Goal: Task Accomplishment & Management: Use online tool/utility

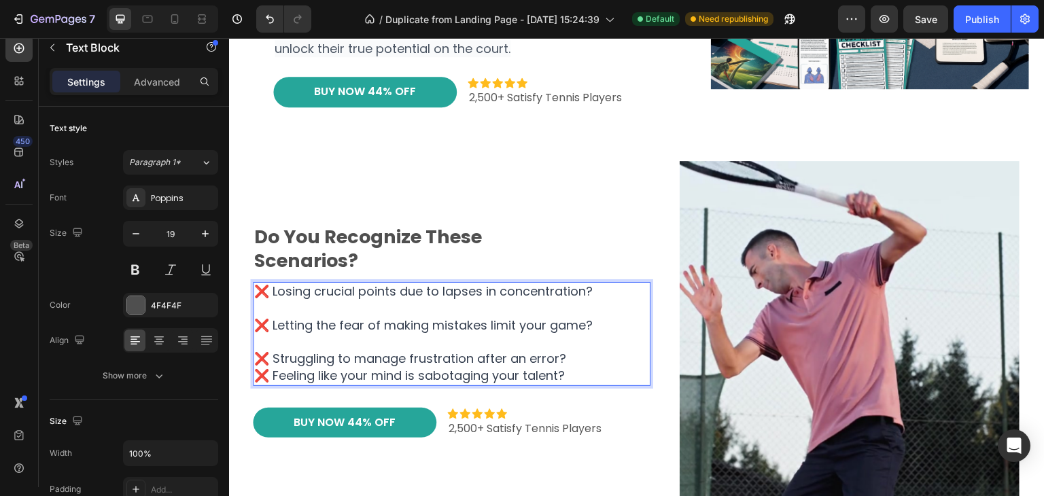
scroll to position [247, 0]
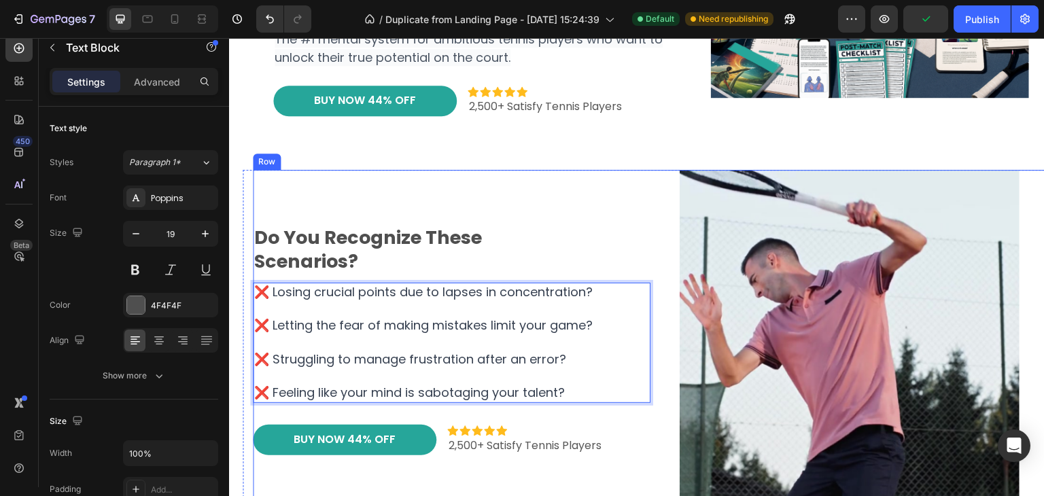
click at [253, 173] on div "do you recognize these scenarios? Heading ❌ Losing crucial points due to lapses…" at bounding box center [452, 340] width 398 height 340
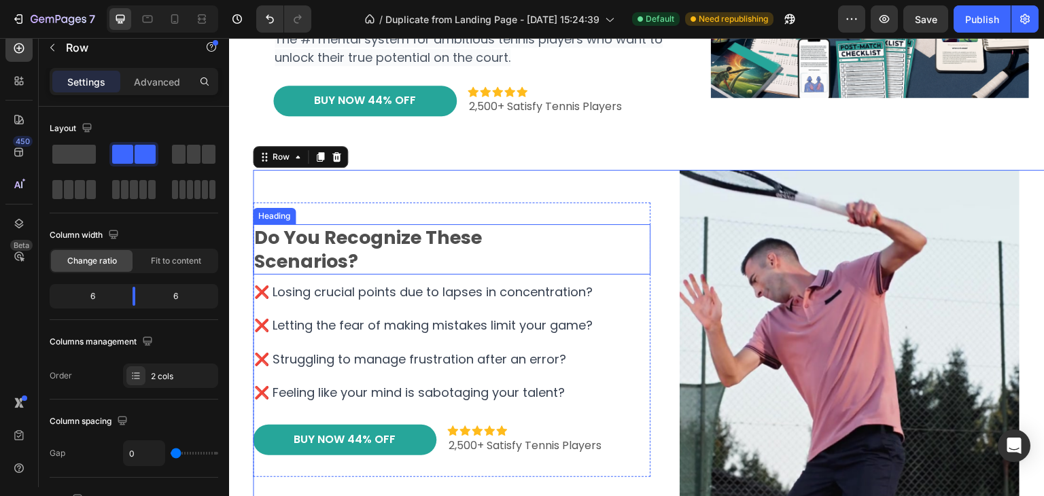
click at [389, 266] on h2 "do you recognize these scenarios?" at bounding box center [452, 249] width 398 height 50
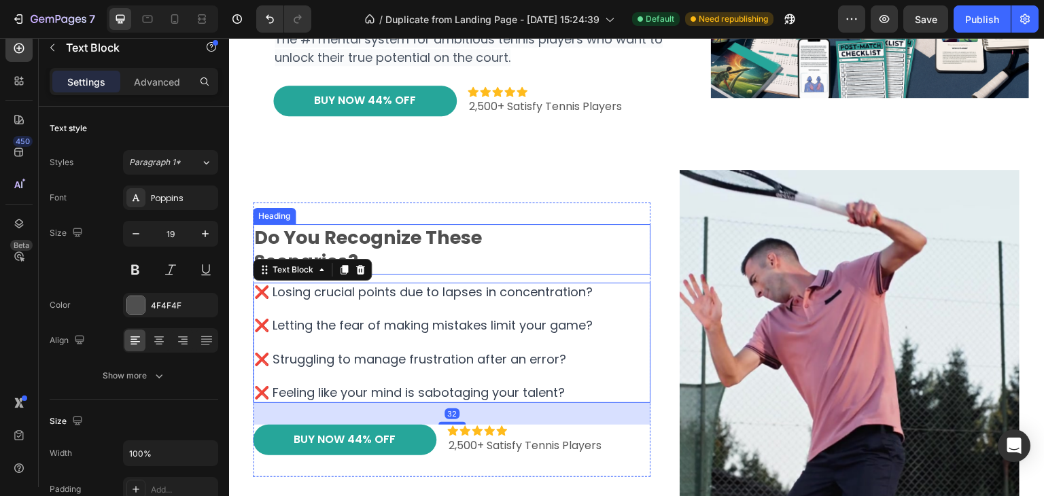
click at [450, 271] on h2 "do you recognize these scenarios?" at bounding box center [452, 249] width 398 height 50
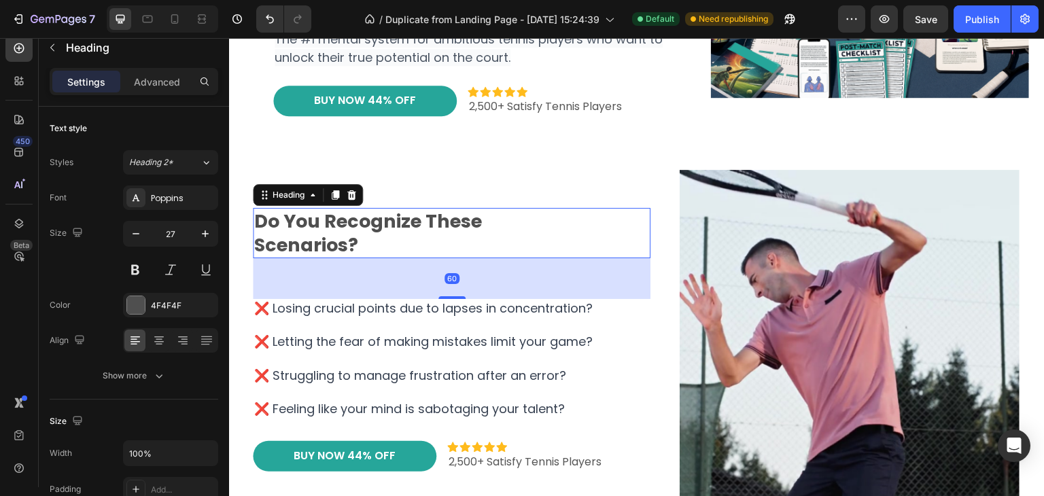
drag, startPoint x: 458, startPoint y: 279, endPoint x: 254, endPoint y: 162, distance: 234.5
click at [457, 311] on div "do you recognize these scenarios? Heading 60 ❌ Losing crucial points due to lap…" at bounding box center [452, 340] width 398 height 264
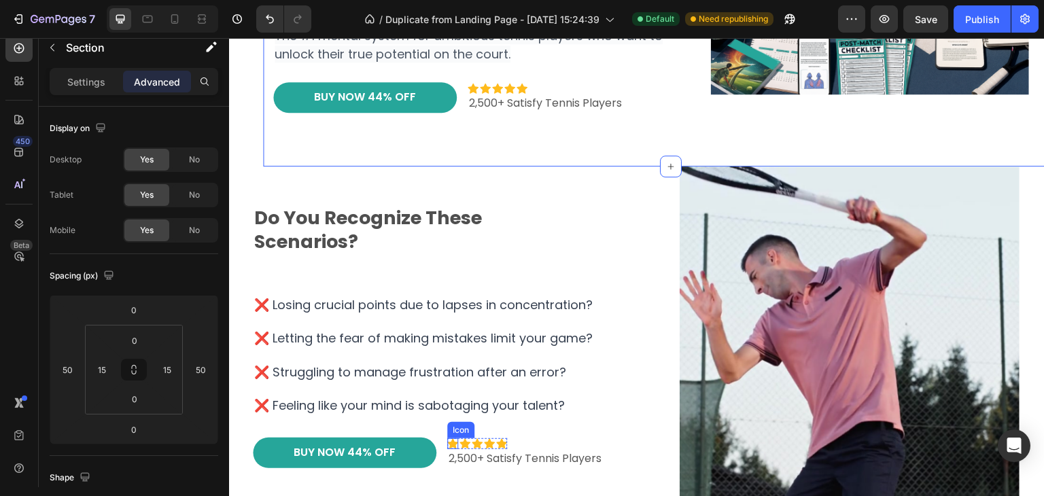
scroll to position [315, 0]
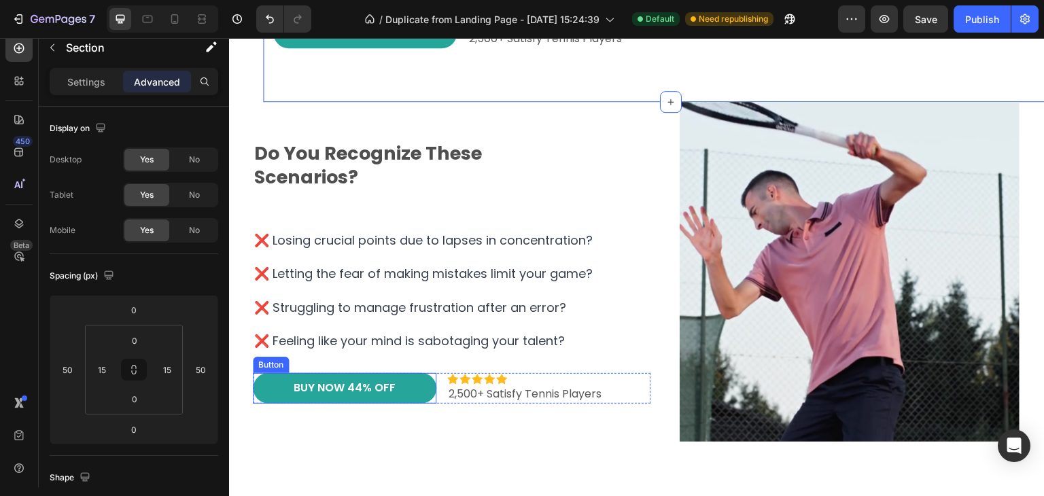
click at [406, 391] on link "BUY NOW 44% OFF" at bounding box center [345, 388] width 184 height 31
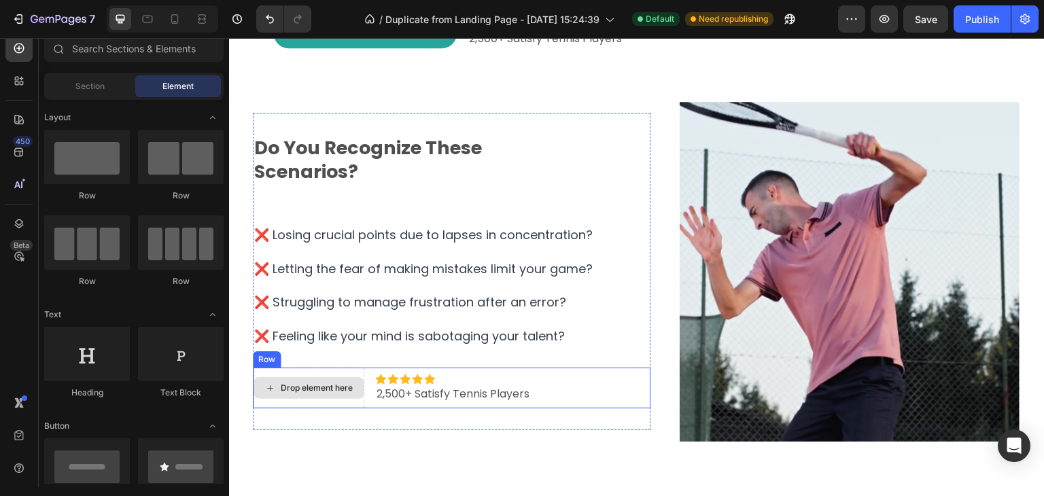
click at [309, 402] on div "Drop element here" at bounding box center [309, 388] width 112 height 41
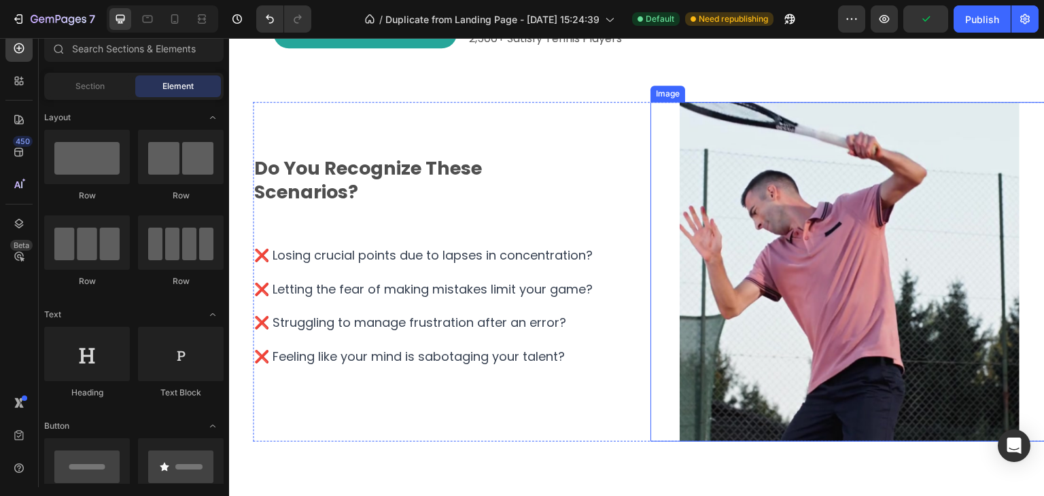
click at [848, 249] on img at bounding box center [850, 272] width 340 height 340
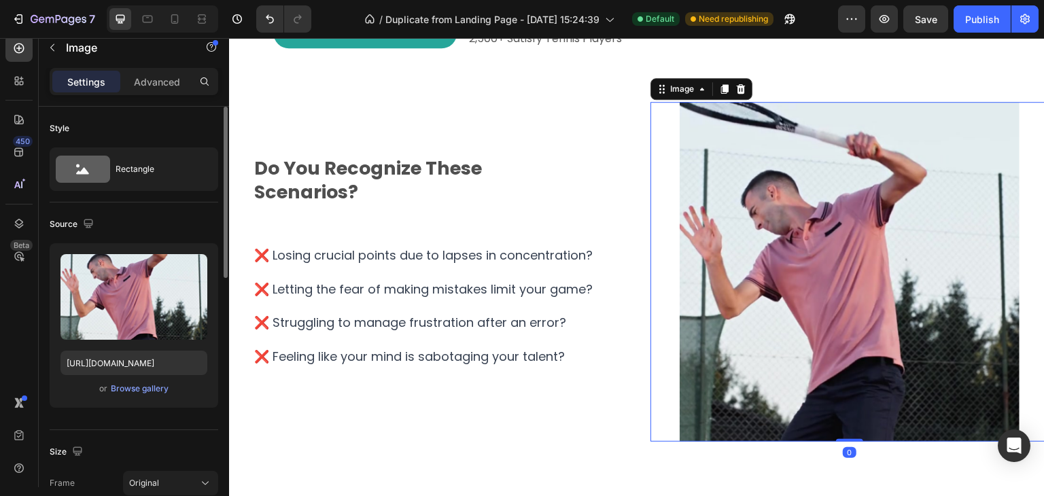
scroll to position [136, 0]
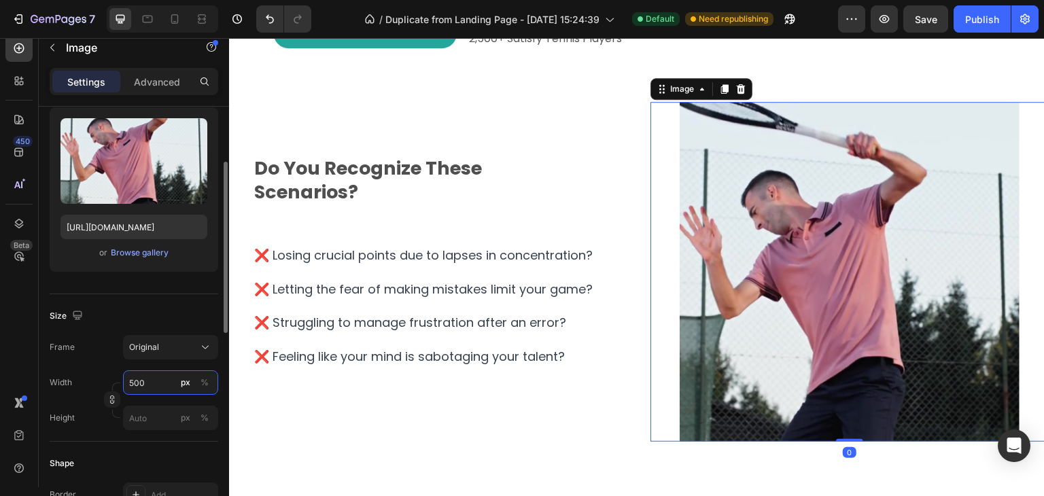
click at [165, 384] on input "500" at bounding box center [170, 383] width 95 height 24
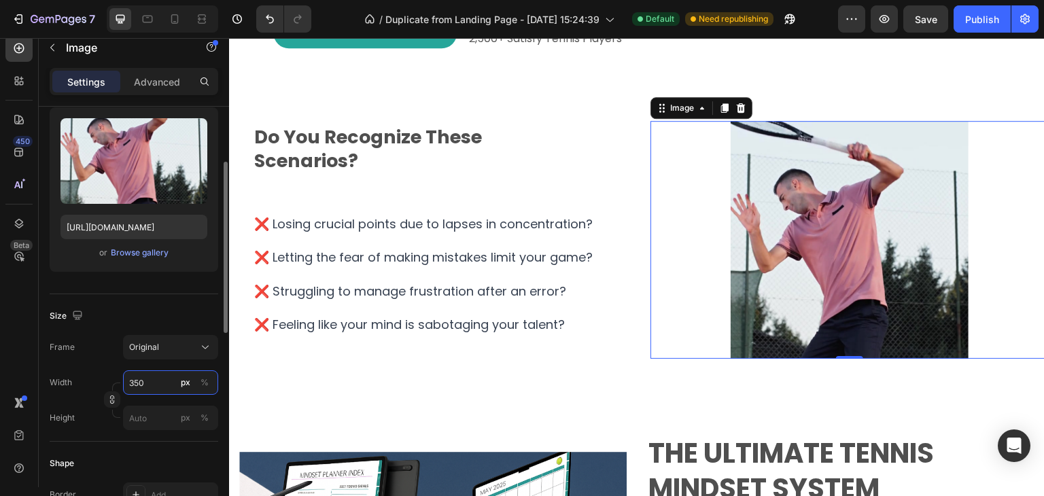
drag, startPoint x: 152, startPoint y: 381, endPoint x: 112, endPoint y: 390, distance: 41.6
click at [112, 390] on div "Width 350 px % Height px %" at bounding box center [134, 401] width 169 height 60
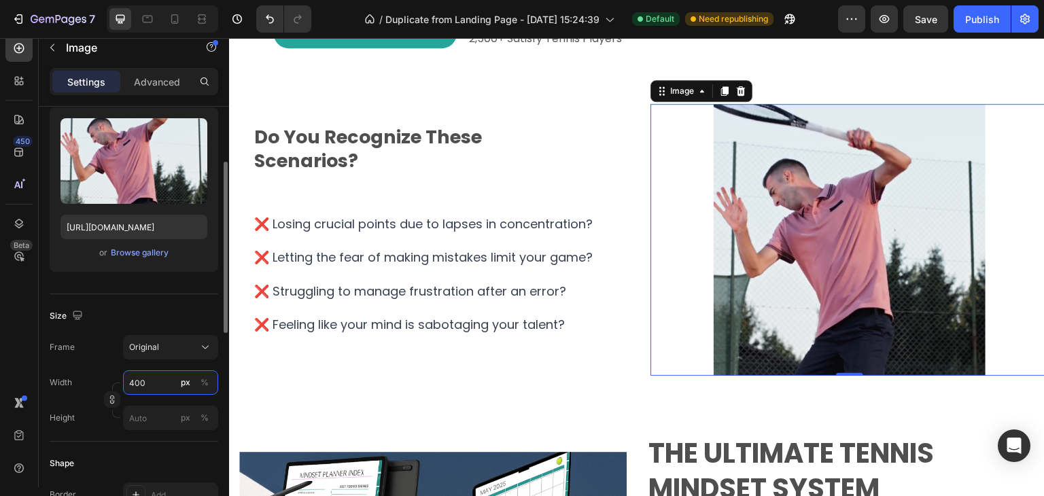
type input "400"
click at [218, 404] on div "Width 400 px % Height px %" at bounding box center [134, 401] width 169 height 60
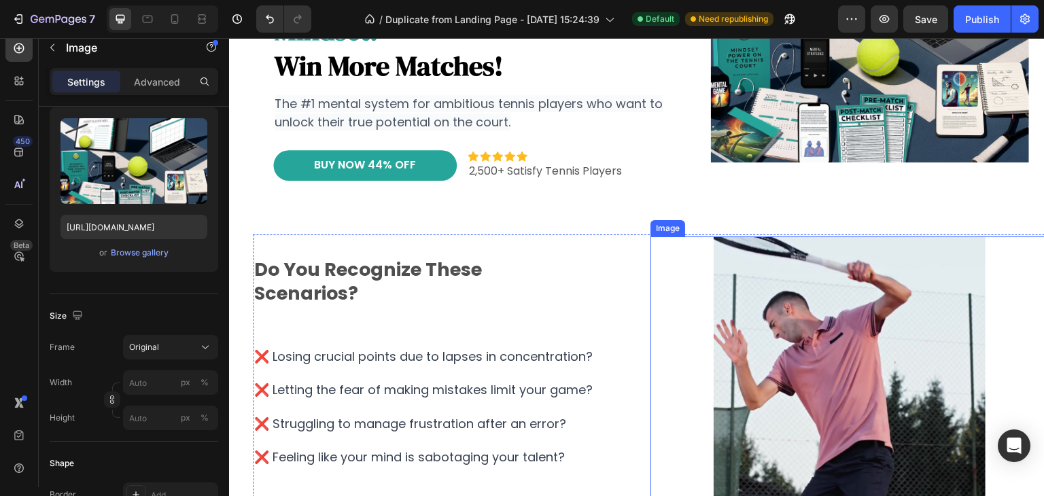
scroll to position [179, 0]
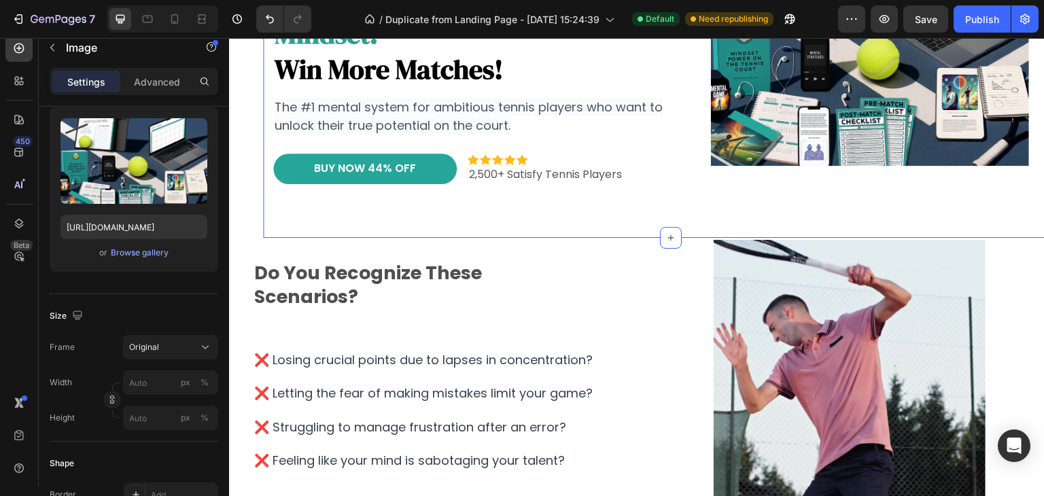
click at [668, 216] on div "track your emotions. master your mindset. win more matches! Heading The #1 ment…" at bounding box center [670, 62] width 795 height 351
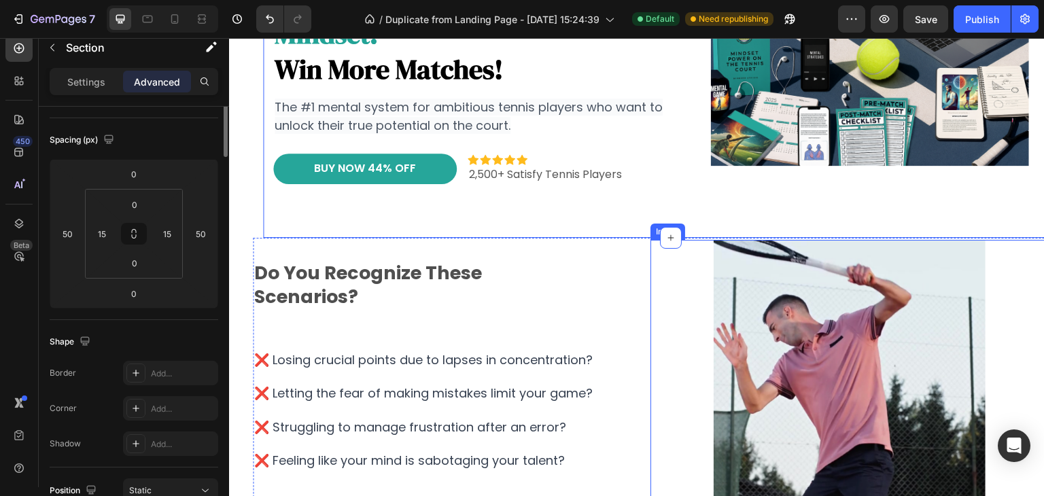
scroll to position [0, 0]
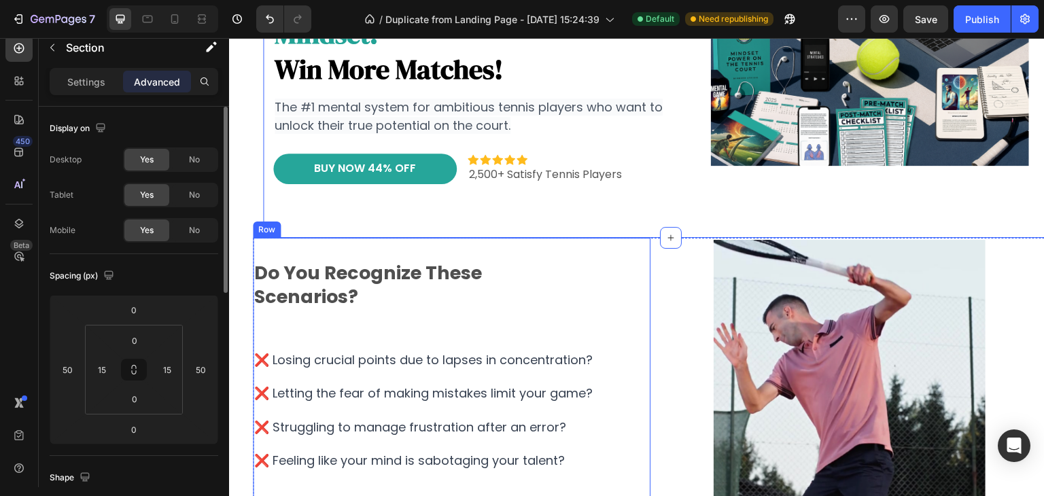
click at [509, 250] on div "do you recognize these scenarios? Heading ❌ Losing crucial points due to lapses…" at bounding box center [452, 376] width 398 height 277
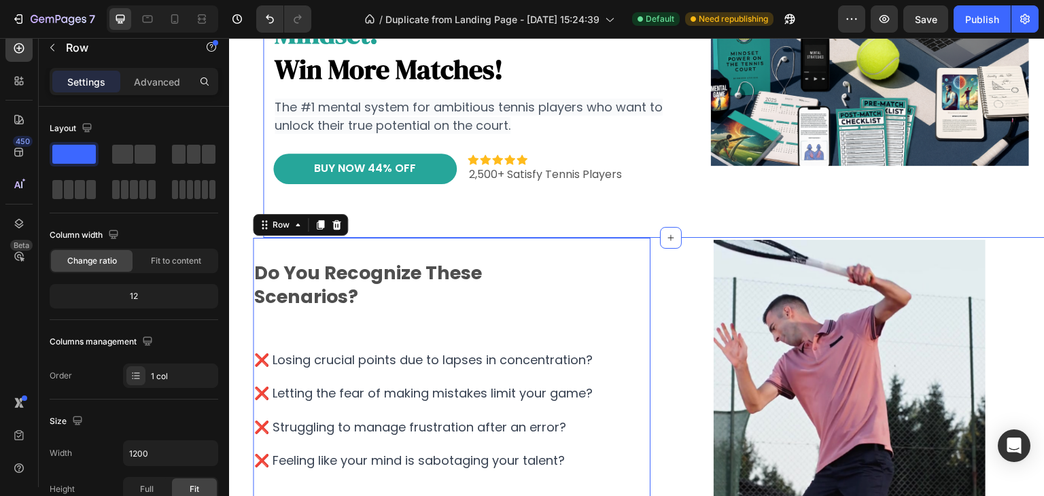
click at [638, 205] on div "track your emotions. master your mindset. win more matches! Heading The #1 ment…" at bounding box center [670, 62] width 795 height 351
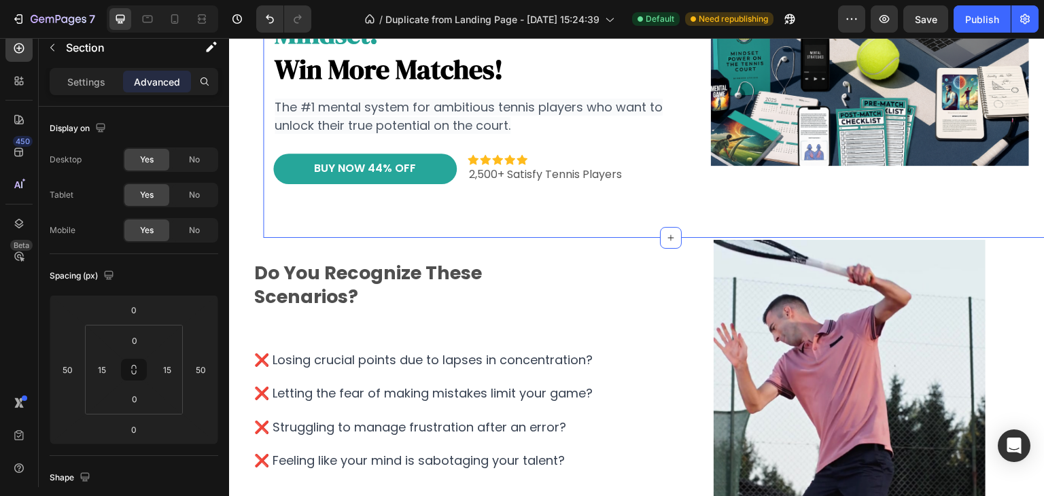
click at [165, 80] on p "Advanced" at bounding box center [157, 82] width 46 height 14
click at [123, 428] on input "0" at bounding box center [133, 430] width 27 height 20
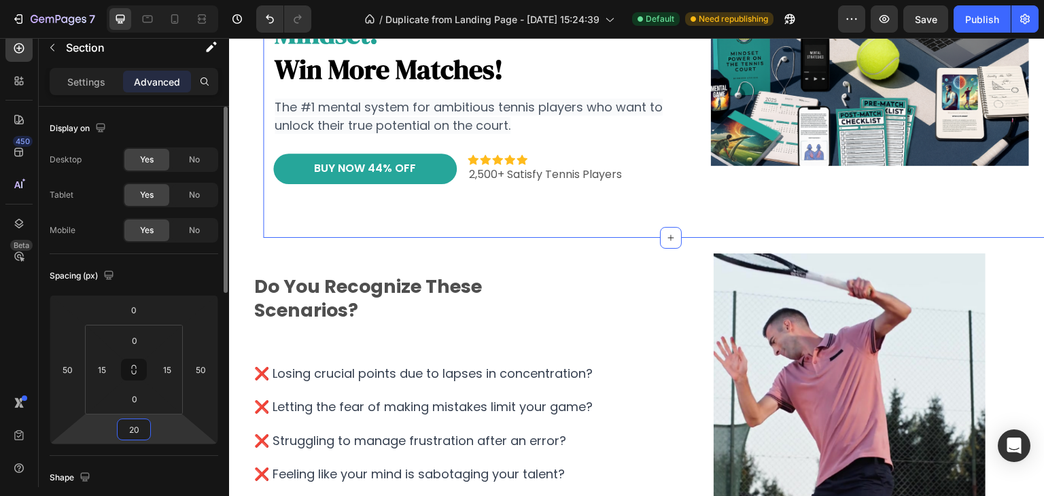
type input "2"
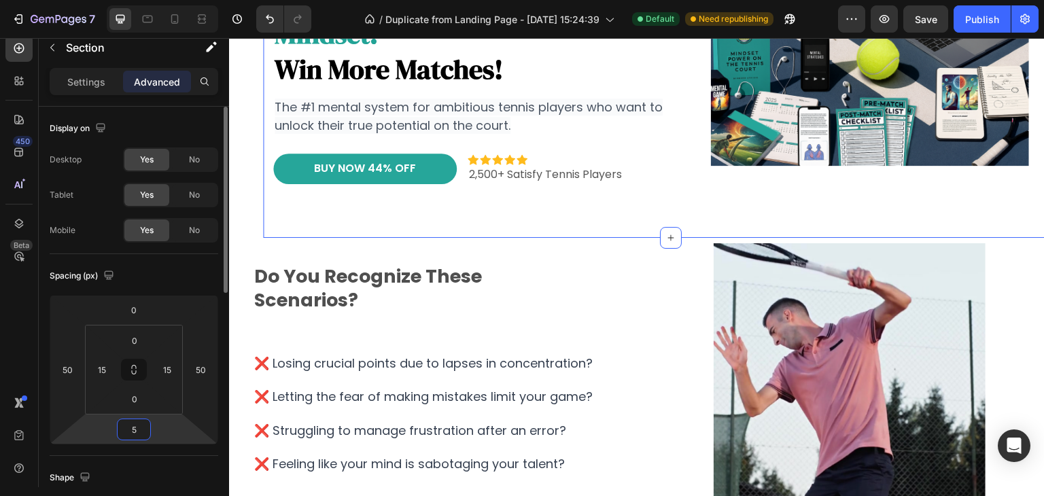
type input "50"
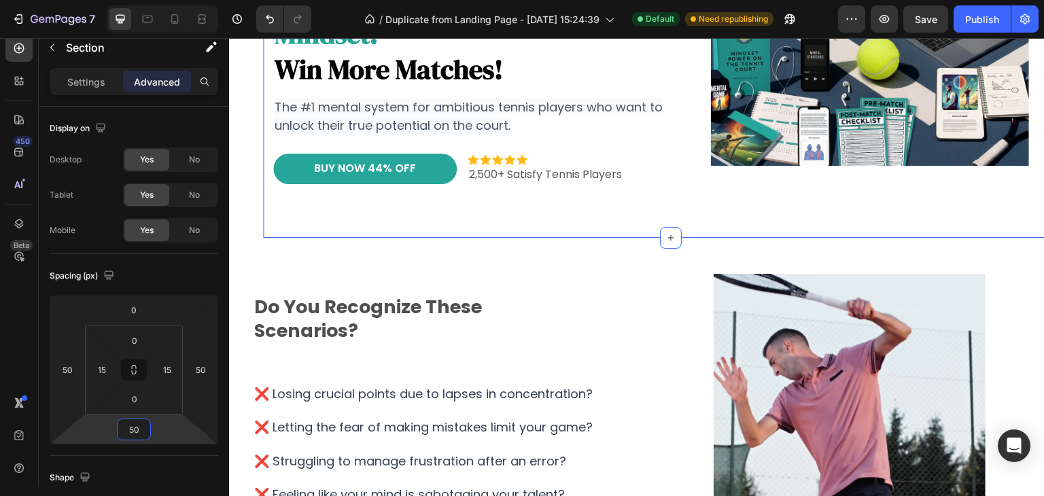
click at [246, 169] on section "track your emotions. master your mindset. win more matches! Heading The #1 ment…" at bounding box center [637, 62] width 816 height 351
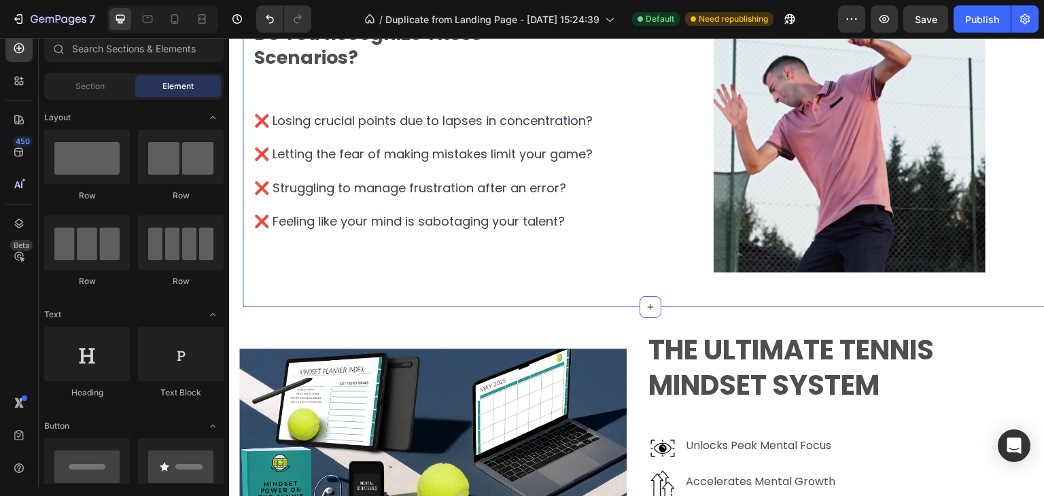
scroll to position [383, 0]
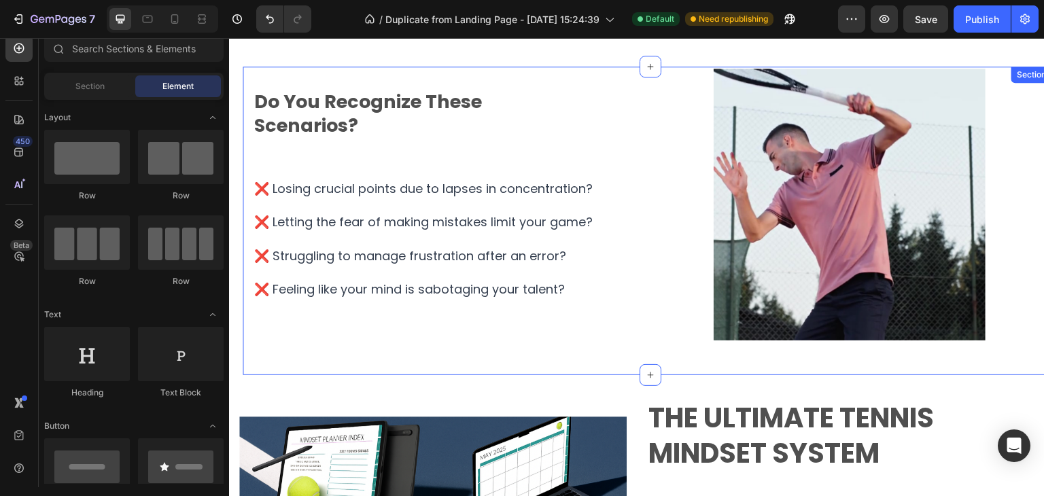
click at [667, 360] on div "do you recognize these scenarios? Heading ❌ Losing crucial points due to lapses…" at bounding box center [650, 221] width 795 height 309
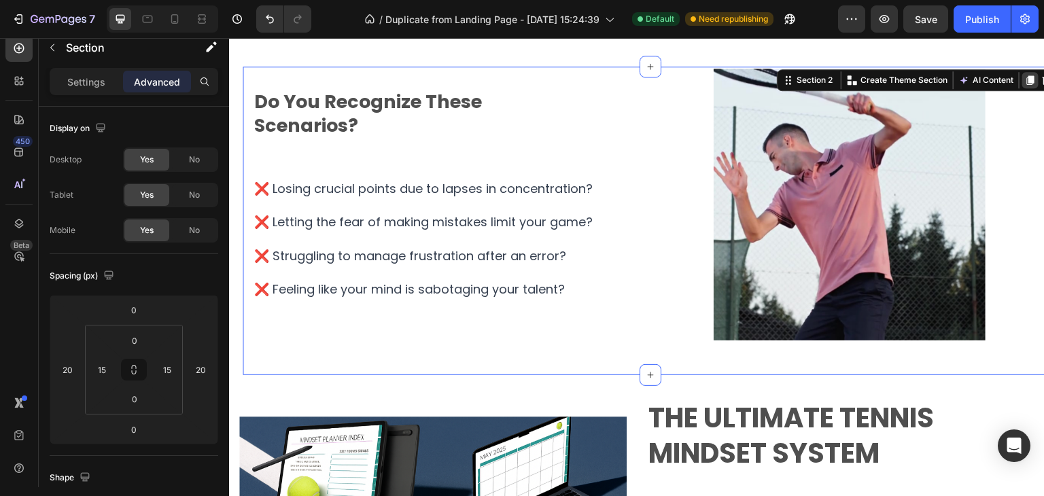
click at [1027, 82] on icon at bounding box center [1030, 80] width 7 height 10
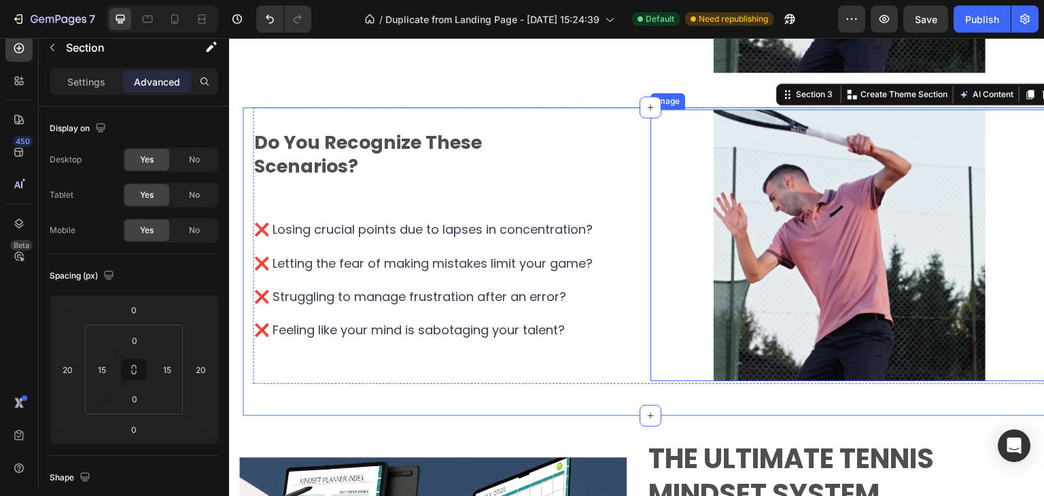
scroll to position [672, 0]
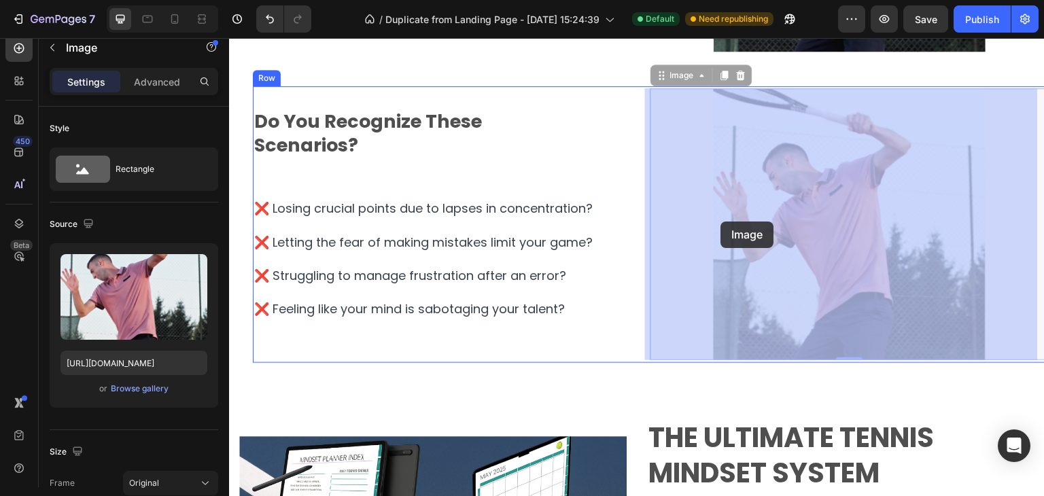
drag, startPoint x: 655, startPoint y: 254, endPoint x: 721, endPoint y: 222, distance: 73.3
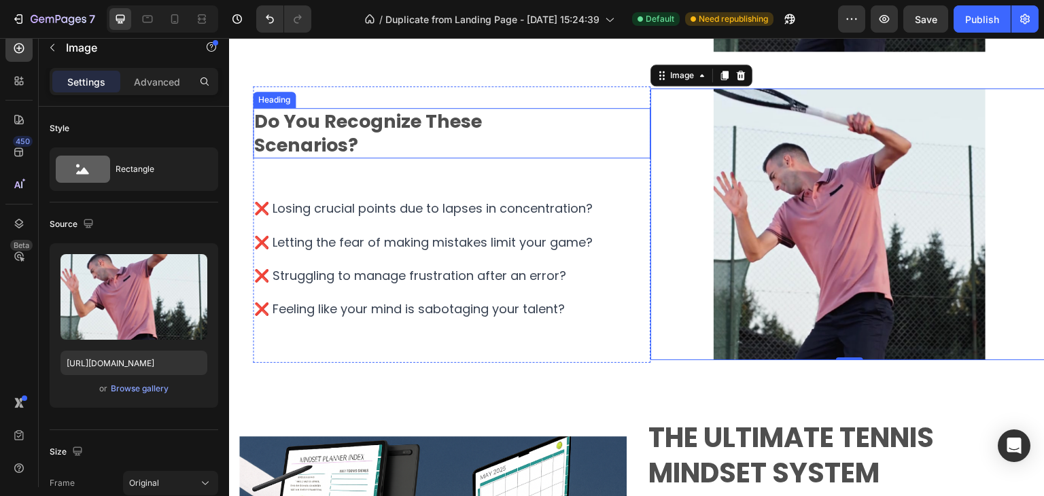
click at [636, 157] on h2 "do you recognize these scenarios?" at bounding box center [452, 133] width 398 height 50
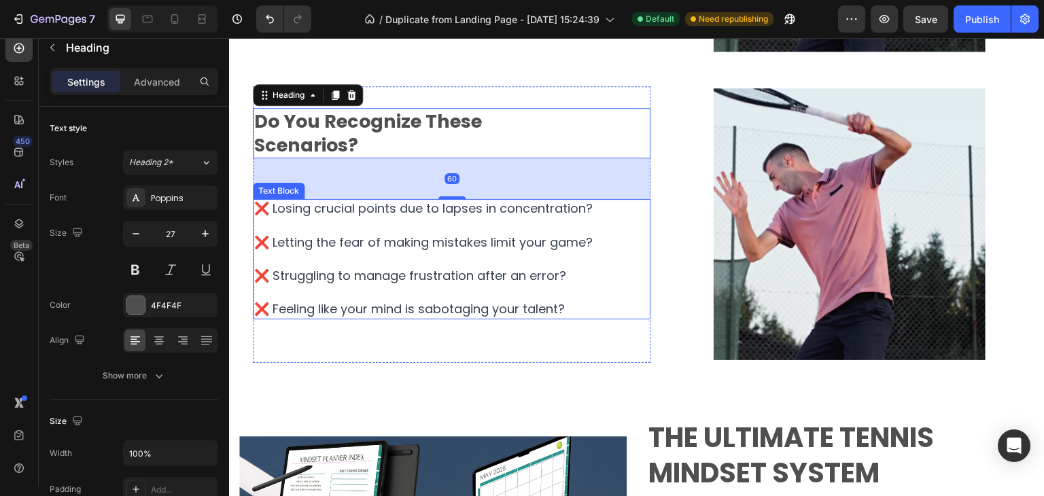
click at [642, 215] on p "❌ Losing crucial points due to lapses in concentration? ❌ Letting the fear of m…" at bounding box center [451, 260] width 395 height 118
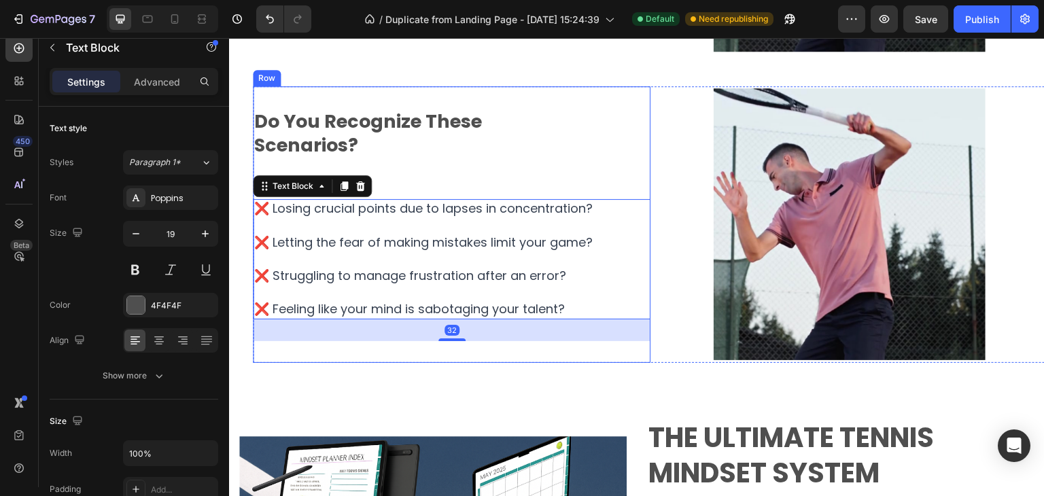
click at [632, 352] on div "do you recognize these scenarios? Heading ❌ Losing crucial points due to lapses…" at bounding box center [452, 224] width 398 height 277
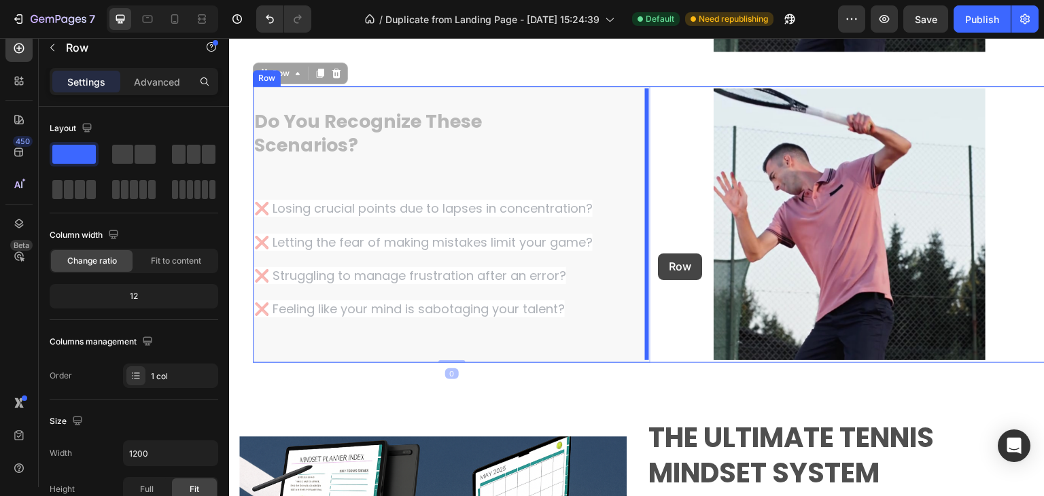
drag, startPoint x: 632, startPoint y: 352, endPoint x: 658, endPoint y: 254, distance: 101.3
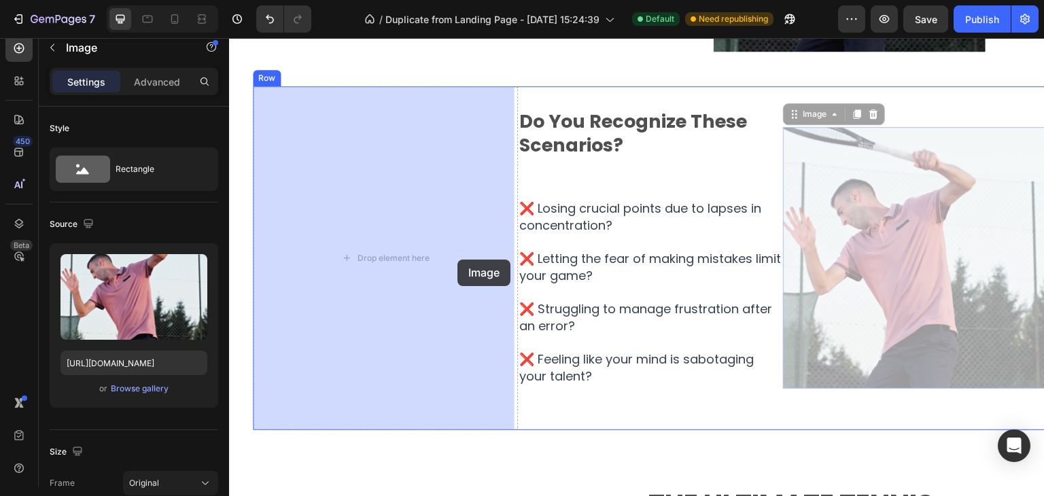
drag, startPoint x: 778, startPoint y: 254, endPoint x: 458, endPoint y: 260, distance: 321.0
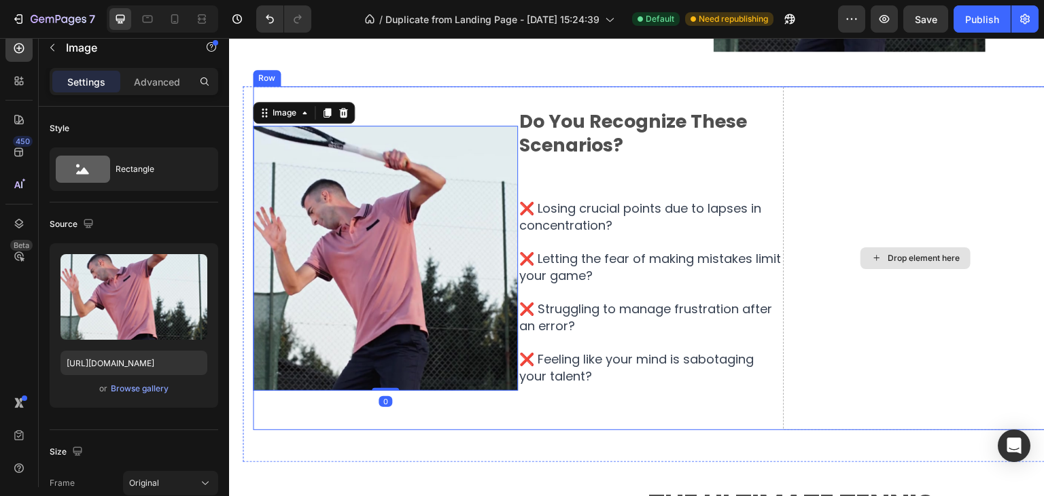
click at [911, 177] on div "Drop element here" at bounding box center [915, 258] width 265 height 344
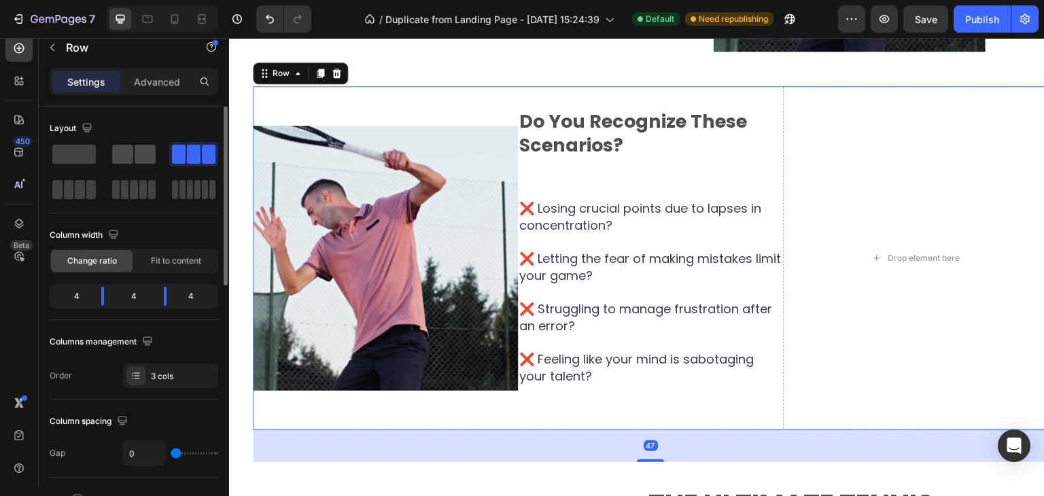
click at [150, 156] on span at bounding box center [145, 154] width 21 height 19
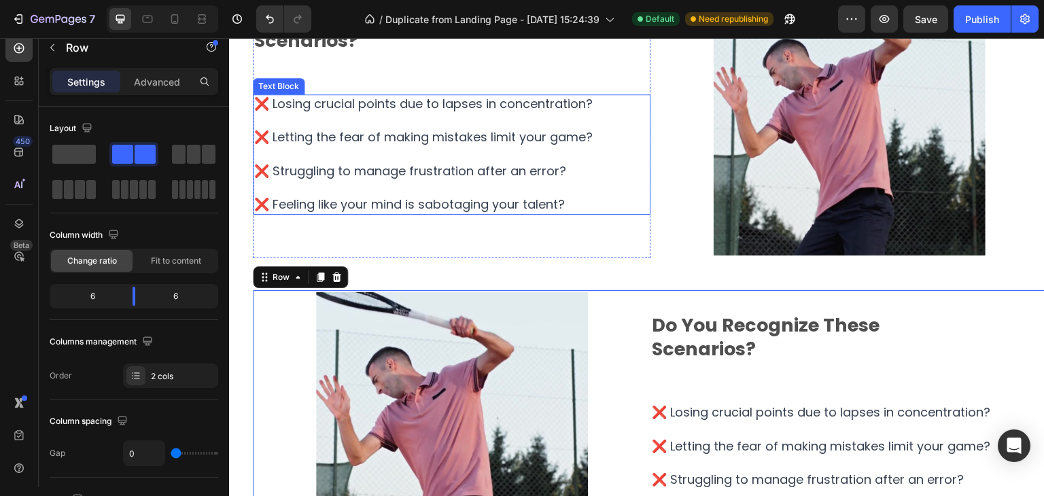
scroll to position [400, 0]
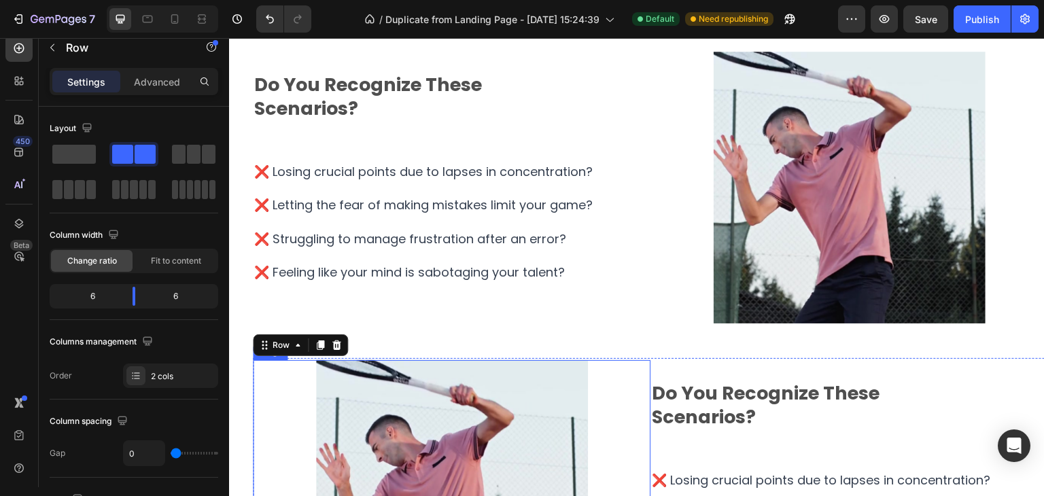
click at [549, 360] on img at bounding box center [452, 496] width 272 height 272
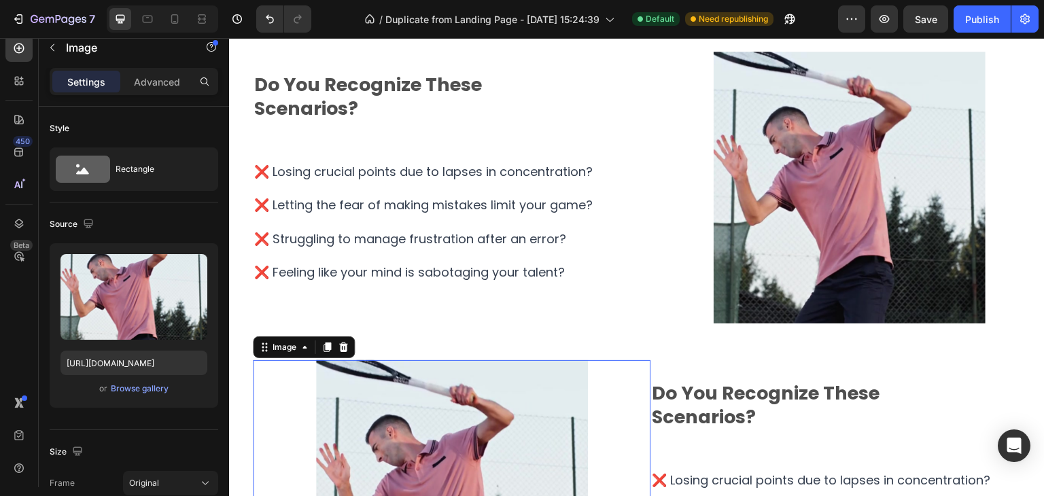
scroll to position [604, 0]
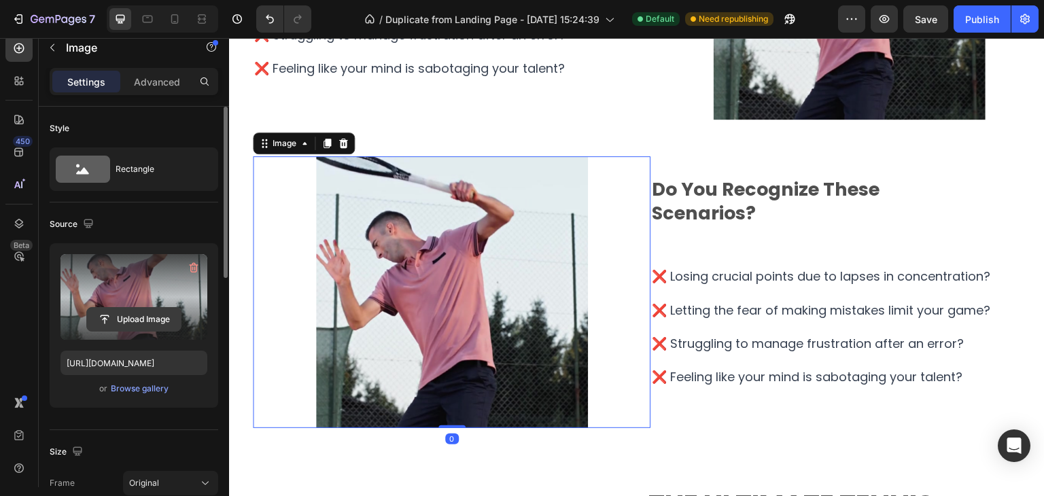
click at [122, 323] on input "file" at bounding box center [134, 319] width 94 height 23
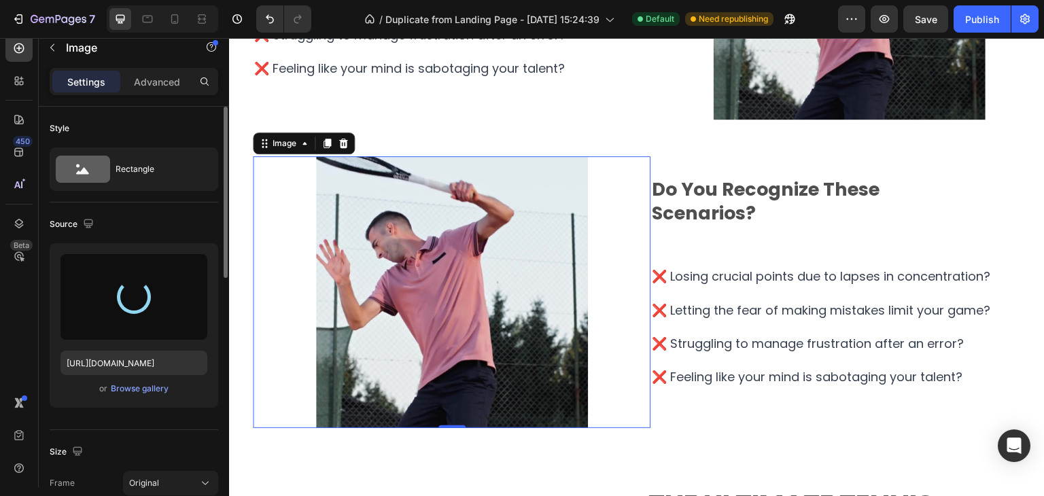
type input "[URL][DOMAIN_NAME]"
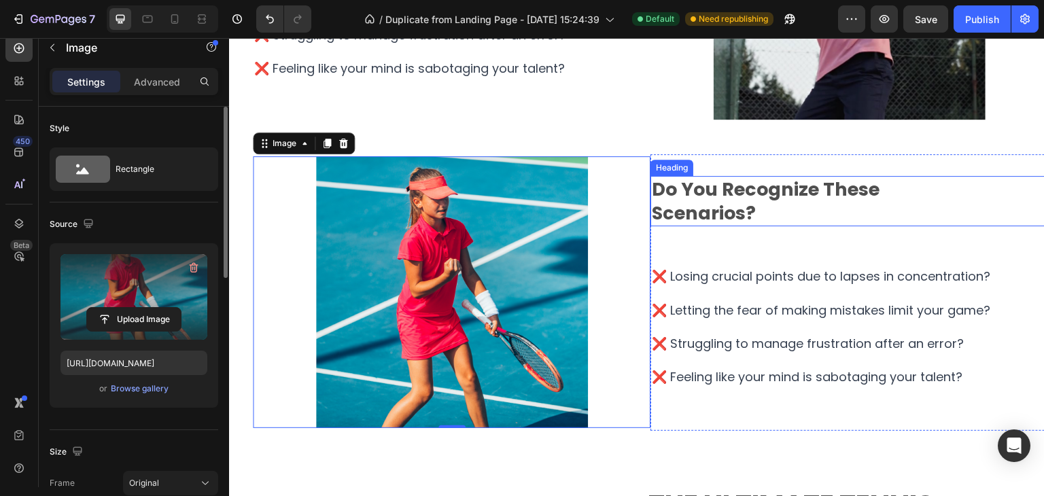
click at [706, 202] on strong "scenarios?" at bounding box center [704, 213] width 104 height 25
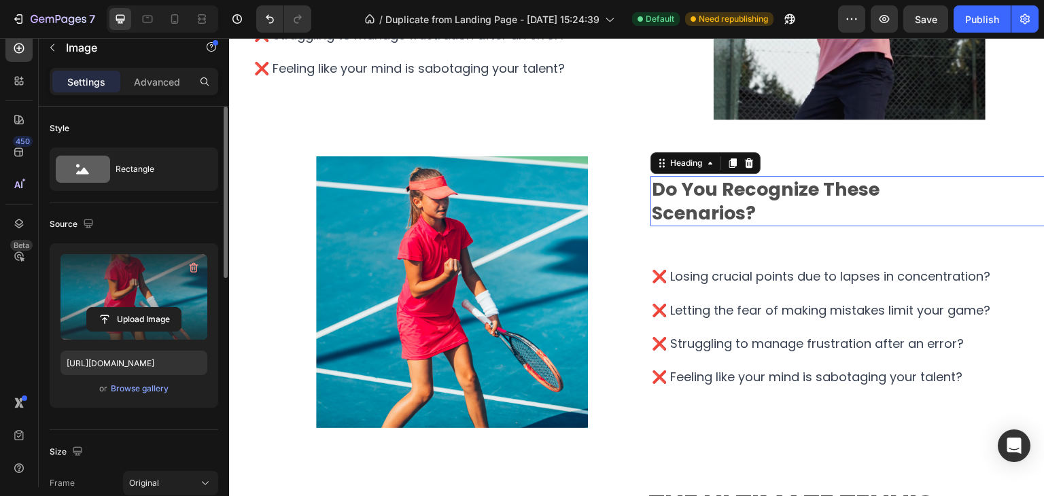
click at [706, 202] on strong "scenarios?" at bounding box center [704, 213] width 104 height 25
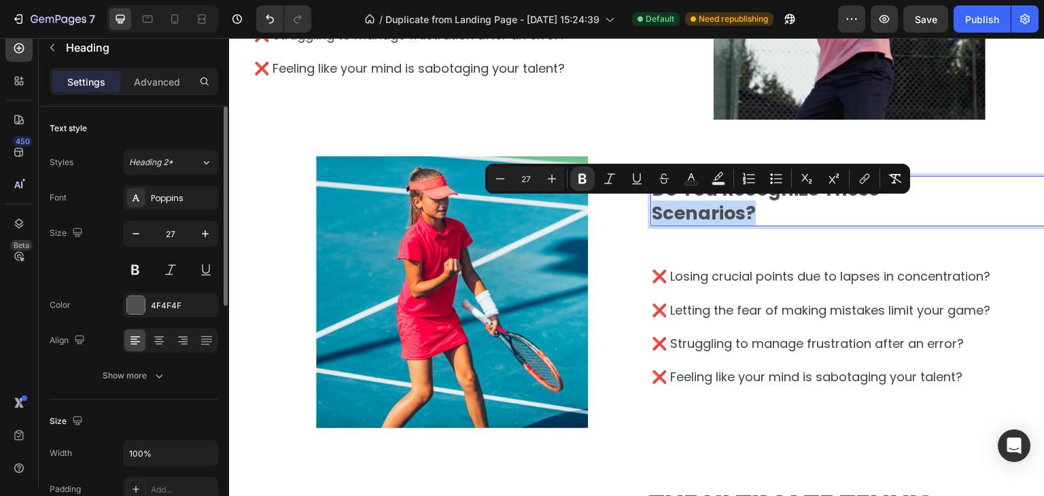
click at [706, 202] on strong "scenarios?" at bounding box center [704, 213] width 104 height 25
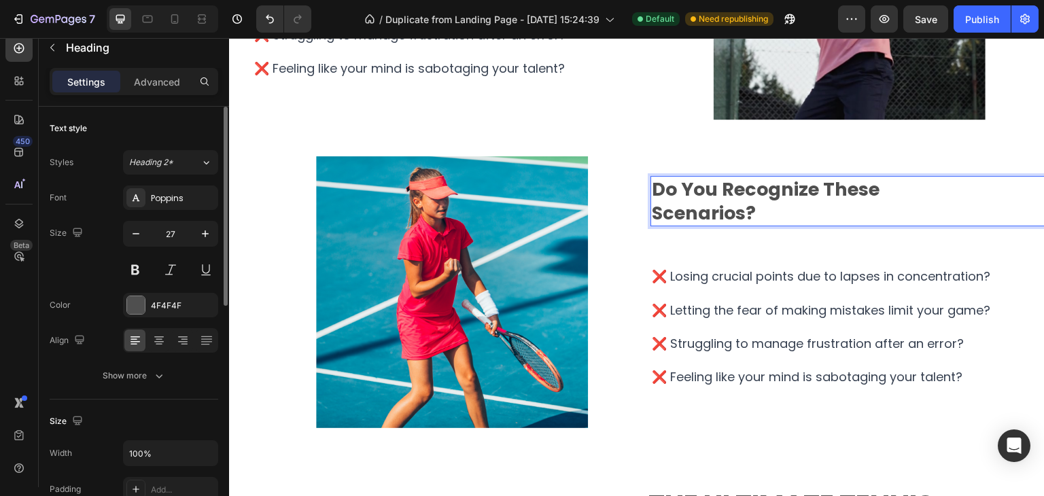
click at [743, 214] on strong "scenarios?" at bounding box center [704, 213] width 104 height 25
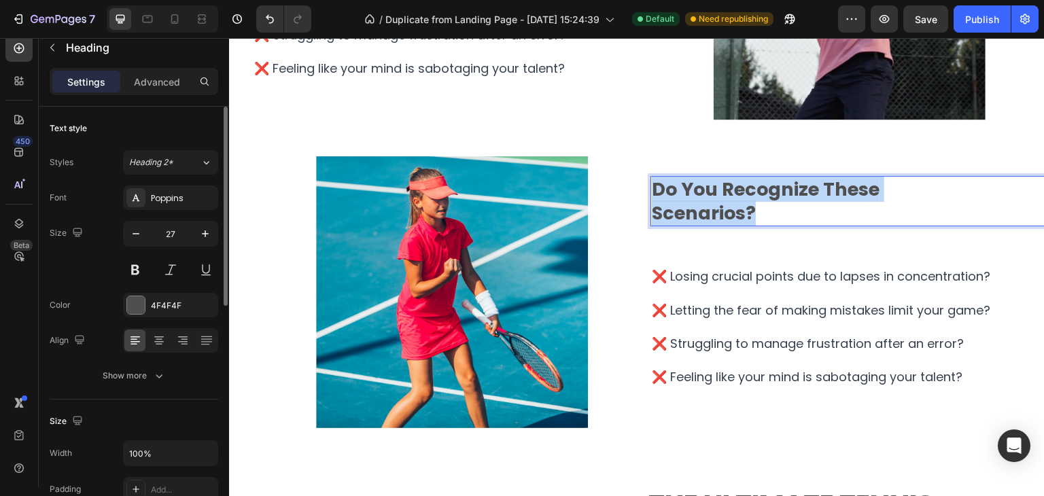
drag, startPoint x: 744, startPoint y: 213, endPoint x: 647, endPoint y: 190, distance: 99.9
click at [652, 190] on p "do you recognize these scenarios?" at bounding box center [849, 201] width 395 height 48
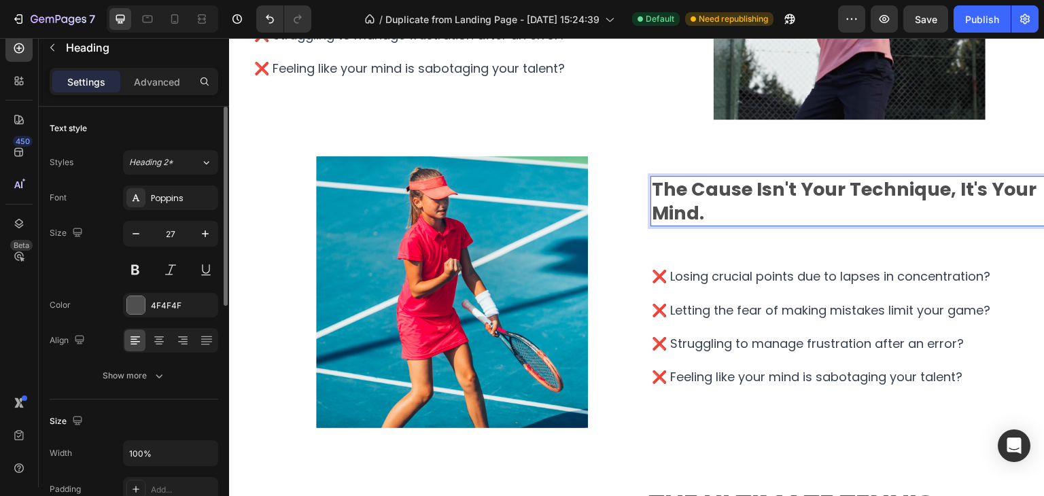
click at [842, 191] on strong "The Cause isn't Your Technique, It's Your Mind." at bounding box center [844, 201] width 385 height 49
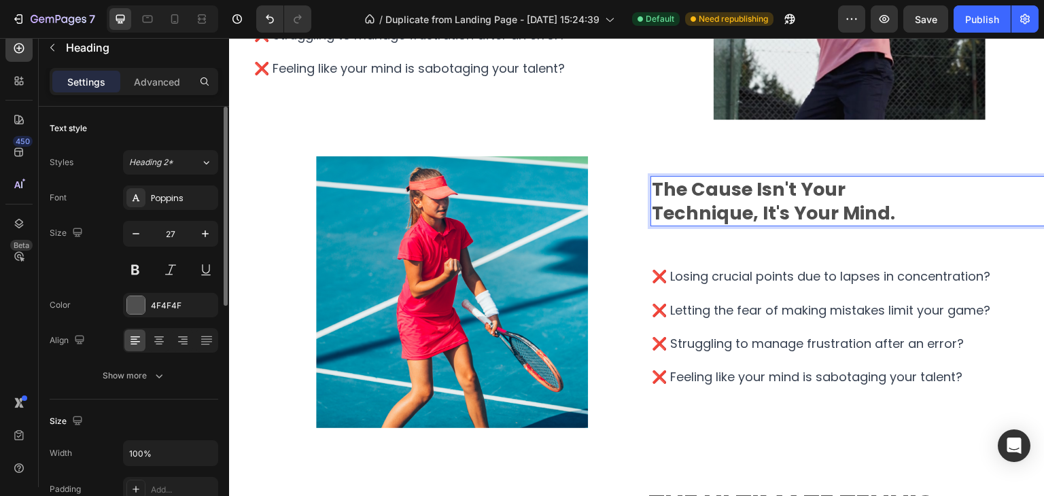
click at [729, 202] on strong "Technique, It's Your Mind." at bounding box center [773, 213] width 243 height 25
click at [728, 202] on strong "Technique, It's Your Mind." at bounding box center [773, 213] width 243 height 25
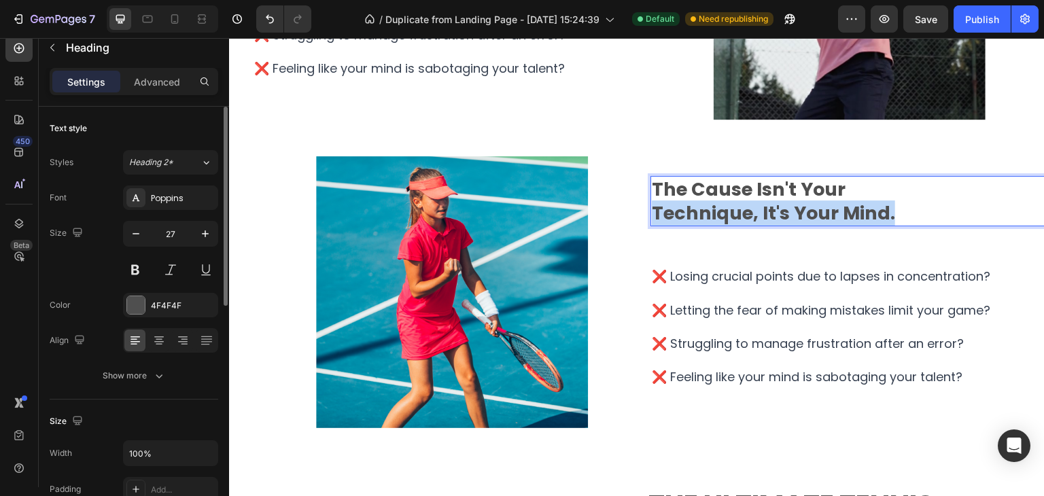
click at [728, 202] on strong "Technique, It's Your Mind." at bounding box center [773, 213] width 243 height 25
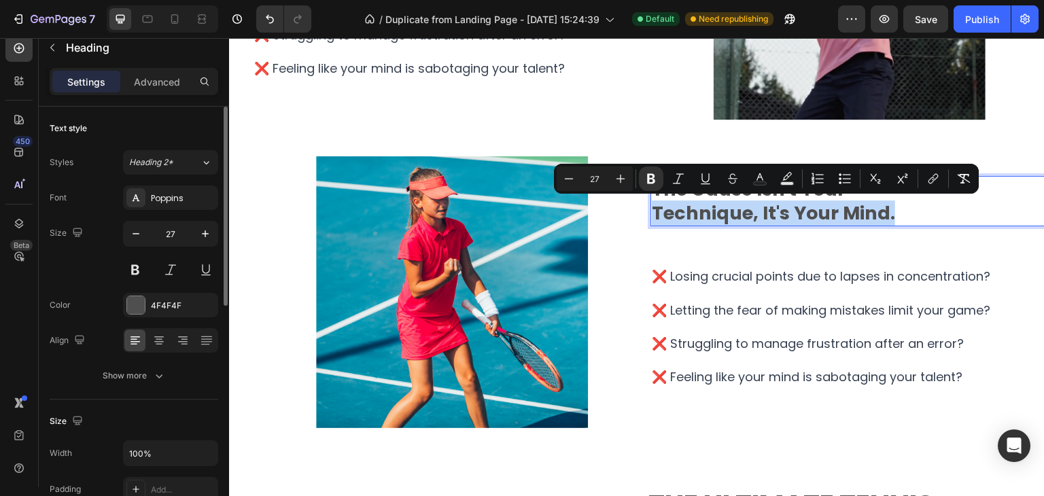
drag, startPoint x: 911, startPoint y: 231, endPoint x: 923, endPoint y: 224, distance: 14.0
click at [912, 231] on div "The Cause isn't Your Technique, It's Your Mind. Heading 60 ❌ Losing crucial poi…" at bounding box center [850, 292] width 398 height 233
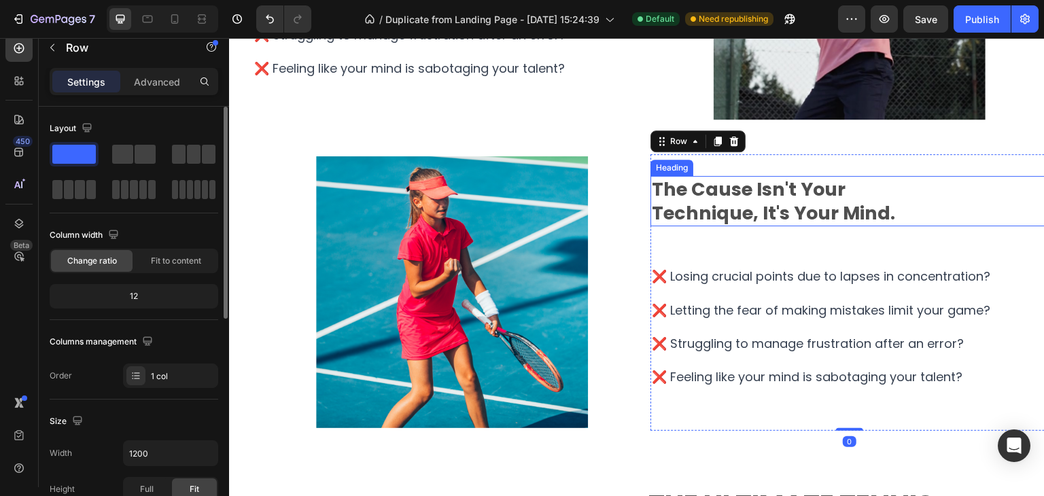
click at [956, 207] on p "⁠⁠⁠⁠⁠⁠⁠ The Cause isn't Your Technique, It's Your Mind." at bounding box center [849, 201] width 395 height 48
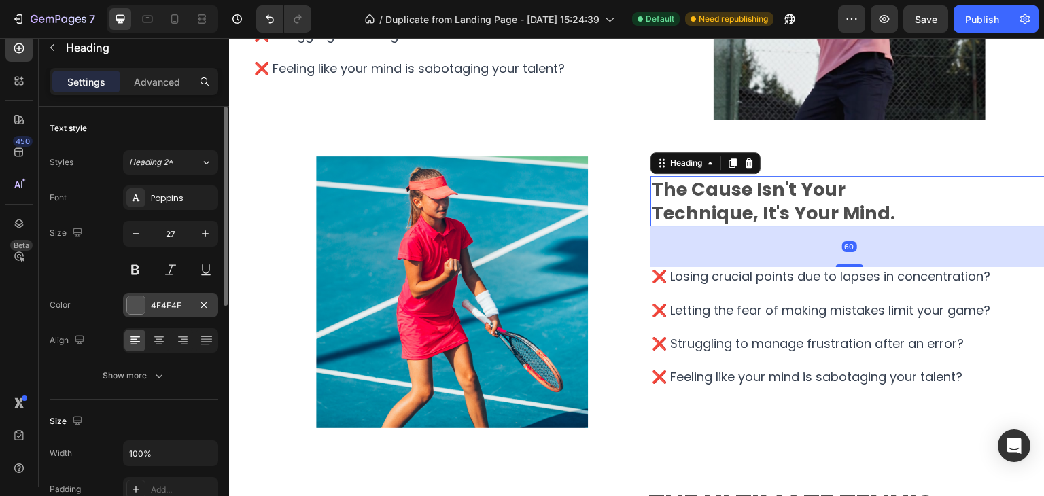
click at [135, 309] on div at bounding box center [136, 305] width 18 height 18
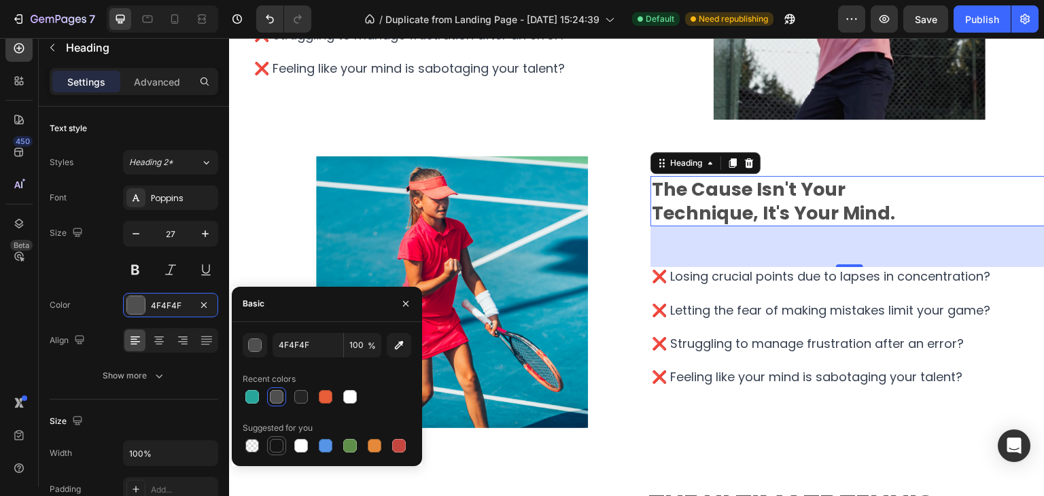
click at [275, 449] on div at bounding box center [277, 446] width 14 height 14
type input "151515"
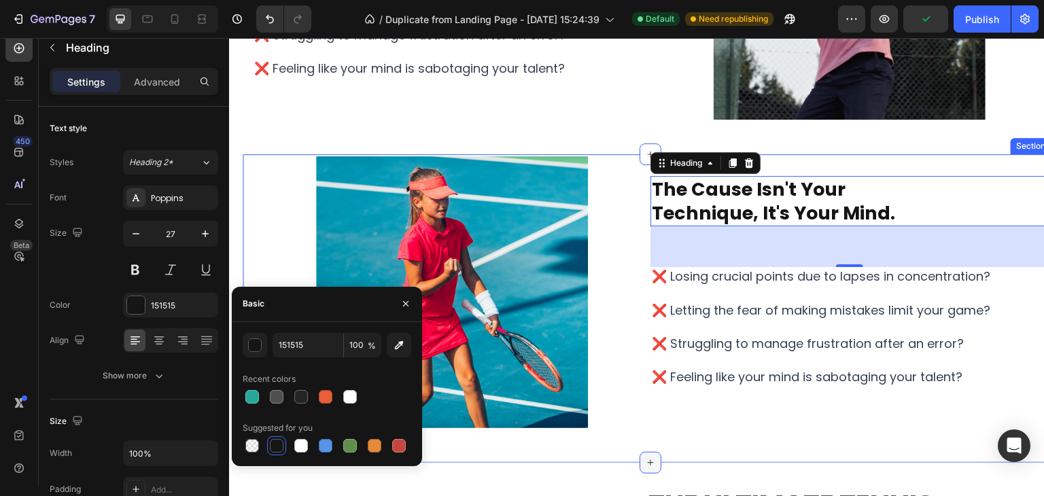
click at [640, 453] on div at bounding box center [651, 463] width 22 height 22
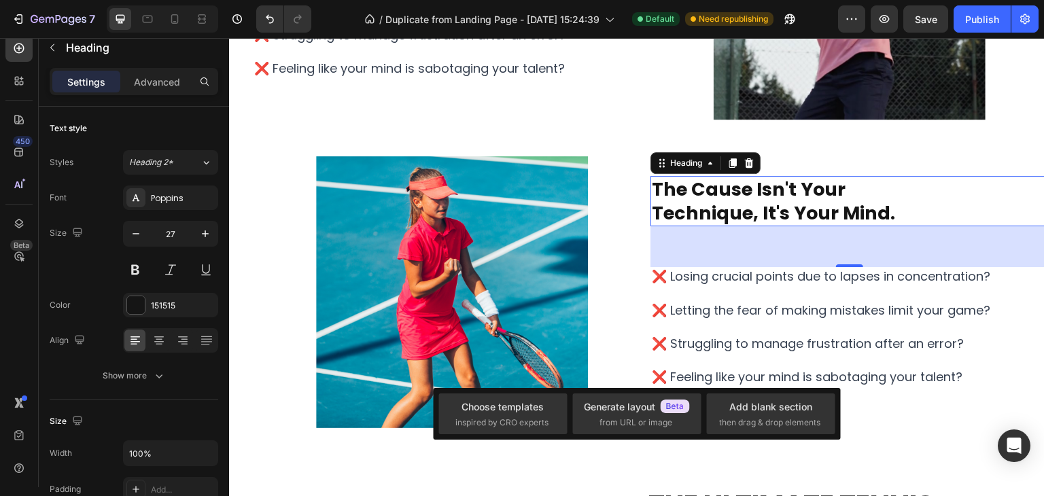
click at [710, 310] on span "❌ Letting the fear of making mistakes limit your game?" at bounding box center [821, 310] width 339 height 17
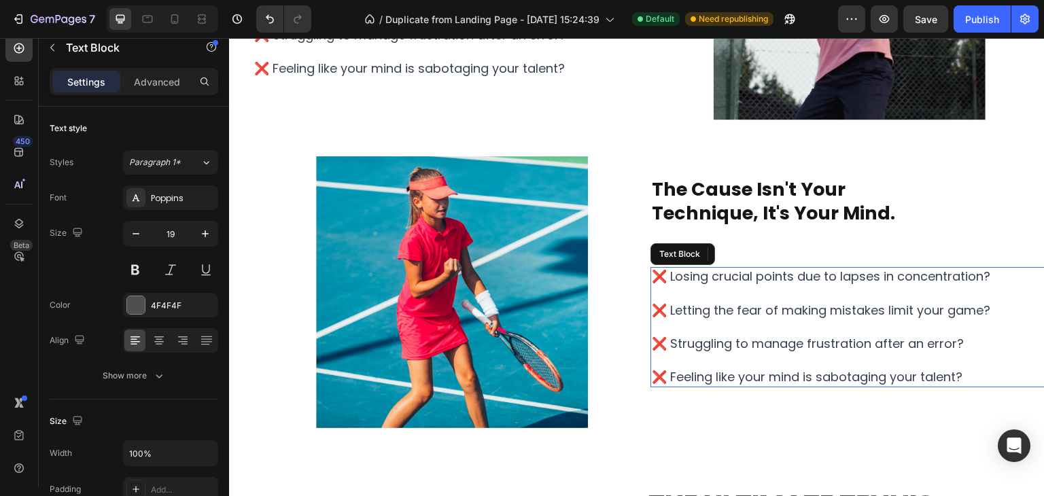
drag, startPoint x: 750, startPoint y: 298, endPoint x: 824, endPoint y: 320, distance: 77.0
click at [750, 298] on p "❌ Losing crucial points due to lapses in concentration? ❌ Letting the fear of m…" at bounding box center [849, 328] width 395 height 118
click at [982, 371] on p "❌ Losing crucial points due to lapses in concentration? ⁠⁠⁠⁠⁠⁠⁠ ❌ Letting the f…" at bounding box center [849, 328] width 395 height 118
click at [982, 371] on p "❌ Losing crucial points due to lapses in concentration? ❌ Letting the fear of m…" at bounding box center [849, 328] width 395 height 118
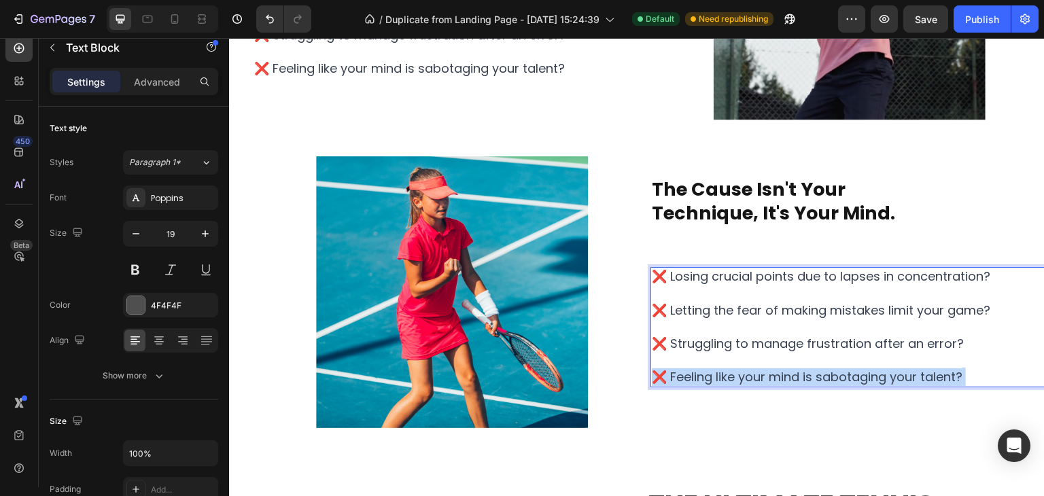
click at [981, 371] on p "❌ Losing crucial points due to lapses in concentration? ❌ Letting the fear of m…" at bounding box center [849, 328] width 395 height 118
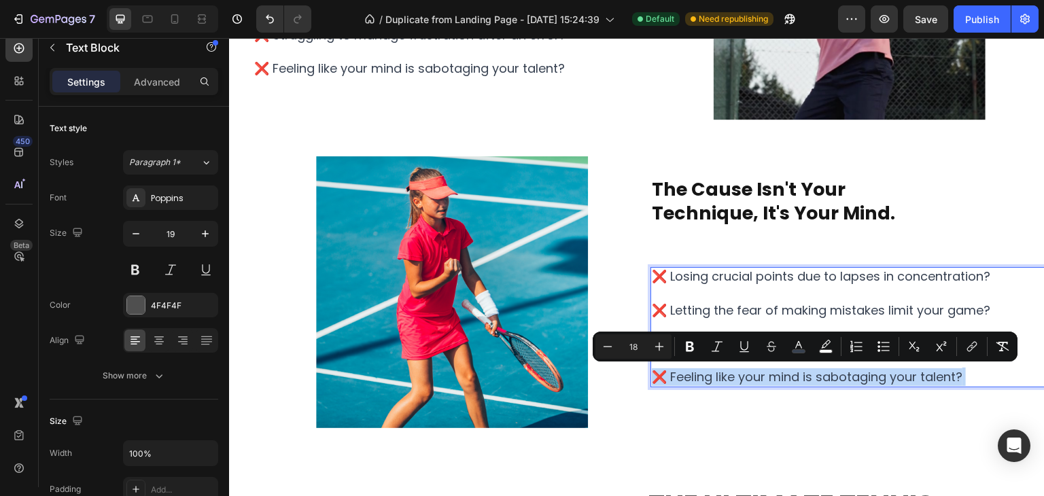
click at [979, 373] on p "❌ Losing crucial points due to lapses in concentration? ❌ Letting the fear of m…" at bounding box center [849, 328] width 395 height 118
click at [987, 380] on p "❌ Losing crucial points due to lapses in concentration? ❌ Letting the fear of m…" at bounding box center [849, 328] width 395 height 118
drag, startPoint x: 982, startPoint y: 375, endPoint x: 948, endPoint y: 383, distance: 35.0
click at [978, 376] on p "❌ Losing crucial points due to lapses in concentration? ❌ Letting the fear of m…" at bounding box center [849, 328] width 395 height 118
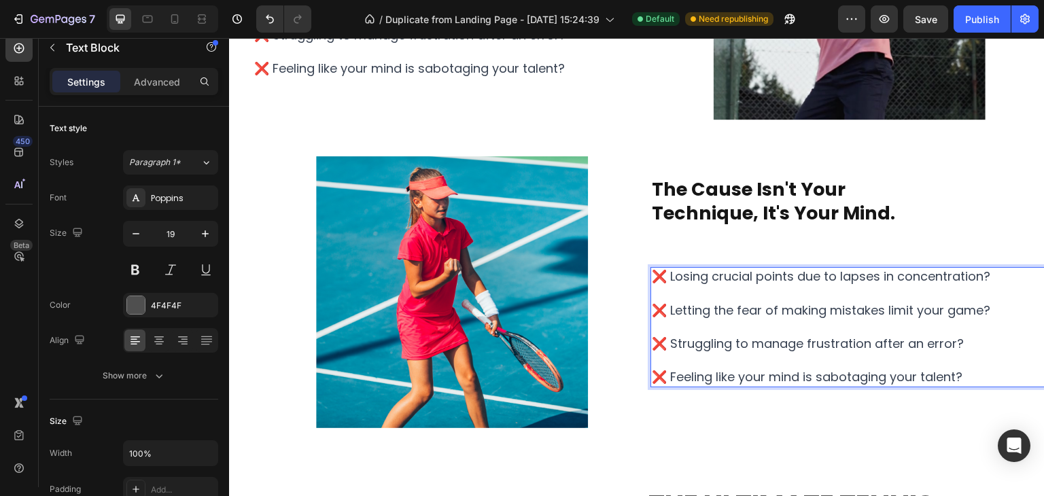
drag, startPoint x: 934, startPoint y: 381, endPoint x: 972, endPoint y: 379, distance: 38.1
click at [936, 383] on span "❌ Feeling like your mind is sabotaging your talent?" at bounding box center [807, 377] width 311 height 17
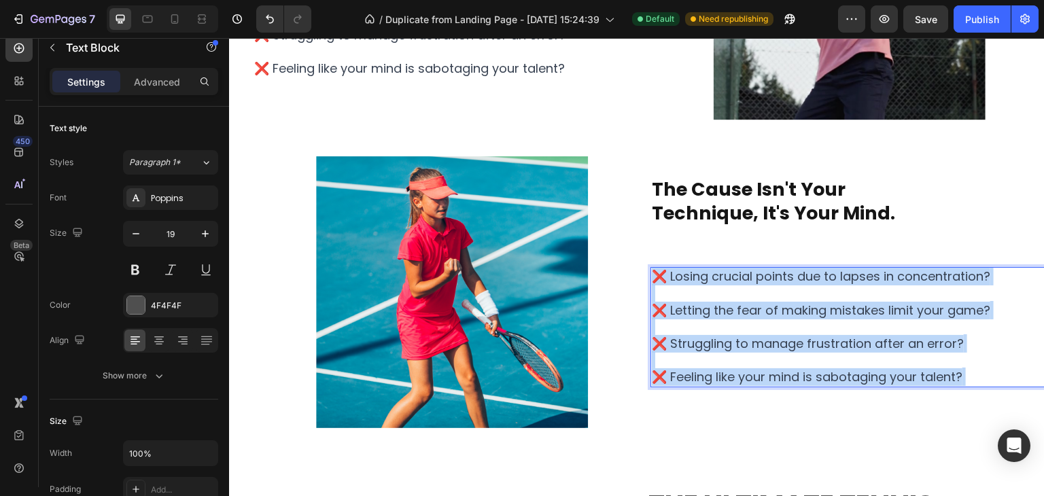
drag, startPoint x: 974, startPoint y: 378, endPoint x: 646, endPoint y: 277, distance: 342.8
click at [652, 277] on p "❌ Losing crucial points due to lapses in concentration? ❌ Letting the fear of m…" at bounding box center [849, 328] width 395 height 118
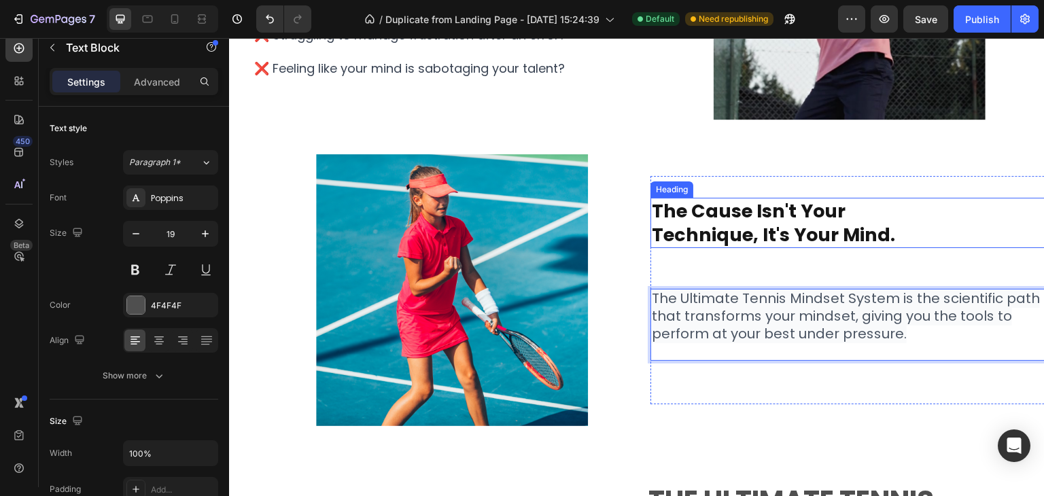
click at [733, 227] on strong "Technique, It's Your Mind." at bounding box center [773, 234] width 243 height 25
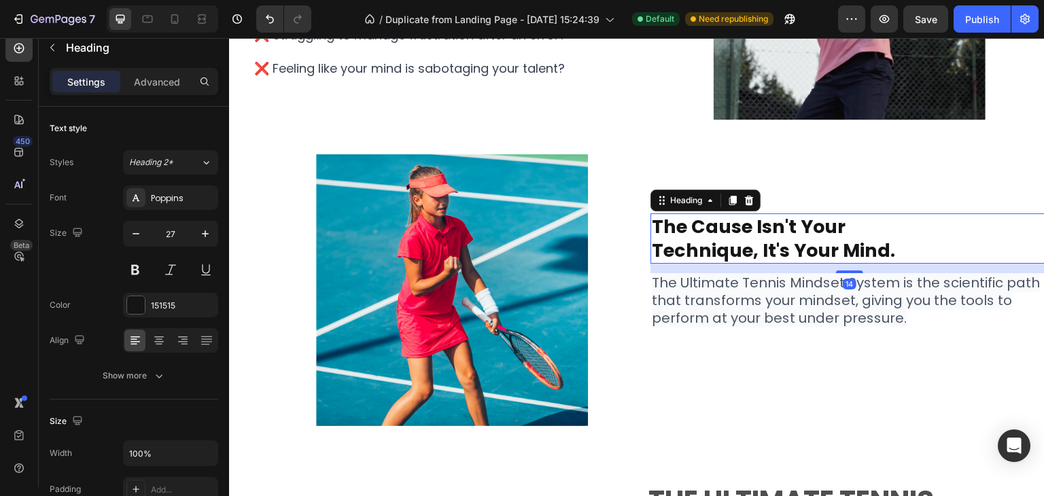
drag, startPoint x: 838, startPoint y: 287, endPoint x: 842, endPoint y: 256, distance: 31.5
click at [842, 256] on div "⁠⁠⁠⁠⁠⁠⁠ The Cause isn't Your Technique, It's Your Mind. Heading 14" at bounding box center [850, 238] width 398 height 50
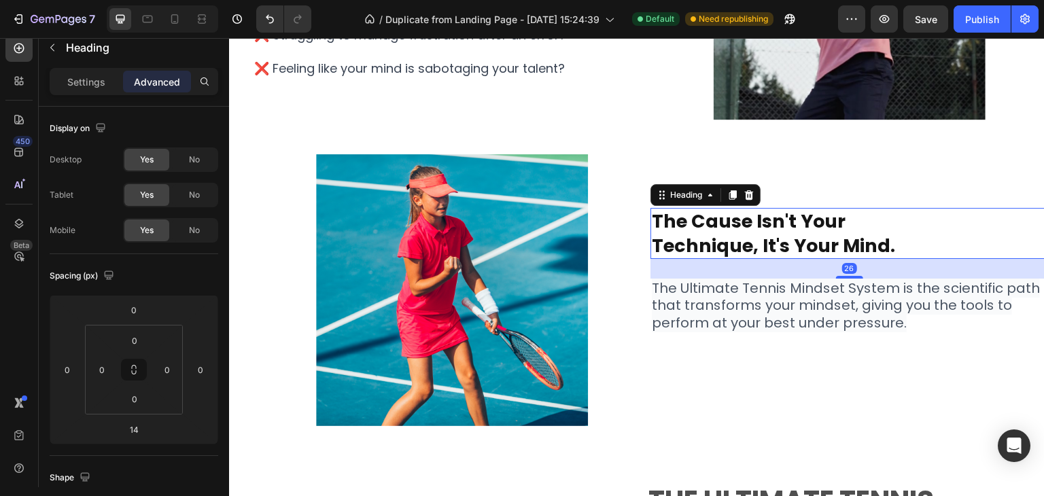
drag, startPoint x: 840, startPoint y: 271, endPoint x: 842, endPoint y: 312, distance: 40.8
click at [837, 281] on div "⁠⁠⁠⁠⁠⁠⁠ The Cause isn't Your Technique, It's Your Mind. Heading 26 The Ultimate…" at bounding box center [850, 290] width 398 height 164
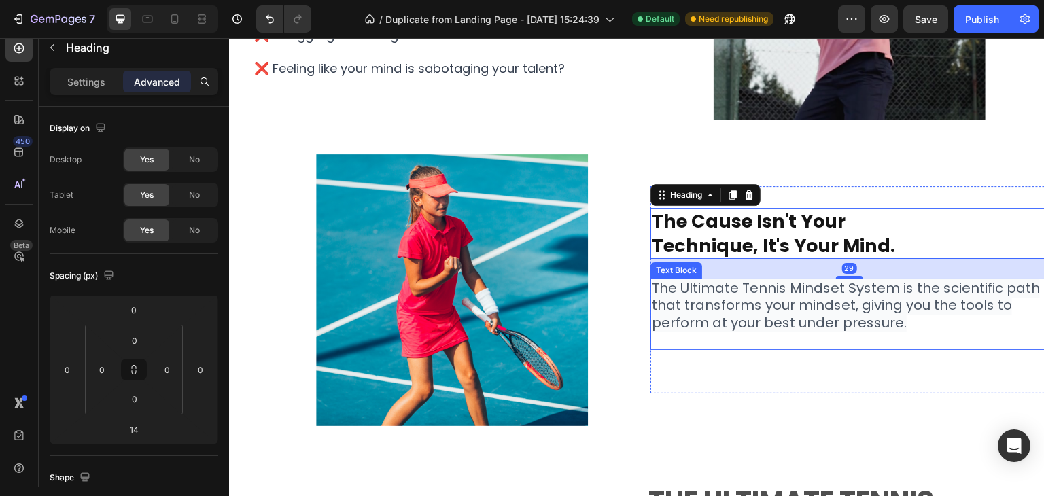
type input "29"
click at [788, 311] on span "The Ultimate Tennis Mindset System is the scientific path that transforms your …" at bounding box center [846, 306] width 388 height 54
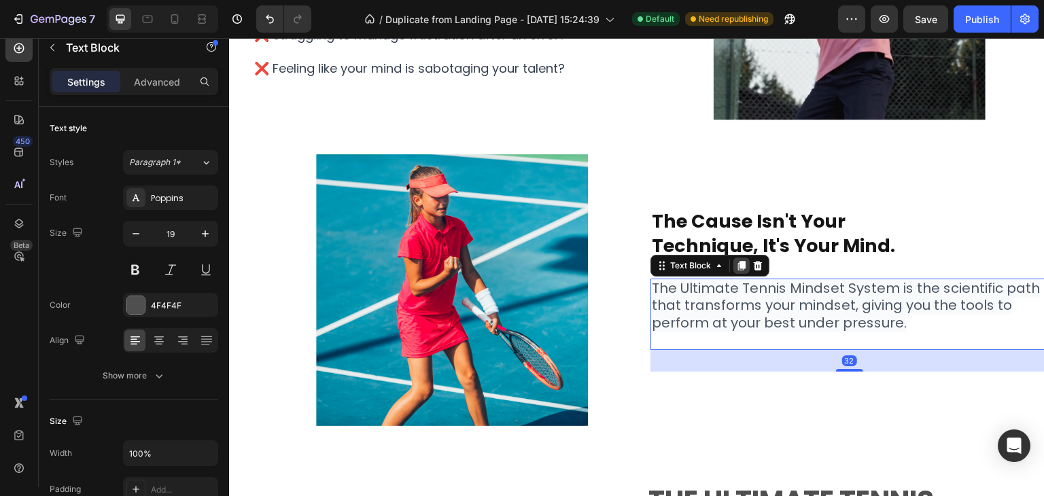
click at [738, 263] on icon at bounding box center [741, 266] width 7 height 10
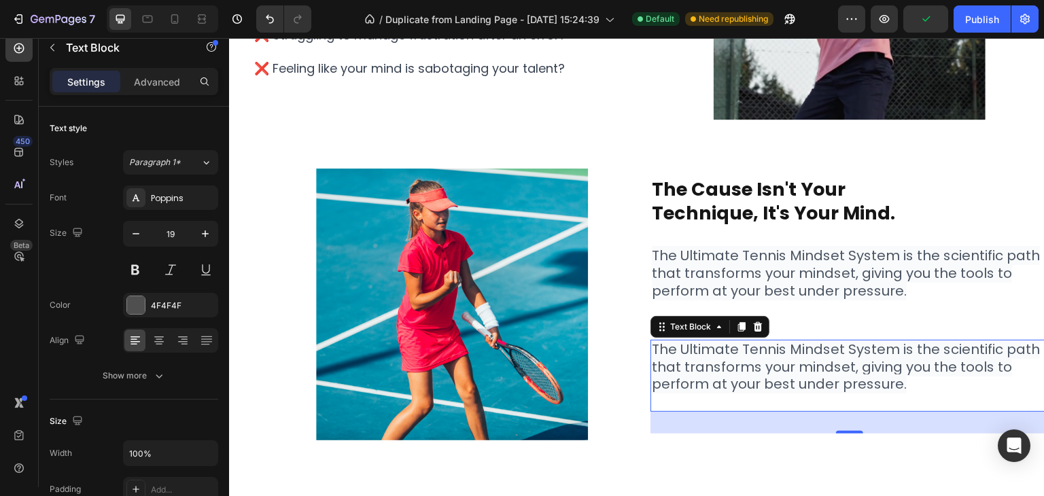
click at [736, 379] on span "The Ultimate Tennis Mindset System is the scientific path that transforms your …" at bounding box center [846, 367] width 388 height 54
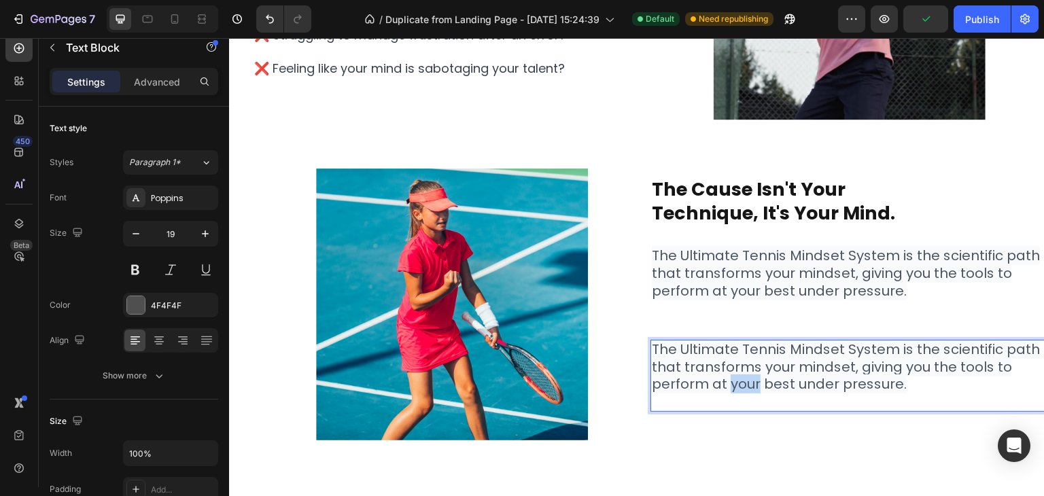
click at [736, 379] on span "The Ultimate Tennis Mindset System is the scientific path that transforms your …" at bounding box center [846, 367] width 388 height 54
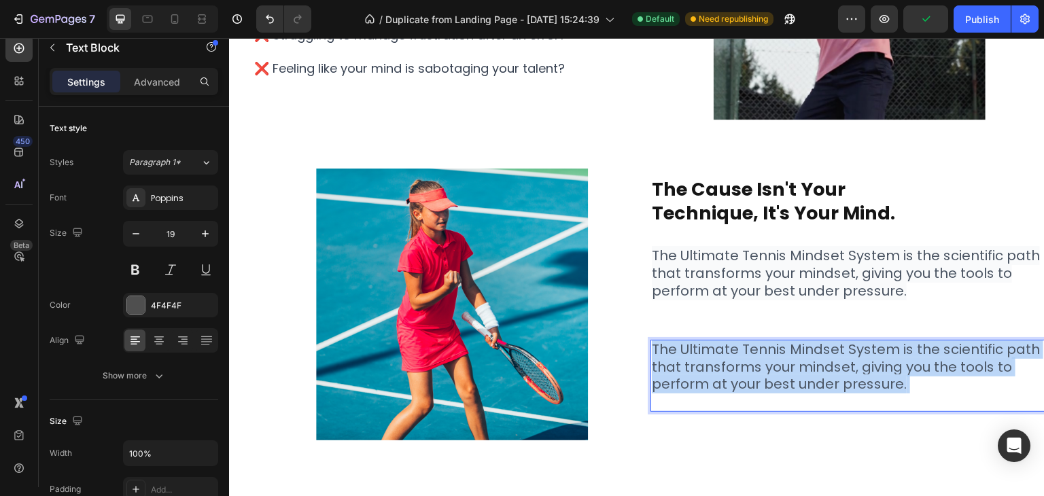
click at [736, 379] on span "The Ultimate Tennis Mindset System is the scientific path that transforms your …" at bounding box center [846, 367] width 388 height 54
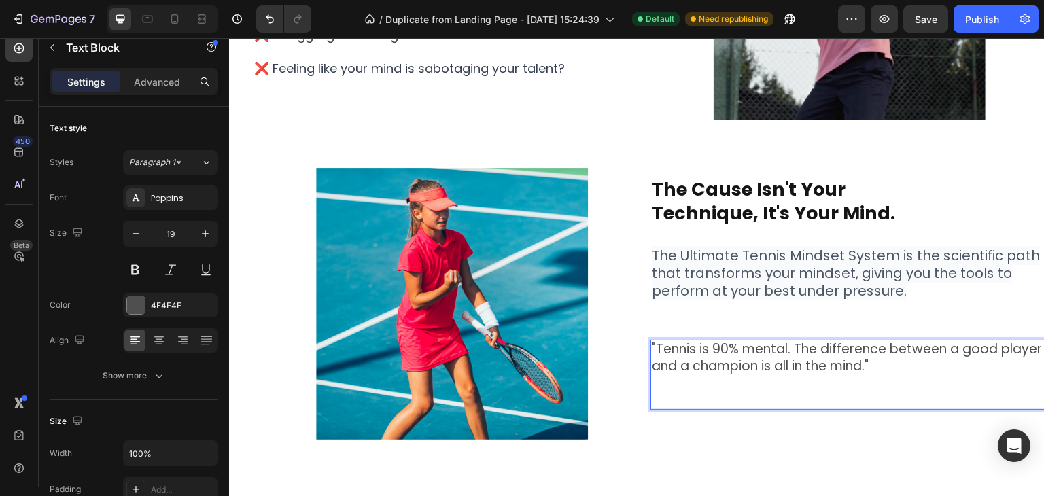
click at [764, 377] on p "Rich Text Editor. Editing area: main" at bounding box center [849, 391] width 395 height 33
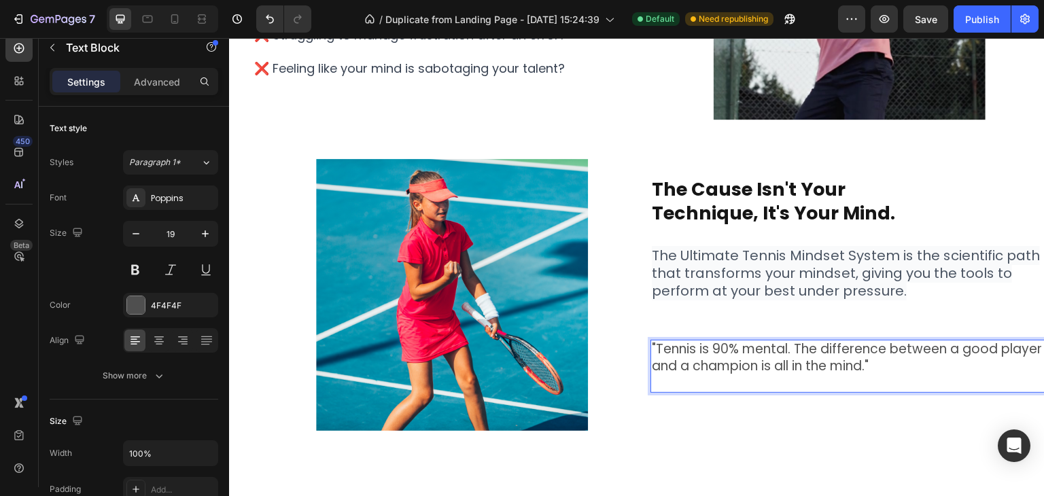
click at [769, 379] on p ""Tennis is 90% mental. The difference between a good player and a champion is a…" at bounding box center [849, 366] width 395 height 50
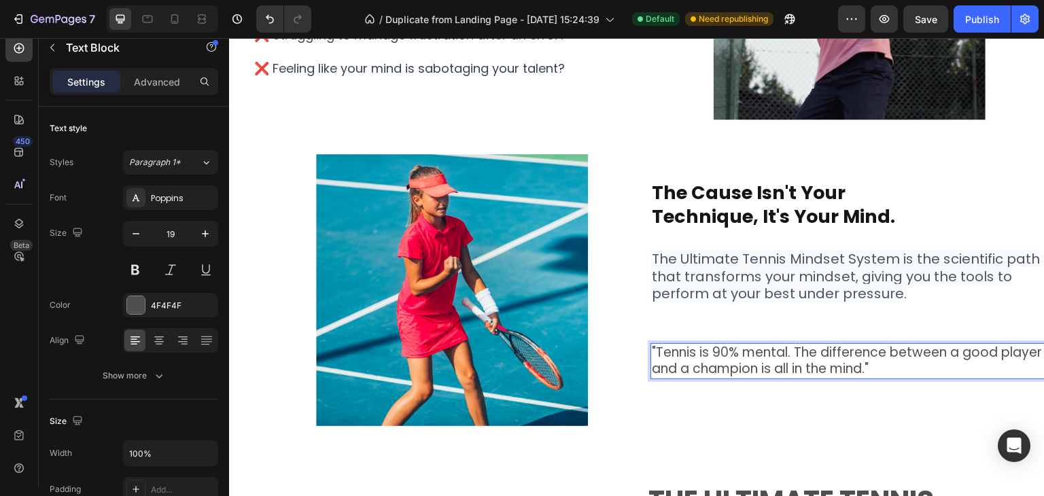
scroll to position [609, 0]
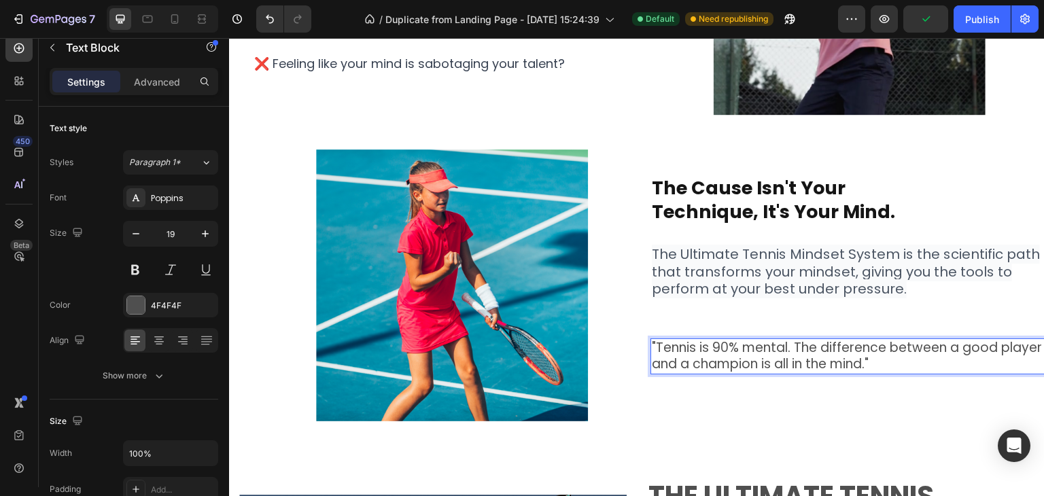
click at [1001, 345] on p ""Tennis is 90% mental. The difference between a good player and a champion is a…" at bounding box center [849, 356] width 395 height 33
click at [997, 346] on p ""Tennis is 90% mental. The difference between a good player and a champion is a…" at bounding box center [849, 356] width 395 height 33
click at [1021, 358] on p "player and a champion is all in the mind."" at bounding box center [849, 364] width 395 height 17
click at [981, 363] on p "player and a champion is all in the mind."" at bounding box center [849, 364] width 395 height 17
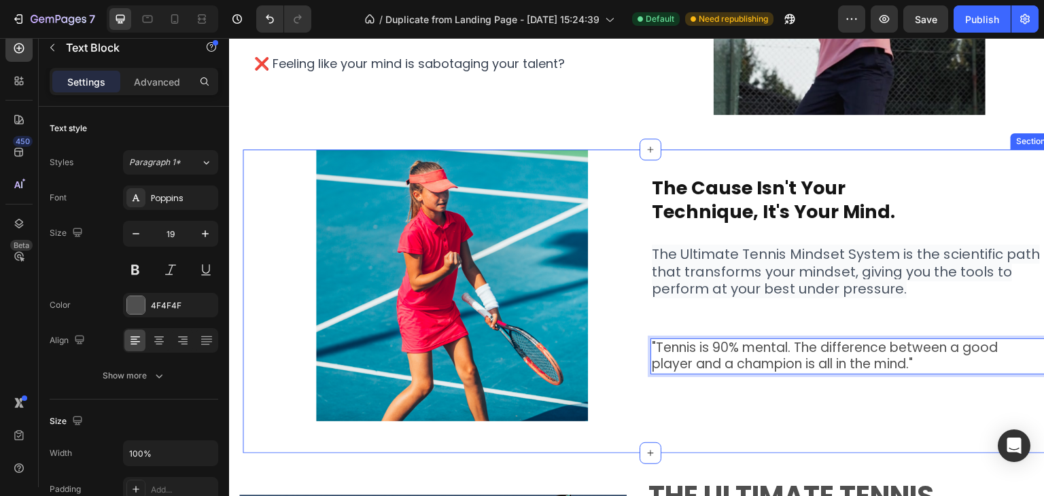
click at [666, 416] on div "⁠⁠⁠⁠⁠⁠⁠ The Cause isn't Your Technique, It's Your Mind. Heading The Ultimate Te…" at bounding box center [850, 286] width 398 height 272
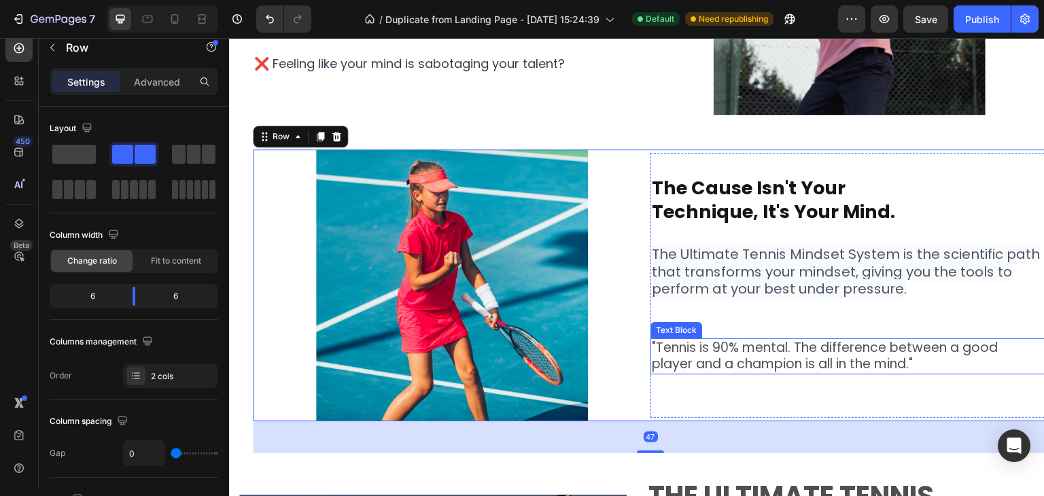
click at [698, 366] on p "player and a champion is all in the mind."" at bounding box center [849, 364] width 395 height 17
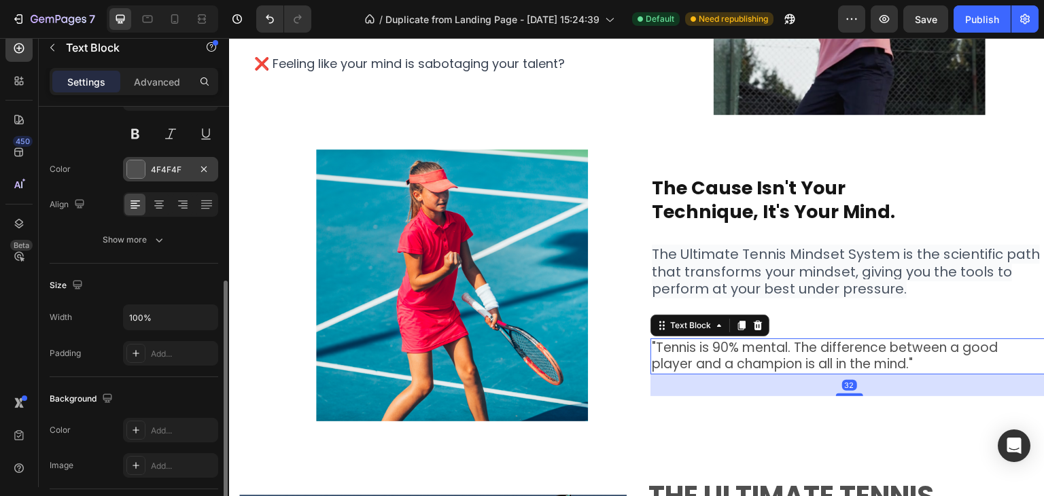
scroll to position [204, 0]
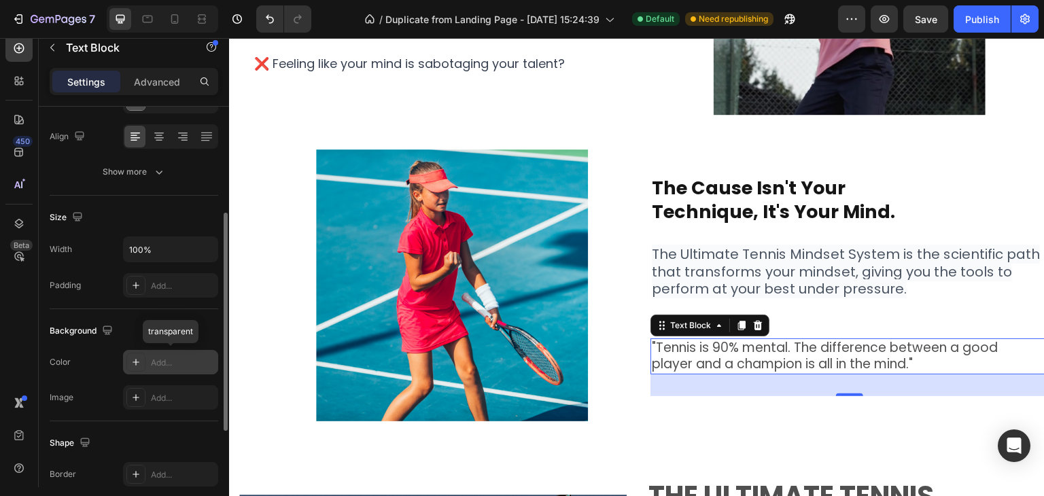
click at [137, 358] on icon at bounding box center [136, 362] width 11 height 11
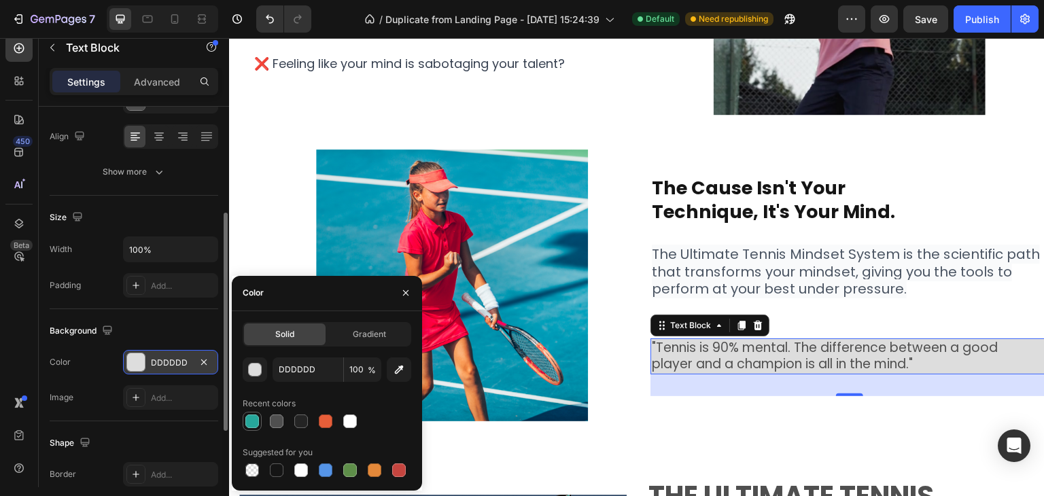
click at [252, 418] on div at bounding box center [252, 422] width 14 height 14
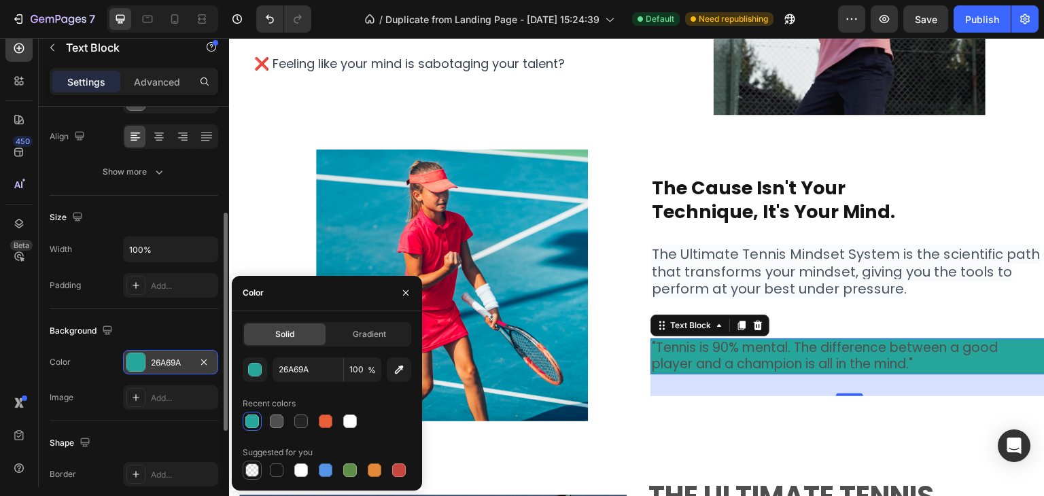
click at [256, 473] on div at bounding box center [252, 471] width 14 height 14
type input "000000"
type input "0"
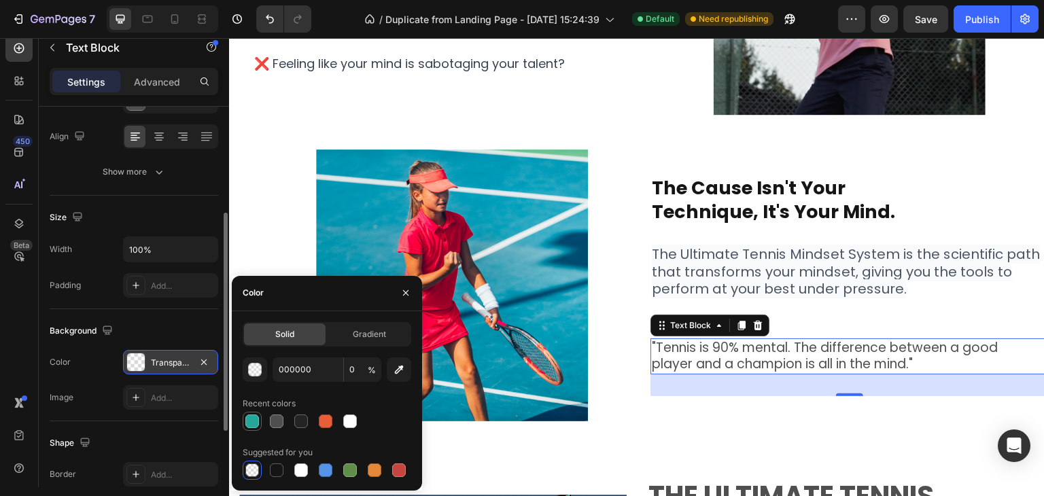
click at [254, 421] on div at bounding box center [252, 422] width 14 height 14
type input "26A69A"
type input "100"
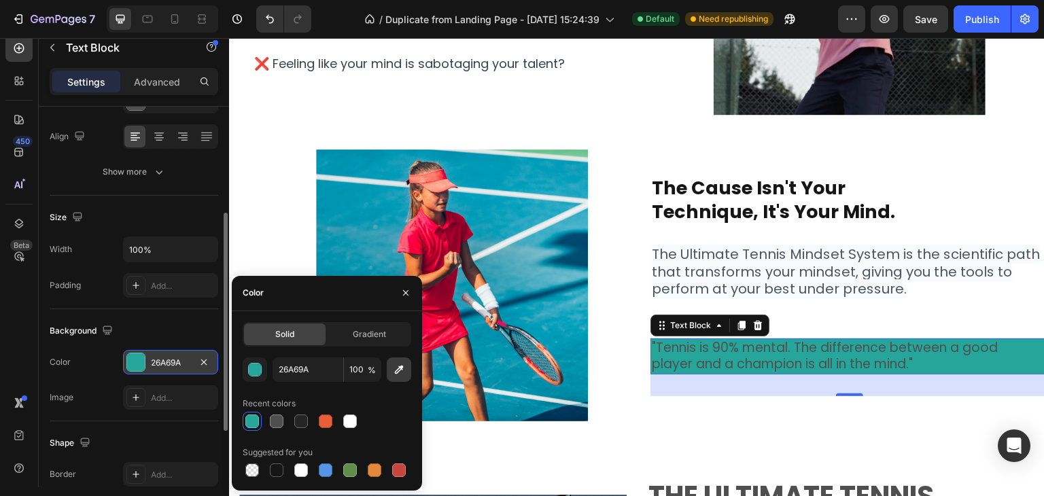
click at [398, 367] on icon "button" at bounding box center [399, 370] width 14 height 14
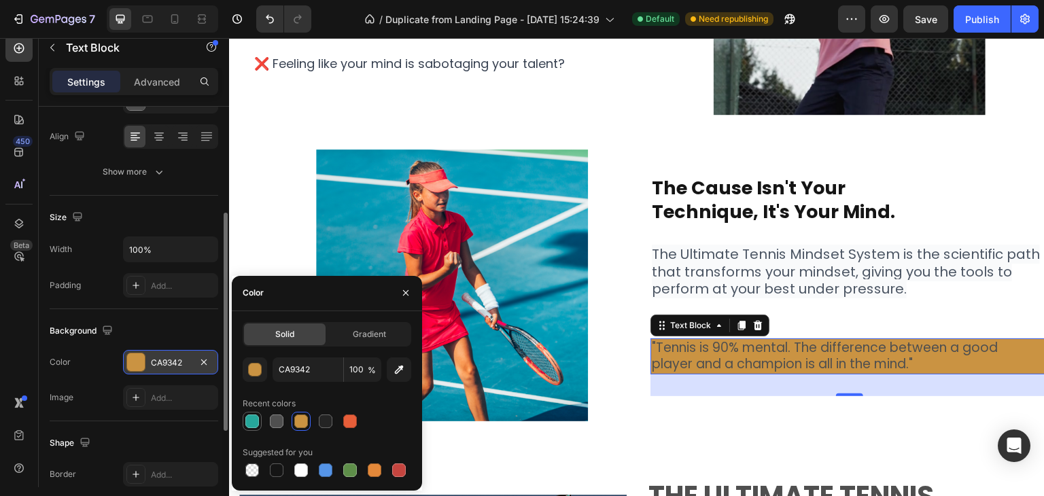
click at [254, 418] on div at bounding box center [252, 422] width 14 height 14
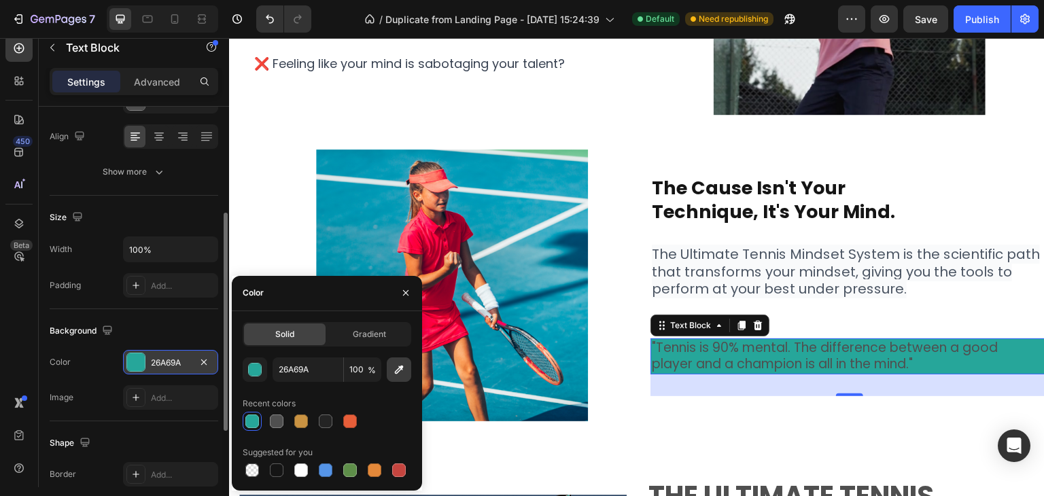
click at [398, 367] on icon "button" at bounding box center [399, 370] width 14 height 14
type input "4F4F4F"
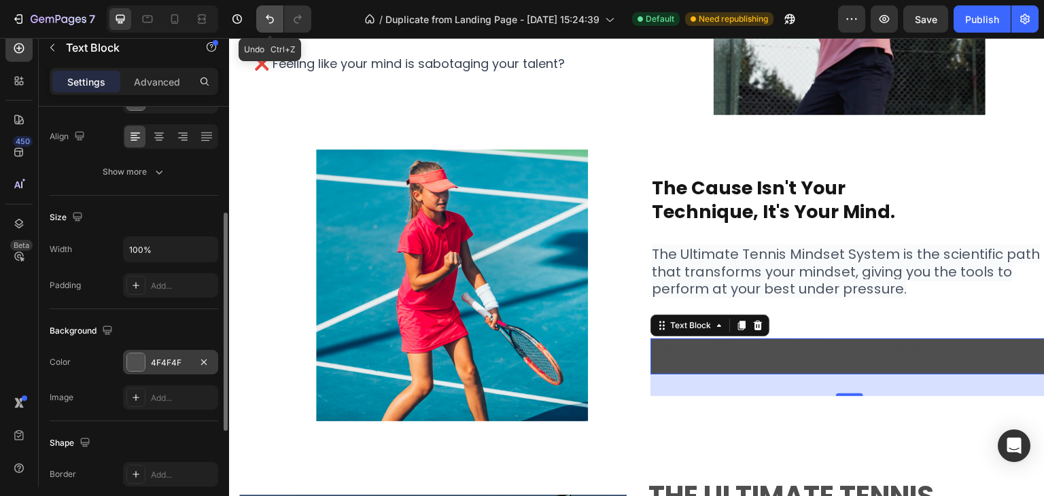
click at [272, 21] on icon "Undo/Redo" at bounding box center [270, 19] width 14 height 14
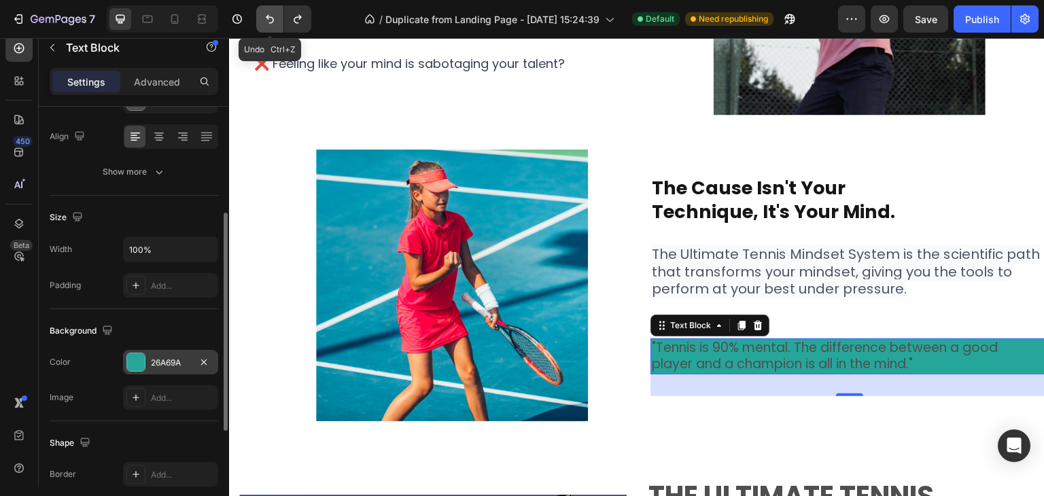
click at [272, 21] on icon "Undo/Redo" at bounding box center [270, 19] width 14 height 14
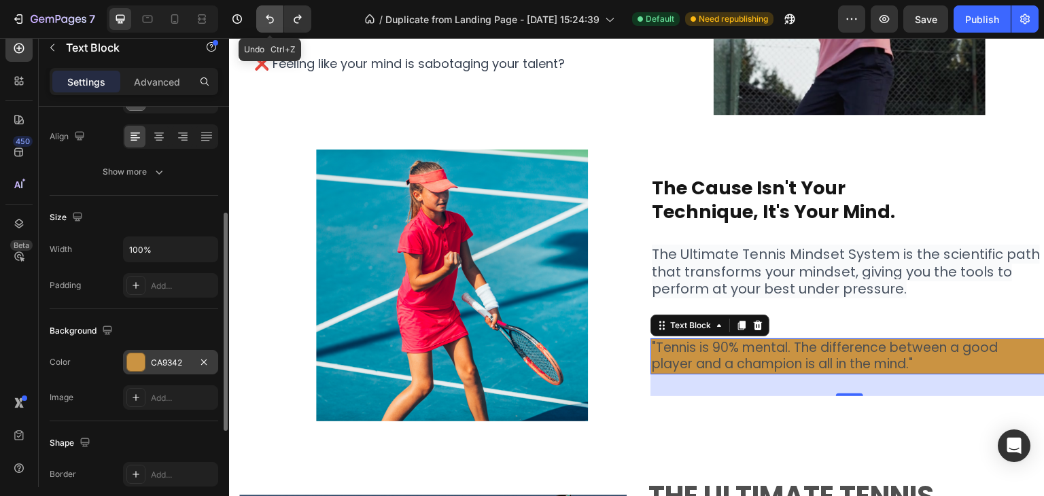
click at [272, 21] on icon "Undo/Redo" at bounding box center [270, 19] width 14 height 14
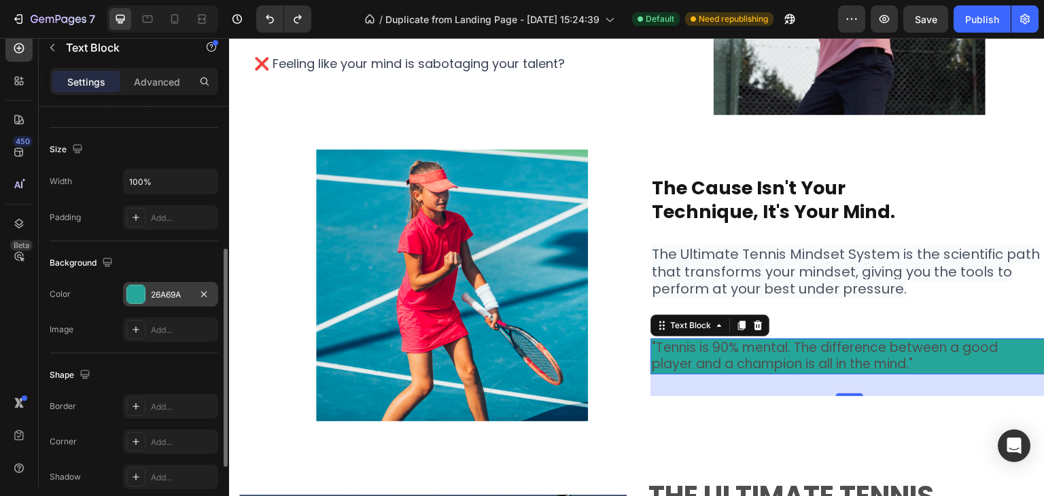
scroll to position [340, 0]
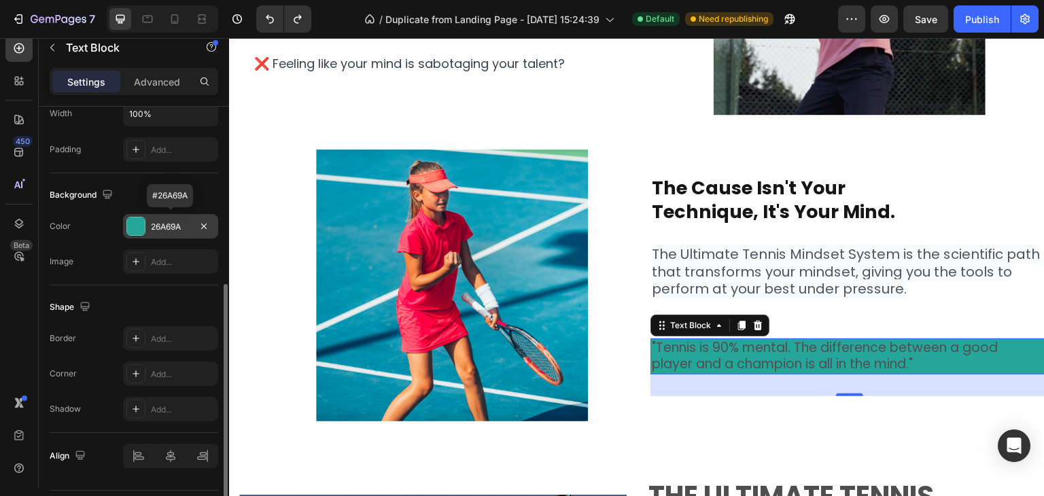
click at [149, 227] on div "26A69A" at bounding box center [170, 226] width 95 height 24
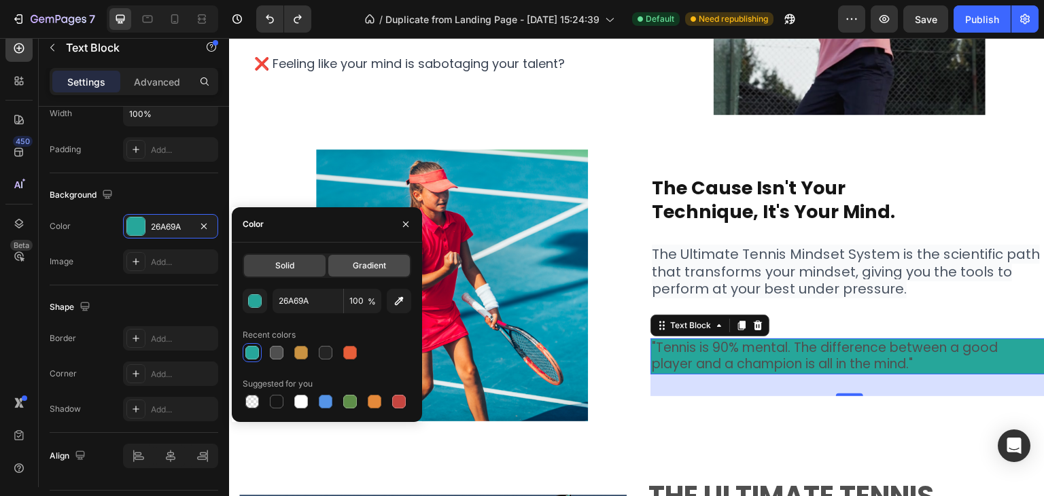
click at [362, 267] on span "Gradient" at bounding box center [369, 266] width 33 height 12
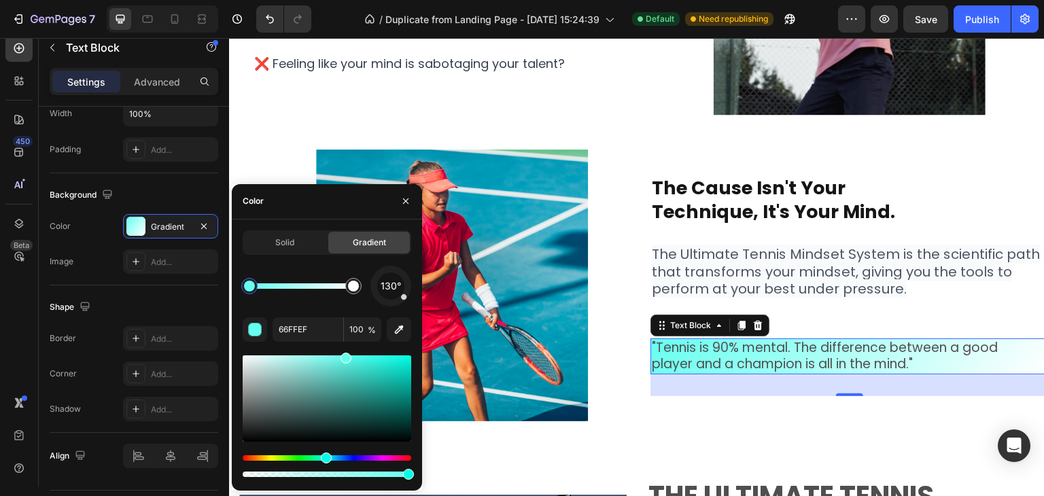
drag, startPoint x: 373, startPoint y: 387, endPoint x: 394, endPoint y: 364, distance: 30.8
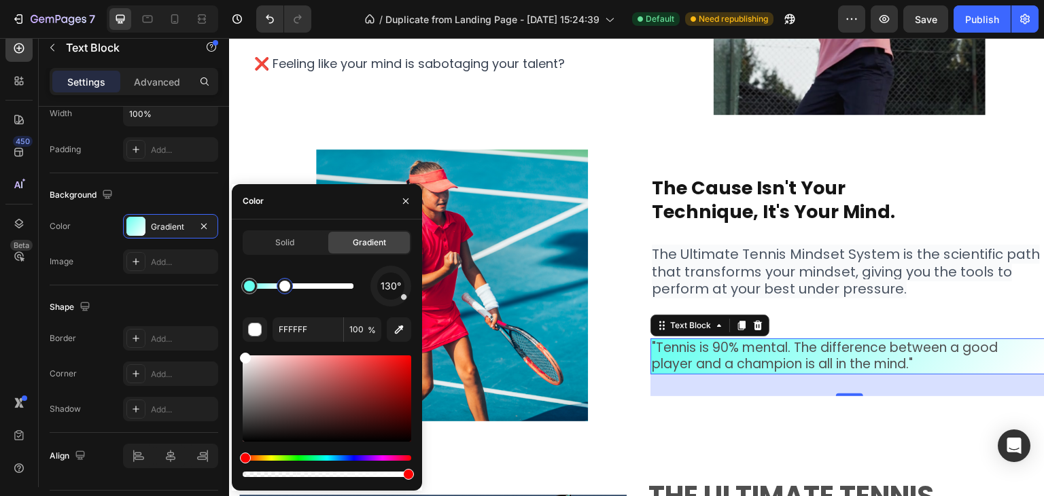
drag, startPoint x: 354, startPoint y: 288, endPoint x: 284, endPoint y: 294, distance: 69.6
click at [284, 292] on div at bounding box center [284, 286] width 11 height 11
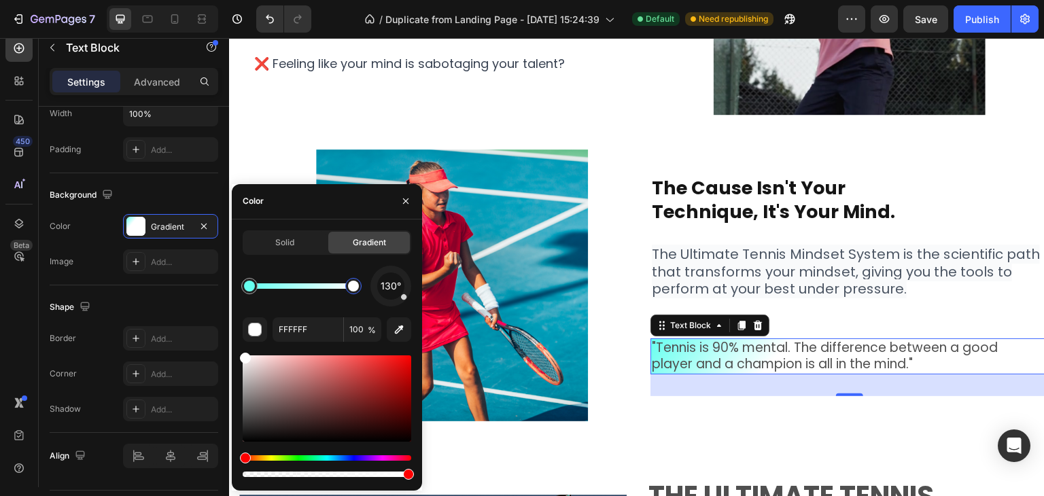
drag, startPoint x: 286, startPoint y: 292, endPoint x: 376, endPoint y: 293, distance: 89.8
click at [376, 292] on div "130°" at bounding box center [327, 286] width 169 height 41
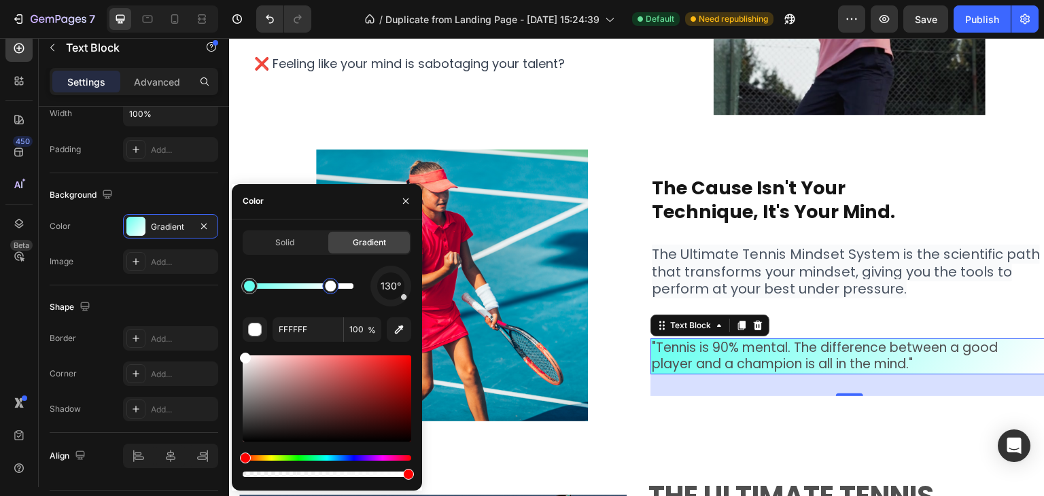
drag, startPoint x: 351, startPoint y: 287, endPoint x: 330, endPoint y: 287, distance: 21.1
click at [330, 287] on div at bounding box center [330, 286] width 11 height 11
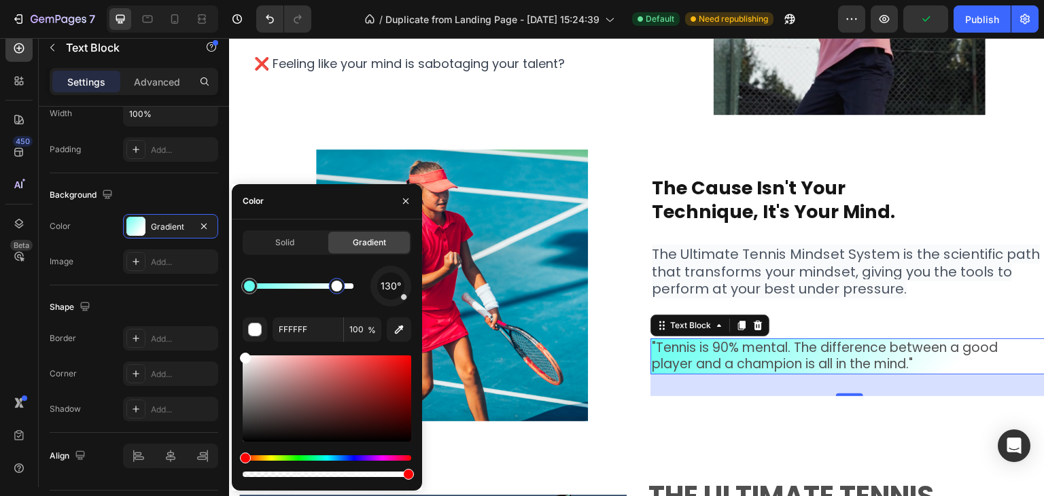
click at [337, 287] on div at bounding box center [337, 286] width 11 height 11
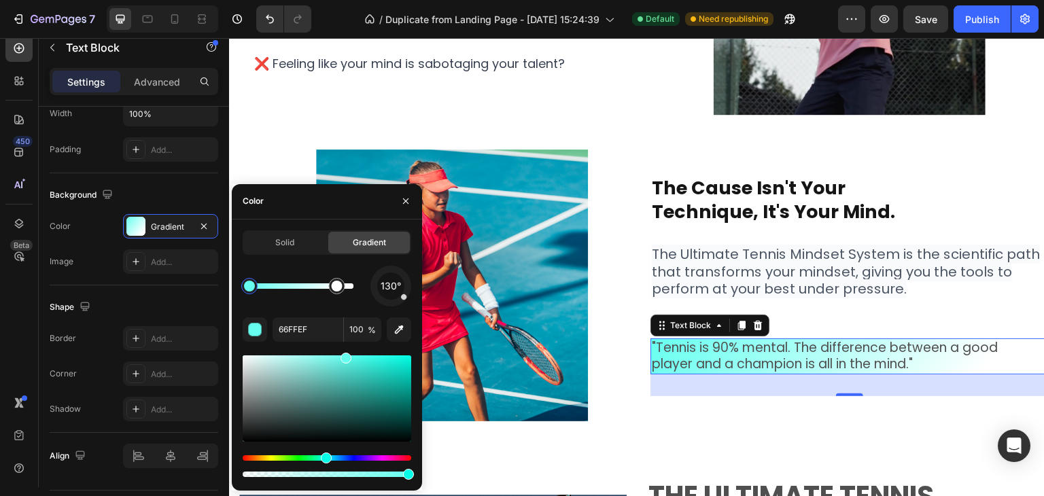
click at [249, 284] on div at bounding box center [249, 286] width 11 height 11
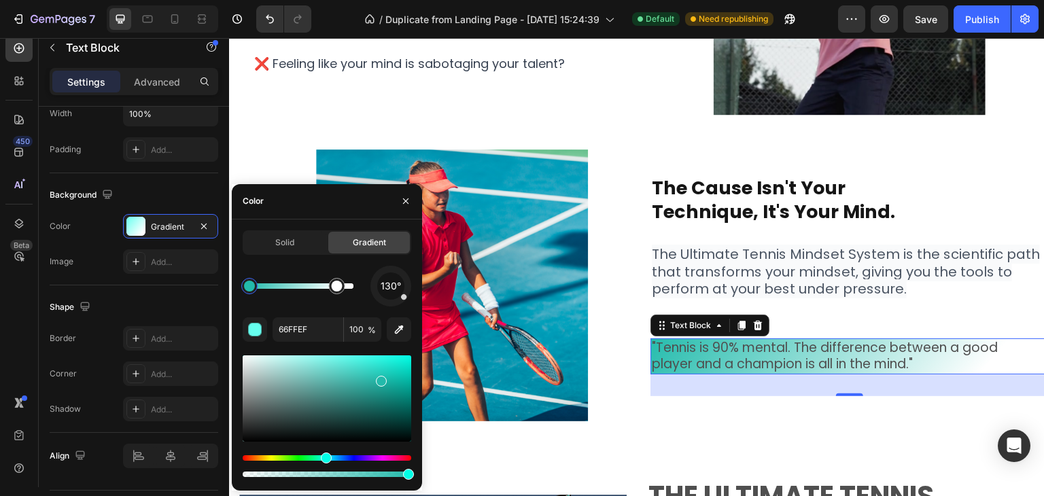
drag, startPoint x: 347, startPoint y: 360, endPoint x: 381, endPoint y: 378, distance: 38.0
click at [381, 378] on div at bounding box center [381, 381] width 11 height 11
click at [307, 326] on input "23BAAB" at bounding box center [308, 330] width 71 height 24
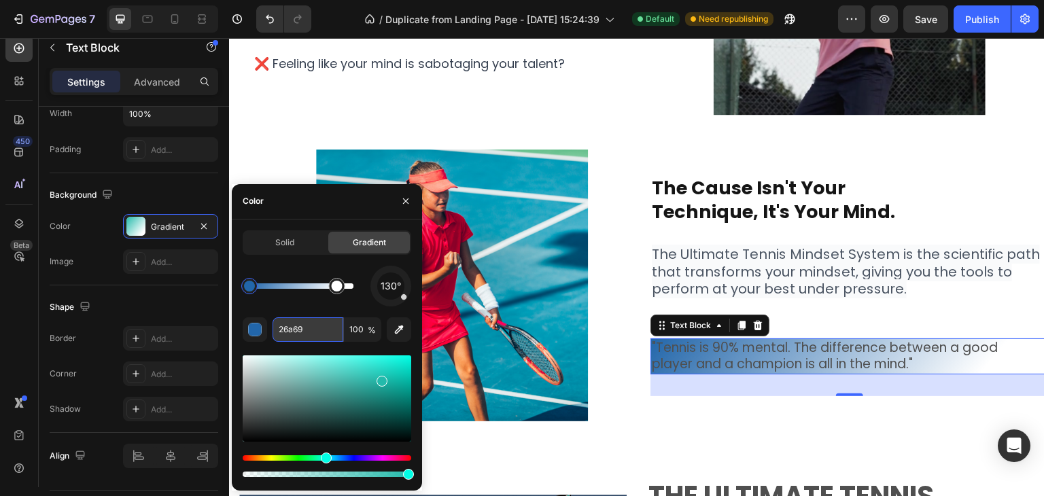
type input "26a69a"
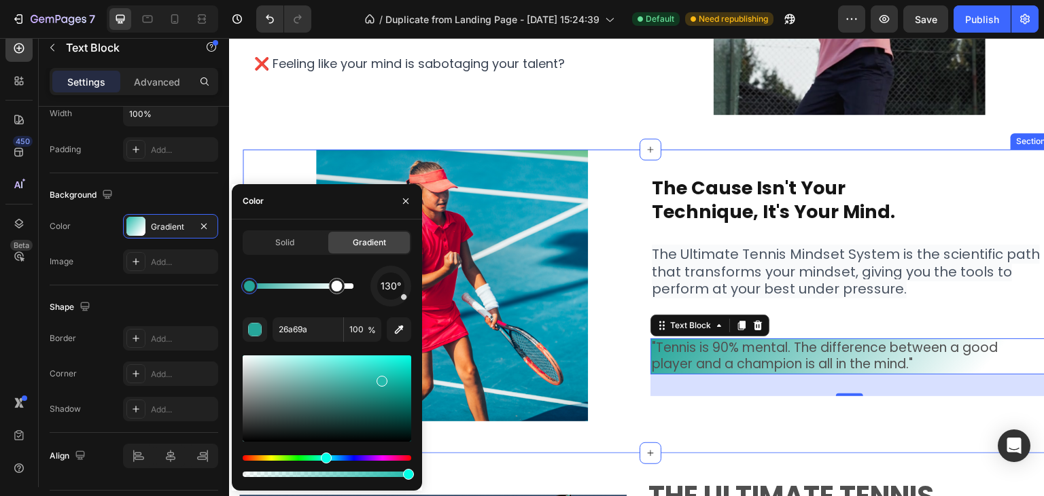
click at [717, 430] on div "Image ⁠⁠⁠⁠⁠⁠⁠ The Cause isn't Your Technique, It's Your Mind. Heading The Ultim…" at bounding box center [650, 302] width 795 height 304
click at [731, 415] on div "⁠⁠⁠⁠⁠⁠⁠ The Cause isn't Your Technique, It's Your Mind. Heading The Ultimate Te…" at bounding box center [850, 285] width 398 height 265
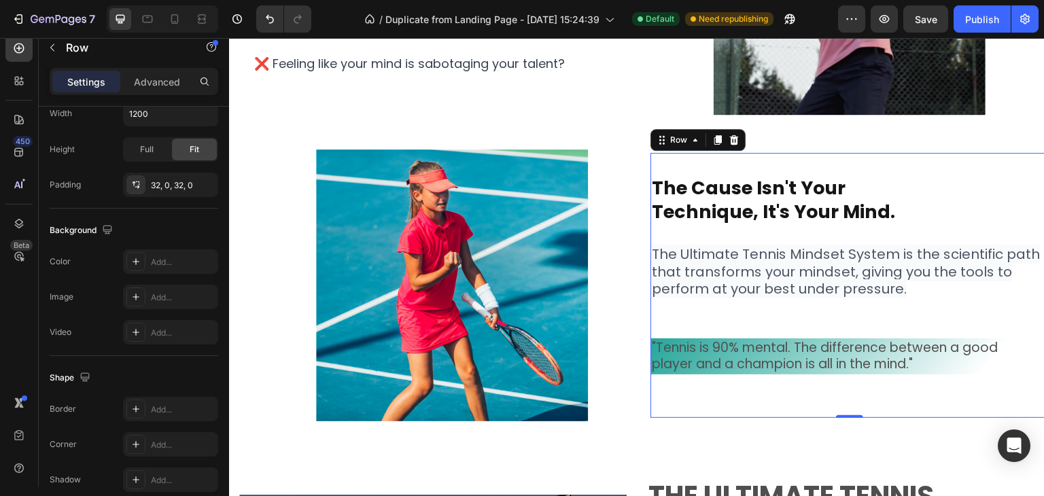
scroll to position [0, 0]
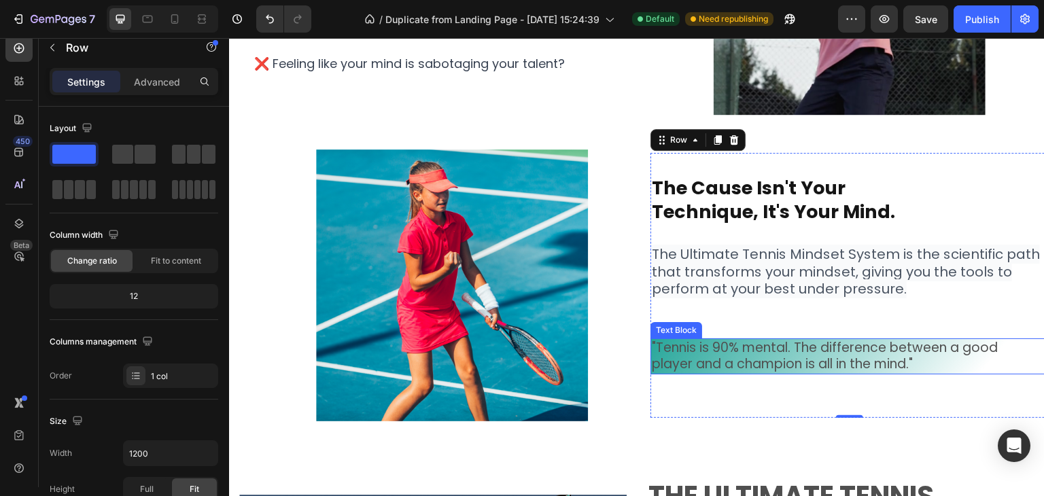
click at [718, 358] on p "player and a champion is all in the mind."" at bounding box center [849, 364] width 395 height 17
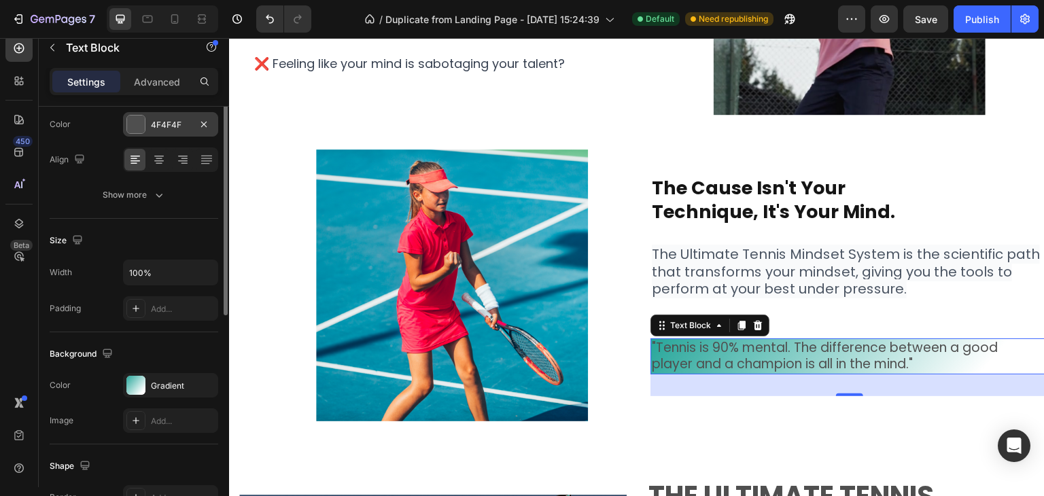
scroll to position [45, 0]
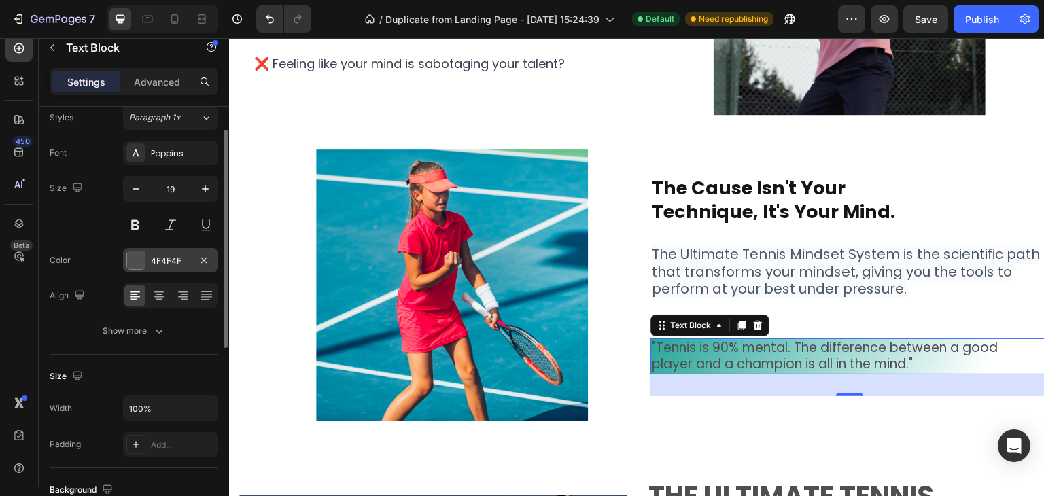
click at [143, 262] on div at bounding box center [136, 261] width 18 height 18
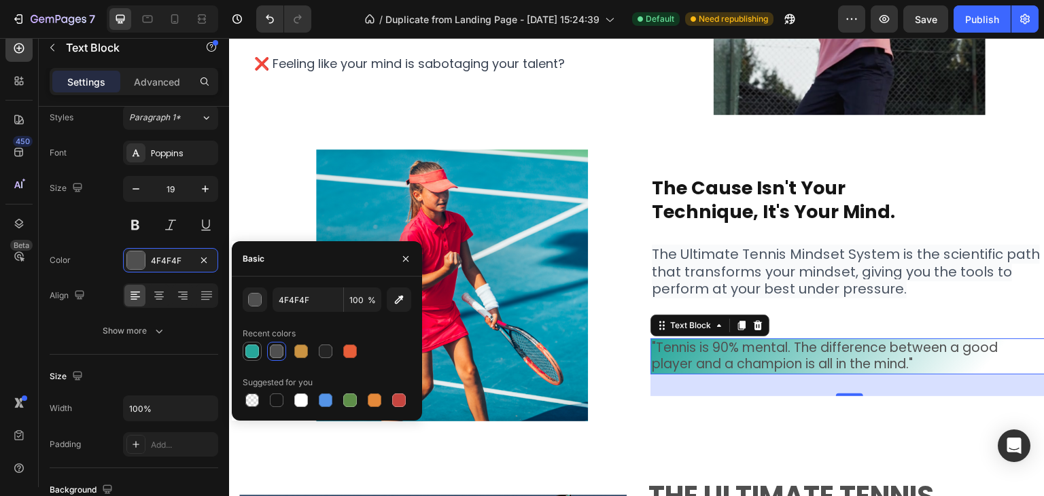
click at [249, 353] on div at bounding box center [252, 352] width 14 height 14
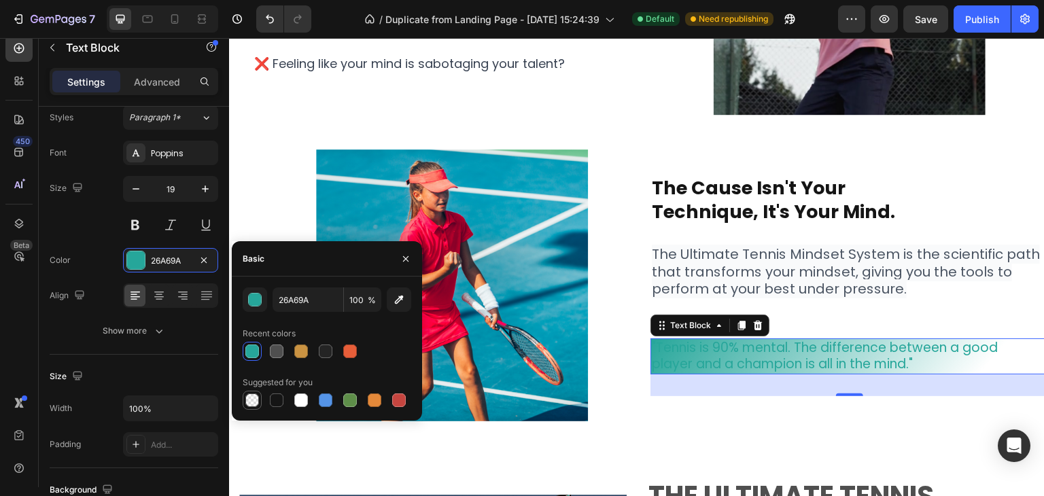
click at [258, 400] on div at bounding box center [252, 401] width 14 height 14
type input "000000"
type input "0"
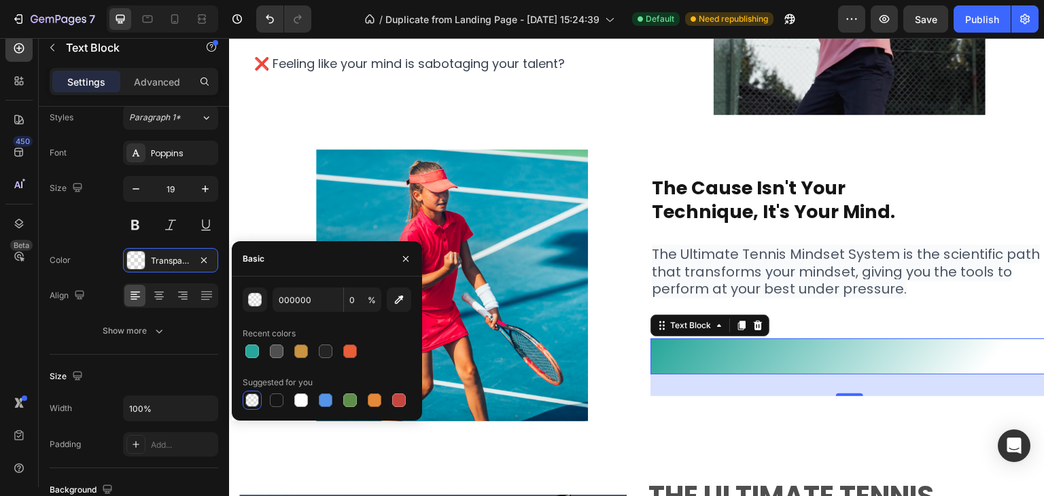
click at [259, 400] on div at bounding box center [252, 400] width 16 height 16
click at [255, 352] on div at bounding box center [252, 352] width 14 height 14
type input "26A69A"
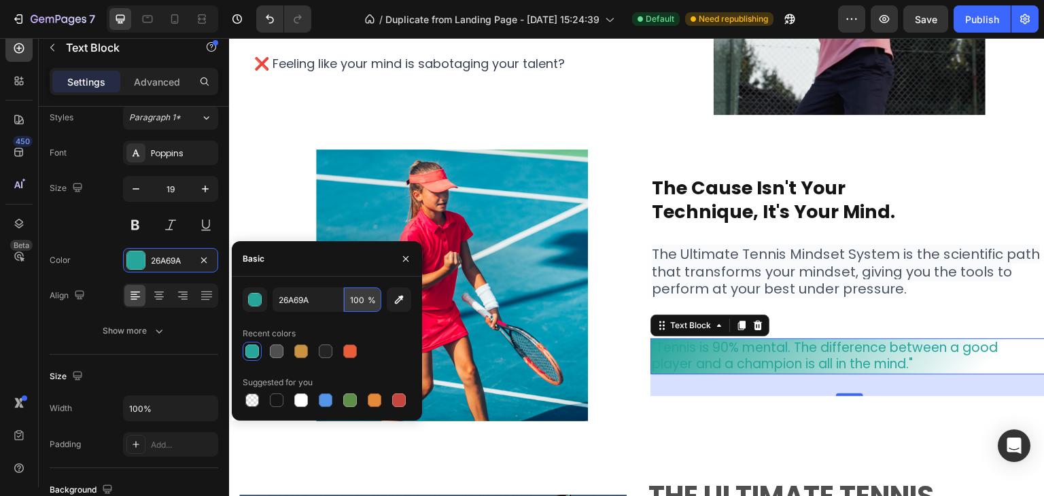
click at [362, 307] on input "100" at bounding box center [362, 300] width 37 height 24
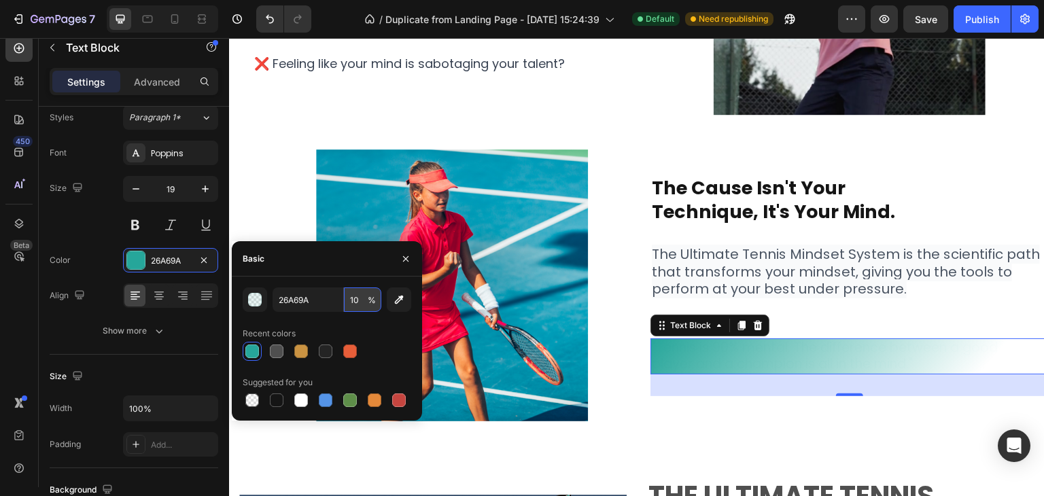
type input "100"
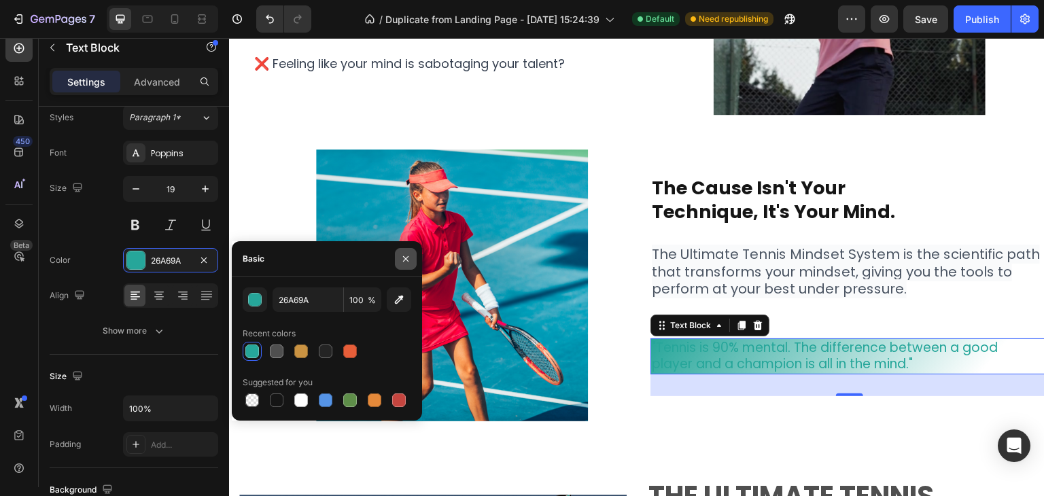
click at [405, 260] on icon "button" at bounding box center [405, 259] width 11 height 11
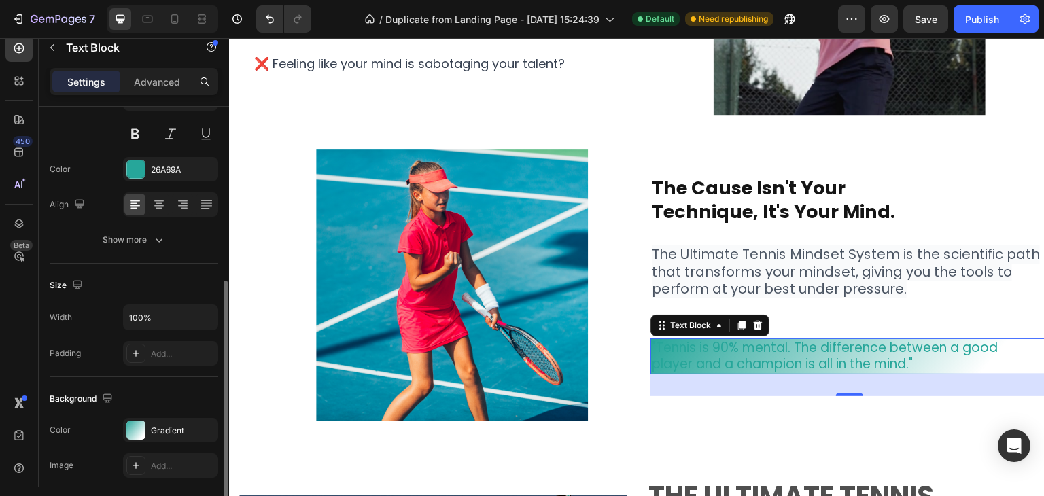
scroll to position [204, 0]
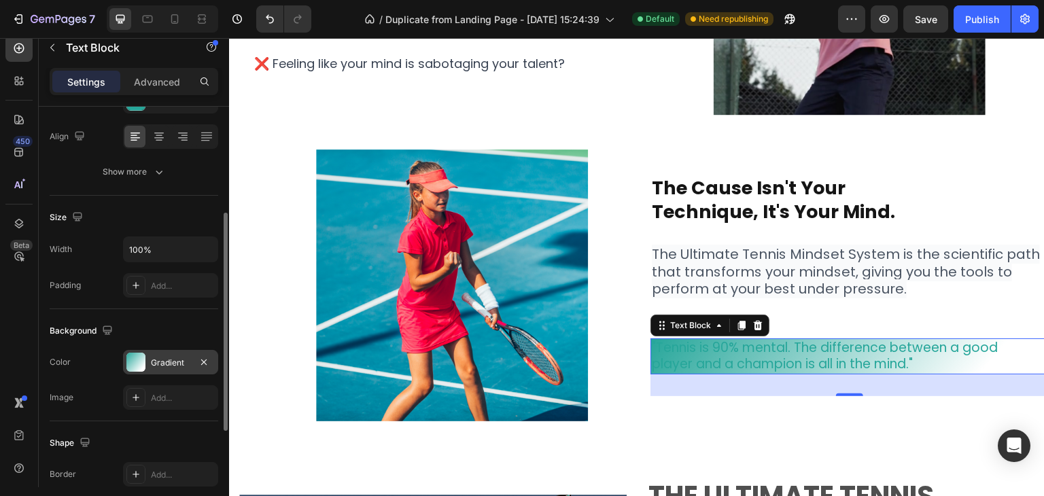
click at [149, 362] on div "Gradient" at bounding box center [170, 362] width 95 height 24
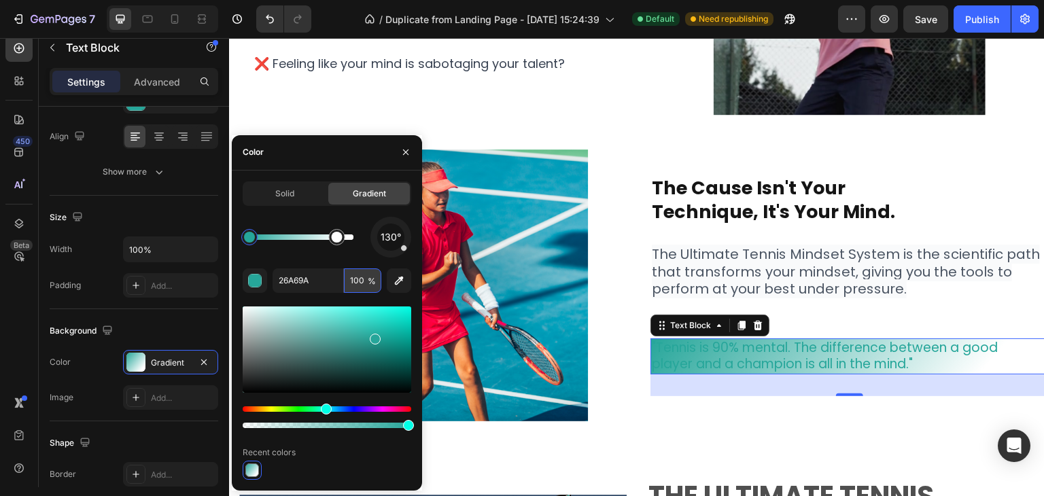
click at [0, 0] on input "100" at bounding box center [0, 0] width 0 height 0
type input "2"
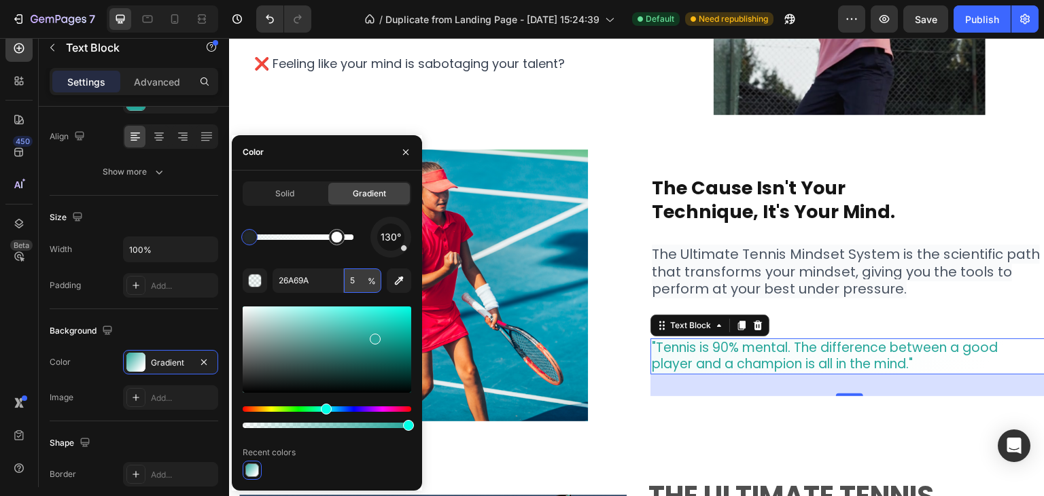
type input "50"
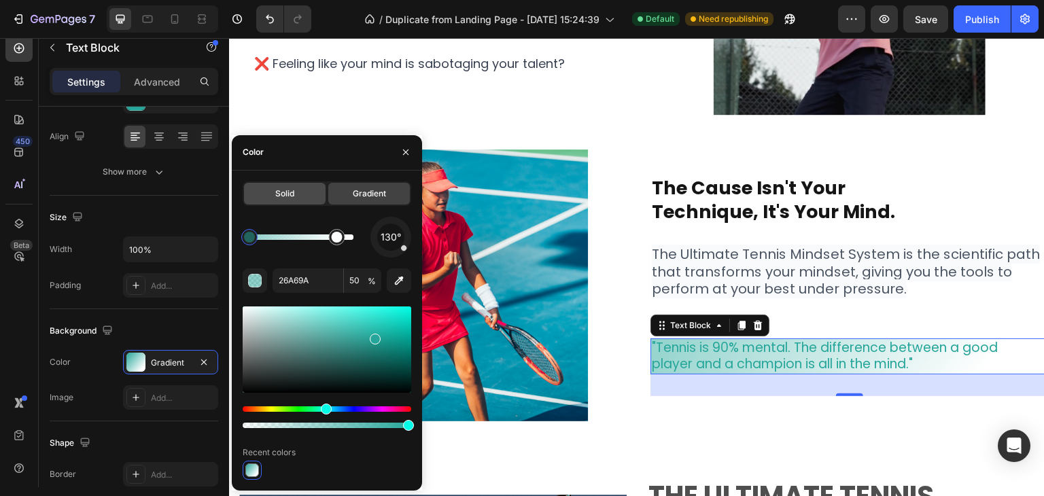
click at [309, 201] on div "Solid" at bounding box center [285, 194] width 82 height 22
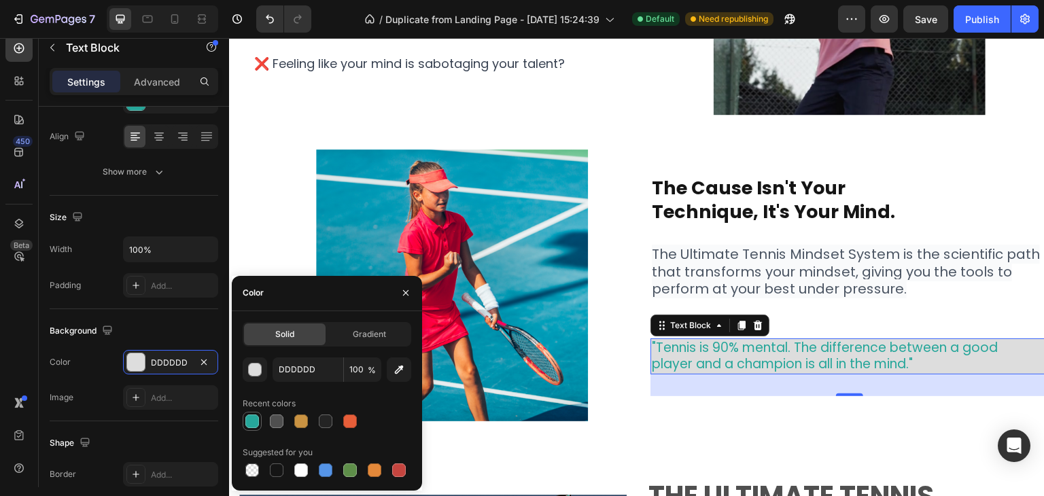
click at [247, 422] on div at bounding box center [252, 422] width 14 height 14
type input "26A69A"
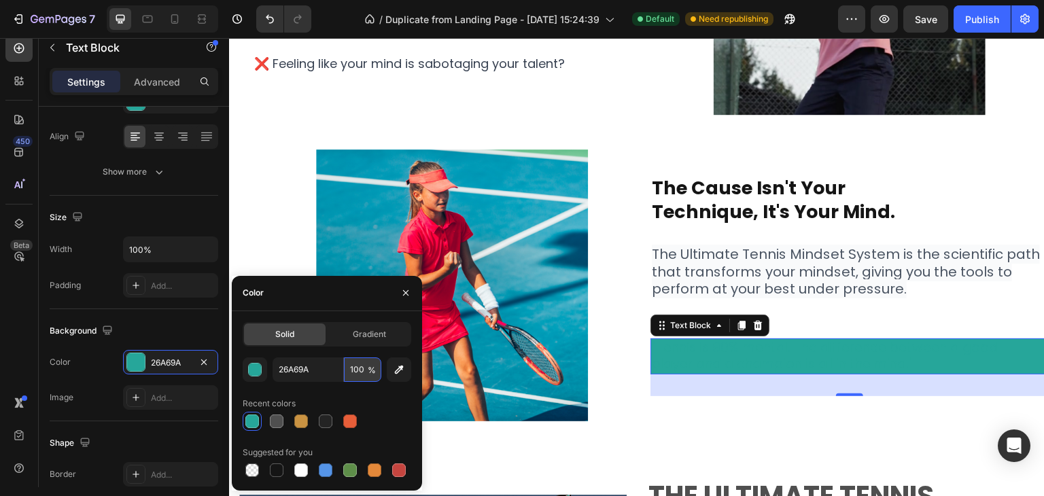
click at [0, 0] on input "100" at bounding box center [0, 0] width 0 height 0
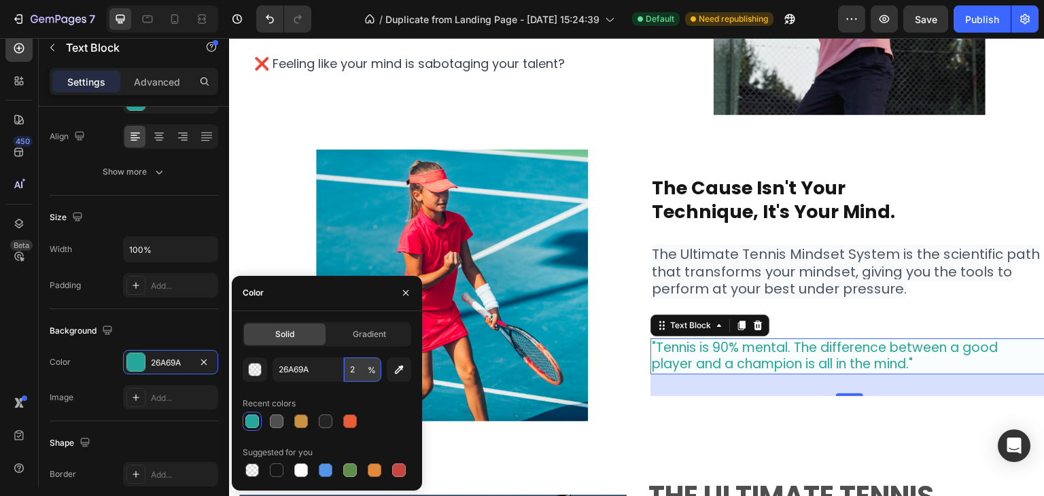
type input "20"
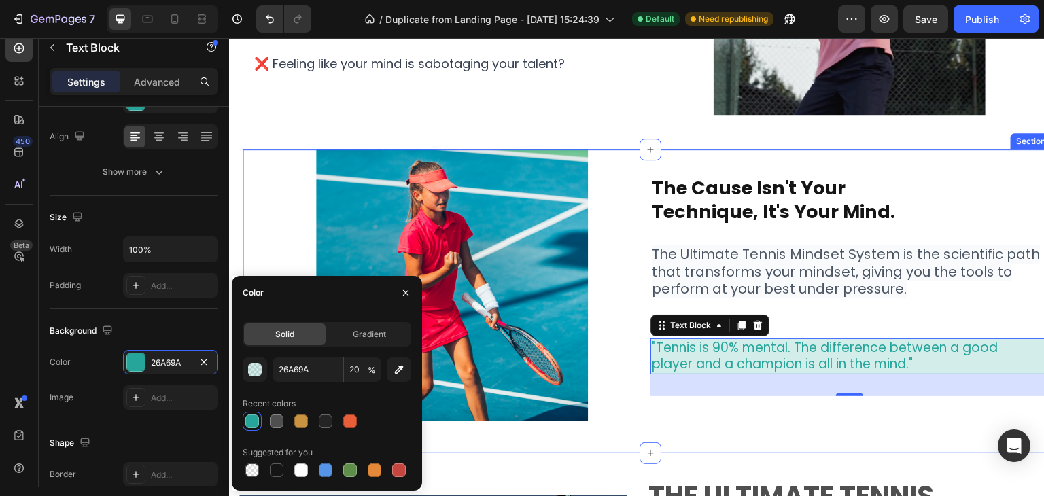
drag, startPoint x: 593, startPoint y: 448, endPoint x: 650, endPoint y: 426, distance: 61.4
click at [594, 448] on div "Image ⁠⁠⁠⁠⁠⁠⁠ The Cause isn't Your Technique, It's Your Mind. Heading The Ultim…" at bounding box center [650, 302] width 795 height 304
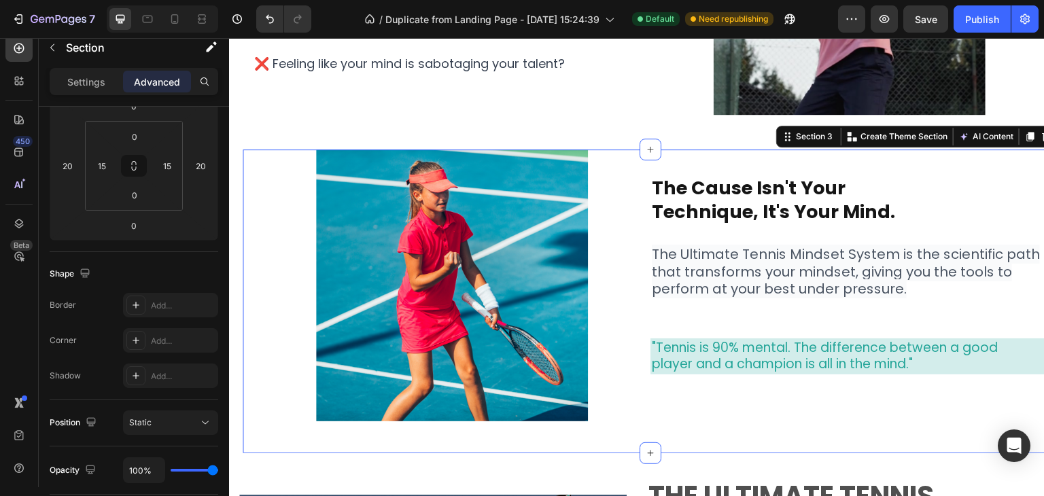
click at [651, 425] on div "Image ⁠⁠⁠⁠⁠⁠⁠ The Cause isn't Your Technique, It's Your Mind. Heading The Ultim…" at bounding box center [650, 302] width 795 height 304
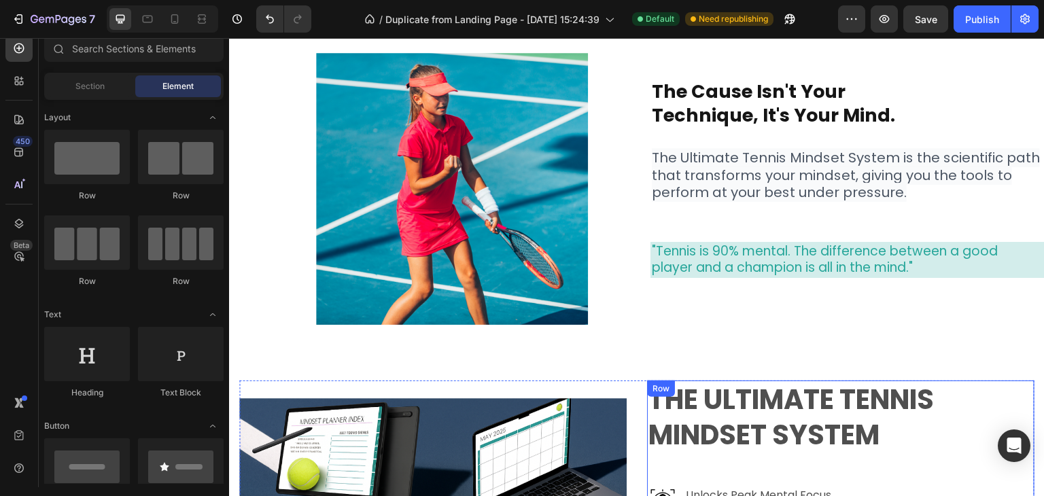
scroll to position [669, 0]
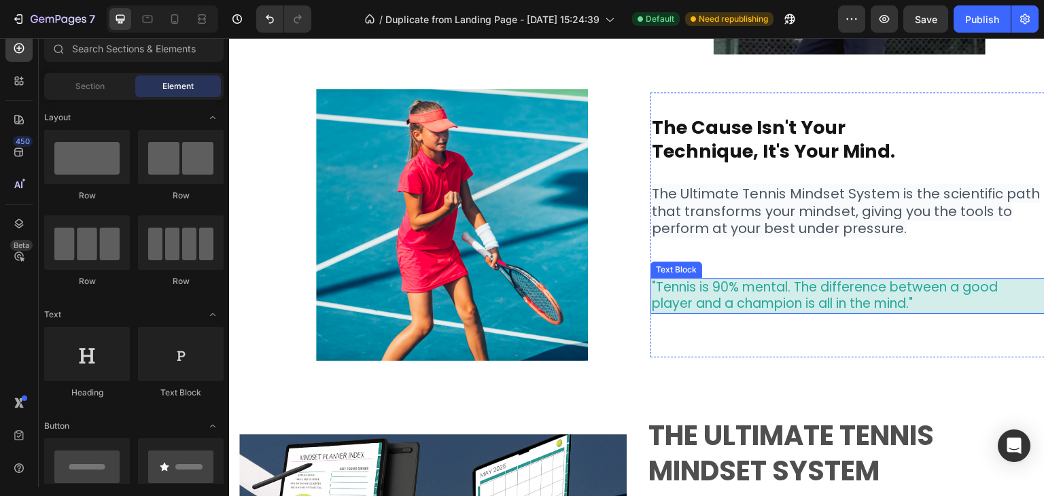
click at [1021, 302] on p "player and a champion is all in the mind."" at bounding box center [849, 304] width 395 height 17
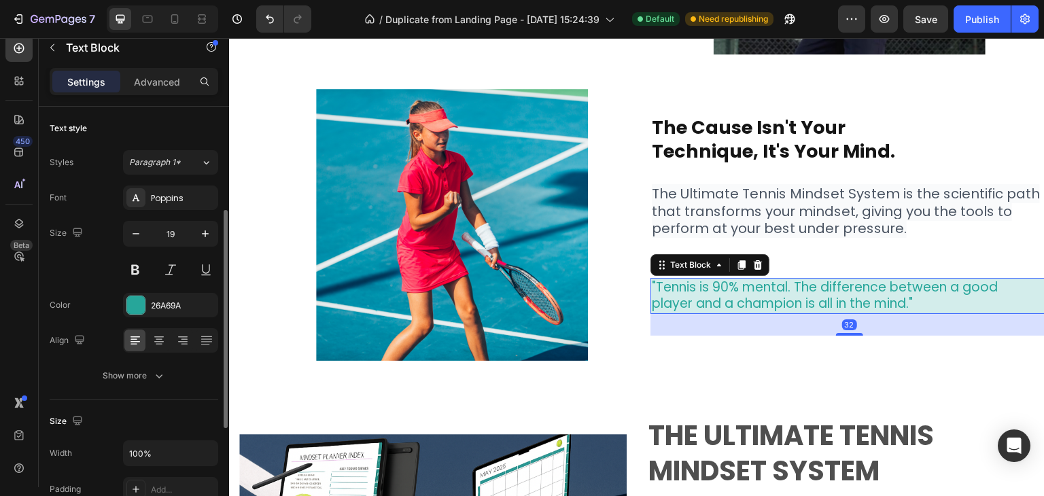
scroll to position [136, 0]
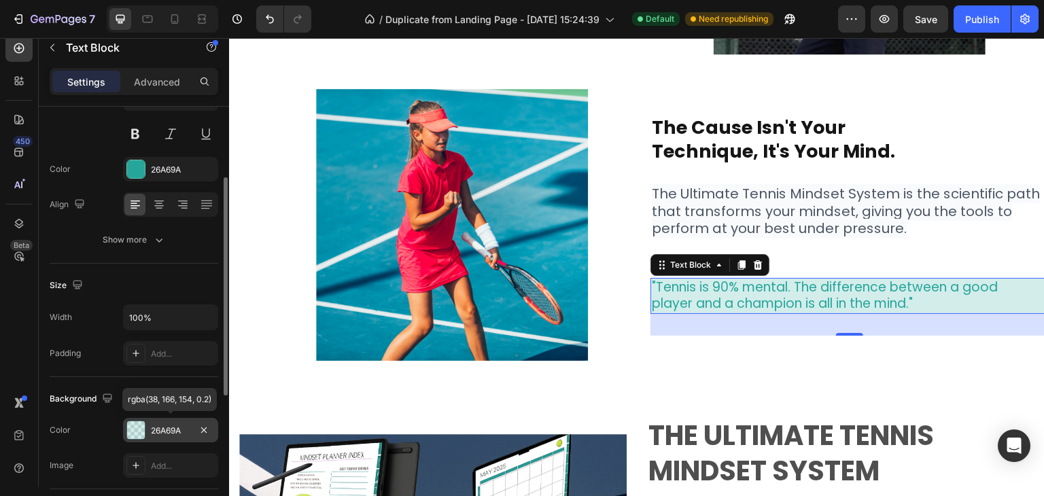
click at [137, 428] on div at bounding box center [136, 431] width 18 height 18
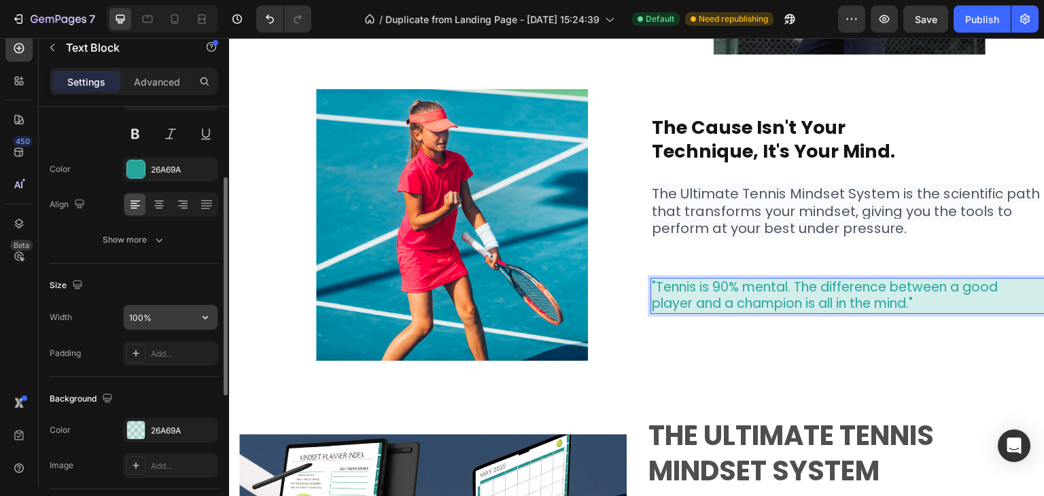
scroll to position [0, 0]
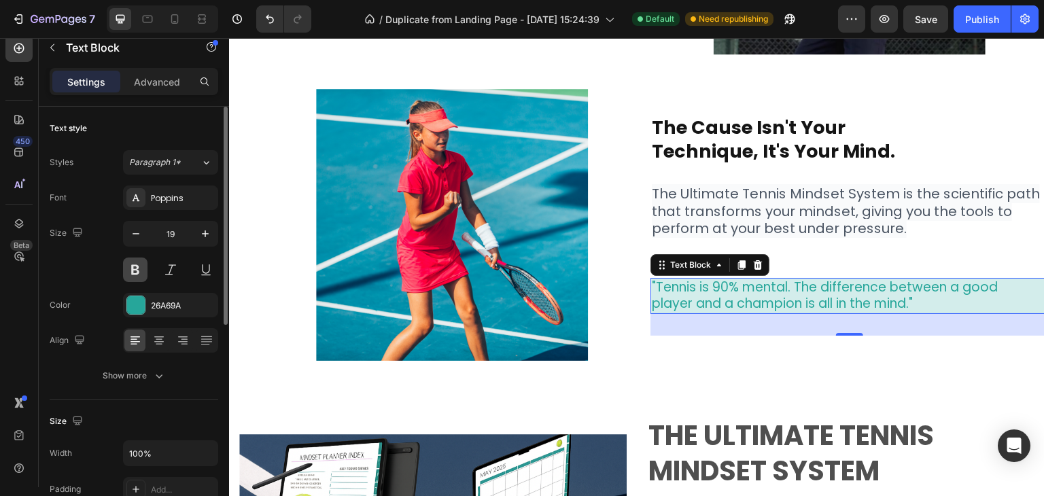
click at [135, 270] on button at bounding box center [135, 270] width 24 height 24
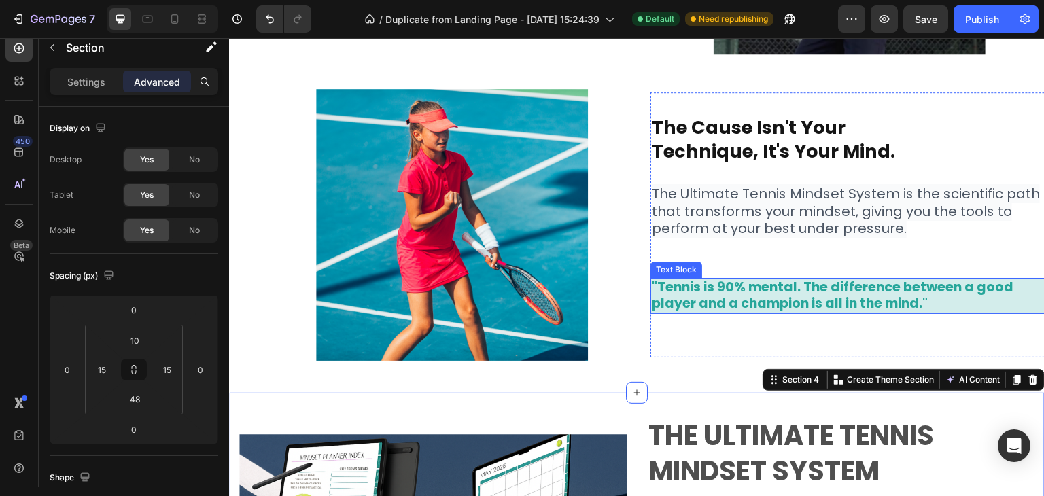
click at [720, 298] on p "player and a champion is all in the mind."" at bounding box center [849, 304] width 395 height 17
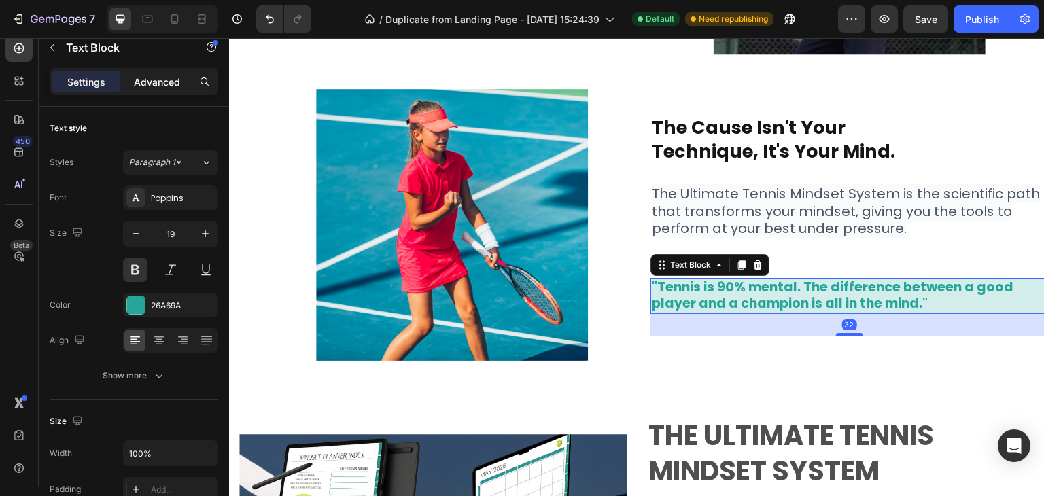
click at [158, 88] on div "Advanced" at bounding box center [157, 82] width 68 height 22
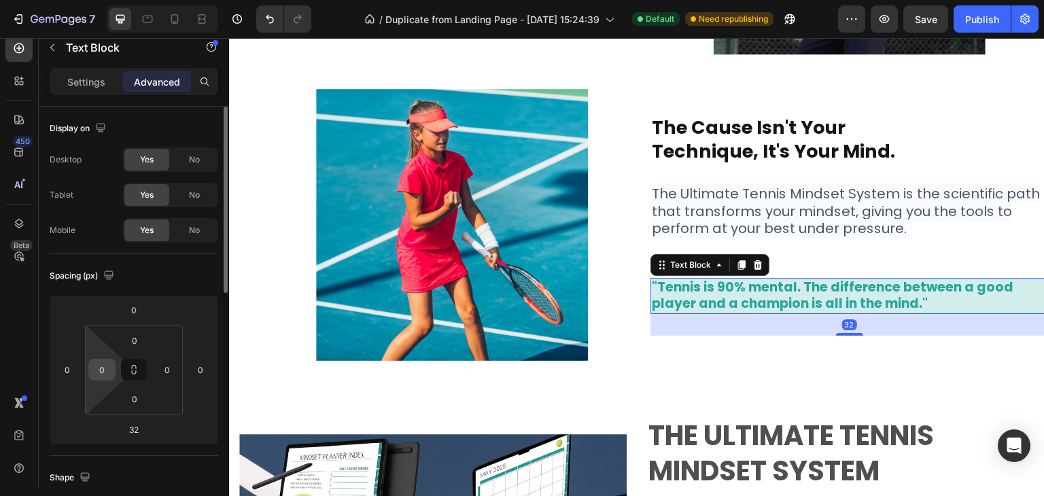
click at [101, 365] on input "0" at bounding box center [102, 370] width 20 height 20
type input "1"
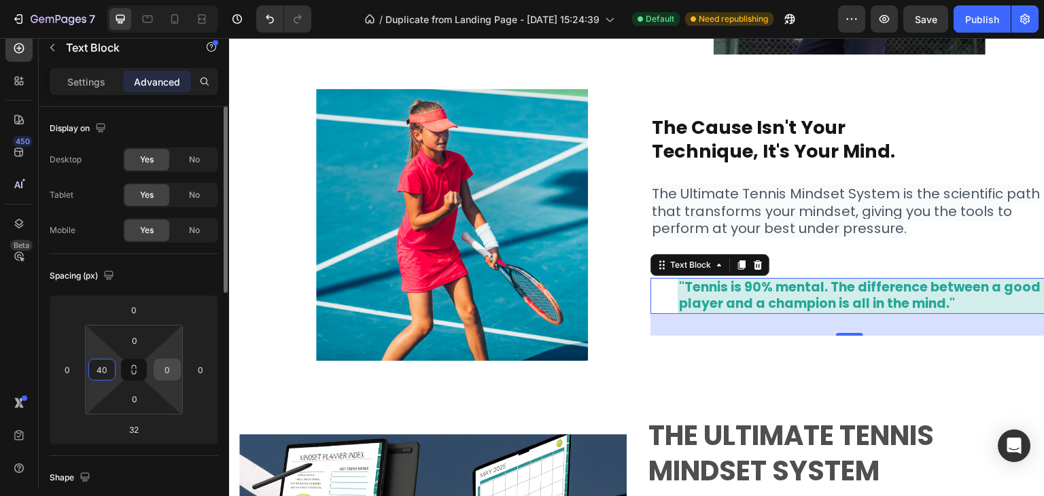
type input "40"
click at [169, 369] on input "0" at bounding box center [167, 370] width 20 height 20
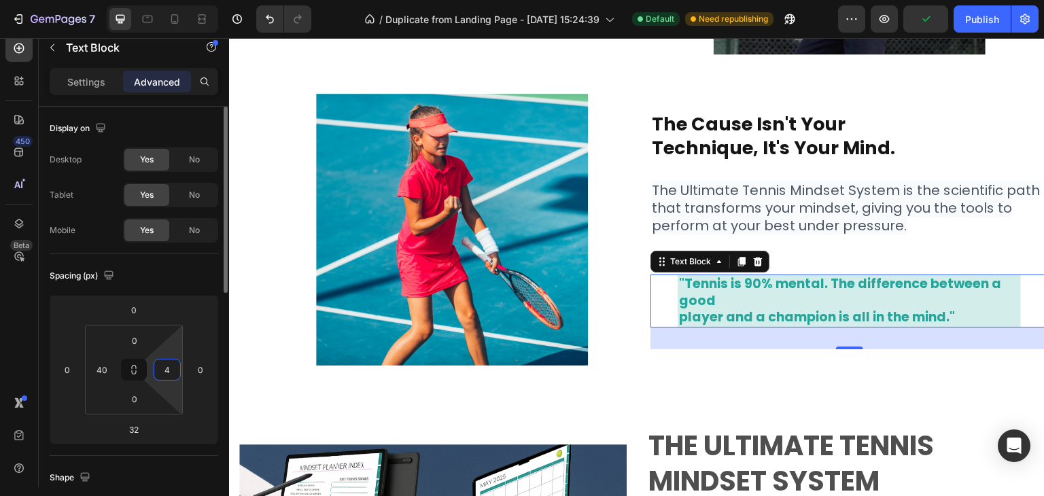
type input "40"
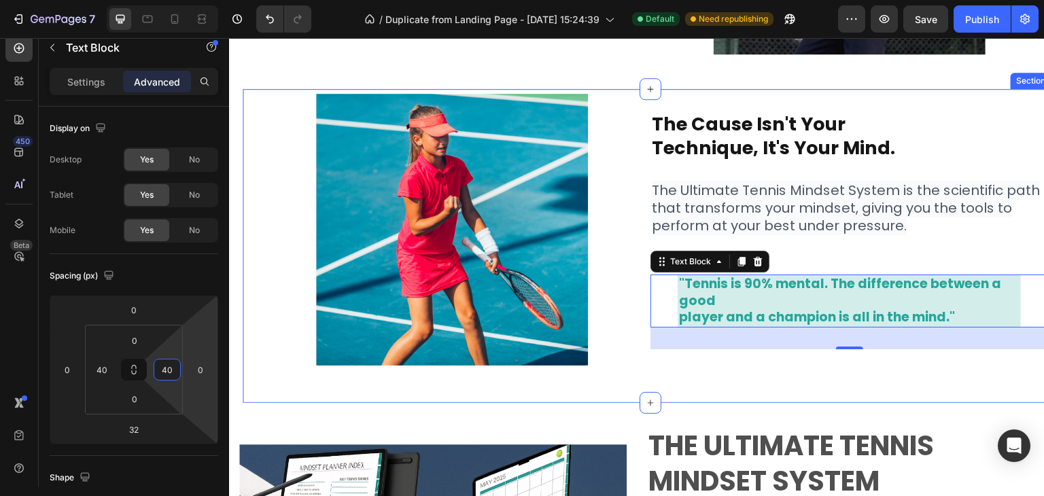
click at [687, 380] on div "Image ⁠⁠⁠⁠⁠⁠⁠ The Cause isn't Your Technique, It's Your Mind. Heading The Ultim…" at bounding box center [650, 246] width 795 height 314
click at [703, 301] on p ""Tennis is 90% mental. The difference between a good" at bounding box center [849, 292] width 341 height 33
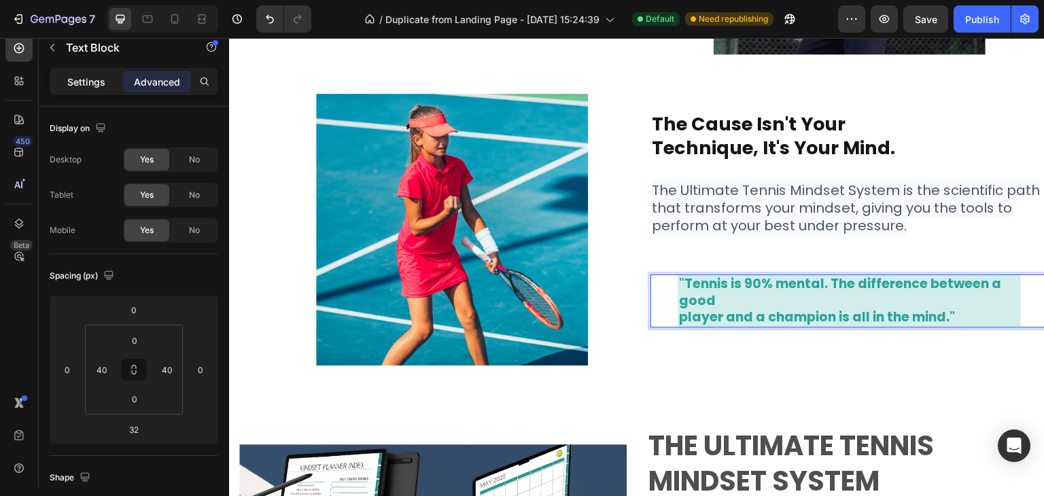
click at [95, 85] on p "Settings" at bounding box center [86, 82] width 38 height 14
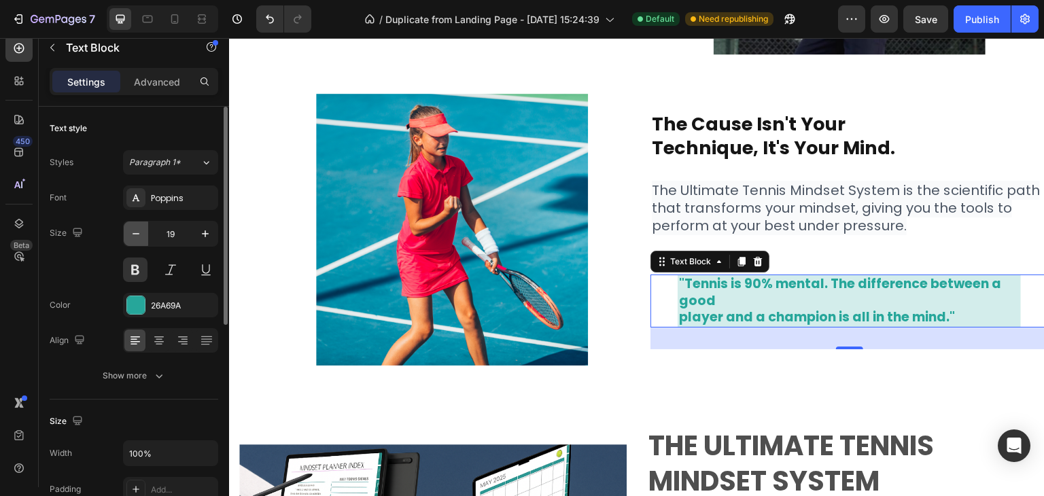
click at [139, 235] on icon "button" at bounding box center [136, 234] width 14 height 14
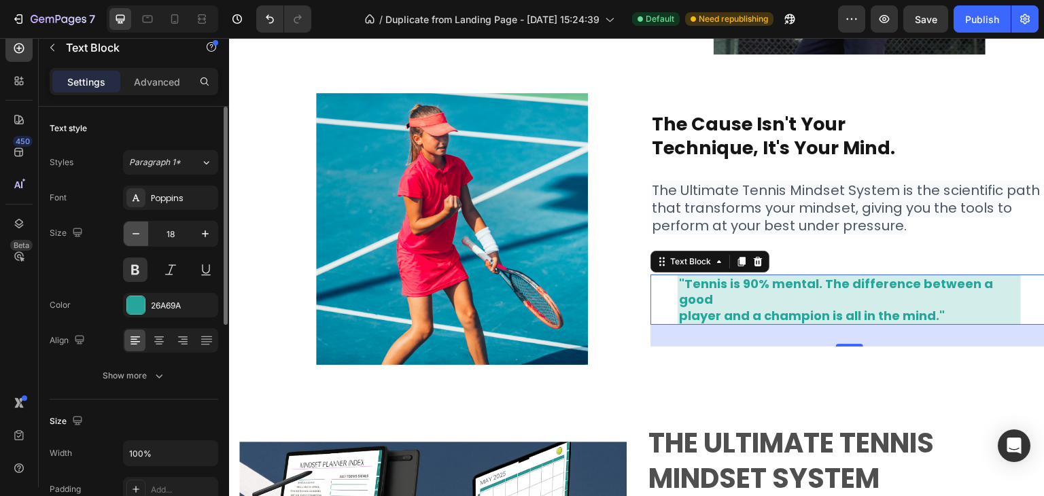
type input "17"
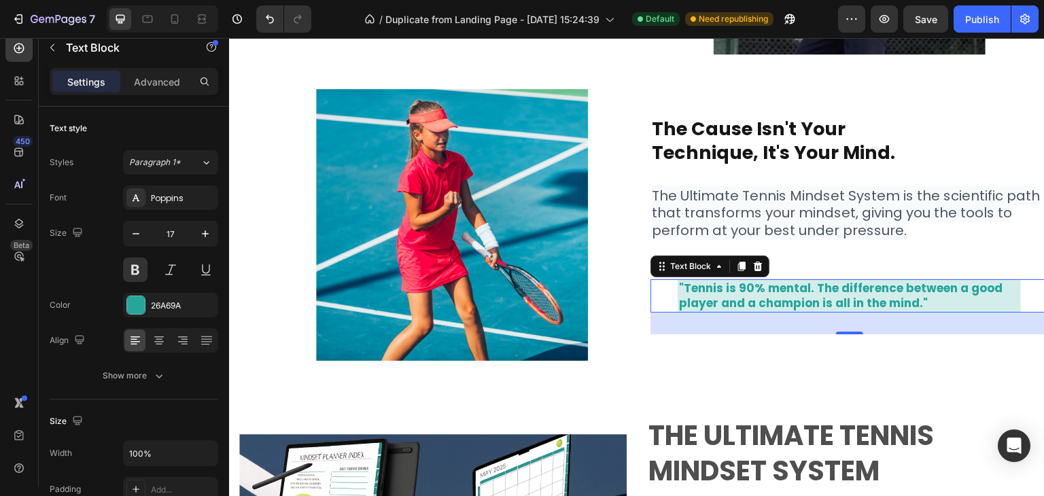
click at [660, 297] on div ""Tennis is 90% mental. The difference between a good player and a champion is a…" at bounding box center [850, 295] width 398 height 33
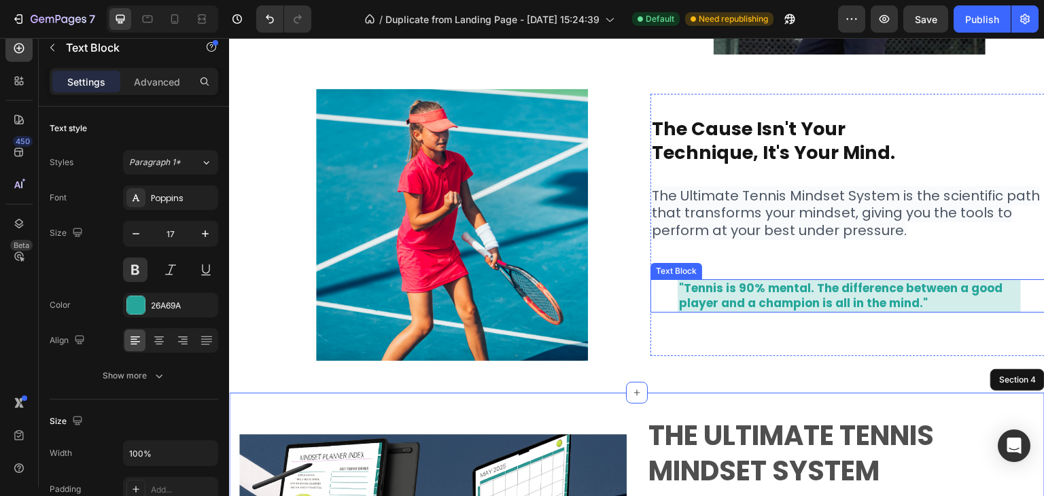
click at [658, 293] on div ""Tennis is 90% mental. The difference between a good player and a champion is a…" at bounding box center [850, 295] width 398 height 33
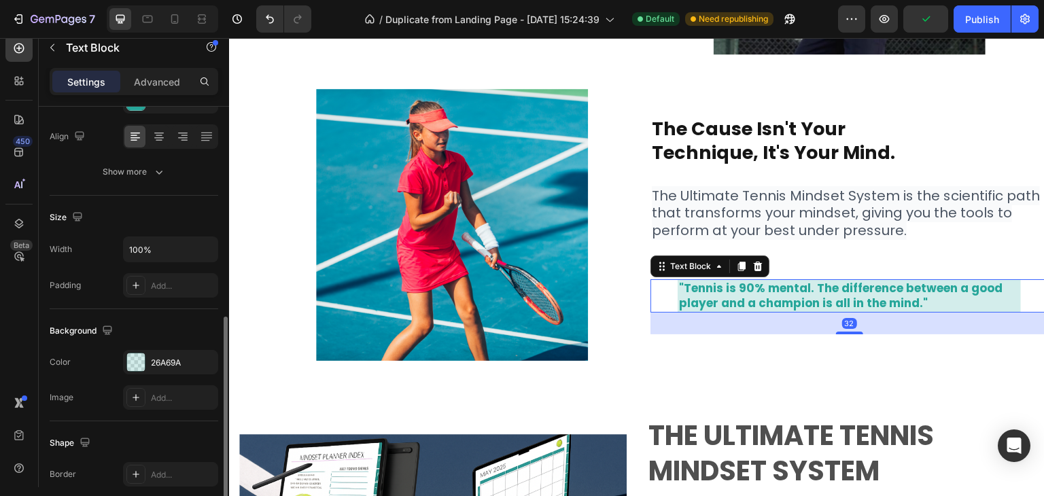
scroll to position [272, 0]
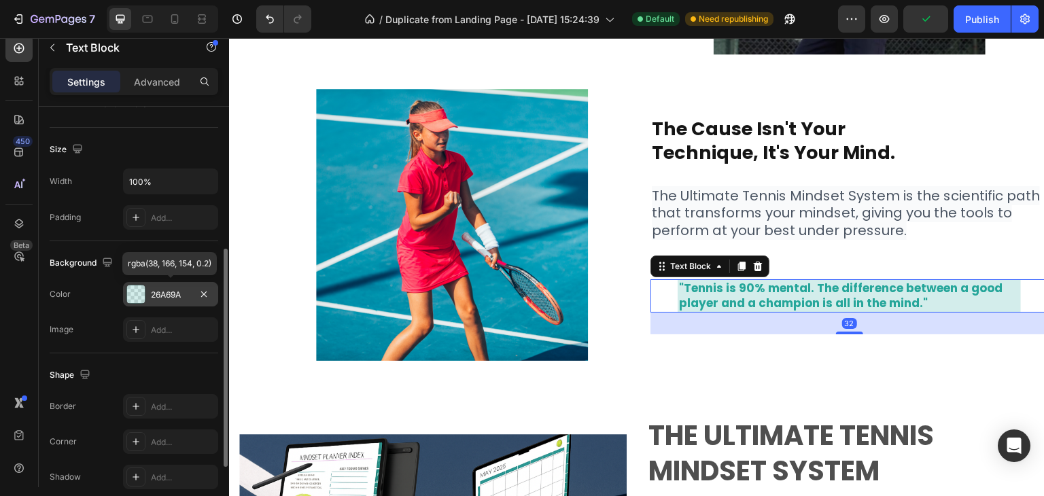
click at [133, 298] on div at bounding box center [136, 295] width 18 height 18
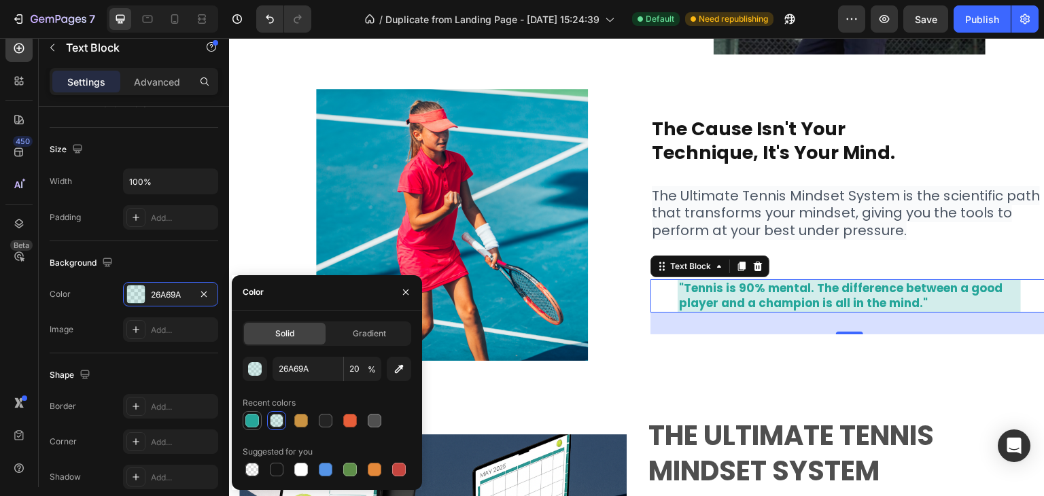
click at [253, 417] on div at bounding box center [252, 421] width 14 height 14
type input "100"
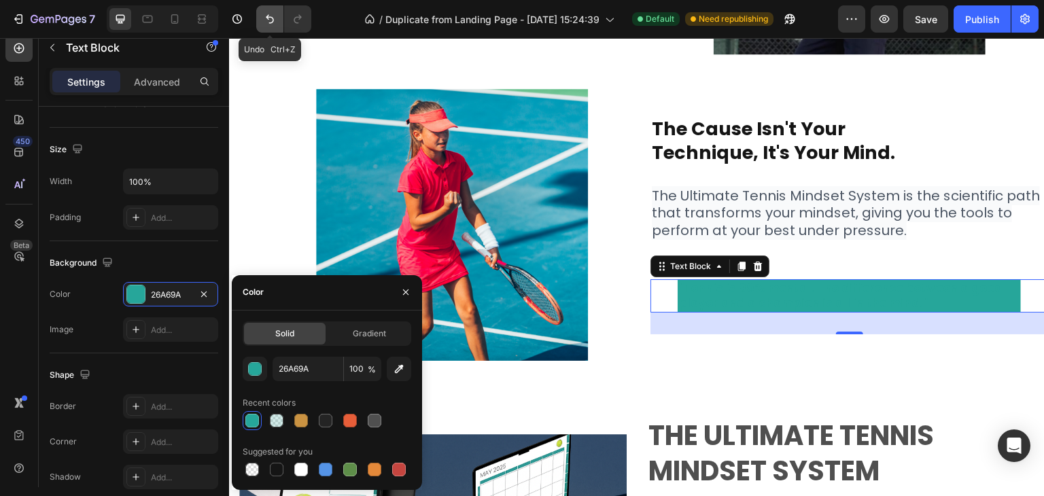
click at [264, 24] on icon "Undo/Redo" at bounding box center [270, 19] width 14 height 14
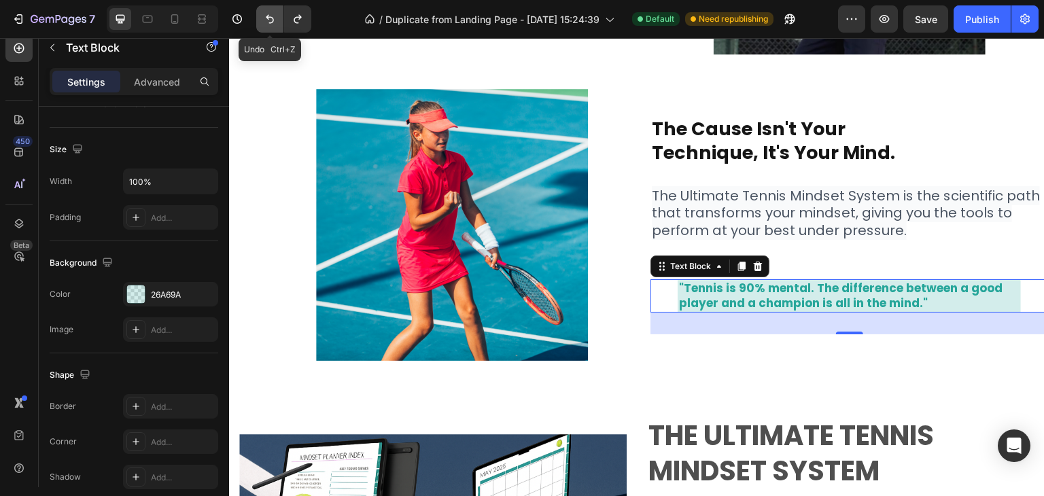
click at [264, 24] on icon "Undo/Redo" at bounding box center [270, 19] width 14 height 14
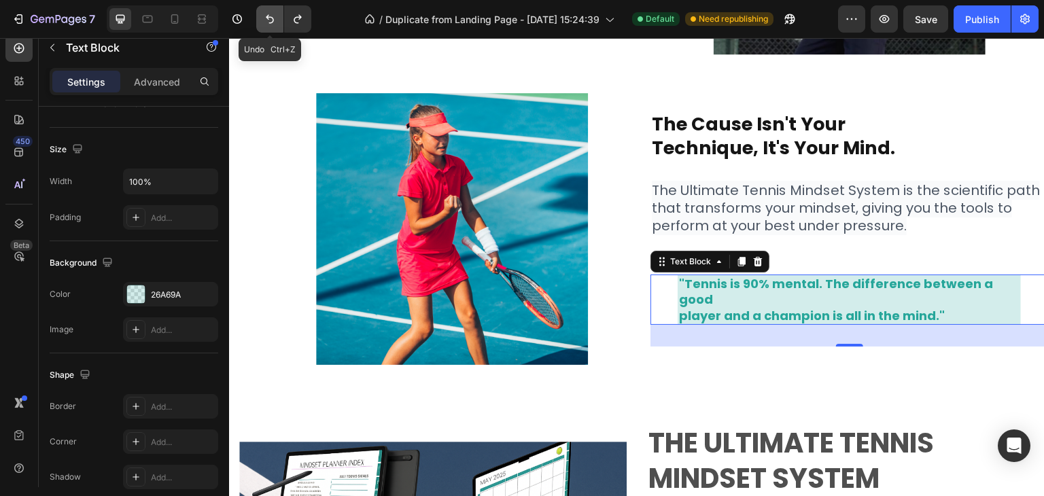
click at [264, 24] on icon "Undo/Redo" at bounding box center [270, 19] width 14 height 14
type input "19"
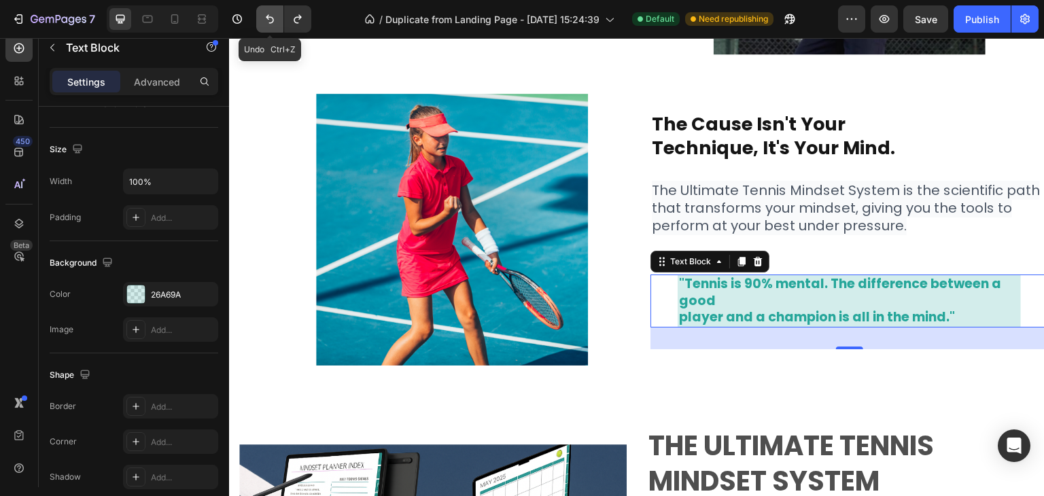
click at [264, 24] on icon "Undo/Redo" at bounding box center [270, 19] width 14 height 14
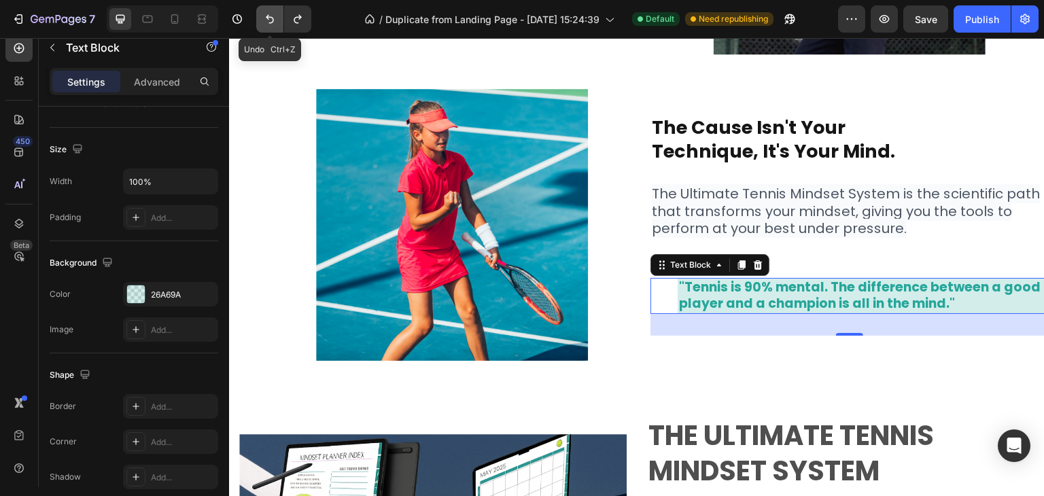
click at [264, 24] on icon "Undo/Redo" at bounding box center [270, 19] width 14 height 14
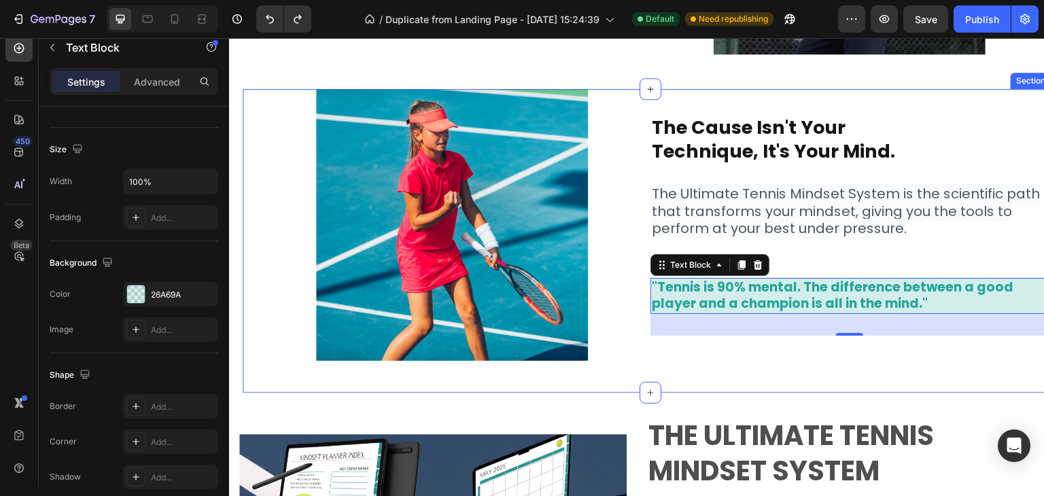
click at [788, 390] on div "Image ⁠⁠⁠⁠⁠⁠⁠ The Cause isn't Your Technique, It's Your Mind. Heading The Ultim…" at bounding box center [650, 241] width 795 height 304
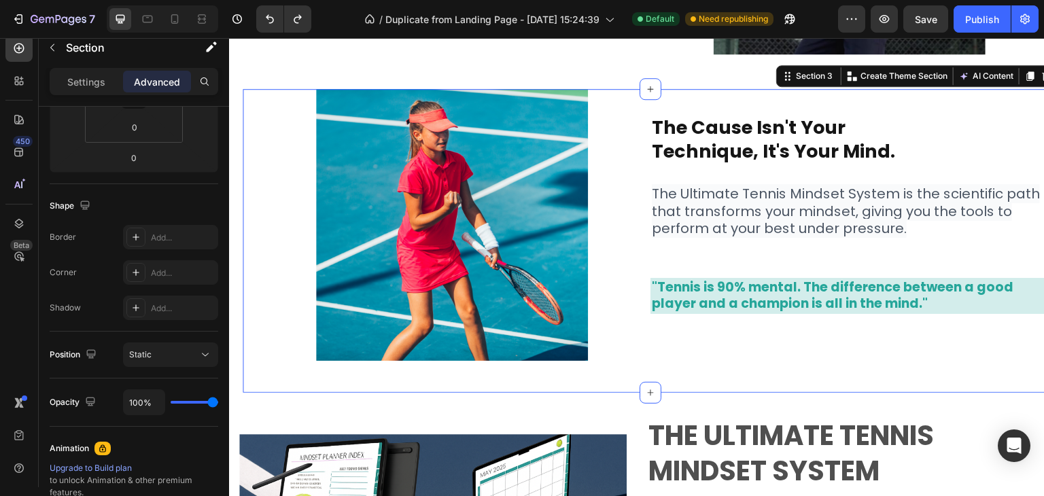
scroll to position [0, 0]
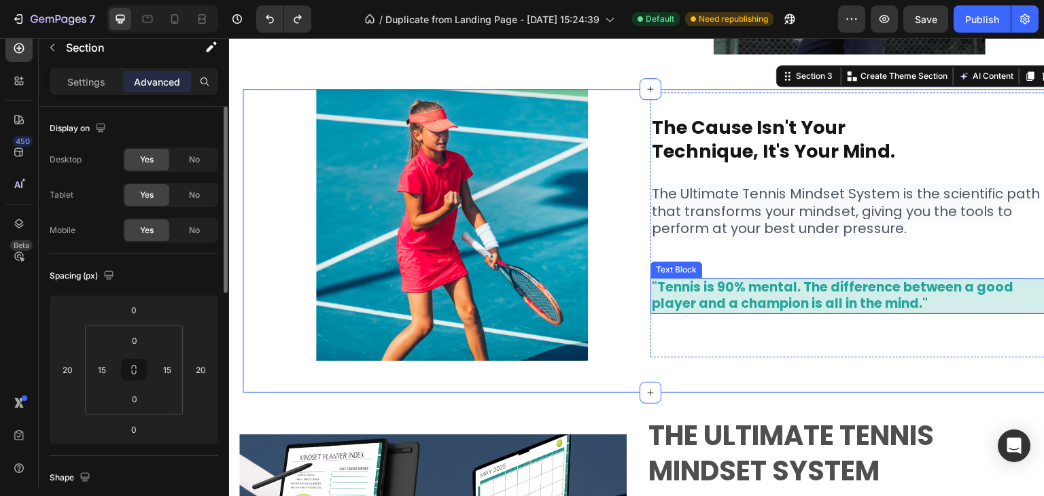
click at [768, 299] on p "player and a champion is all in the mind."" at bounding box center [849, 304] width 395 height 17
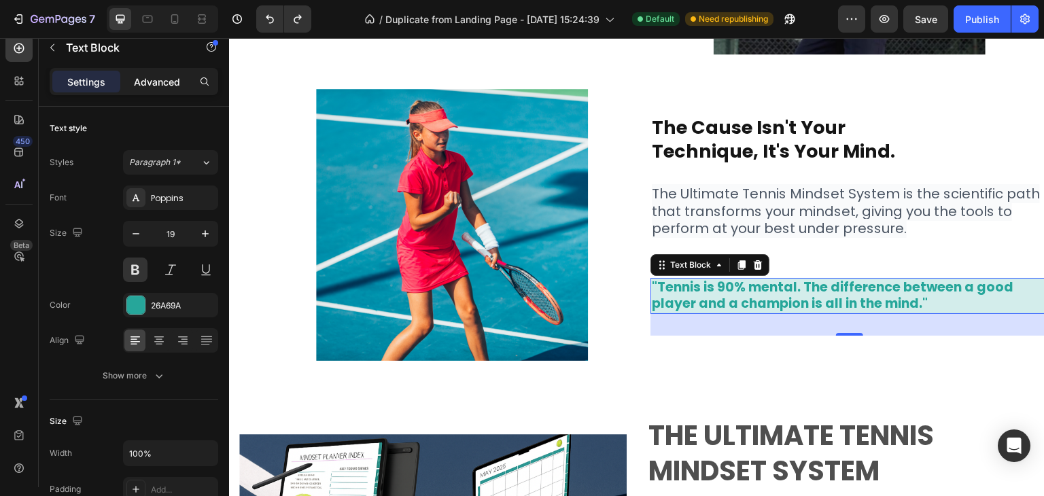
click at [163, 86] on p "Advanced" at bounding box center [157, 82] width 46 height 14
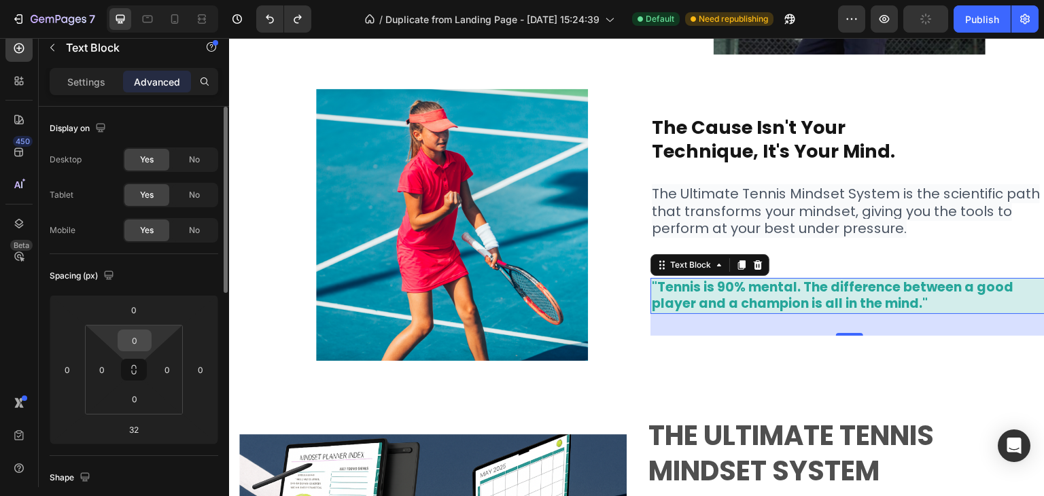
click at [125, 349] on input "0" at bounding box center [134, 340] width 27 height 20
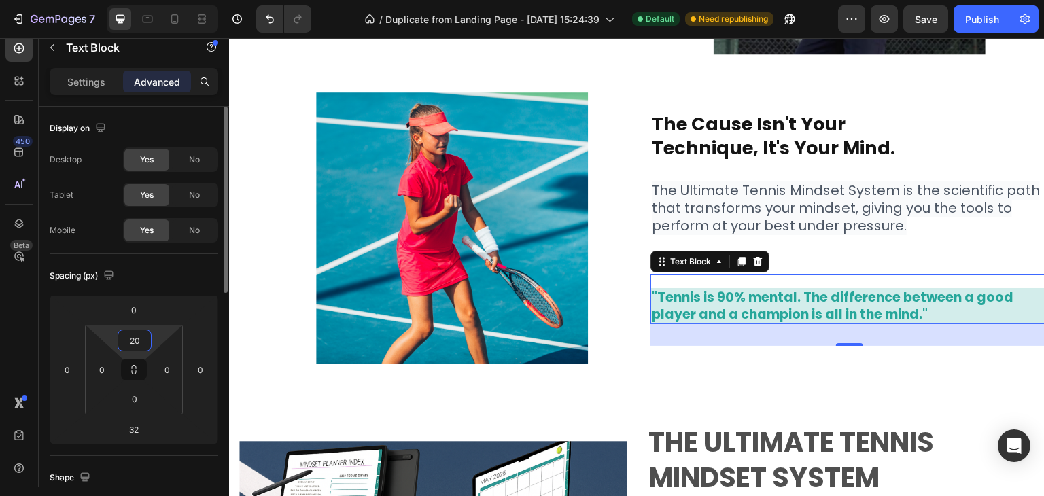
type input "2"
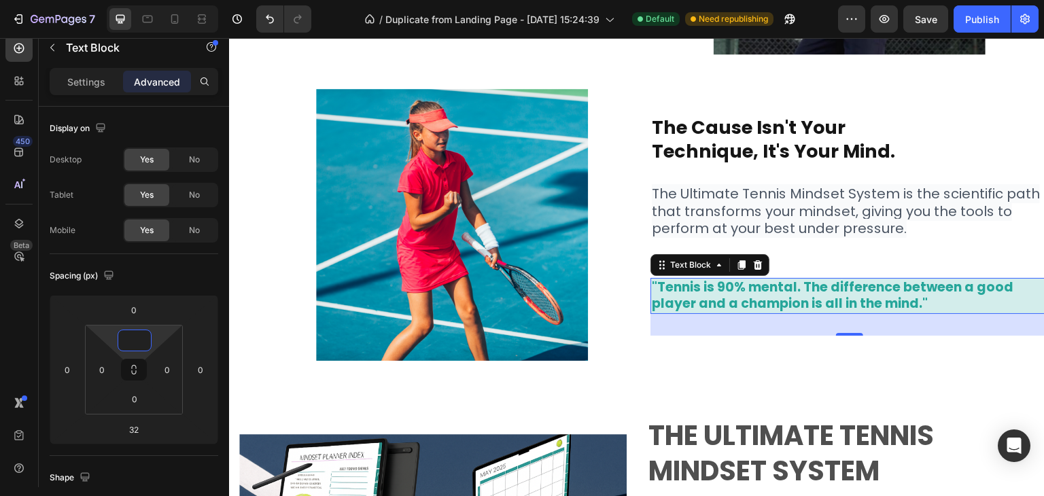
type input "0"
click at [658, 284] on p ""Tennis is 90% mental. The difference between a good" at bounding box center [849, 287] width 395 height 17
click at [652, 284] on p ""Tennis is 90% mental. The difference between a good" at bounding box center [849, 287] width 395 height 17
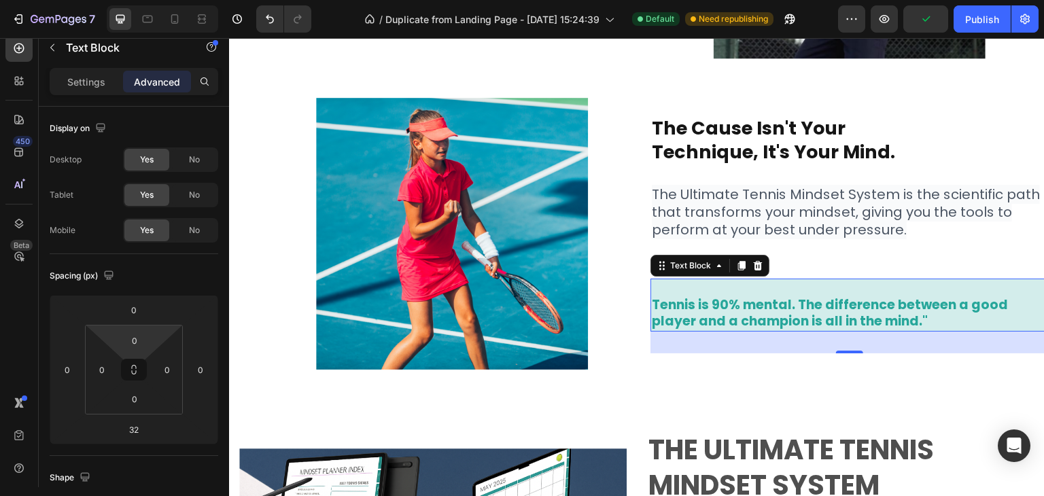
click at [963, 315] on p "player and a champion is all in the mind."" at bounding box center [849, 321] width 395 height 17
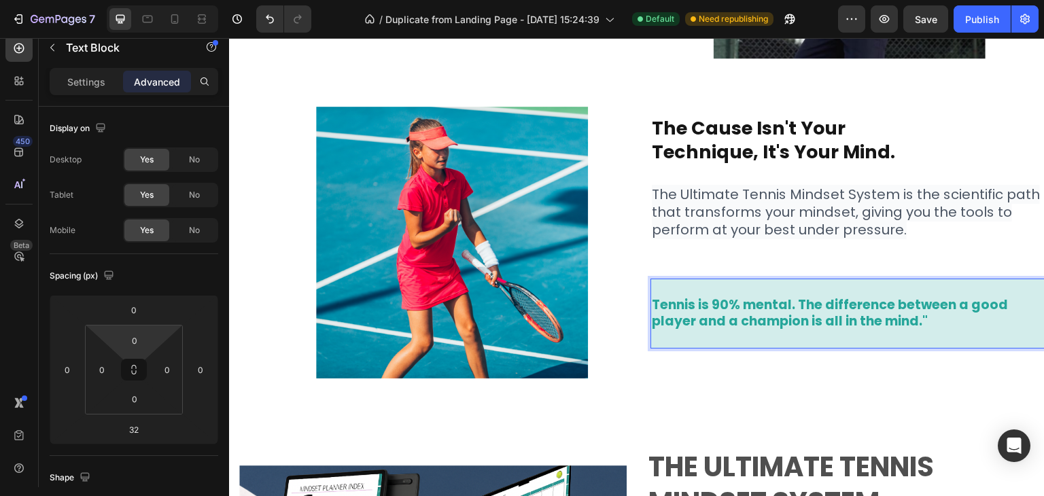
click at [652, 301] on p "Tennis is 90% mental. The difference between a good" at bounding box center [849, 305] width 395 height 17
click at [706, 396] on div "Image ⁠⁠⁠⁠⁠⁠⁠ The Cause isn't Your Technique, It's Your Mind. Heading The Ultim…" at bounding box center [650, 258] width 795 height 331
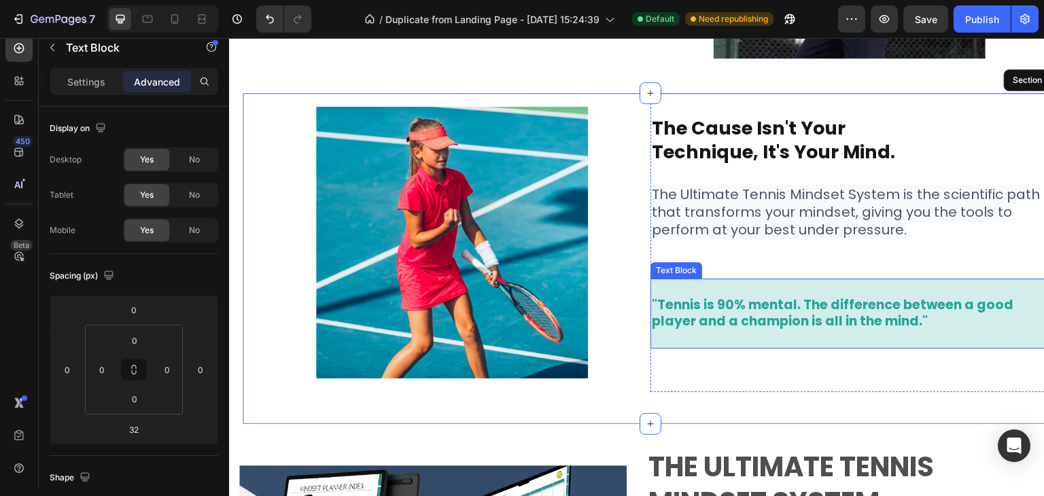
click at [713, 335] on p "Rich Text Editor. Editing area: main" at bounding box center [849, 338] width 395 height 17
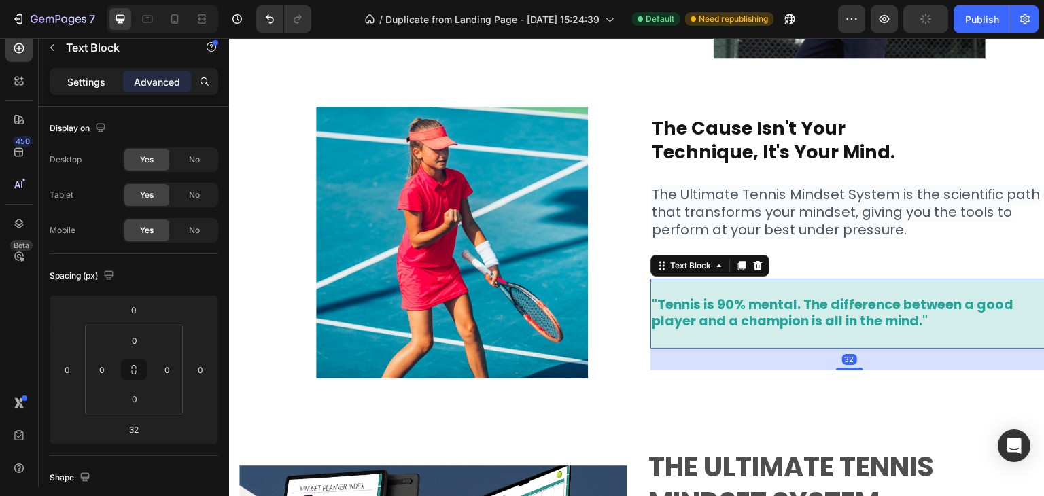
click at [77, 80] on p "Settings" at bounding box center [86, 82] width 38 height 14
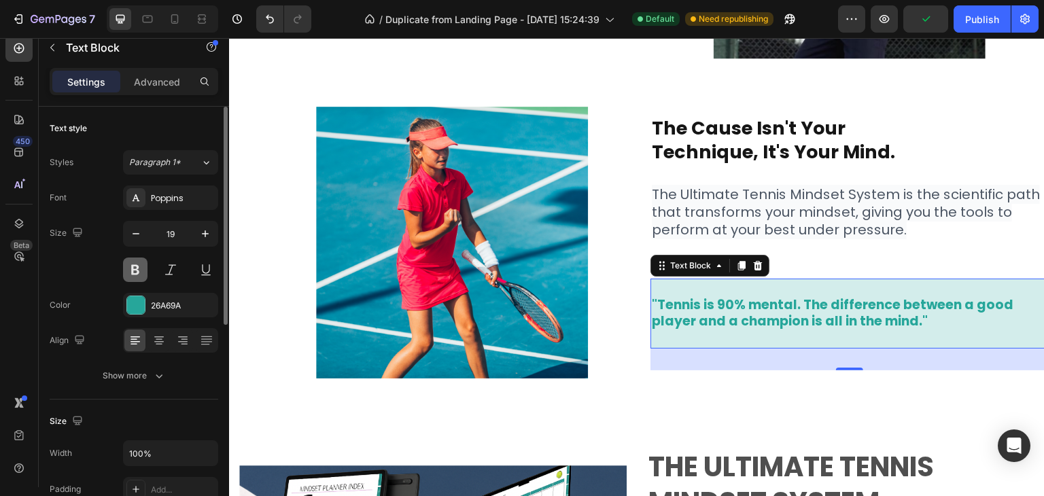
click at [143, 273] on button at bounding box center [135, 270] width 24 height 24
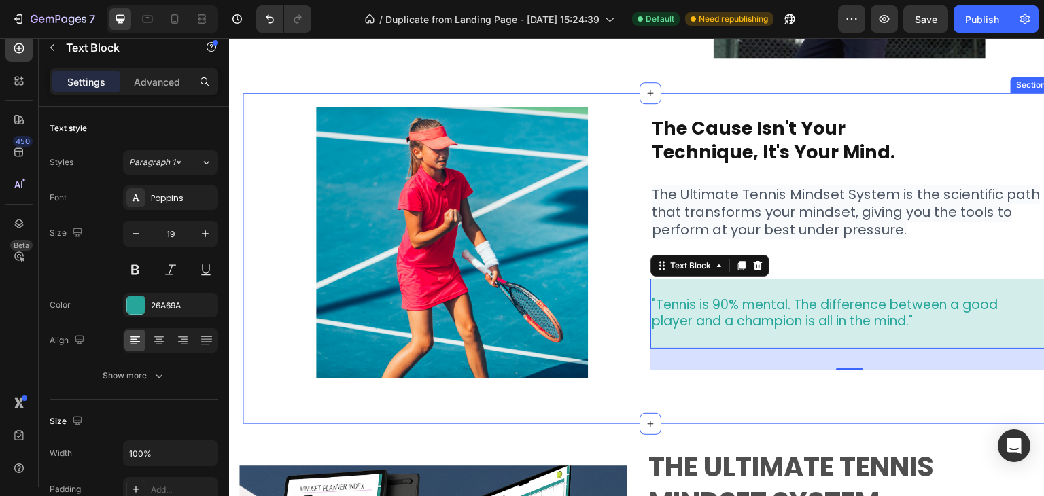
click at [753, 413] on div "Image ⁠⁠⁠⁠⁠⁠⁠ The Cause isn't Your Technique, It's Your Mind. Heading The Ultim…" at bounding box center [650, 258] width 795 height 331
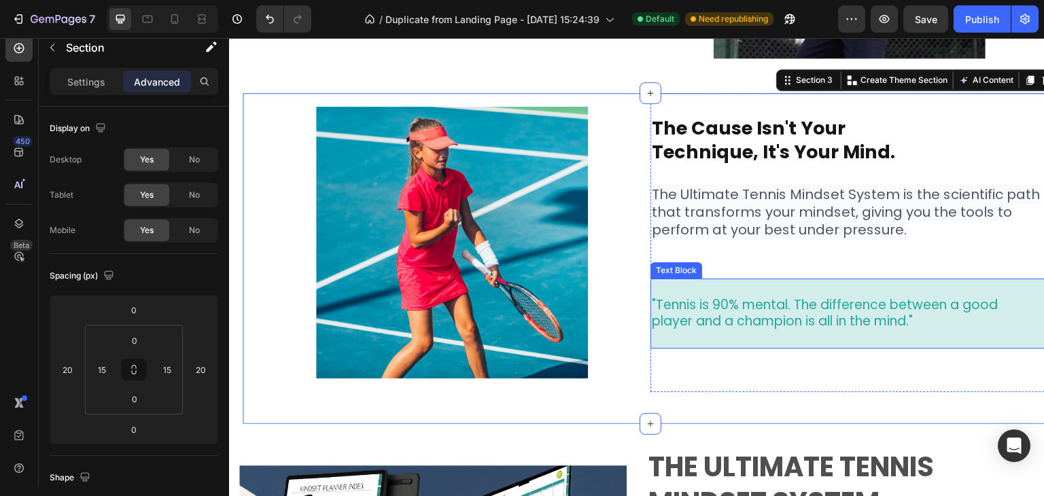
click at [847, 343] on p "Rich Text Editor. Editing area: main" at bounding box center [849, 338] width 395 height 17
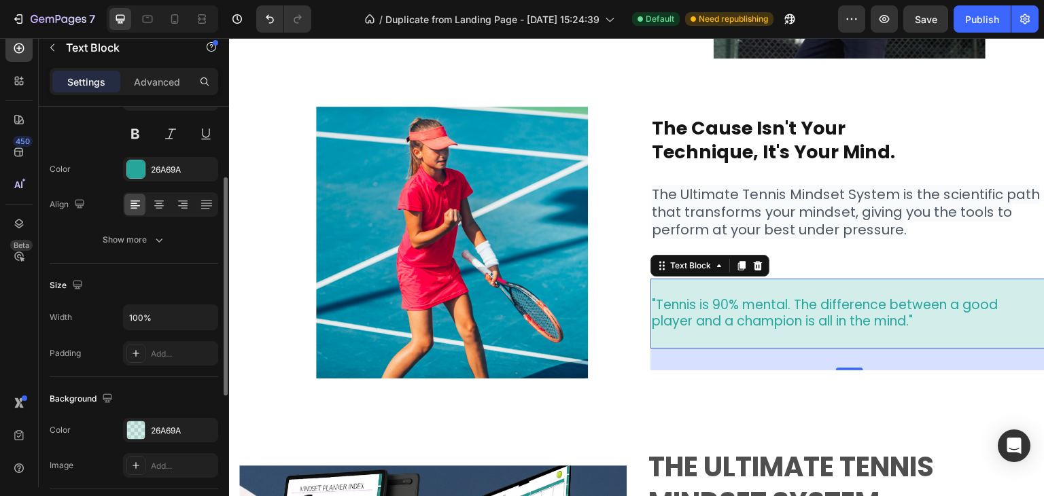
scroll to position [204, 0]
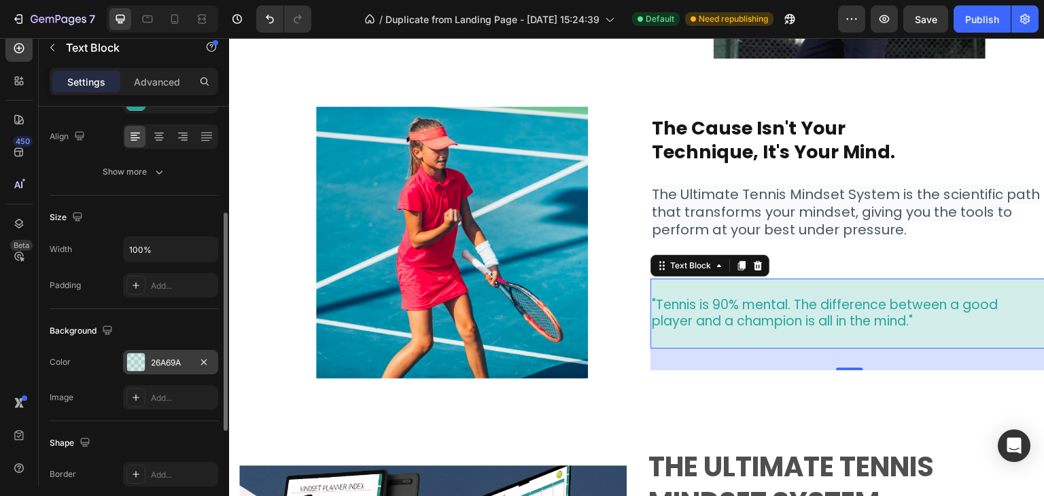
click at [166, 366] on div "26A69A" at bounding box center [170, 363] width 39 height 12
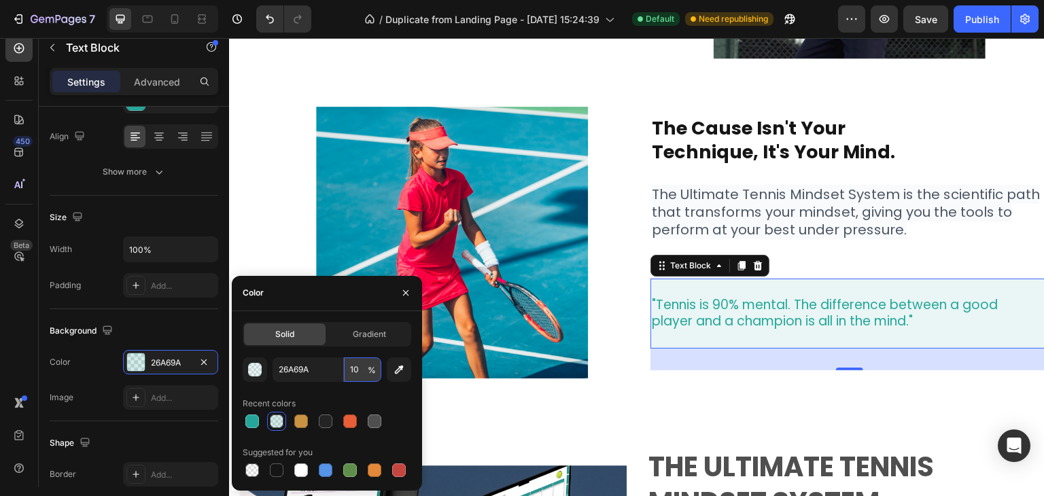
type input "1"
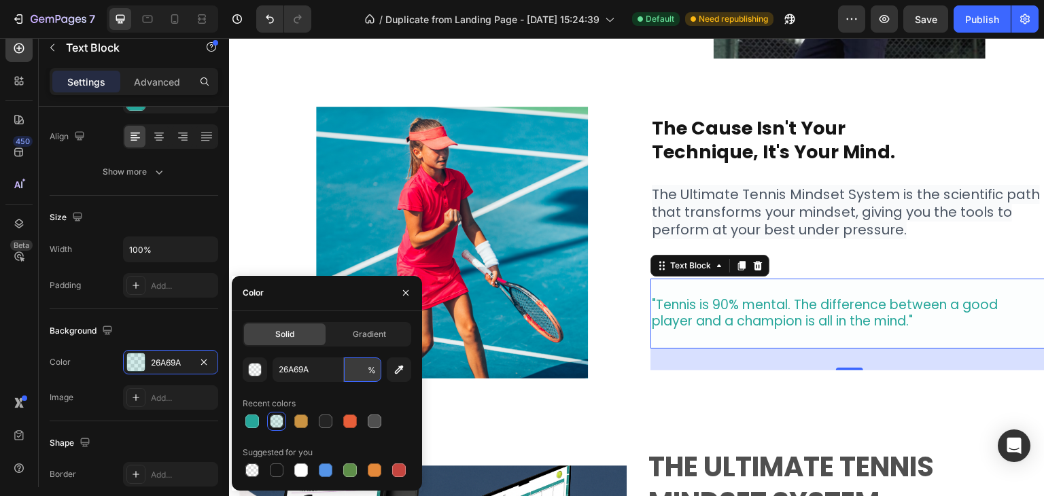
type input "5"
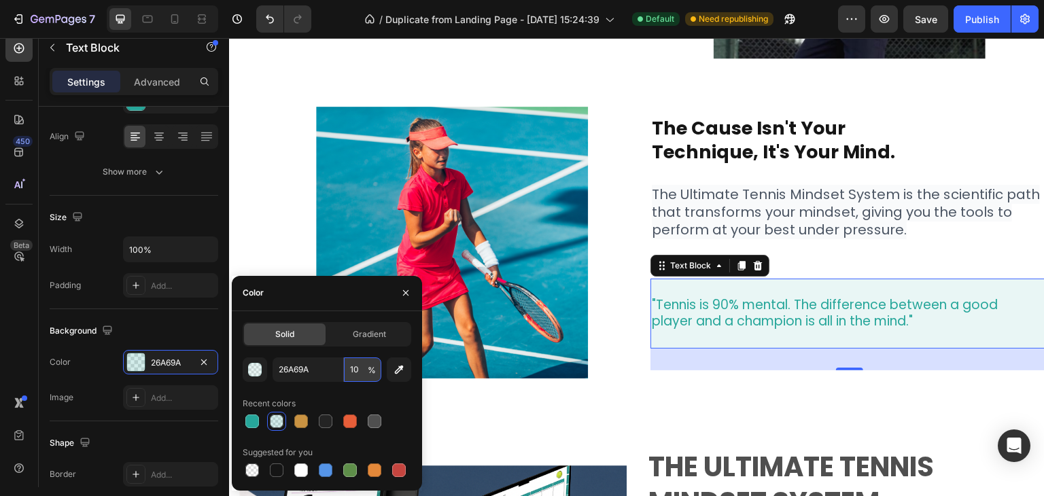
type input "10"
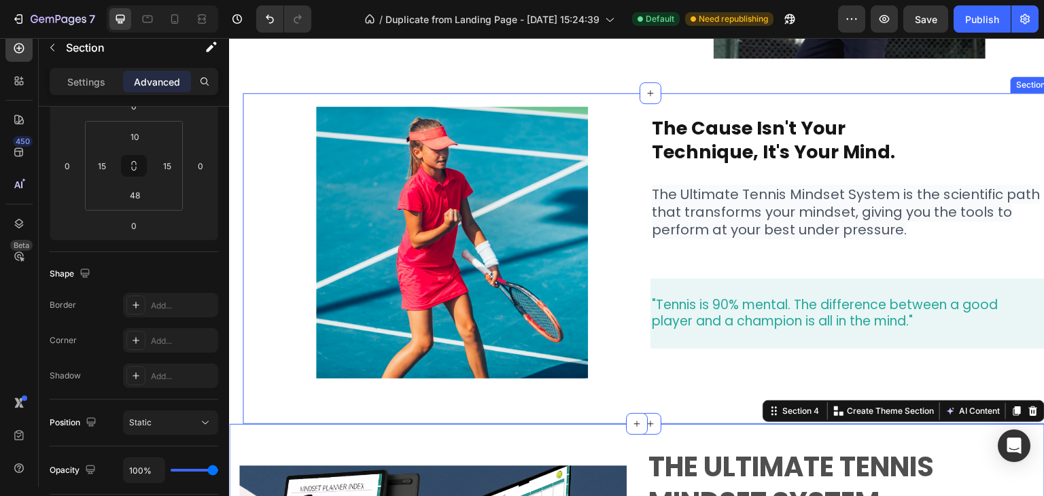
scroll to position [0, 0]
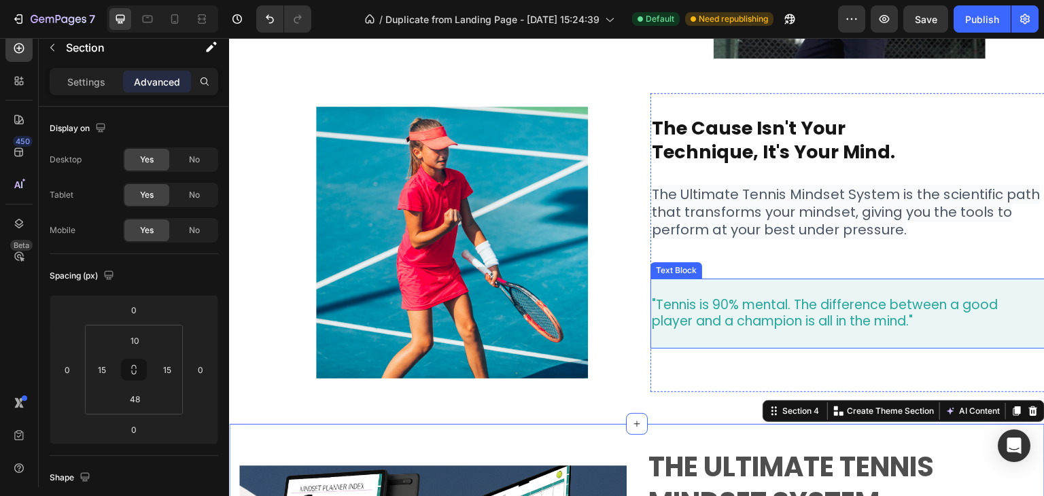
click at [652, 301] on p ""Tennis is 90% mental. The difference between a good" at bounding box center [849, 305] width 395 height 17
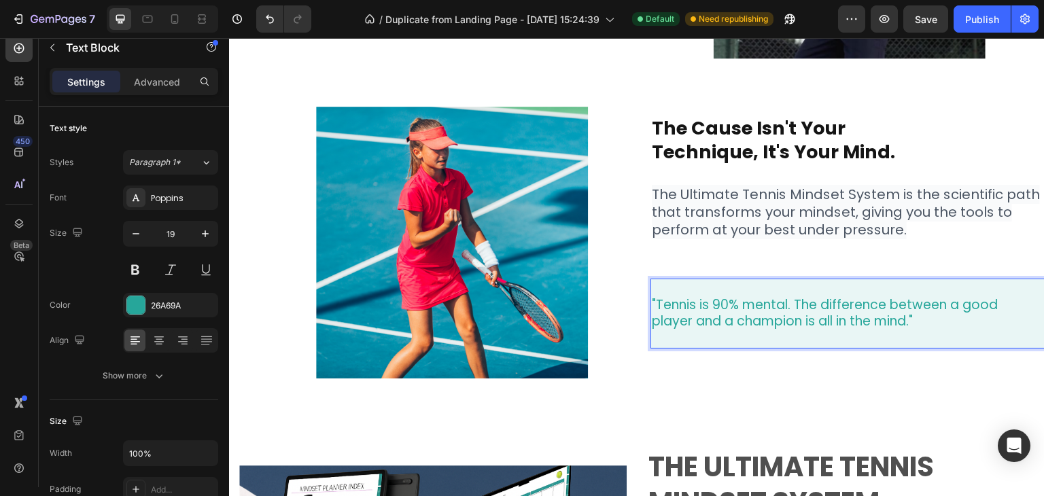
click at [653, 301] on p ""Tennis is 90% mental. The difference between a good" at bounding box center [849, 305] width 395 height 17
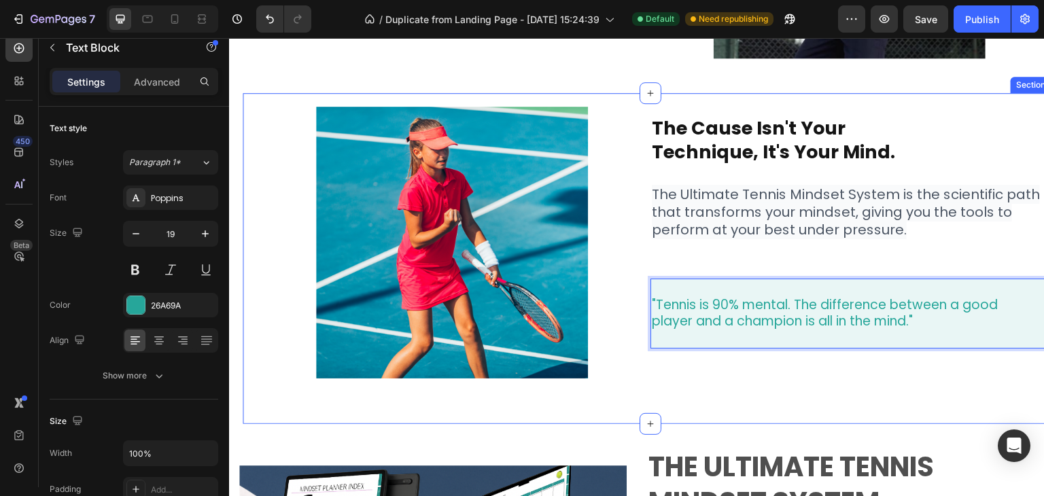
click at [989, 391] on div "Image ⁠⁠⁠⁠⁠⁠⁠ The Cause isn't Your Technique, It's Your Mind. Heading The Ultim…" at bounding box center [650, 258] width 795 height 331
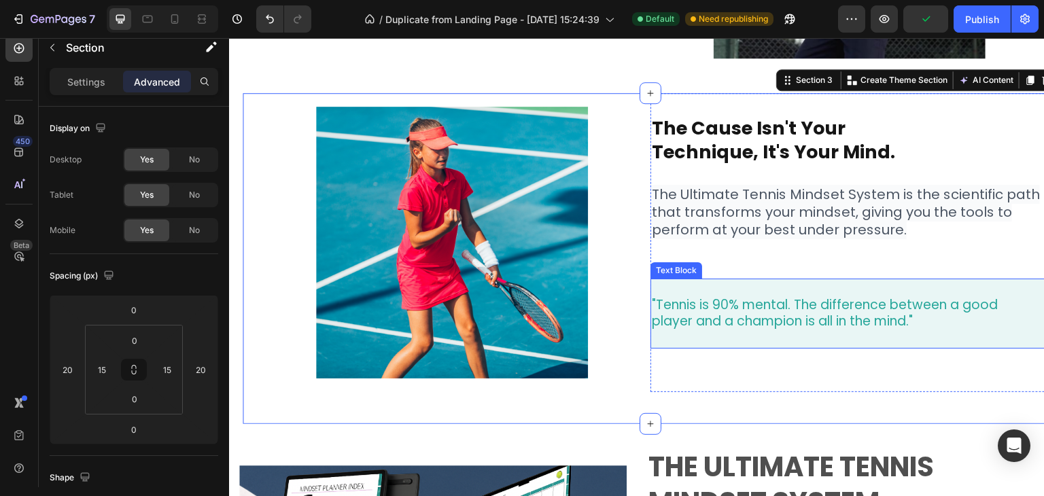
click at [652, 328] on p "player and a champion is all in the mind."" at bounding box center [849, 321] width 395 height 17
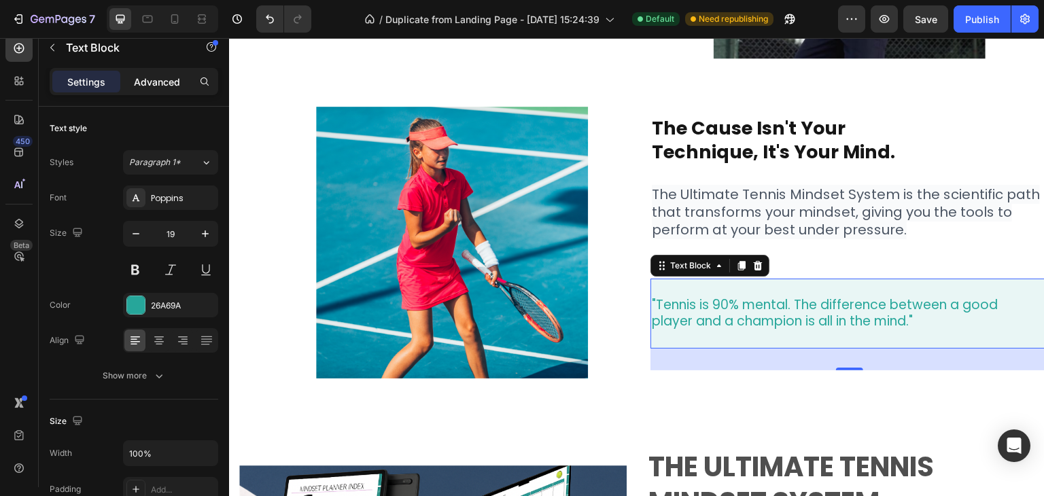
click at [158, 82] on p "Advanced" at bounding box center [157, 82] width 46 height 14
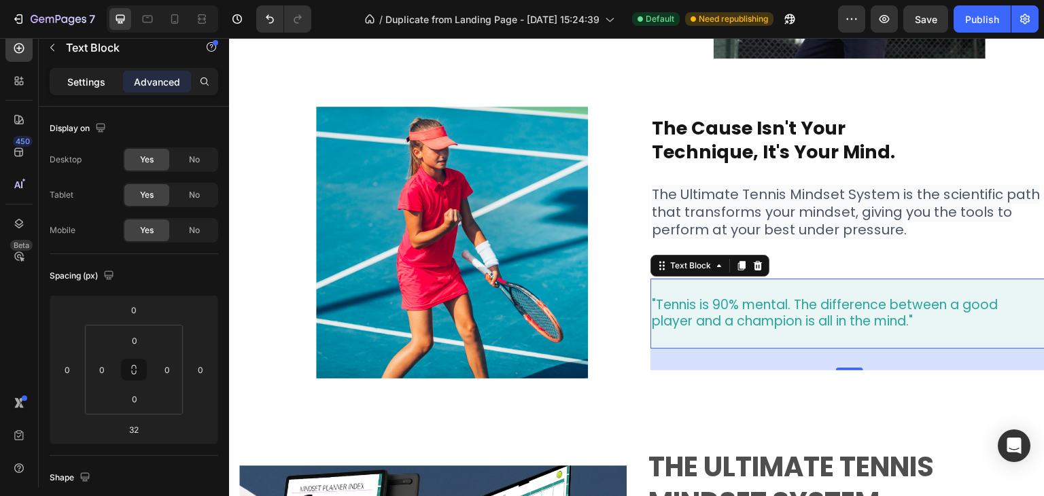
click at [86, 80] on p "Settings" at bounding box center [86, 82] width 38 height 14
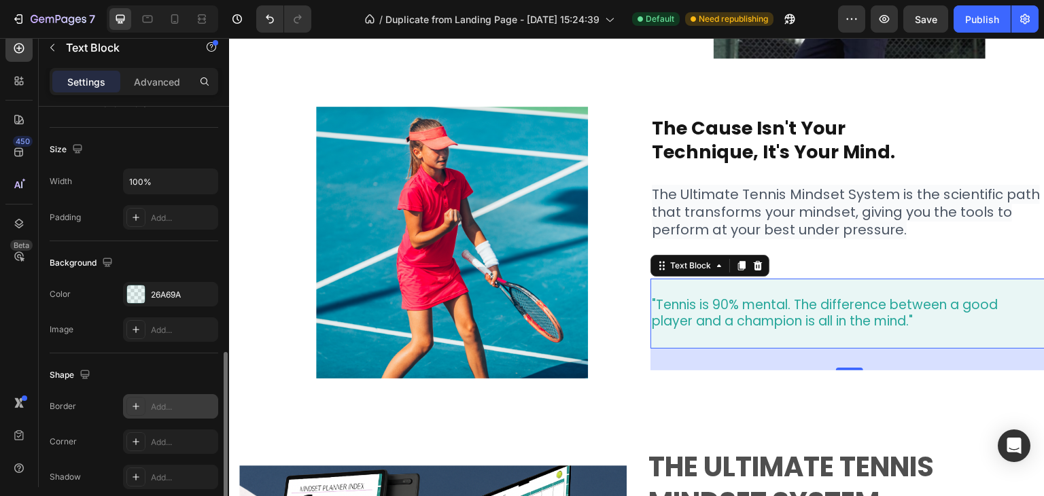
scroll to position [385, 0]
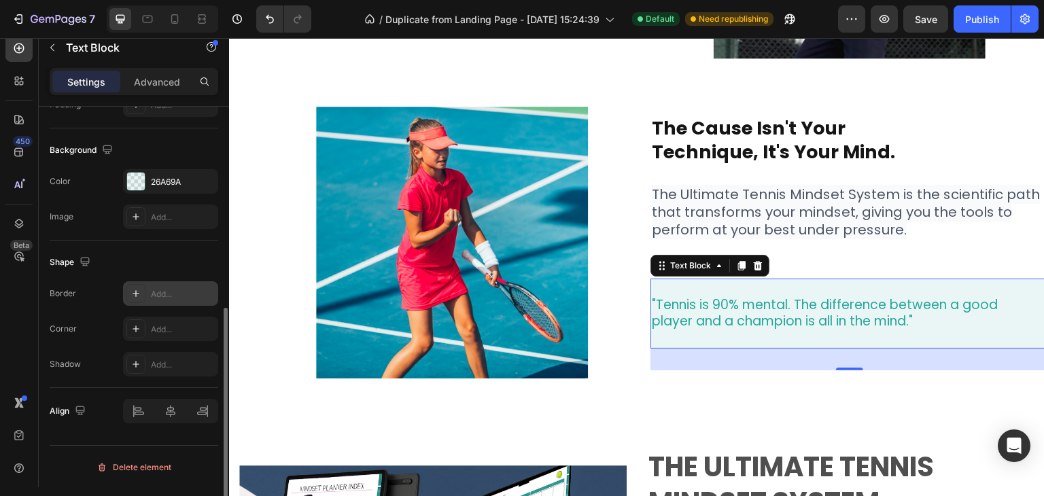
click at [136, 290] on icon at bounding box center [136, 293] width 11 height 11
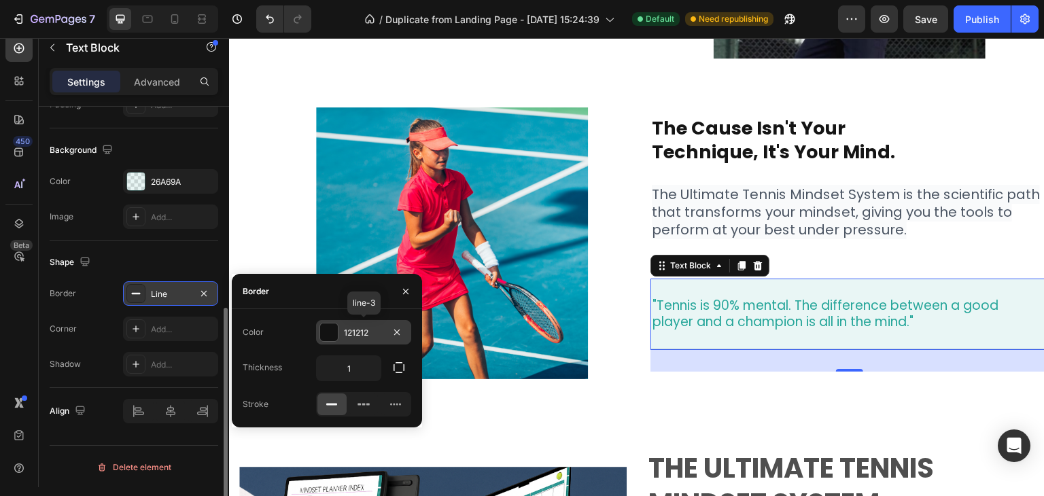
click at [327, 331] on div at bounding box center [329, 333] width 18 height 18
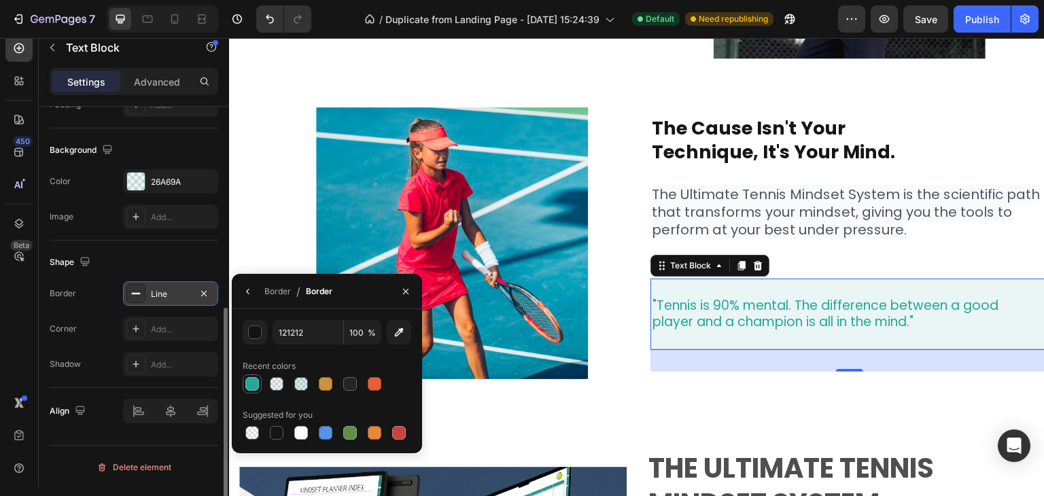
click at [256, 387] on div at bounding box center [252, 384] width 14 height 14
type input "26A69A"
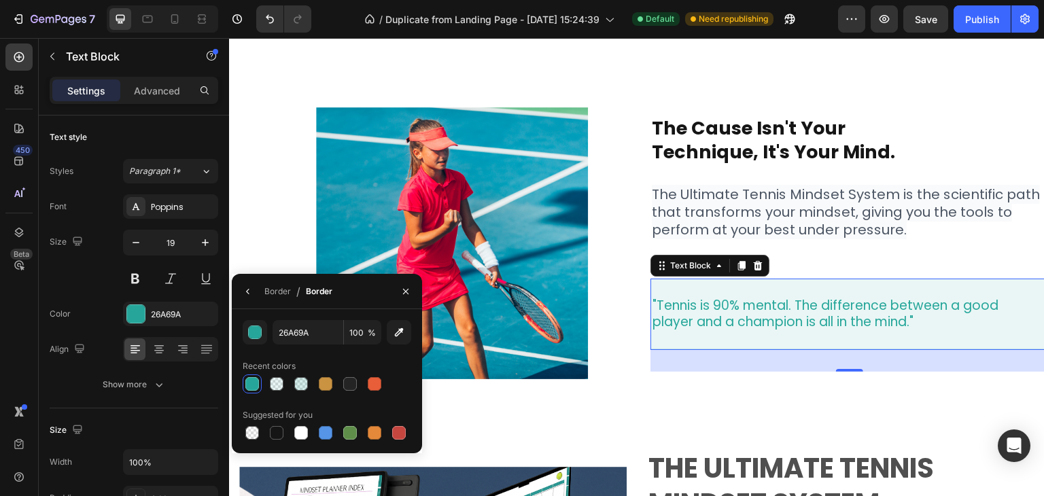
scroll to position [385, 0]
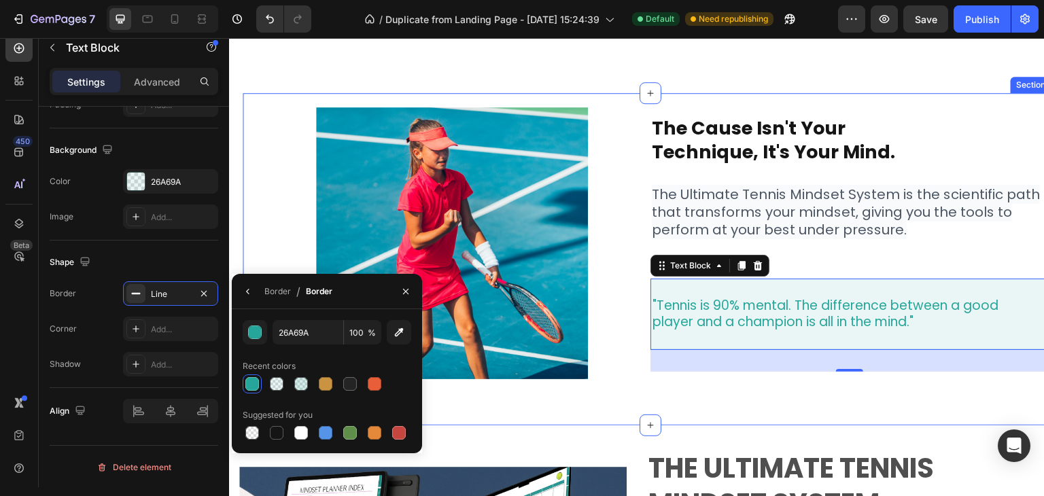
click at [690, 407] on div "Image ⁠⁠⁠⁠⁠⁠⁠ The Cause isn't Your Technique, It's Your Mind. Heading The Ultim…" at bounding box center [650, 259] width 795 height 332
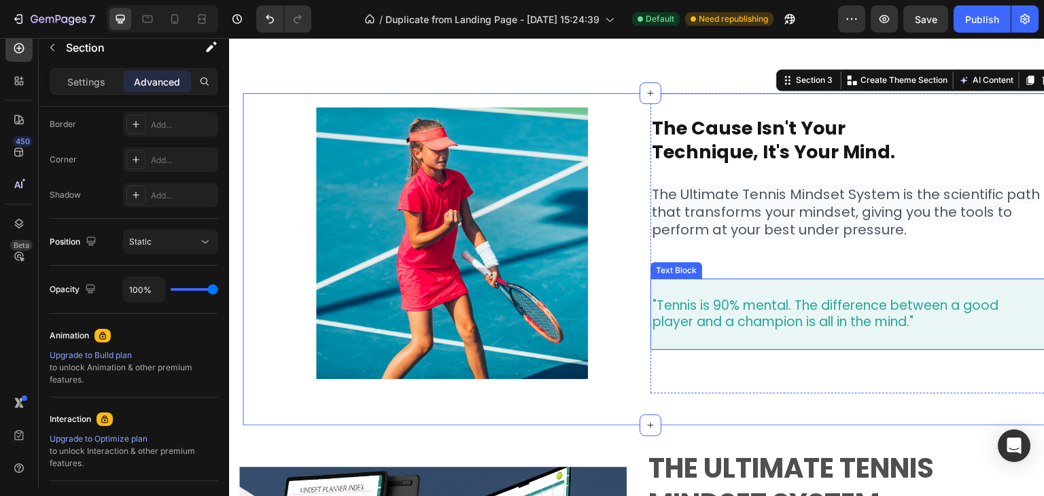
scroll to position [0, 0]
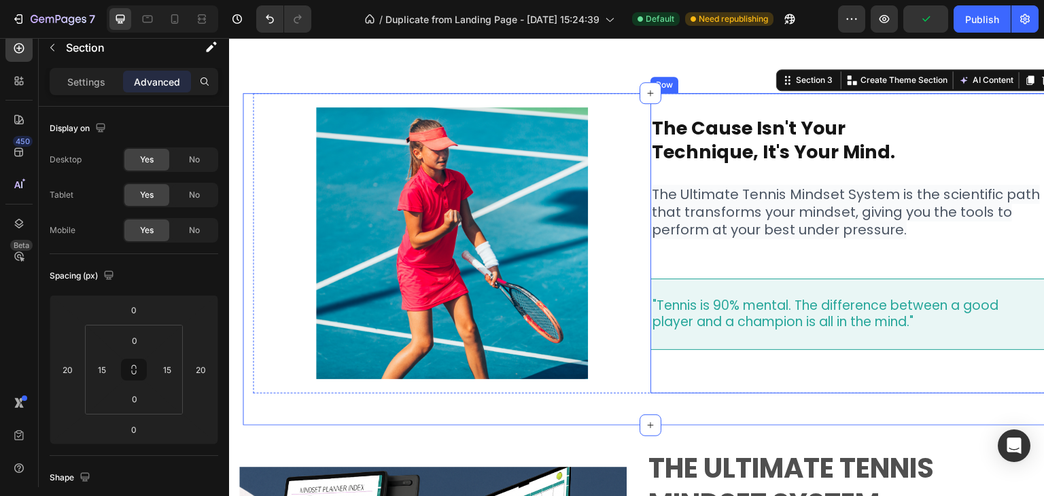
click at [654, 339] on p "Rich Text Editor. Editing area: main" at bounding box center [850, 339] width 394 height 17
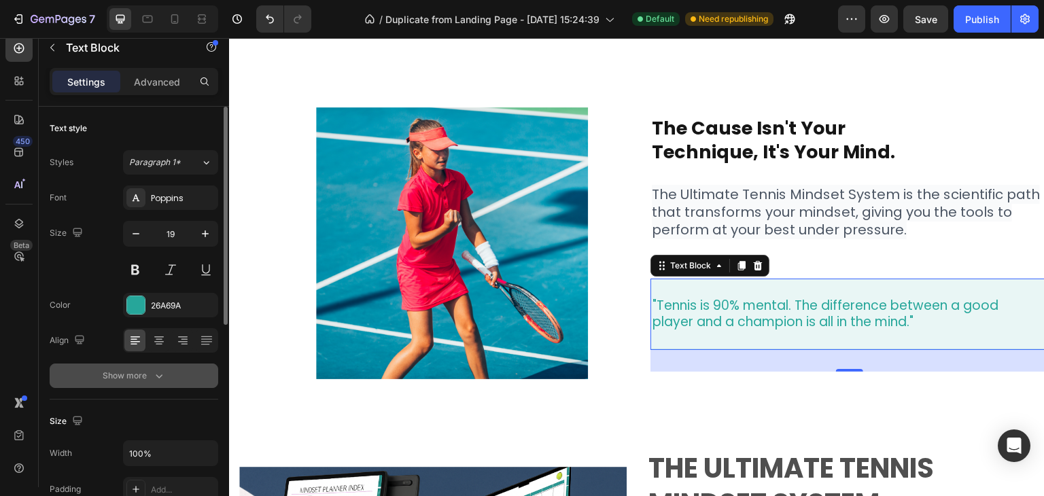
click at [158, 375] on icon "button" at bounding box center [159, 377] width 7 height 4
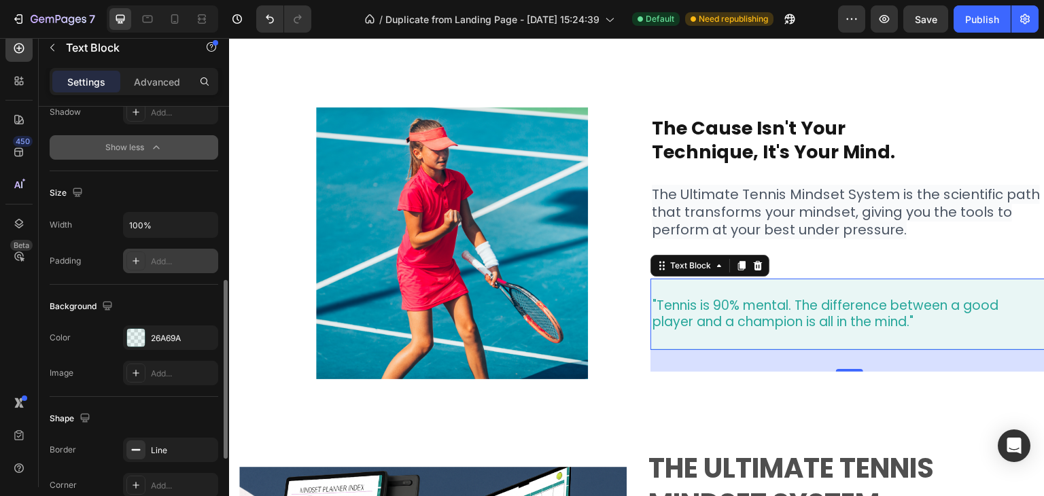
scroll to position [544, 0]
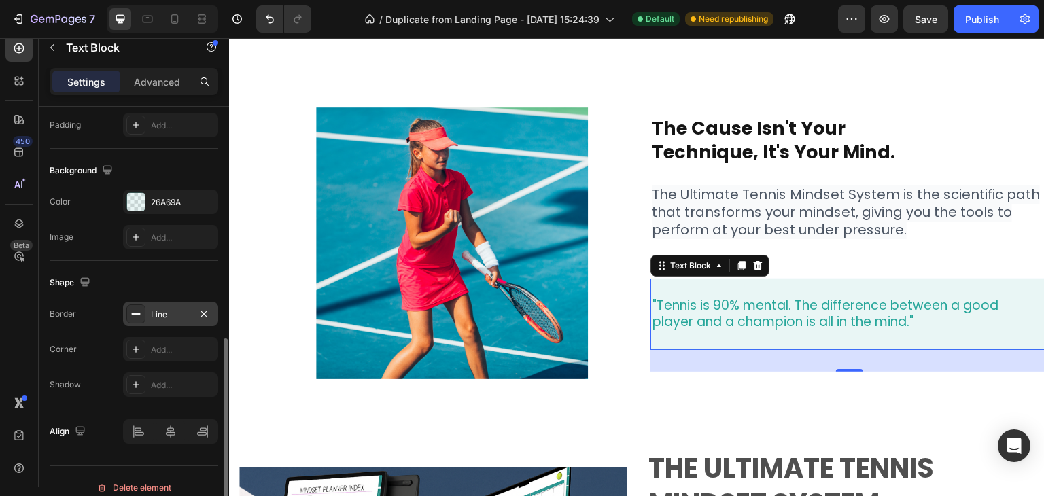
click at [133, 309] on icon at bounding box center [136, 314] width 11 height 11
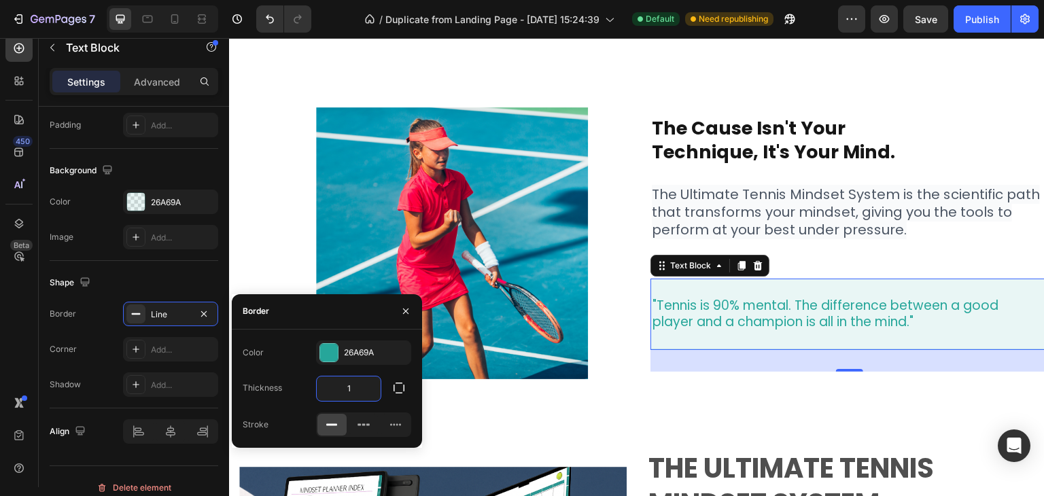
click at [353, 383] on input "1" at bounding box center [349, 389] width 64 height 24
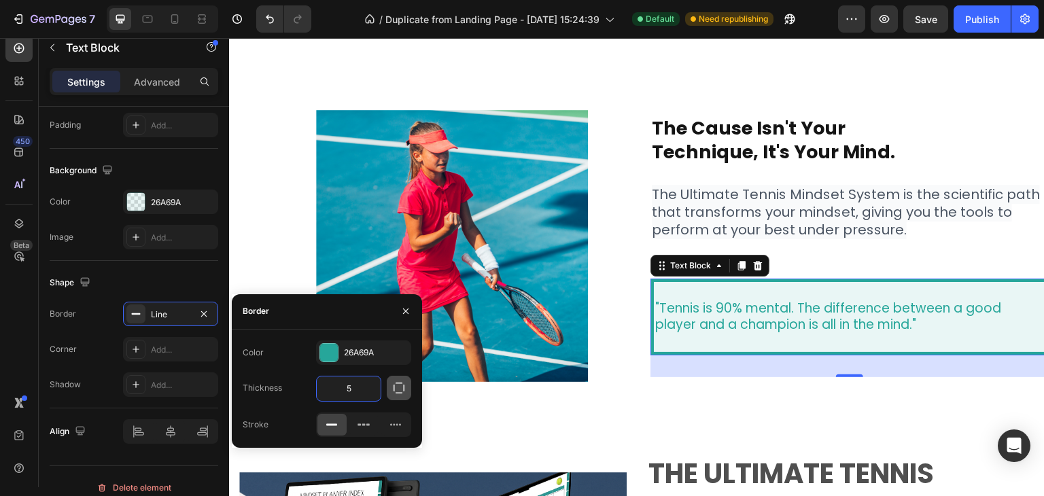
click at [398, 385] on icon "button" at bounding box center [399, 388] width 14 height 14
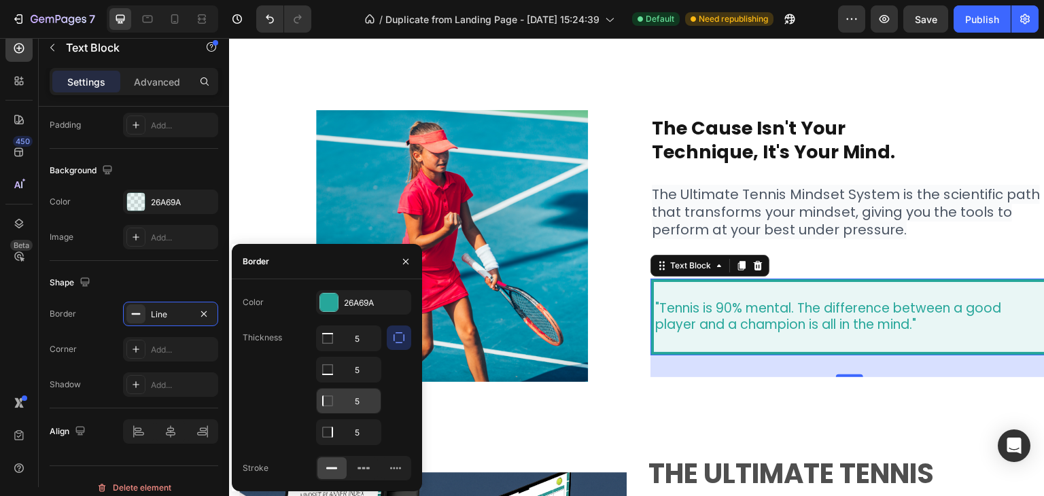
click at [328, 345] on icon at bounding box center [328, 339] width 14 height 14
click at [351, 403] on input "5" at bounding box center [349, 401] width 64 height 24
click at [343, 400] on input "5" at bounding box center [349, 401] width 64 height 24
click at [404, 259] on icon "button" at bounding box center [405, 261] width 5 height 5
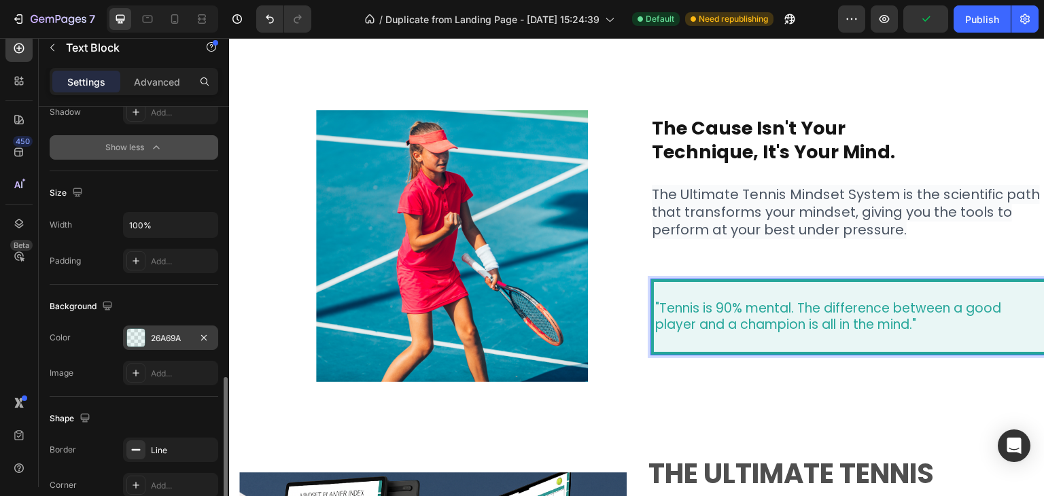
scroll to position [476, 0]
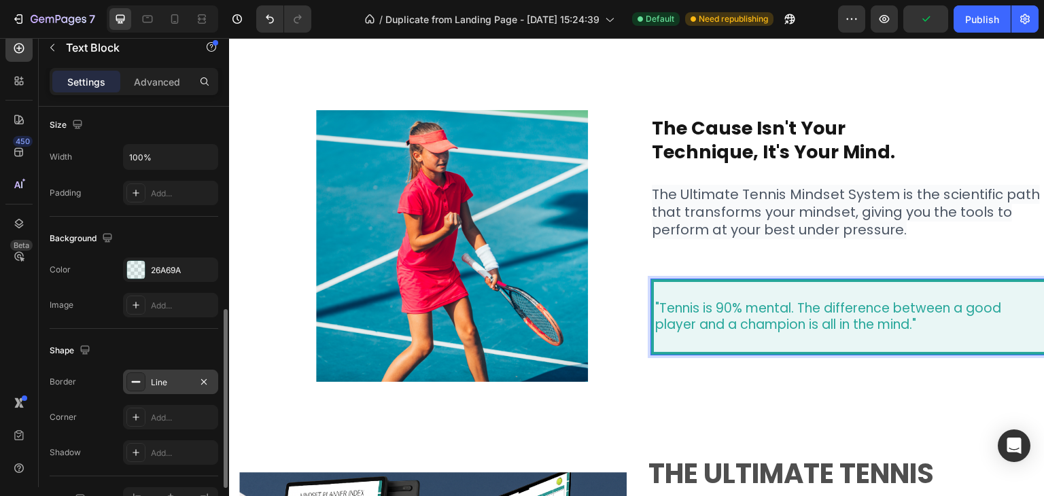
click at [135, 386] on div at bounding box center [135, 382] width 19 height 19
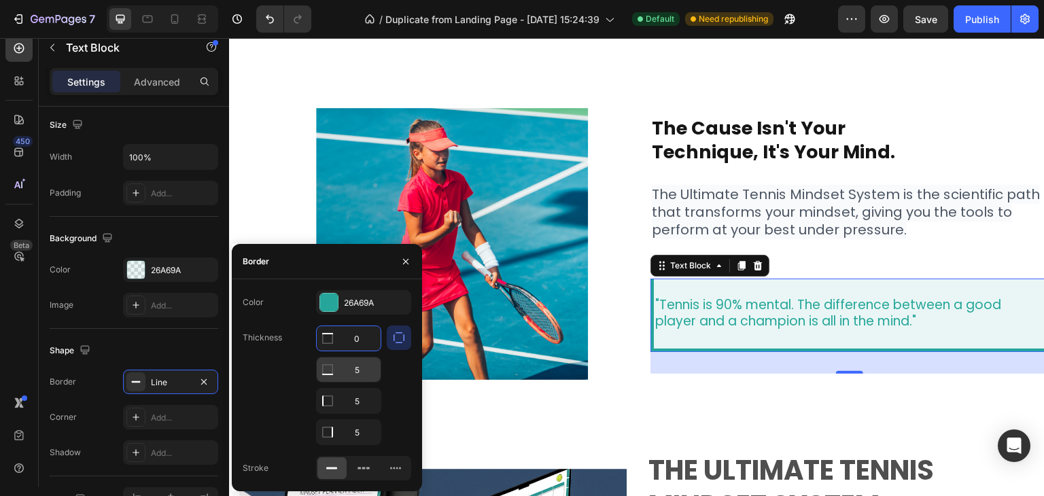
type input "0"
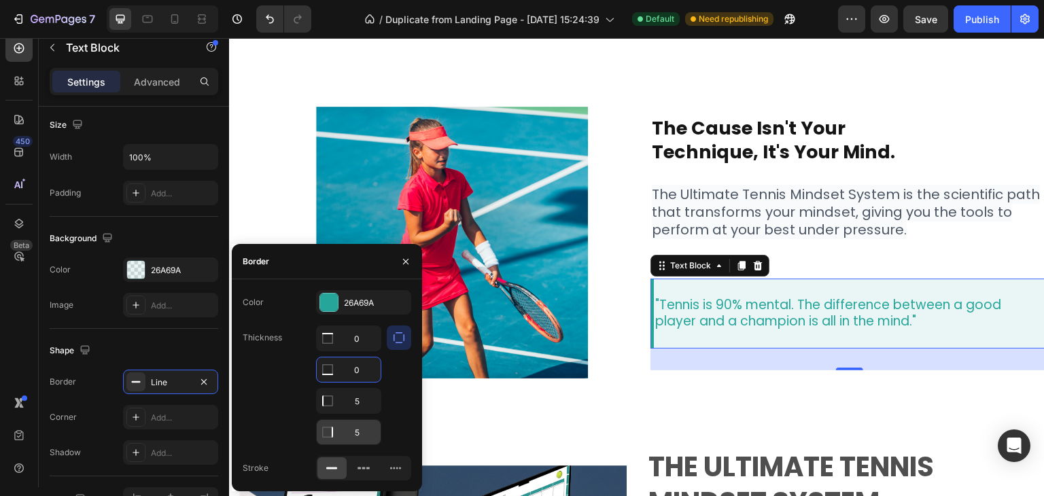
type input "0"
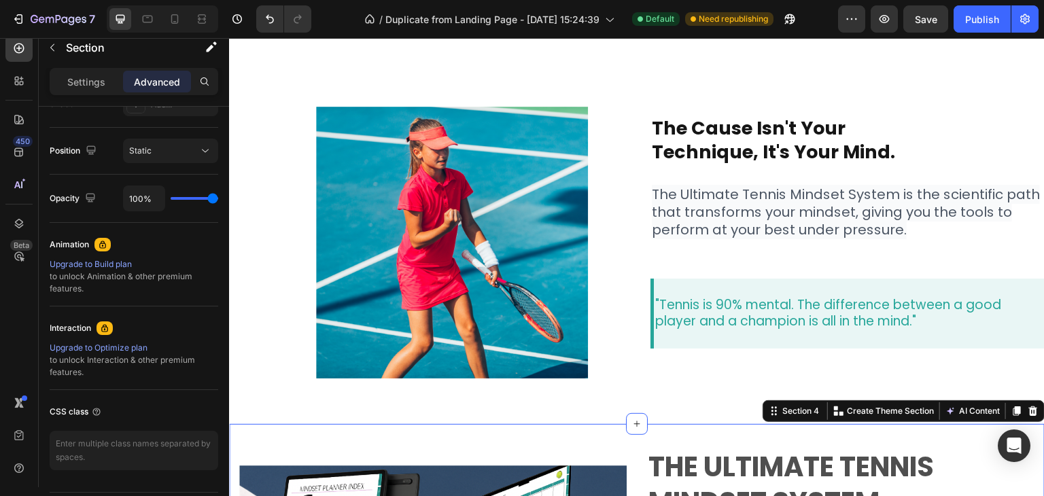
scroll to position [0, 0]
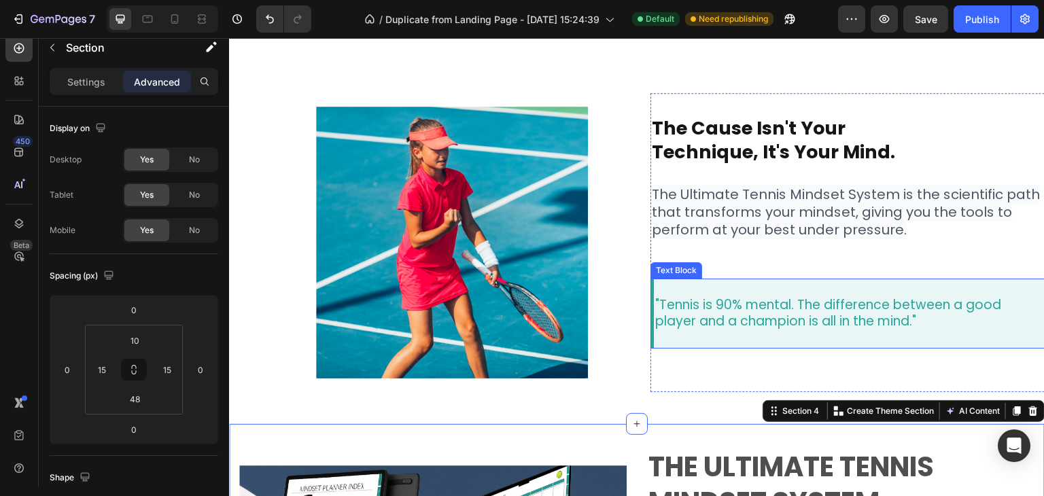
click at [716, 298] on p ""Tennis is 90% mental. The difference between a good" at bounding box center [851, 305] width 392 height 17
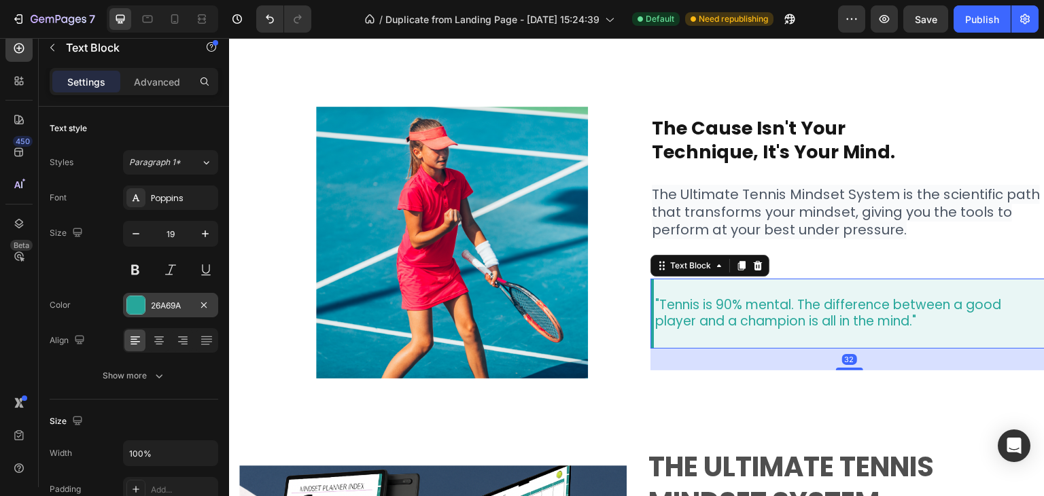
click at [130, 307] on div at bounding box center [136, 305] width 18 height 18
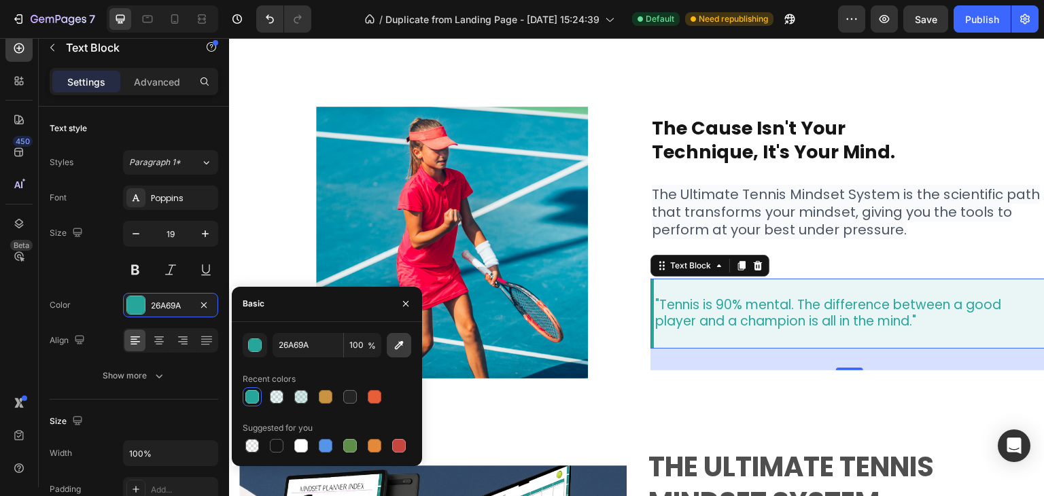
click at [401, 352] on icon "button" at bounding box center [399, 346] width 14 height 14
click at [252, 348] on div "button" at bounding box center [256, 346] width 14 height 14
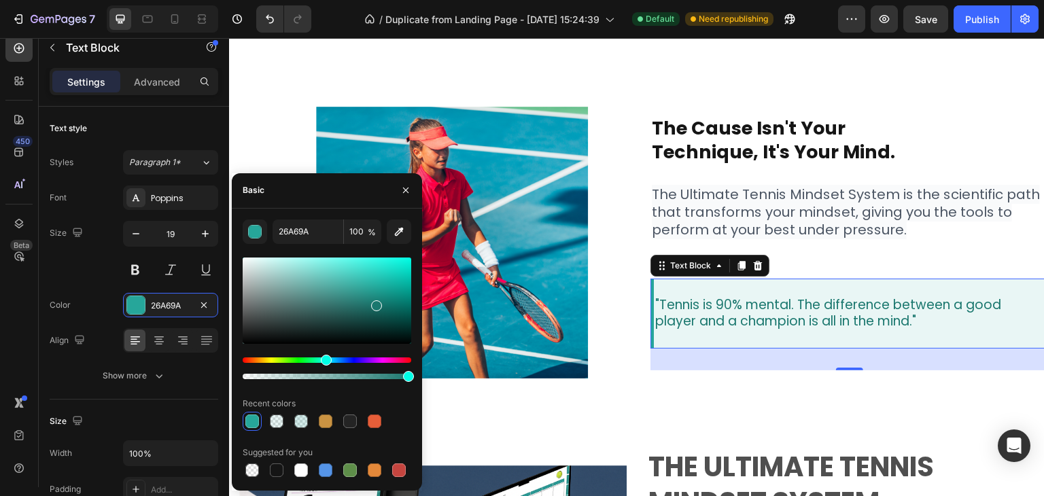
type input "1A776E"
drag, startPoint x: 377, startPoint y: 288, endPoint x: 375, endPoint y: 303, distance: 14.4
click at [375, 303] on div at bounding box center [376, 306] width 11 height 11
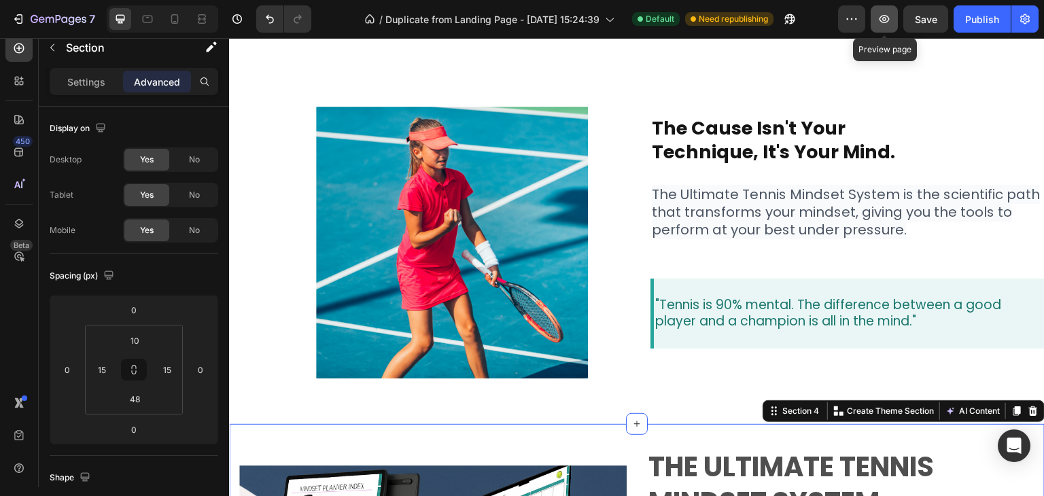
click at [885, 28] on button "button" at bounding box center [884, 18] width 27 height 27
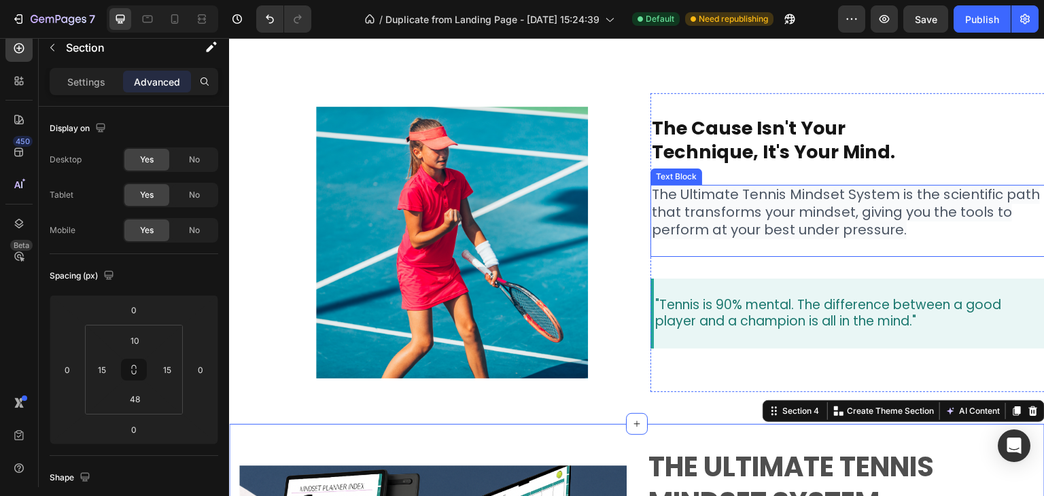
click at [958, 190] on span "The Ultimate Tennis Mindset System is the scientific path that transforms your …" at bounding box center [846, 212] width 388 height 54
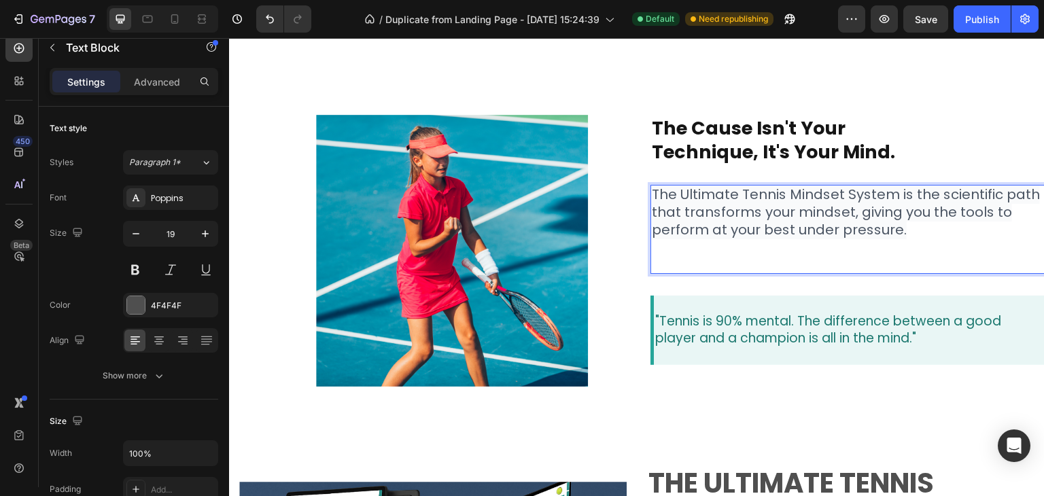
click at [965, 194] on span "The Ultimate Tennis Mindset System is the scientific path that transforms your …" at bounding box center [846, 212] width 388 height 54
click at [976, 196] on span "The Ultimate Tennis Mindset System is the scientific path that transforms your …" at bounding box center [846, 212] width 388 height 54
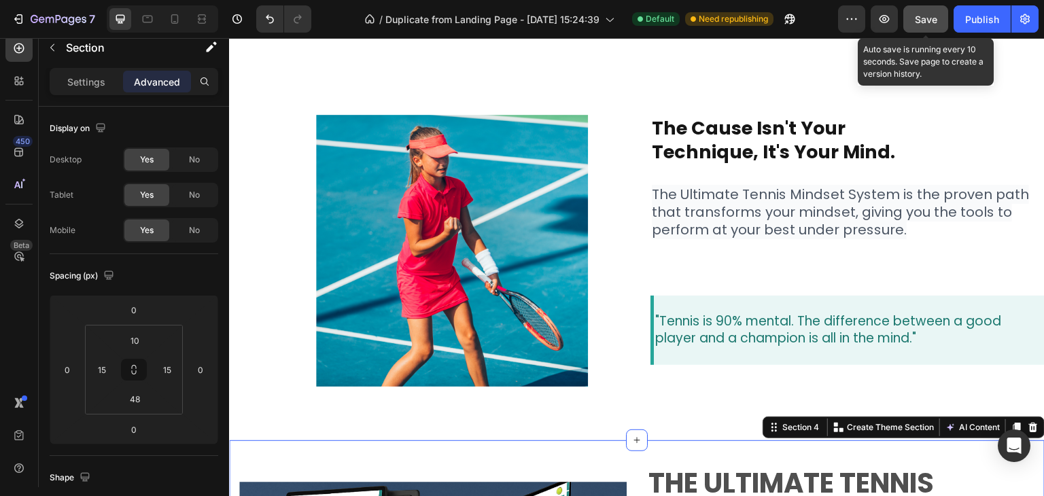
click at [929, 18] on span "Save" at bounding box center [926, 20] width 22 height 12
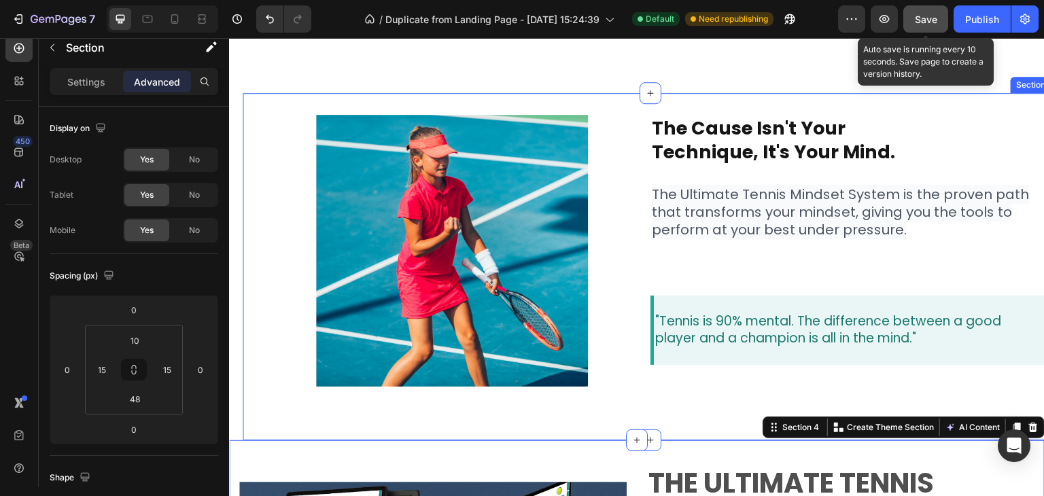
click at [242, 354] on section "Image ⁠⁠⁠⁠⁠⁠⁠ The Cause isn't Your Technique, It's Your Mind. Heading The Ultim…" at bounding box center [637, 267] width 816 height 348
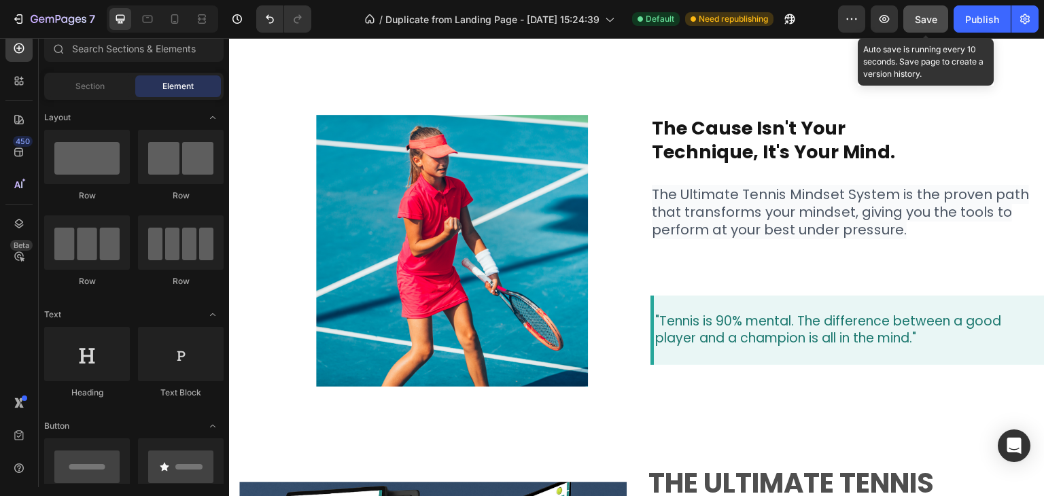
click at [242, 279] on section "Image ⁠⁠⁠⁠⁠⁠⁠ The Cause isn't Your Technique, It's Your Mind. Heading The Ultim…" at bounding box center [637, 267] width 816 height 348
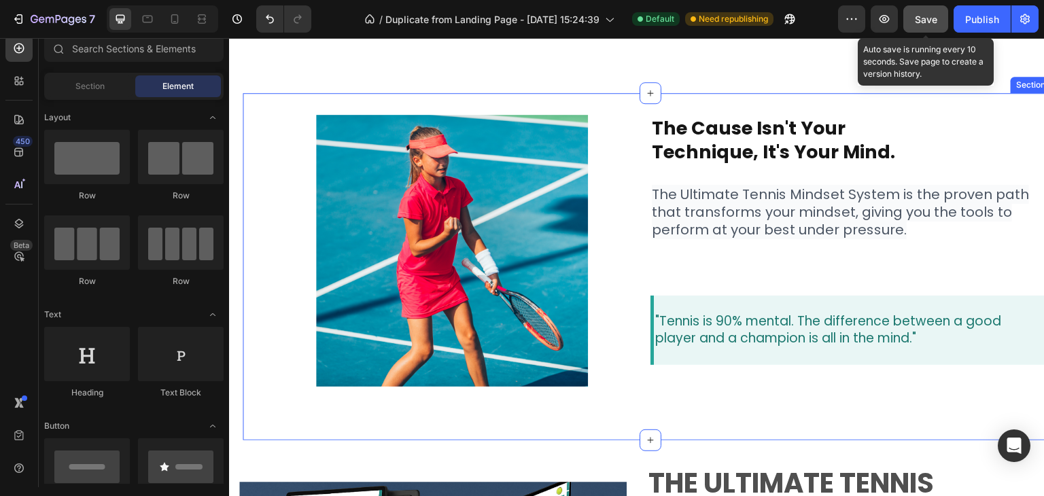
click at [252, 171] on div "Image ⁠⁠⁠⁠⁠⁠⁠ The Cause isn't Your Technique, It's Your Mind. Heading The Ultim…" at bounding box center [651, 267] width 816 height 348
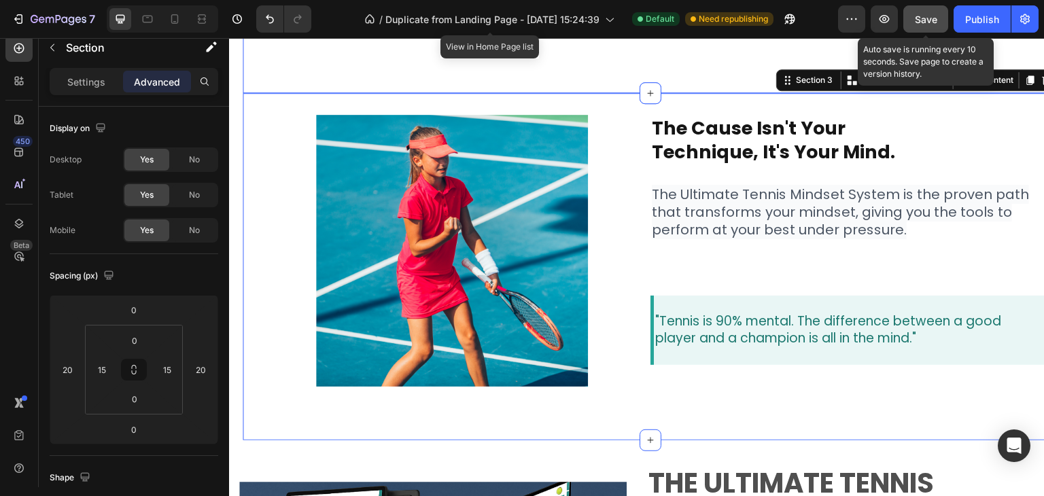
drag, startPoint x: 501, startPoint y: 75, endPoint x: 504, endPoint y: 85, distance: 10.1
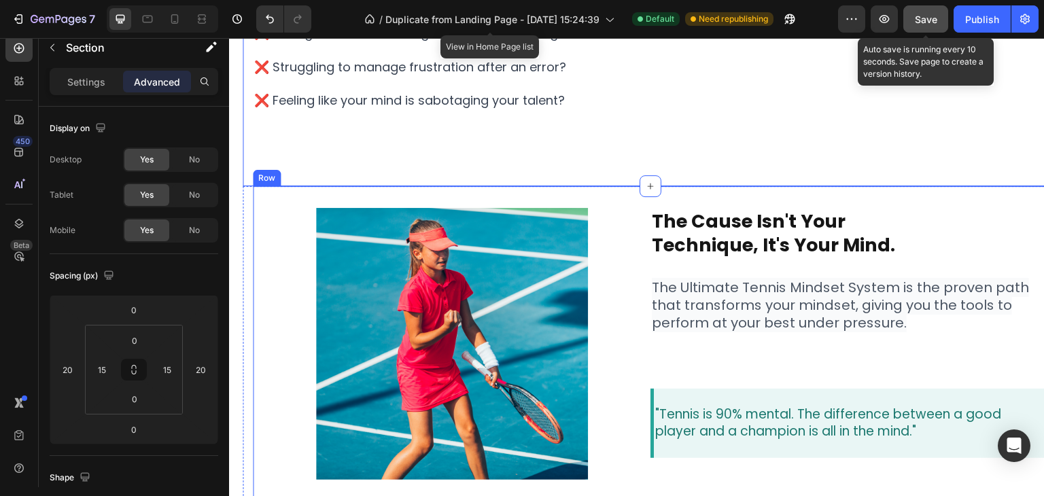
scroll to position [529, 0]
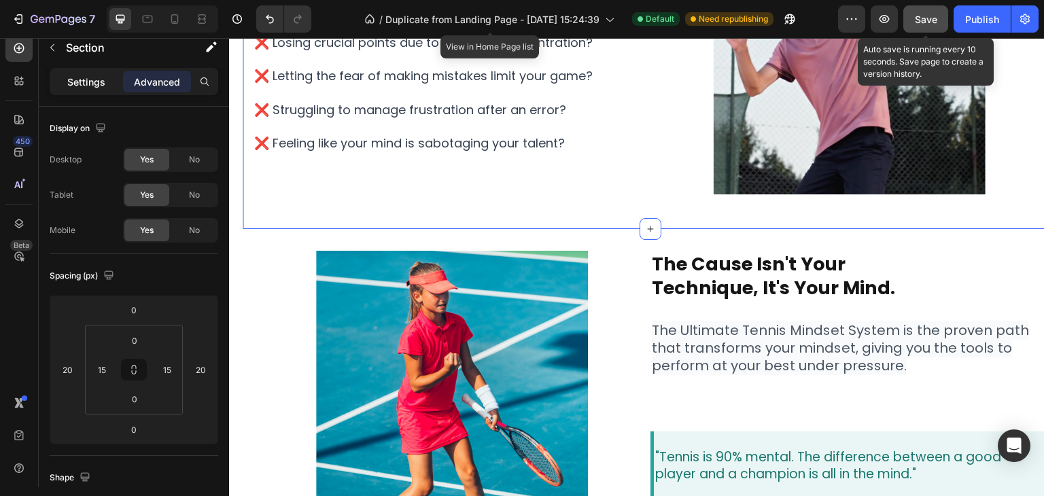
click at [75, 81] on p "Settings" at bounding box center [86, 82] width 38 height 14
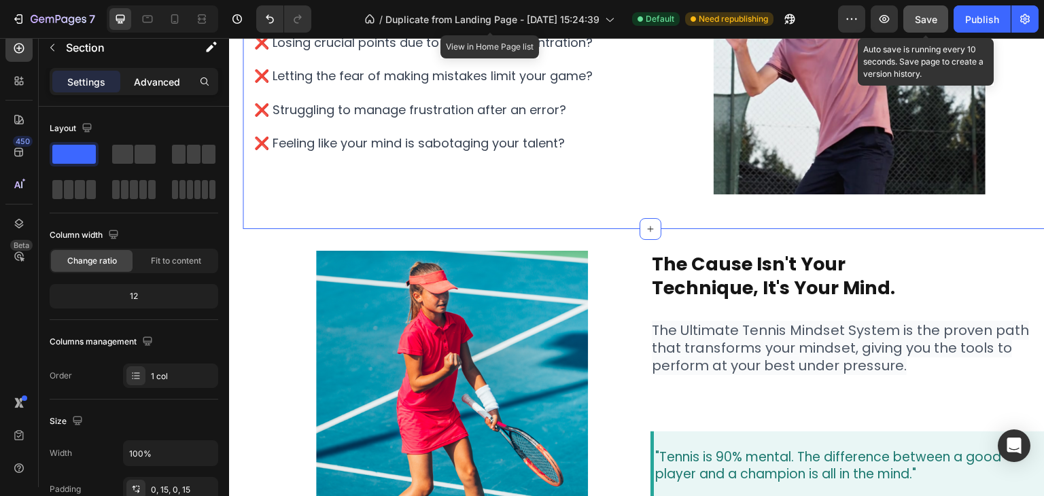
click at [138, 80] on p "Advanced" at bounding box center [157, 82] width 46 height 14
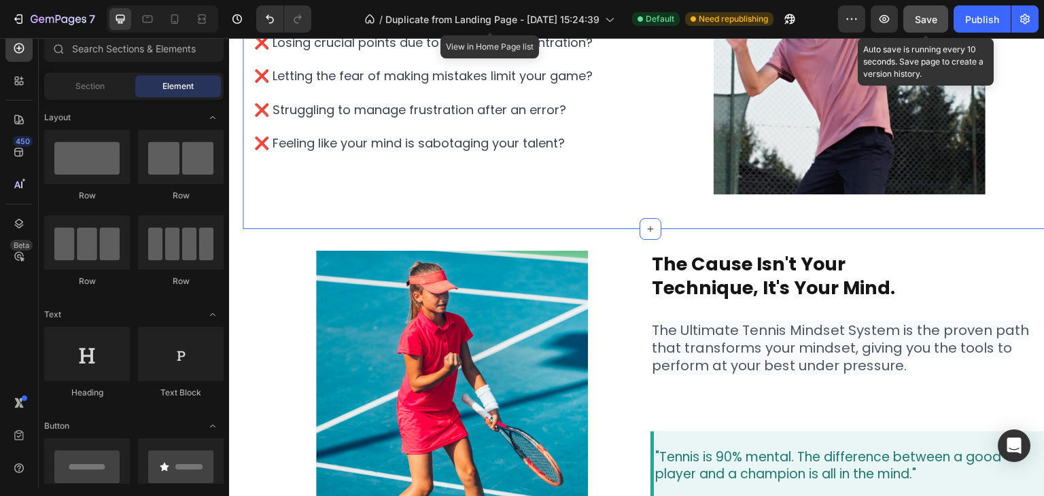
click at [237, 190] on section "do you recognize these scenarios? Heading ❌ Losing crucial points due to lapses…" at bounding box center [637, 74] width 816 height 309
click at [272, 187] on div "do you recognize these scenarios? Heading ❌ Losing crucial points due to lapses…" at bounding box center [452, 58] width 398 height 277
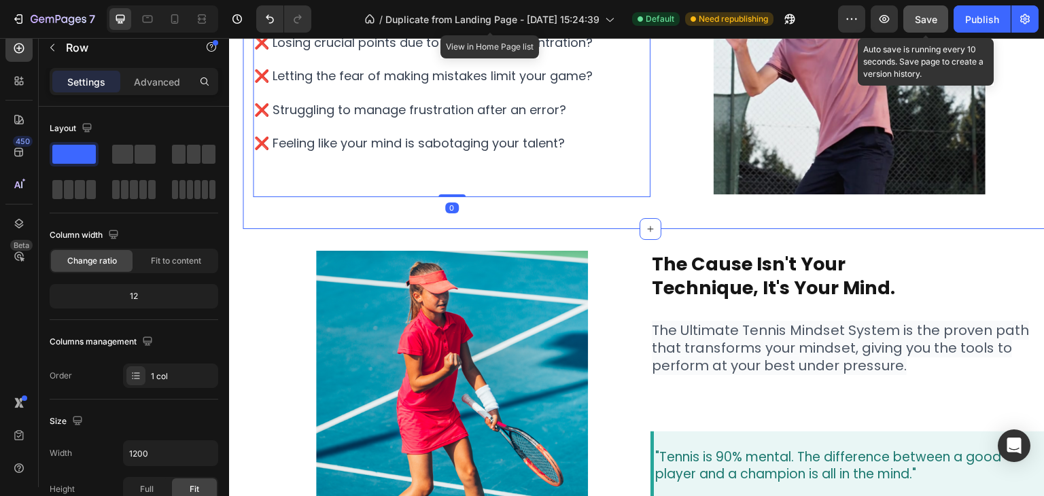
click at [254, 205] on div "do you recognize these scenarios? Heading ❌ Losing crucial points due to lapses…" at bounding box center [650, 74] width 795 height 309
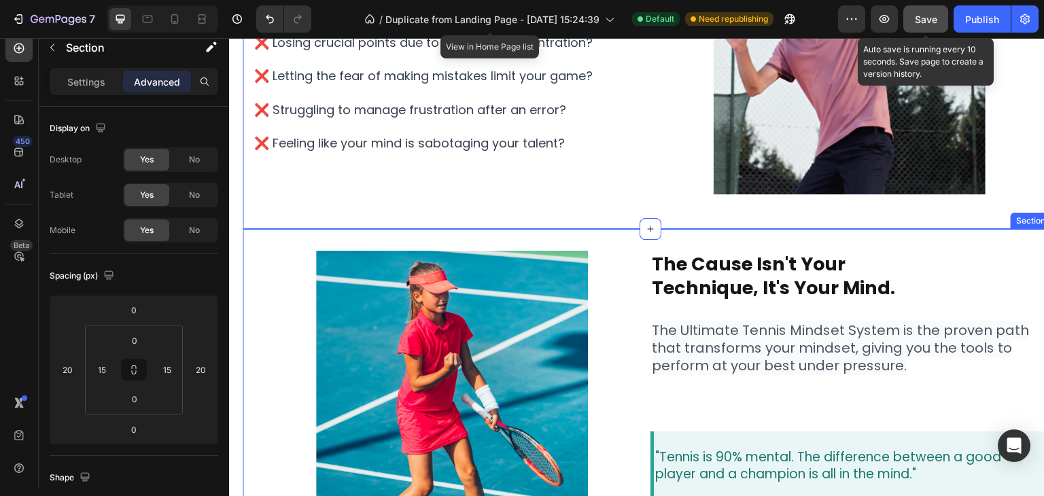
click at [249, 247] on div "Image ⁠⁠⁠⁠⁠⁠⁠ The Cause isn't Your Technique, It's Your Mind. Heading The Ultim…" at bounding box center [651, 403] width 816 height 348
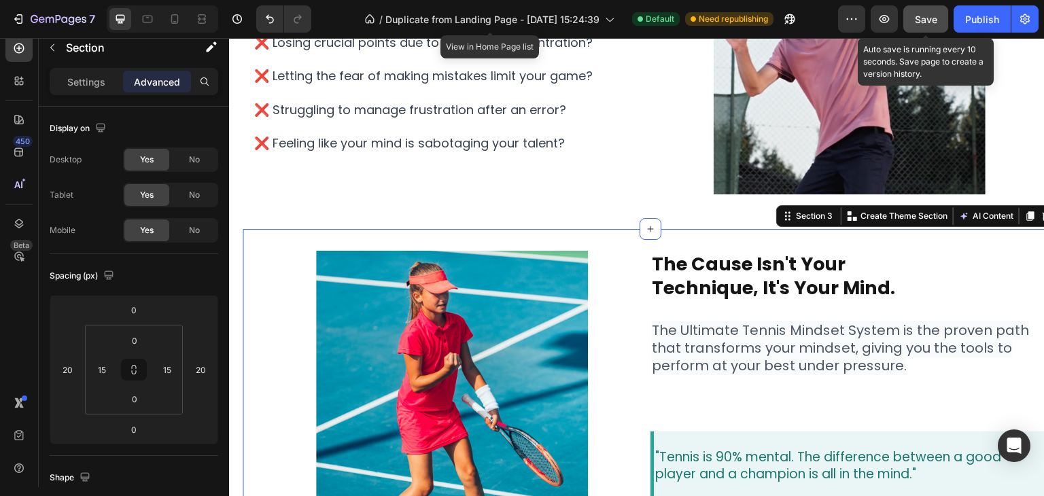
click at [249, 246] on div "Image ⁠⁠⁠⁠⁠⁠⁠ The Cause isn't Your Technique, It's Your Mind. Heading The Ultim…" at bounding box center [651, 403] width 816 height 348
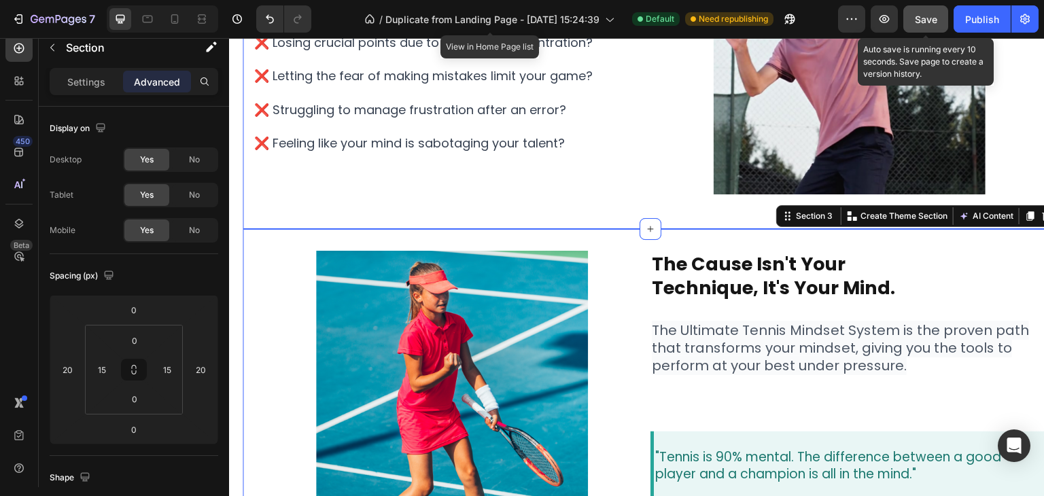
click at [258, 208] on div "do you recognize these scenarios? Heading ❌ Losing crucial points due to lapses…" at bounding box center [650, 74] width 795 height 309
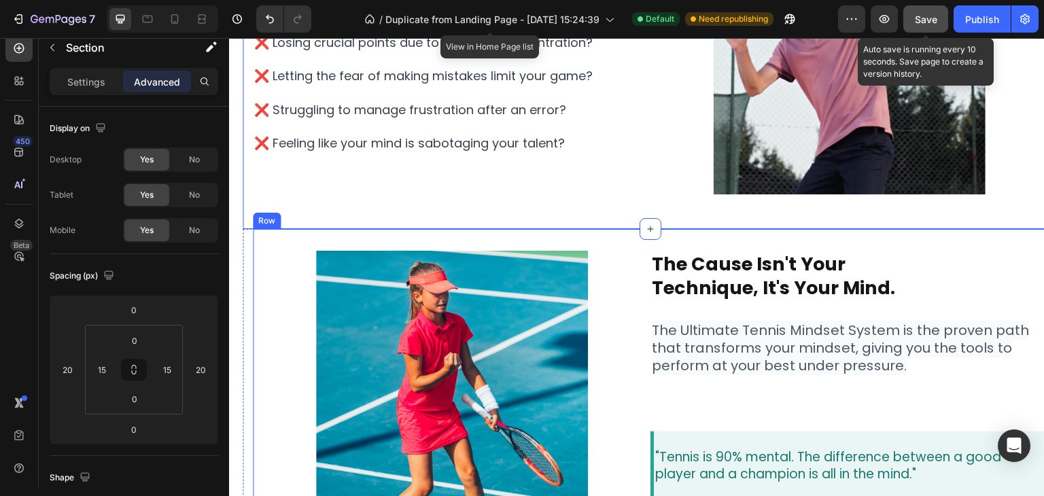
click at [264, 243] on div "Image" at bounding box center [452, 387] width 398 height 316
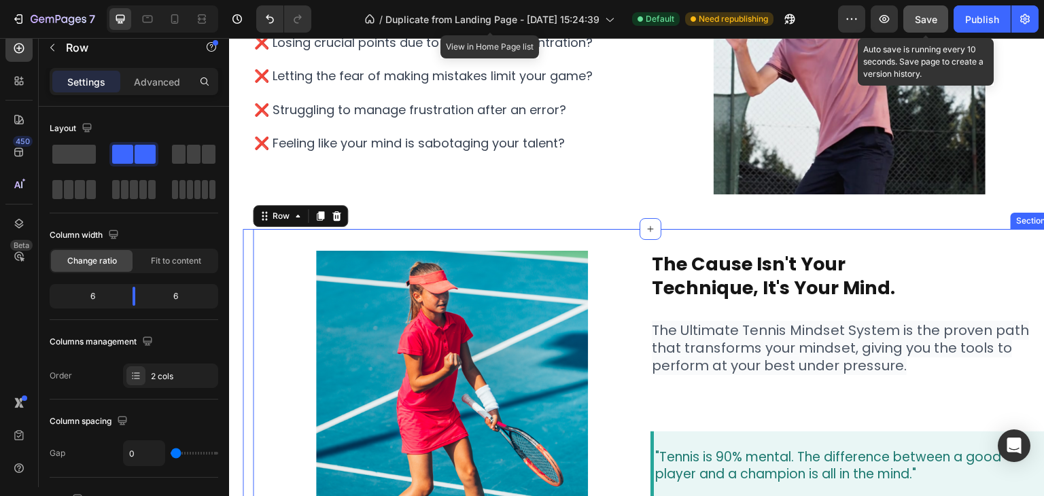
click at [246, 248] on div "Image ⁠⁠⁠⁠⁠⁠⁠ The Cause isn't Your Technique, It's Your Mind. Heading The Ultim…" at bounding box center [651, 403] width 816 height 348
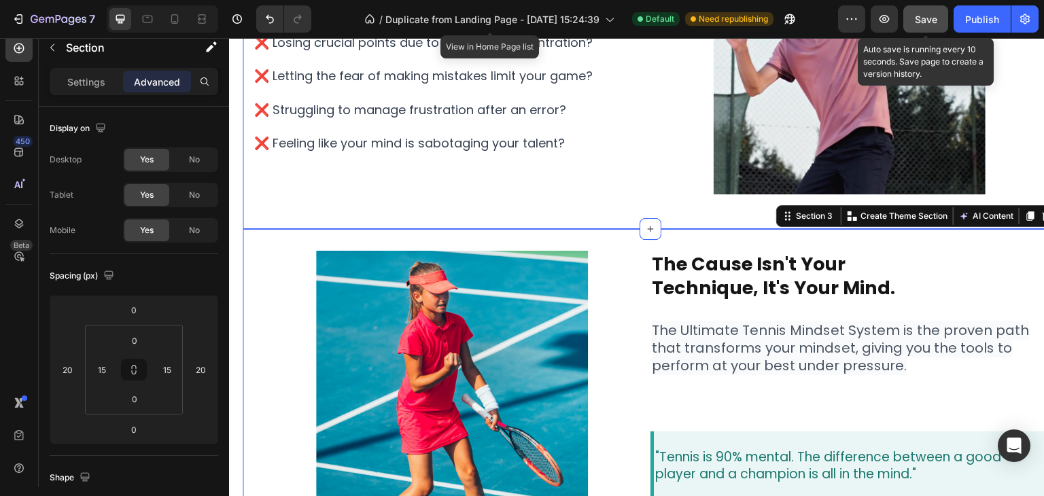
click at [250, 207] on div "do you recognize these scenarios? Heading ❌ Losing crucial points due to lapses…" at bounding box center [651, 74] width 816 height 309
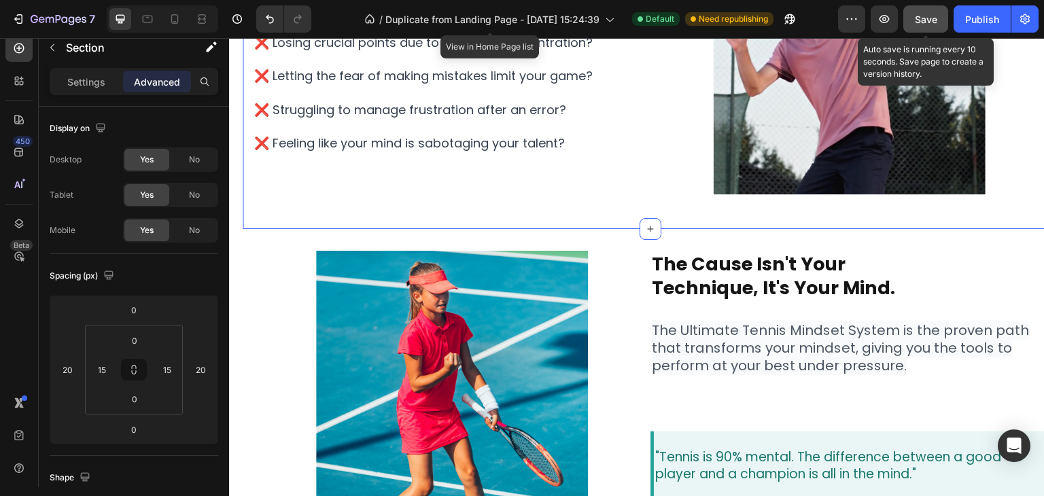
click at [250, 207] on div "do you recognize these scenarios? Heading ❌ Losing crucial points due to lapses…" at bounding box center [651, 74] width 816 height 309
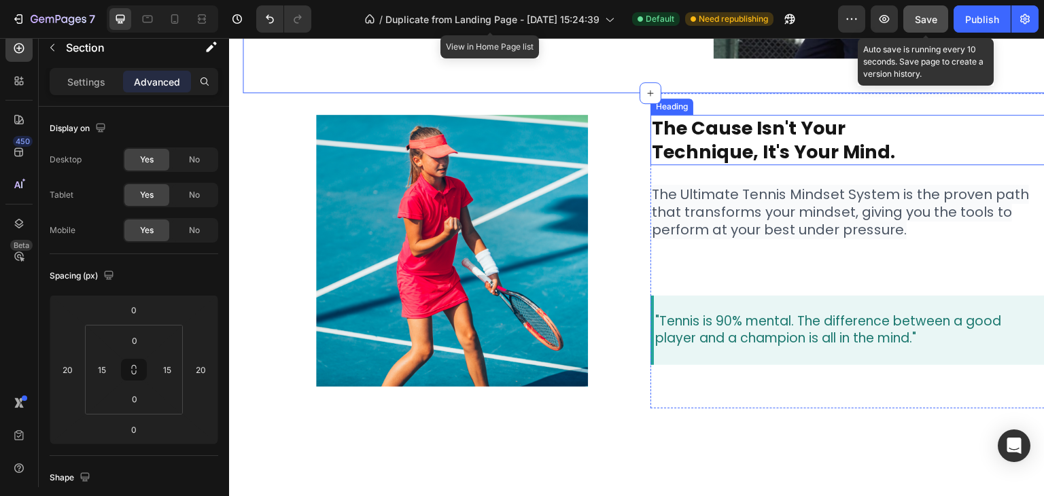
scroll to position [393, 0]
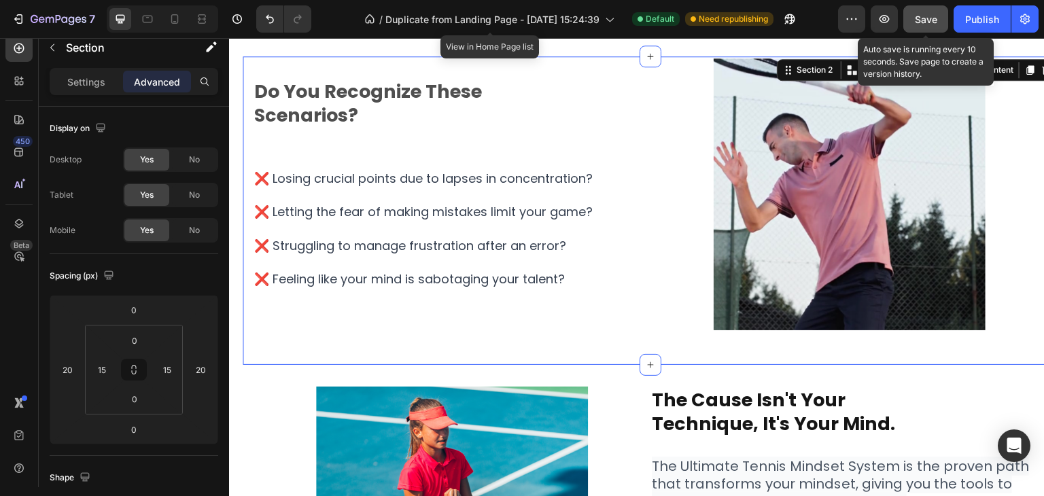
click at [247, 168] on div "do you recognize these scenarios? Heading ❌ Losing crucial points due to lapses…" at bounding box center [651, 210] width 816 height 309
click at [76, 375] on input "20" at bounding box center [67, 370] width 20 height 20
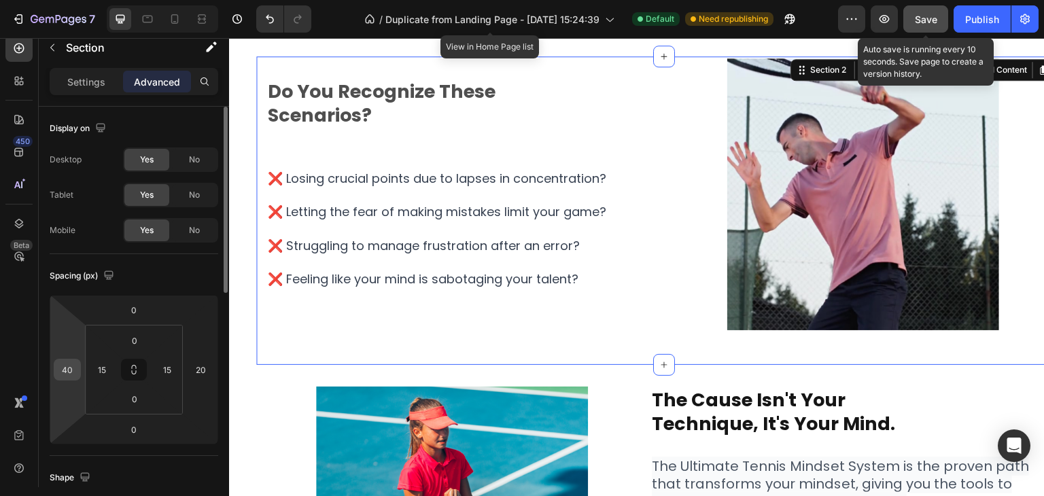
click at [62, 369] on div "0 40 0 20 0 15 0 15" at bounding box center [134, 370] width 169 height 150
click at [62, 372] on input "40" at bounding box center [67, 370] width 20 height 20
type input "0"
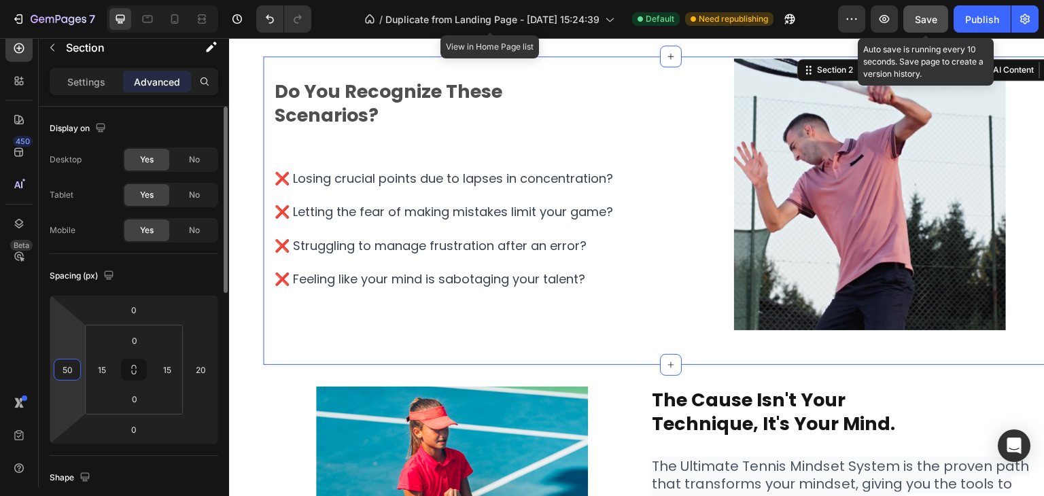
type input "50"
click at [251, 363] on section "do you recognize these scenarios? Heading ❌ Losing crucial points due to lapses…" at bounding box center [637, 210] width 816 height 309
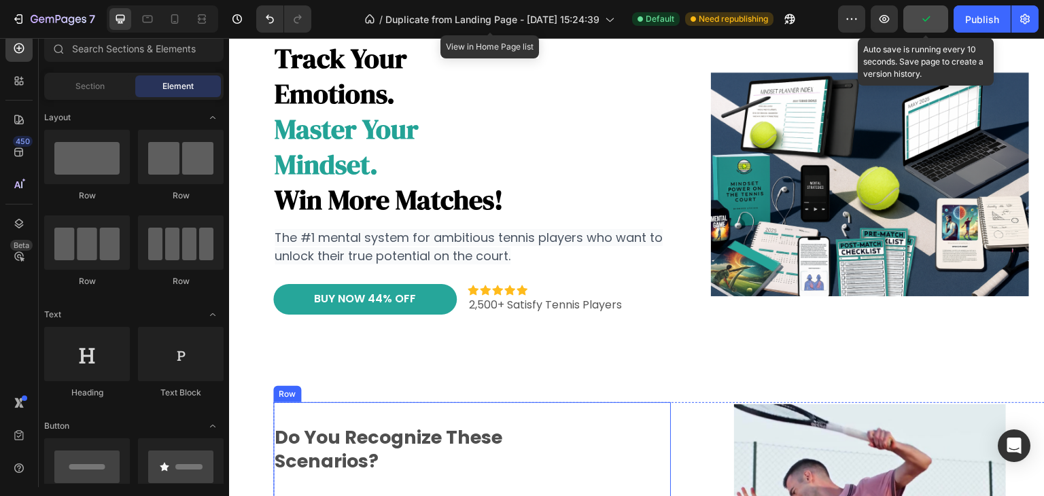
scroll to position [0, 0]
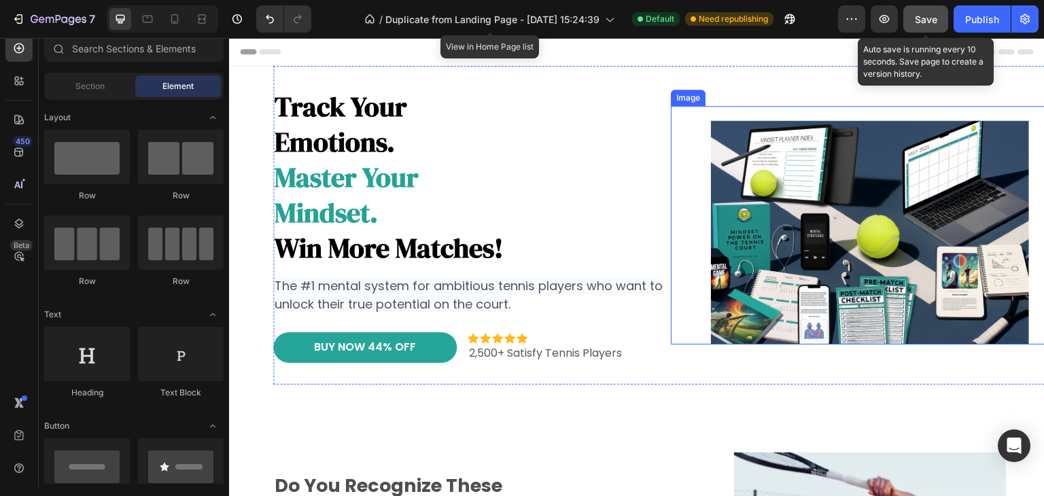
click at [721, 175] on img at bounding box center [870, 225] width 318 height 239
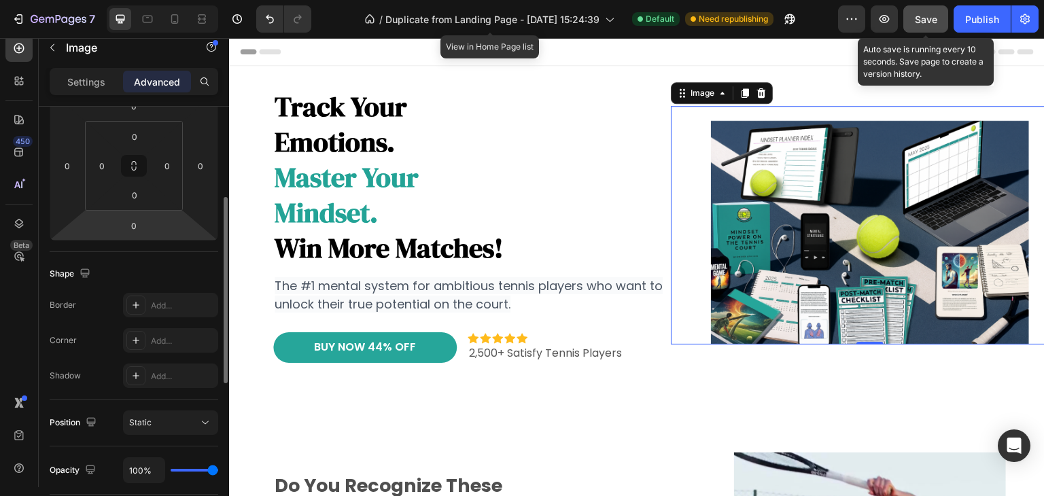
scroll to position [272, 0]
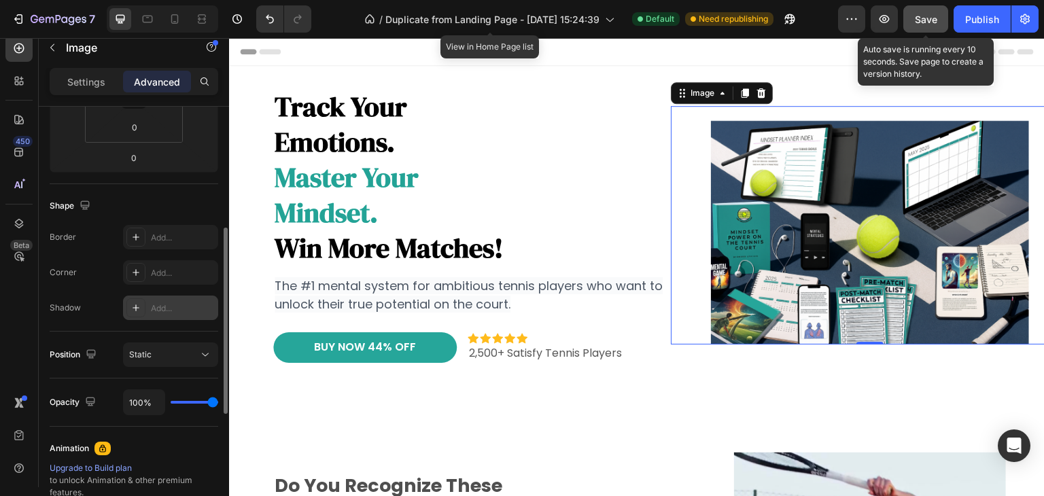
click at [131, 309] on icon at bounding box center [136, 308] width 11 height 11
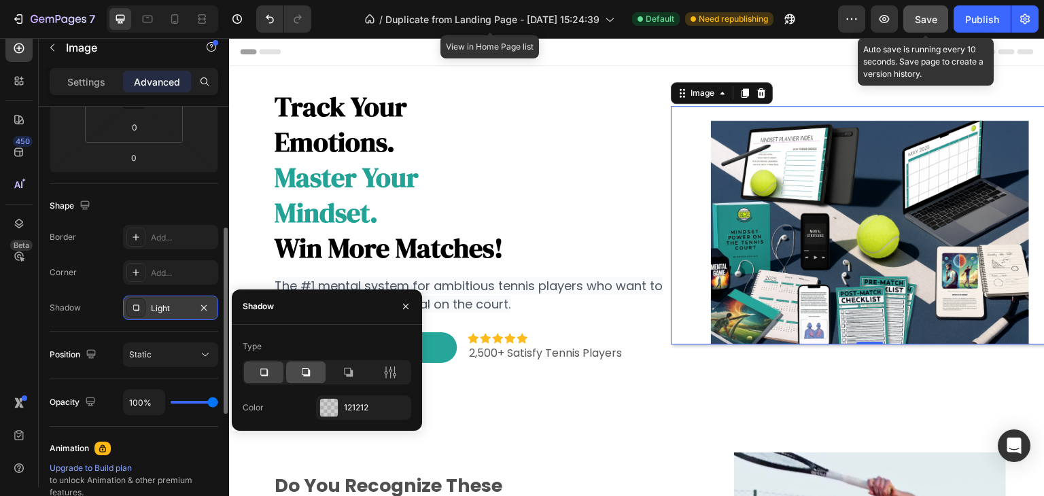
click at [310, 369] on icon at bounding box center [306, 373] width 14 height 14
click at [349, 375] on icon at bounding box center [348, 372] width 9 height 9
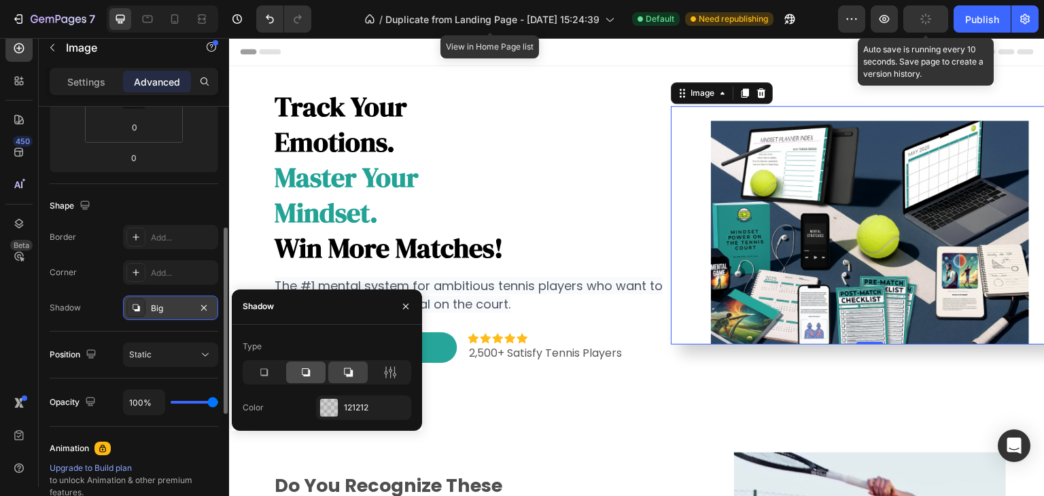
click at [308, 372] on icon at bounding box center [306, 373] width 8 height 8
click at [345, 371] on icon at bounding box center [348, 373] width 14 height 14
click at [291, 380] on div at bounding box center [305, 373] width 39 height 22
click at [343, 376] on icon at bounding box center [348, 373] width 14 height 14
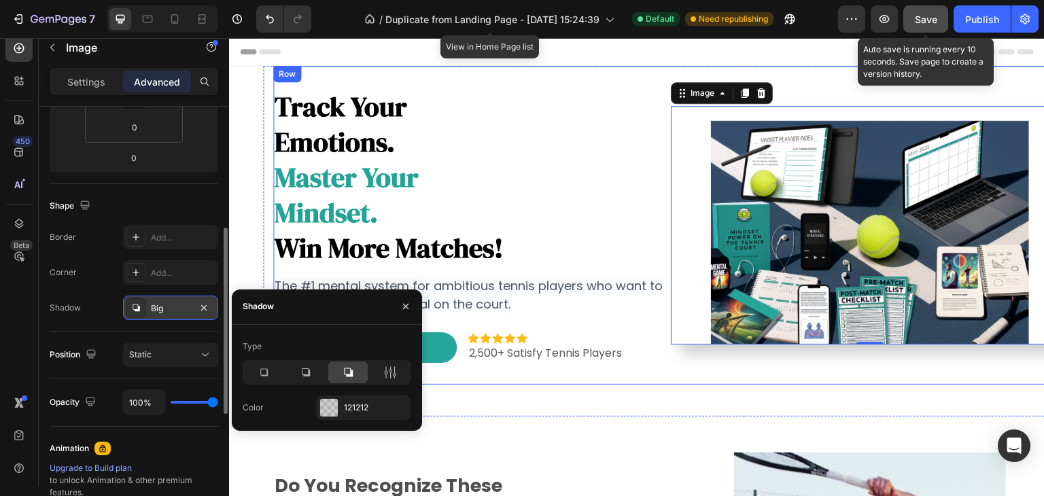
click at [837, 381] on div "Image 0" at bounding box center [870, 225] width 398 height 319
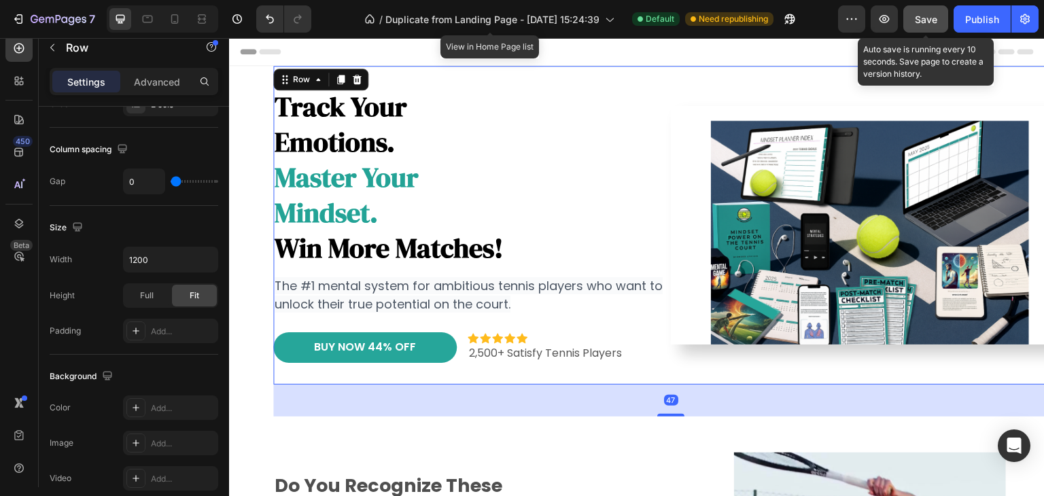
scroll to position [0, 0]
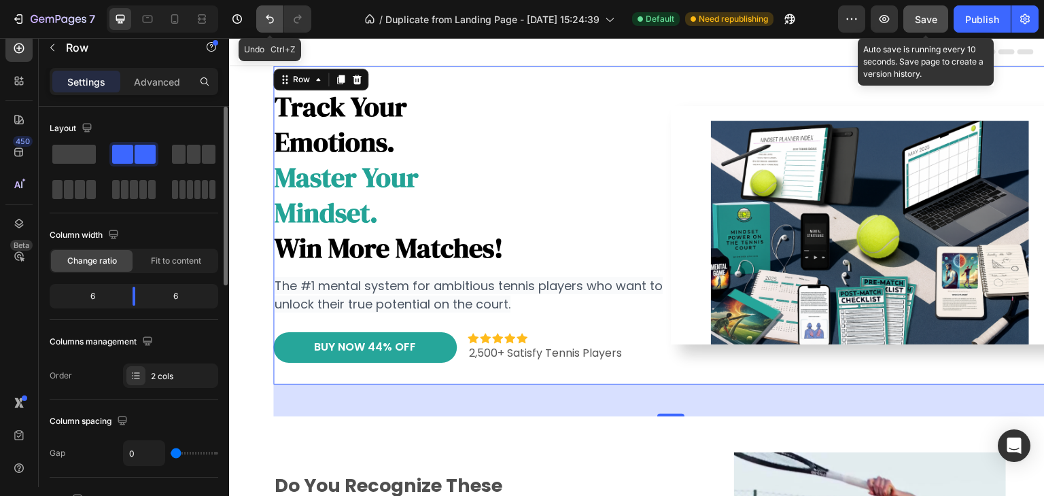
click at [267, 15] on icon "Undo/Redo" at bounding box center [270, 19] width 14 height 14
click at [267, 16] on icon "Undo/Redo" at bounding box center [270, 19] width 8 height 9
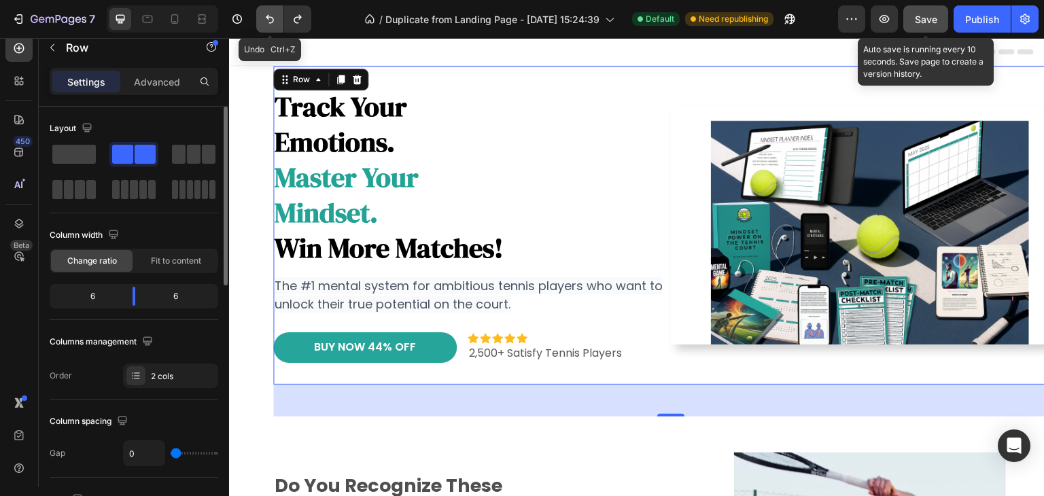
click at [267, 16] on icon "Undo/Redo" at bounding box center [270, 19] width 8 height 9
drag, startPoint x: 584, startPoint y: 153, endPoint x: 725, endPoint y: 233, distance: 162.3
click at [584, 152] on h2 "track your emotions. master your mindset. win more matches!" at bounding box center [472, 177] width 398 height 179
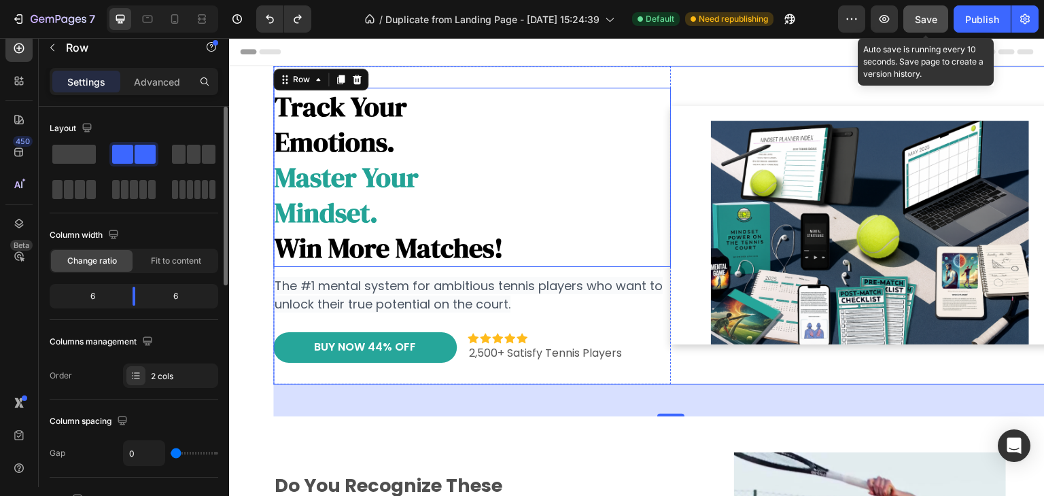
click at [853, 199] on img at bounding box center [870, 225] width 318 height 239
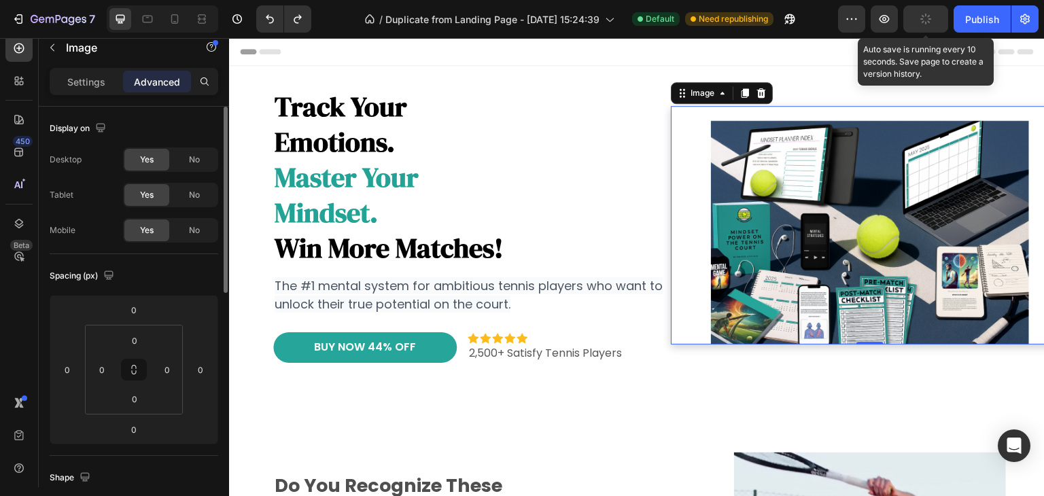
drag, startPoint x: 761, startPoint y: 184, endPoint x: 578, endPoint y: 213, distance: 185.3
click at [761, 183] on img at bounding box center [870, 225] width 318 height 239
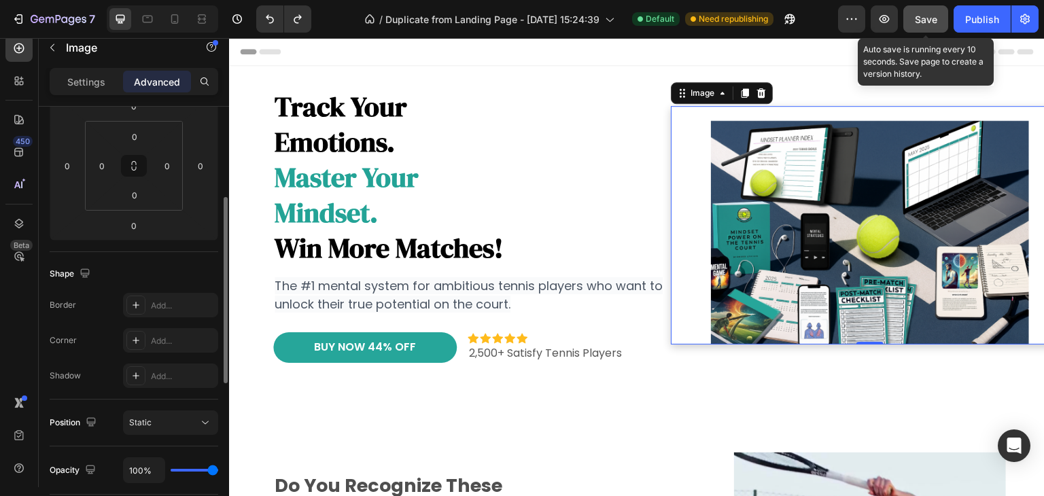
scroll to position [340, 0]
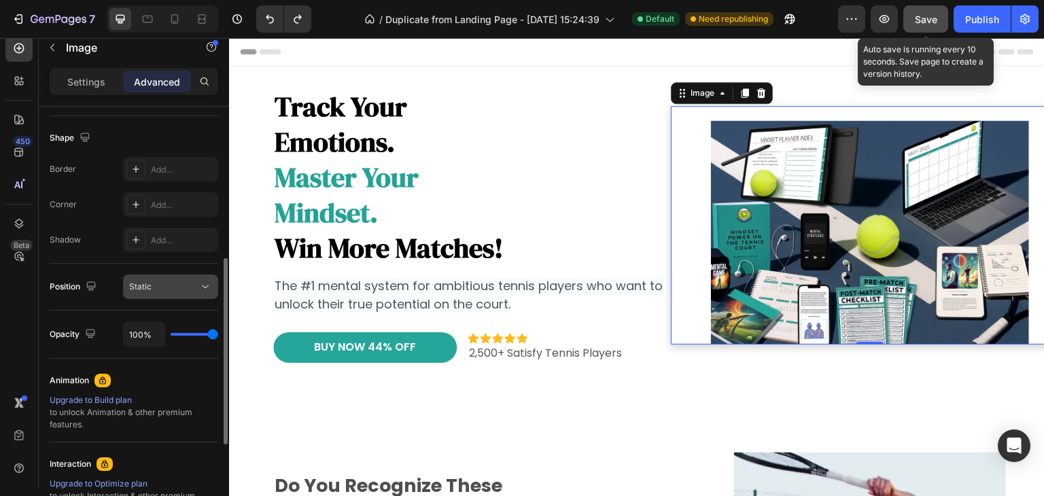
click at [199, 275] on button "Static" at bounding box center [170, 287] width 95 height 24
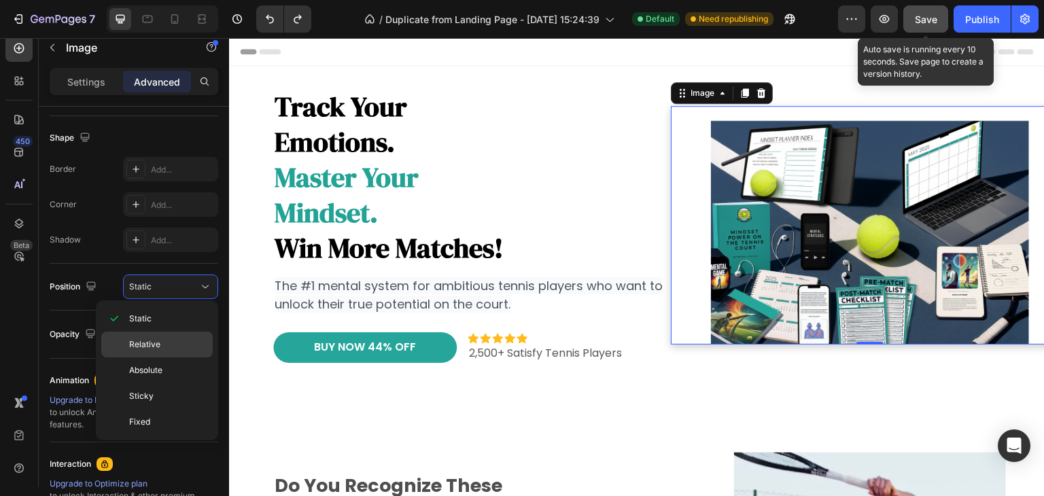
click at [143, 343] on span "Relative" at bounding box center [144, 345] width 31 height 12
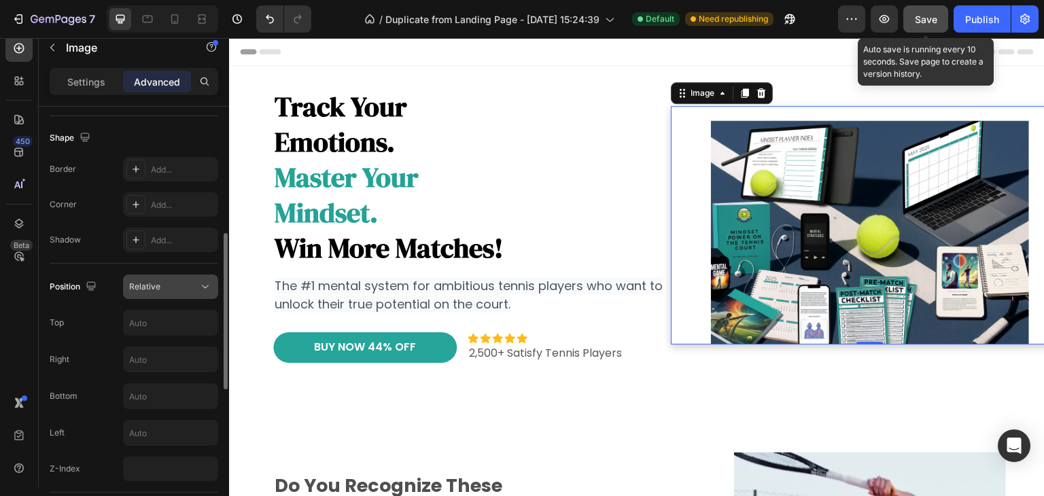
click at [199, 292] on icon at bounding box center [206, 287] width 14 height 14
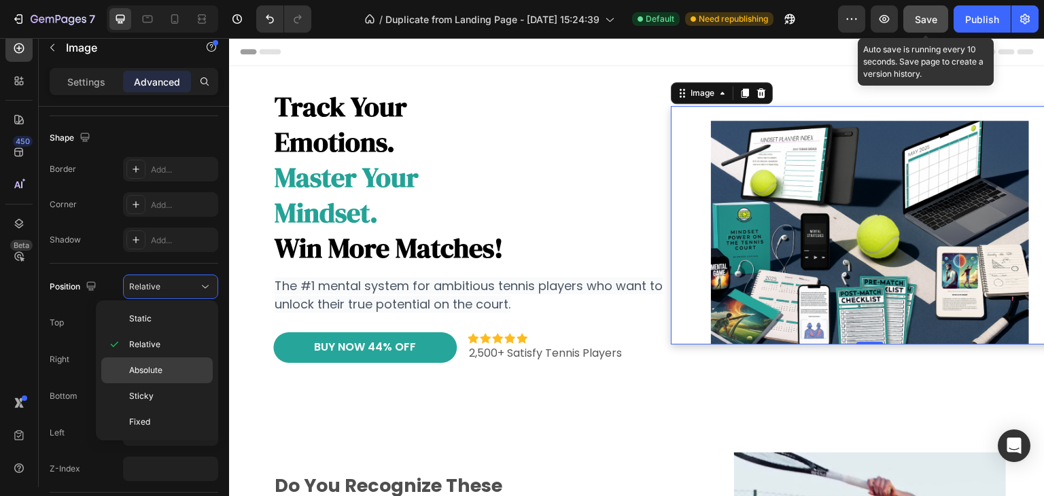
click at [145, 373] on span "Absolute" at bounding box center [145, 370] width 33 height 12
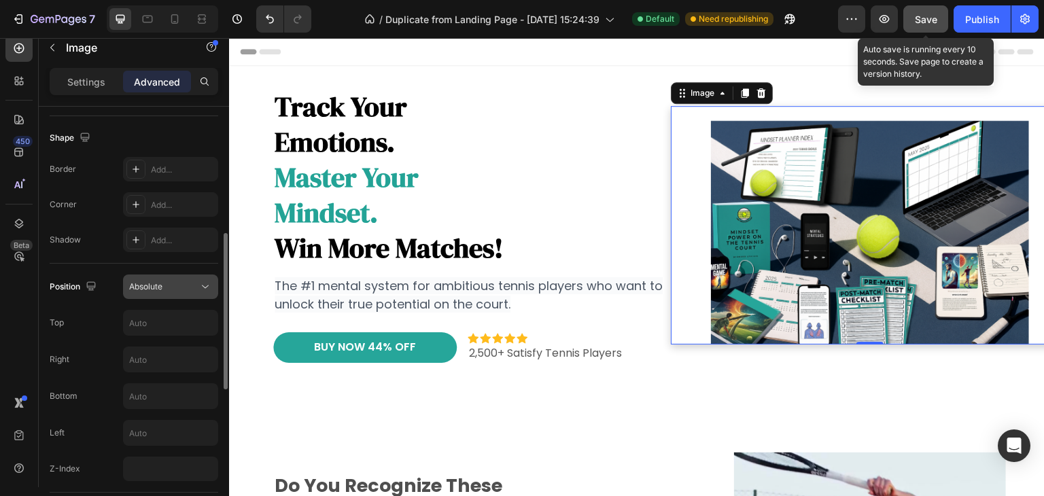
click at [205, 292] on icon at bounding box center [206, 287] width 14 height 14
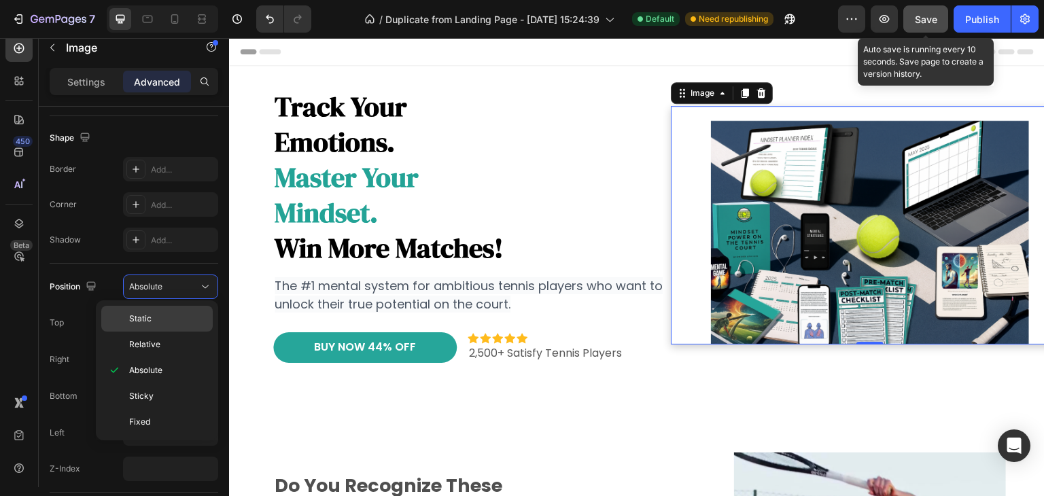
click at [162, 332] on div "Static" at bounding box center [157, 345] width 112 height 26
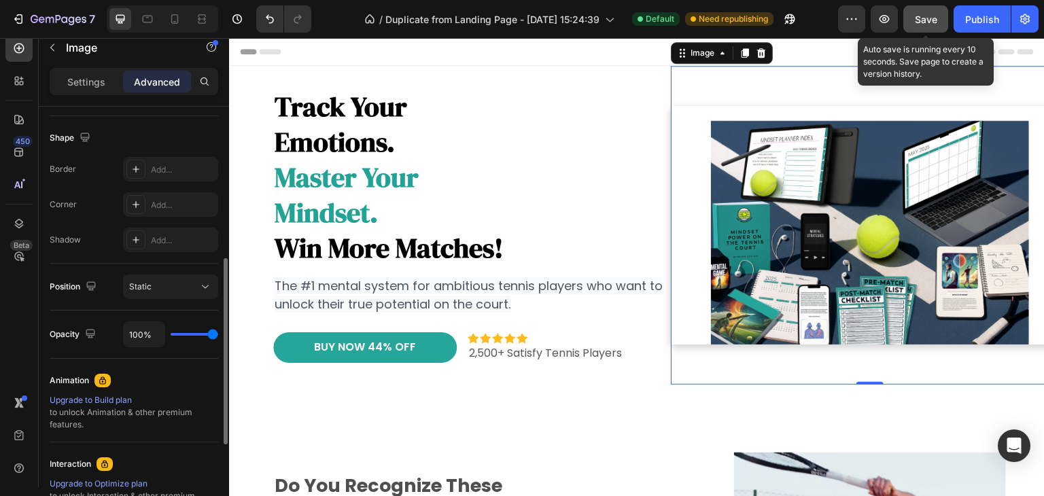
type input "76%"
type input "76"
type input "12%"
type input "12"
type input "3%"
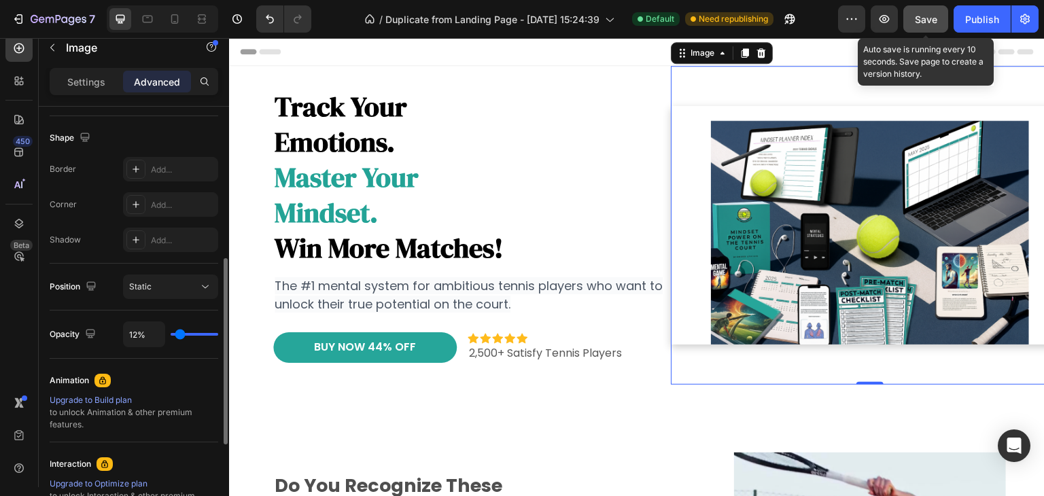
type input "3"
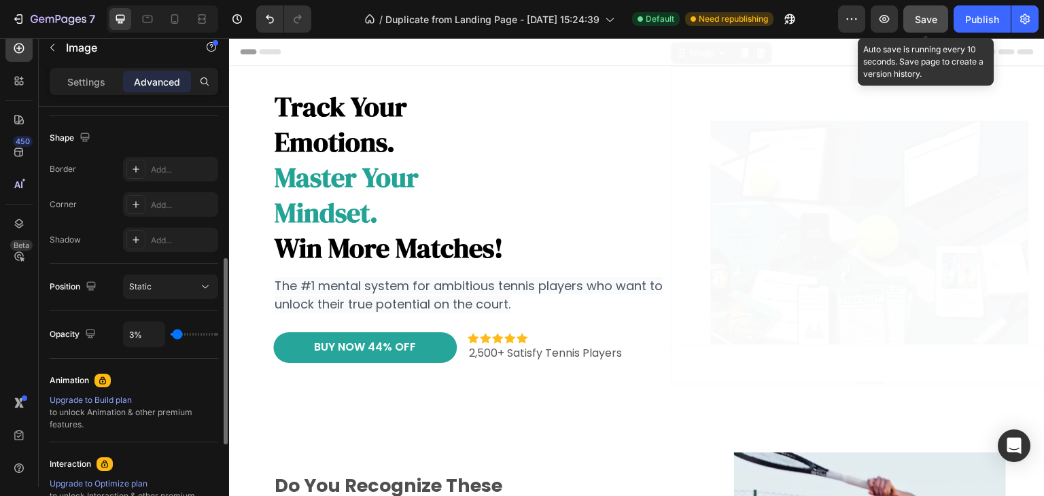
type input "70%"
type input "70"
type input "88%"
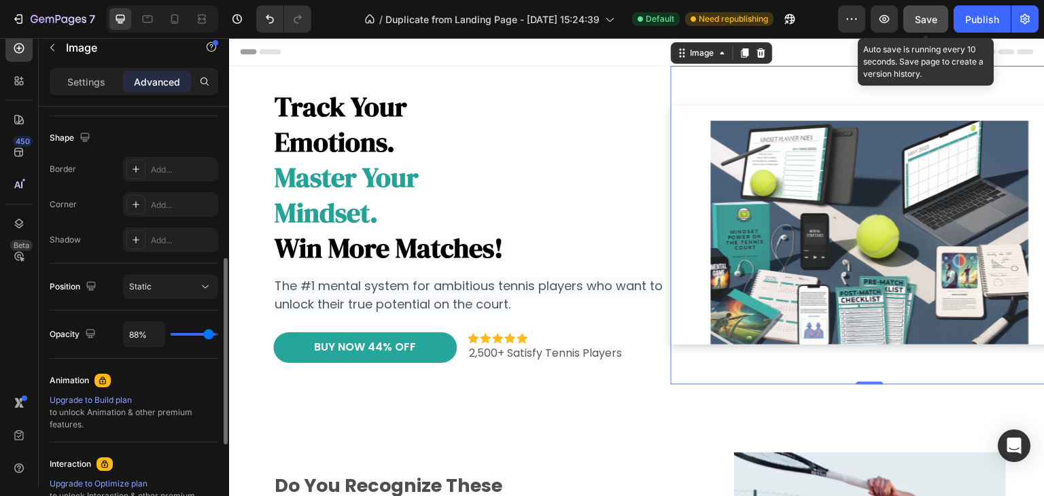
type input "94"
click at [210, 335] on input "range" at bounding box center [195, 334] width 48 height 3
type input "94%"
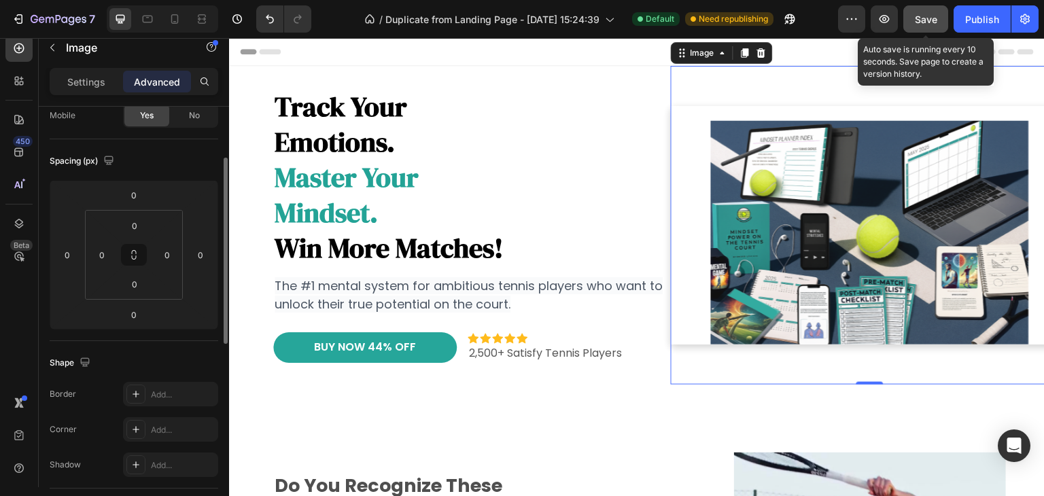
scroll to position [0, 0]
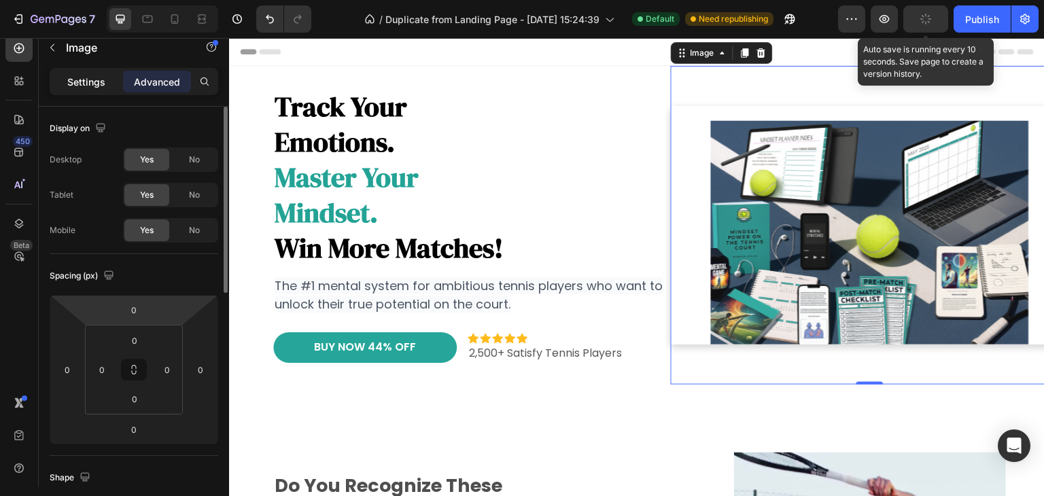
click at [90, 86] on p "Settings" at bounding box center [86, 82] width 38 height 14
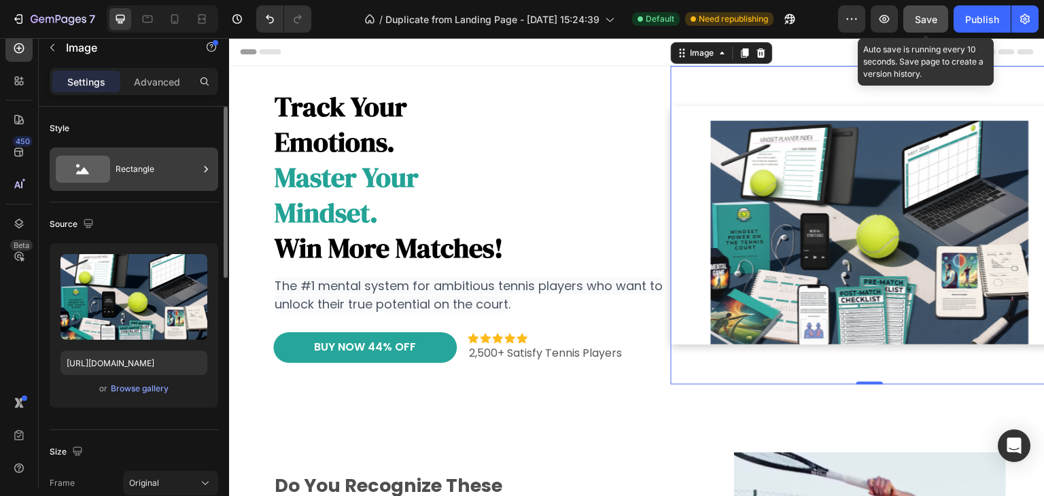
click at [209, 171] on icon at bounding box center [206, 169] width 14 height 14
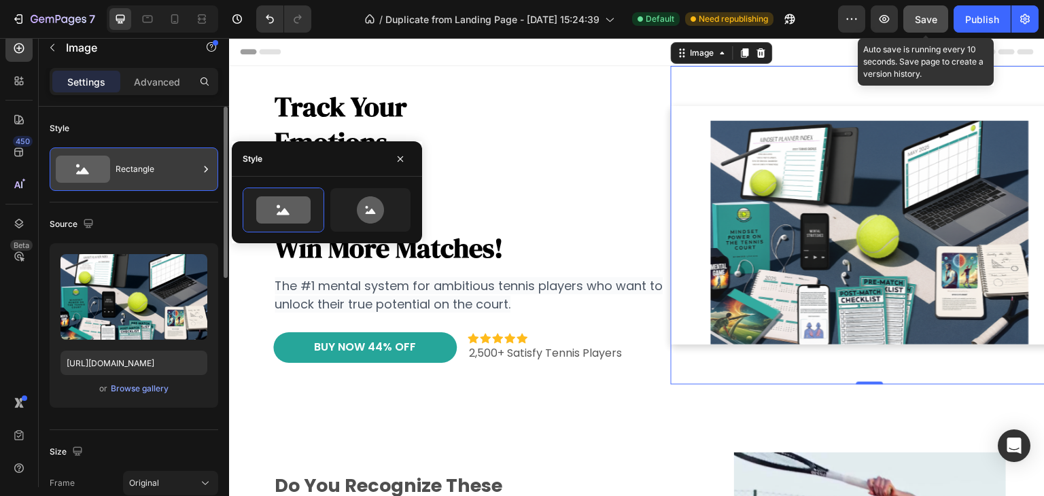
click at [209, 171] on icon at bounding box center [206, 169] width 14 height 14
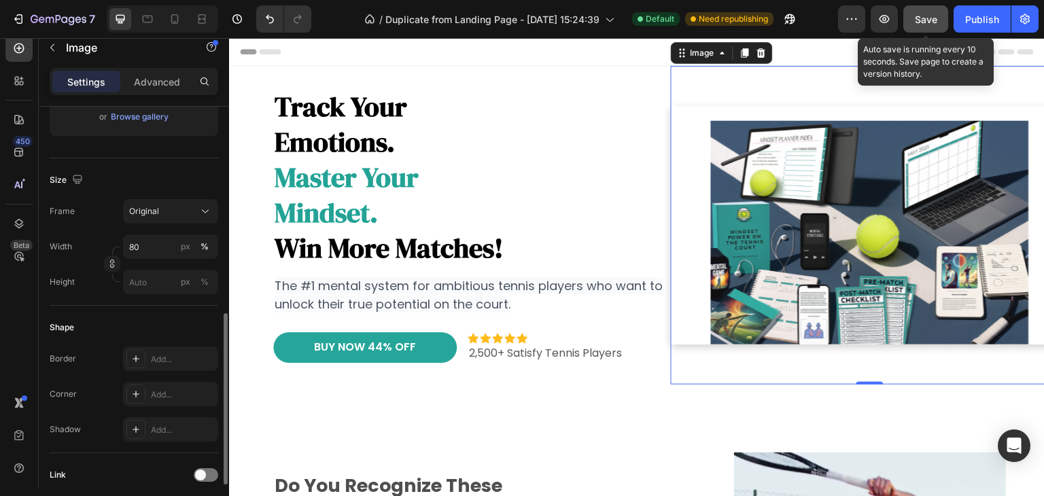
scroll to position [340, 0]
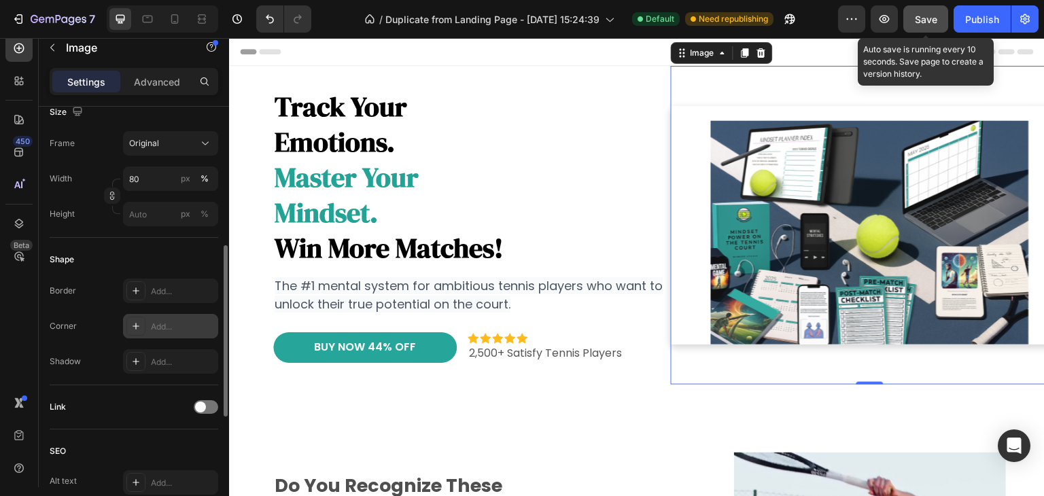
click at [136, 325] on icon at bounding box center [136, 326] width 7 height 7
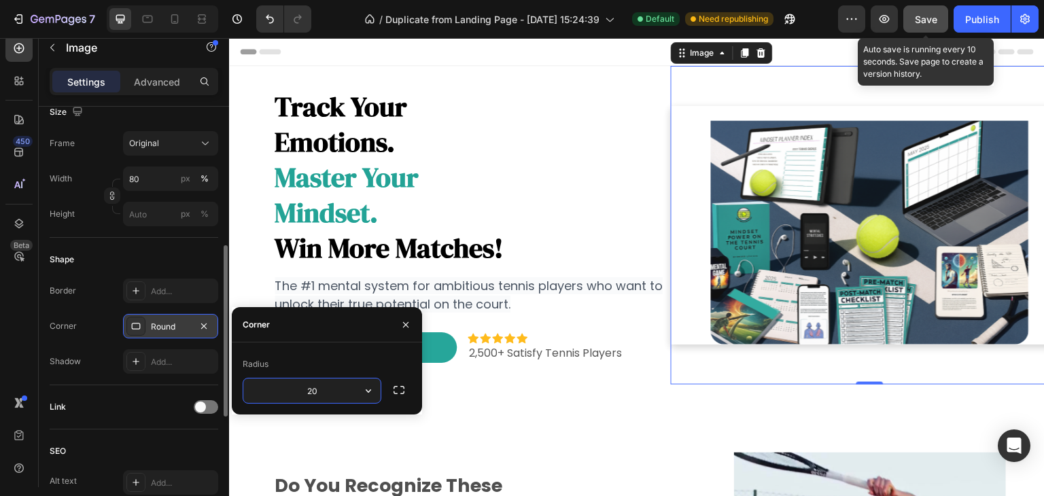
click at [294, 394] on input "20" at bounding box center [311, 391] width 137 height 24
type input "12"
click at [166, 263] on div "Shape" at bounding box center [134, 260] width 169 height 22
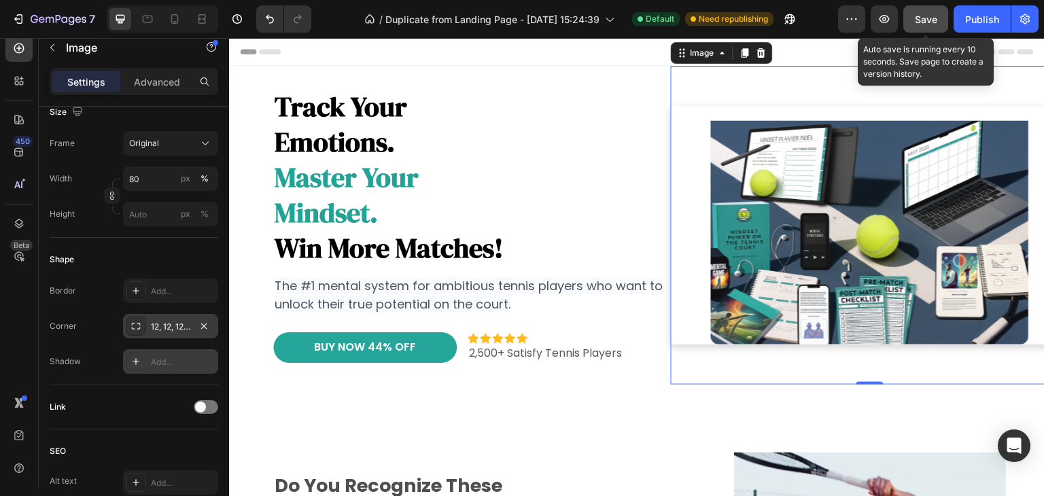
click at [133, 363] on icon at bounding box center [136, 361] width 11 height 11
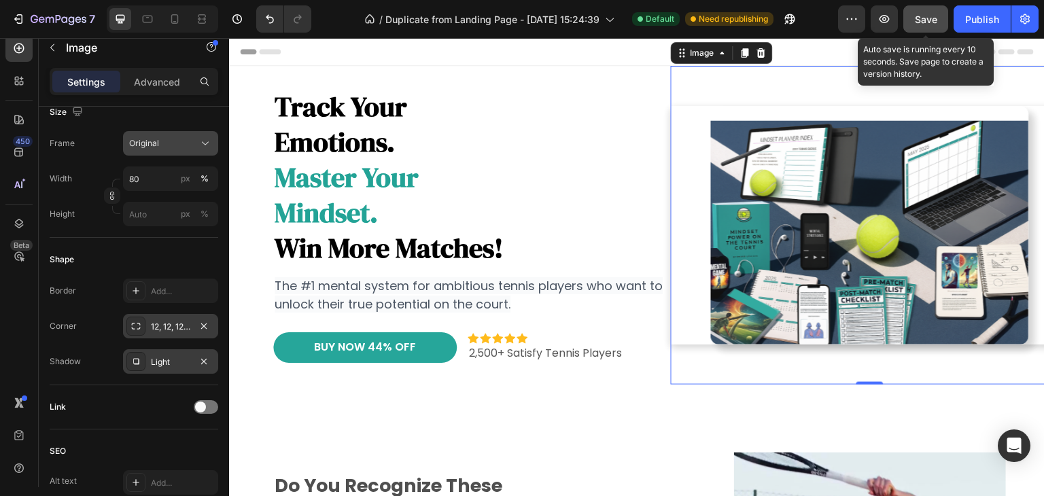
click at [145, 135] on button "Original" at bounding box center [170, 143] width 95 height 24
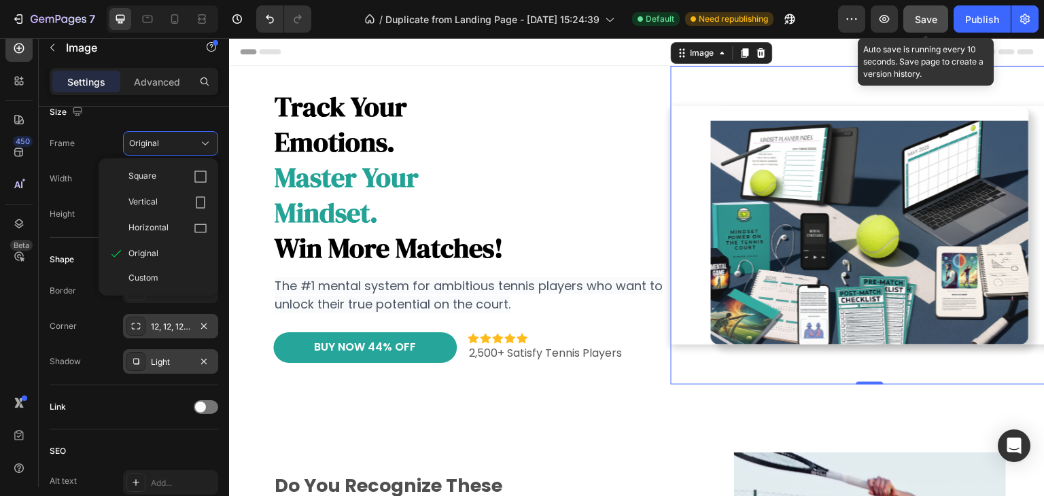
click at [736, 173] on img at bounding box center [870, 225] width 318 height 239
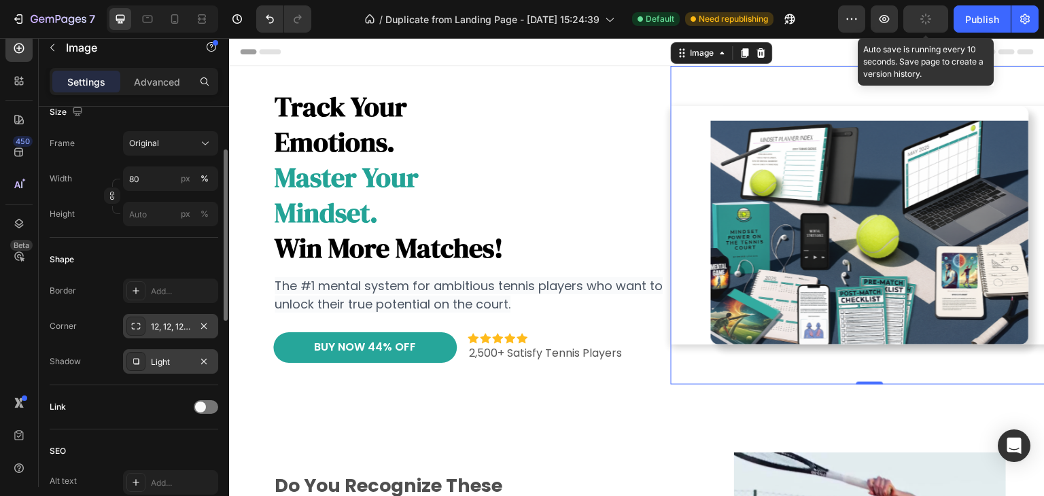
scroll to position [272, 0]
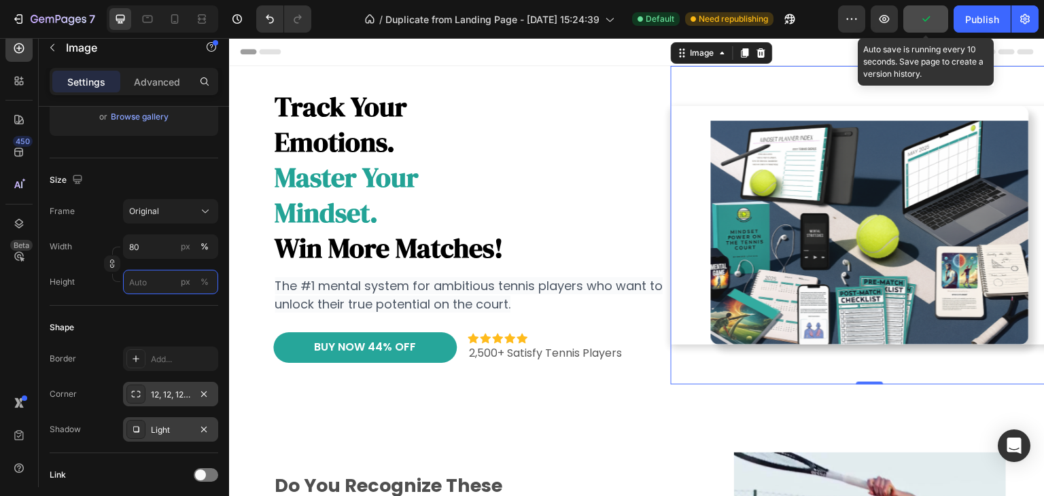
click at [152, 286] on input "px %" at bounding box center [170, 282] width 95 height 24
click at [133, 330] on div "Full 100%" at bounding box center [157, 313] width 122 height 35
click at [138, 318] on span "Full" at bounding box center [136, 314] width 14 height 12
type input "100"
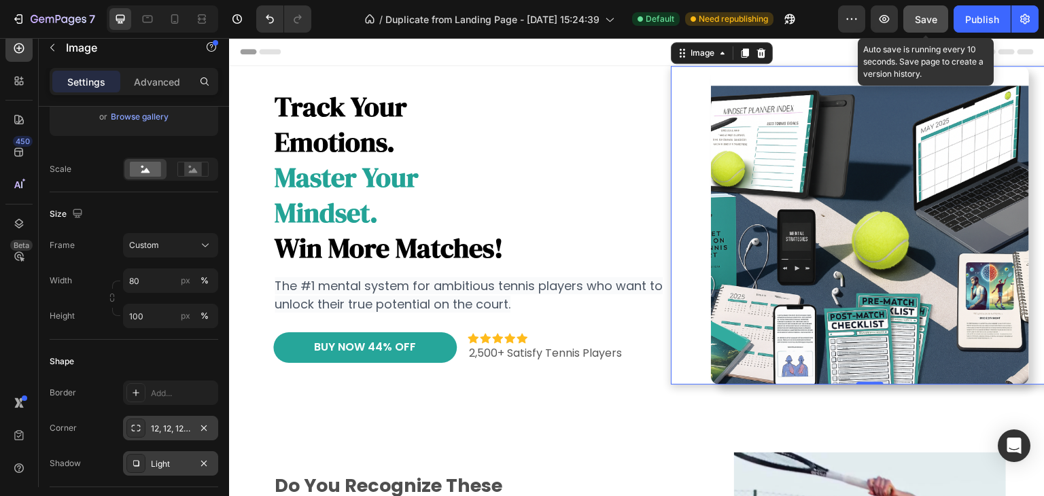
click at [714, 277] on img at bounding box center [870, 225] width 318 height 319
click at [190, 166] on circle at bounding box center [190, 167] width 3 height 3
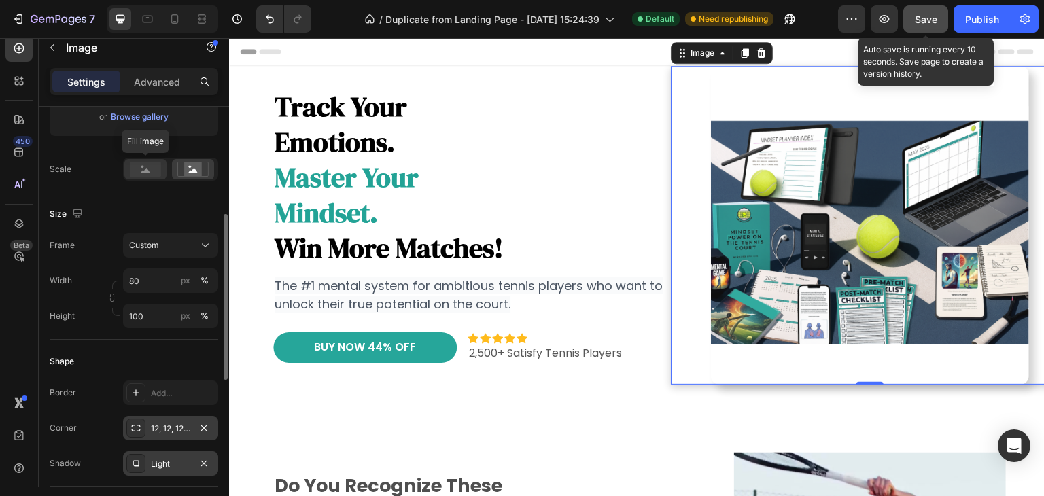
click at [154, 172] on rect at bounding box center [145, 169] width 31 height 15
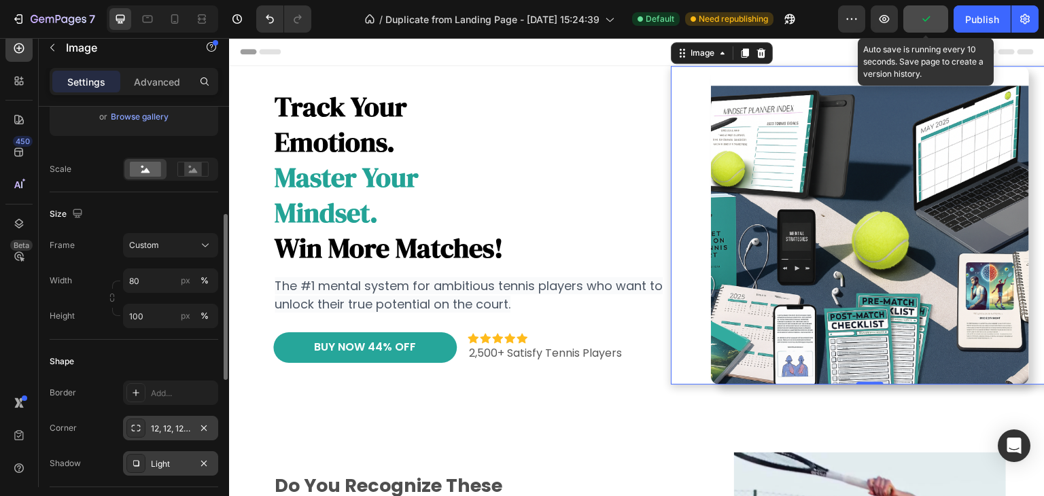
scroll to position [0, 0]
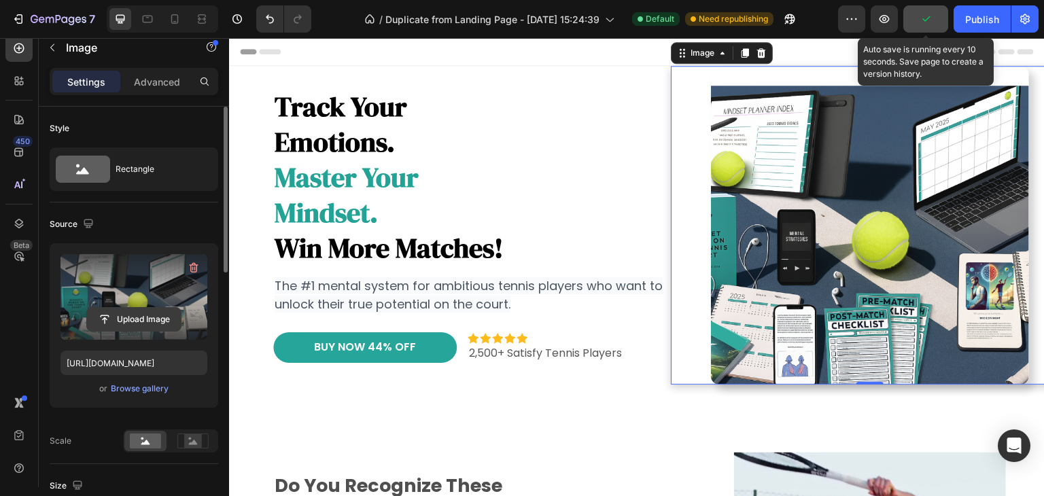
click at [124, 318] on input "file" at bounding box center [134, 319] width 94 height 23
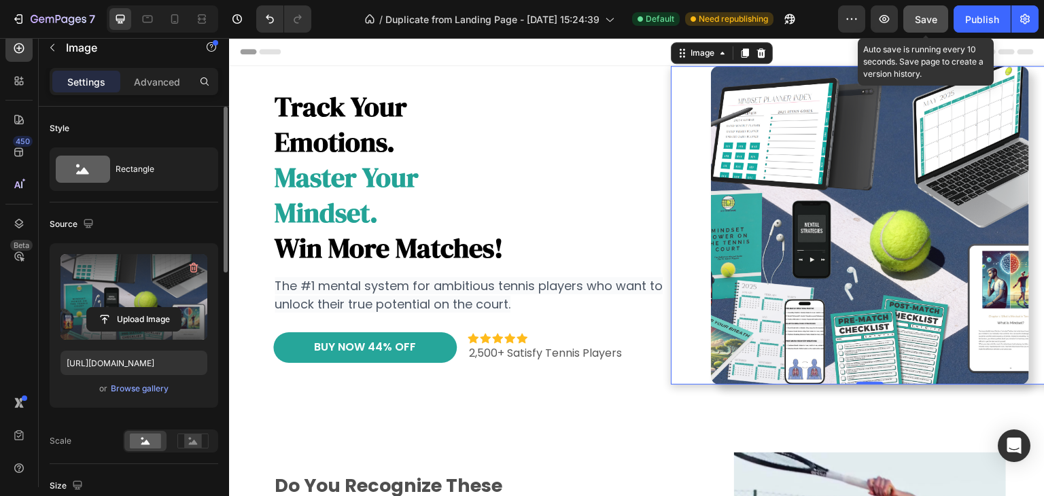
type input "https://cdn.shopify.com/s/files/1/0915/6781/7027/files/gempages_542217260580733…"
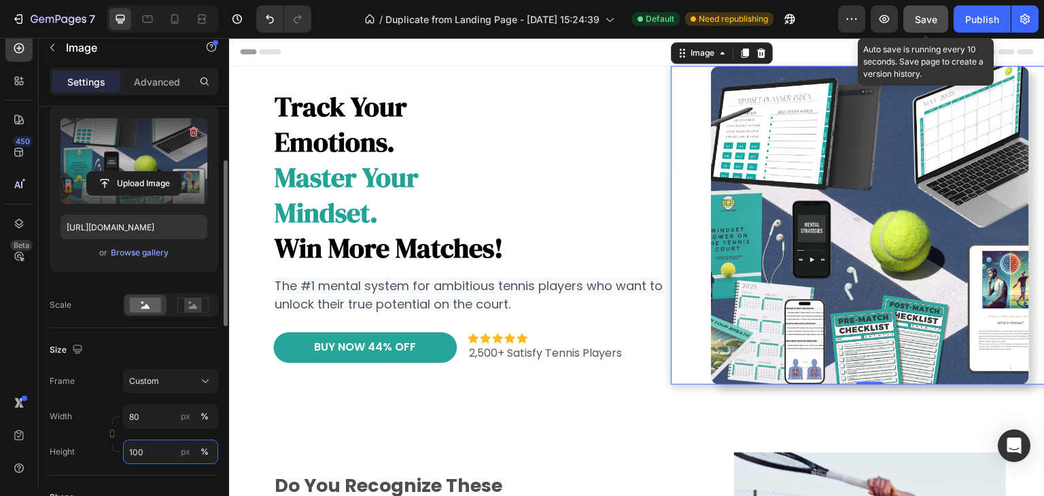
click at [154, 443] on input "100" at bounding box center [170, 452] width 95 height 24
click at [152, 383] on span "Custom" at bounding box center [144, 381] width 30 height 12
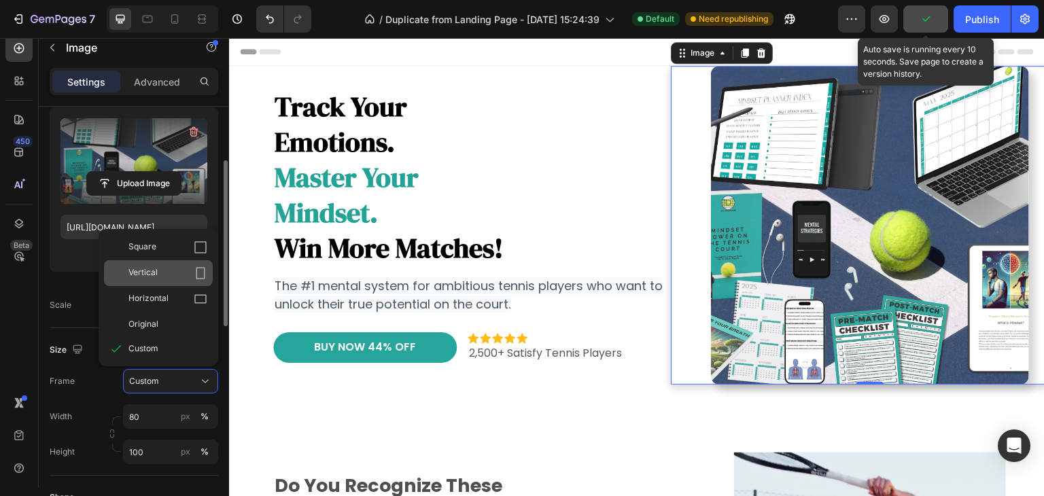
click at [148, 275] on span "Vertical" at bounding box center [143, 274] width 29 height 14
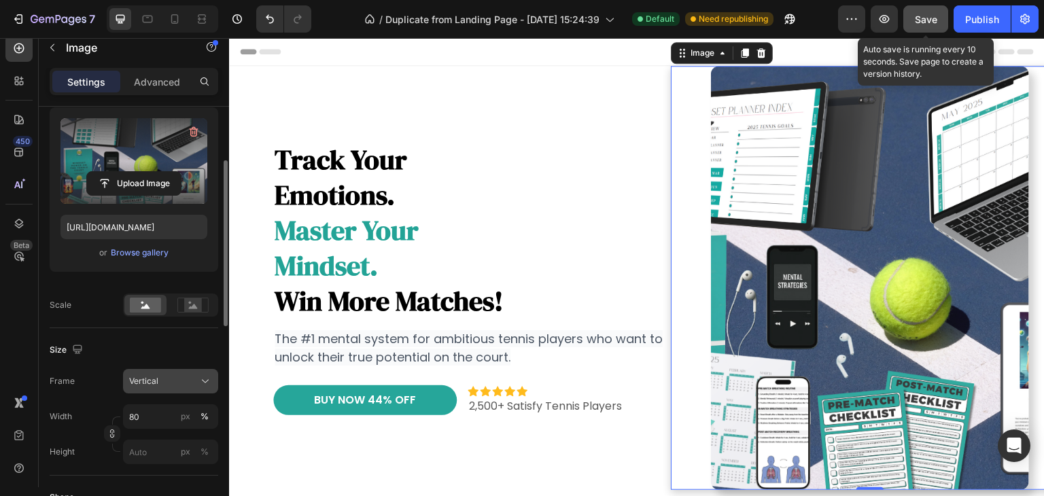
click at [166, 383] on div "Vertical" at bounding box center [162, 381] width 67 height 12
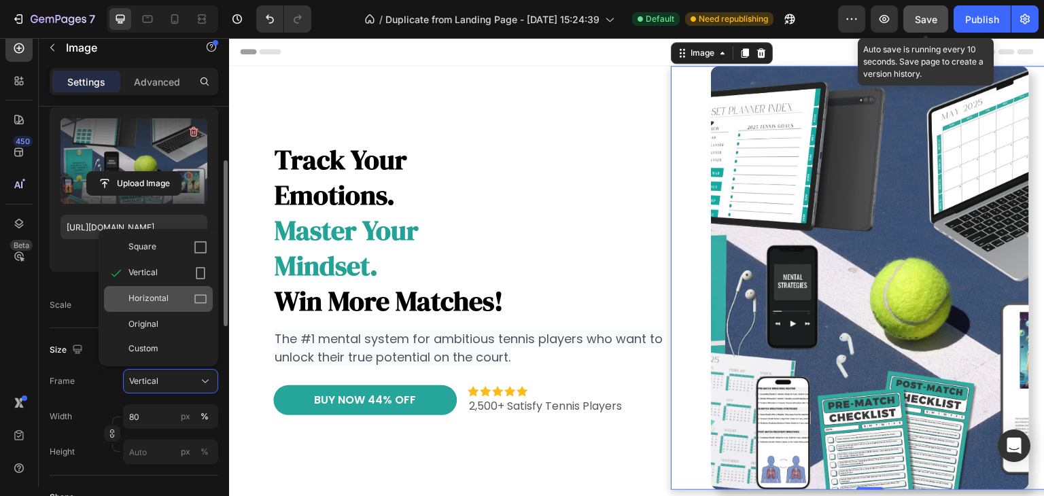
click at [150, 301] on span "Horizontal" at bounding box center [149, 299] width 40 height 14
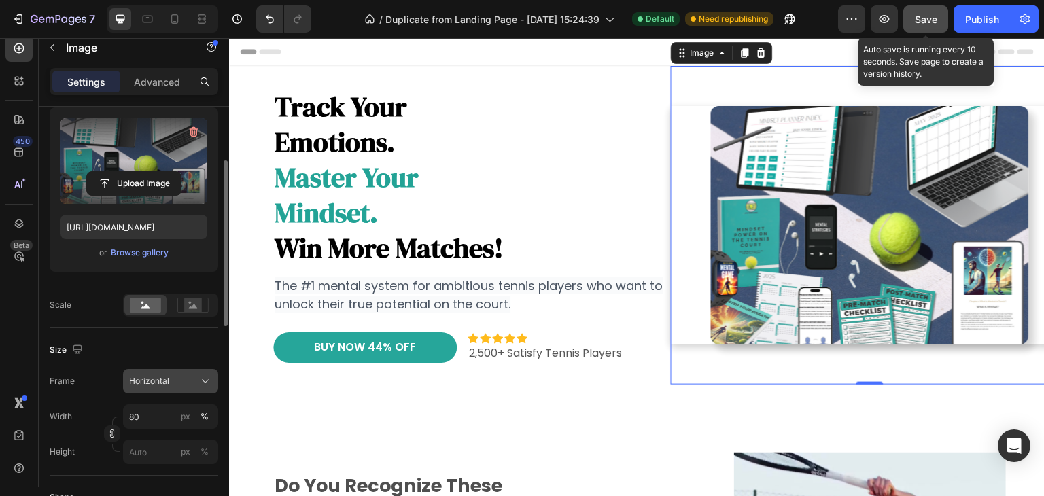
click at [152, 375] on span "Horizontal" at bounding box center [149, 381] width 40 height 12
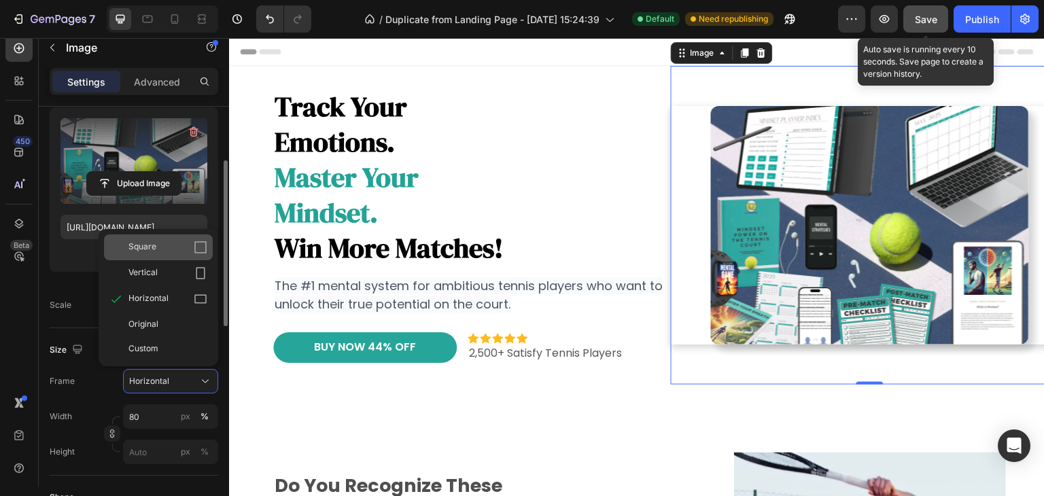
click at [150, 254] on div "Square" at bounding box center [158, 248] width 109 height 26
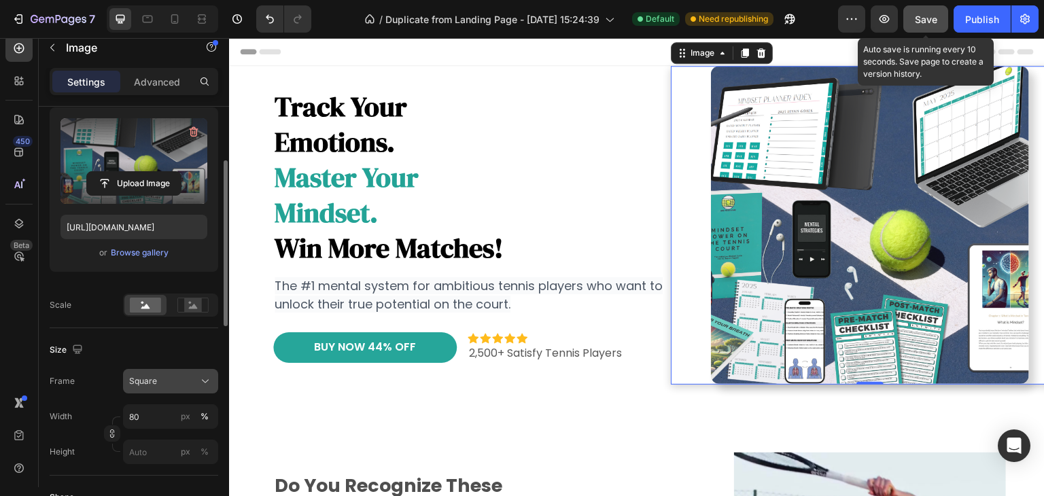
click at [158, 384] on div "Square" at bounding box center [162, 381] width 67 height 12
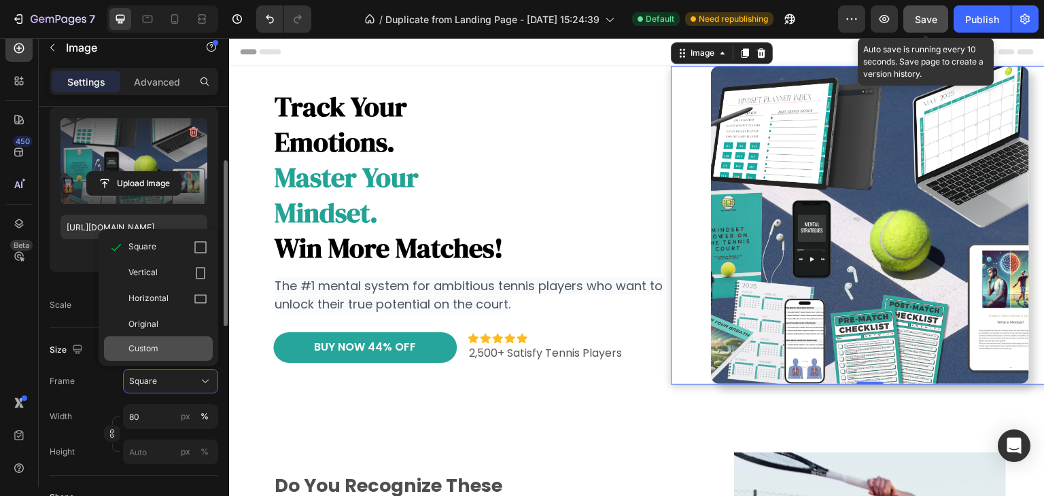
click at [143, 347] on span "Custom" at bounding box center [144, 349] width 30 height 12
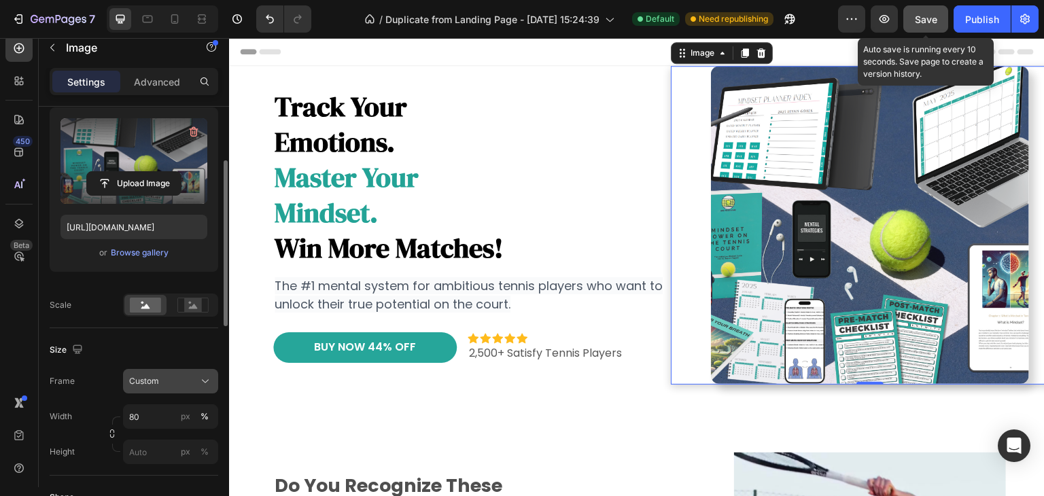
click at [162, 381] on div "Custom" at bounding box center [162, 381] width 67 height 12
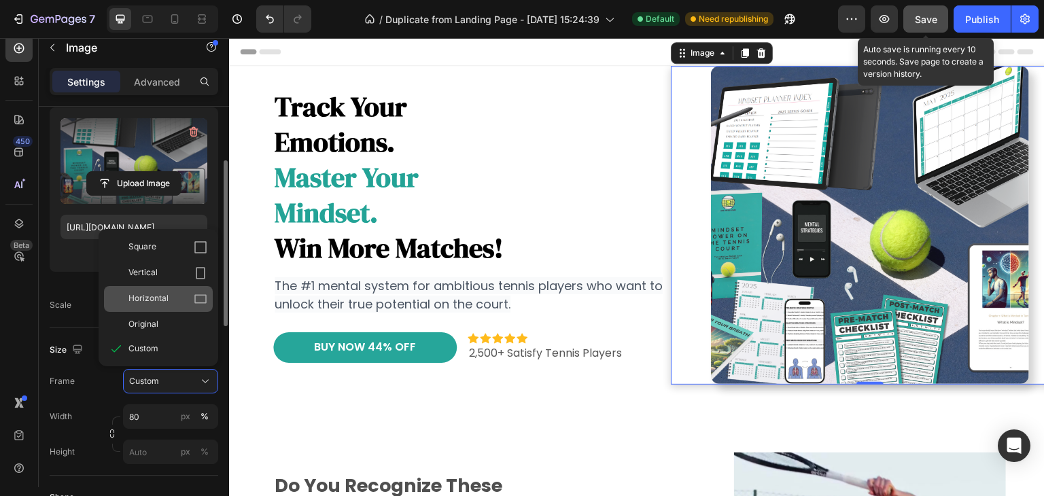
click at [147, 289] on div "Horizontal" at bounding box center [158, 299] width 109 height 26
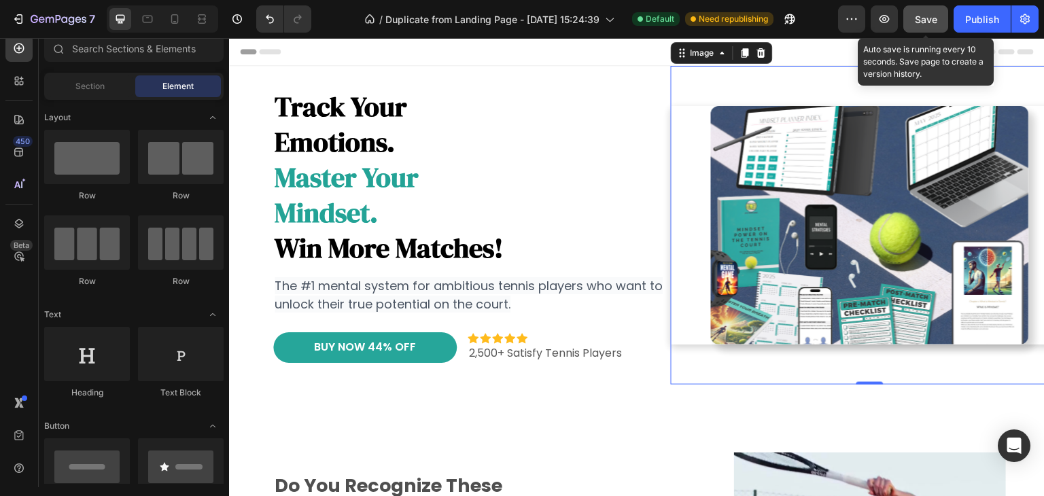
click at [787, 296] on img at bounding box center [870, 225] width 318 height 239
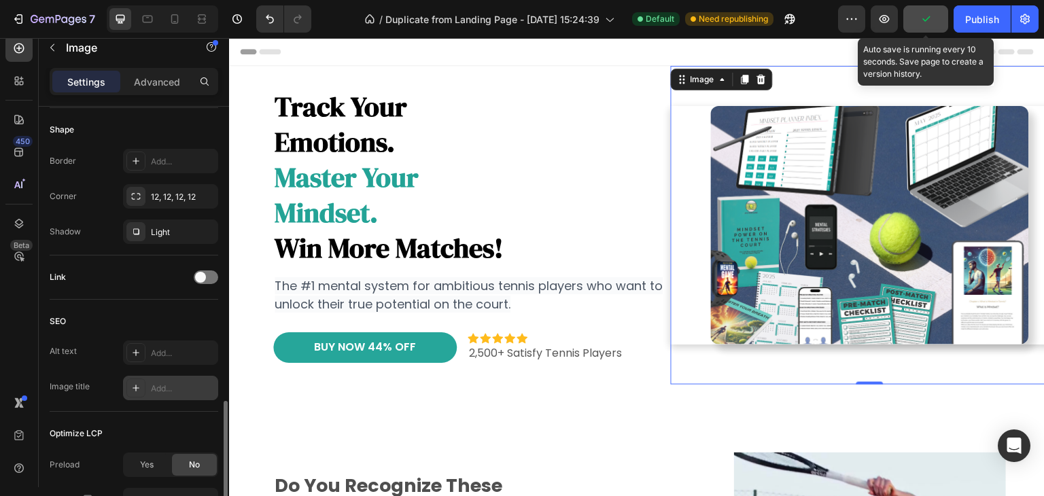
scroll to position [640, 0]
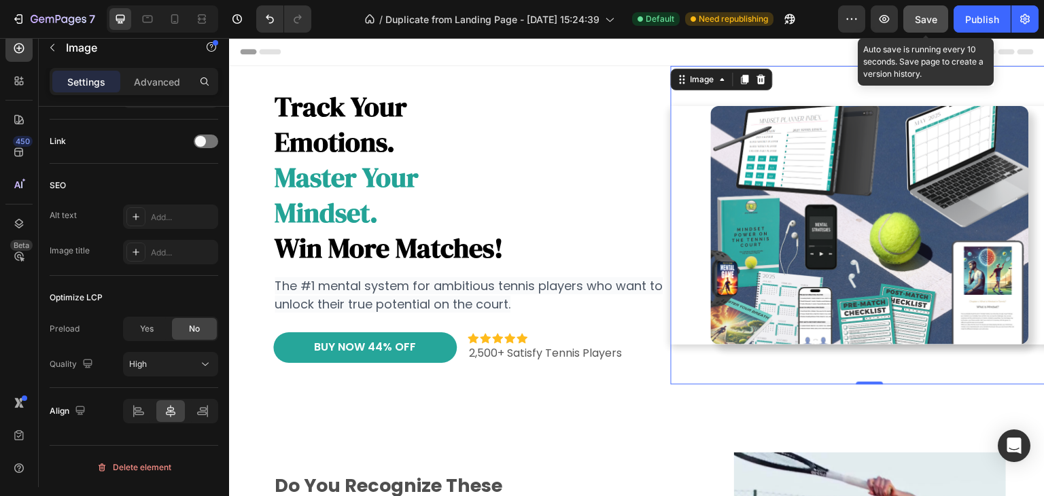
click at [807, 307] on img at bounding box center [870, 225] width 318 height 239
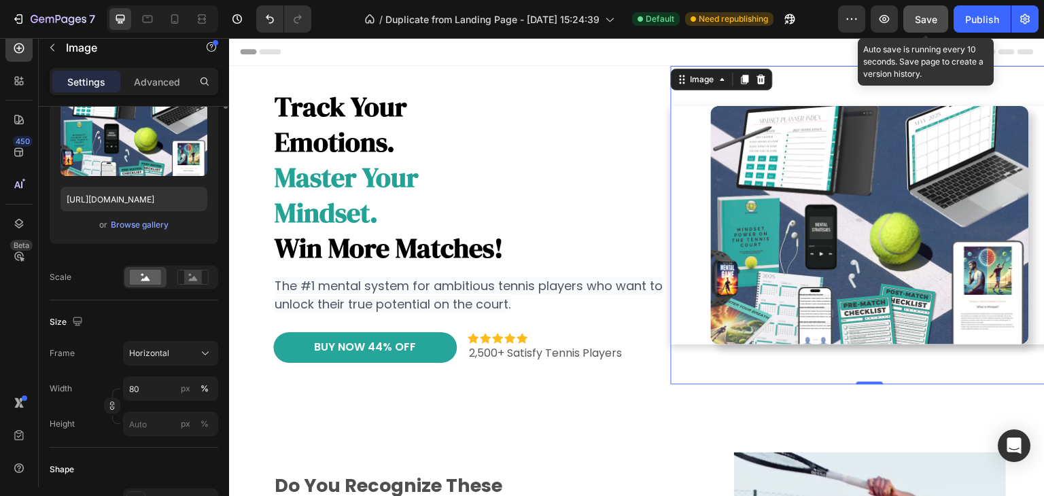
scroll to position [0, 0]
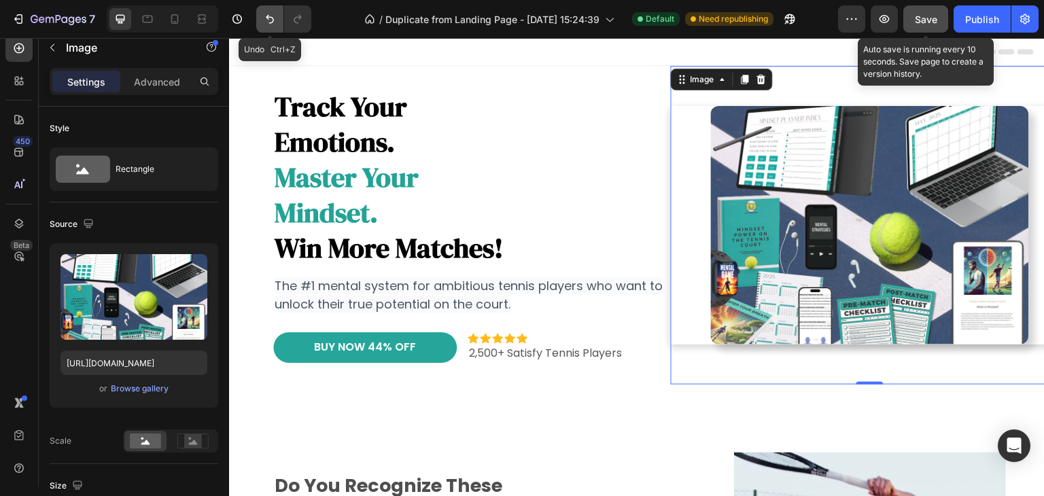
click at [266, 14] on icon "Undo/Redo" at bounding box center [270, 19] width 14 height 14
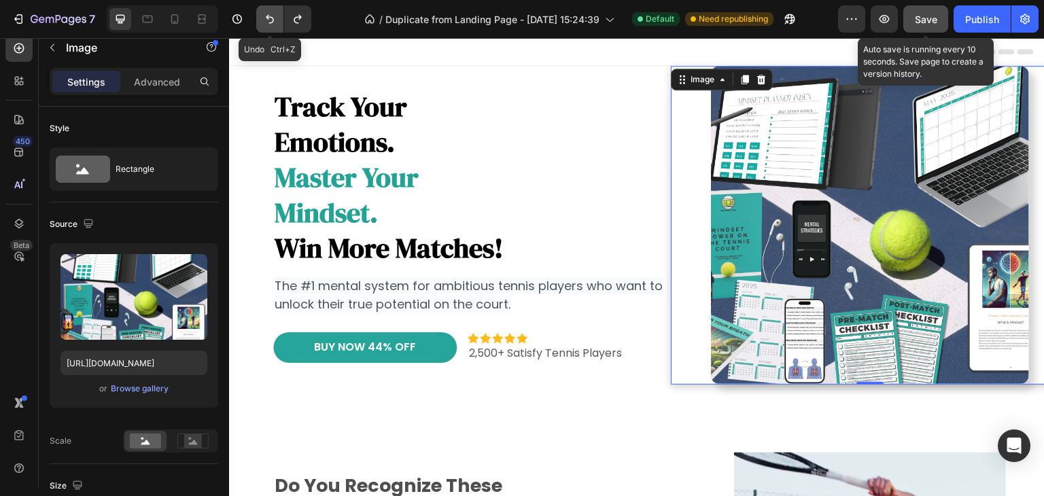
click at [266, 20] on icon "Undo/Redo" at bounding box center [270, 19] width 14 height 14
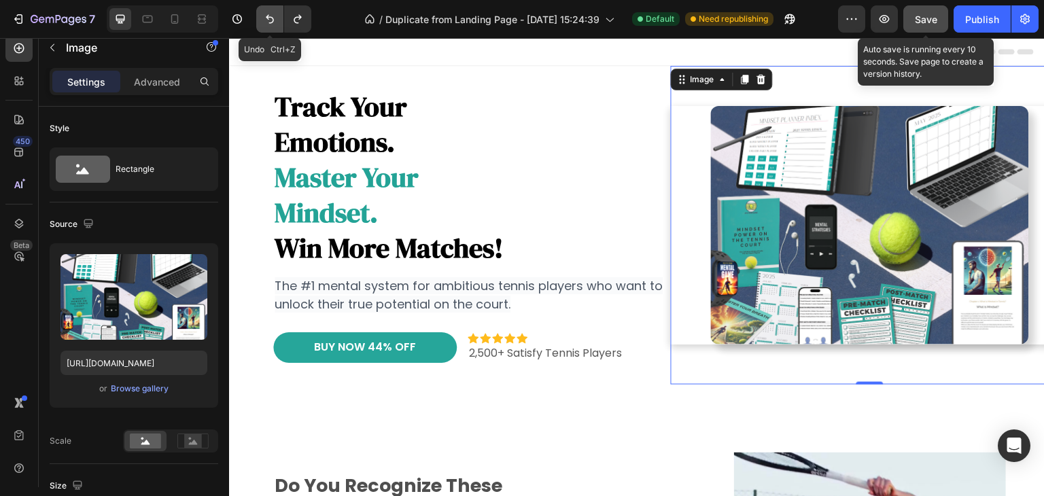
click at [273, 20] on icon "Undo/Redo" at bounding box center [270, 19] width 8 height 9
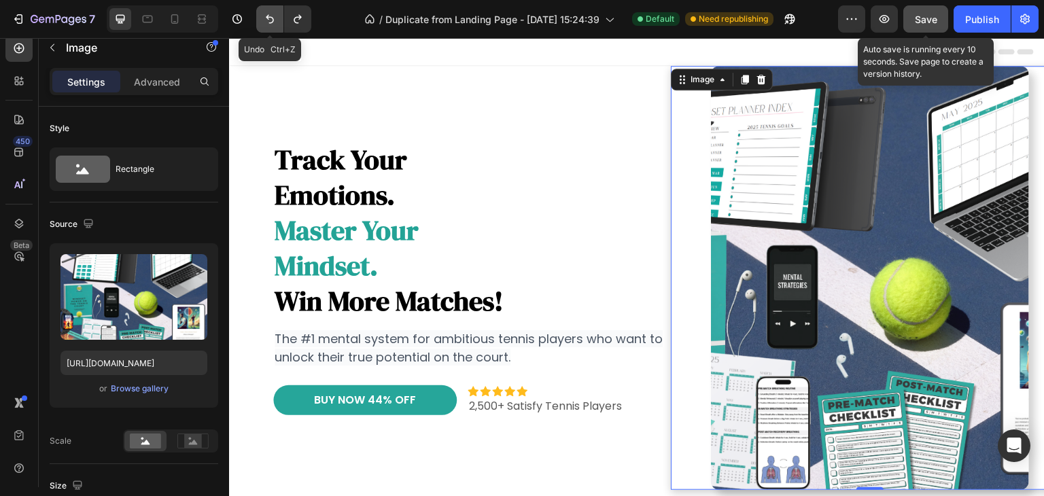
click at [273, 21] on icon "Undo/Redo" at bounding box center [270, 19] width 14 height 14
type input "100"
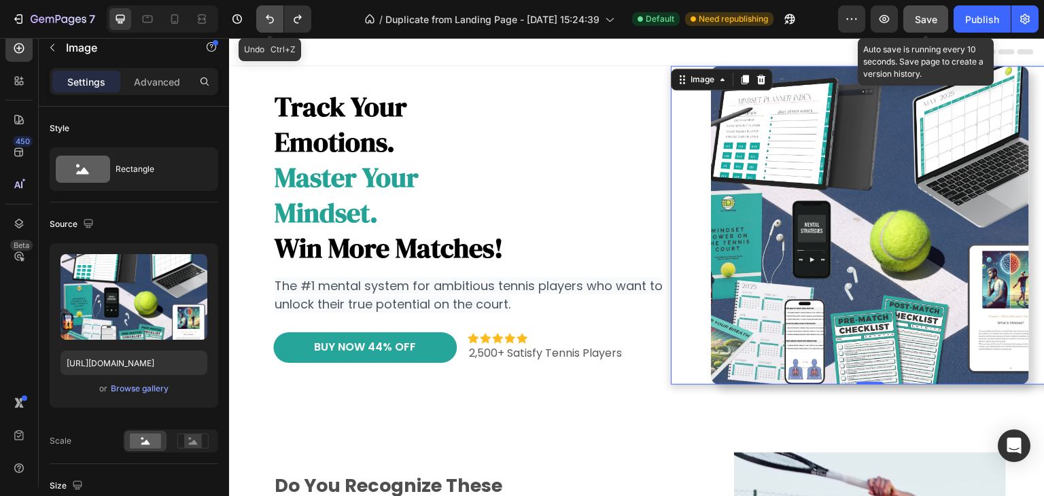
click at [273, 21] on icon "Undo/Redo" at bounding box center [270, 19] width 14 height 14
click at [272, 20] on icon "Undo/Redo" at bounding box center [270, 19] width 14 height 14
type input "[URL][DOMAIN_NAME]"
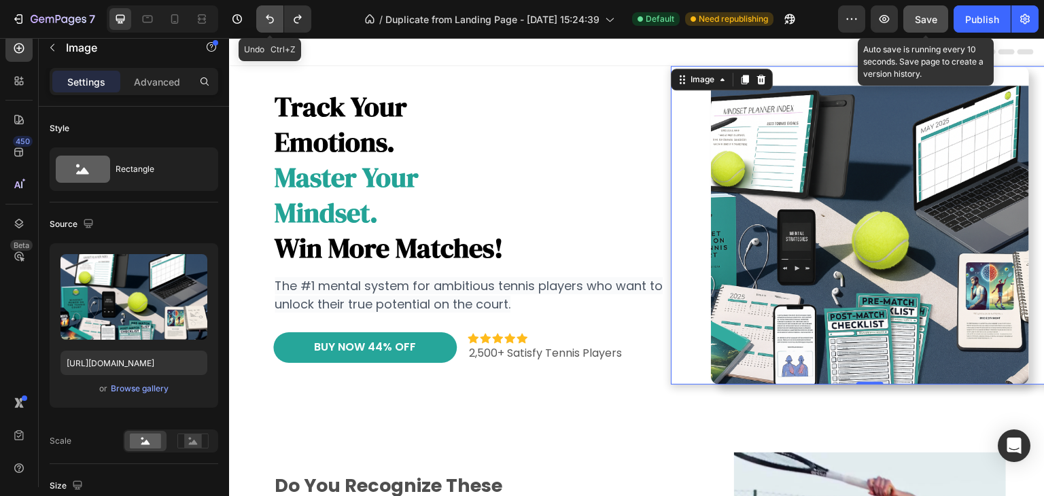
click at [272, 20] on icon "Undo/Redo" at bounding box center [270, 19] width 14 height 14
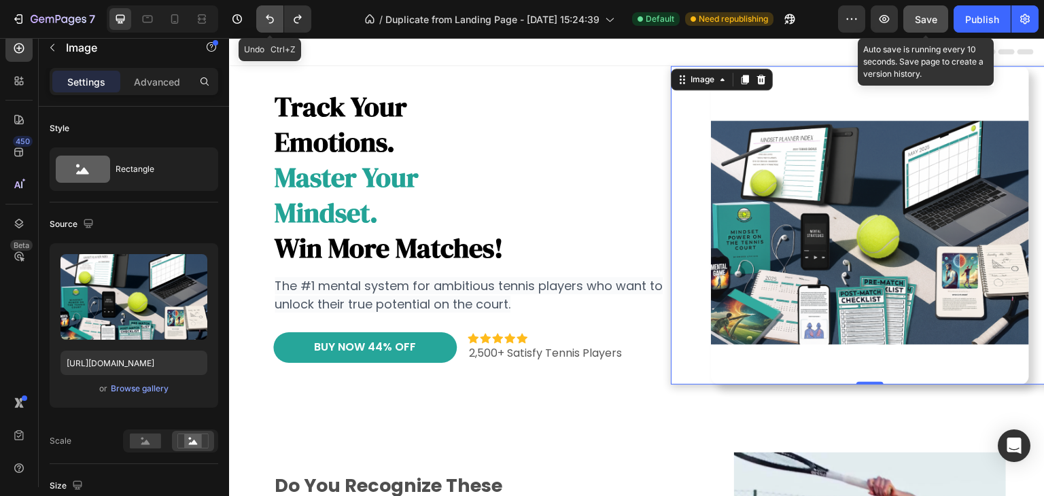
click at [272, 20] on icon "Undo/Redo" at bounding box center [270, 19] width 14 height 14
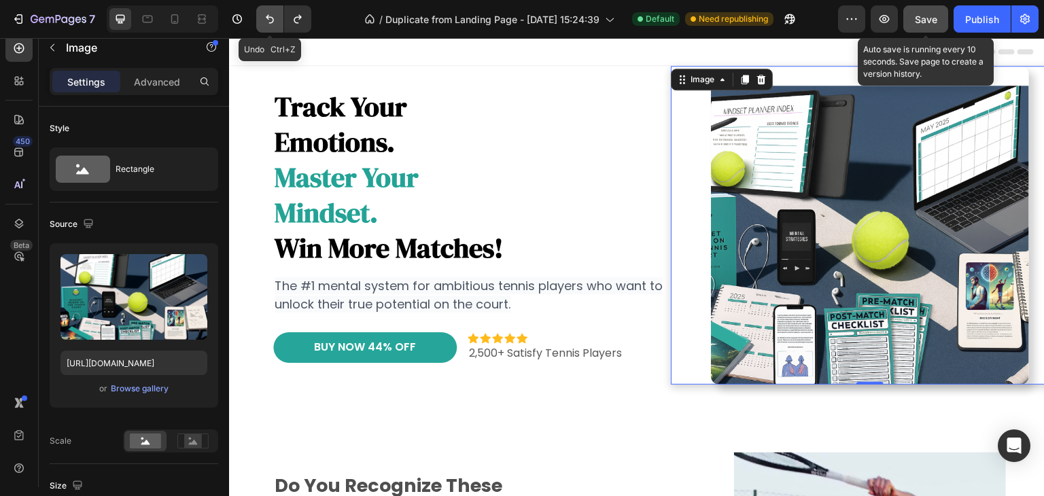
click at [272, 20] on icon "Undo/Redo" at bounding box center [270, 19] width 14 height 14
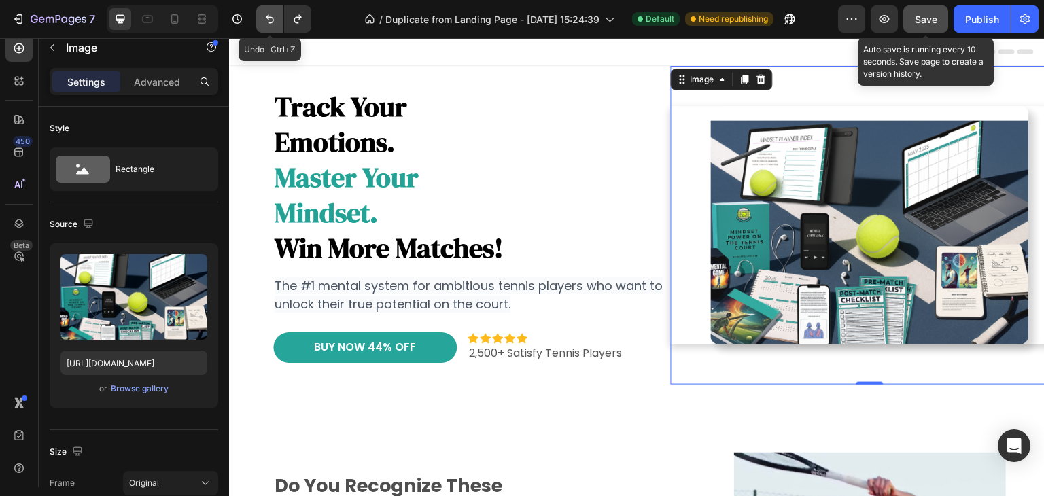
click at [272, 20] on icon "Undo/Redo" at bounding box center [270, 19] width 14 height 14
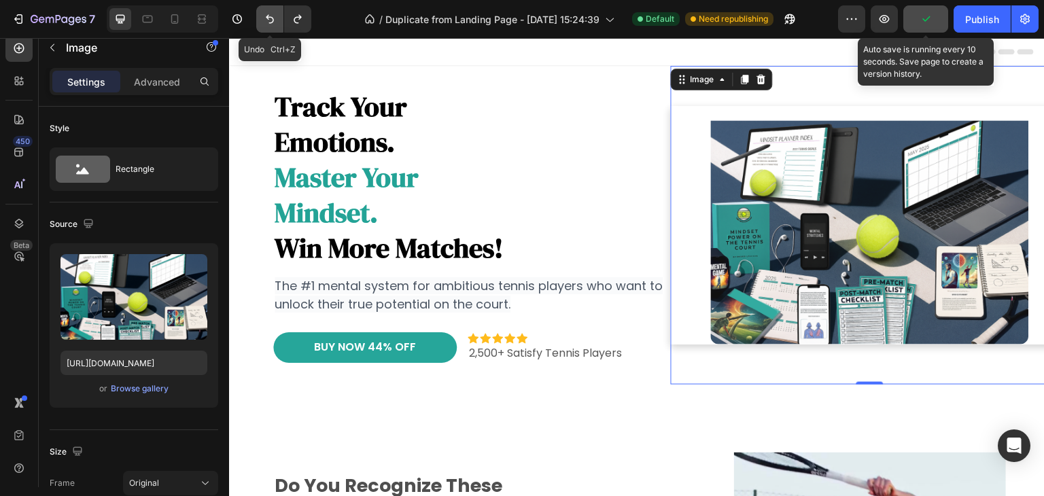
click at [272, 20] on icon "Undo/Redo" at bounding box center [270, 19] width 14 height 14
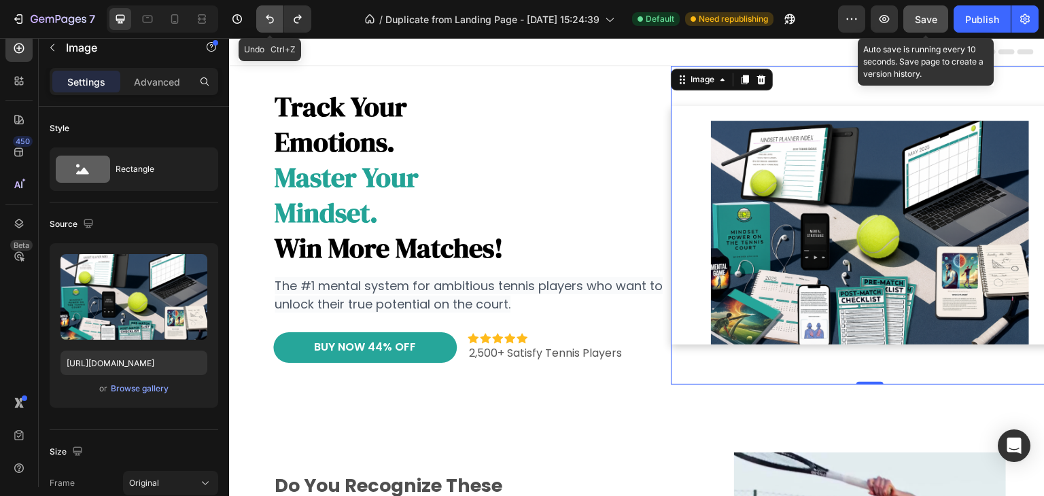
click at [272, 20] on icon "Undo/Redo" at bounding box center [270, 19] width 14 height 14
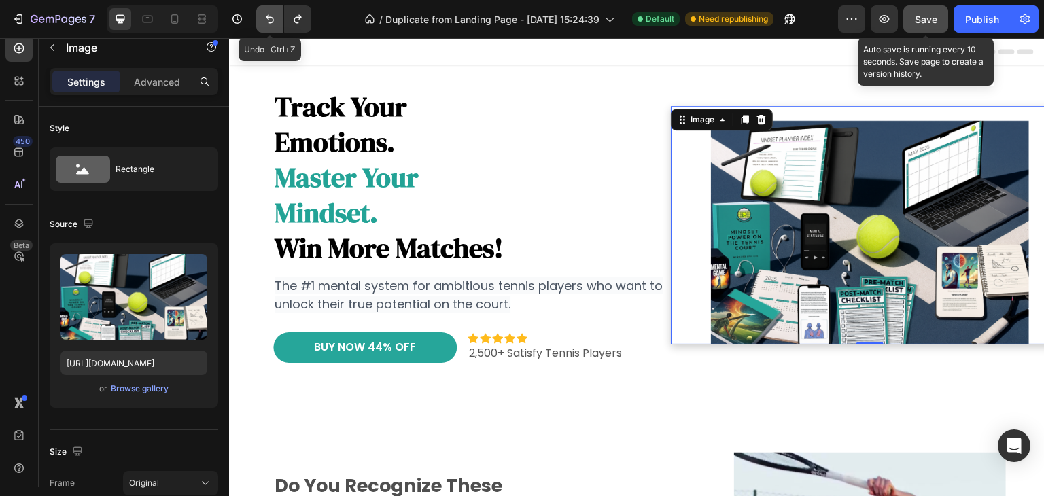
click at [272, 20] on icon "Undo/Redo" at bounding box center [270, 19] width 14 height 14
click at [272, 24] on icon "Undo/Redo" at bounding box center [270, 19] width 14 height 14
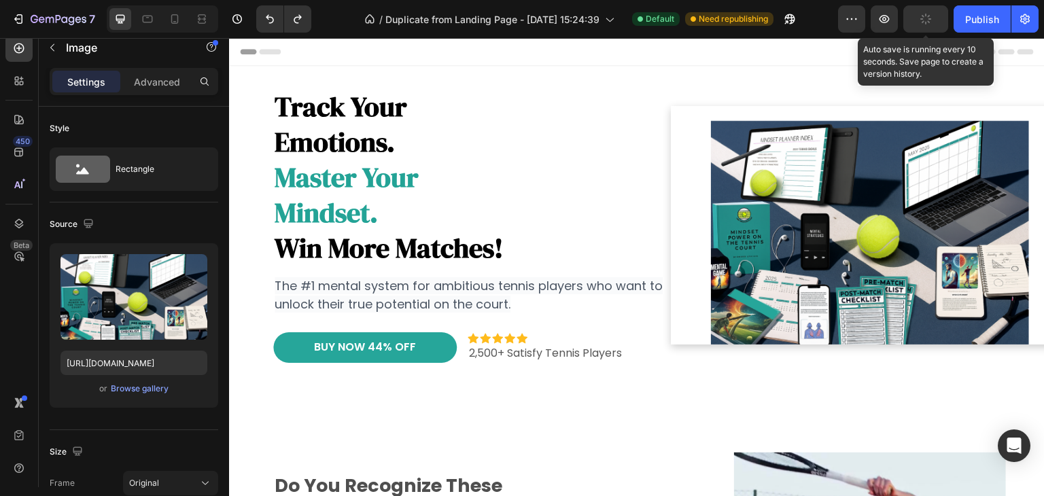
click at [777, 276] on img at bounding box center [870, 225] width 318 height 239
click at [161, 79] on p "Advanced" at bounding box center [157, 82] width 46 height 14
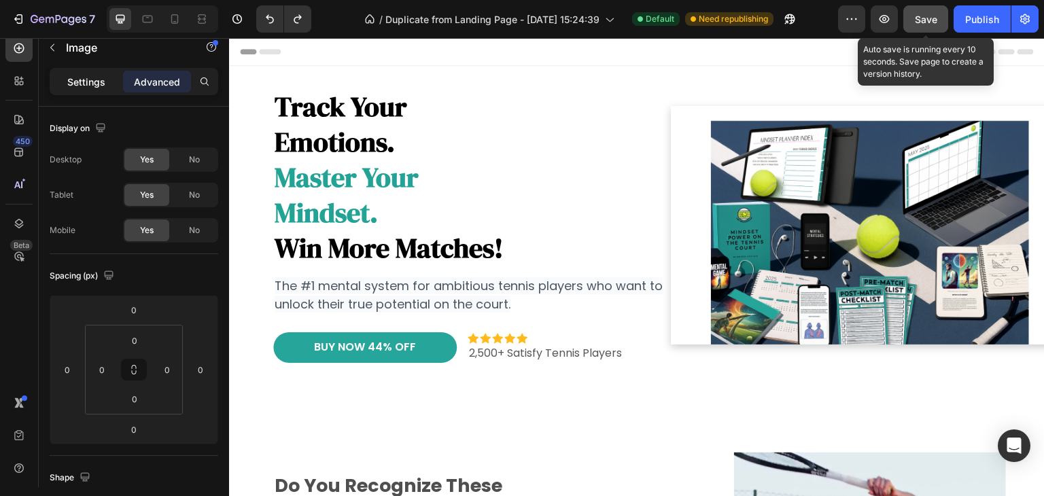
drag, startPoint x: 84, startPoint y: 76, endPoint x: 90, endPoint y: 84, distance: 10.2
click at [84, 77] on p "Settings" at bounding box center [86, 82] width 38 height 14
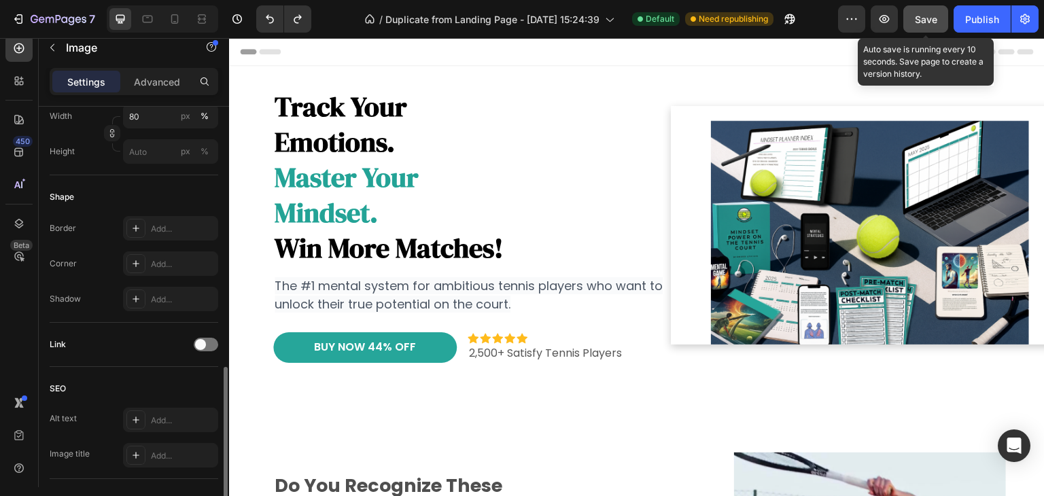
scroll to position [335, 0]
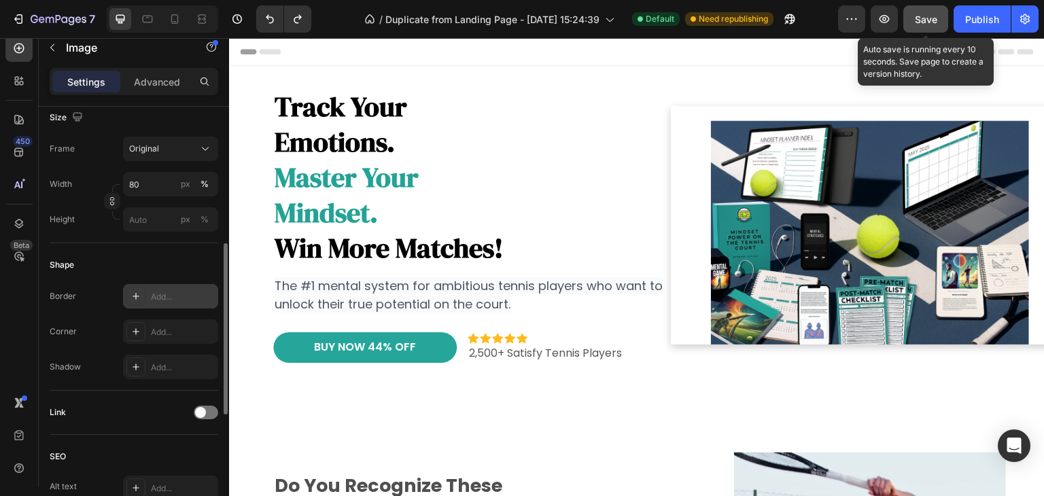
click at [158, 291] on div "Add..." at bounding box center [183, 297] width 64 height 12
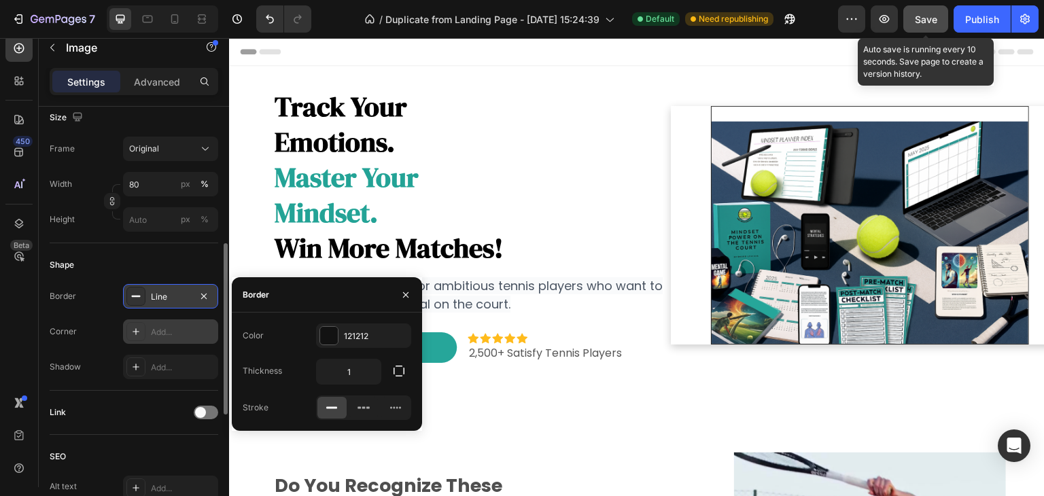
click at [132, 332] on icon at bounding box center [136, 331] width 11 height 11
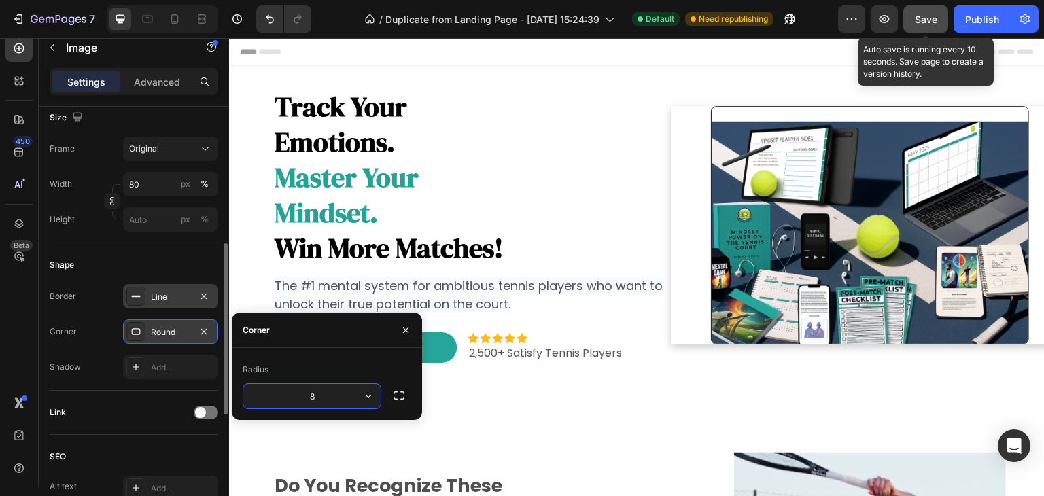
drag, startPoint x: 131, startPoint y: 357, endPoint x: 121, endPoint y: 360, distance: 10.6
click at [131, 358] on div at bounding box center [135, 367] width 19 height 19
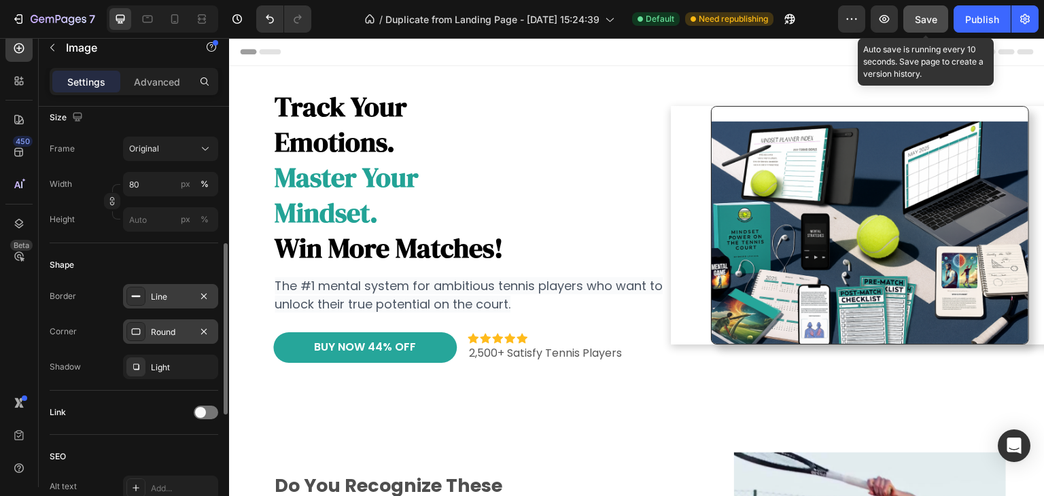
click at [91, 400] on div "Link" at bounding box center [134, 413] width 169 height 44
click at [155, 365] on div "Light" at bounding box center [170, 368] width 39 height 12
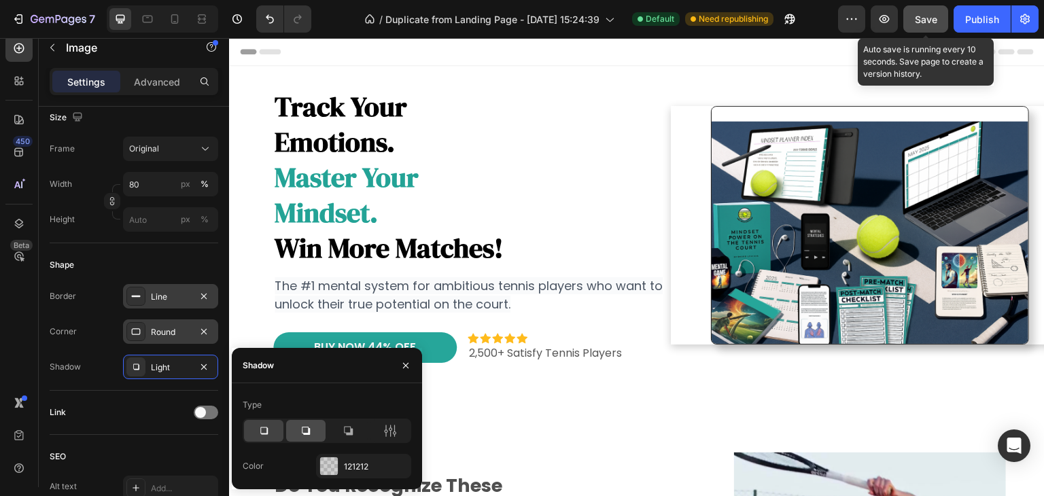
click at [300, 429] on icon at bounding box center [306, 431] width 14 height 14
click at [353, 430] on icon at bounding box center [348, 431] width 9 height 9
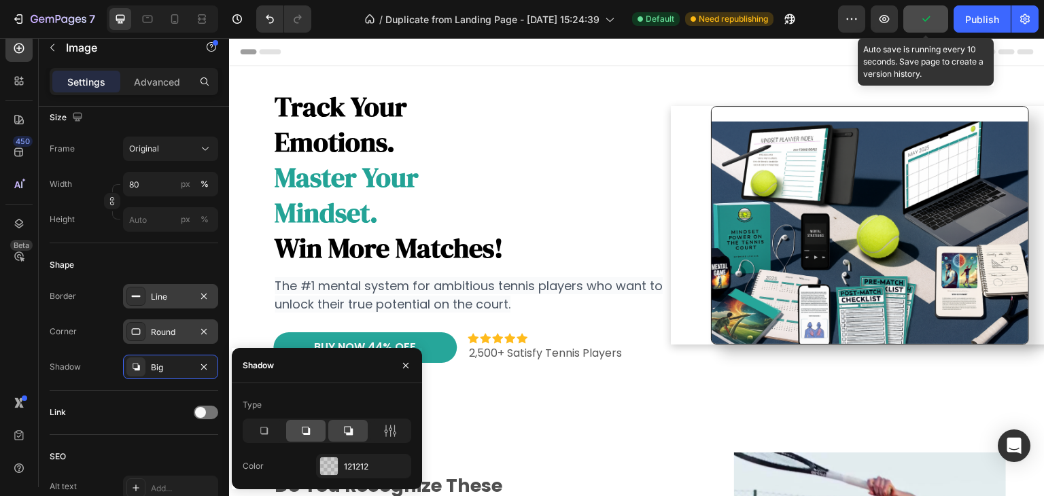
click at [305, 431] on icon at bounding box center [306, 431] width 14 height 14
drag, startPoint x: 260, startPoint y: 432, endPoint x: 251, endPoint y: 433, distance: 8.9
click at [259, 432] on icon at bounding box center [264, 431] width 14 height 14
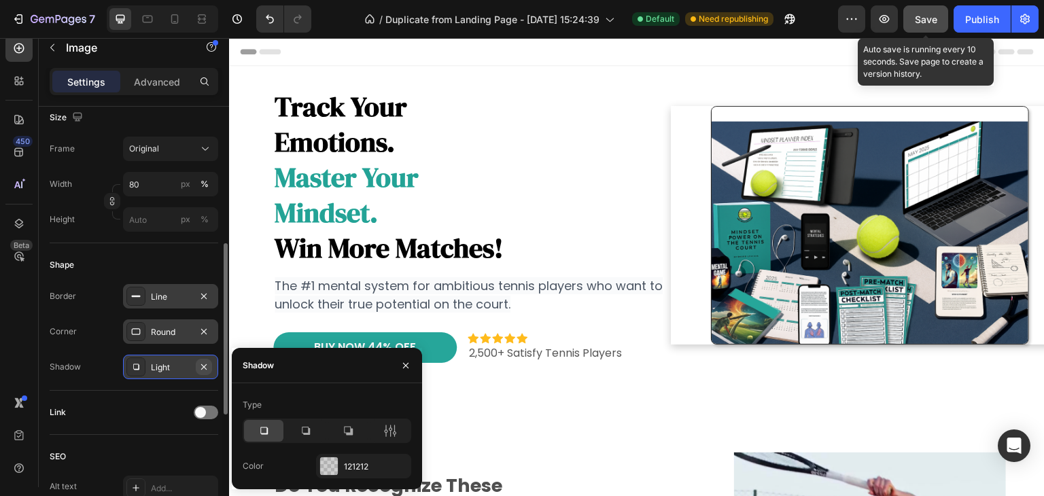
click at [203, 367] on icon "button" at bounding box center [204, 367] width 11 height 11
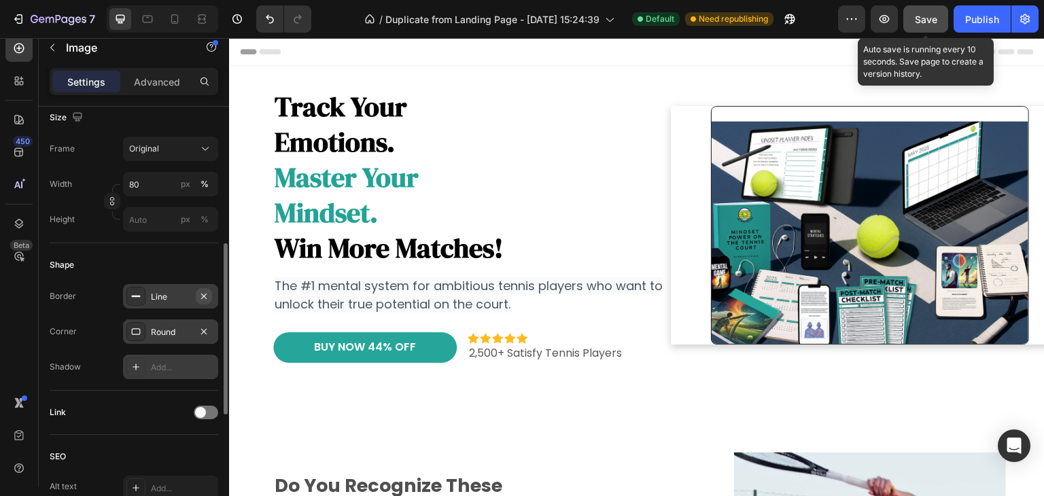
click at [207, 296] on icon "button" at bounding box center [204, 296] width 11 height 11
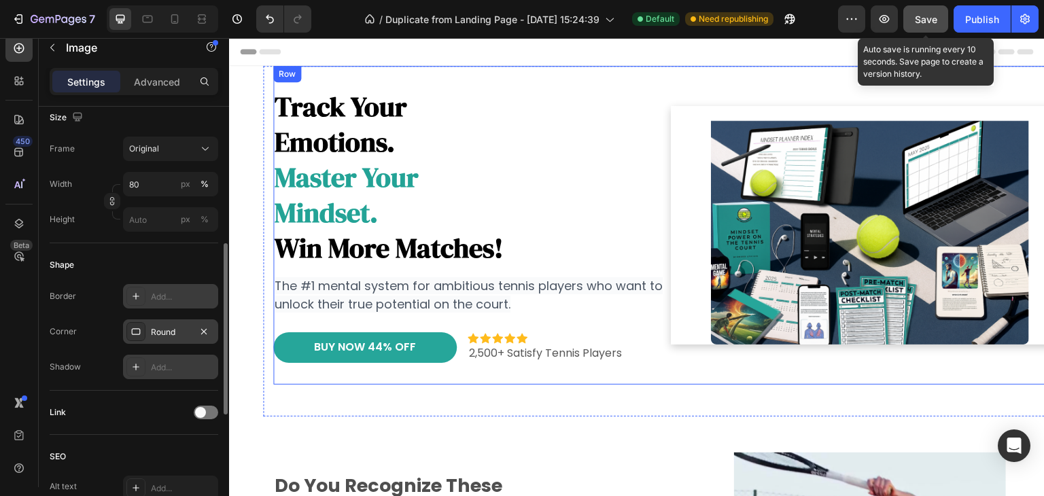
click at [893, 380] on div "Image" at bounding box center [870, 225] width 398 height 319
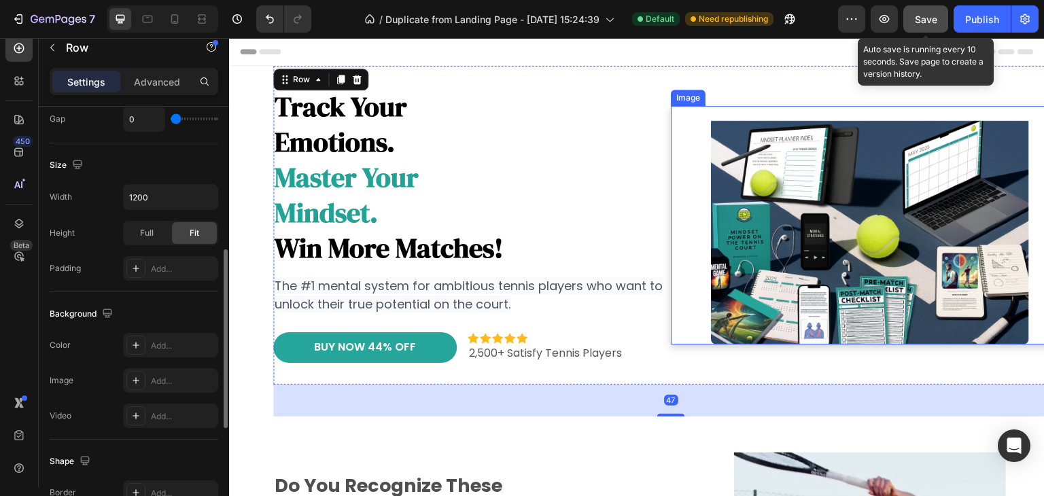
scroll to position [0, 0]
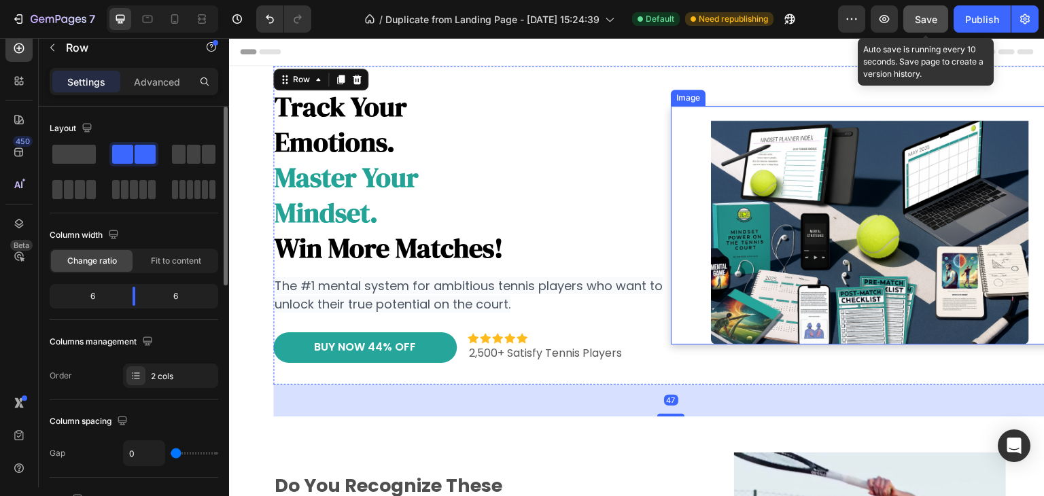
click at [674, 303] on div at bounding box center [870, 225] width 398 height 239
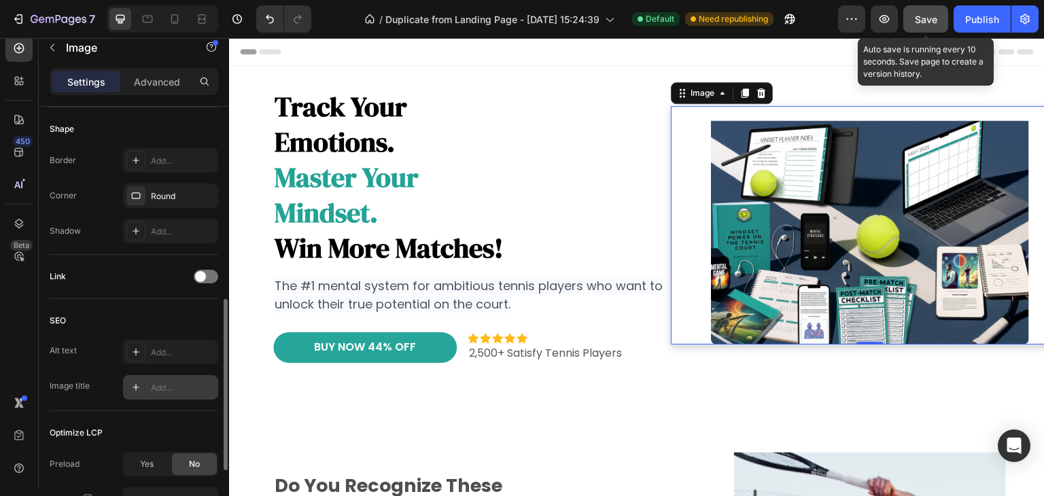
scroll to position [606, 0]
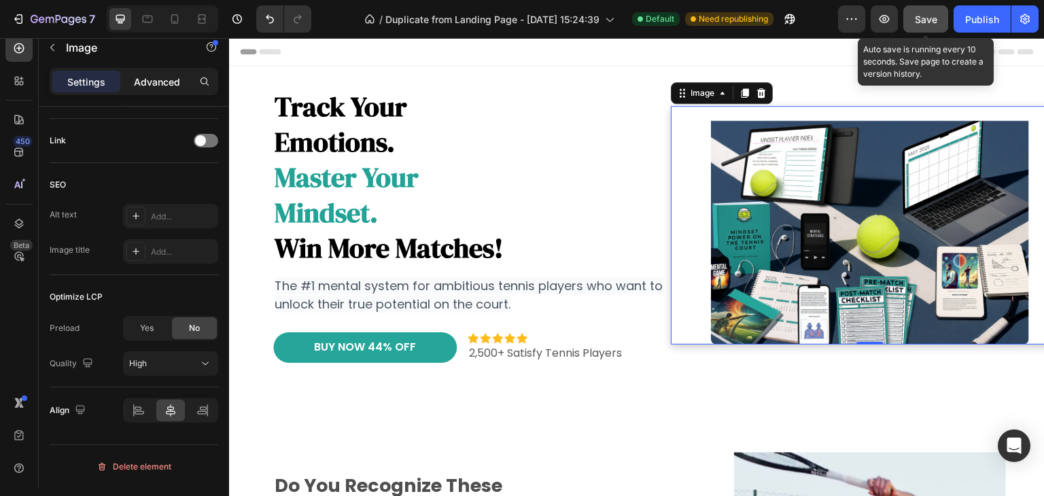
click at [171, 80] on p "Advanced" at bounding box center [157, 82] width 46 height 14
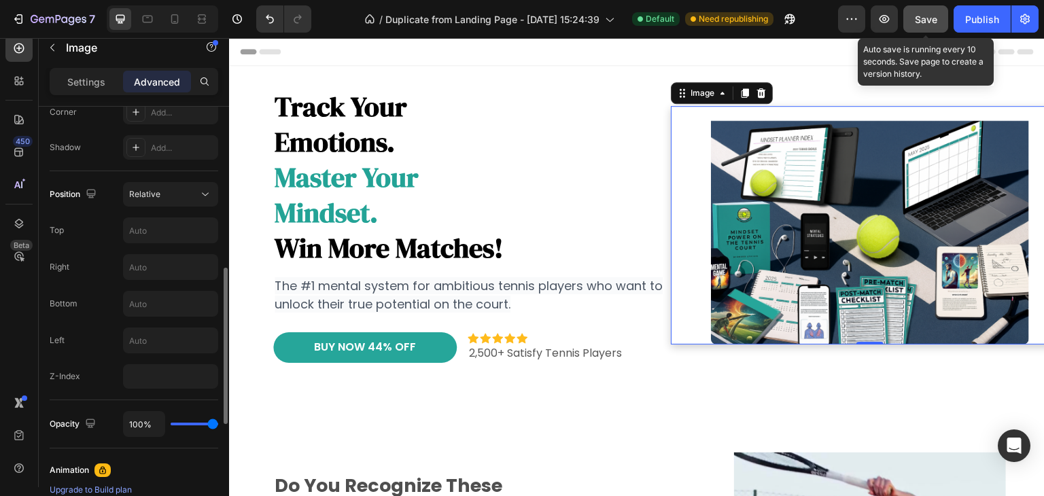
scroll to position [364, 0]
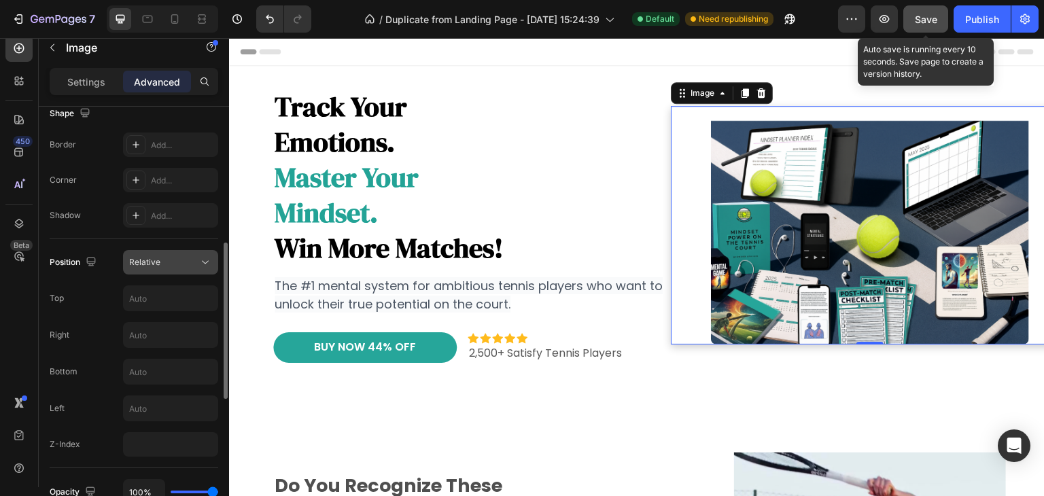
click at [188, 262] on div "Relative" at bounding box center [163, 262] width 69 height 12
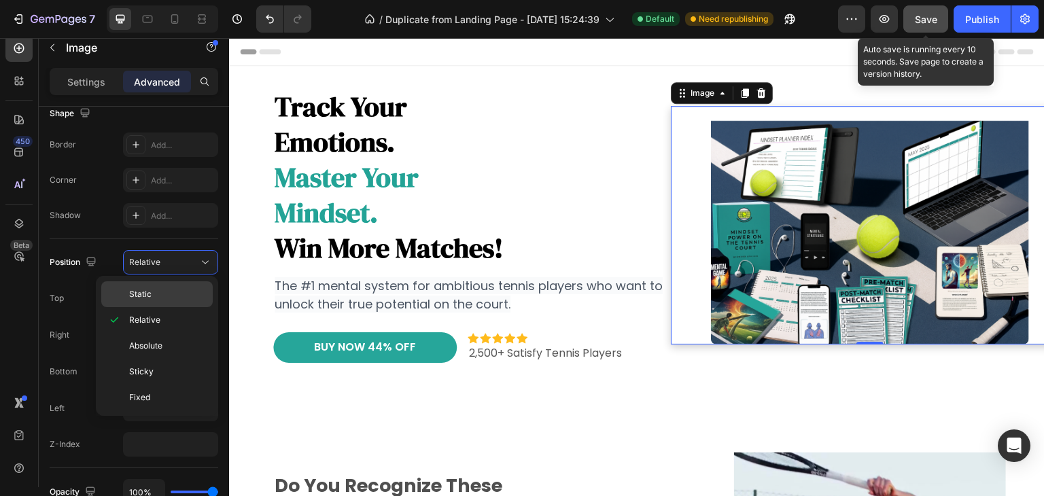
click at [152, 294] on p "Static" at bounding box center [168, 294] width 78 height 12
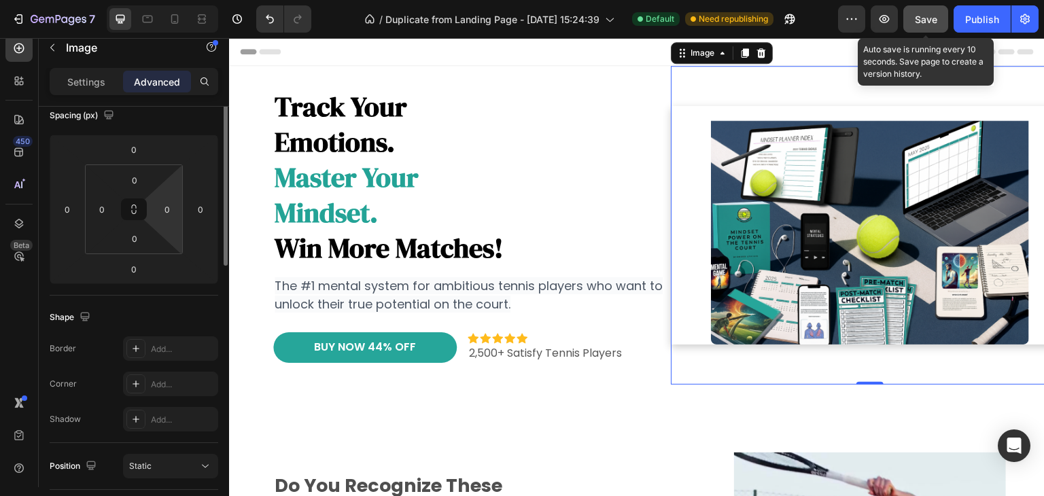
scroll to position [0, 0]
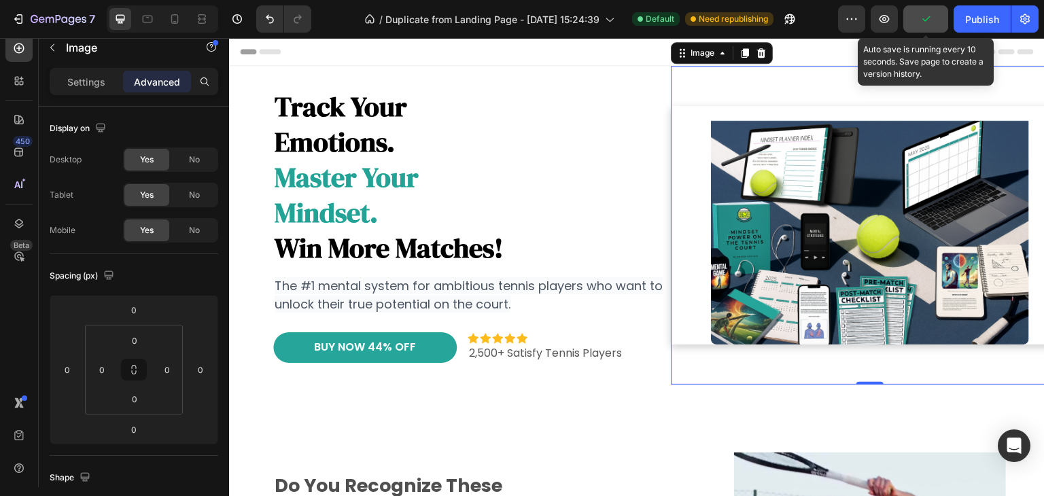
click at [772, 164] on img at bounding box center [870, 225] width 318 height 239
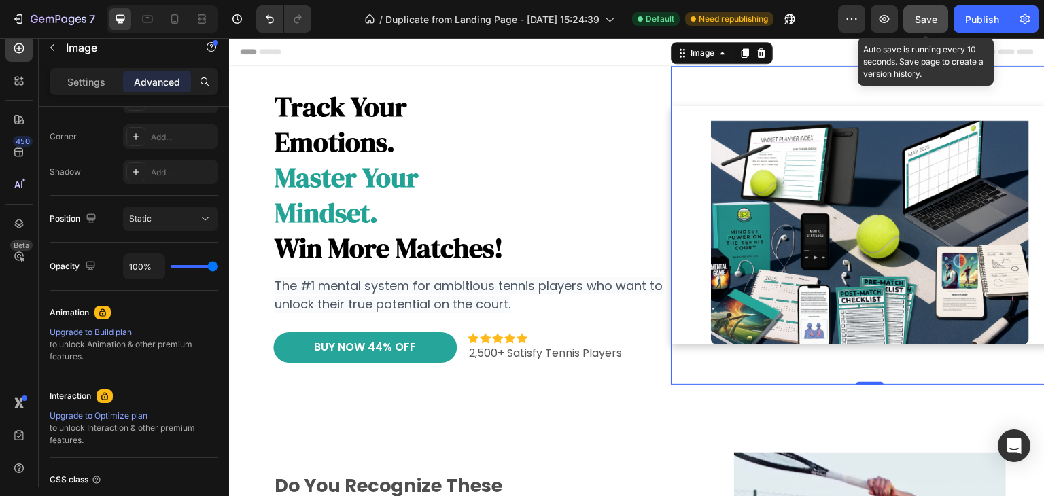
scroll to position [68, 0]
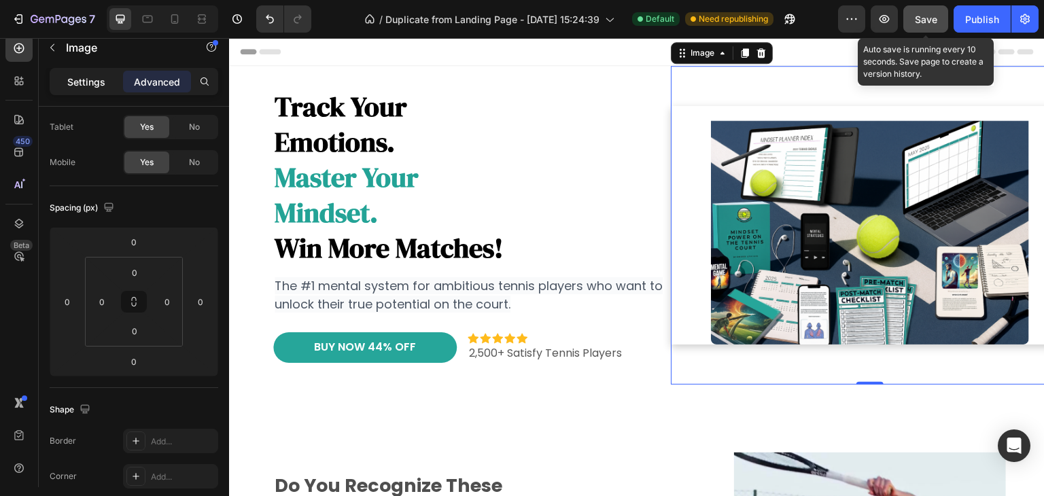
click at [84, 82] on p "Settings" at bounding box center [86, 82] width 38 height 14
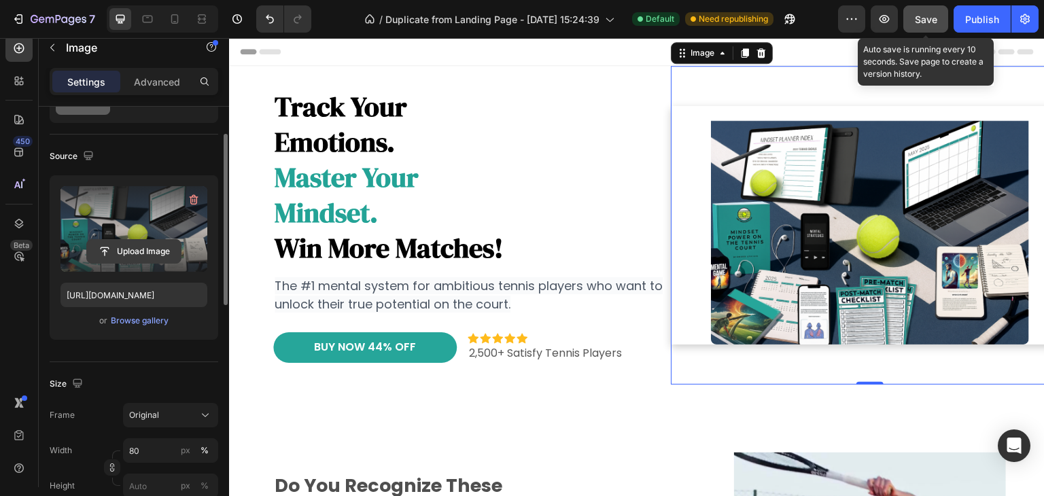
click at [121, 248] on input "file" at bounding box center [134, 251] width 94 height 23
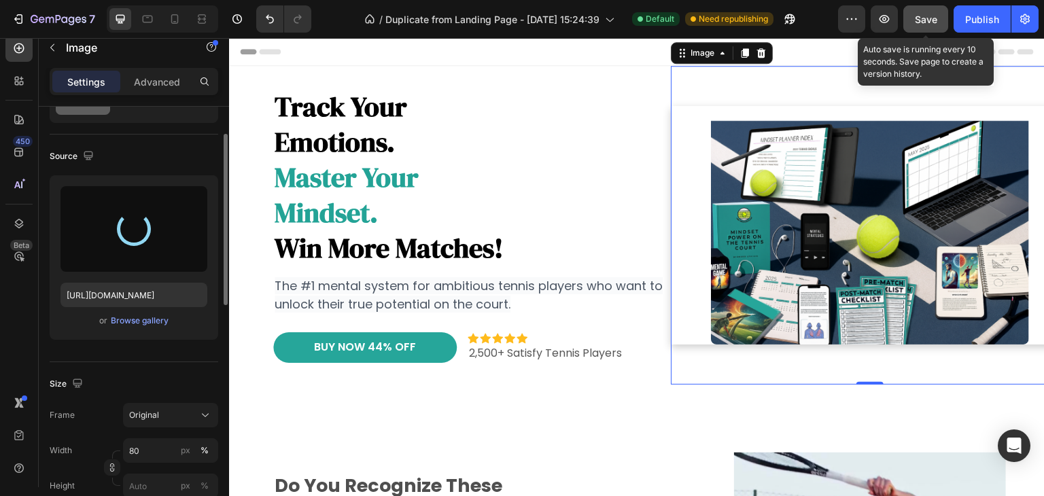
type input "https://cdn.shopify.com/s/files/1/0915/6781/7027/files/gempages_542217260580733…"
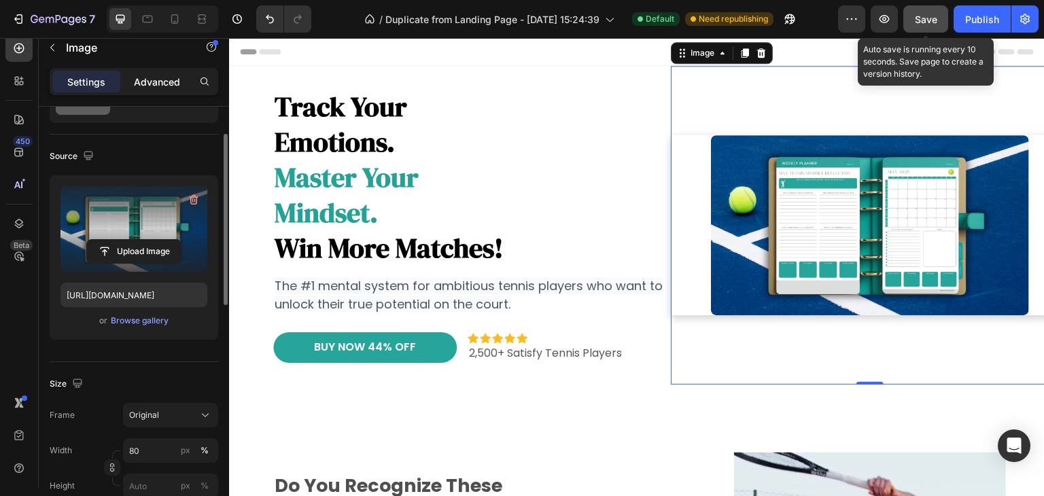
click at [155, 80] on p "Advanced" at bounding box center [157, 82] width 46 height 14
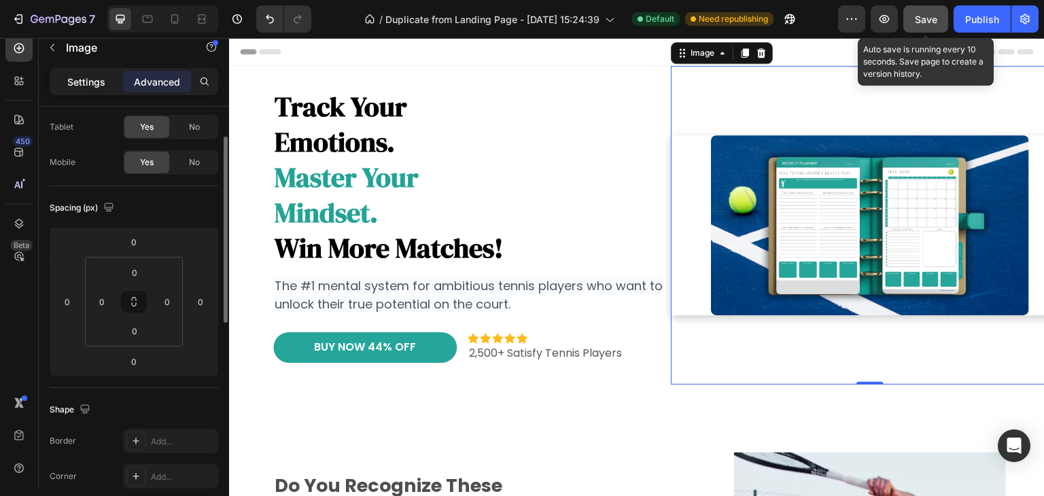
click at [103, 80] on p "Settings" at bounding box center [86, 82] width 38 height 14
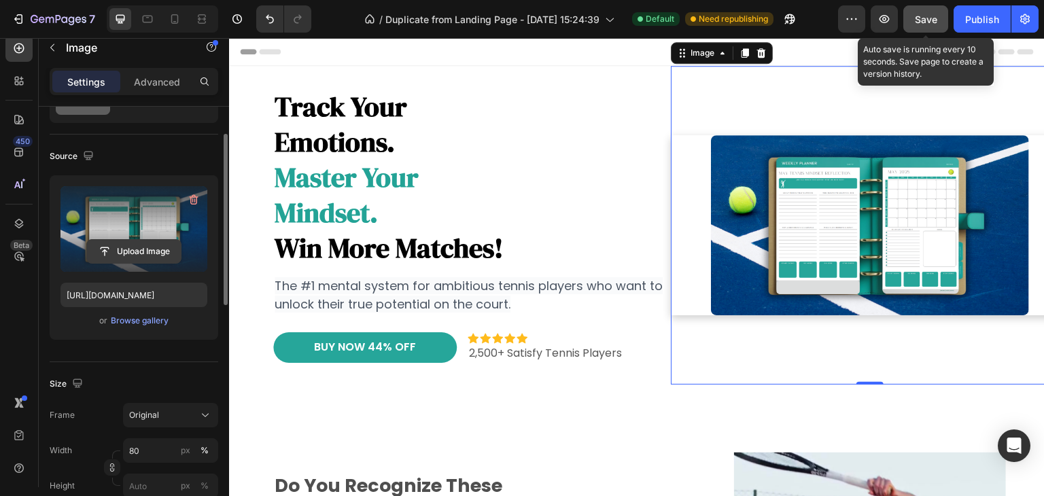
click at [138, 251] on input "file" at bounding box center [134, 251] width 94 height 23
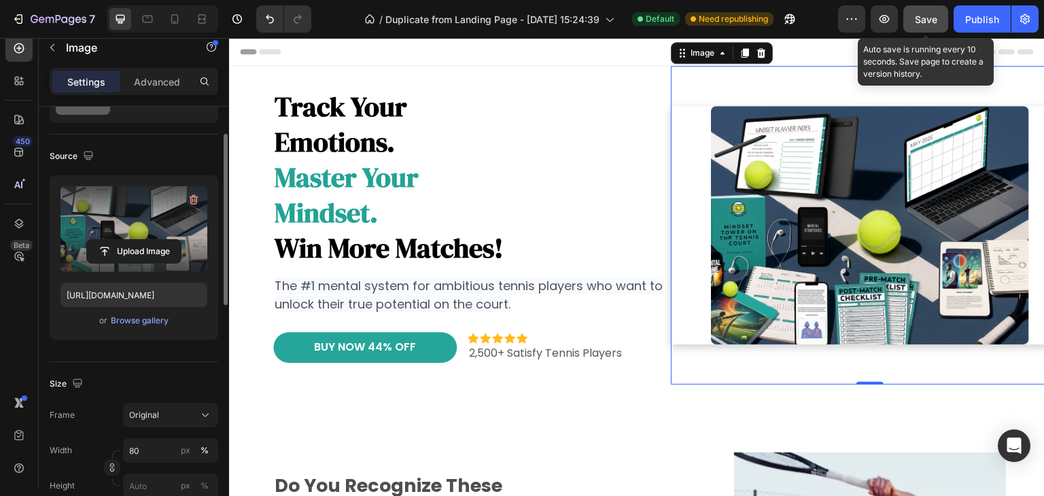
type input "https://cdn.shopify.com/s/files/1/0915/6781/7027/files/gempages_542217260580733…"
click at [177, 413] on div "Original" at bounding box center [162, 415] width 67 height 12
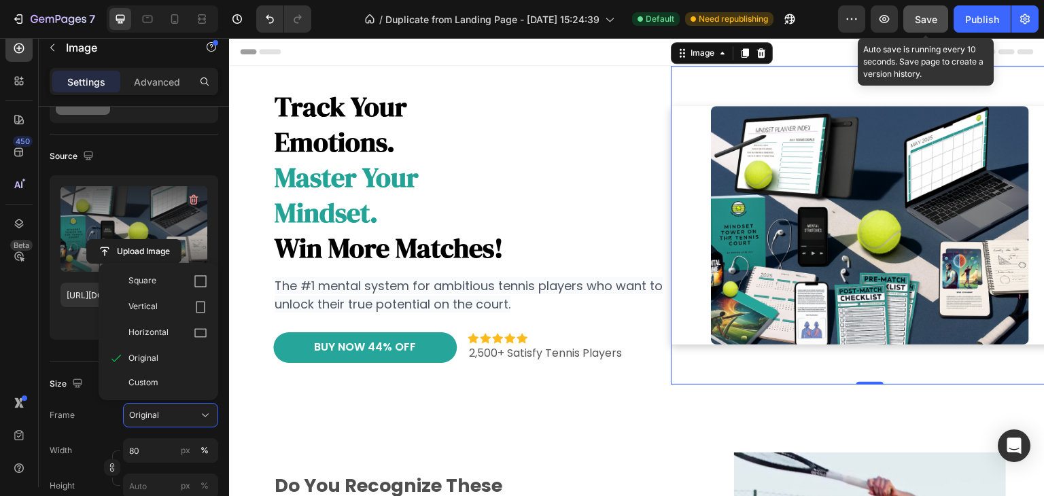
click at [145, 309] on span "Vertical" at bounding box center [143, 308] width 29 height 14
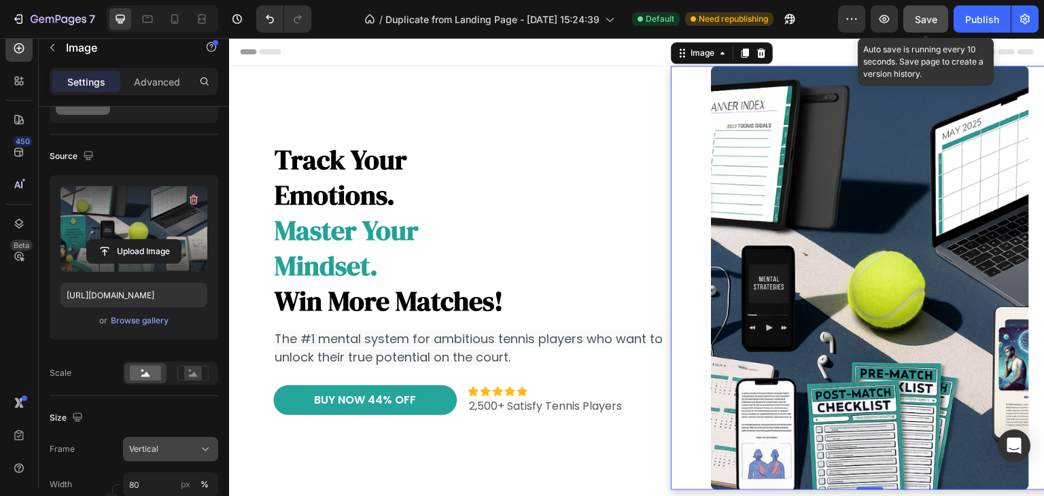
click at [162, 451] on div "Vertical" at bounding box center [162, 449] width 67 height 12
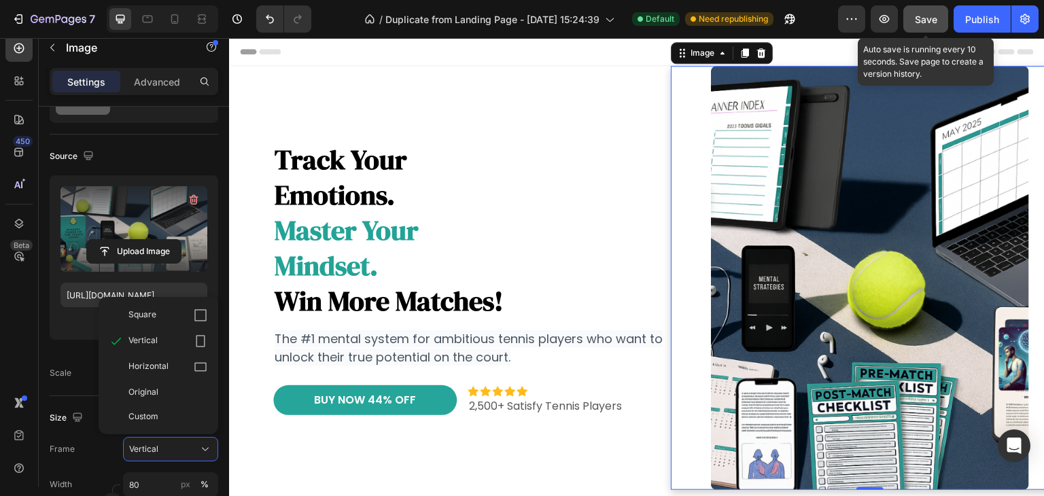
click at [160, 370] on span "Horizontal" at bounding box center [149, 367] width 40 height 14
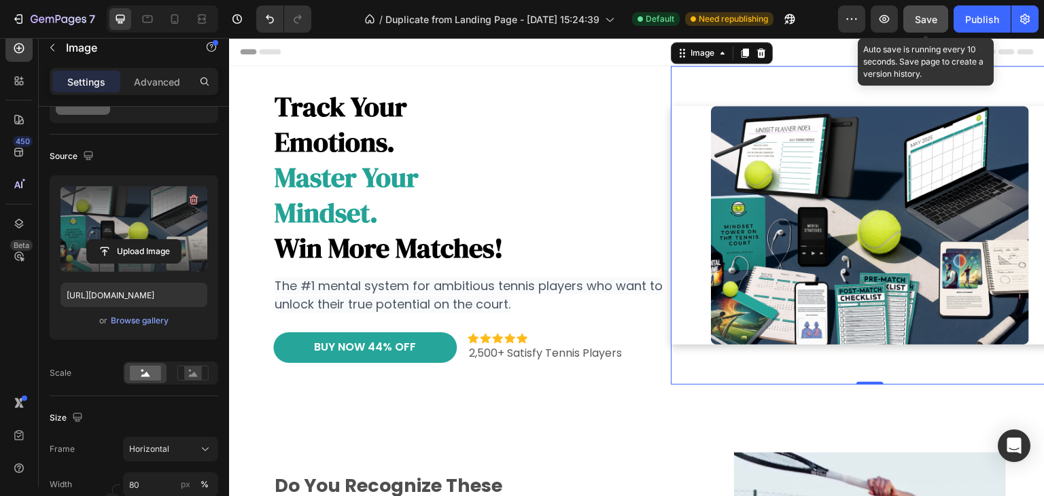
click at [689, 256] on div at bounding box center [870, 225] width 398 height 239
click at [920, 254] on img at bounding box center [870, 225] width 318 height 239
click at [185, 373] on rect at bounding box center [193, 373] width 18 height 14
click at [135, 375] on rect at bounding box center [145, 373] width 31 height 15
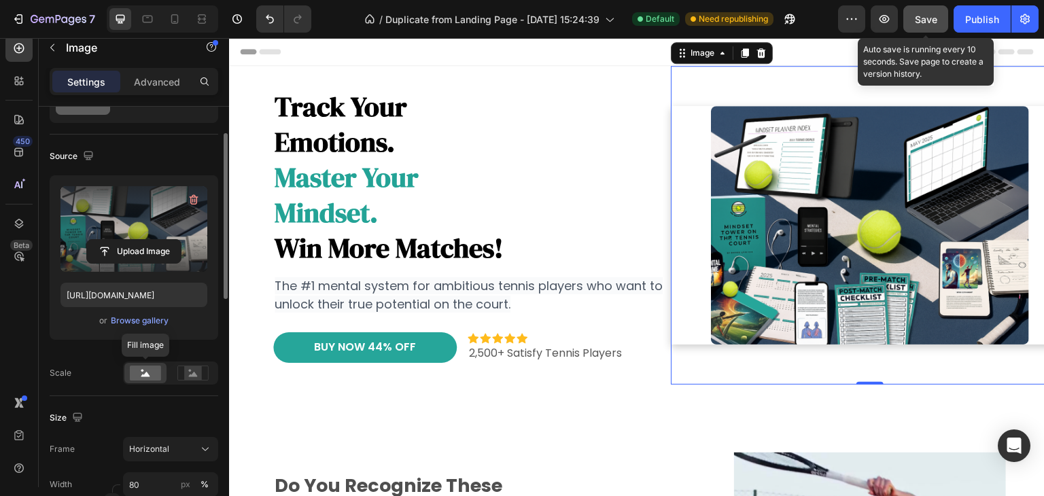
click at [135, 376] on rect at bounding box center [145, 373] width 31 height 15
click at [187, 373] on rect at bounding box center [193, 373] width 18 height 14
click at [140, 374] on rect at bounding box center [145, 373] width 31 height 15
click at [186, 376] on rect at bounding box center [193, 373] width 18 height 14
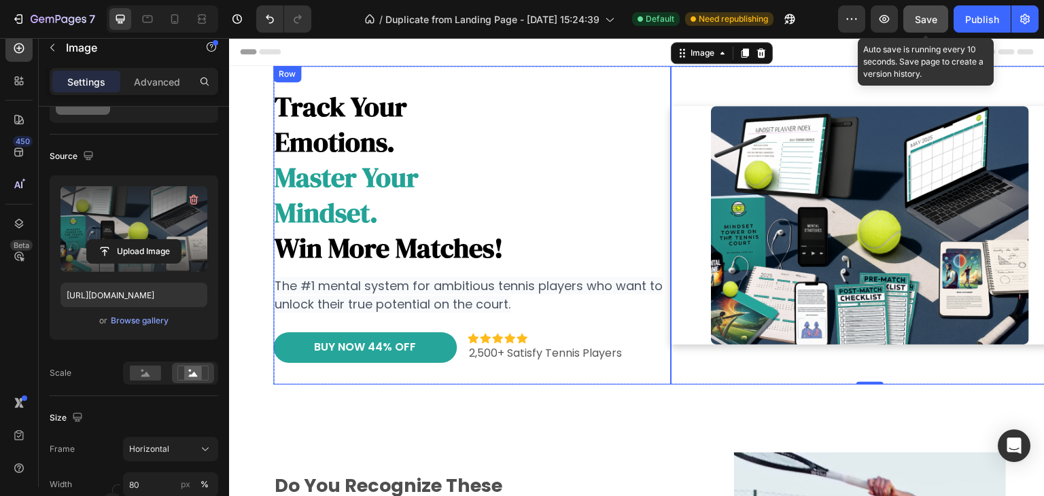
click at [632, 67] on div "track your emotions. master your mindset. win more matches! Heading The #1 ment…" at bounding box center [472, 225] width 398 height 319
click at [733, 114] on img at bounding box center [870, 225] width 318 height 239
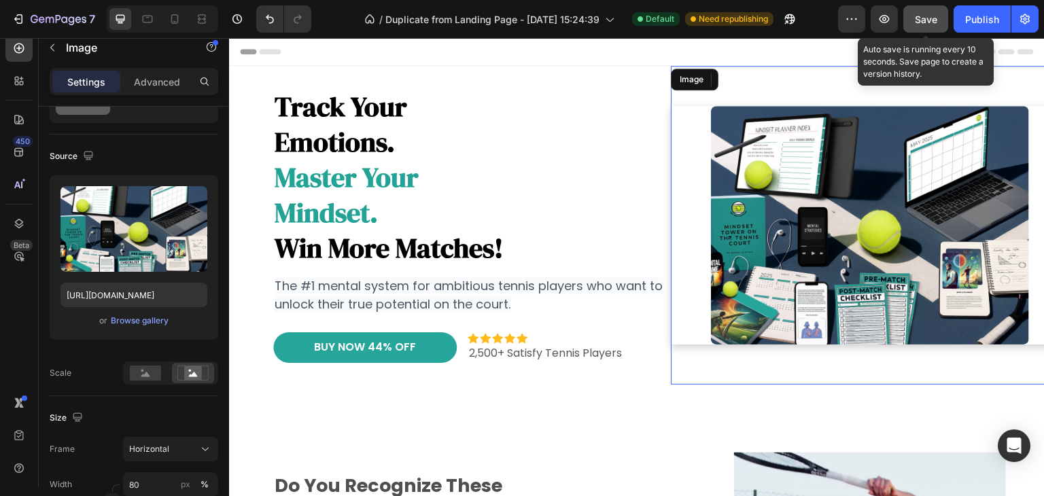
click at [735, 133] on img at bounding box center [870, 225] width 318 height 239
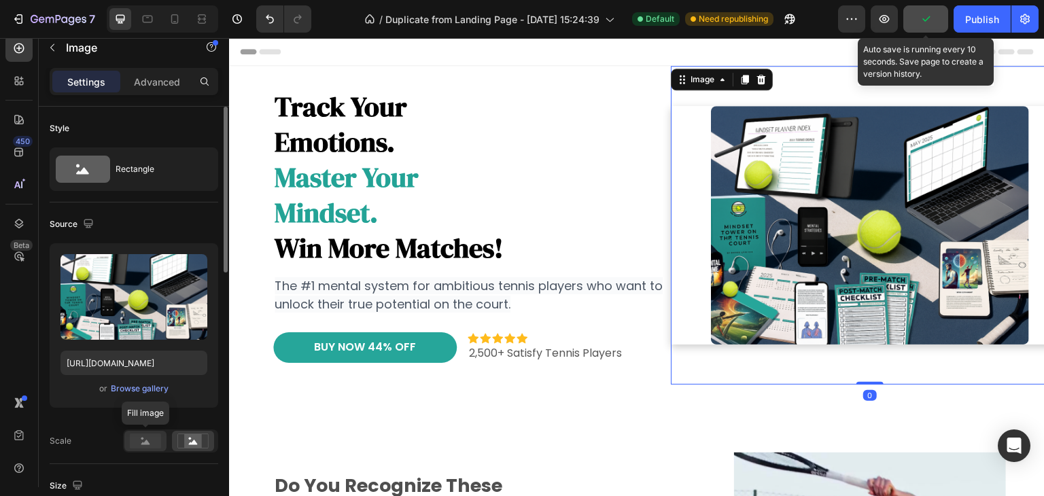
click at [150, 443] on rect at bounding box center [145, 441] width 31 height 15
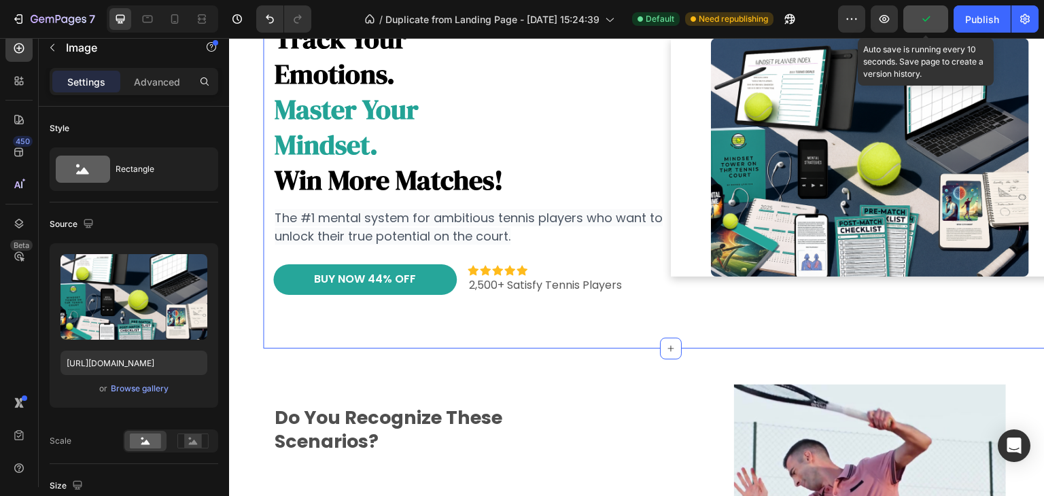
scroll to position [136, 0]
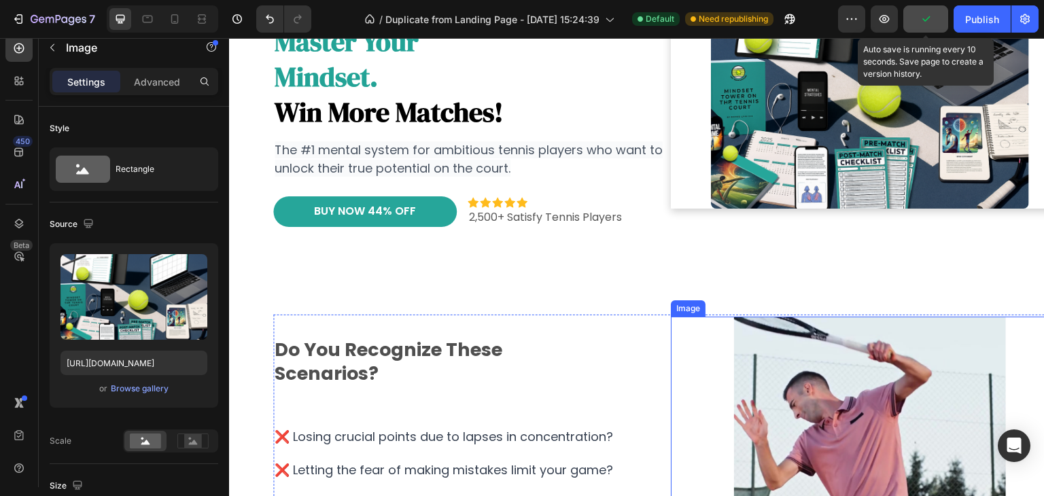
click at [810, 388] on img at bounding box center [870, 453] width 272 height 272
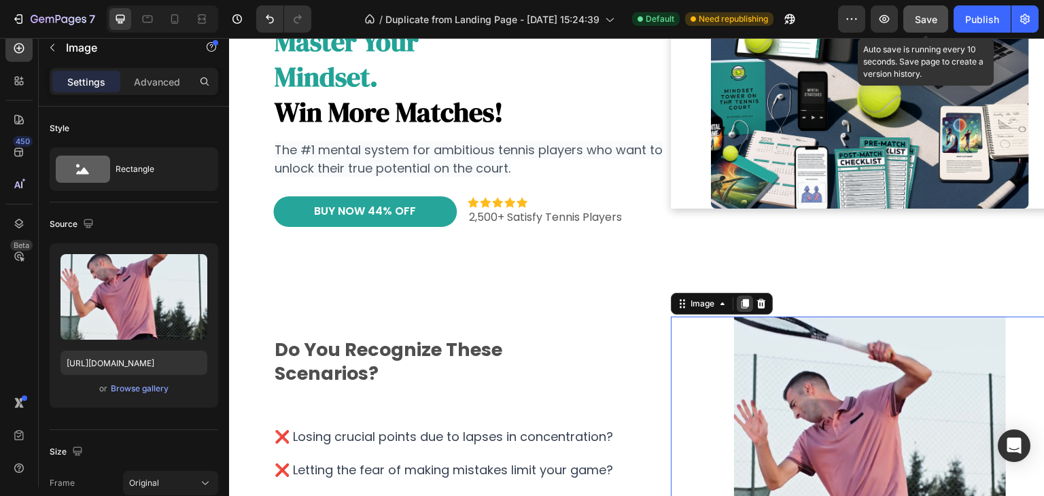
click at [742, 300] on icon at bounding box center [745, 305] width 7 height 10
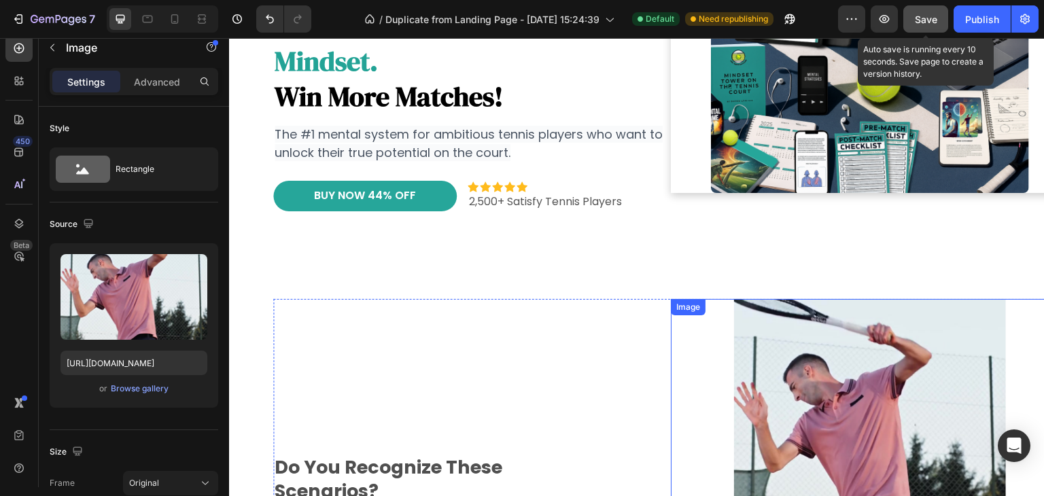
scroll to position [91, 0]
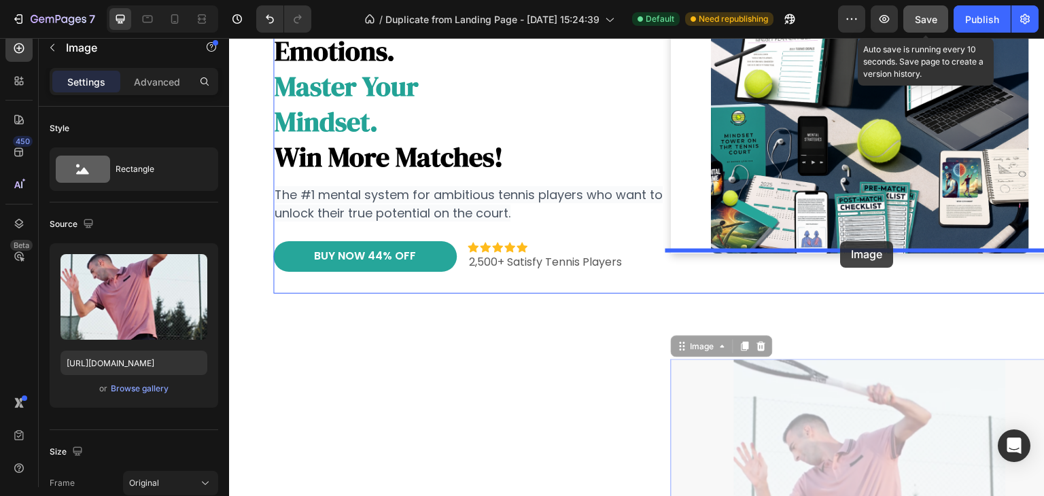
drag, startPoint x: 844, startPoint y: 411, endPoint x: 841, endPoint y: 242, distance: 169.3
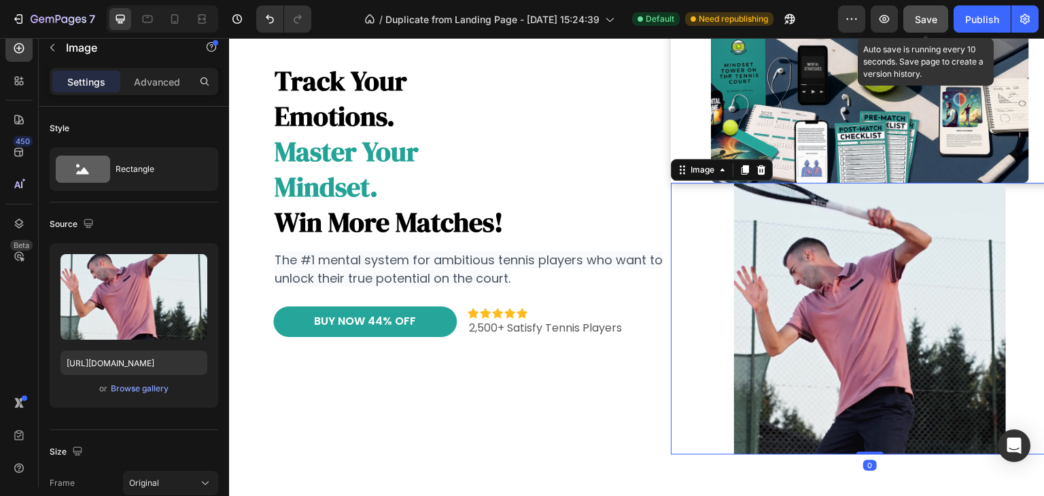
scroll to position [118, 0]
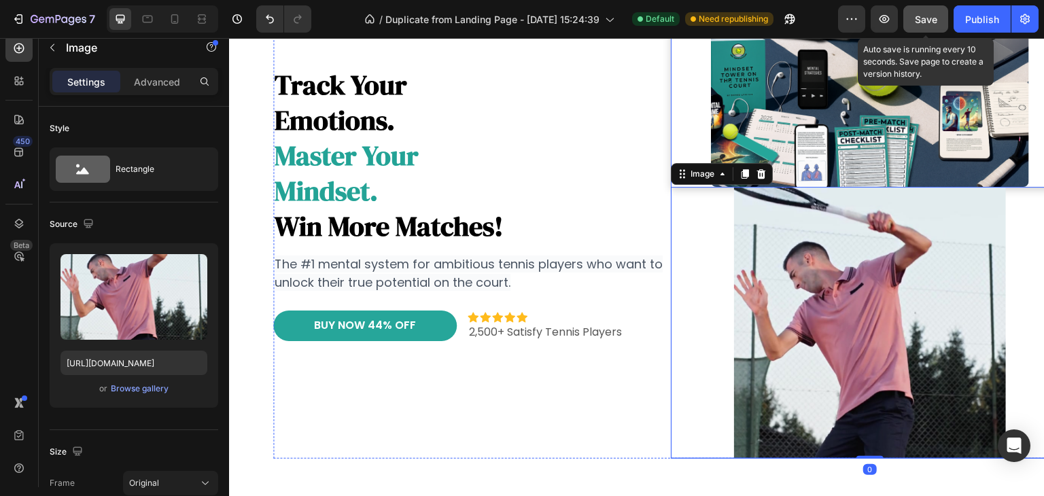
click at [859, 150] on img at bounding box center [870, 67] width 318 height 239
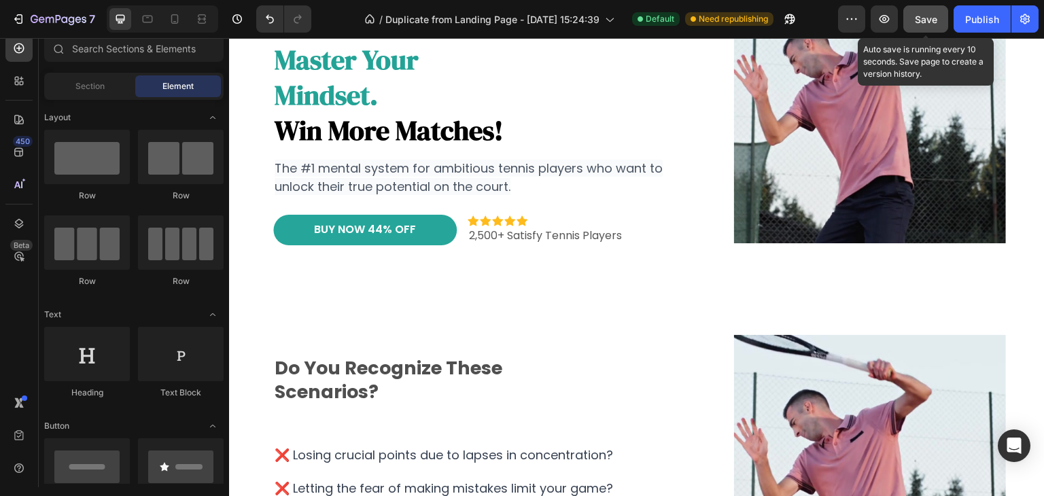
scroll to position [22, 0]
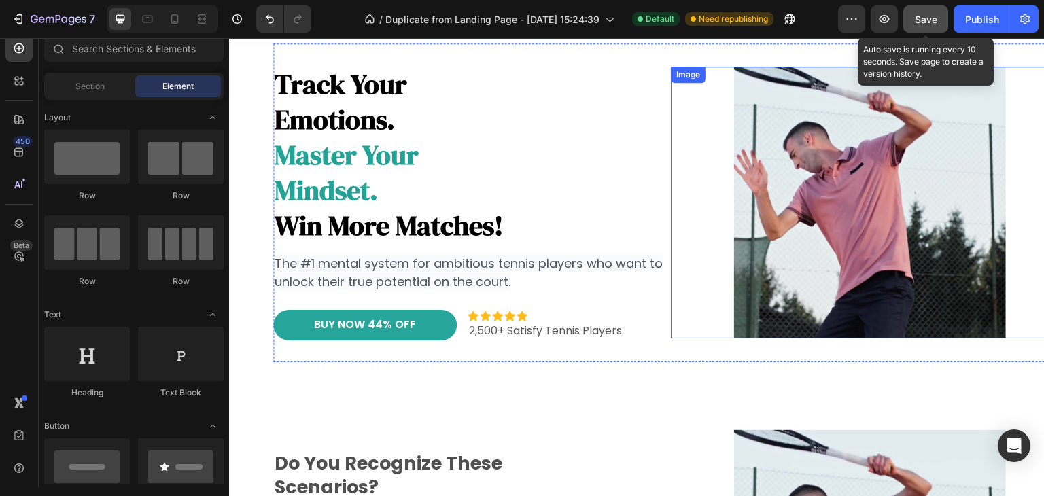
click at [870, 176] on img at bounding box center [870, 203] width 272 height 272
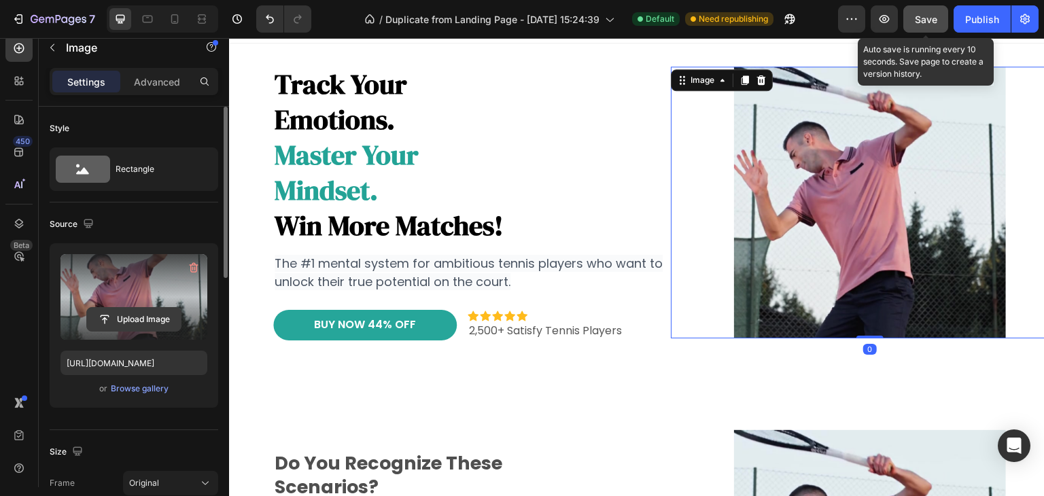
click at [137, 325] on input "file" at bounding box center [134, 319] width 94 height 23
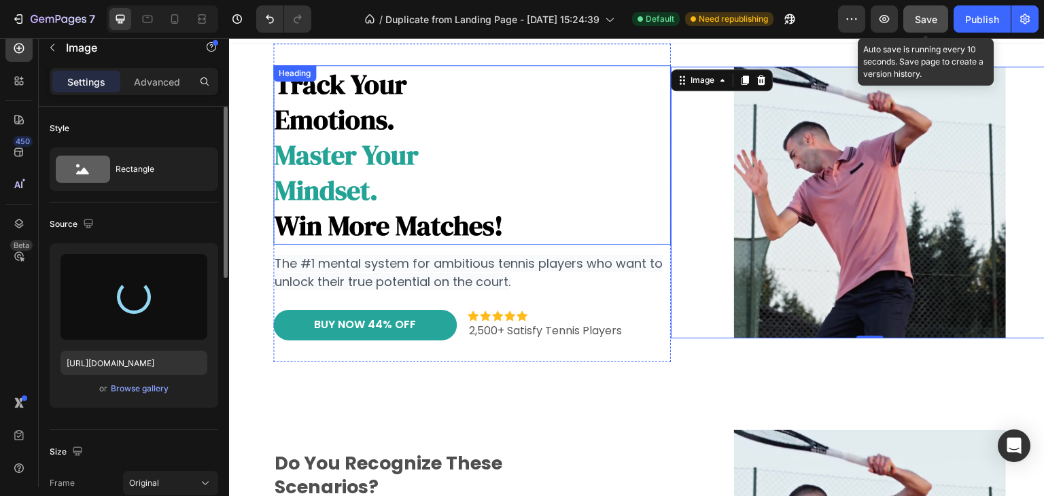
type input "https://cdn.shopify.com/s/files/1/0915/6781/7027/files/gempages_542217260580733…"
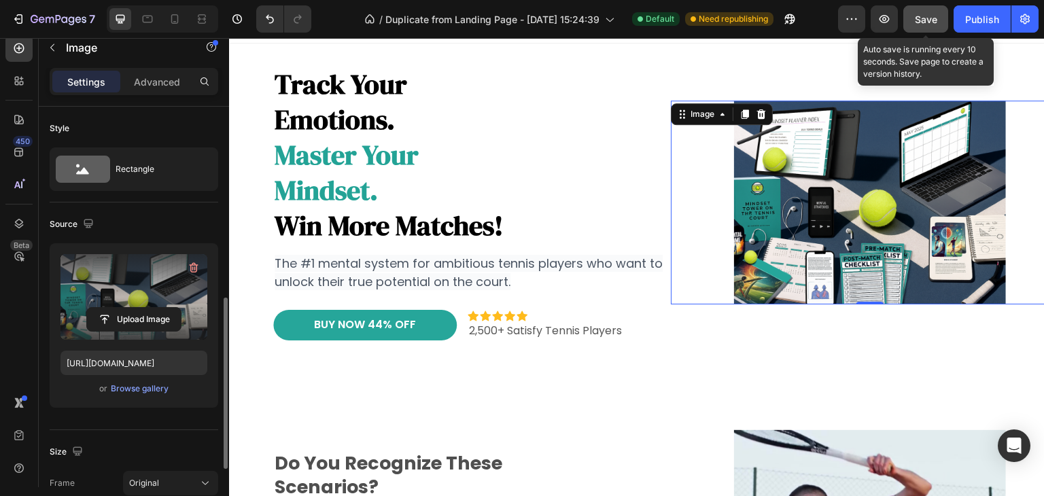
scroll to position [136, 0]
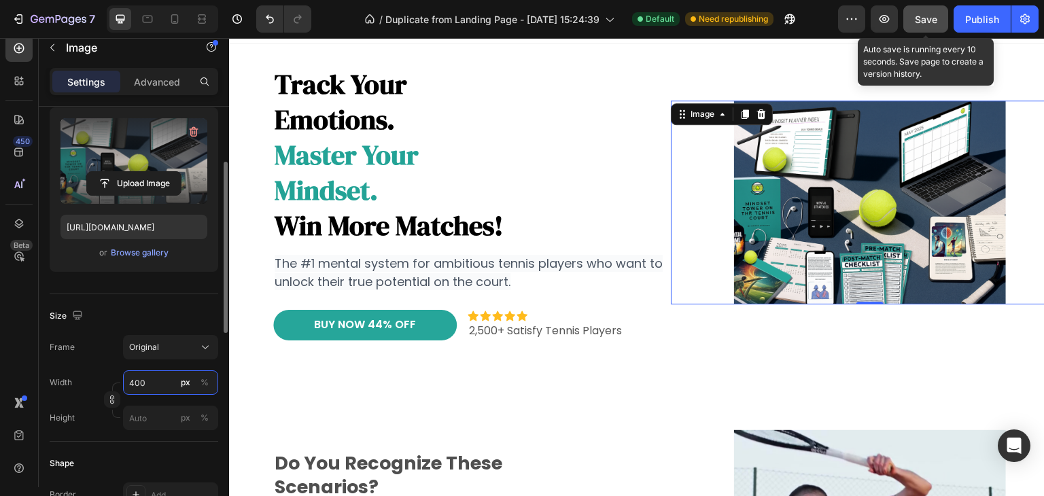
click at [148, 381] on input "400" at bounding box center [170, 383] width 95 height 24
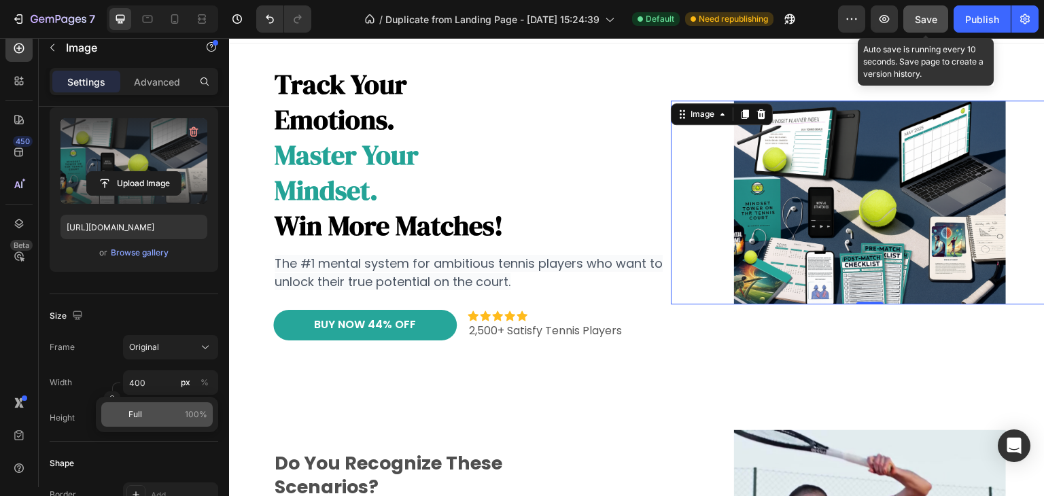
click at [137, 409] on span "Full" at bounding box center [136, 415] width 14 height 12
type input "100"
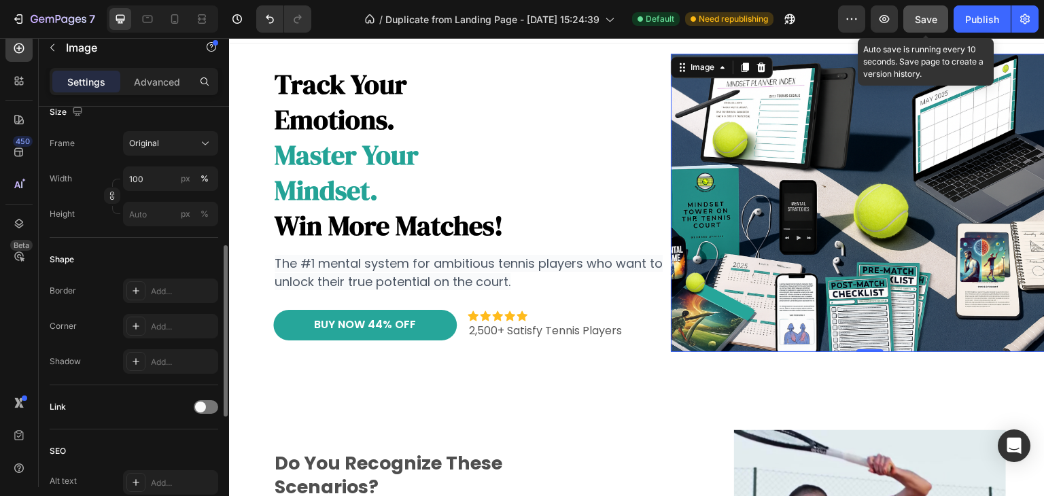
scroll to position [408, 0]
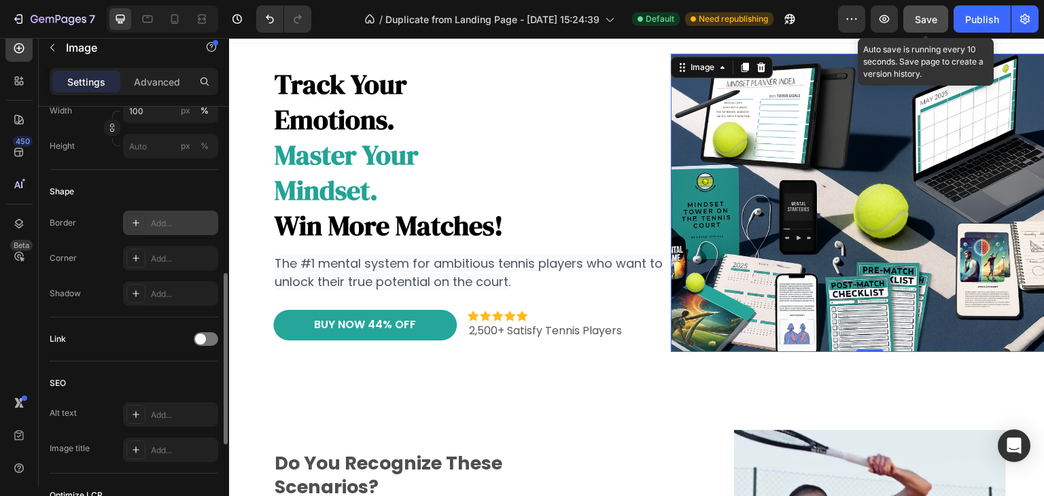
click at [141, 228] on div at bounding box center [135, 222] width 19 height 19
click at [138, 258] on icon at bounding box center [136, 258] width 11 height 11
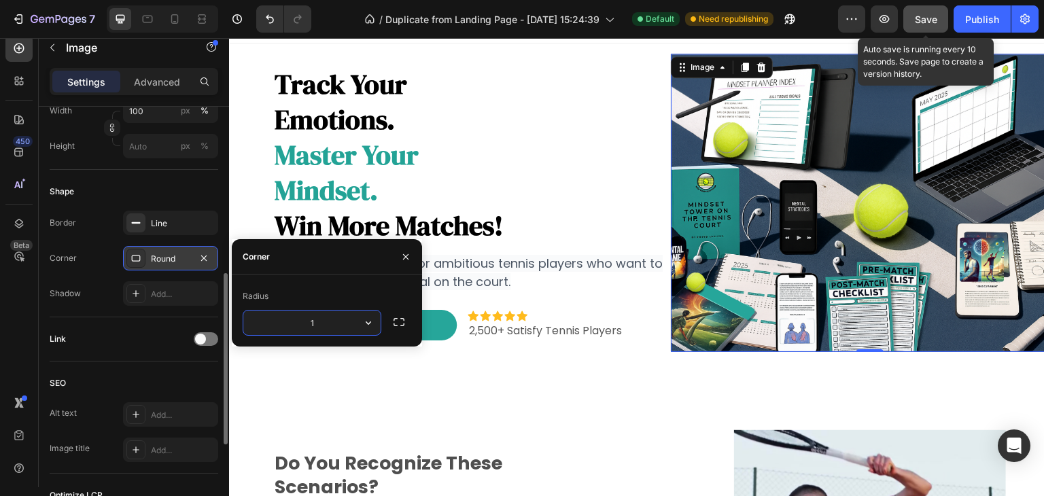
type input "15"
click at [135, 294] on icon at bounding box center [136, 293] width 11 height 11
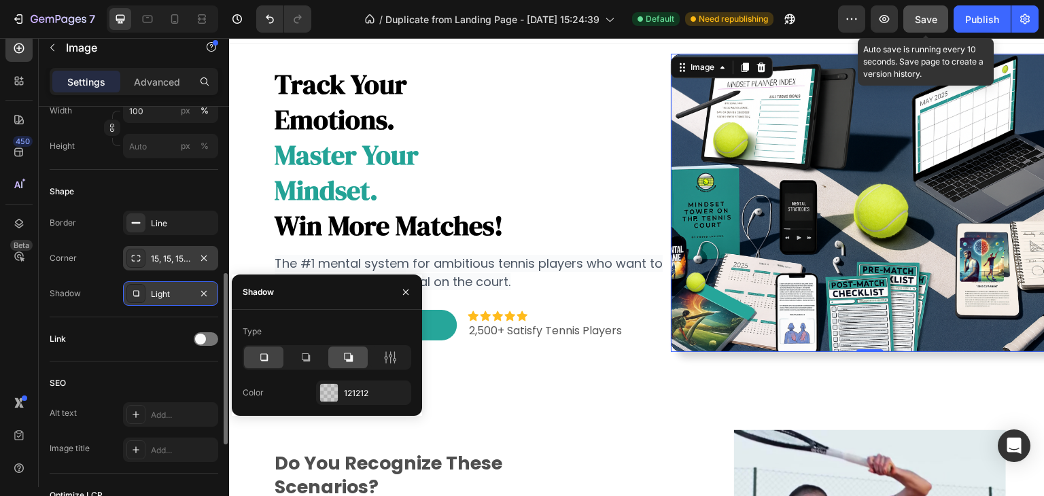
click at [342, 358] on icon at bounding box center [348, 358] width 14 height 14
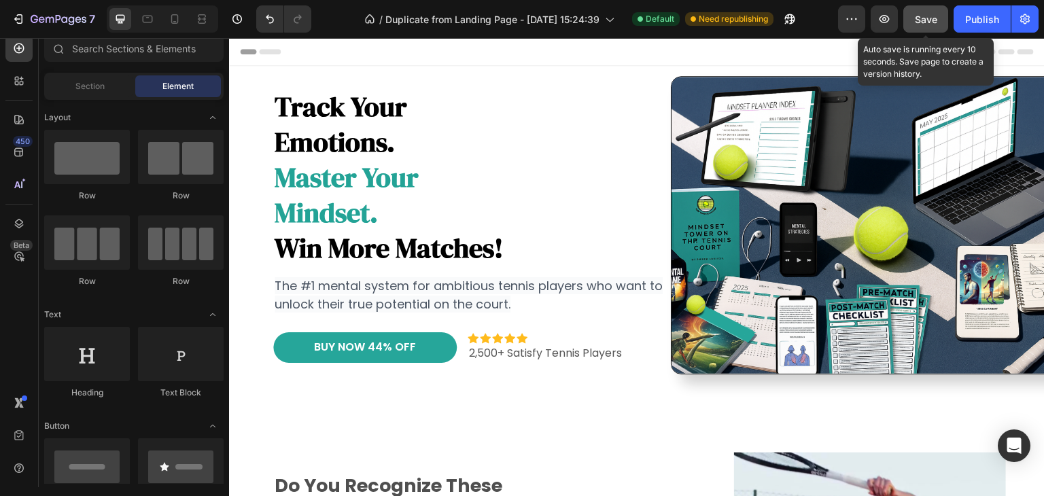
scroll to position [0, 0]
click at [889, 22] on icon "button" at bounding box center [885, 19] width 14 height 14
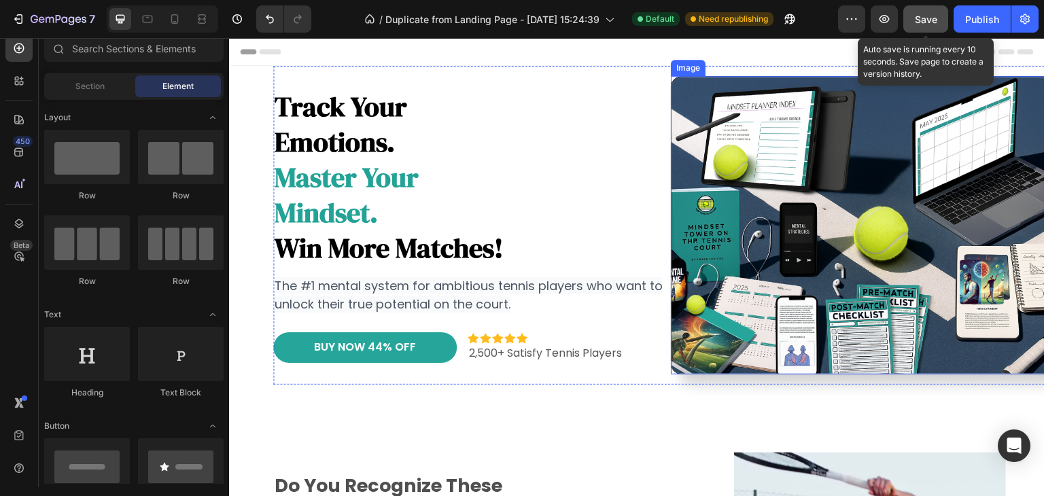
click at [757, 152] on img at bounding box center [870, 225] width 398 height 298
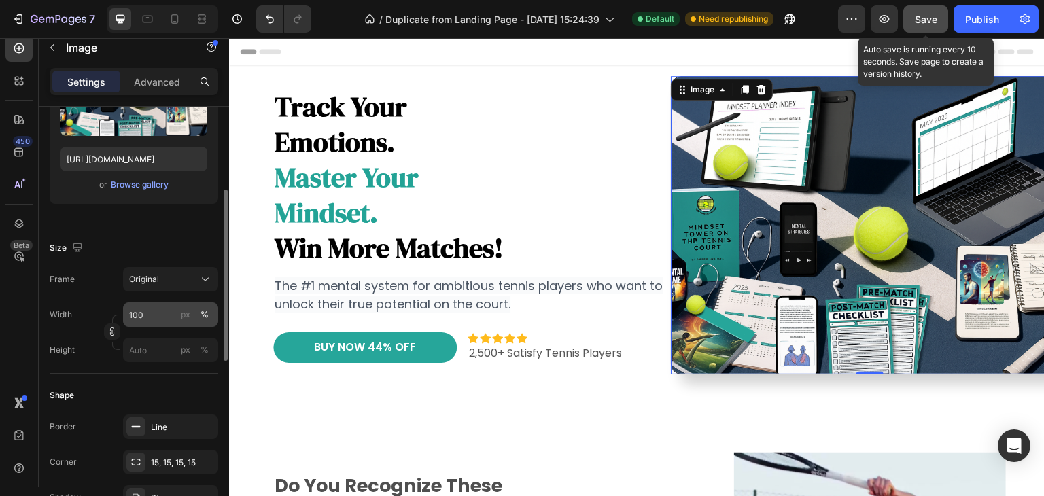
scroll to position [272, 0]
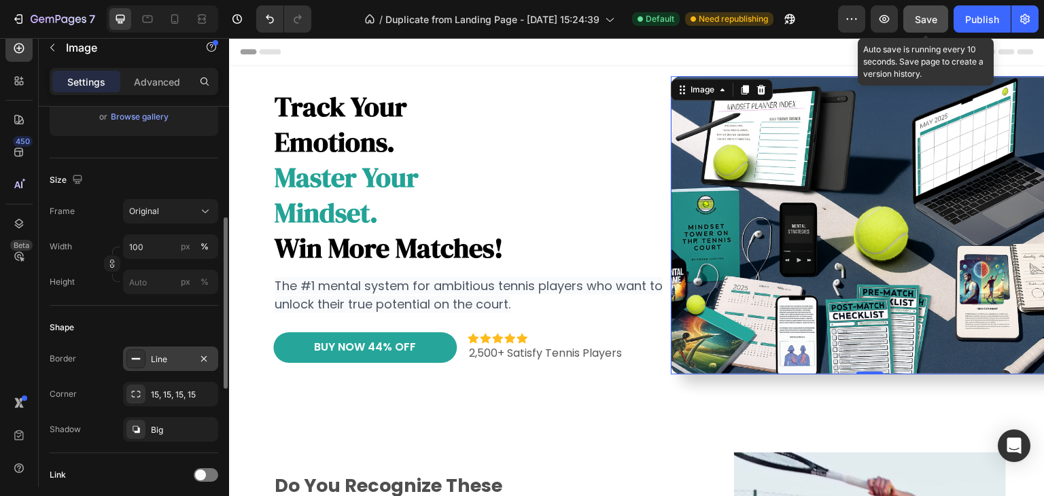
click at [133, 365] on div at bounding box center [135, 358] width 19 height 19
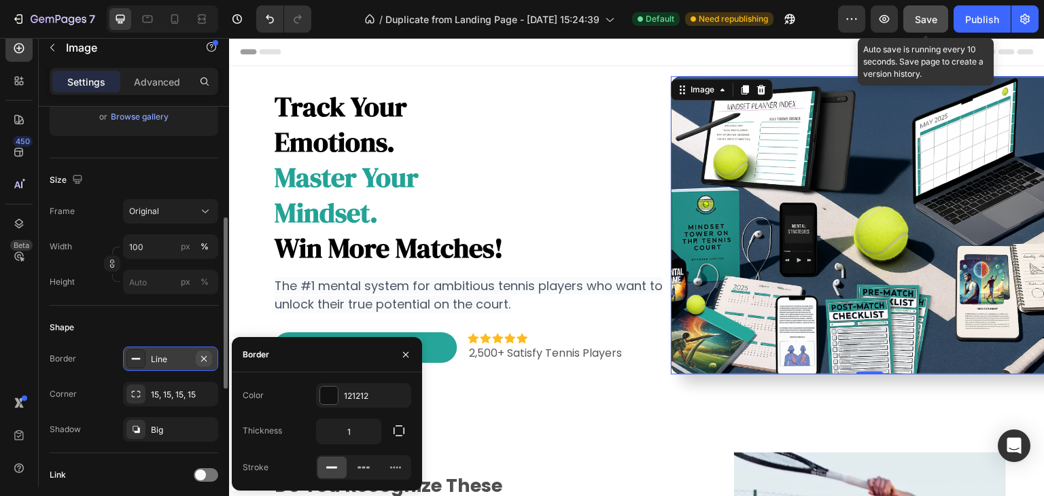
click at [201, 358] on icon "button" at bounding box center [204, 359] width 11 height 11
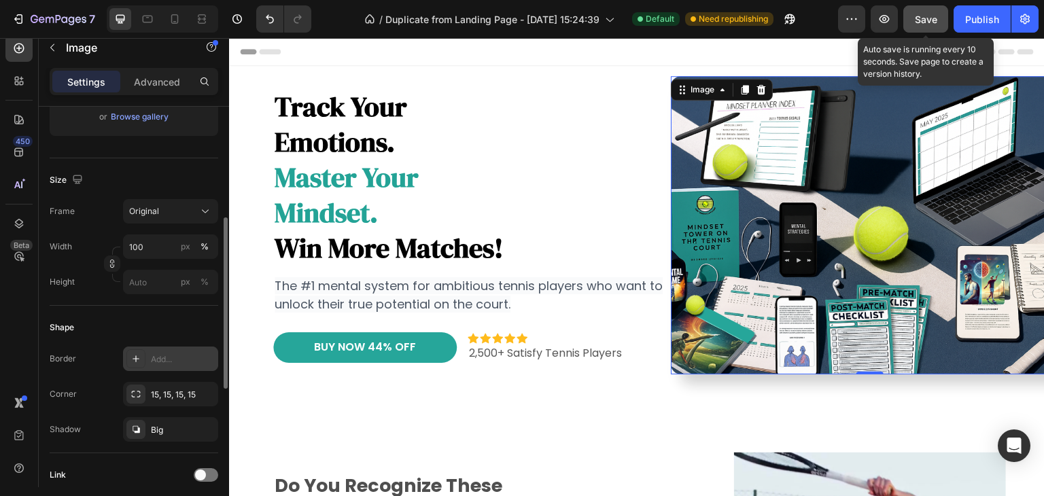
click at [934, 20] on span "Save" at bounding box center [926, 20] width 22 height 12
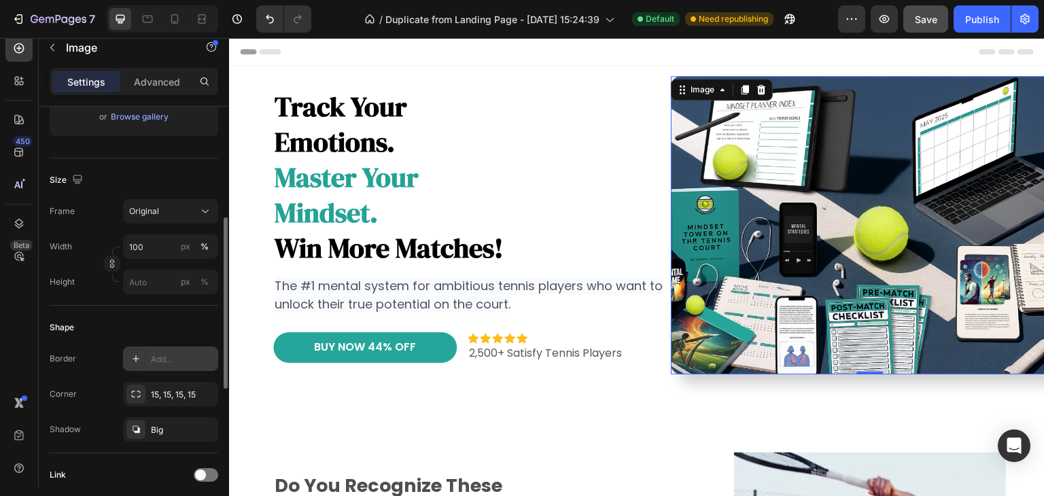
click at [732, 262] on img at bounding box center [870, 225] width 398 height 298
click at [149, 398] on div "15, 15, 15, 15" at bounding box center [170, 394] width 95 height 24
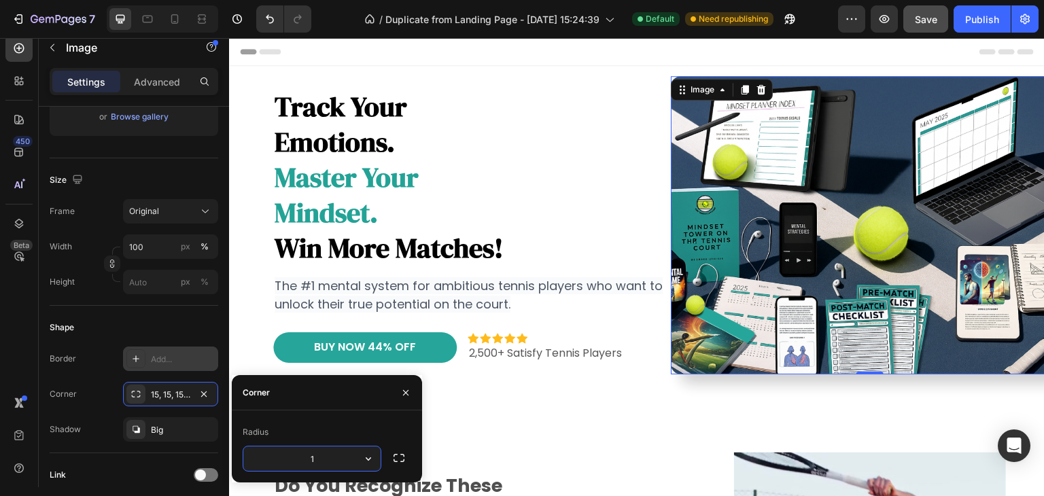
type input "12"
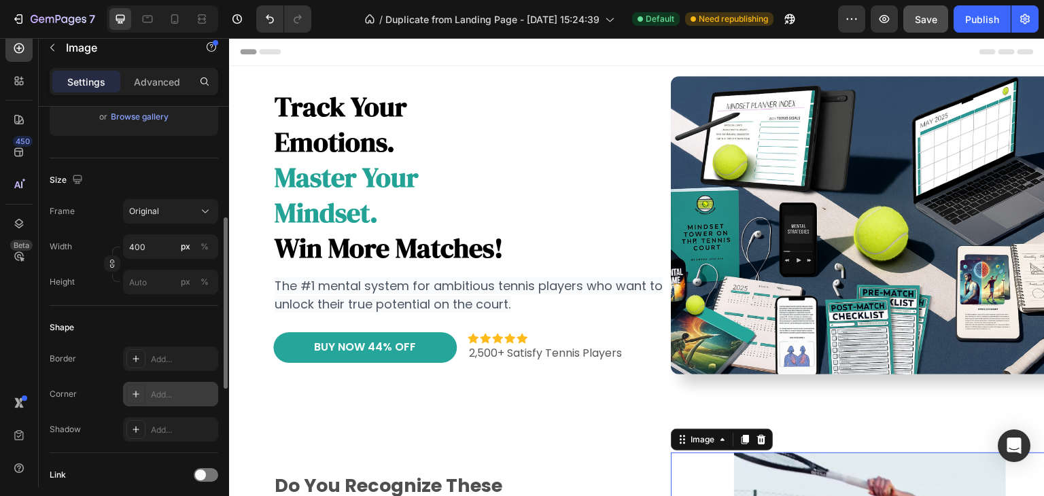
click at [135, 394] on icon at bounding box center [136, 394] width 11 height 11
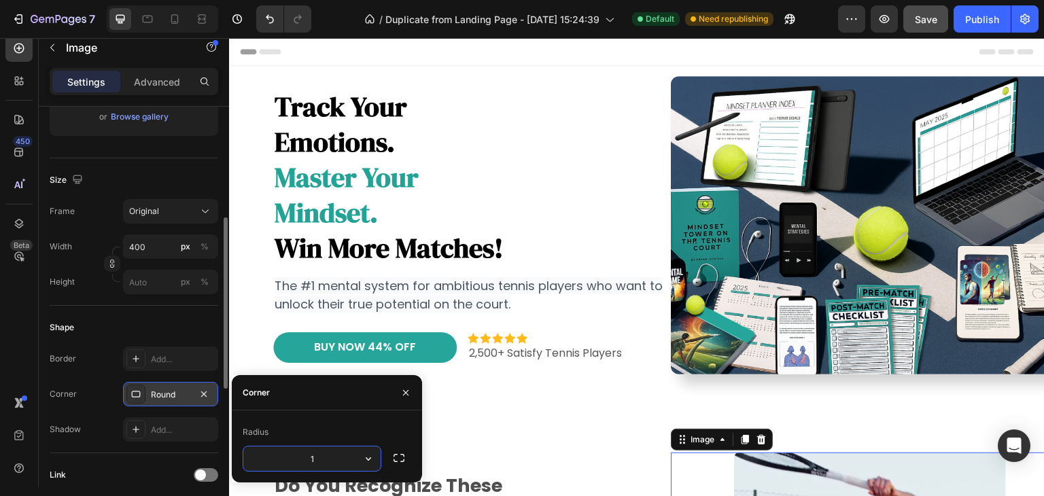
type input "12"
click at [795, 269] on img at bounding box center [870, 225] width 398 height 298
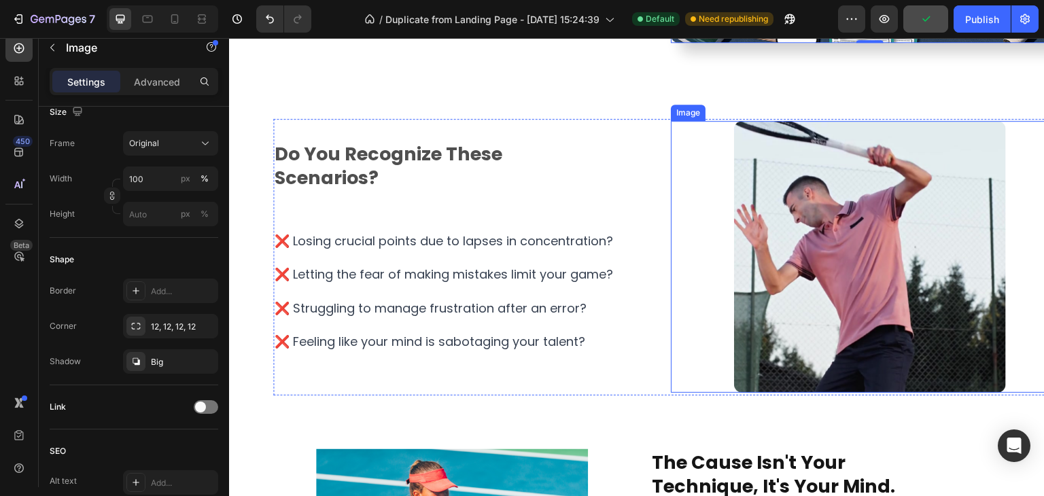
scroll to position [340, 0]
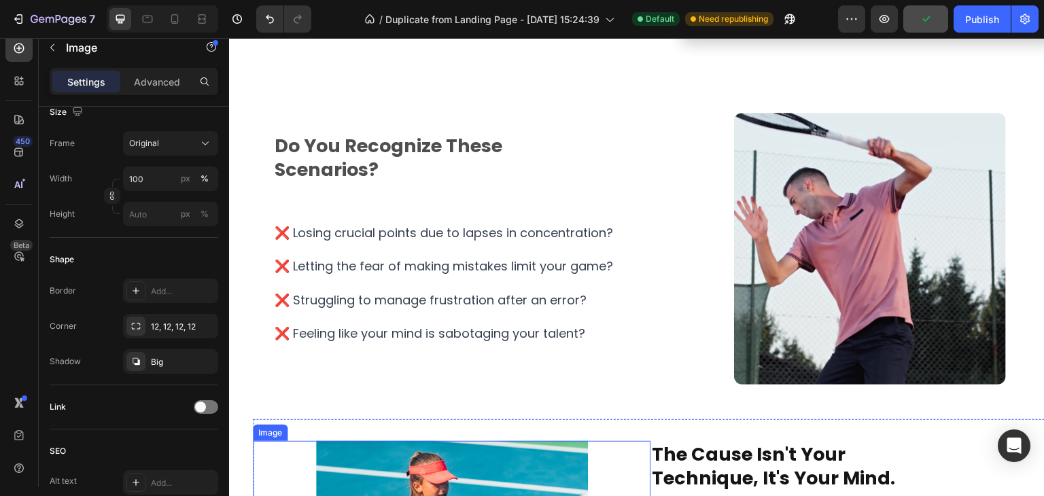
click at [135, 327] on icon at bounding box center [136, 326] width 7 height 7
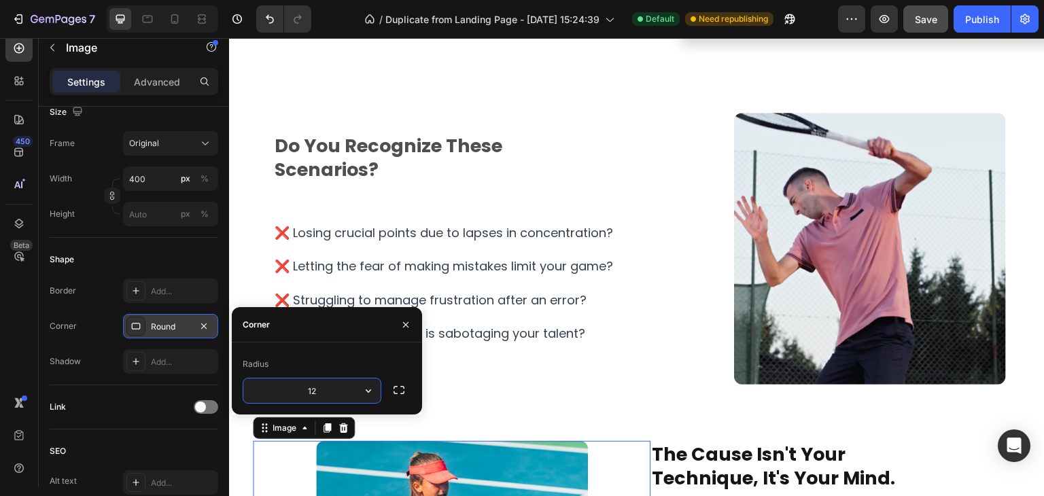
type input "12"
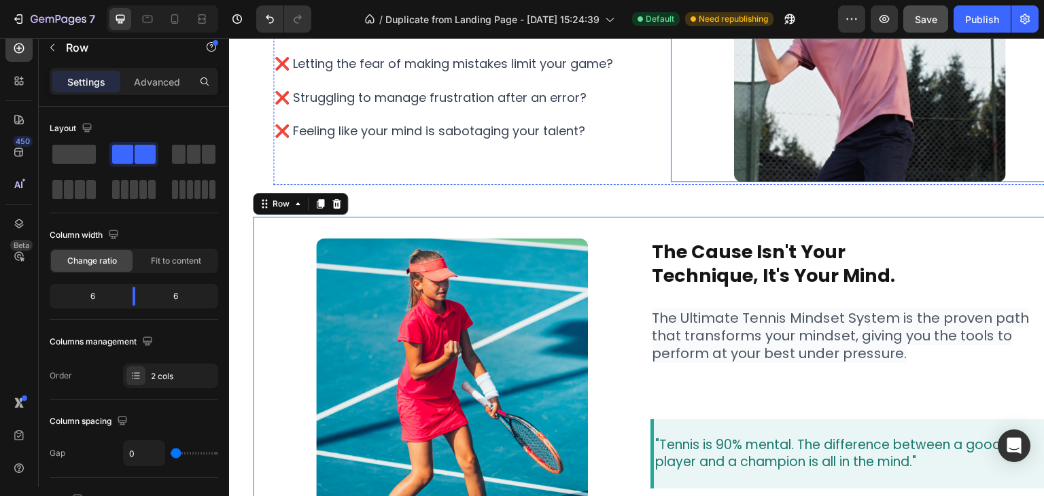
scroll to position [544, 0]
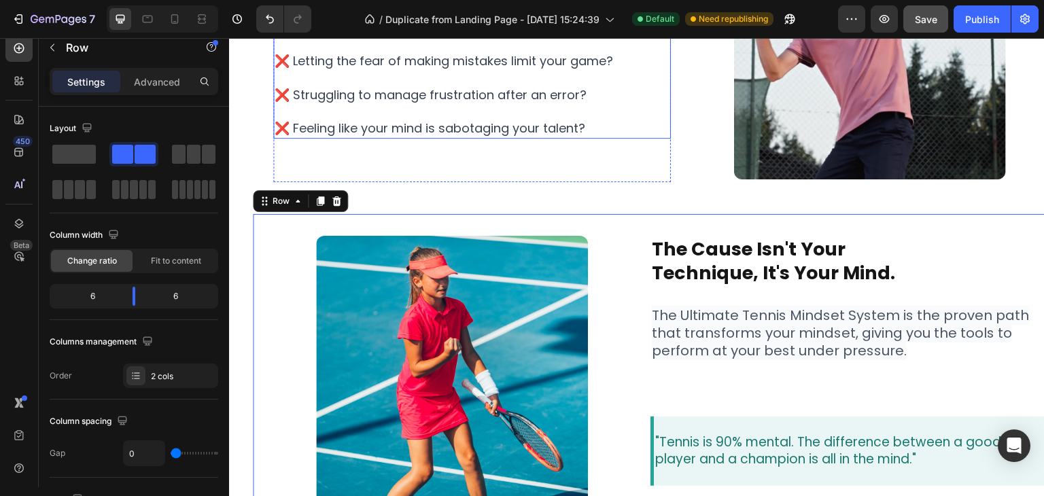
click at [481, 92] on span "❌ Struggling to manage frustration after an error?" at bounding box center [431, 94] width 312 height 17
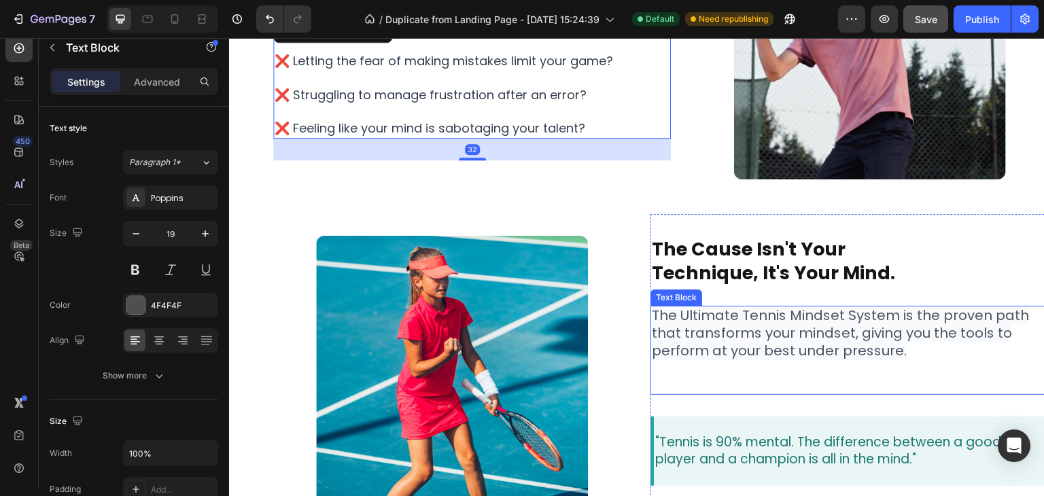
click at [742, 347] on span "The Ultimate Tennis Mindset System is the proven path that transforms your mind…" at bounding box center [840, 333] width 377 height 54
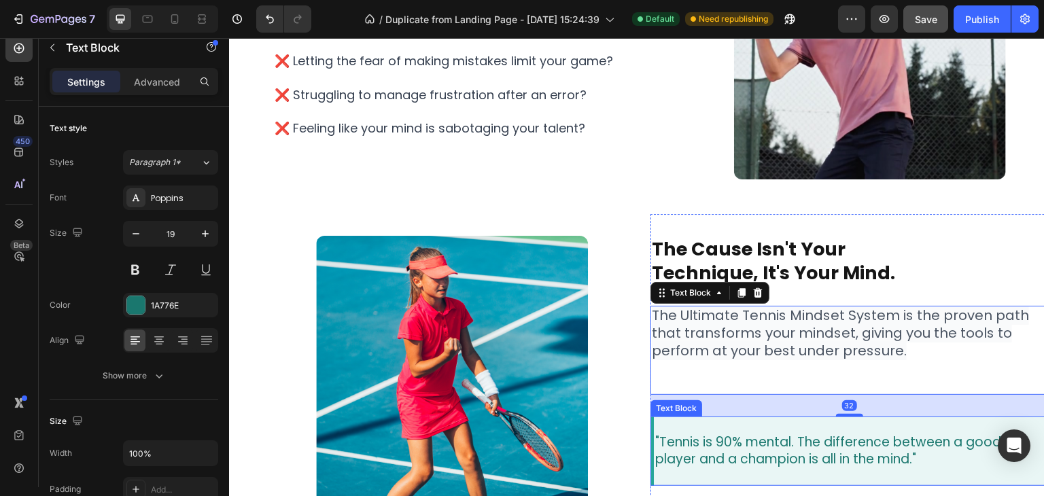
click at [732, 459] on p "player and a champion is all in the mind."" at bounding box center [851, 459] width 392 height 17
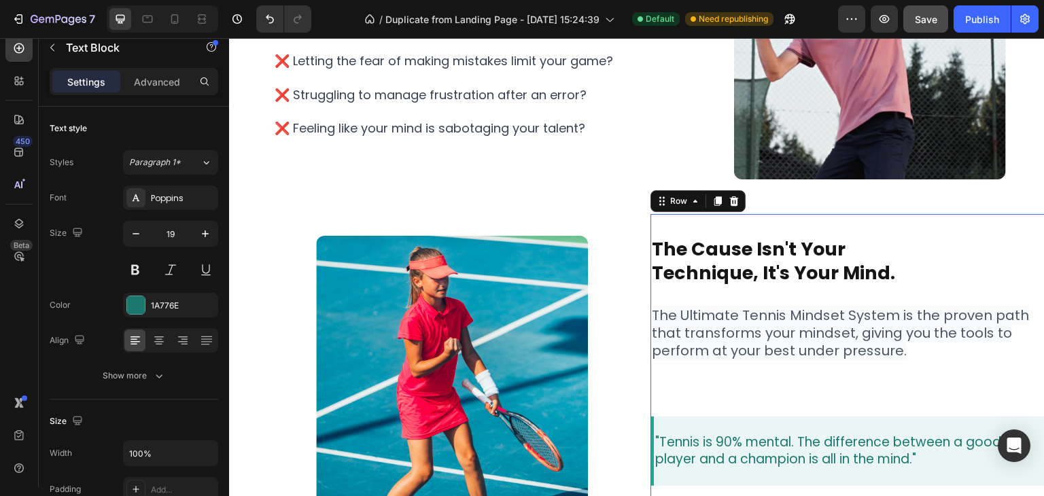
click at [732, 292] on div "the cause isn't your technique, it's your mind. Heading The Ultimate Tennis Min…" at bounding box center [850, 372] width 398 height 273
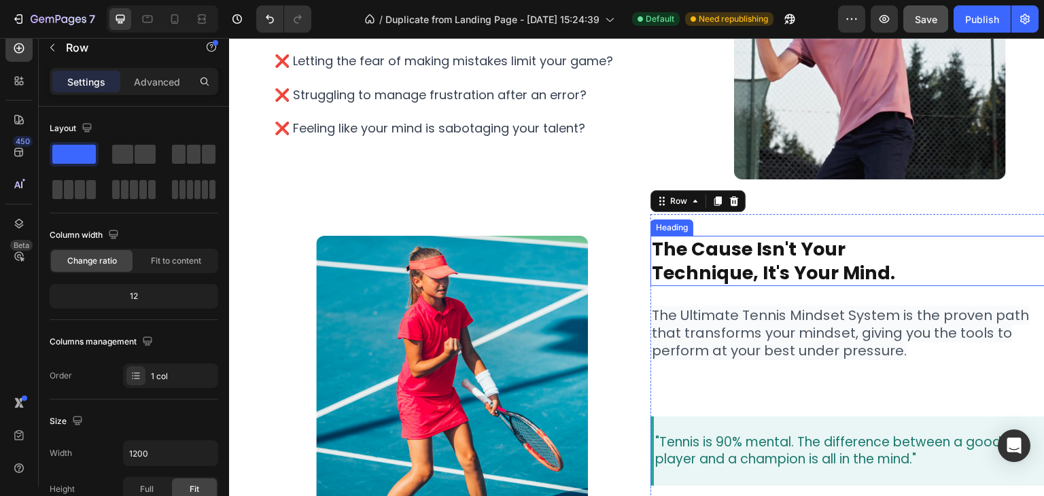
click at [738, 279] on strong "technique, it's your mind." at bounding box center [773, 272] width 243 height 25
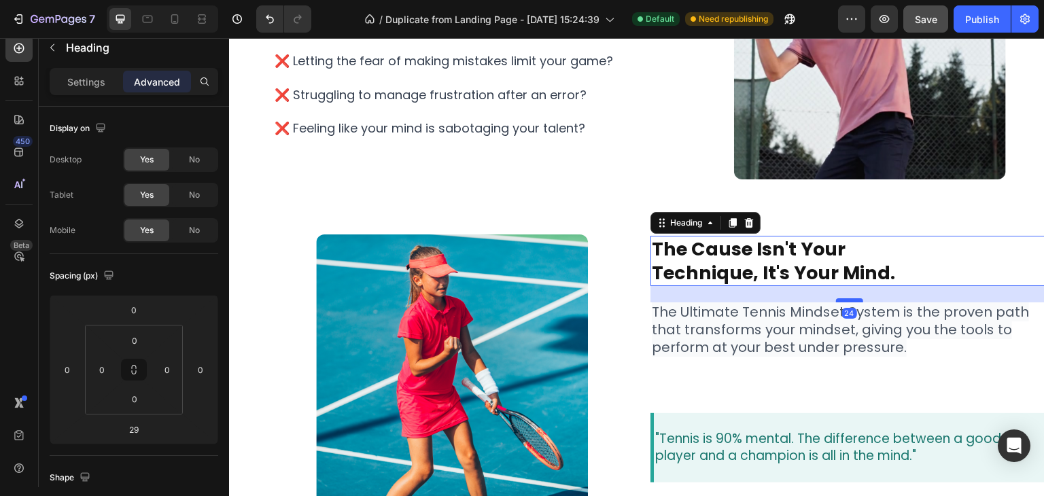
click at [842, 301] on div at bounding box center [849, 300] width 27 height 4
type input "24"
click at [809, 347] on span "The Ultimate Tennis Mindset System is the proven path that transforms your mind…" at bounding box center [840, 330] width 377 height 54
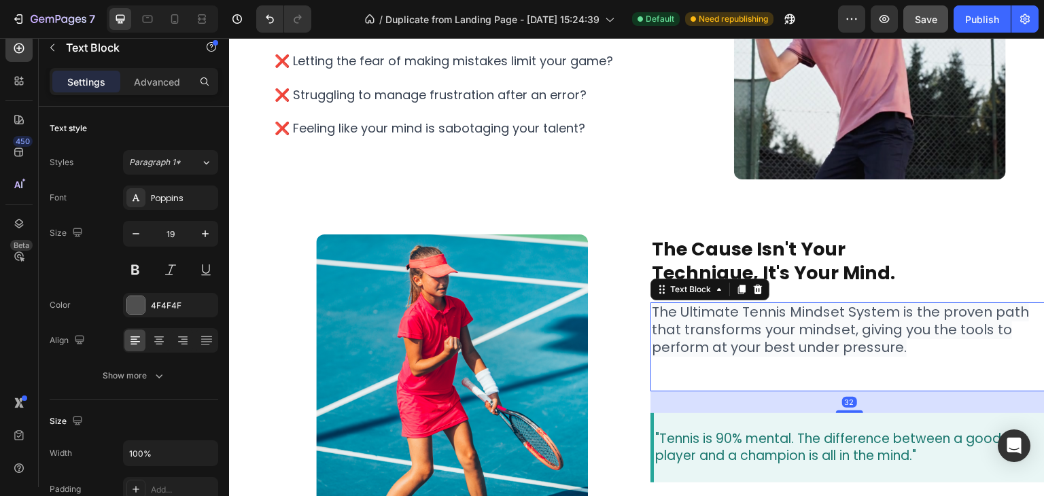
click at [863, 371] on p "The Ultimate Tennis Mindset System is the proven path that transforms your mind…" at bounding box center [849, 347] width 395 height 86
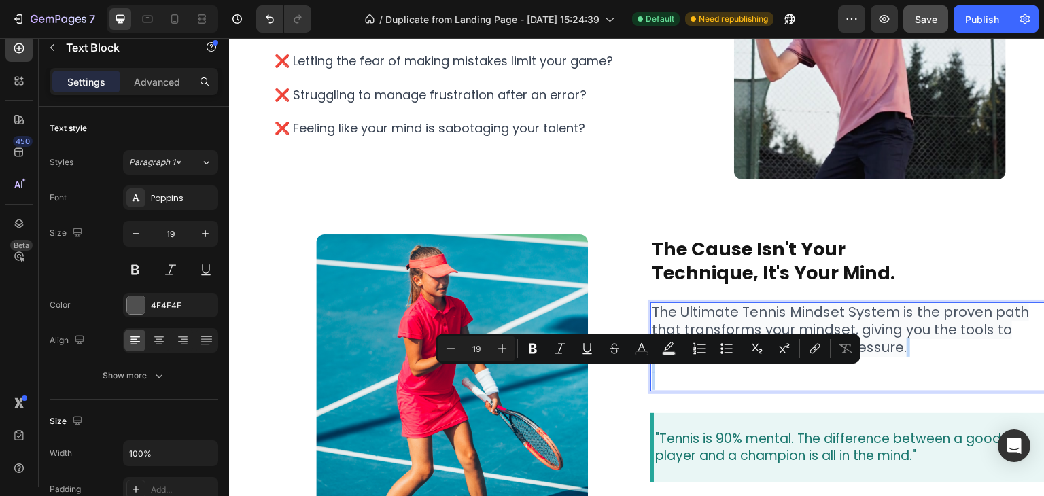
click at [867, 377] on p "The Ultimate Tennis Mindset System is the proven path that transforms your mind…" at bounding box center [849, 347] width 395 height 86
drag, startPoint x: 782, startPoint y: 373, endPoint x: 774, endPoint y: 379, distance: 9.8
click at [780, 375] on p "The Ultimate Tennis Mindset System is the proven path that transforms your mind…" at bounding box center [849, 347] width 395 height 86
click at [925, 354] on p "The Ultimate Tennis Mindset System is the proven path that transforms your mind…" at bounding box center [849, 347] width 395 height 86
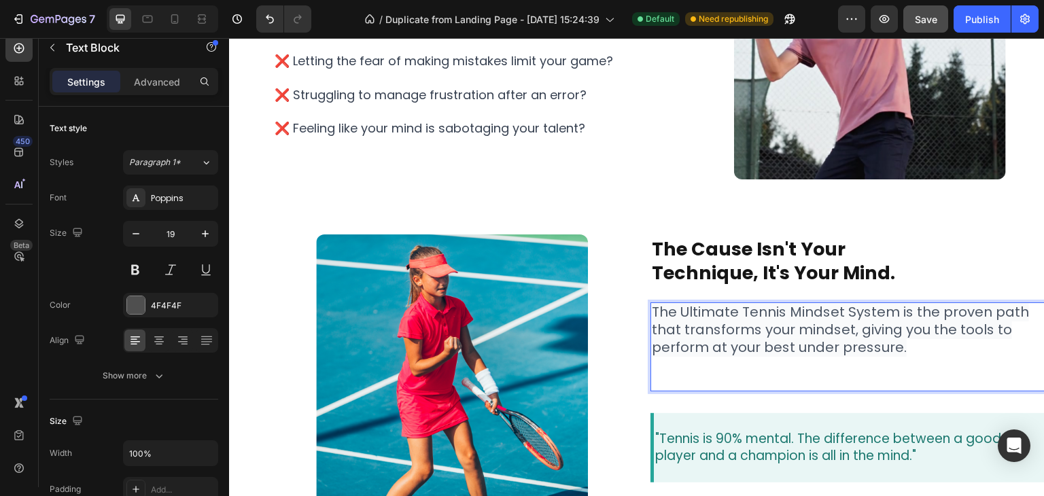
click at [914, 345] on p "The Ultimate Tennis Mindset System is the proven path that transforms your mind…" at bounding box center [849, 347] width 395 height 86
click at [863, 370] on p "The Ultimate Tennis Mindset System is the proven path that transforms your mind…" at bounding box center [849, 347] width 395 height 86
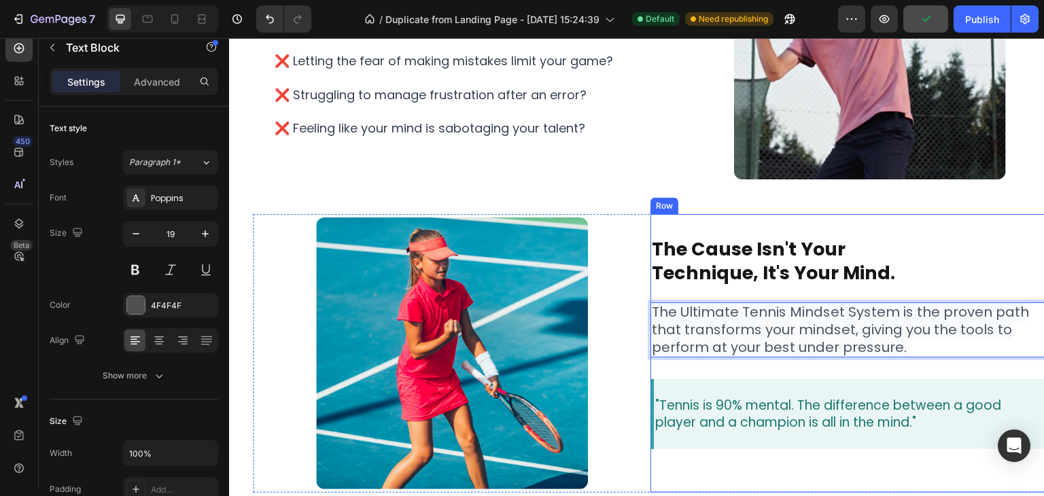
click at [816, 475] on div "the cause isn't your technique, it's your mind. Heading The Ultimate Tennis Min…" at bounding box center [850, 353] width 398 height 279
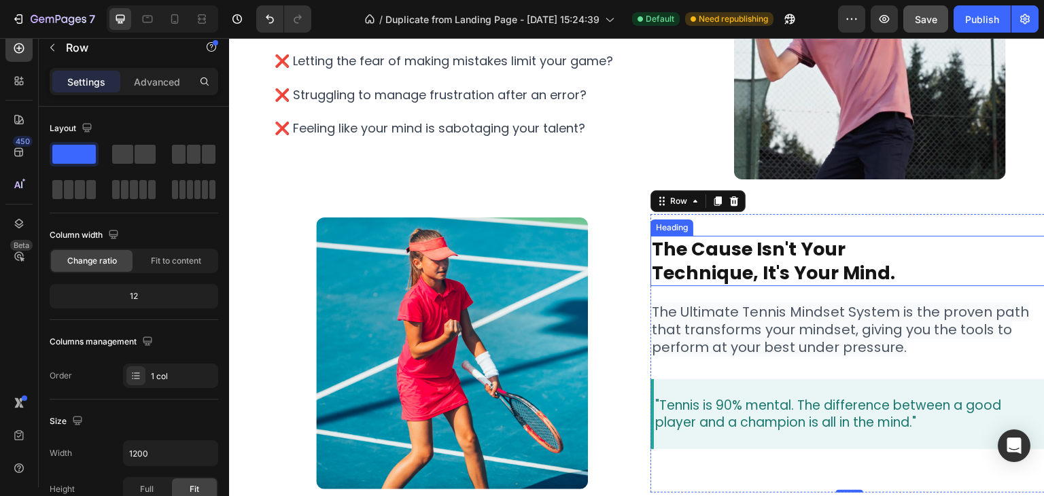
click at [823, 279] on strong "technique, it's your mind." at bounding box center [773, 272] width 243 height 25
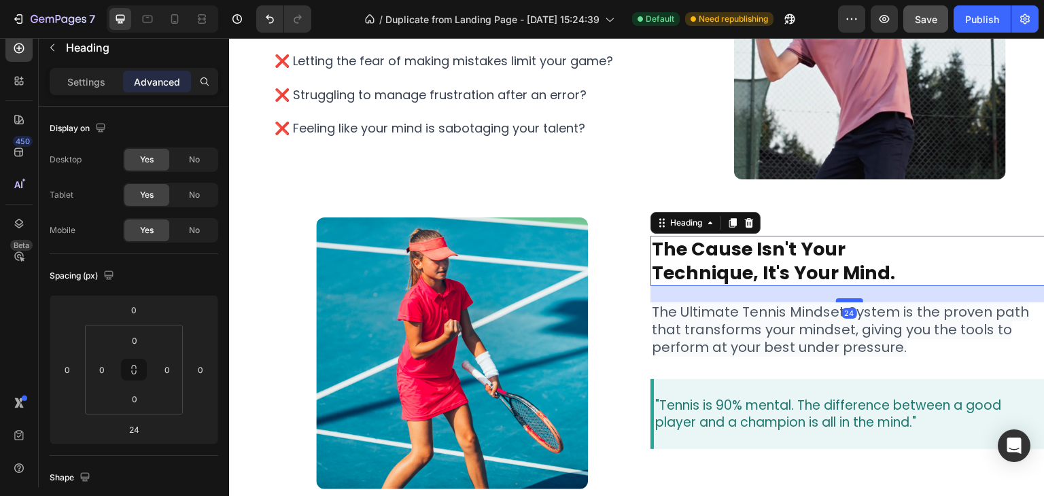
click at [840, 301] on div at bounding box center [849, 300] width 27 height 4
click at [842, 346] on span "The Ultimate Tennis Mindset System is the proven path that transforms your mind…" at bounding box center [840, 330] width 377 height 54
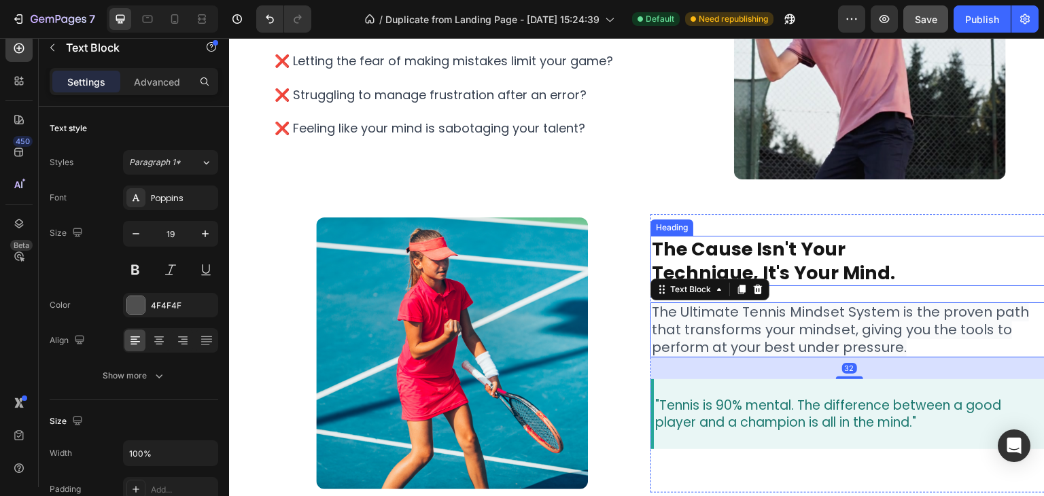
click at [853, 277] on strong "technique, it's your mind." at bounding box center [773, 272] width 243 height 25
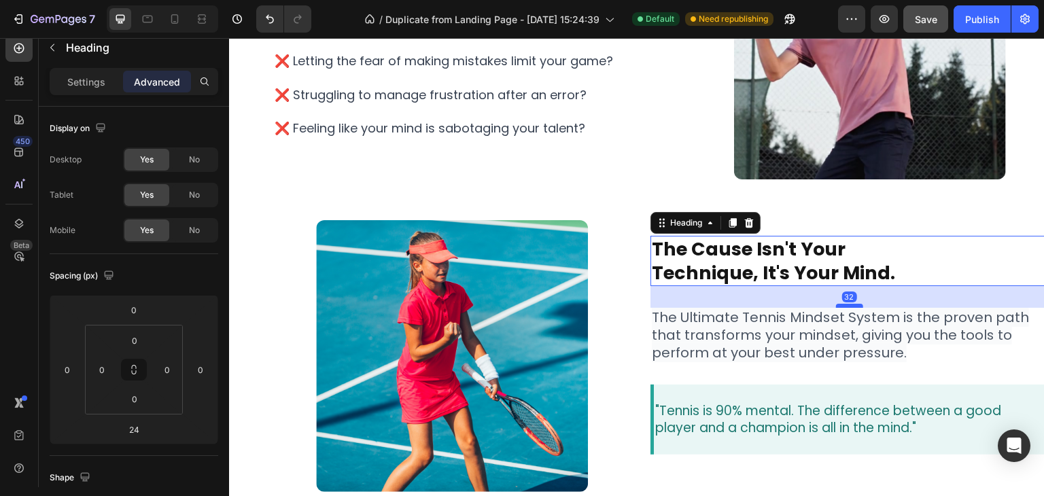
click at [846, 307] on div at bounding box center [849, 306] width 27 height 4
type input "32"
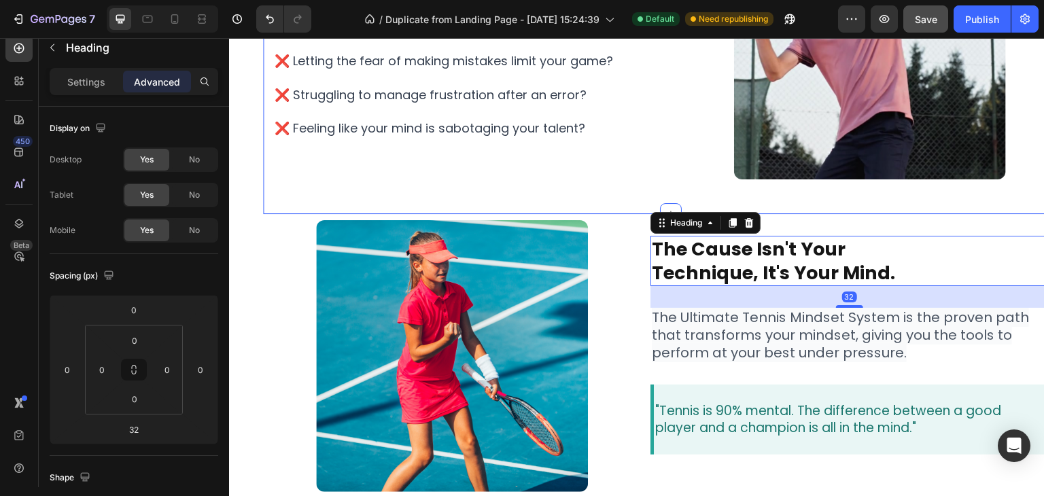
drag, startPoint x: 624, startPoint y: 188, endPoint x: 696, endPoint y: 256, distance: 98.6
click at [624, 188] on div "do you recognize these scenarios? Heading ❌ Losing crucial points due to lapses…" at bounding box center [670, 59] width 795 height 309
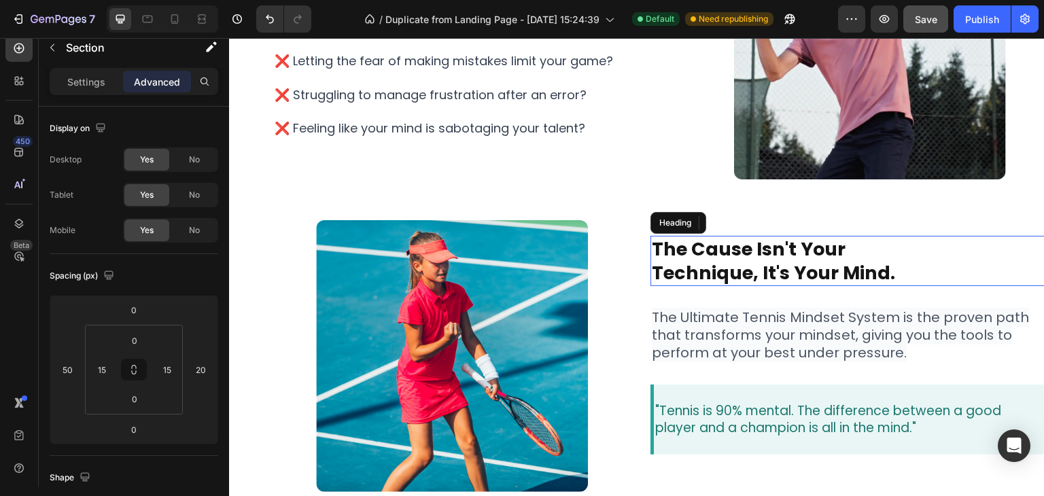
click at [696, 256] on strong "the cause isn't your" at bounding box center [749, 249] width 194 height 25
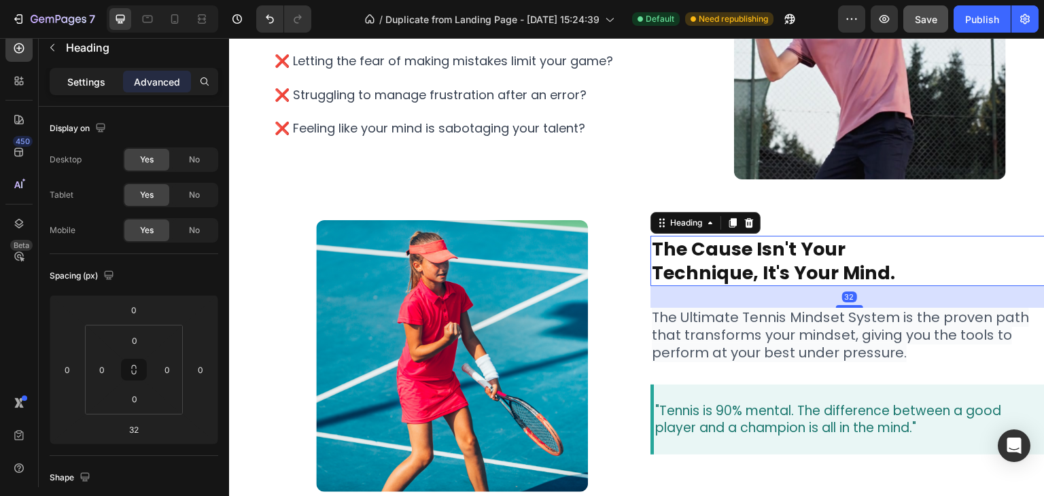
click at [85, 86] on p "Settings" at bounding box center [86, 82] width 38 height 14
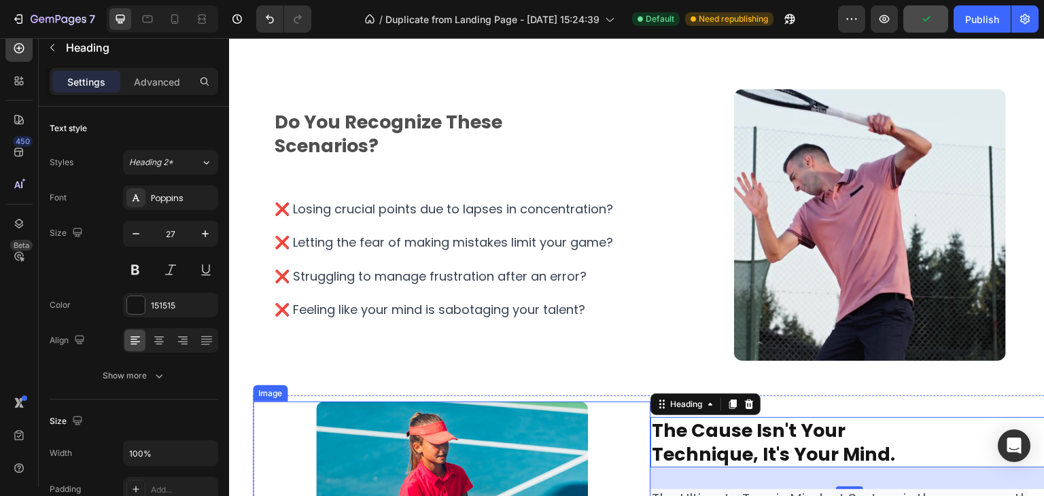
scroll to position [408, 0]
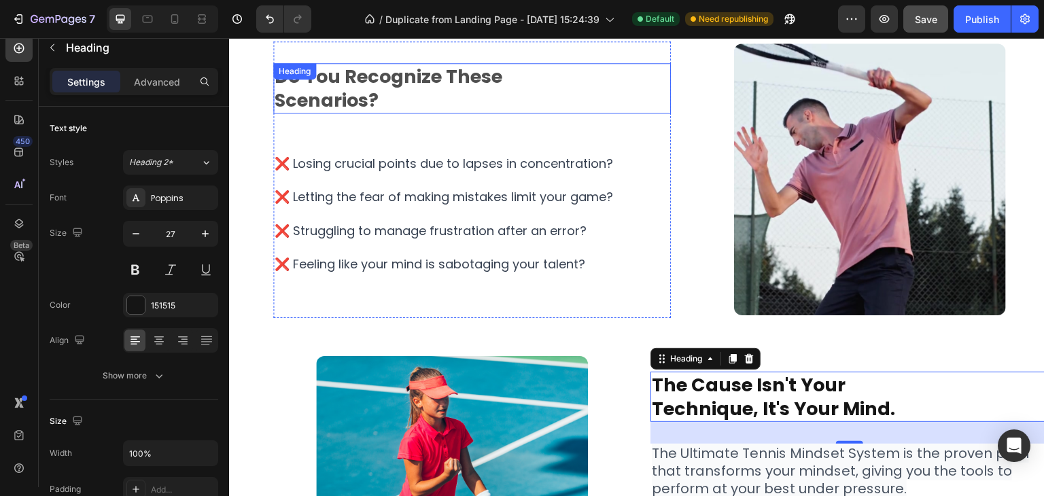
click at [381, 92] on h2 "do you recognize these scenarios?" at bounding box center [472, 88] width 398 height 50
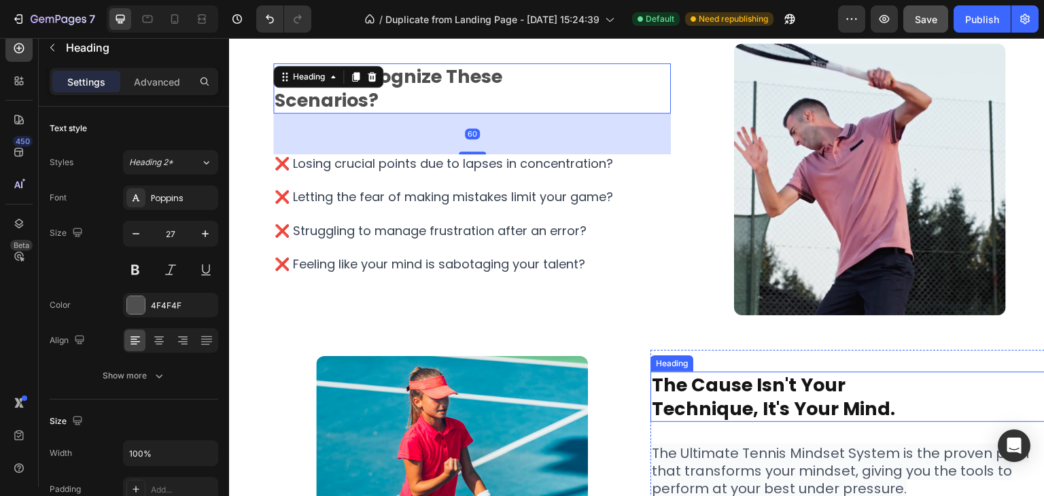
click at [734, 387] on strong "the cause isn't your" at bounding box center [749, 385] width 194 height 25
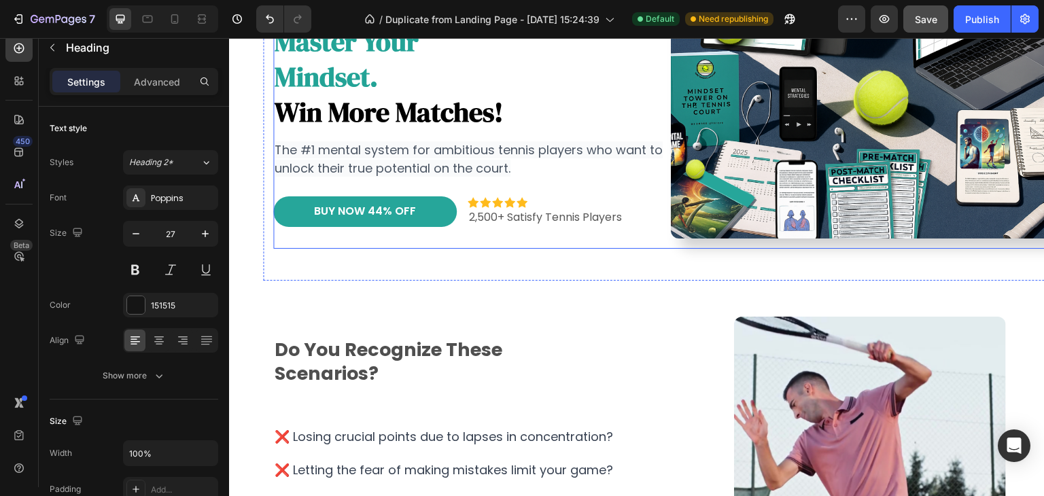
scroll to position [0, 0]
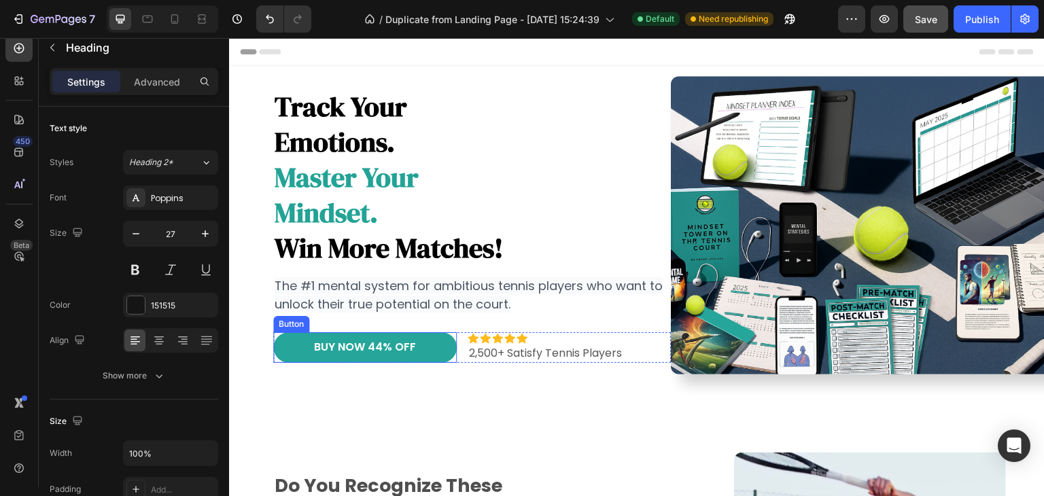
click at [394, 356] on link "BUY NOW 44% OFF" at bounding box center [365, 347] width 184 height 31
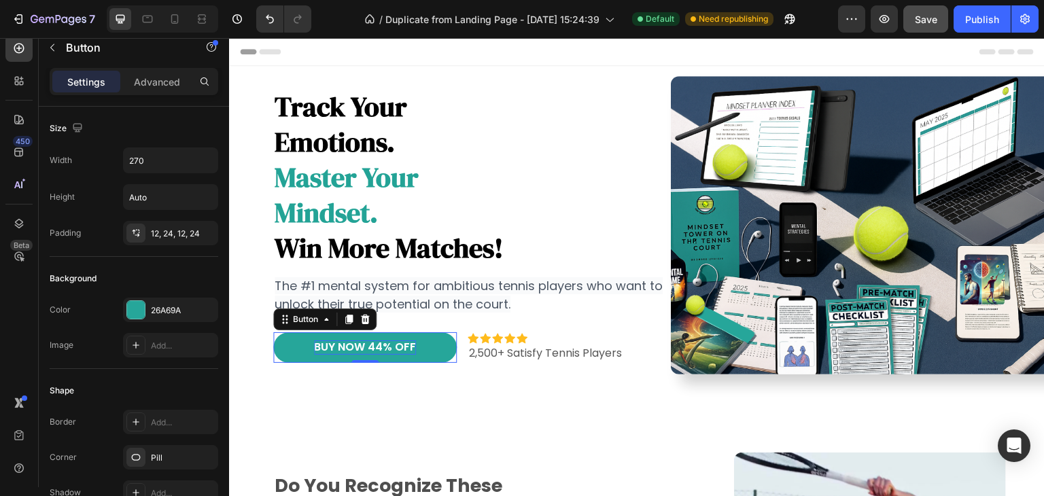
click at [329, 346] on p "BUY NOW 44% OFF" at bounding box center [365, 348] width 102 height 14
click at [274, 352] on div "BUY NOW 44% OFF Button 0" at bounding box center [365, 347] width 184 height 31
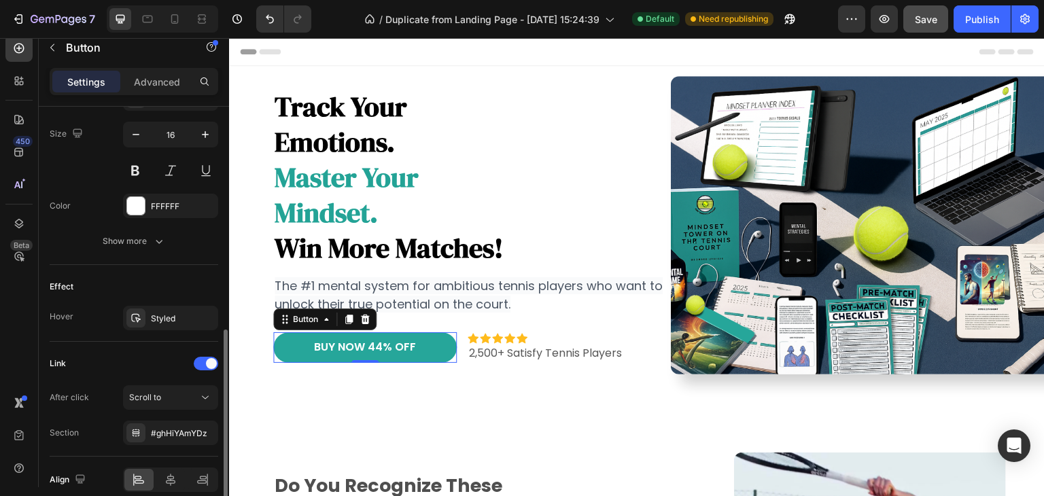
scroll to position [624, 0]
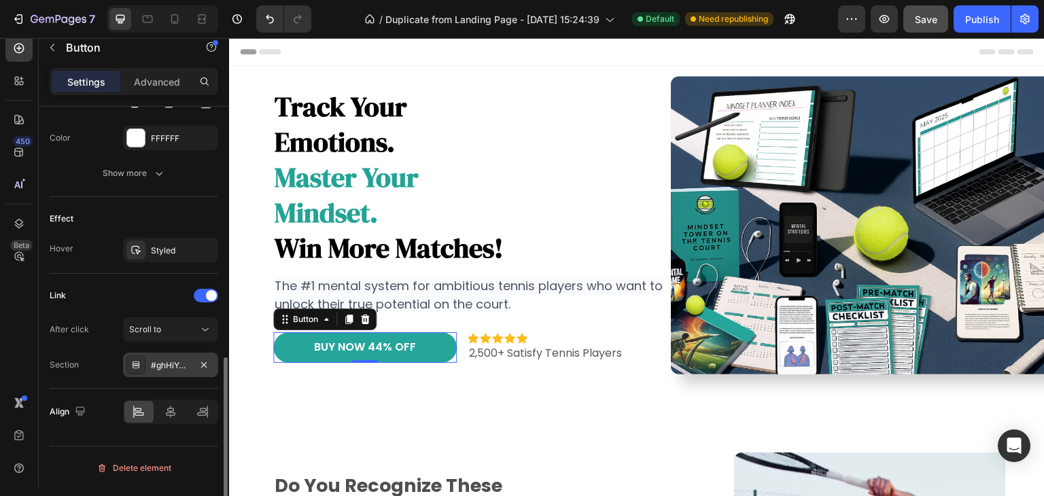
click at [180, 360] on div "#ghHiYAmYDz" at bounding box center [170, 366] width 39 height 12
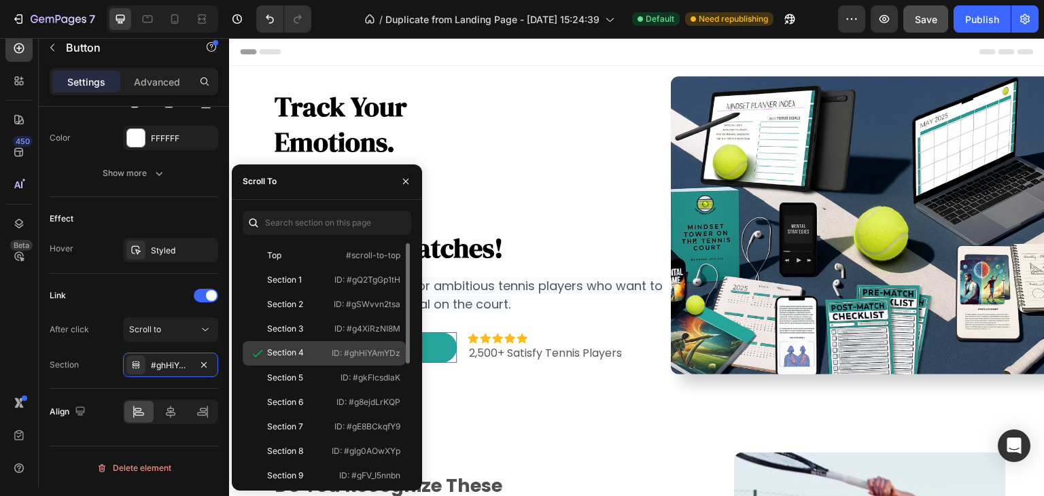
click at [304, 356] on div "Section 4" at bounding box center [287, 354] width 78 height 14
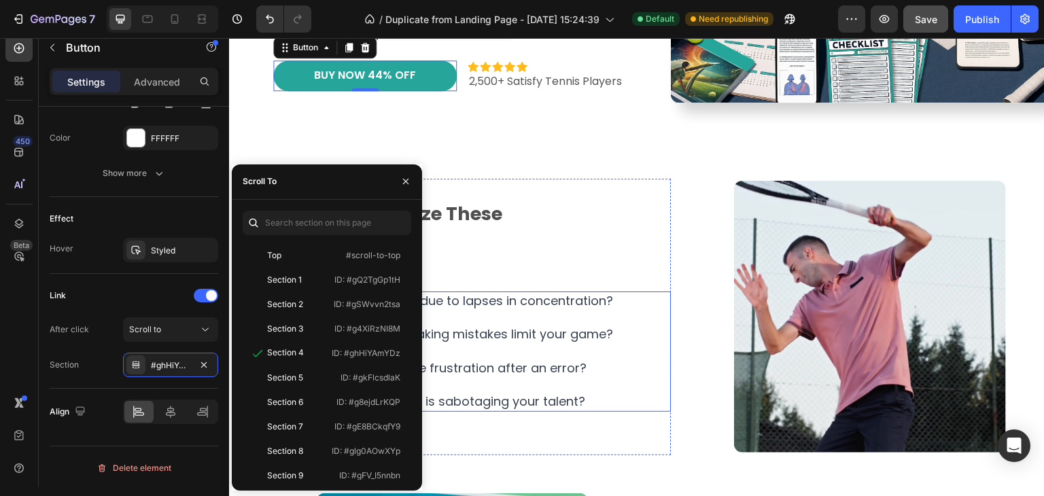
scroll to position [408, 0]
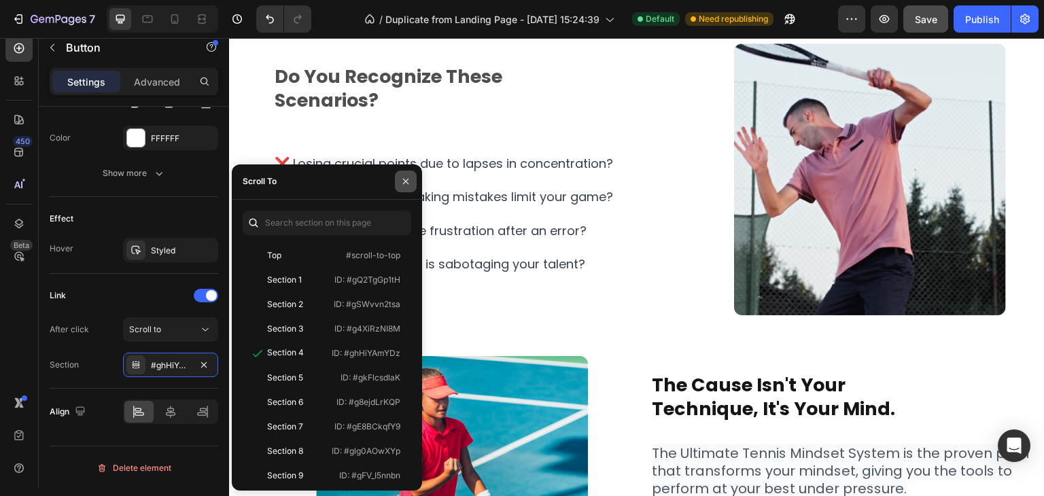
click at [404, 184] on icon "button" at bounding box center [405, 181] width 11 height 11
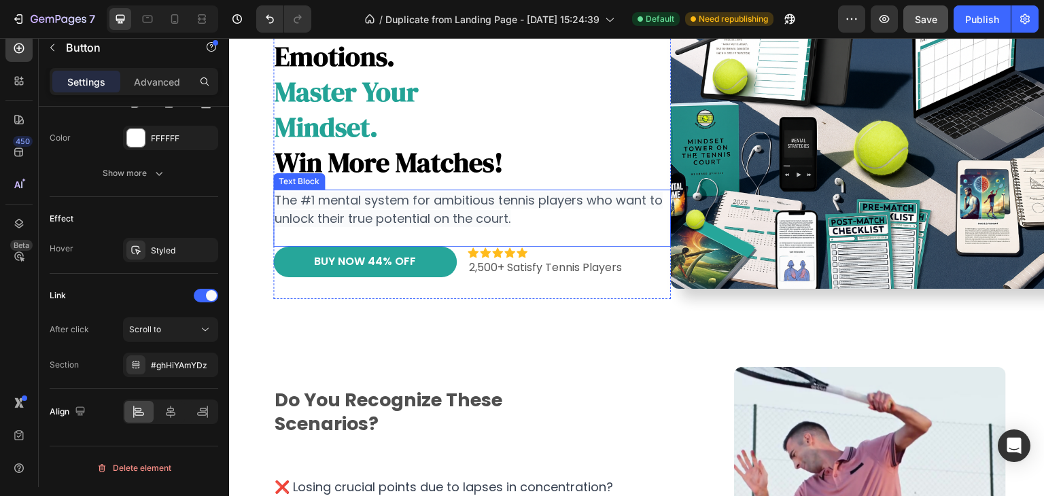
scroll to position [68, 0]
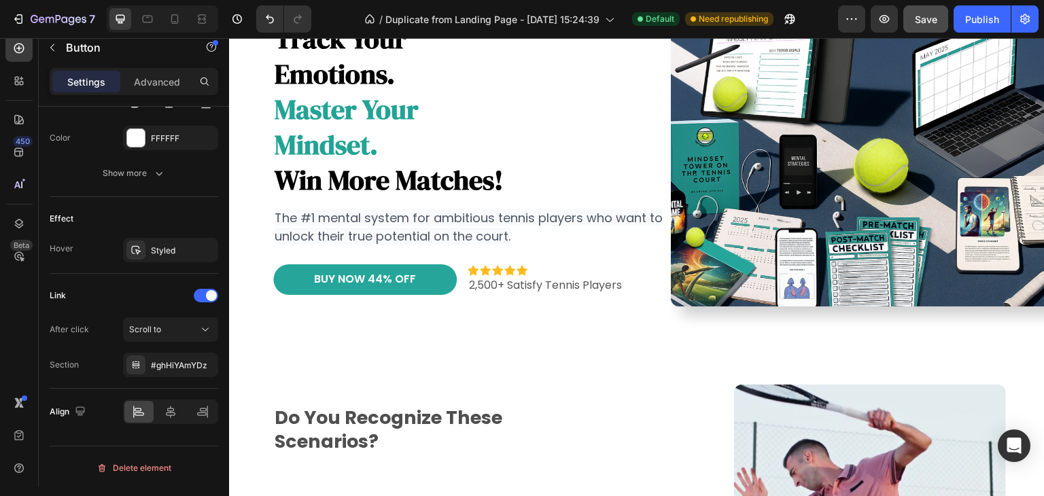
click at [281, 279] on link "BUY NOW 44% OFF" at bounding box center [365, 279] width 184 height 31
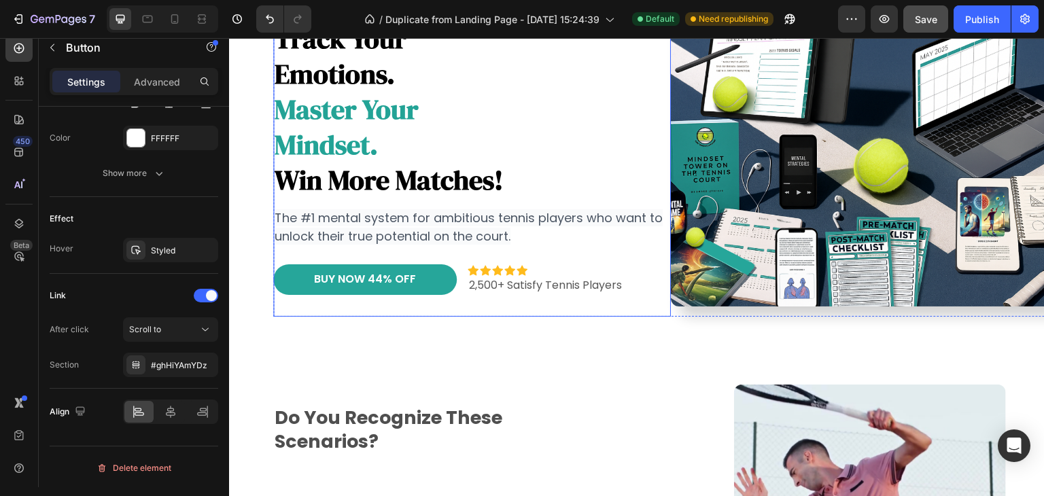
click at [343, 298] on div "track your emotions. master your mindset. win more matches! Heading The #1 ment…" at bounding box center [472, 157] width 398 height 319
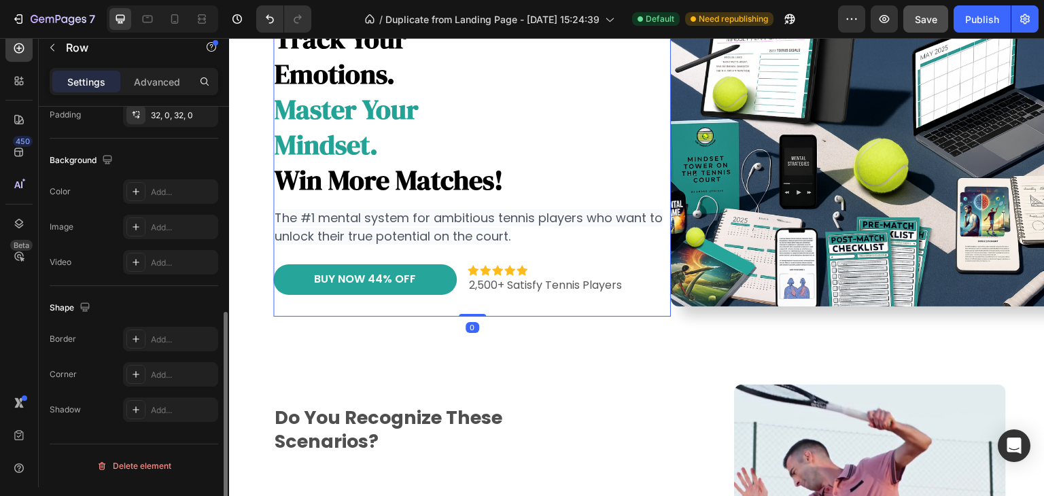
scroll to position [0, 0]
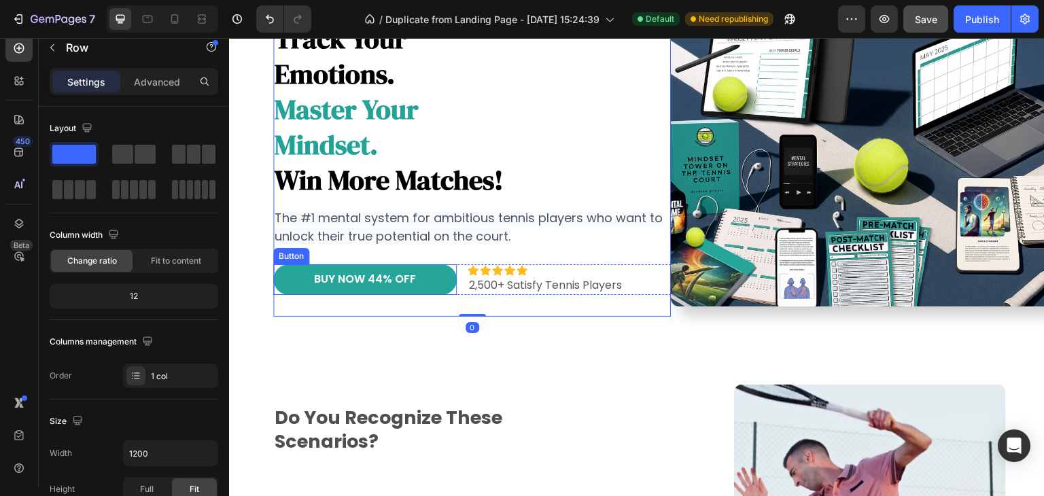
click at [430, 269] on link "BUY NOW 44% OFF" at bounding box center [365, 279] width 184 height 31
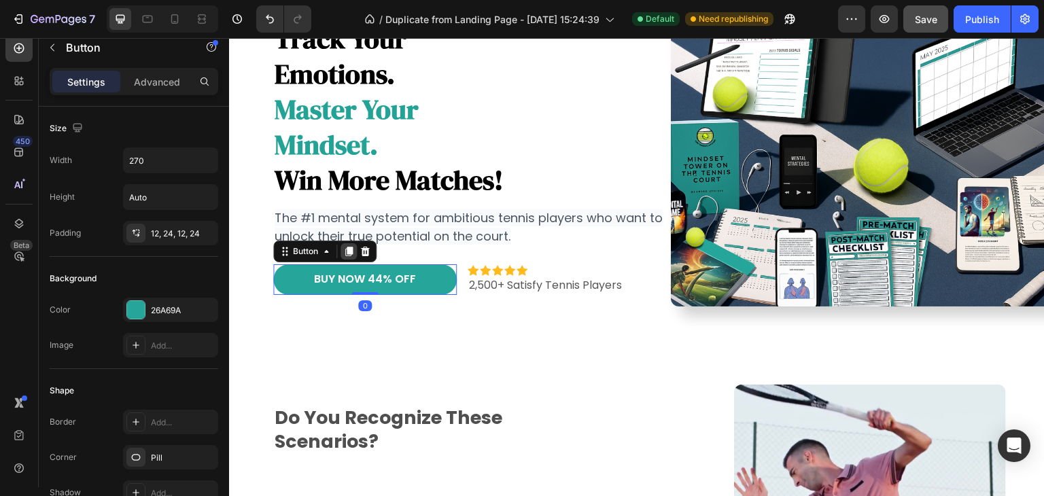
click at [345, 252] on icon at bounding box center [348, 252] width 7 height 10
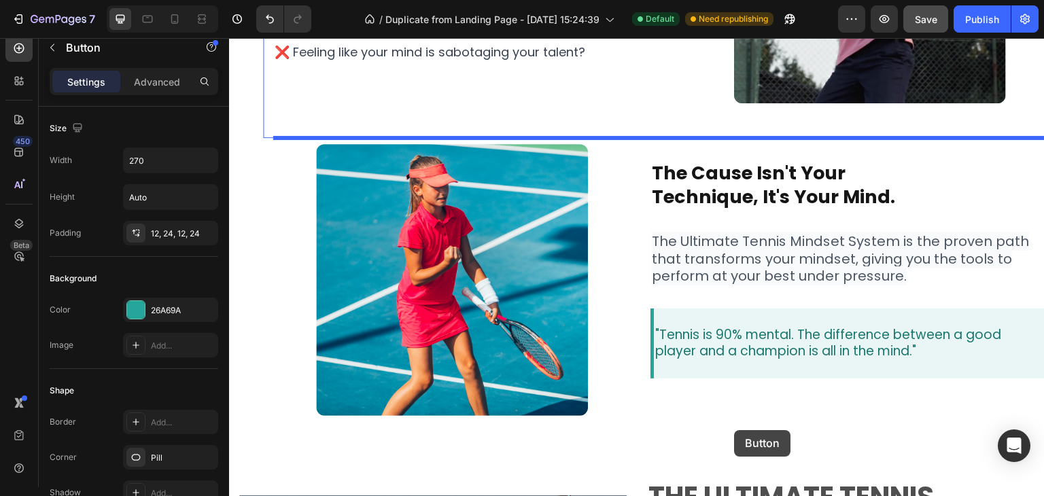
scroll to position [661, 0]
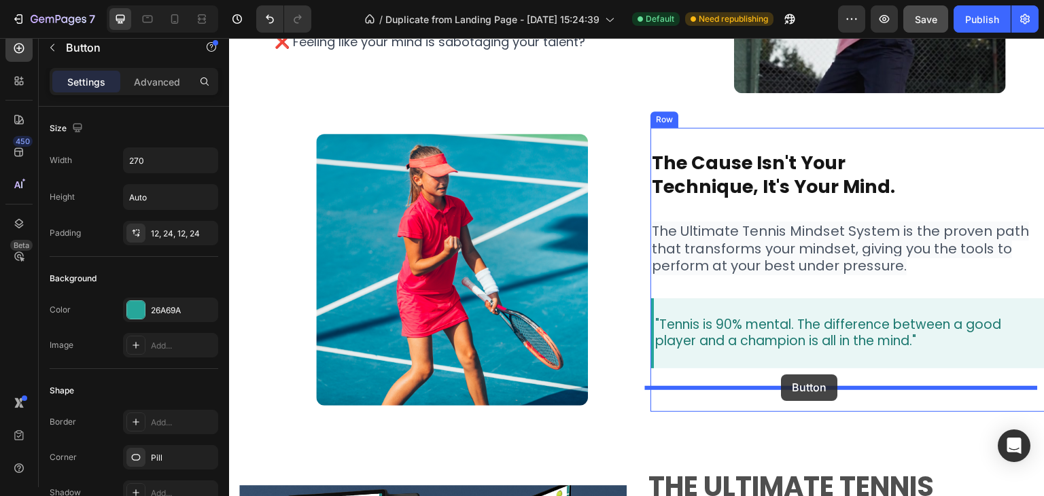
drag, startPoint x: 288, startPoint y: 301, endPoint x: 782, endPoint y: 375, distance: 499.2
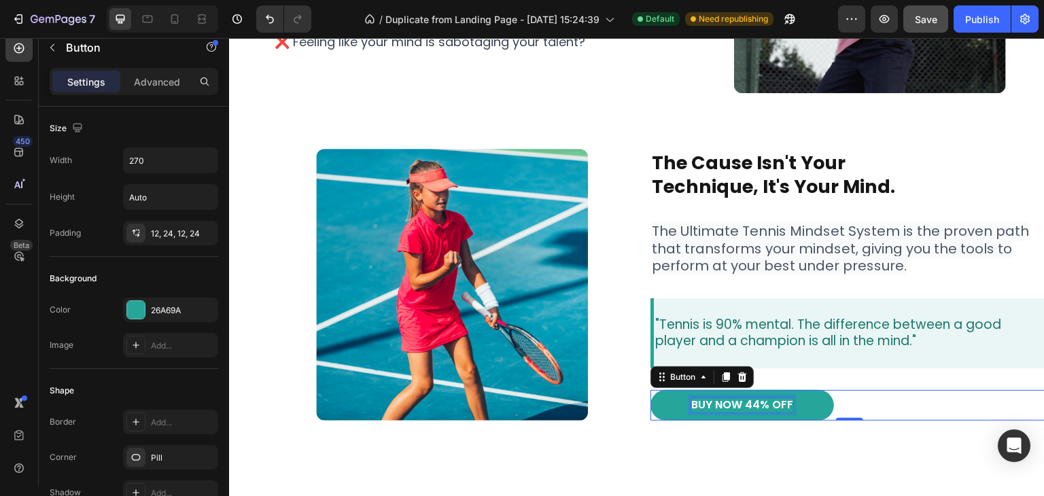
click at [738, 407] on p "BUY NOW 44% OFF" at bounding box center [742, 405] width 102 height 14
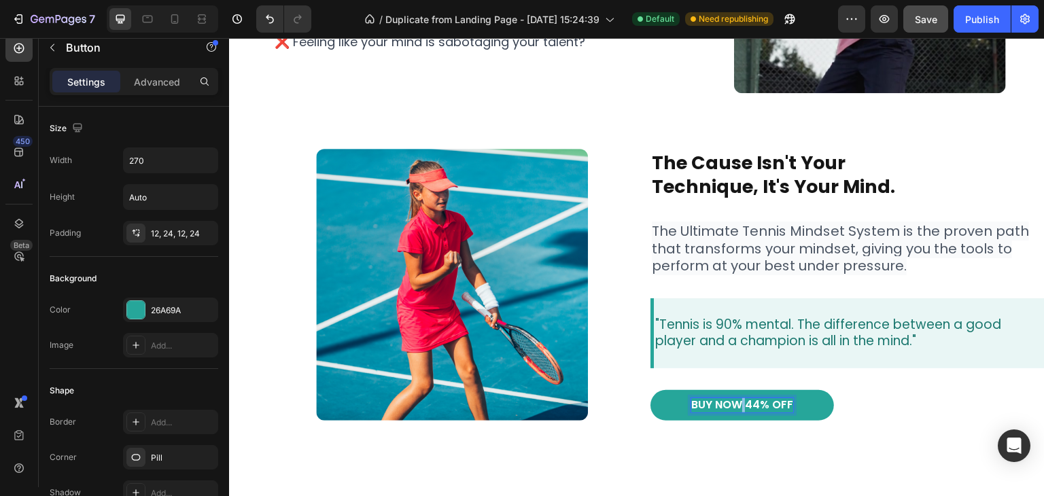
click at [738, 407] on p "BUY NOW 44% OFF" at bounding box center [742, 405] width 102 height 14
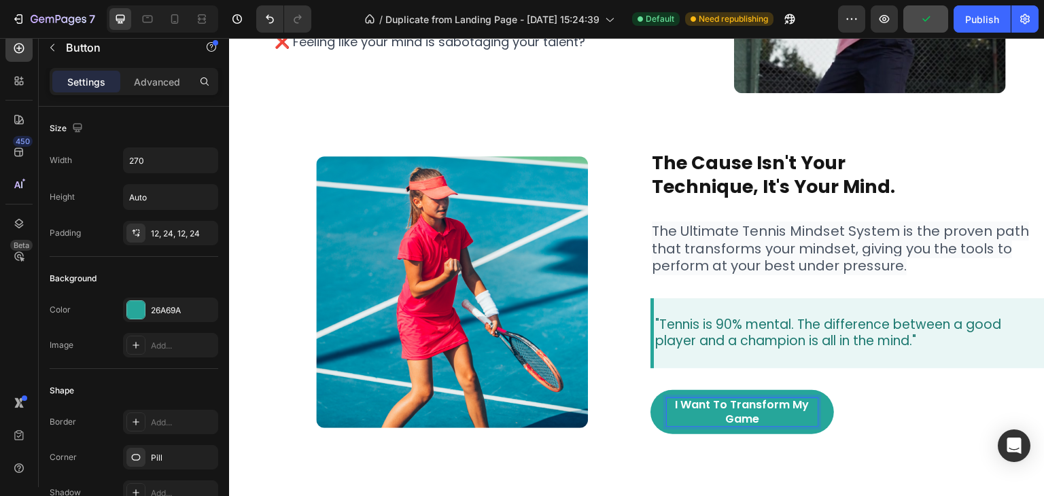
click at [924, 392] on div "I Want To Transform My Game Button 0" at bounding box center [850, 412] width 398 height 45
click at [826, 409] on link "I Want To Transform My Game" at bounding box center [743, 412] width 184 height 45
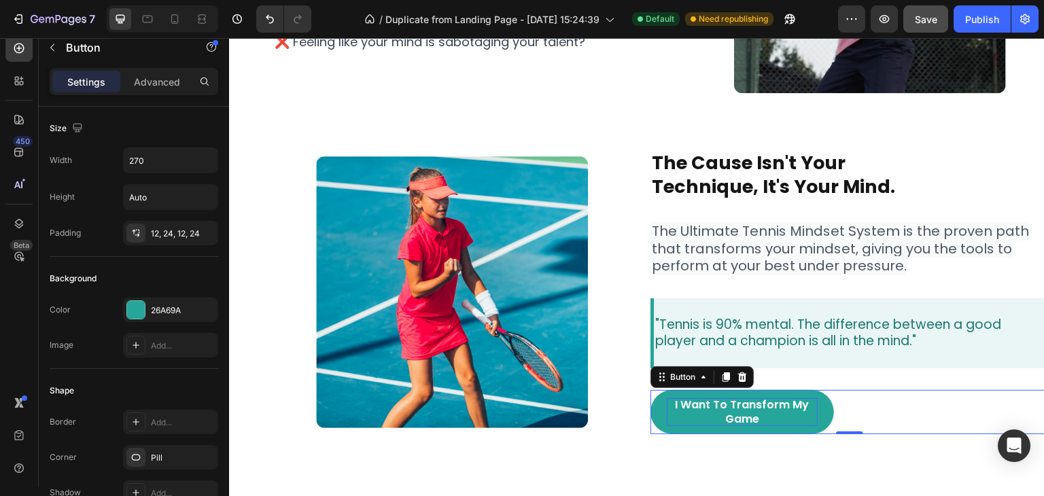
click at [827, 413] on link "I Want To Transform My Game" at bounding box center [743, 412] width 184 height 45
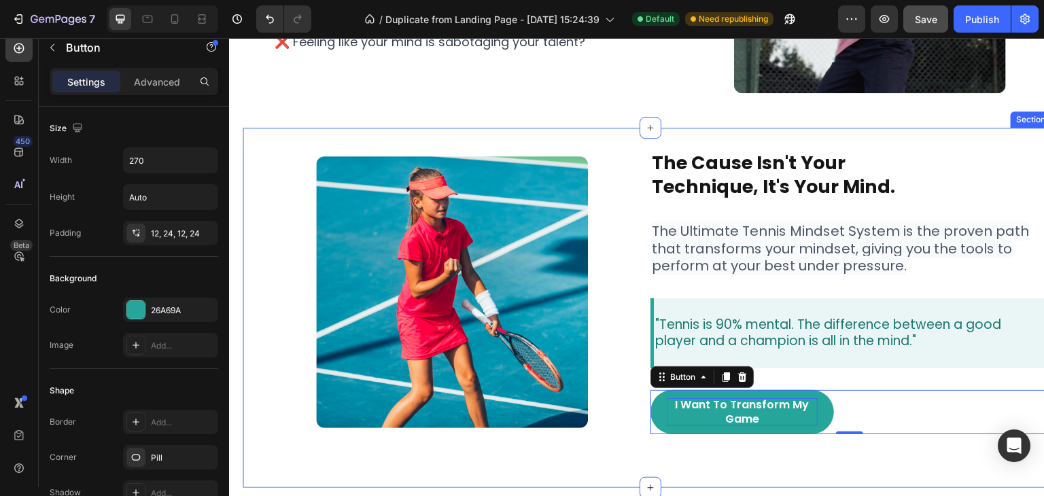
drag, startPoint x: 624, startPoint y: 466, endPoint x: 634, endPoint y: 456, distance: 14.4
click at [625, 464] on div "Image the cause isn't your technique, it's your mind. Heading The Ultimate Tenn…" at bounding box center [650, 308] width 795 height 361
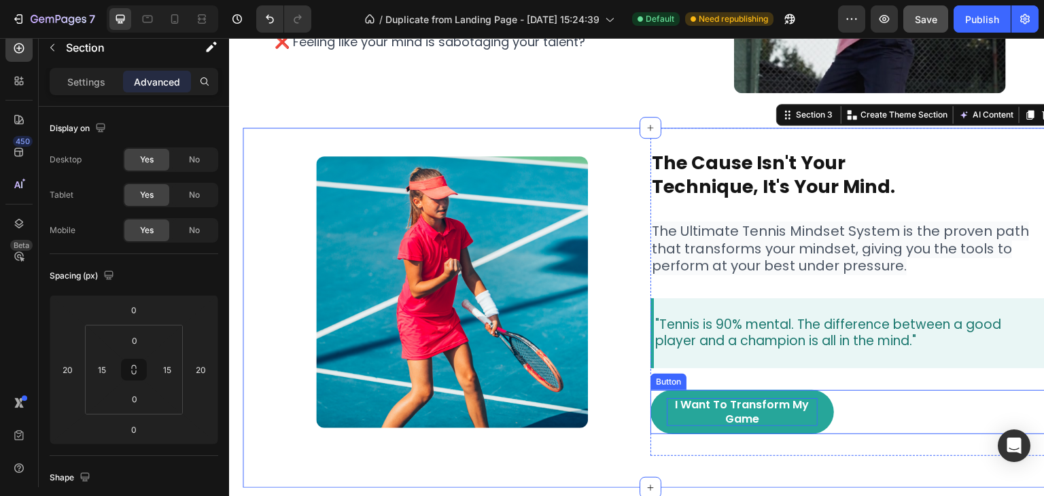
click at [667, 422] on p "I Want To Transform My Game" at bounding box center [742, 412] width 151 height 29
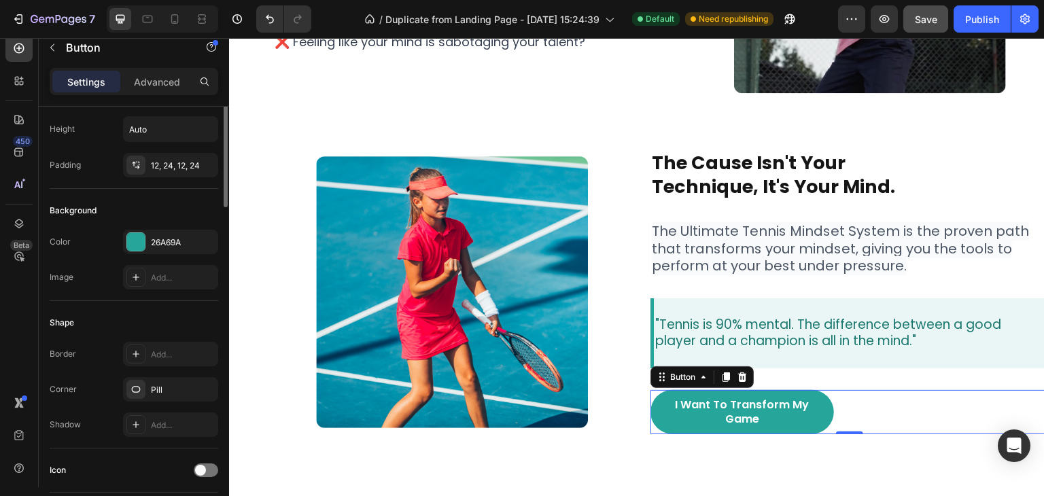
scroll to position [0, 0]
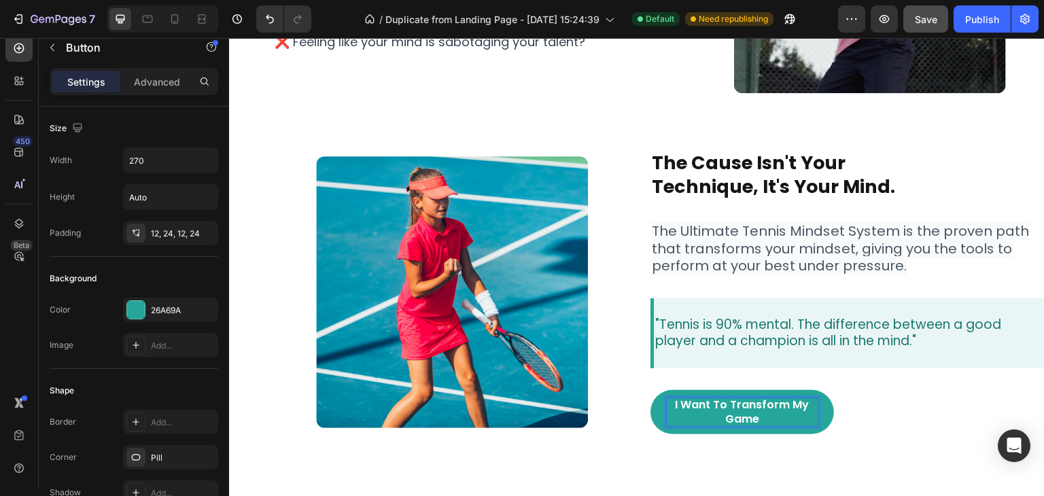
click at [761, 418] on p "I Want To Transform My Game" at bounding box center [742, 412] width 151 height 29
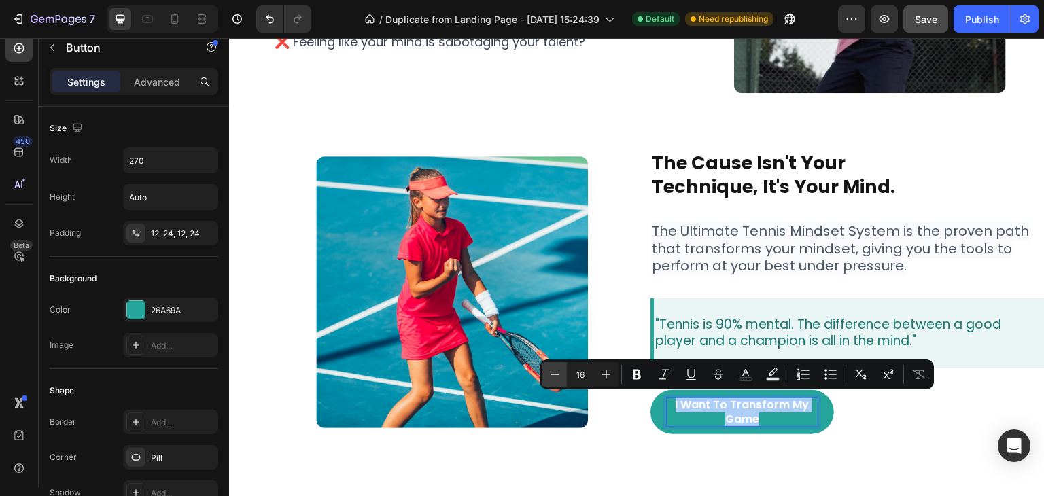
click at [559, 379] on icon "Editor contextual toolbar" at bounding box center [555, 375] width 14 height 14
type input "15"
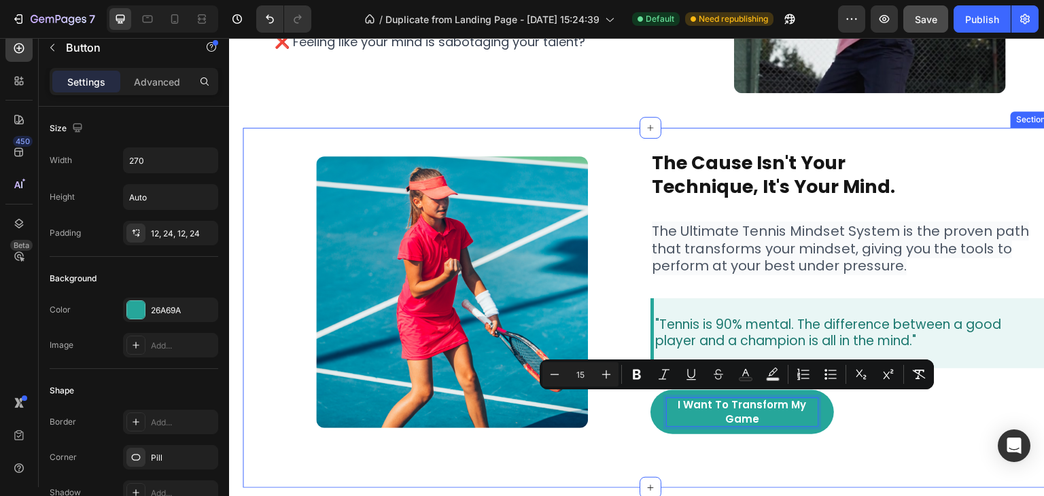
click at [669, 481] on div "Image the cause isn't your technique, it's your mind. Heading The Ultimate Tenn…" at bounding box center [650, 308] width 795 height 361
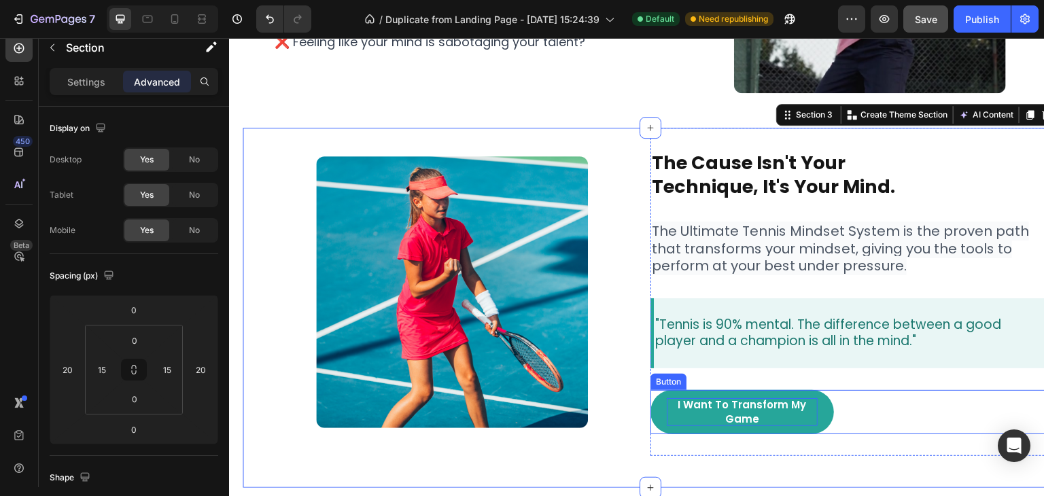
click at [800, 405] on p "I Want To Transform My Game" at bounding box center [742, 412] width 151 height 29
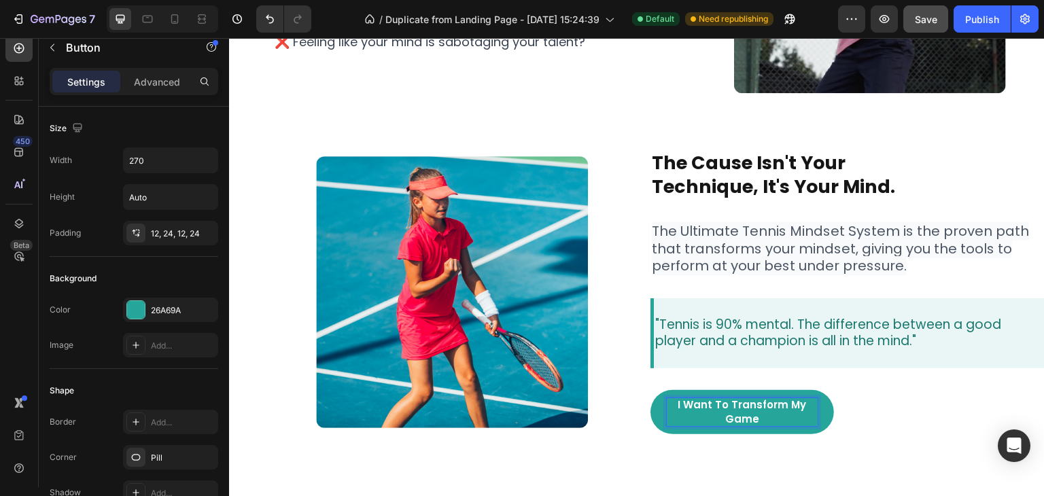
click at [828, 413] on link "I Want To Transform My Game" at bounding box center [743, 412] width 184 height 45
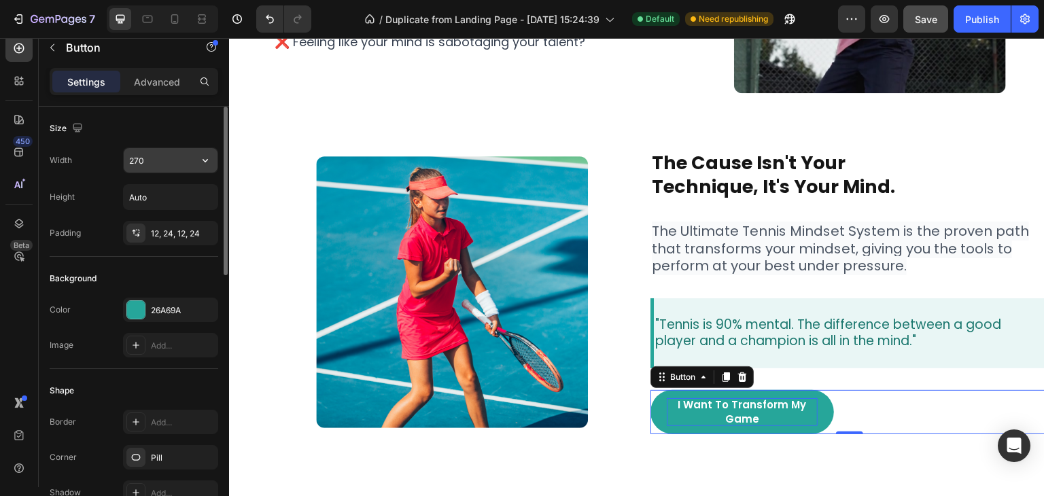
click at [145, 162] on input "270" at bounding box center [171, 160] width 94 height 24
click at [210, 164] on icon "button" at bounding box center [206, 161] width 14 height 14
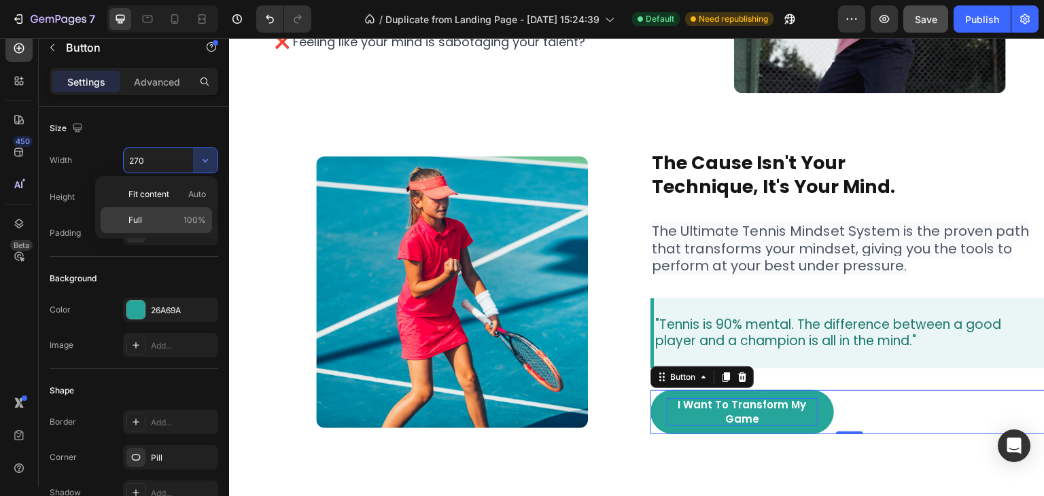
click at [152, 213] on div "Full 100%" at bounding box center [157, 220] width 112 height 26
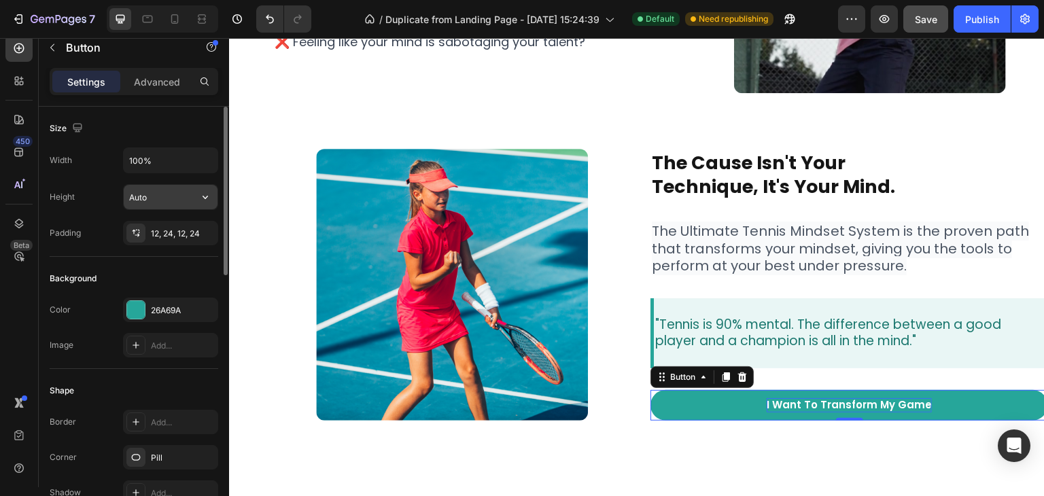
click at [161, 192] on input "Auto" at bounding box center [171, 197] width 94 height 24
click at [179, 164] on input "100%" at bounding box center [171, 160] width 94 height 24
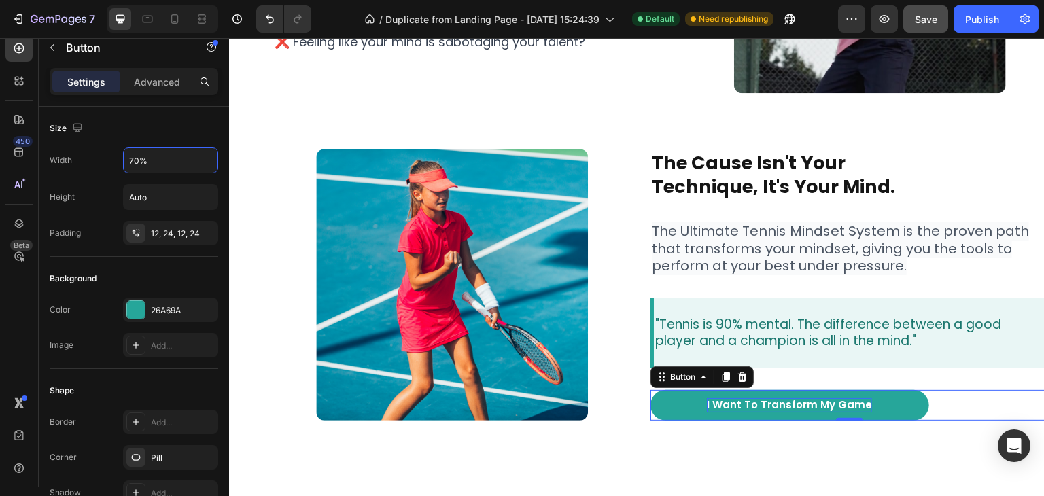
type input "70%"
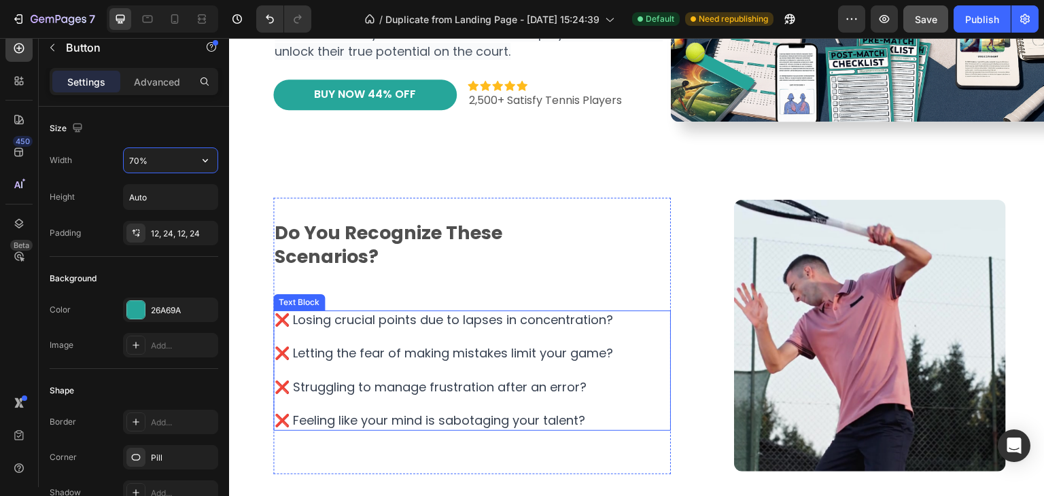
scroll to position [49, 0]
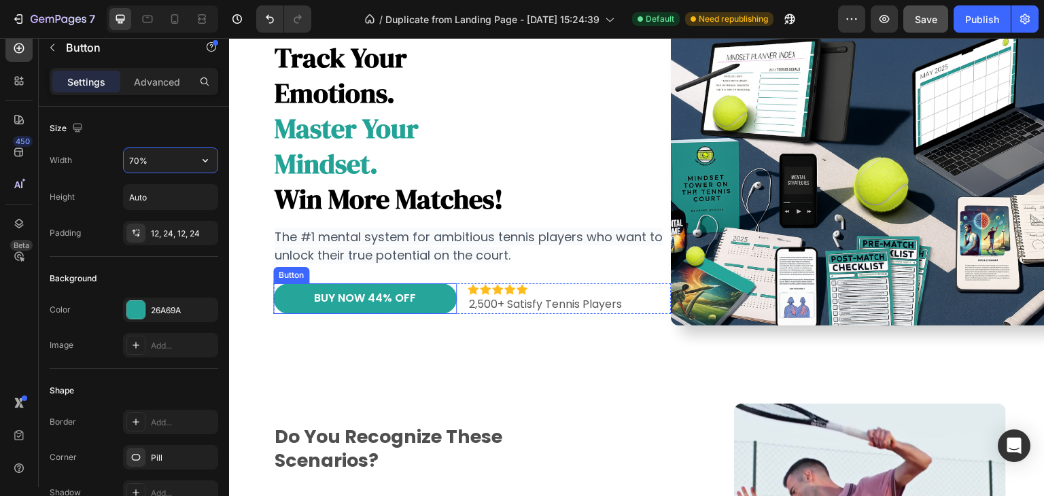
click at [283, 306] on link "BUY NOW 44% OFF" at bounding box center [365, 299] width 184 height 31
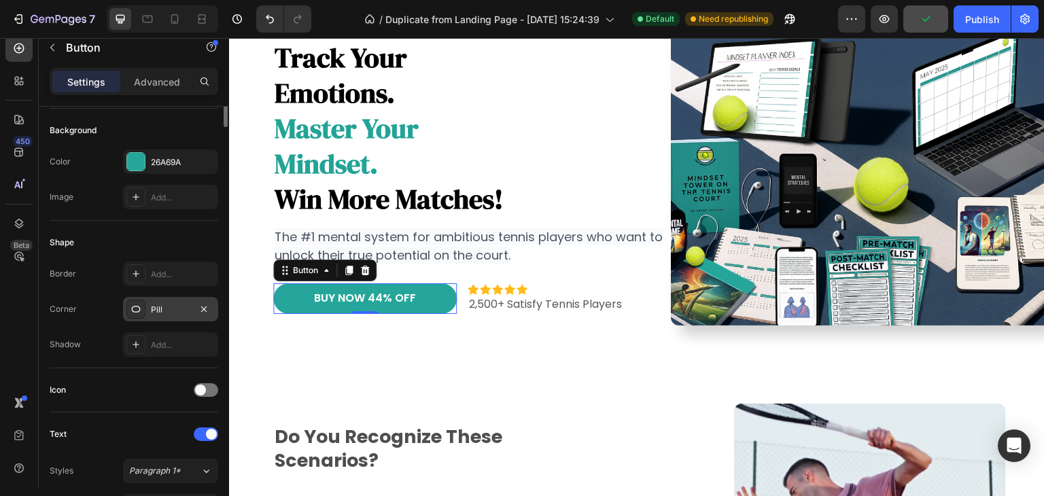
scroll to position [0, 0]
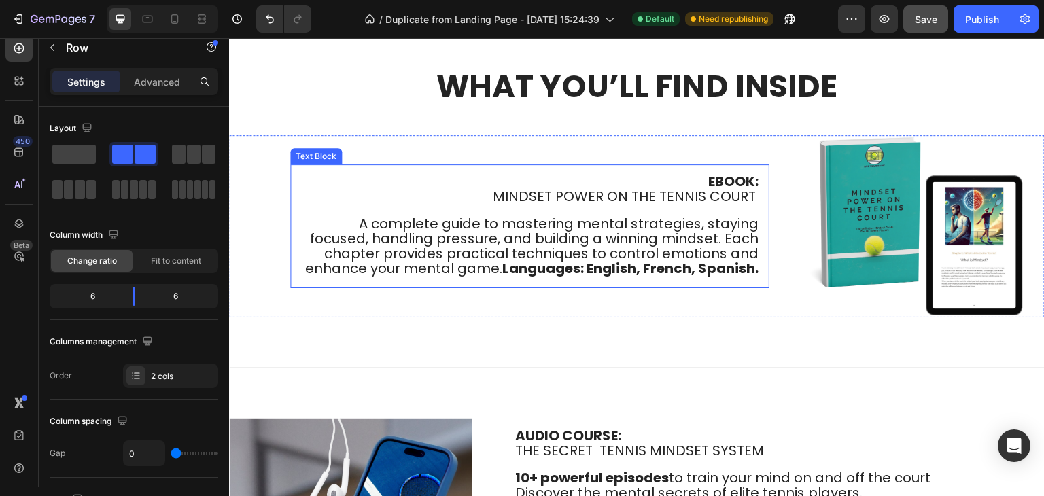
scroll to position [2030, 0]
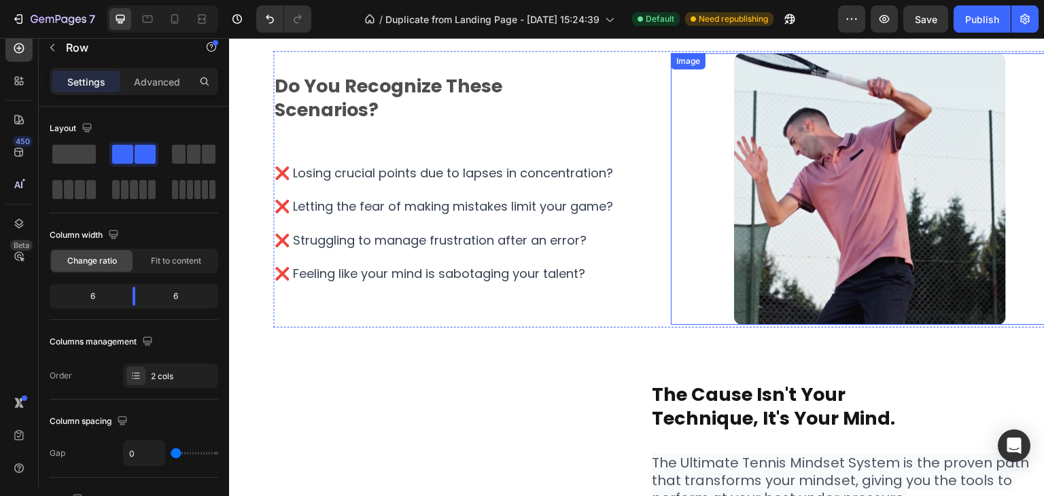
scroll to position [534, 0]
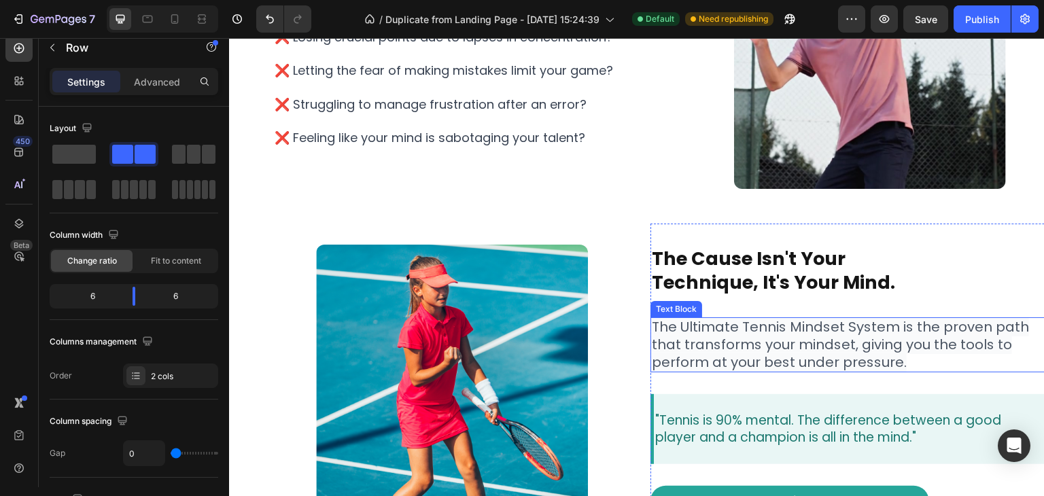
click at [740, 325] on span "The Ultimate Tennis Mindset System is the proven path that transforms your mind…" at bounding box center [840, 345] width 377 height 54
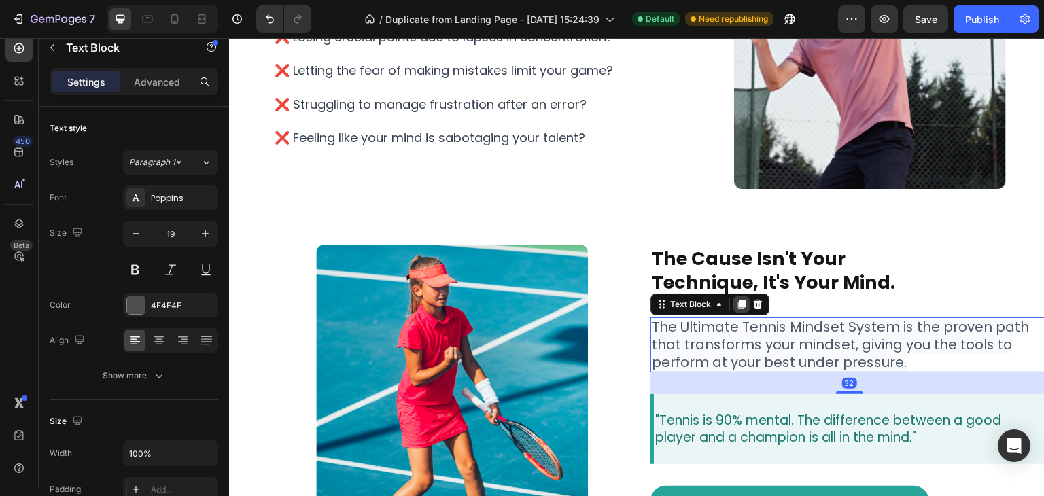
click at [739, 309] on icon at bounding box center [741, 304] width 11 height 11
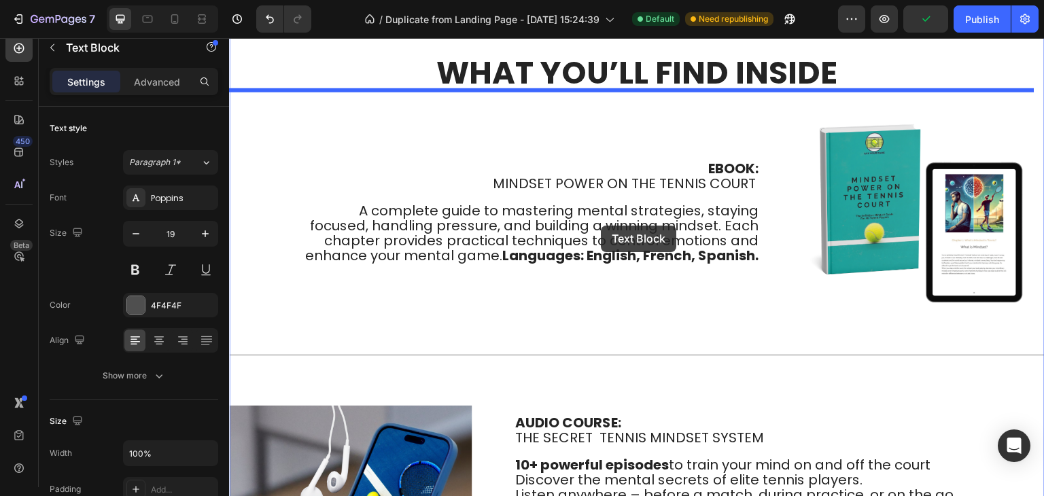
scroll to position [2535, 0]
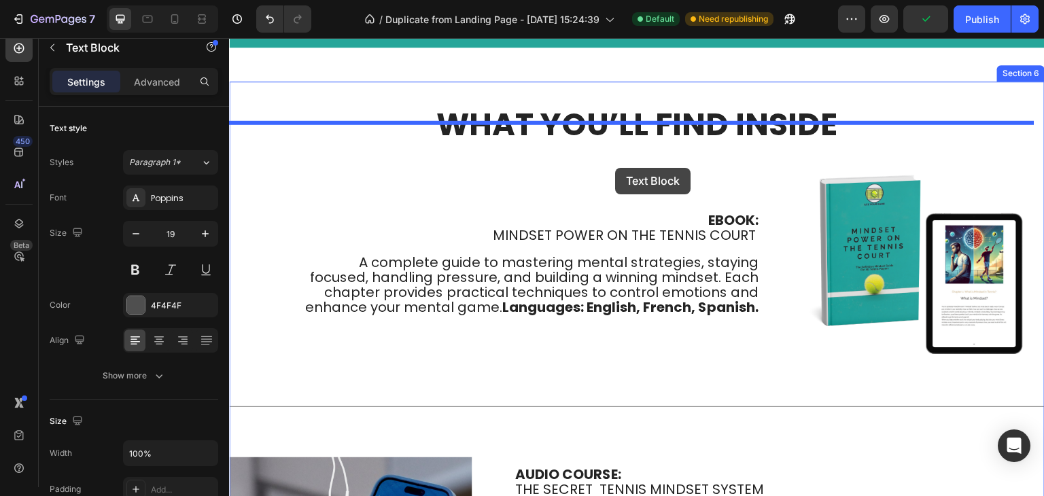
drag, startPoint x: 750, startPoint y: 287, endPoint x: 625, endPoint y: 147, distance: 187.8
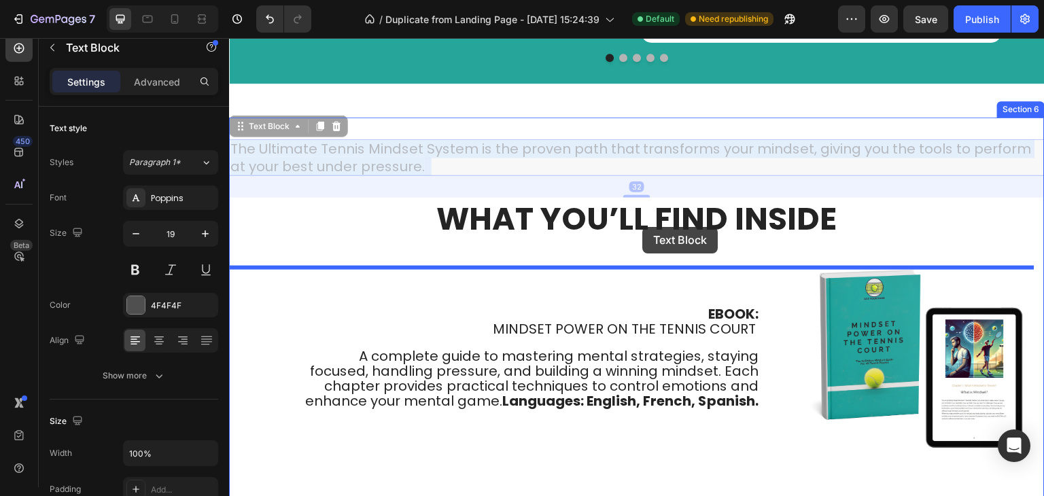
drag, startPoint x: 572, startPoint y: 152, endPoint x: 643, endPoint y: 227, distance: 102.9
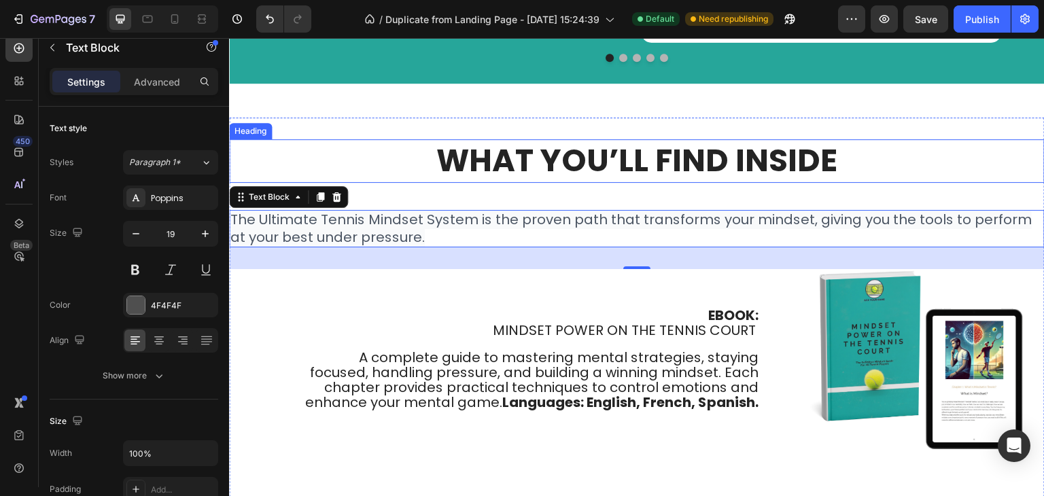
click at [614, 160] on h2 "What You’ll Find Inside" at bounding box center [637, 161] width 816 height 44
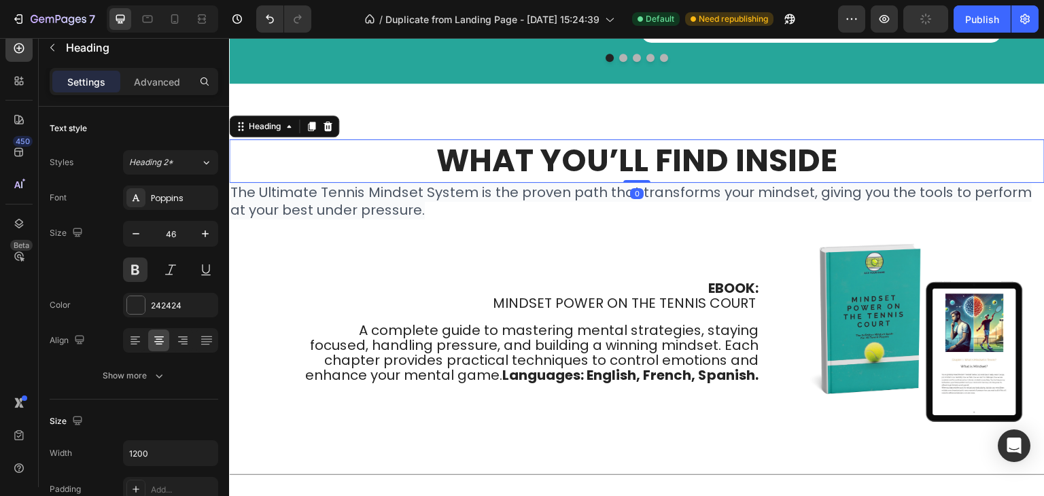
drag, startPoint x: 632, startPoint y: 207, endPoint x: 646, endPoint y: 179, distance: 31.9
click at [646, 179] on div "What You’ll Find Inside Heading 0" at bounding box center [637, 161] width 816 height 44
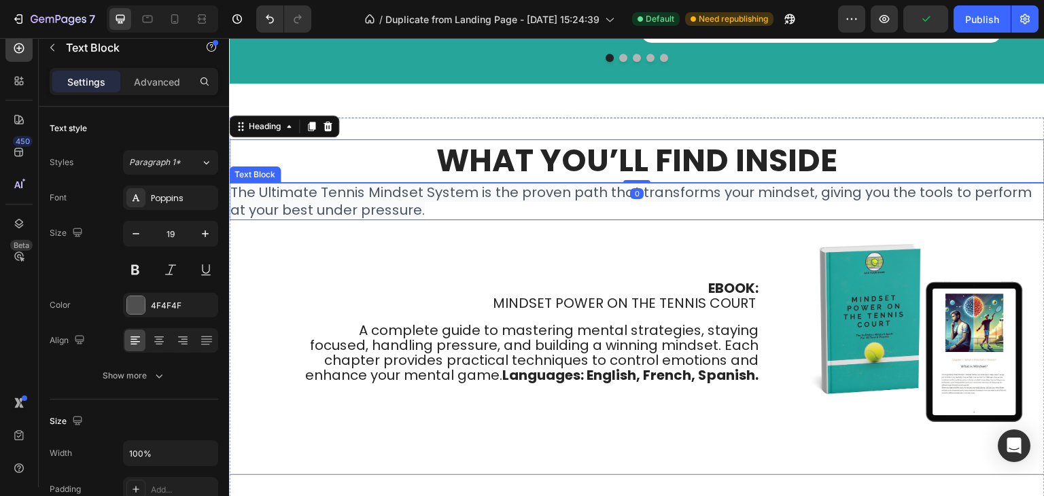
click at [612, 194] on span "The Ultimate Tennis Mindset System is the proven path that transforms your mind…" at bounding box center [631, 201] width 802 height 37
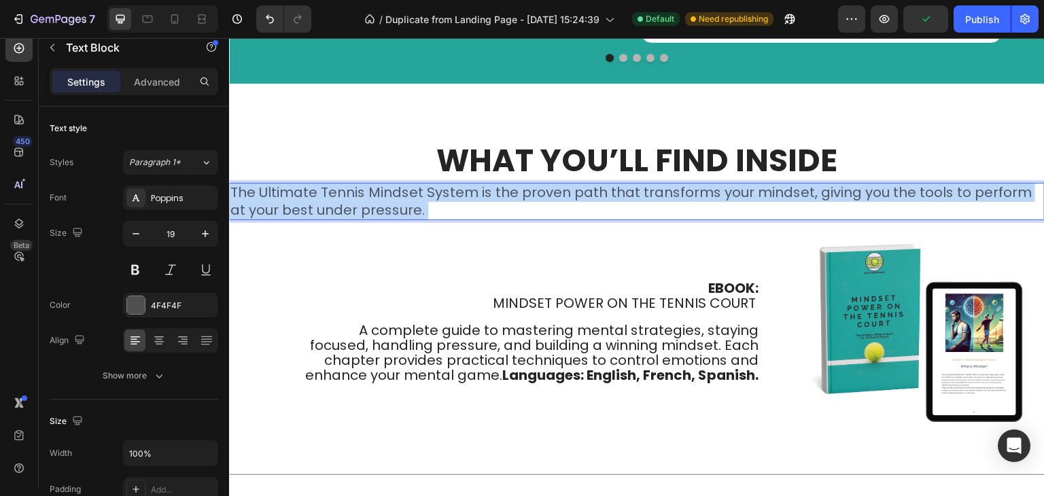
click at [612, 194] on span "The Ultimate Tennis Mindset System is the proven path that transforms your mind…" at bounding box center [631, 201] width 802 height 37
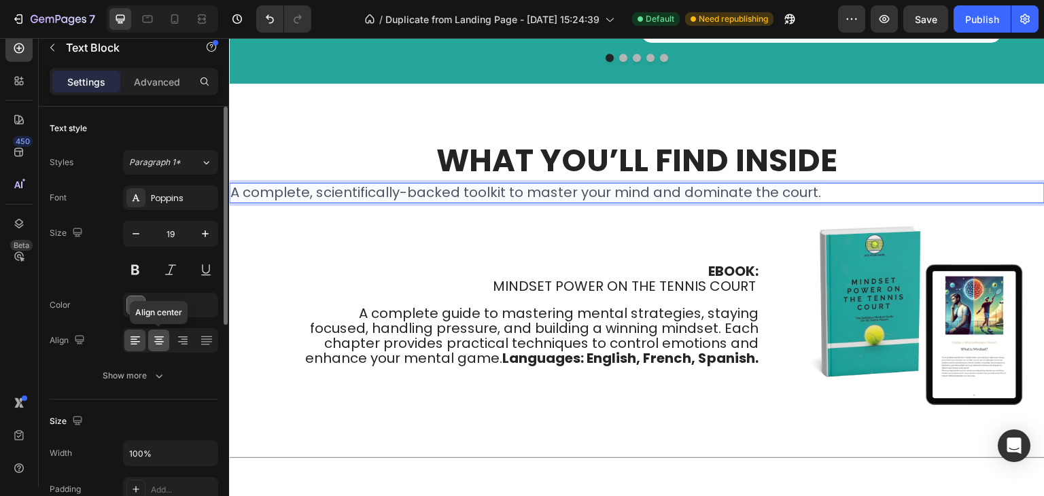
click at [167, 338] on div at bounding box center [158, 341] width 21 height 22
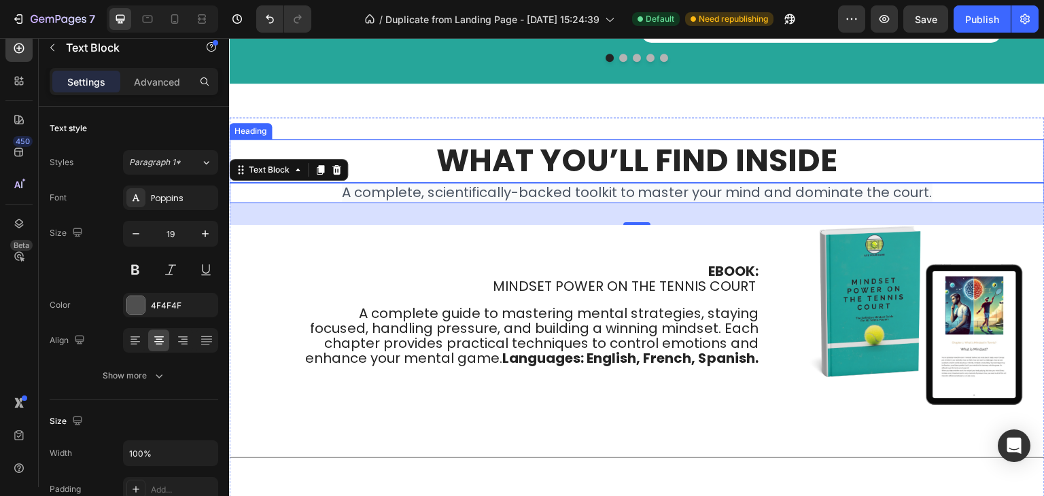
click at [440, 183] on span "A complete, scientifically-backed toolkit to master your mind and dominate the …" at bounding box center [637, 192] width 591 height 19
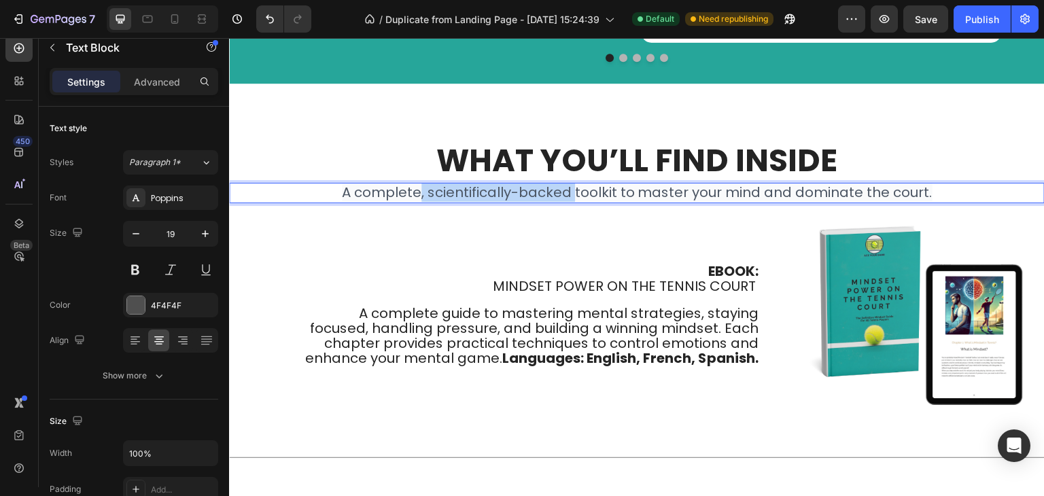
drag, startPoint x: 573, startPoint y: 188, endPoint x: 415, endPoint y: 191, distance: 157.8
click at [415, 191] on span "A complete, scientifically-backed toolkit to master your mind and dominate the …" at bounding box center [637, 192] width 591 height 19
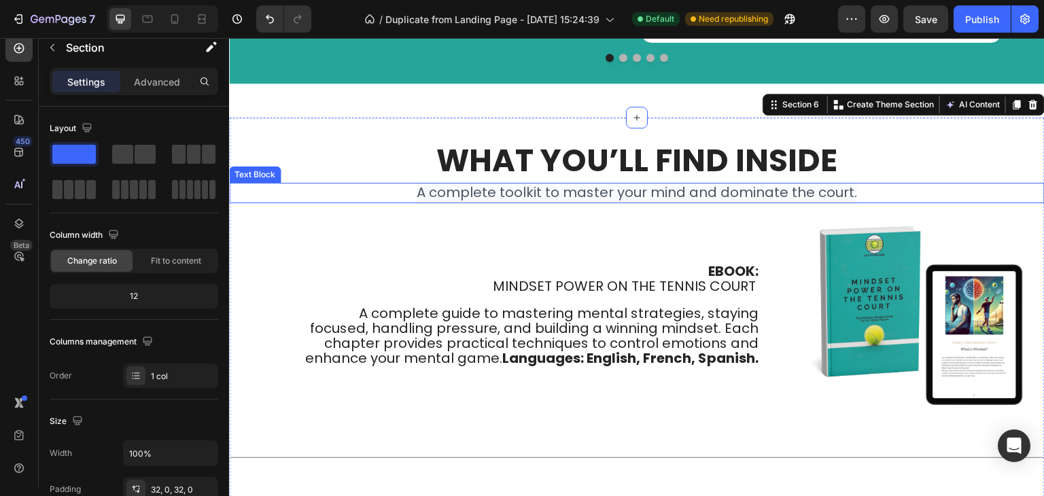
click at [635, 161] on h2 "What You’ll Find Inside" at bounding box center [637, 161] width 816 height 44
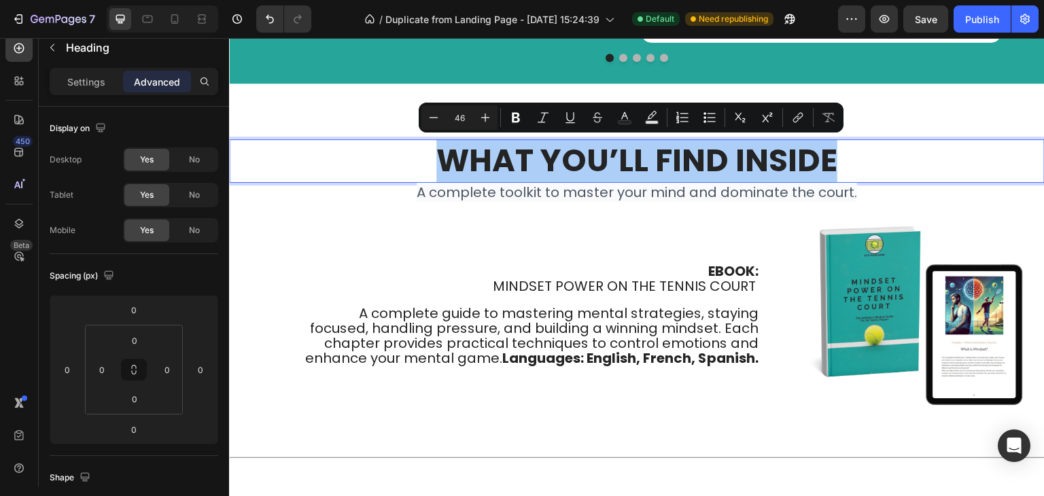
drag, startPoint x: 10, startPoint y: 273, endPoint x: 596, endPoint y: 130, distance: 602.6
click at [623, 120] on icon "Editor contextual toolbar" at bounding box center [625, 118] width 14 height 14
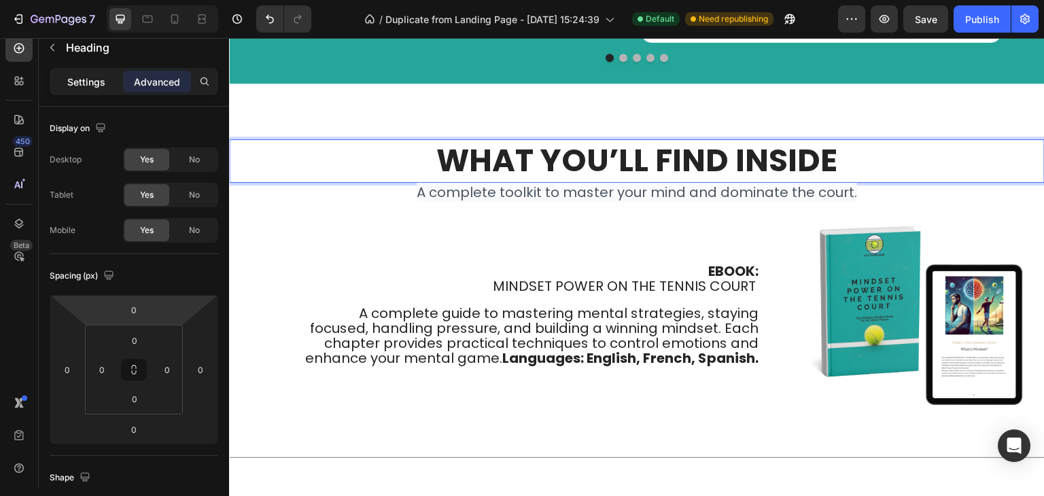
click at [86, 73] on div "Settings" at bounding box center [86, 82] width 68 height 22
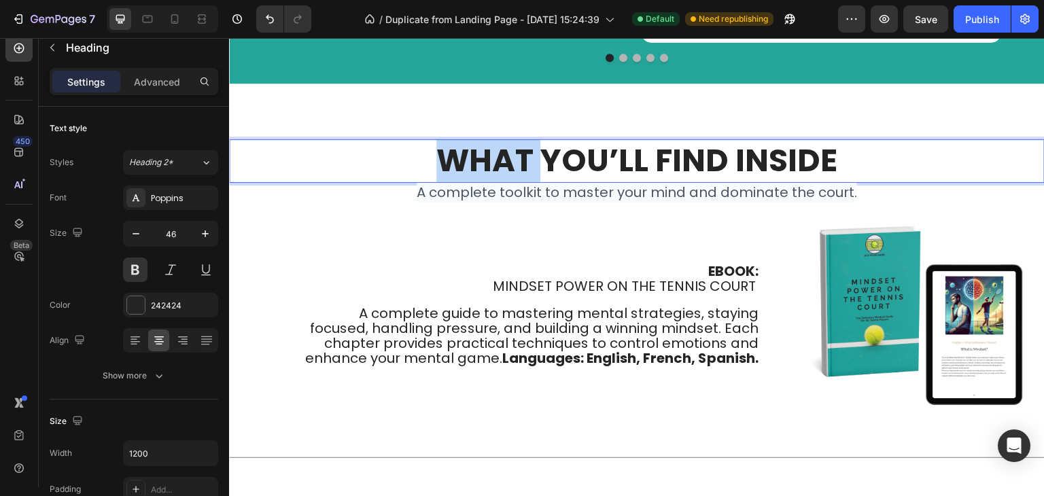
click at [487, 158] on p "What You’ll Find Inside" at bounding box center [636, 161] width 813 height 41
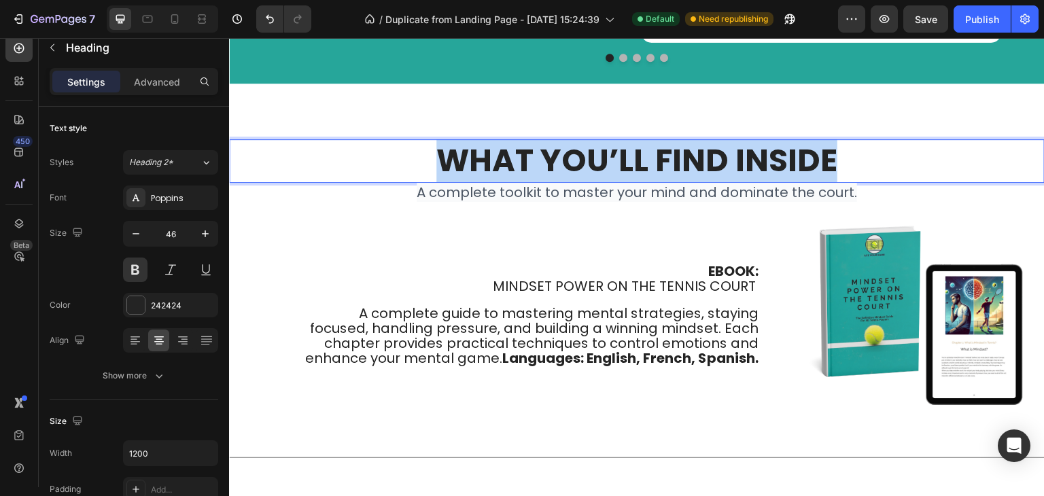
click at [487, 158] on p "What You’ll Find Inside" at bounding box center [636, 161] width 813 height 41
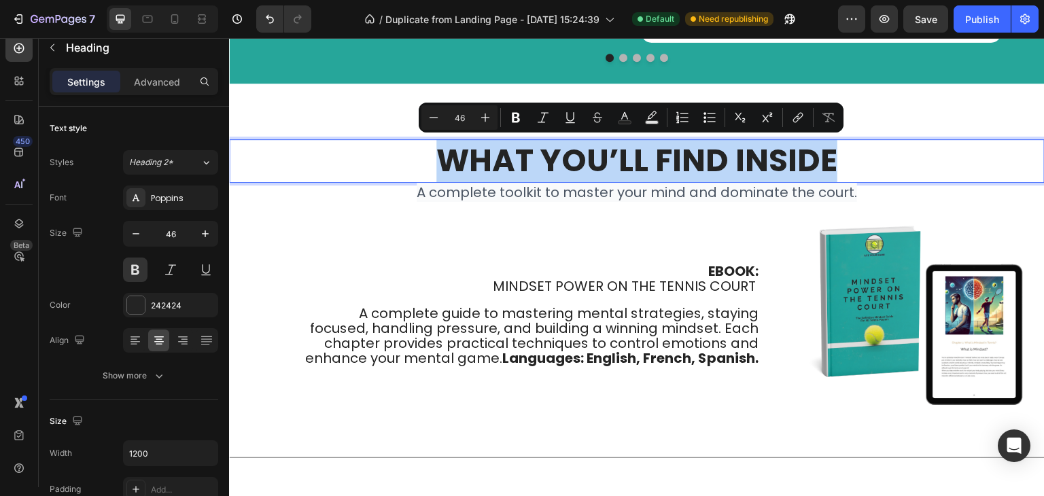
drag, startPoint x: 432, startPoint y: 167, endPoint x: 383, endPoint y: 168, distance: 49.0
click at [431, 167] on p "What You’ll Find Inside" at bounding box center [636, 161] width 813 height 41
click at [351, 162] on p "What You’ll Find Inside" at bounding box center [636, 161] width 813 height 41
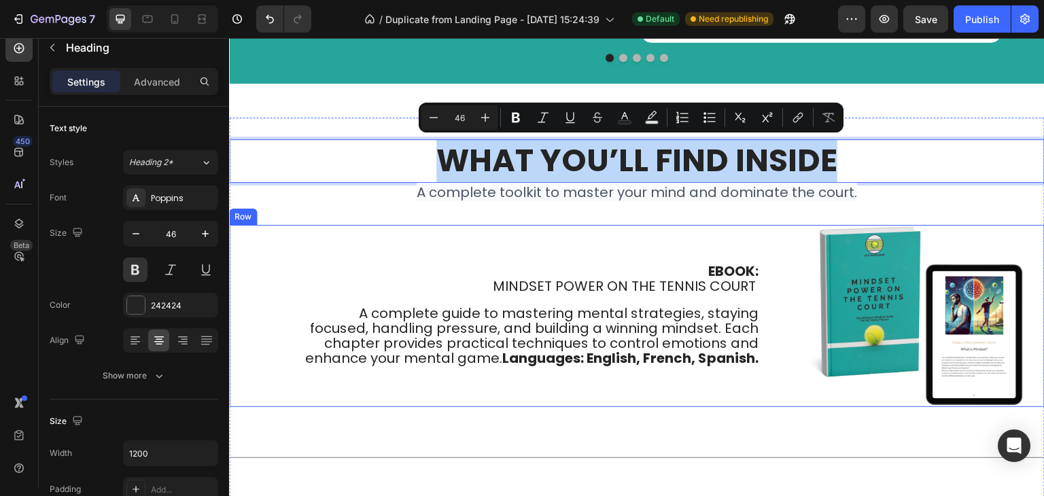
click at [328, 225] on div "EBOOK: MINDSET POWER ON THE TENNIS COURT A complete guide to mastering mental s…" at bounding box center [499, 316] width 541 height 182
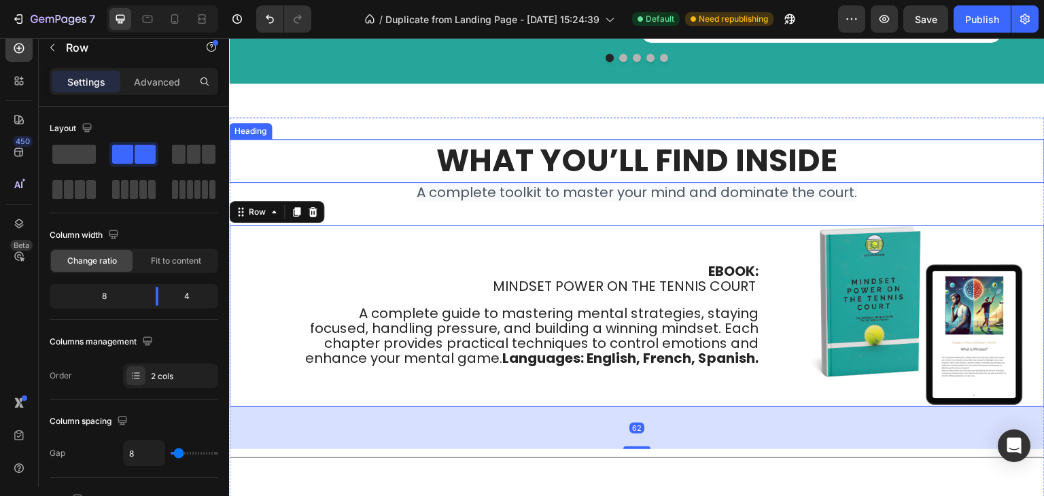
click at [318, 167] on p "What You’ll Find Inside" at bounding box center [636, 161] width 813 height 41
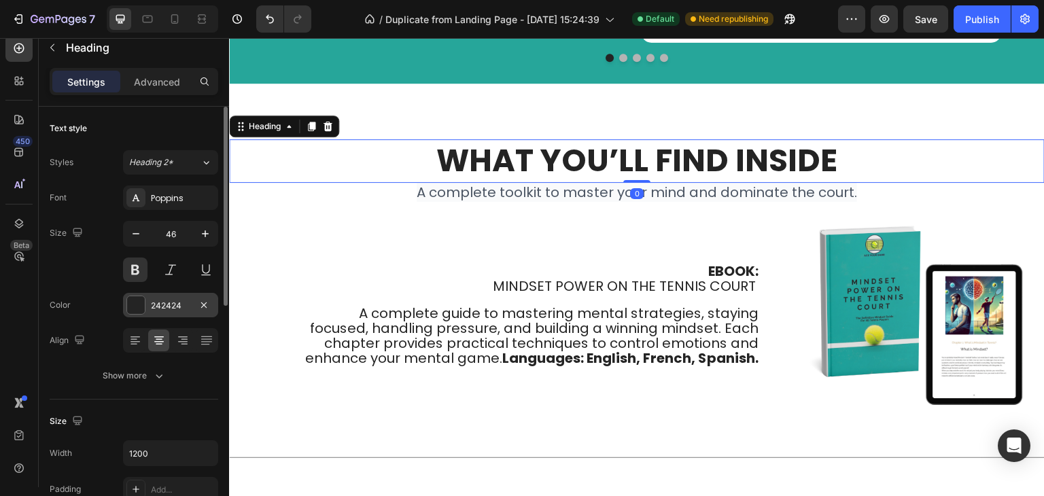
click at [130, 305] on div at bounding box center [136, 305] width 18 height 18
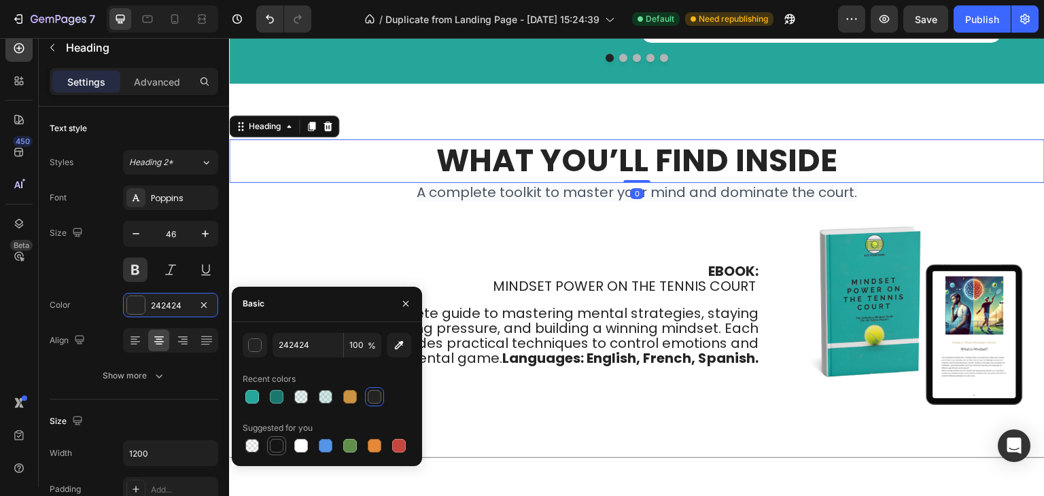
click at [275, 445] on div at bounding box center [277, 446] width 14 height 14
type input "151515"
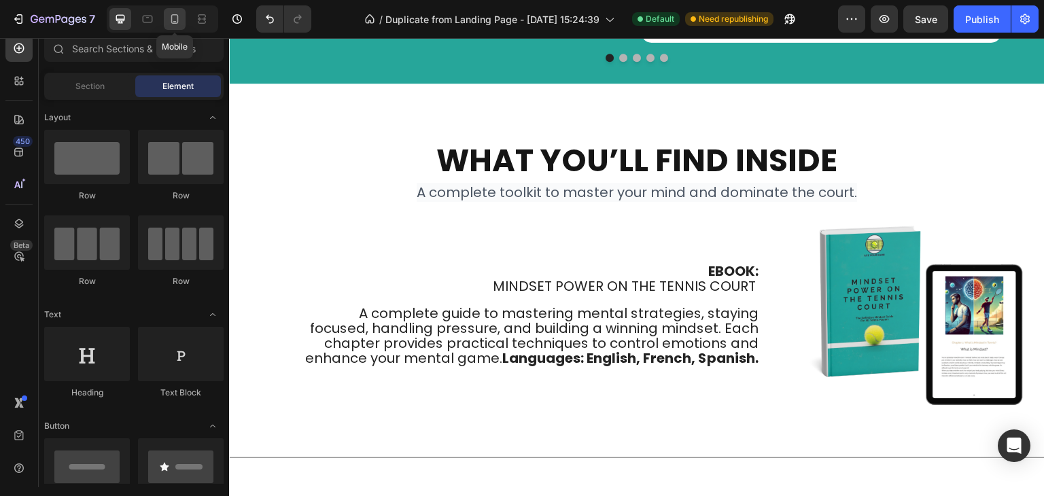
click at [172, 26] on div at bounding box center [175, 19] width 22 height 22
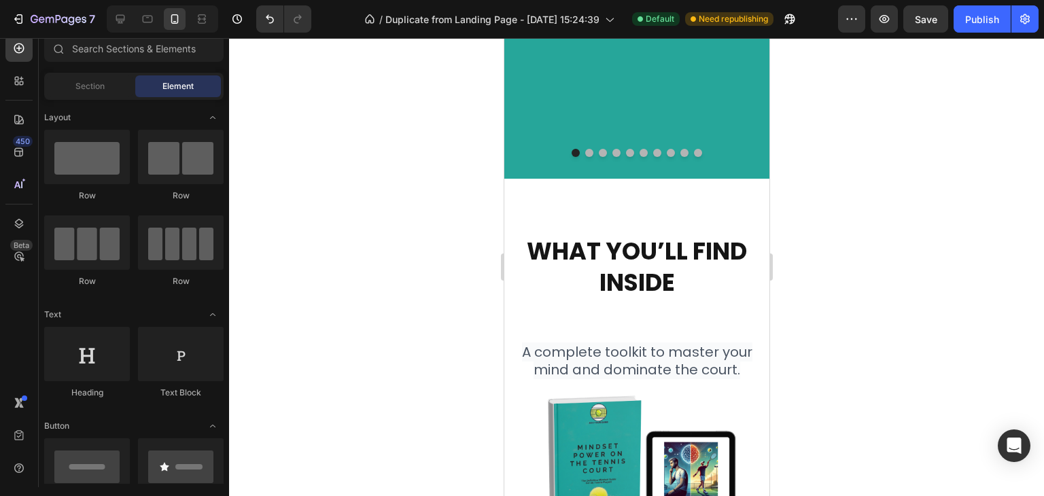
scroll to position [2714, 0]
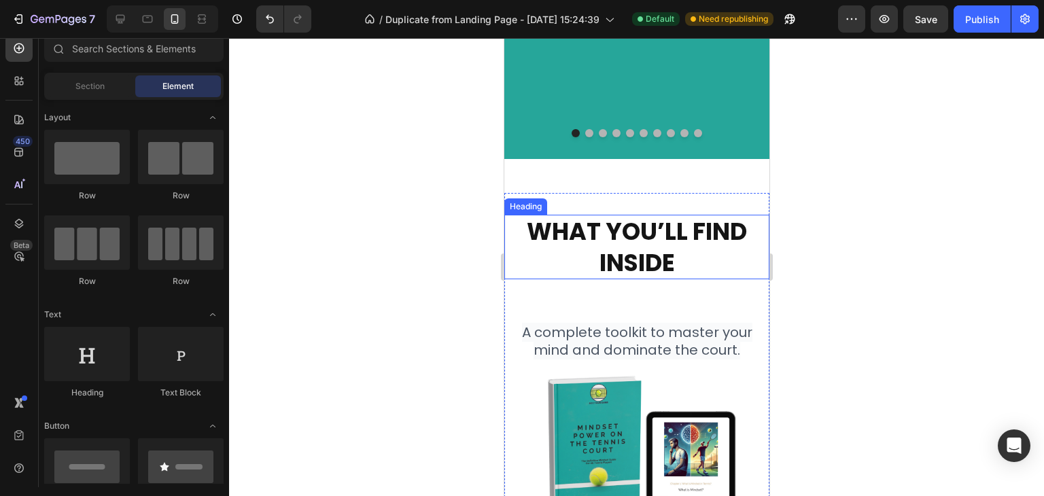
click at [623, 252] on p "What You’ll Find Inside" at bounding box center [636, 247] width 262 height 62
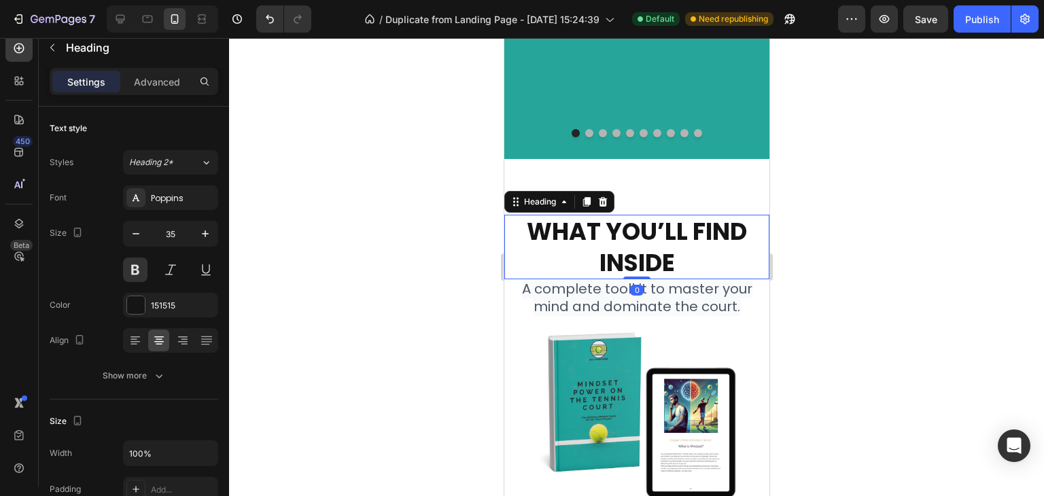
drag, startPoint x: 629, startPoint y: 322, endPoint x: 636, endPoint y: 269, distance: 52.9
click at [636, 269] on div "What You’ll Find Inside Heading 0" at bounding box center [636, 247] width 265 height 65
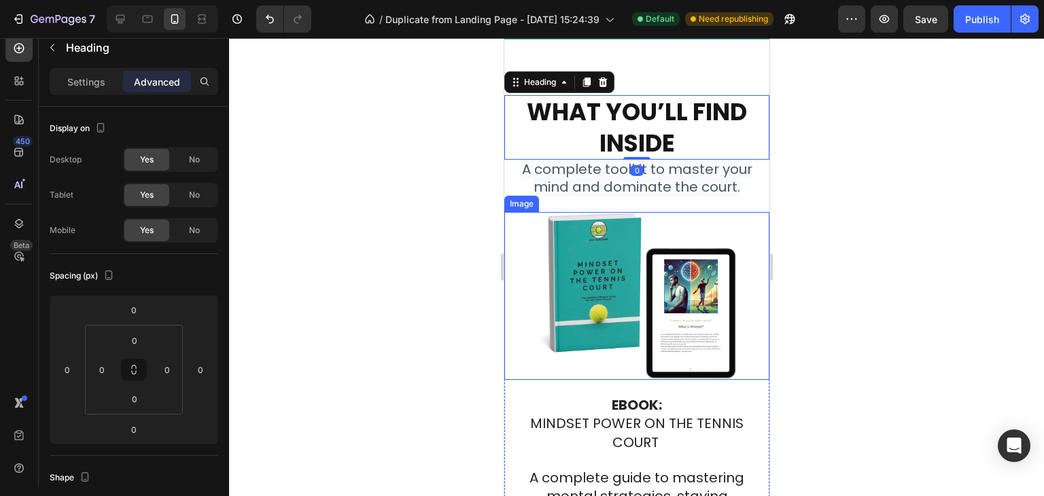
scroll to position [2850, 0]
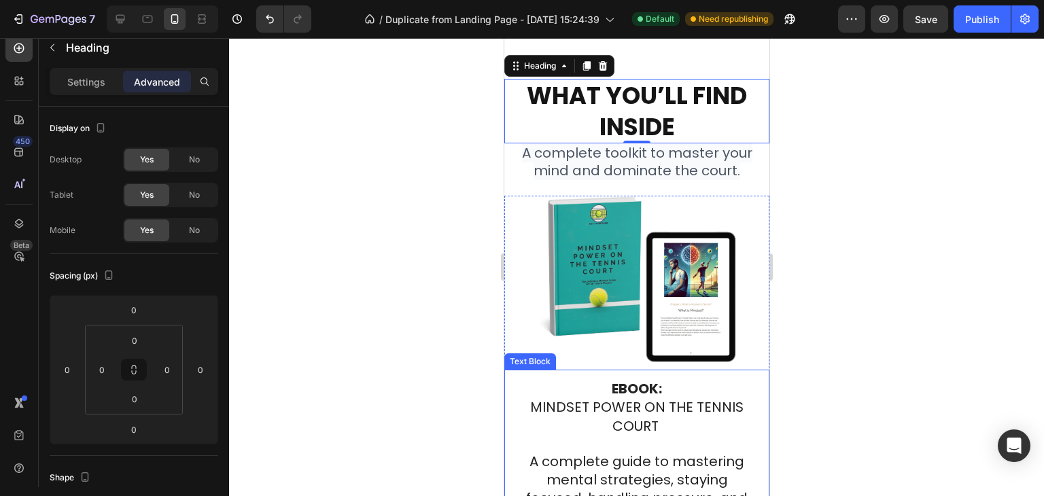
click at [658, 419] on strong at bounding box center [659, 426] width 3 height 19
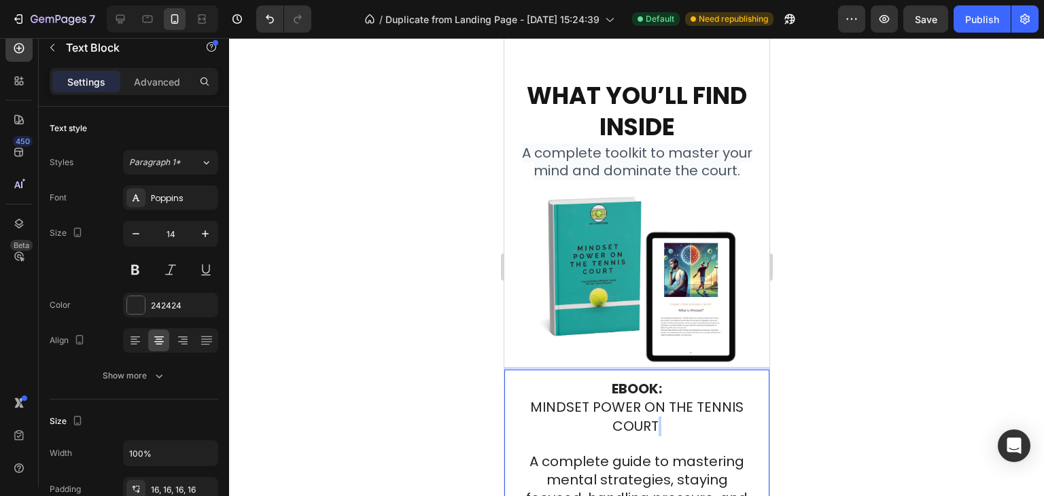
click at [658, 419] on strong "Rich Text Editor. Editing area: main" at bounding box center [659, 426] width 3 height 19
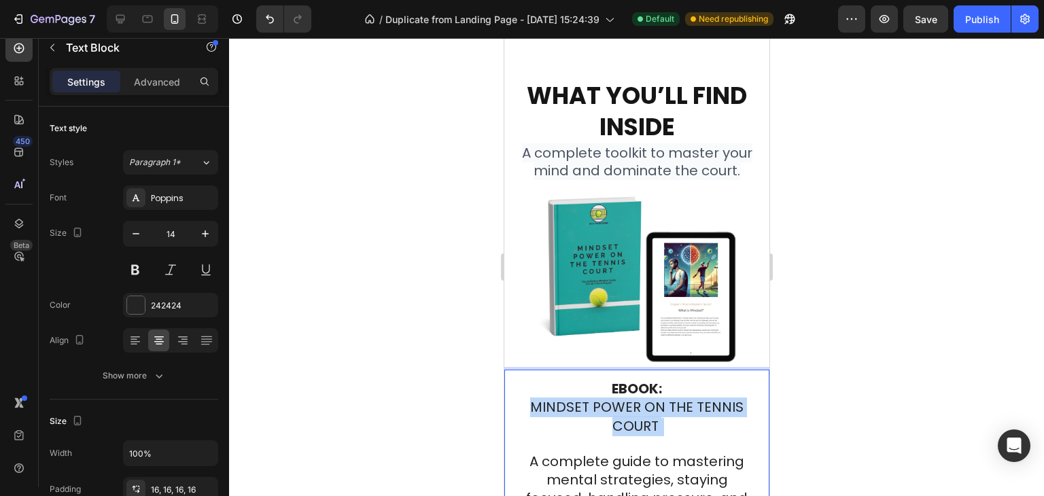
click at [658, 419] on strong "Rich Text Editor. Editing area: main" at bounding box center [659, 426] width 3 height 19
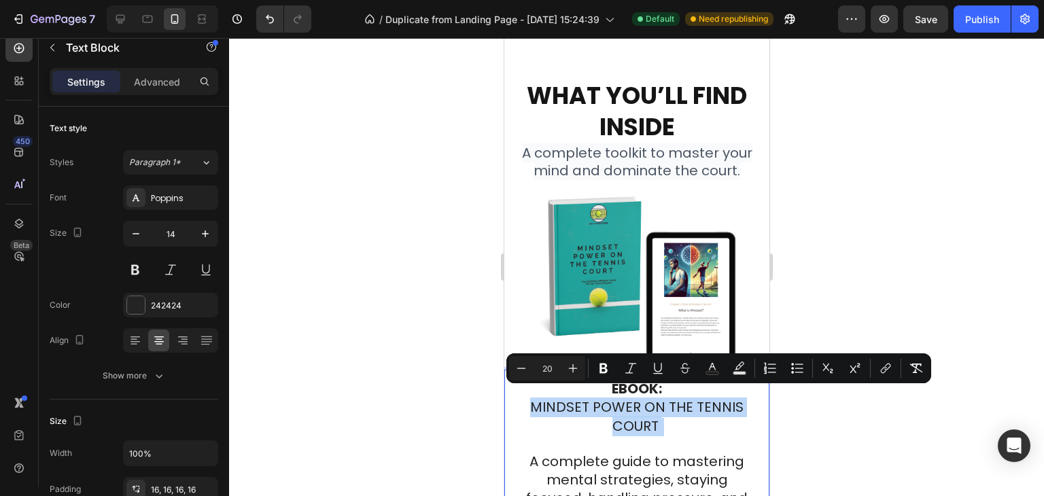
click at [658, 420] on strong "Rich Text Editor. Editing area: main" at bounding box center [659, 426] width 3 height 19
click at [626, 411] on span "MINDSET POWER ON THE TENNIS COURT" at bounding box center [636, 416] width 213 height 37
click at [678, 409] on p "EBOOK: MINDSET POWER ON THE TENNIS COURT A complete guide to mastering mental s…" at bounding box center [636, 500] width 230 height 239
click at [660, 433] on p "EBOOK: MINDSET POWER ON THE TENNIS COURT A complete guide to mastering mental s…" at bounding box center [636, 500] width 230 height 239
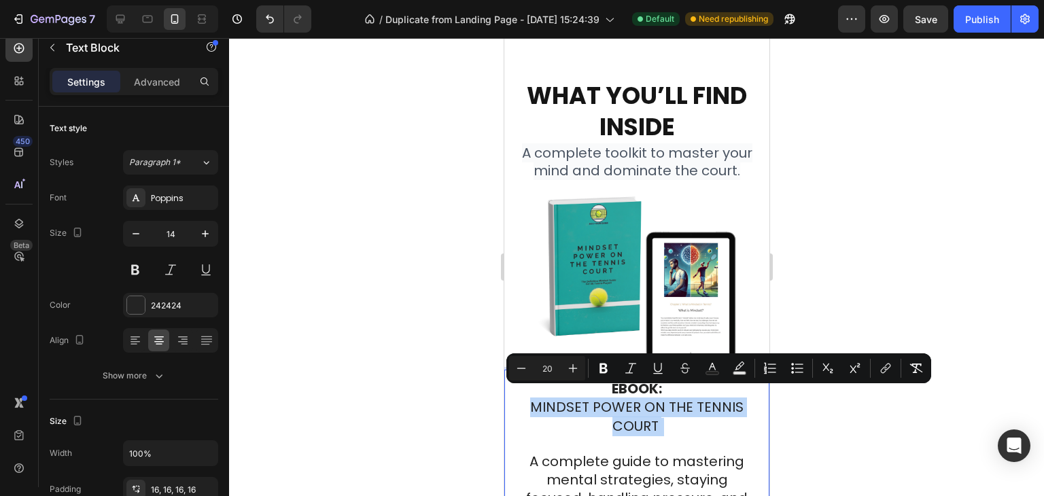
drag, startPoint x: 575, startPoint y: 417, endPoint x: 575, endPoint y: 432, distance: 15.0
click at [575, 417] on p "EBOOK: MINDSET POWER ON THE TENNIS COURT A complete guide to mastering mental s…" at bounding box center [636, 500] width 230 height 239
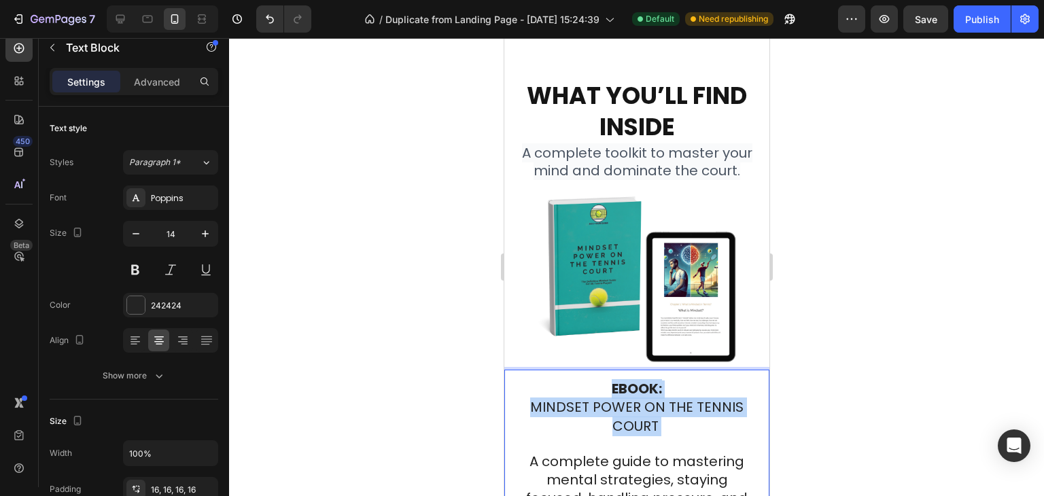
drag, startPoint x: 658, startPoint y: 415, endPoint x: 603, endPoint y: 379, distance: 66.2
click at [603, 381] on p "EBOOK: MINDSET POWER ON THE TENNIS COURT A complete guide to mastering mental s…" at bounding box center [636, 500] width 230 height 239
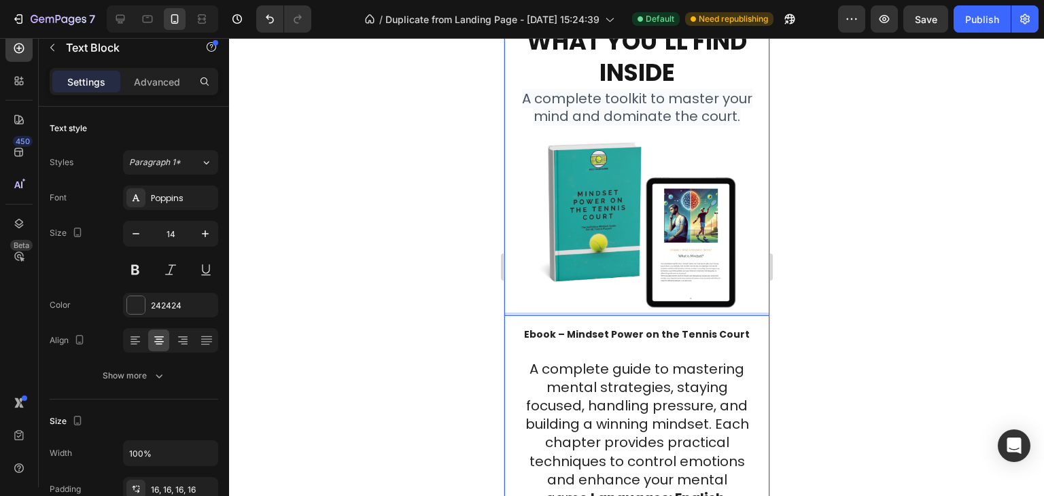
scroll to position [3015, 0]
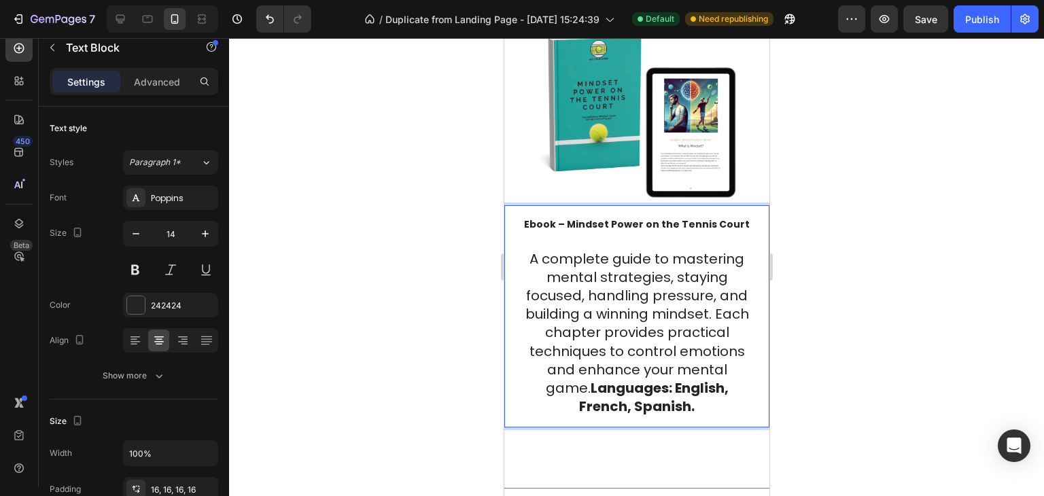
click at [594, 254] on span "A complete guide to mastering mental strategies, staying focused, handling pres…" at bounding box center [637, 333] width 224 height 167
click at [851, 253] on div at bounding box center [636, 267] width 815 height 458
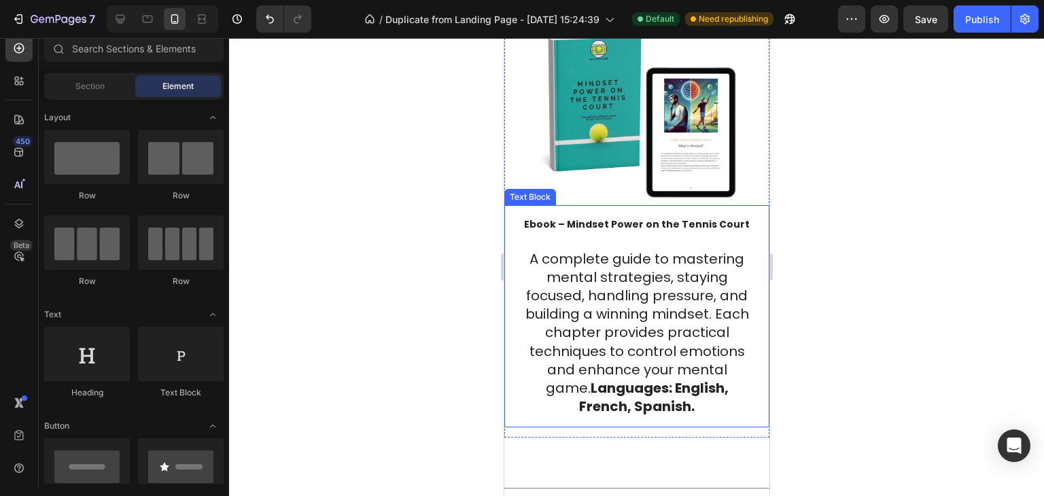
click at [677, 280] on span "A complete guide to mastering mental strategies, staying focused, handling pres…" at bounding box center [637, 333] width 224 height 167
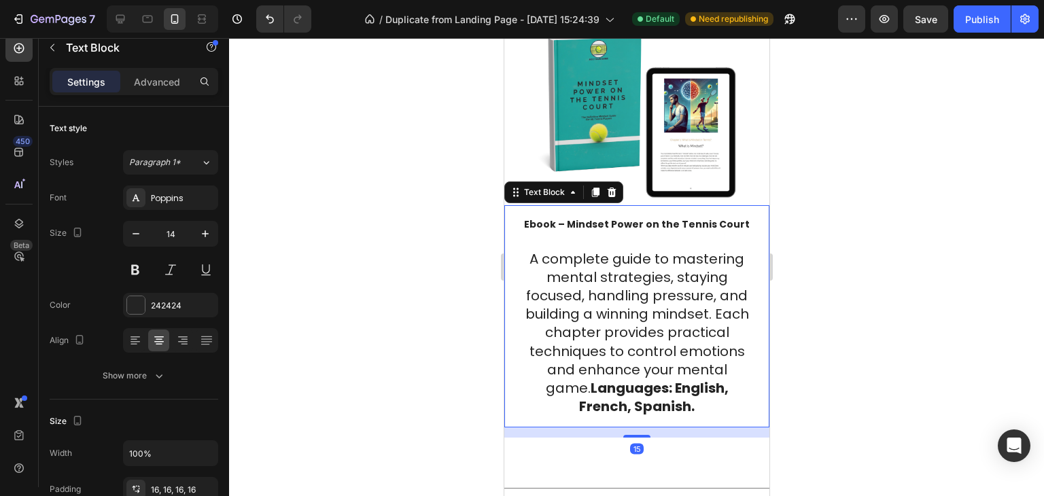
click at [595, 216] on p "Ebook – Mindset Power on the Tennis Court A complete guide to mastering mental …" at bounding box center [636, 316] width 230 height 201
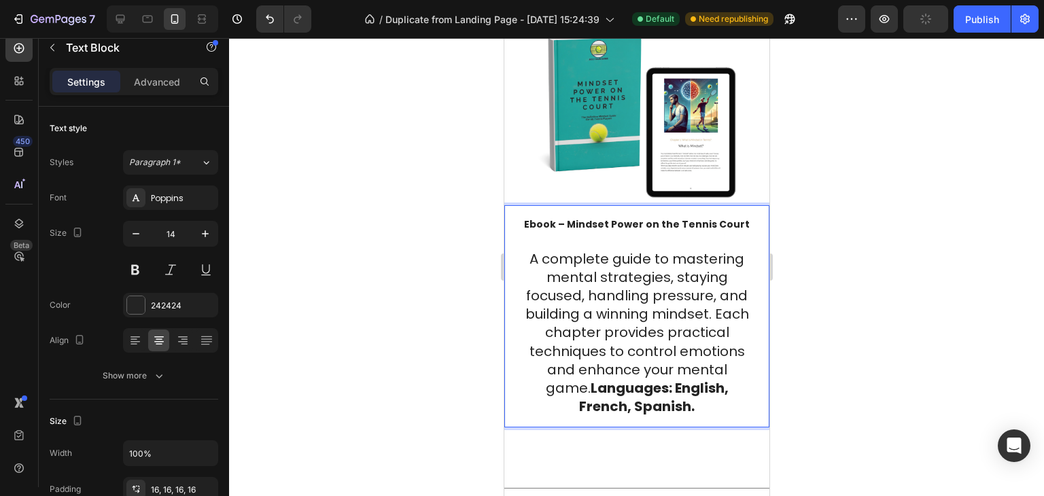
click at [595, 216] on p "Ebook – Mindset Power on the Tennis Court A complete guide to mastering mental …" at bounding box center [636, 316] width 230 height 201
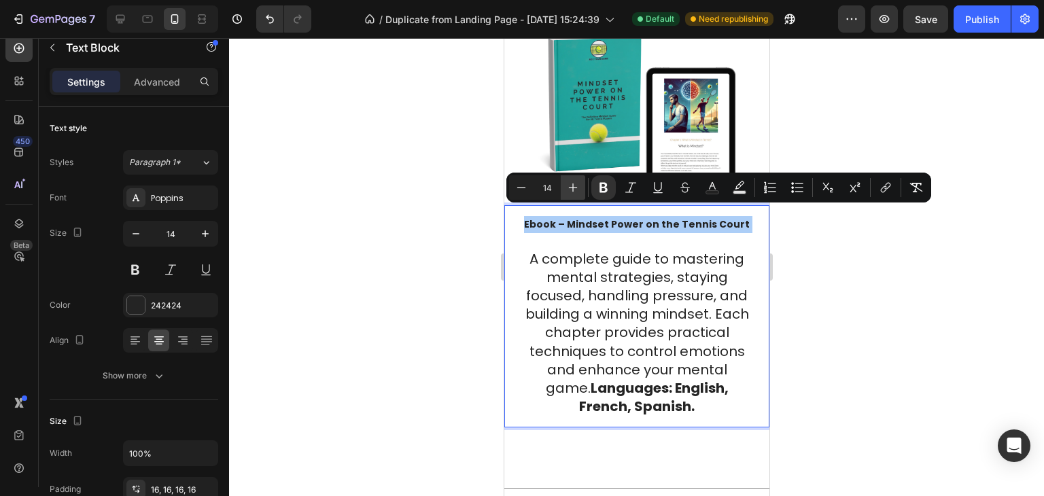
click at [571, 188] on icon "Editor contextual toolbar" at bounding box center [573, 188] width 14 height 14
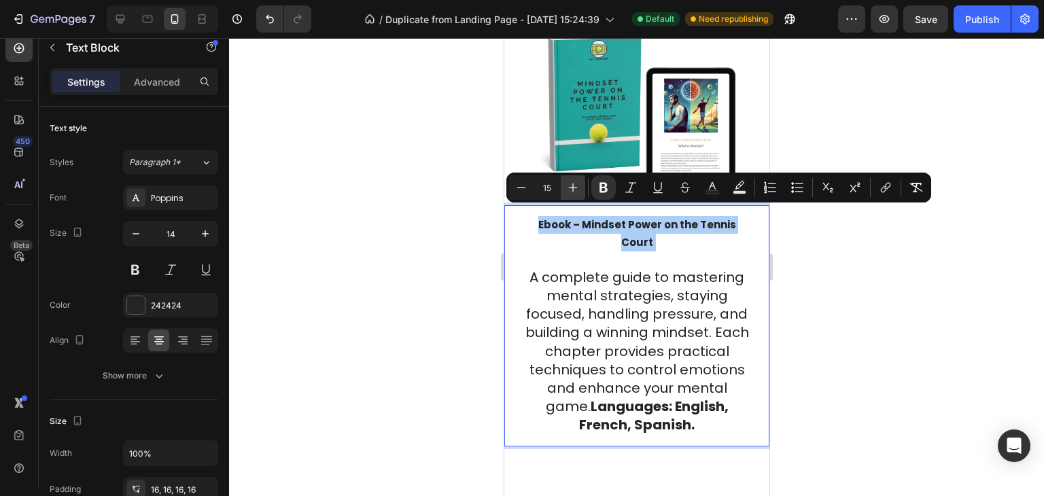
click at [571, 188] on icon "Editor contextual toolbar" at bounding box center [573, 188] width 9 height 9
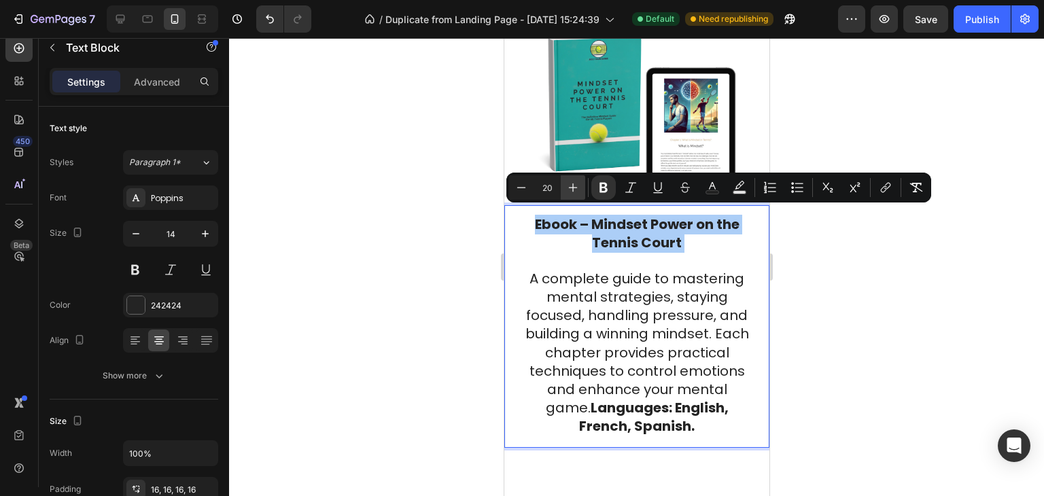
click at [571, 188] on icon "Editor contextual toolbar" at bounding box center [573, 188] width 9 height 9
type input "21"
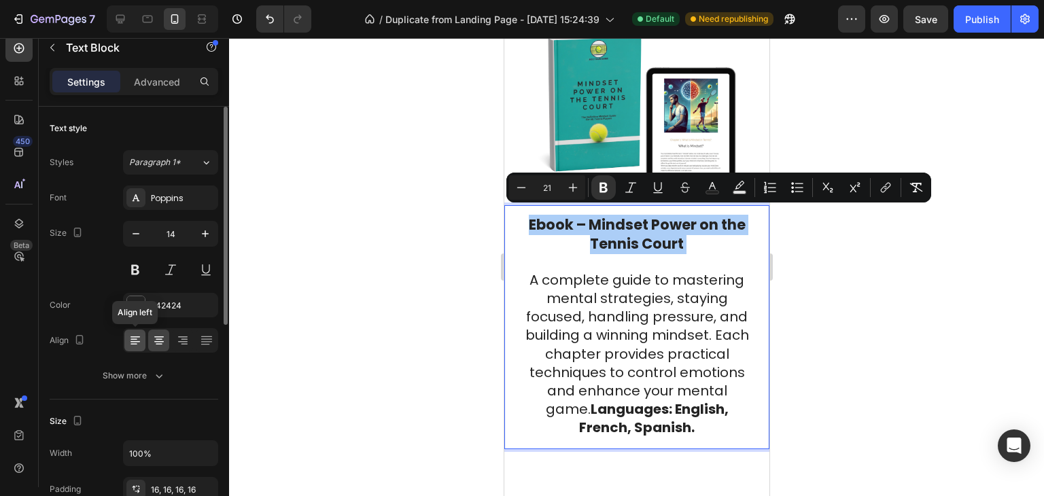
click at [139, 337] on icon at bounding box center [136, 341] width 14 height 14
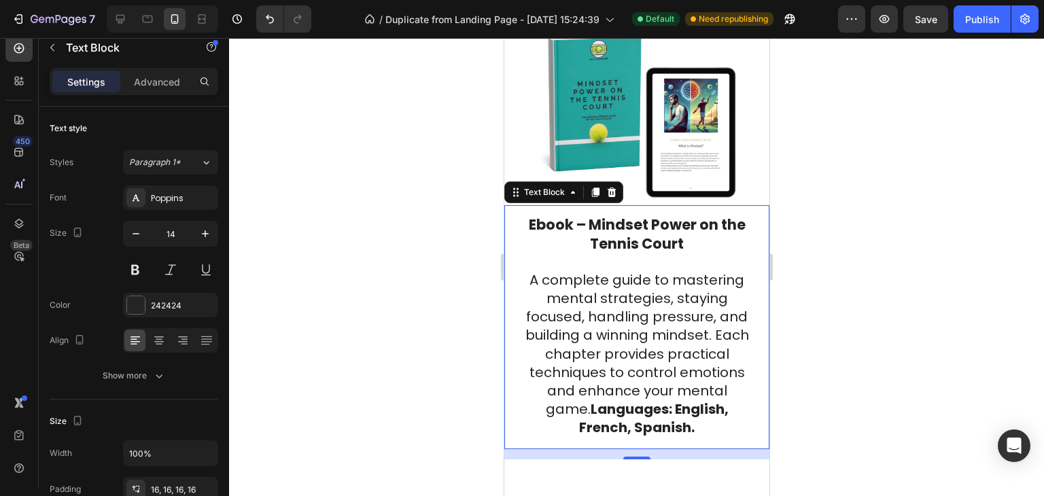
click at [694, 217] on strong "Ebook – Mindset Power on the Tennis Court" at bounding box center [636, 234] width 217 height 39
click at [509, 313] on div "Ebook – Mindset Power on the Tennis Court A complete guide to mastering mental …" at bounding box center [636, 326] width 265 height 243
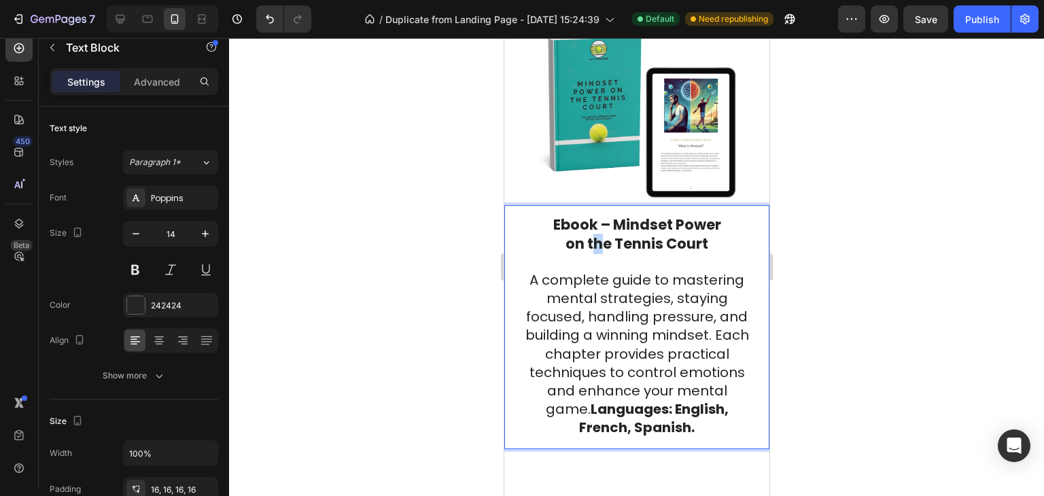
click at [593, 234] on strong "on the Tennis Court" at bounding box center [636, 244] width 143 height 20
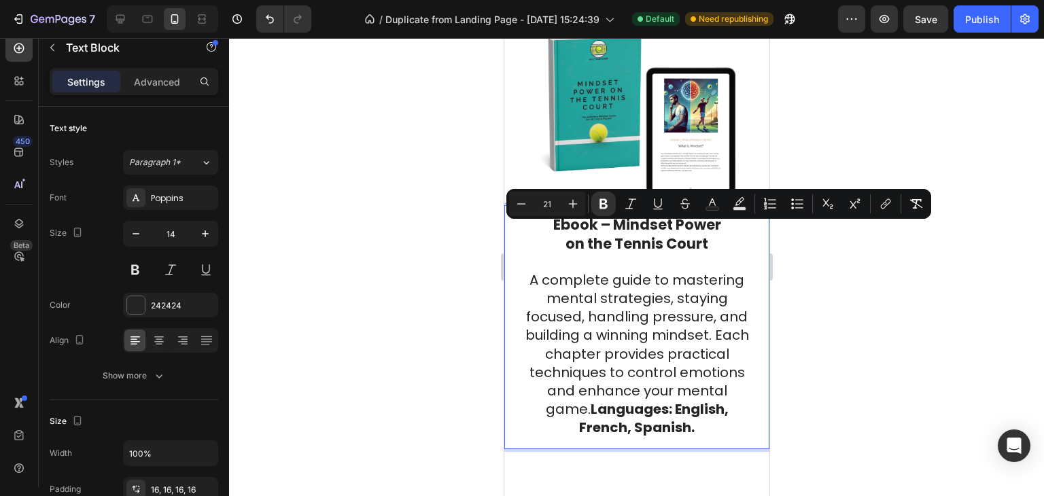
click at [547, 230] on p "Ebook – Mindset Power on the Tennis Court A complete guide to mastering mental …" at bounding box center [636, 327] width 230 height 222
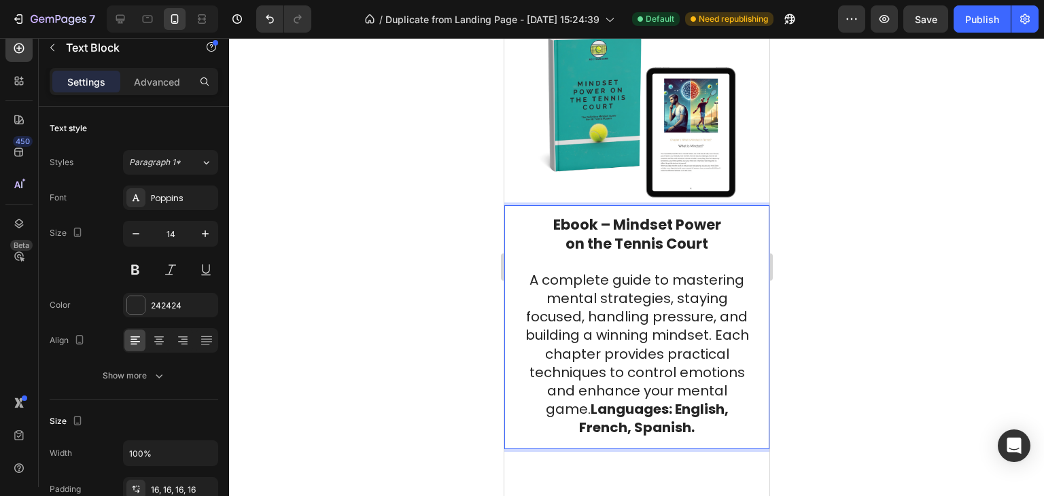
click at [536, 216] on p "Ebook – Mindset Power on the Tennis Court A complete guide to mastering mental …" at bounding box center [636, 327] width 230 height 222
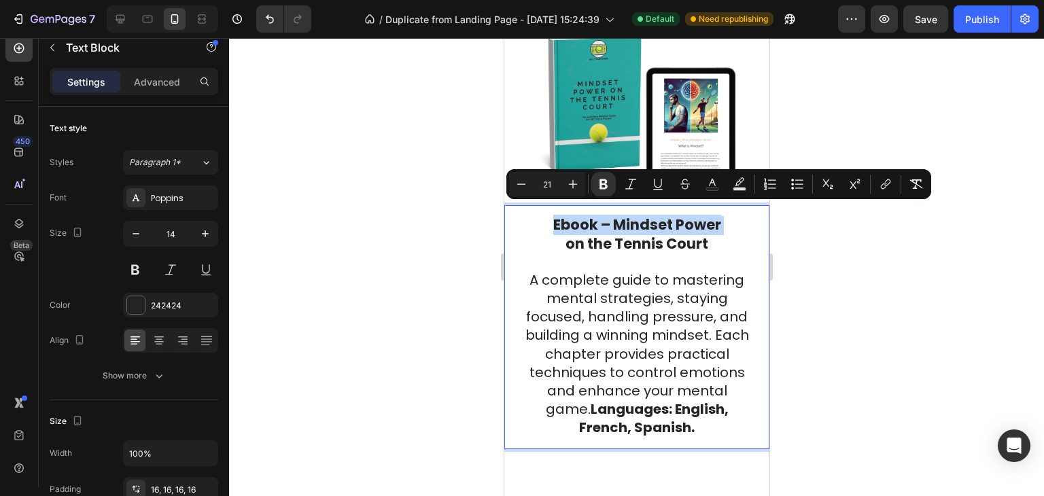
click at [536, 216] on p "Ebook – Mindset Power on the Tennis Court A complete guide to mastering mental …" at bounding box center [636, 327] width 230 height 222
click at [543, 230] on p "Ebook – Mindset Power on the Tennis Court A complete guide to mastering mental …" at bounding box center [636, 327] width 230 height 222
drag, startPoint x: 694, startPoint y: 232, endPoint x: 712, endPoint y: 235, distance: 18.7
click at [694, 234] on strong "on the Tennis Court" at bounding box center [636, 244] width 143 height 20
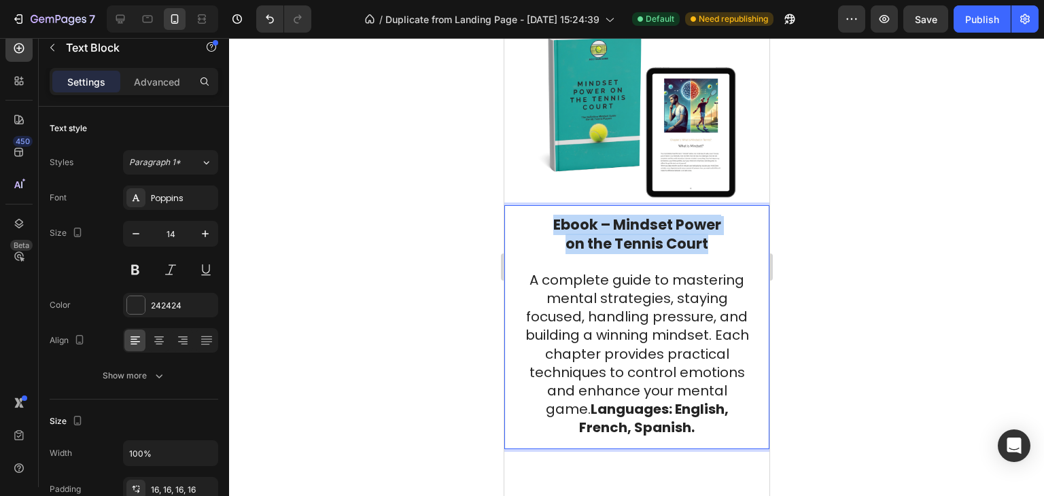
drag, startPoint x: 712, startPoint y: 235, endPoint x: 550, endPoint y: 216, distance: 163.0
click at [550, 216] on p "Ebook – Mindset Power on the Tennis Court A complete guide to mastering mental …" at bounding box center [636, 327] width 230 height 222
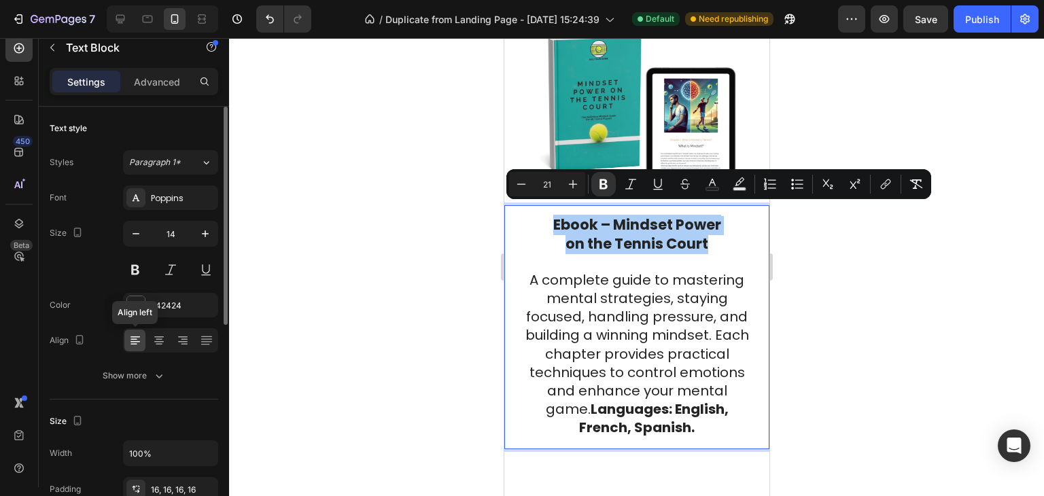
click at [139, 339] on icon at bounding box center [136, 341] width 14 height 14
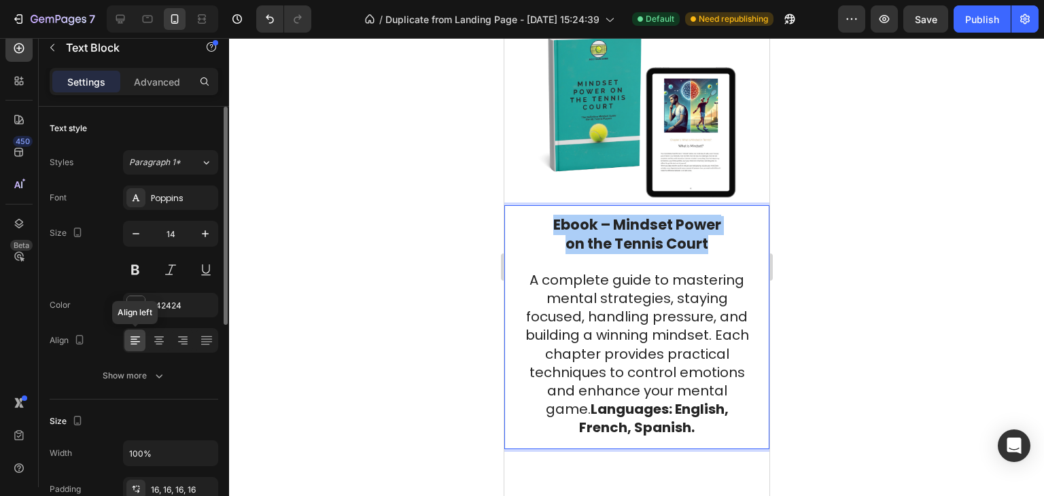
click at [139, 339] on icon at bounding box center [136, 341] width 14 height 14
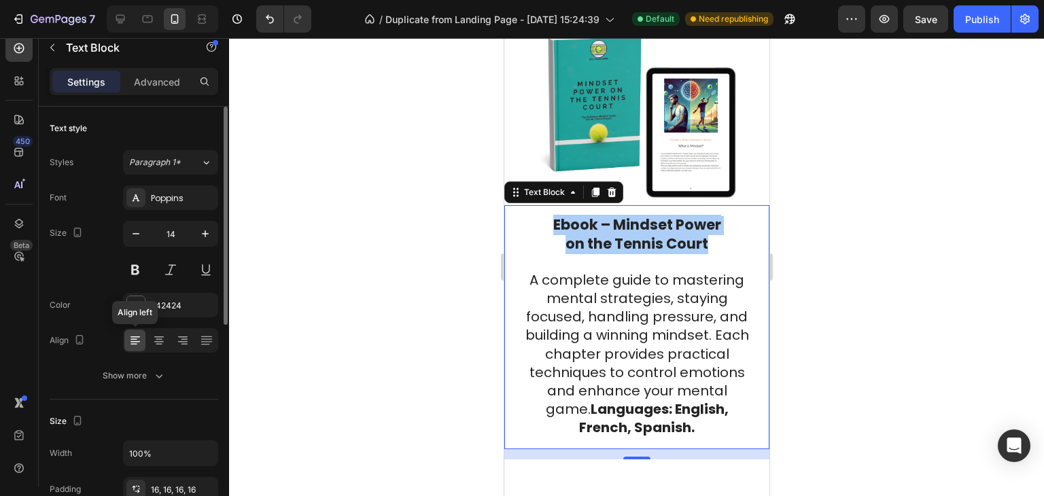
click at [139, 339] on icon at bounding box center [136, 341] width 14 height 14
drag, startPoint x: 444, startPoint y: 324, endPoint x: 48, endPoint y: 218, distance: 409.8
click at [444, 324] on div at bounding box center [636, 267] width 815 height 458
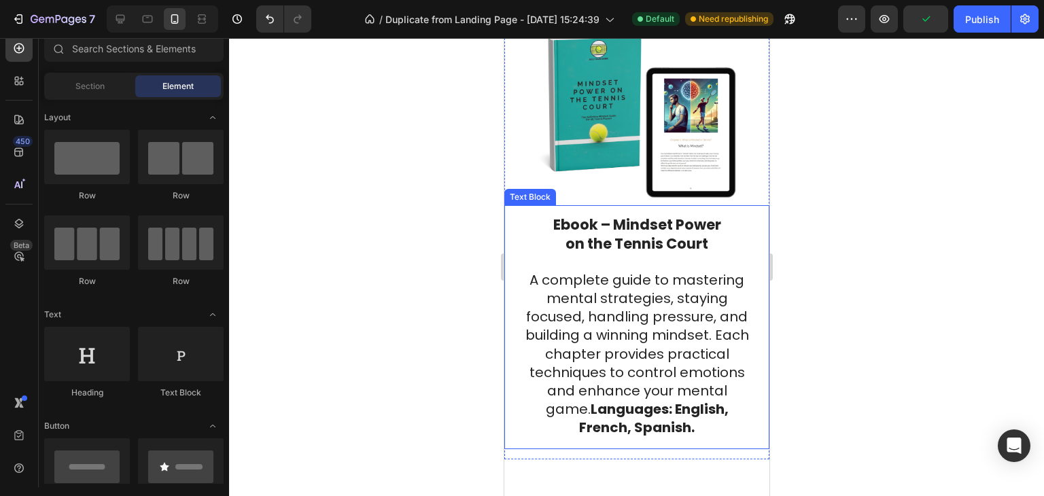
click at [564, 255] on p "Ebook – Mindset Power on the Tennis Court A complete guide to mastering mental …" at bounding box center [636, 327] width 230 height 222
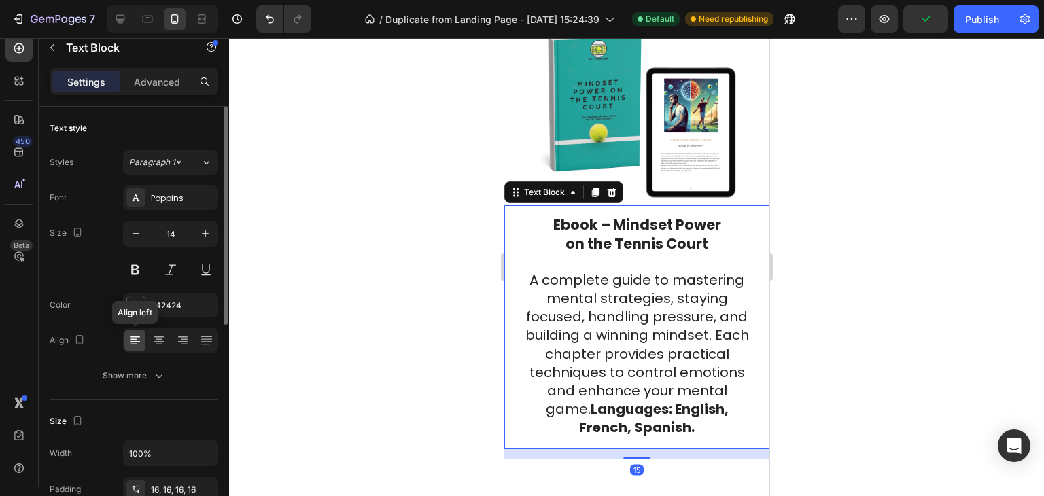
click at [132, 343] on icon at bounding box center [136, 341] width 14 height 14
click at [160, 343] on icon at bounding box center [159, 341] width 14 height 14
click at [135, 345] on icon at bounding box center [136, 341] width 14 height 14
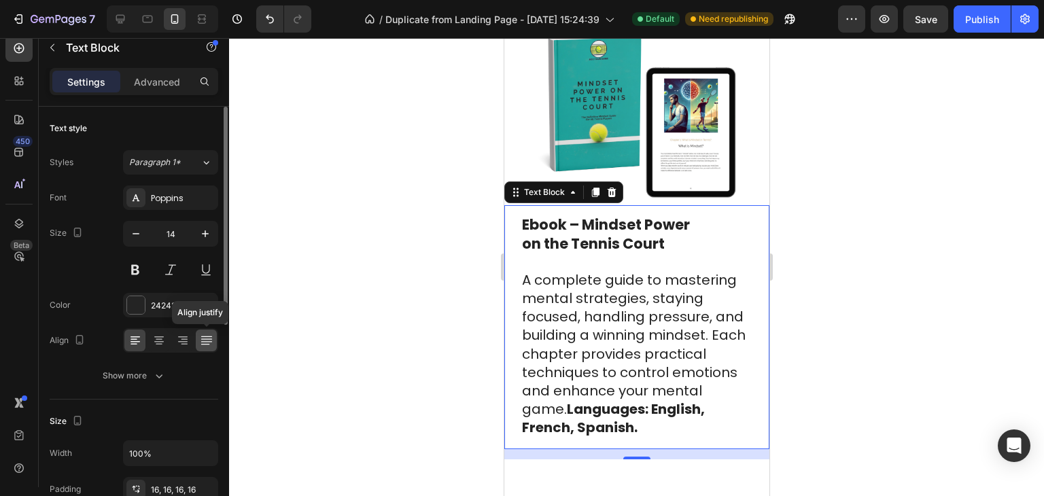
click at [201, 341] on icon at bounding box center [207, 341] width 14 height 14
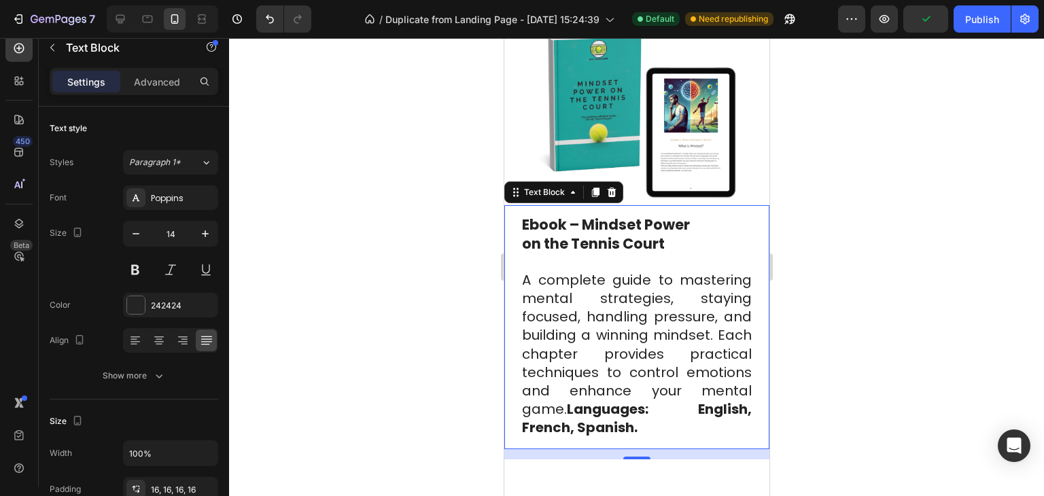
click at [897, 272] on div at bounding box center [636, 267] width 815 height 458
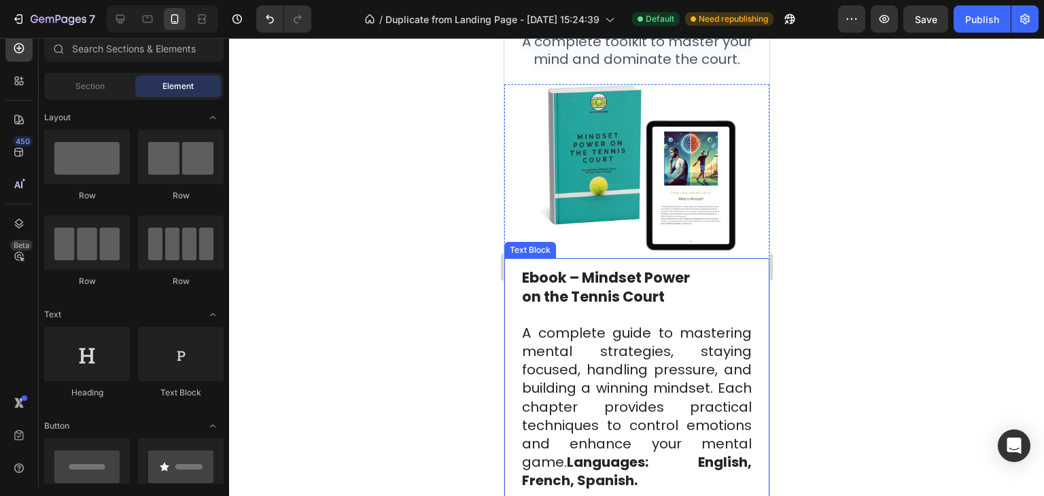
scroll to position [2947, 0]
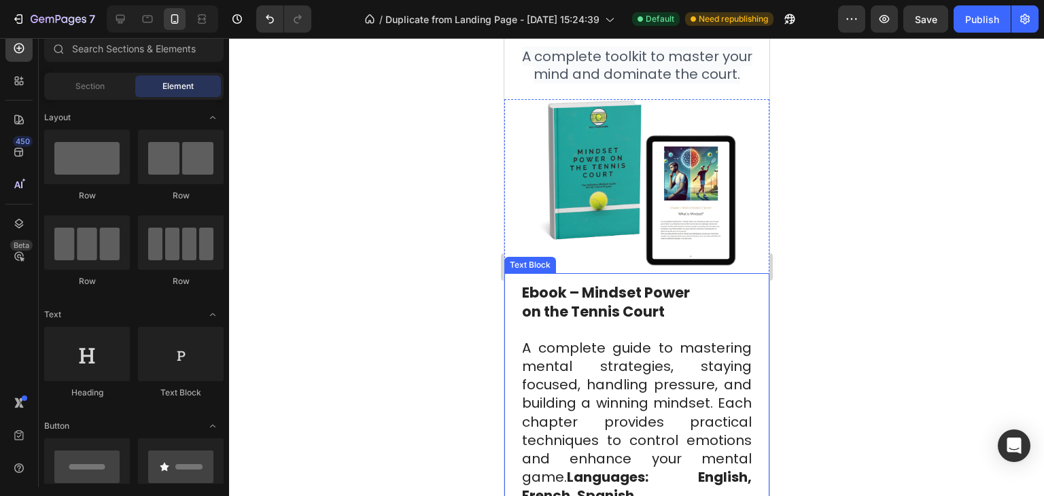
click at [637, 304] on strong "on the Tennis Court" at bounding box center [592, 312] width 143 height 20
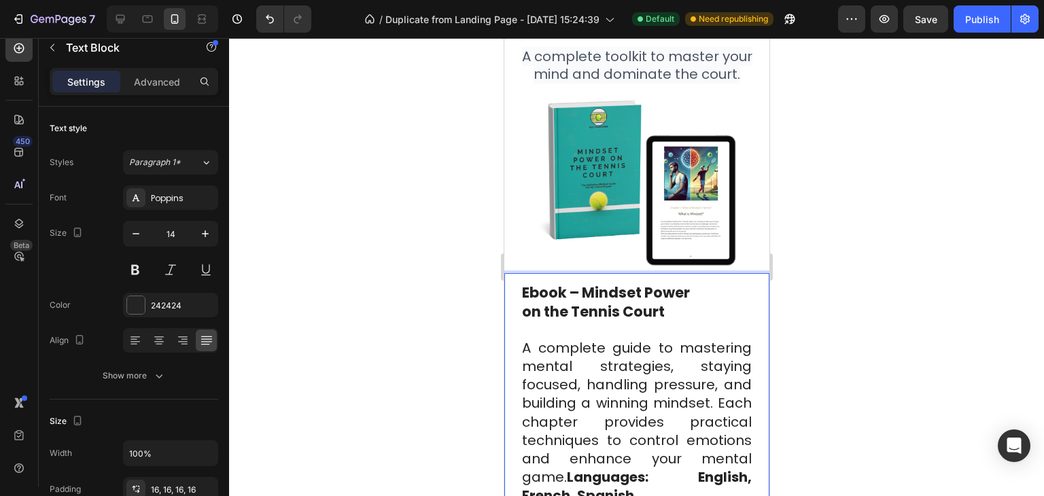
click at [679, 297] on p "Ebook – Mindset Power on the Tennis Court ⁠⁠⁠⁠⁠⁠⁠ A complete guide to mastering…" at bounding box center [636, 395] width 230 height 222
click at [664, 315] on p "Ebook – Mindset Power on the Tennis Court A complete guide to mastering mental …" at bounding box center [636, 395] width 230 height 222
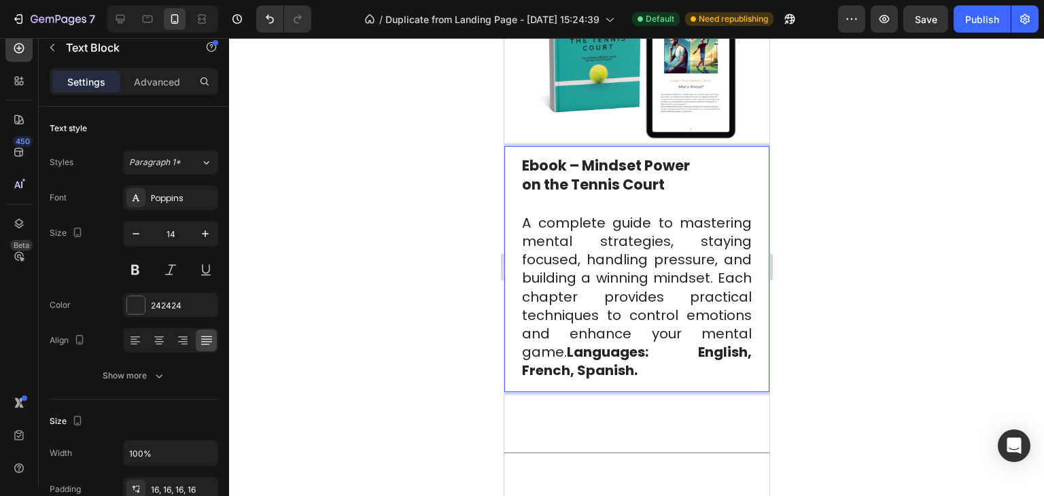
scroll to position [3083, 0]
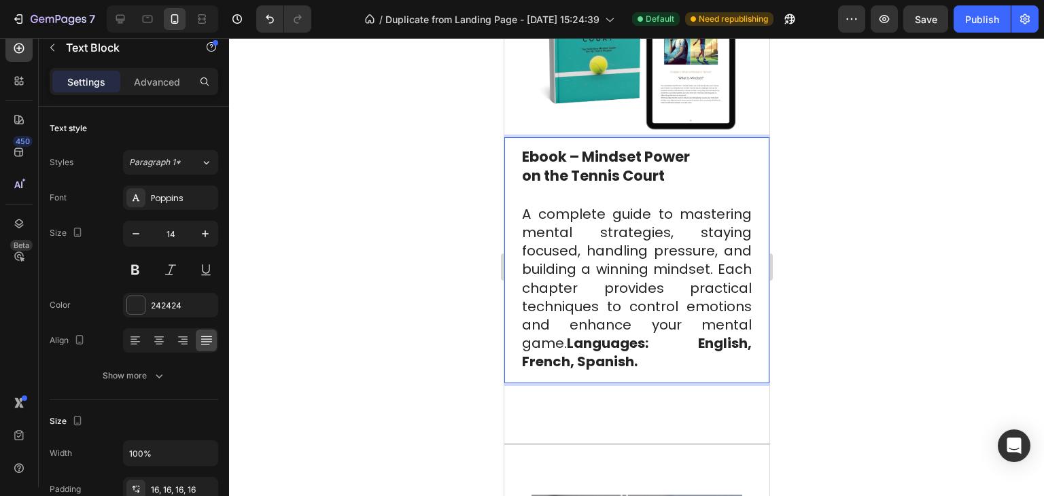
click at [619, 368] on div "Ebook – Mindset Power on the Tennis Court ⁠⁠⁠⁠⁠⁠⁠ A complete guide to mastering…" at bounding box center [637, 259] width 252 height 245
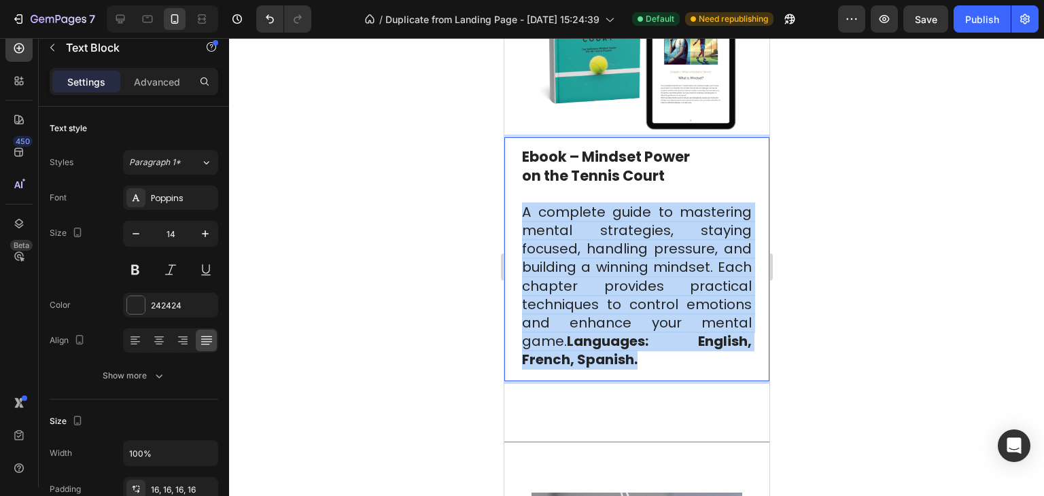
drag, startPoint x: 641, startPoint y: 349, endPoint x: 525, endPoint y: 204, distance: 186.2
click at [525, 204] on p "Ebook – Mindset Power on the Tennis Court A complete guide to mastering mental …" at bounding box center [636, 259] width 230 height 222
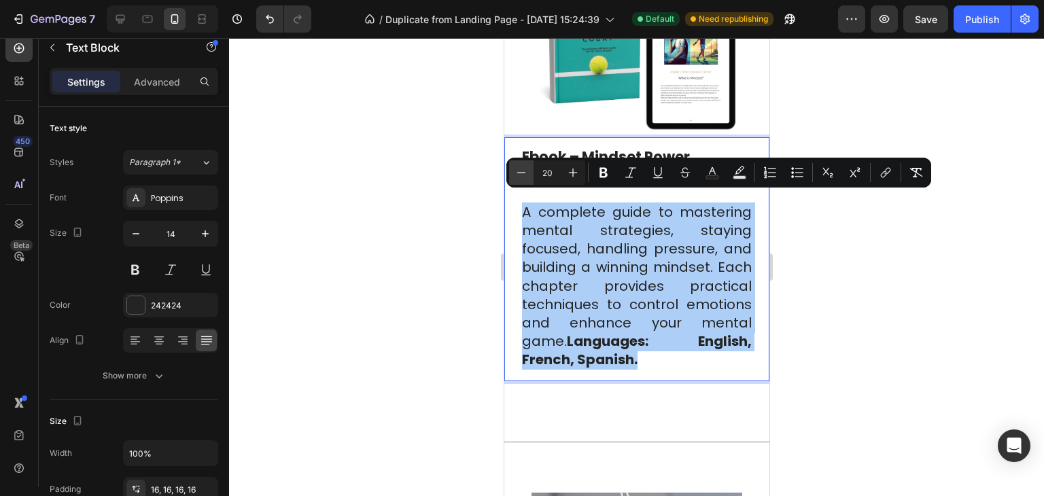
click at [527, 173] on icon "Editor contextual toolbar" at bounding box center [522, 173] width 14 height 14
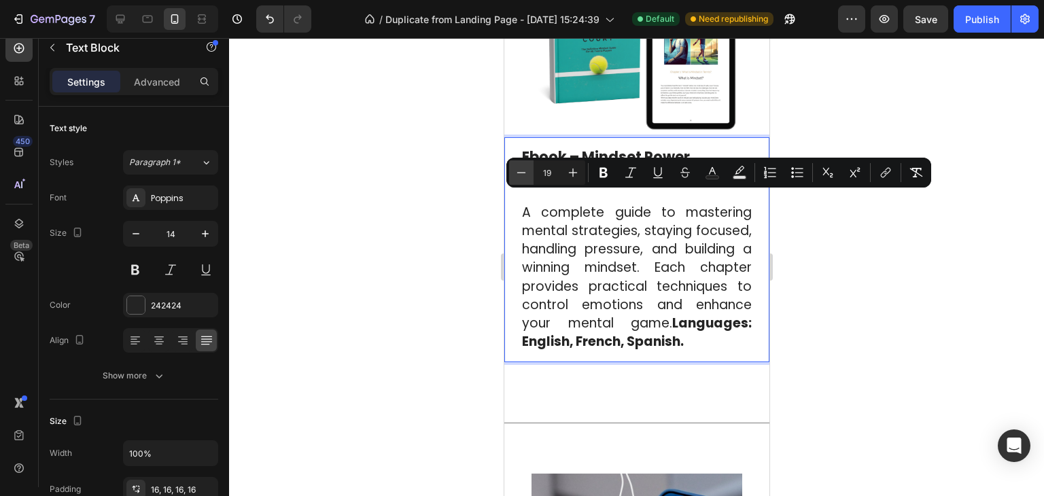
click at [527, 173] on icon "Editor contextual toolbar" at bounding box center [522, 173] width 14 height 14
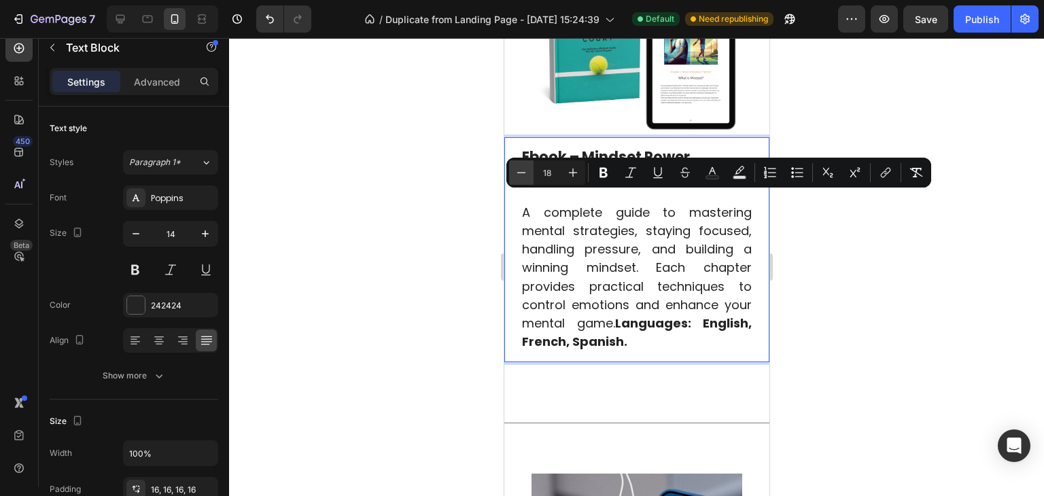
click at [527, 173] on icon "Editor contextual toolbar" at bounding box center [522, 173] width 14 height 14
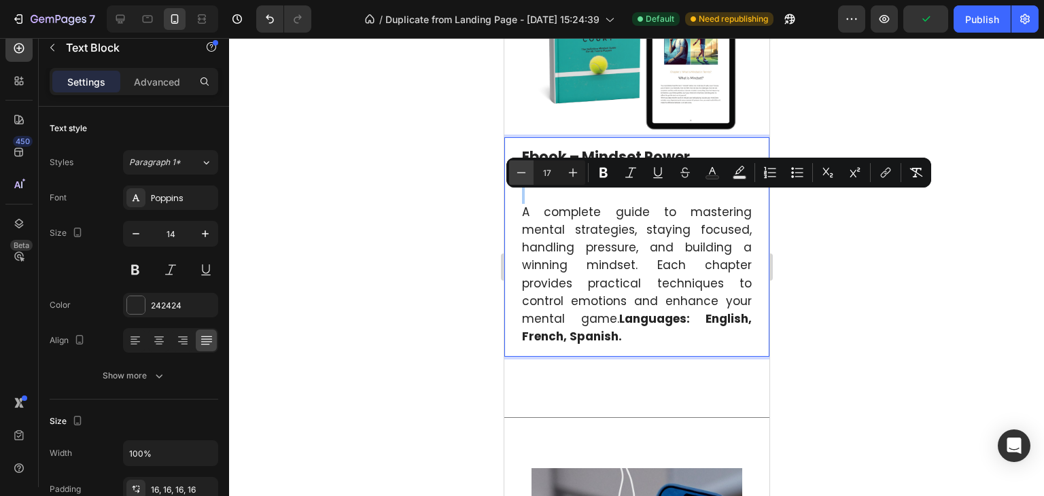
click at [527, 173] on icon "Editor contextual toolbar" at bounding box center [522, 173] width 14 height 14
type input "16"
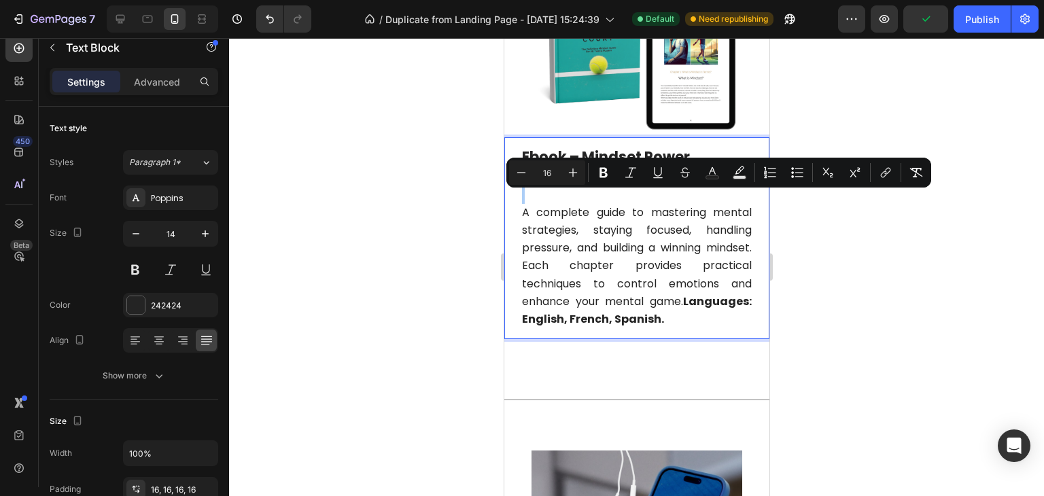
click at [812, 298] on div at bounding box center [636, 267] width 815 height 458
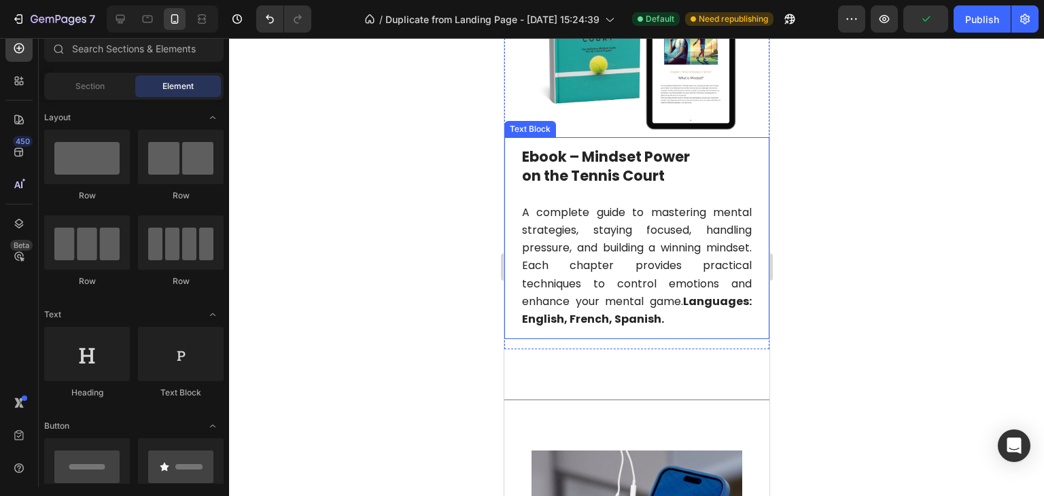
click at [651, 166] on strong "on the Tennis Court" at bounding box center [592, 176] width 143 height 20
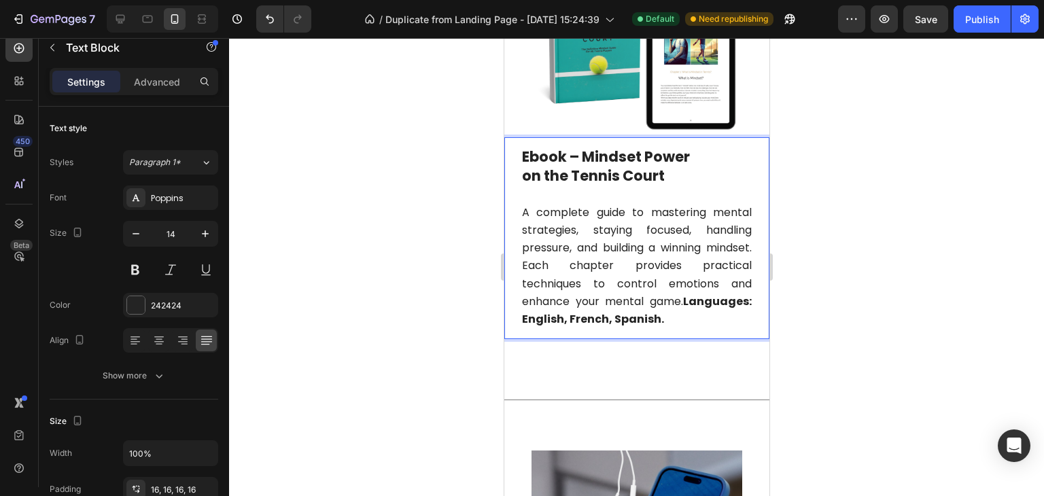
click at [618, 177] on p "Ebook – Mindset Power on the Tennis Court A complete guide to mastering mental …" at bounding box center [636, 238] width 230 height 180
click at [655, 169] on strong "on the Tennis Court" at bounding box center [592, 176] width 143 height 20
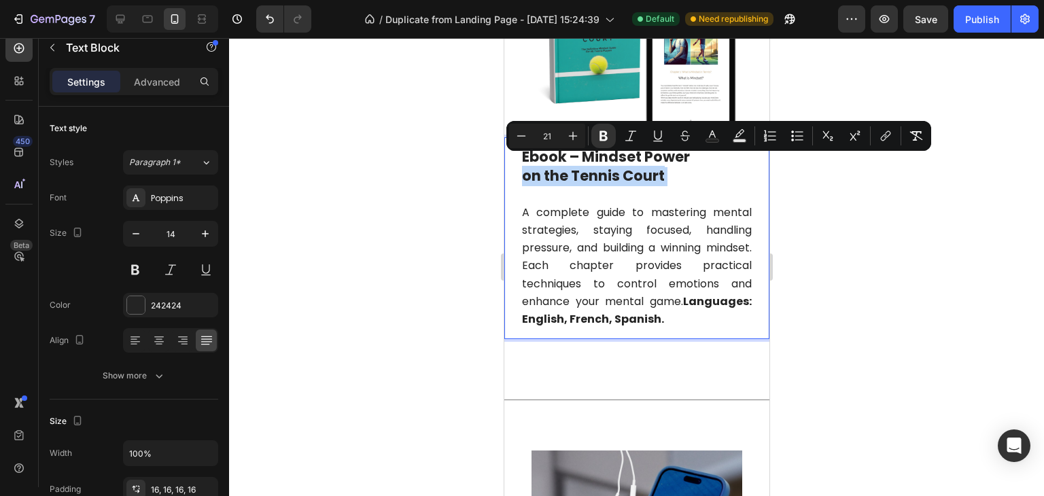
click at [655, 169] on strong "on the Tennis Court" at bounding box center [592, 176] width 143 height 20
click at [635, 179] on p "Ebook – Mindset Power on the Tennis Court A complete guide to mastering mental …" at bounding box center [636, 238] width 230 height 180
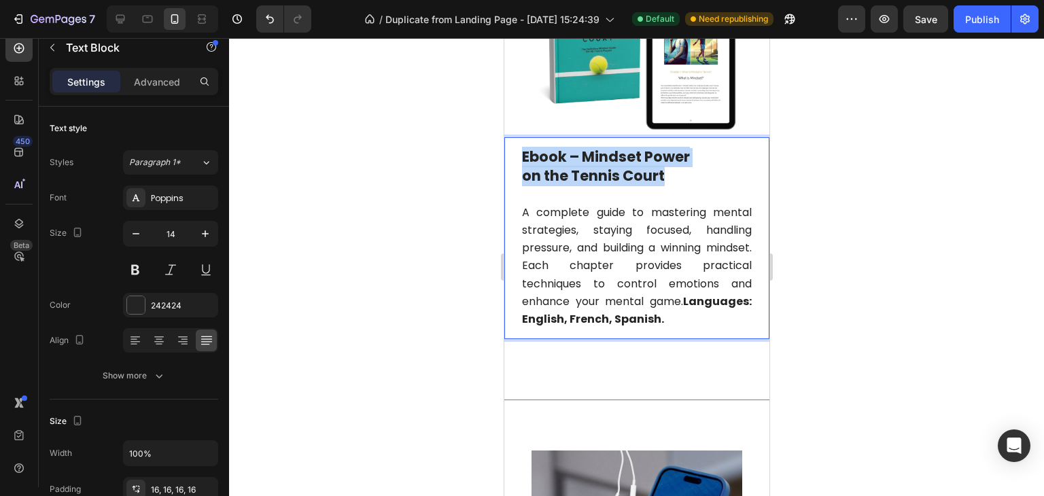
drag, startPoint x: 669, startPoint y: 172, endPoint x: 523, endPoint y: 143, distance: 149.1
click at [523, 148] on p "Ebook – Mindset Power on the Tennis Court ⁠⁠⁠⁠⁠⁠⁠ A complete guide to mastering…" at bounding box center [636, 238] width 230 height 180
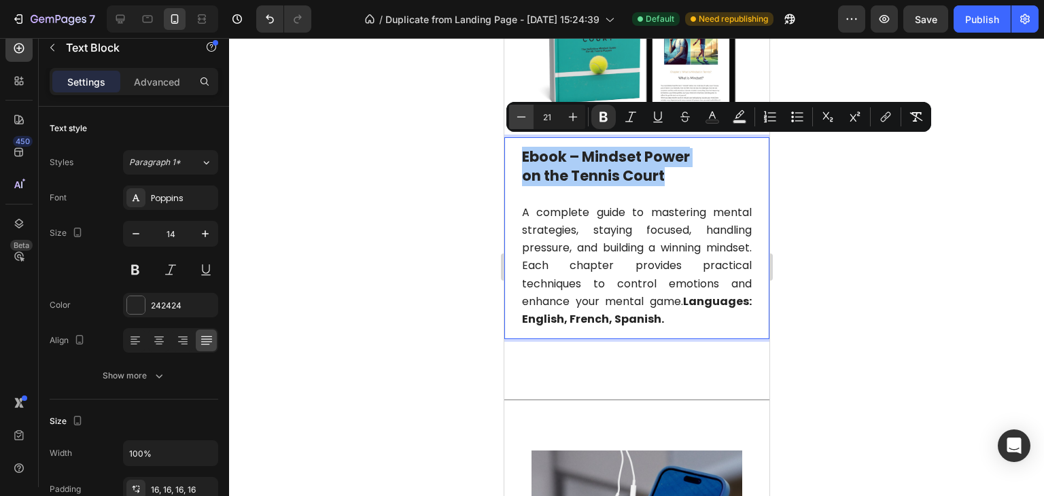
click at [530, 118] on button "Minus" at bounding box center [521, 117] width 24 height 24
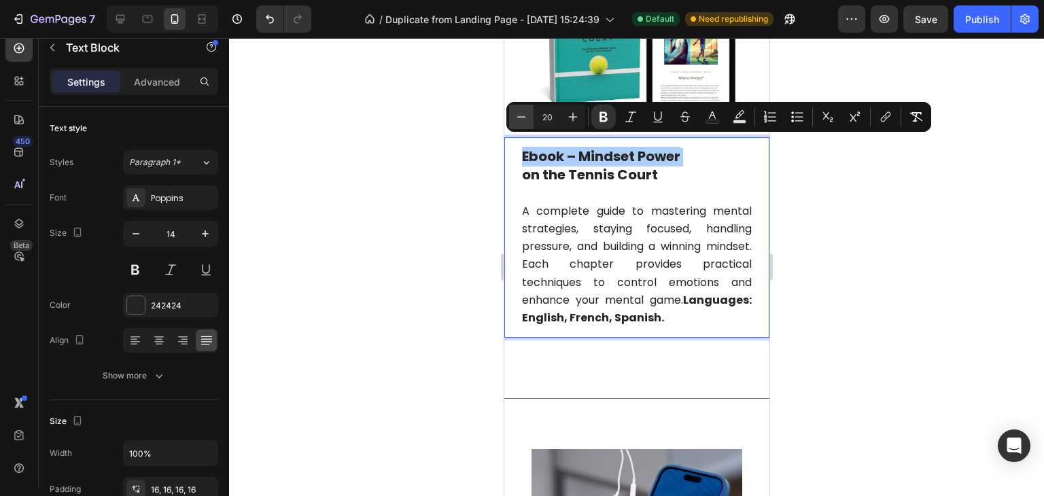
click at [530, 118] on button "Minus" at bounding box center [521, 117] width 24 height 24
click at [572, 120] on icon "Editor contextual toolbar" at bounding box center [573, 117] width 14 height 14
type input "19"
click at [821, 252] on div at bounding box center [636, 267] width 815 height 458
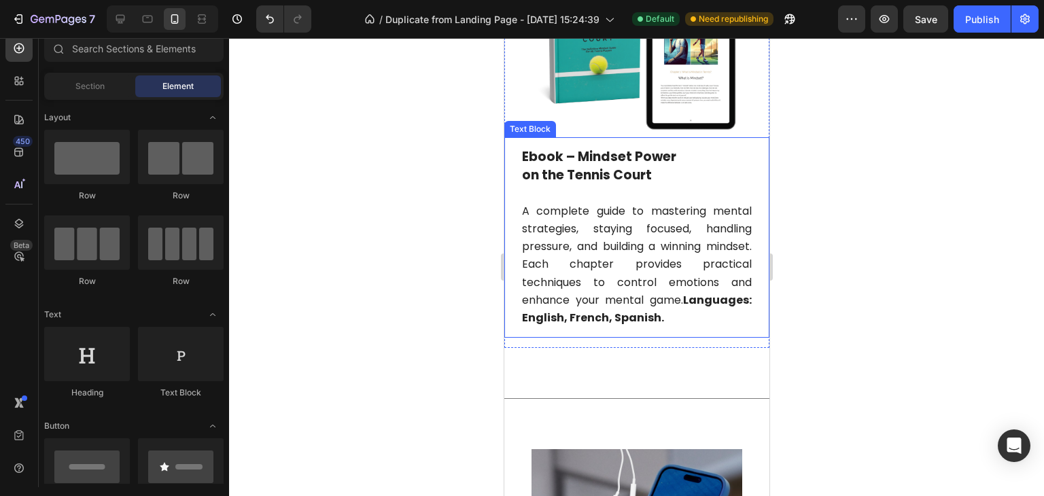
click at [640, 184] on p "Ebook – Mindset Power on the Tennis Court A complete guide to mastering mental …" at bounding box center [636, 237] width 230 height 179
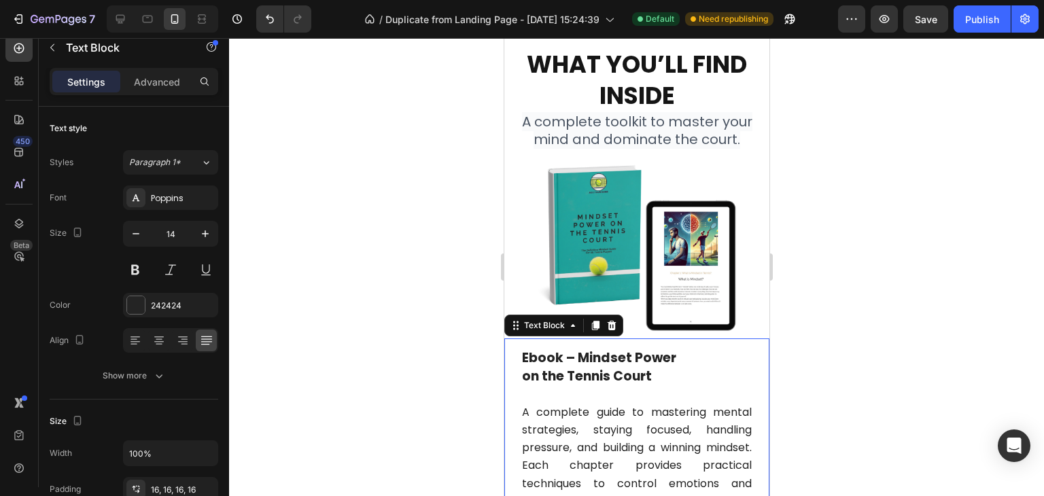
scroll to position [2879, 0]
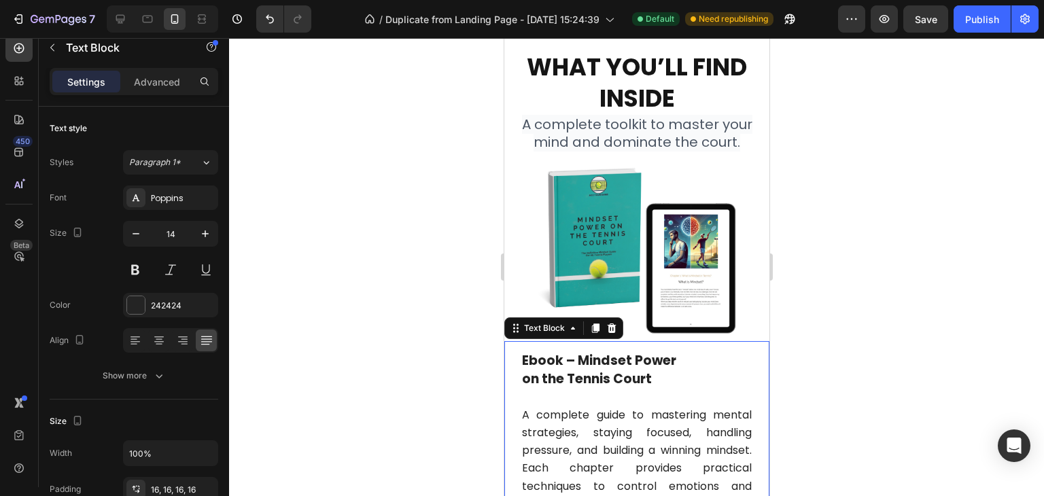
click at [853, 317] on div at bounding box center [636, 267] width 815 height 458
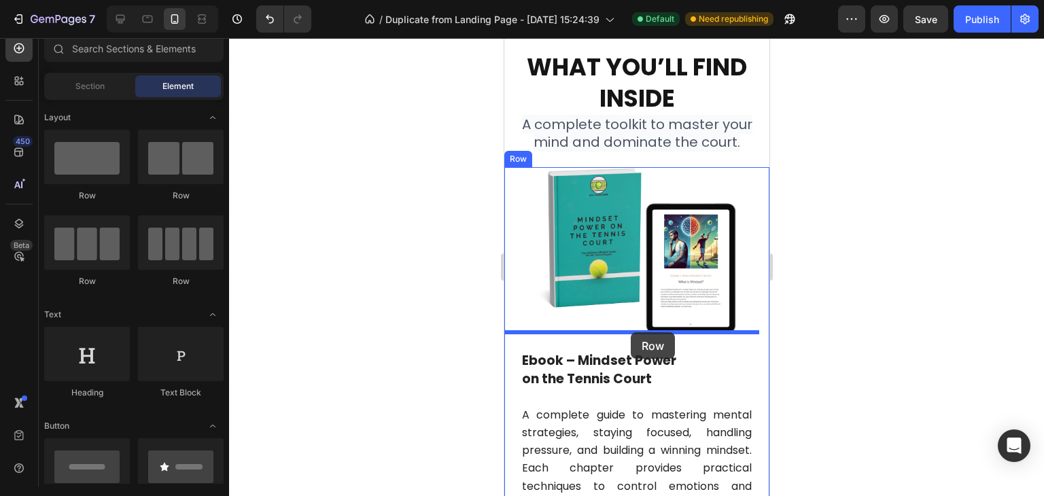
drag, startPoint x: 592, startPoint y: 199, endPoint x: 630, endPoint y: 332, distance: 138.6
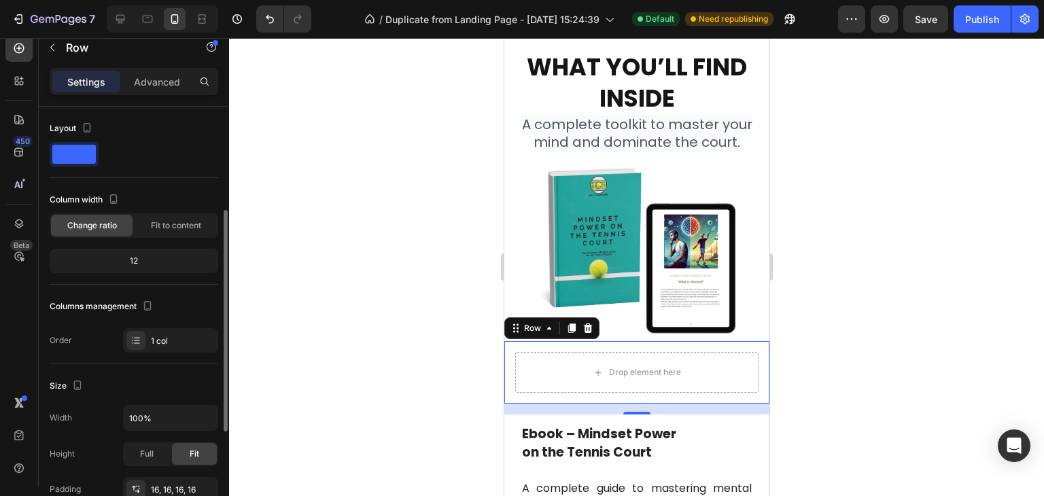
scroll to position [373, 0]
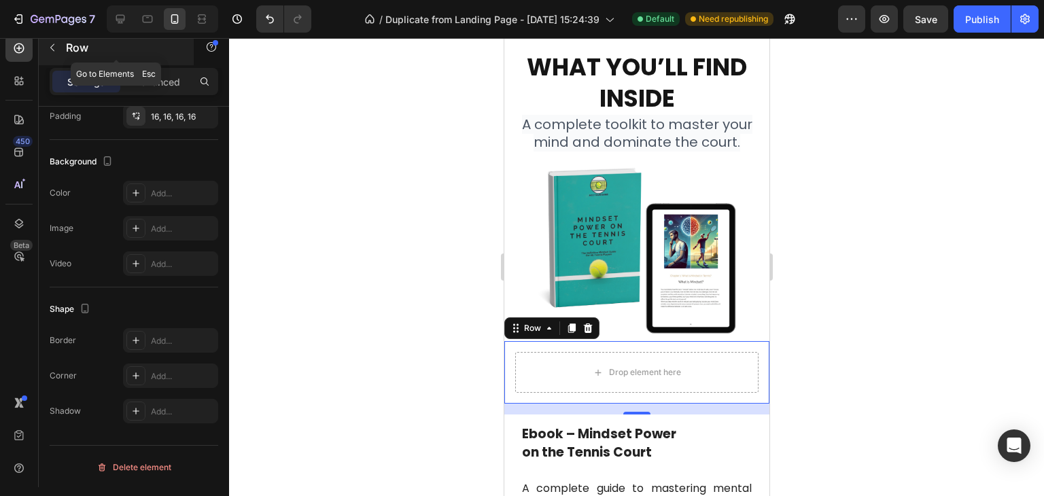
click at [54, 52] on icon "button" at bounding box center [52, 47] width 11 height 11
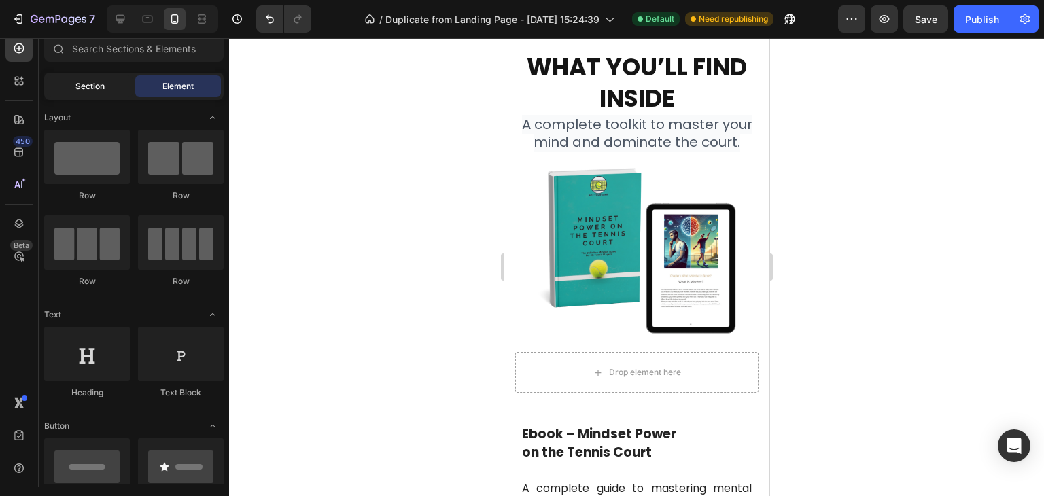
click at [104, 82] on span "Section" at bounding box center [89, 86] width 29 height 12
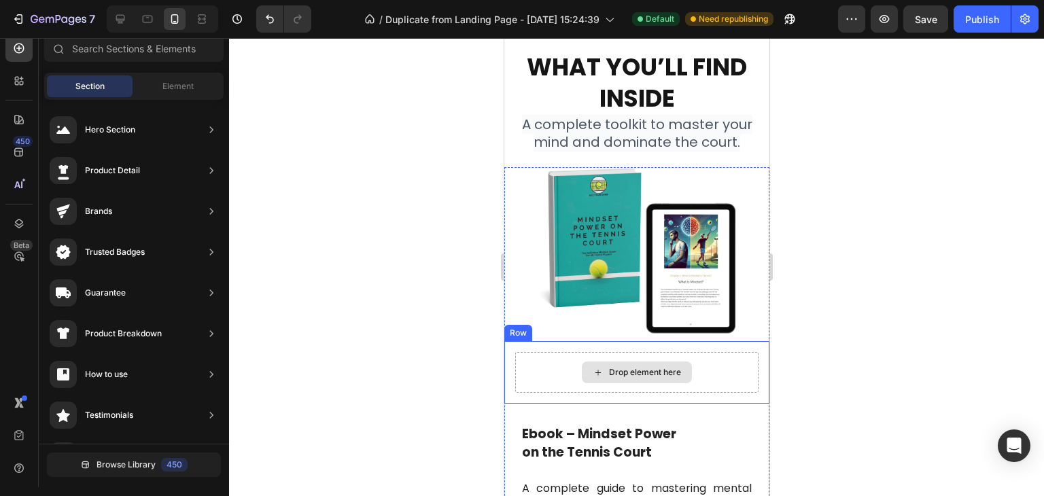
click at [651, 370] on div "Drop element here" at bounding box center [636, 373] width 110 height 22
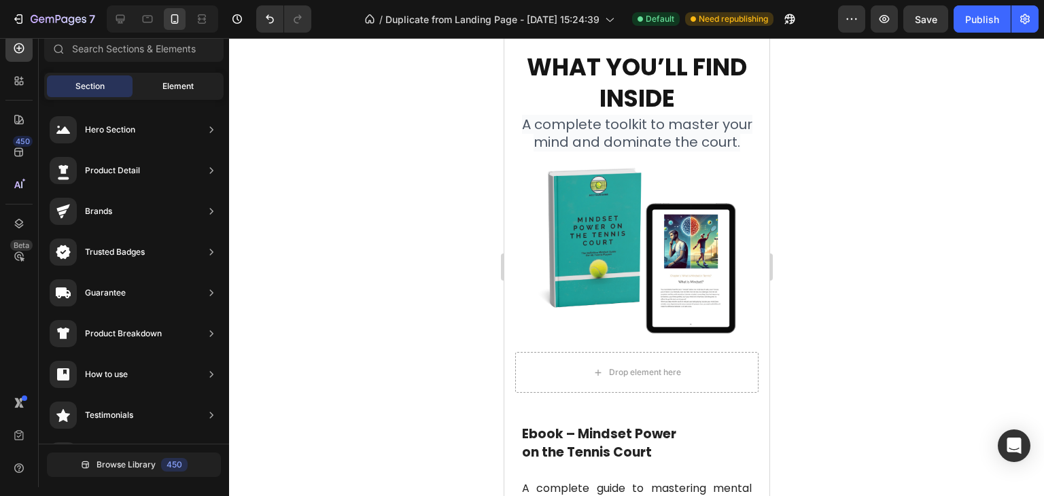
click at [177, 81] on span "Element" at bounding box center [177, 86] width 31 height 12
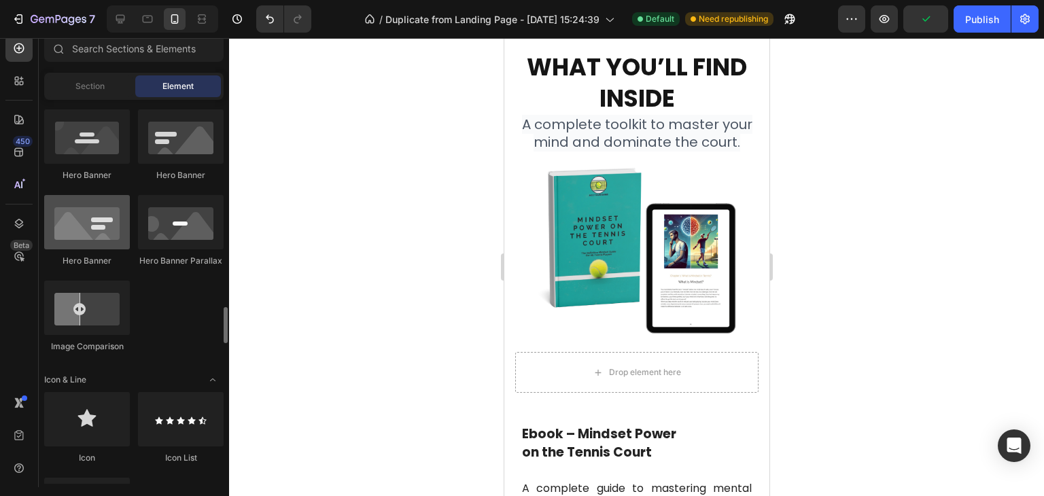
scroll to position [748, 0]
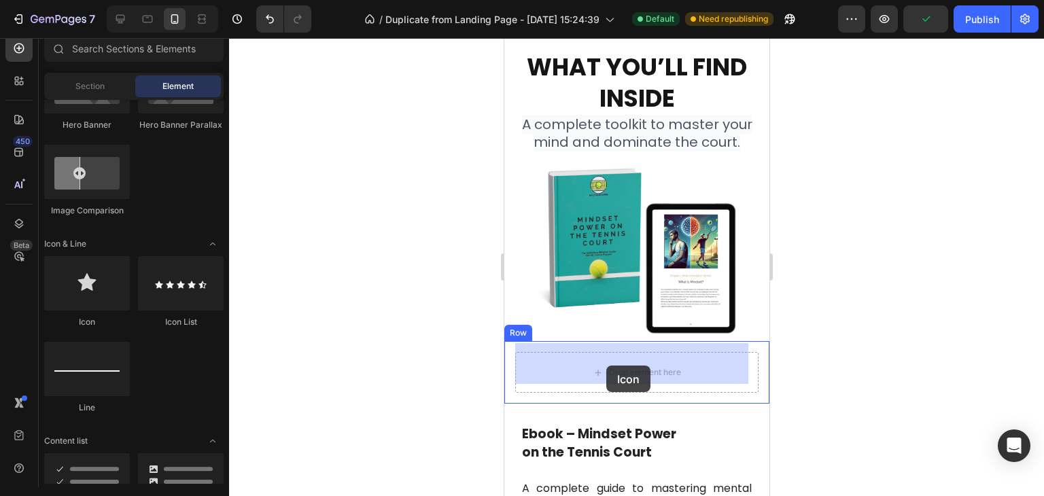
drag, startPoint x: 616, startPoint y: 338, endPoint x: 606, endPoint y: 366, distance: 29.7
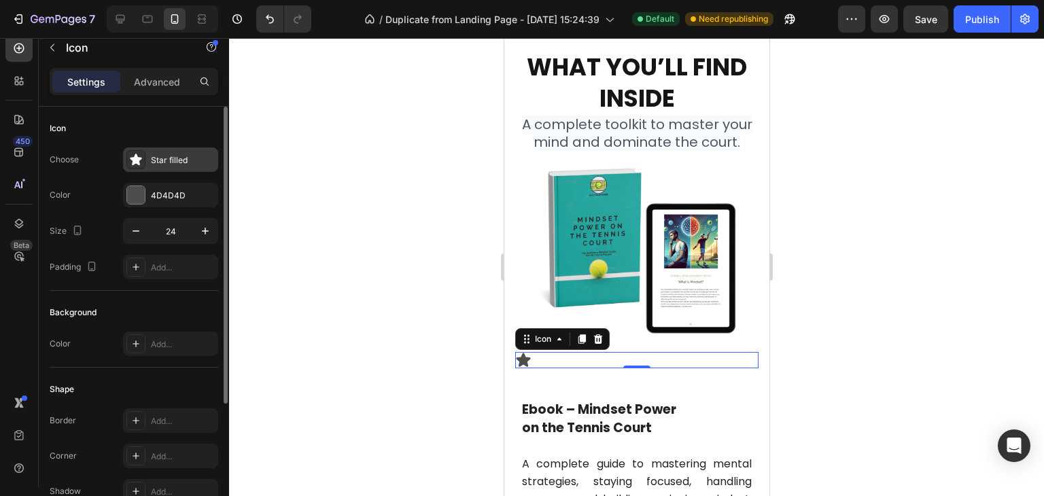
click at [141, 153] on icon at bounding box center [136, 160] width 14 height 14
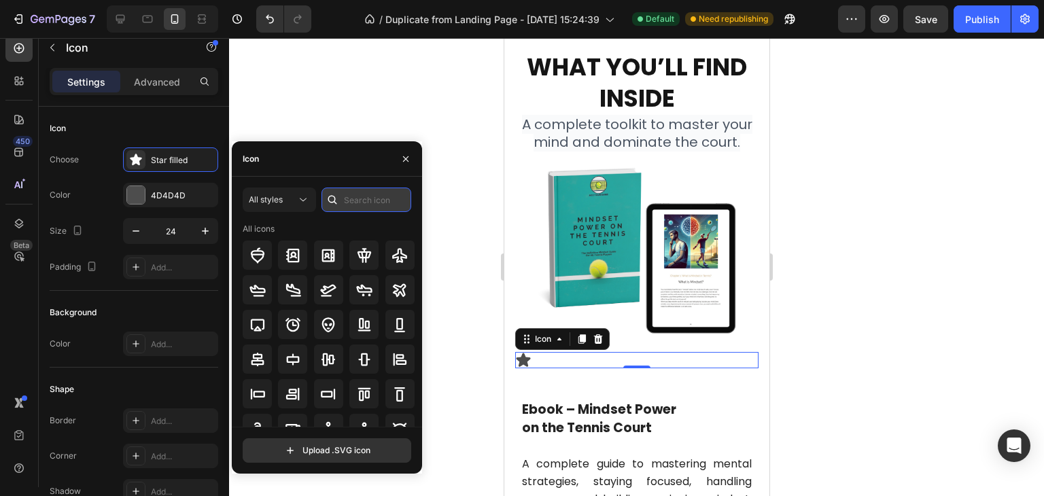
click at [367, 197] on input "text" at bounding box center [367, 200] width 90 height 24
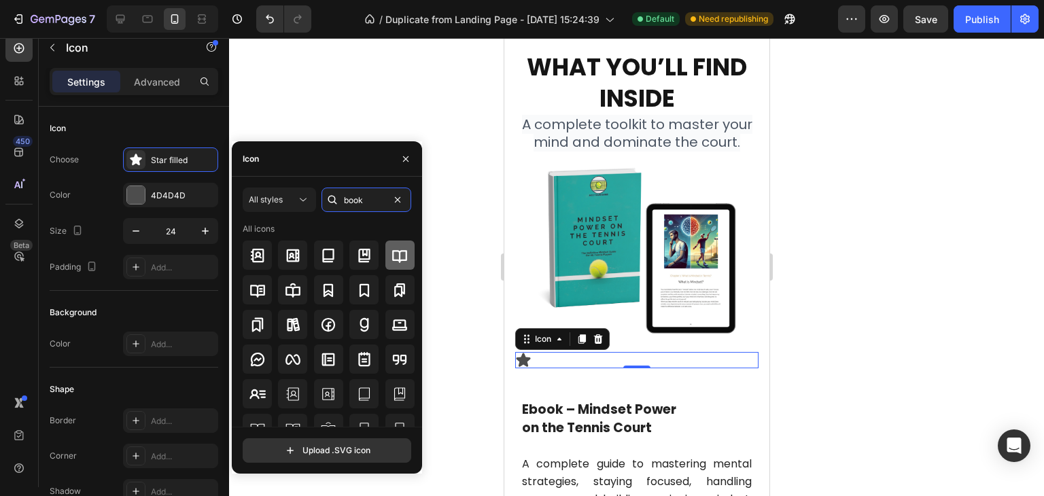
type input "book"
click at [400, 251] on icon at bounding box center [400, 255] width 16 height 16
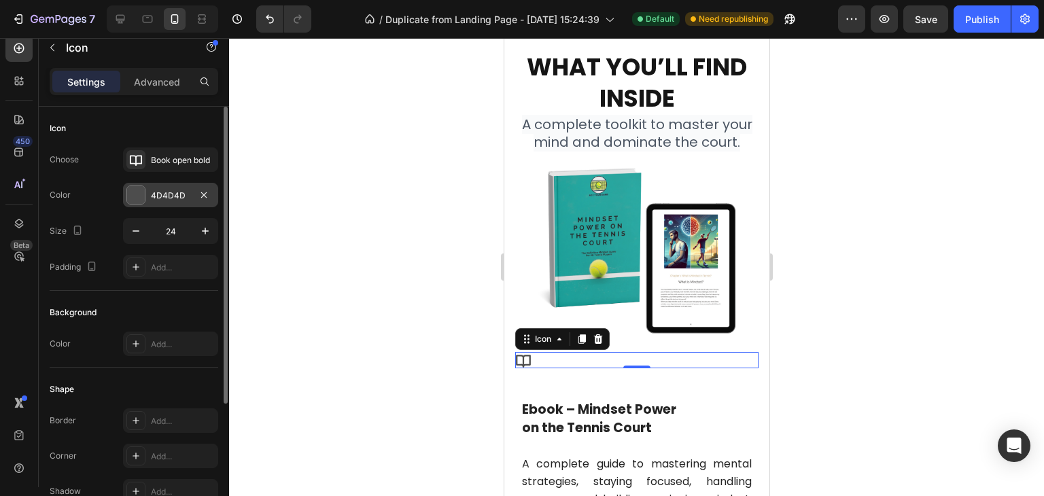
click at [136, 190] on div at bounding box center [136, 195] width 18 height 18
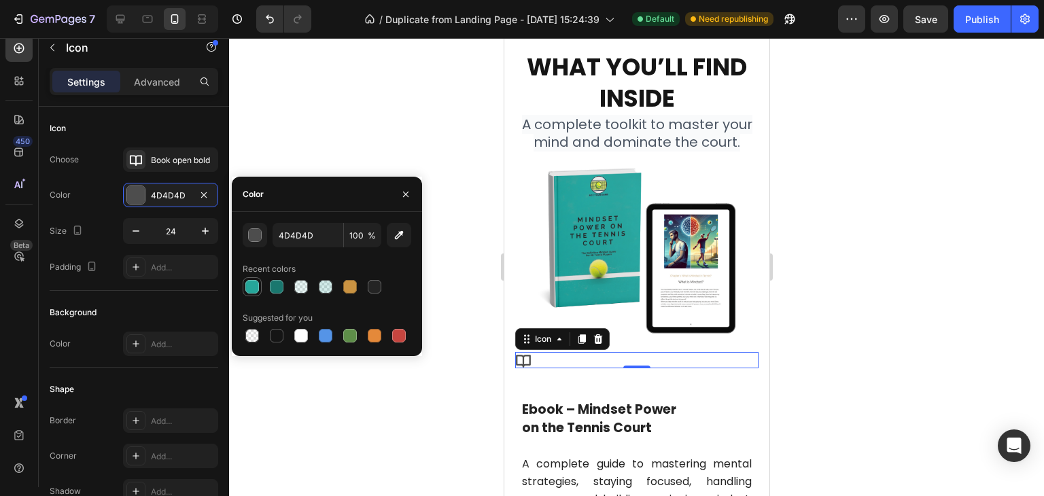
click at [256, 290] on div at bounding box center [252, 287] width 14 height 14
click at [279, 284] on div at bounding box center [277, 287] width 14 height 14
click at [254, 285] on div at bounding box center [252, 287] width 14 height 14
type input "26A69A"
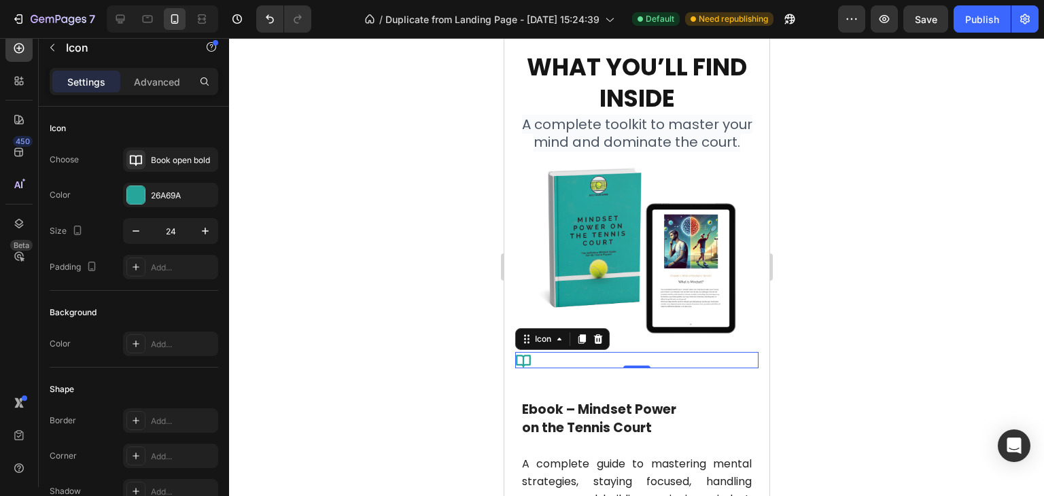
click at [437, 423] on div at bounding box center [636, 267] width 815 height 458
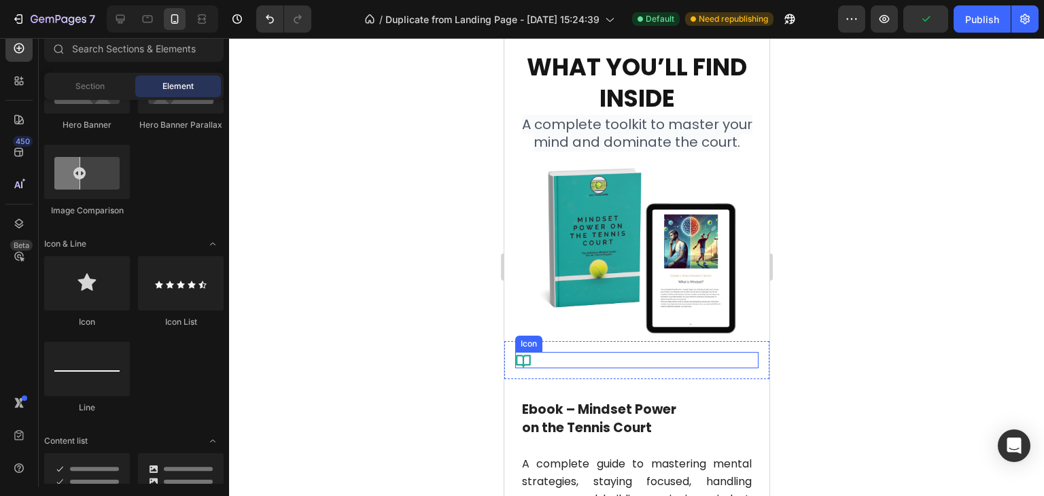
click at [534, 352] on div "Icon" at bounding box center [636, 360] width 243 height 16
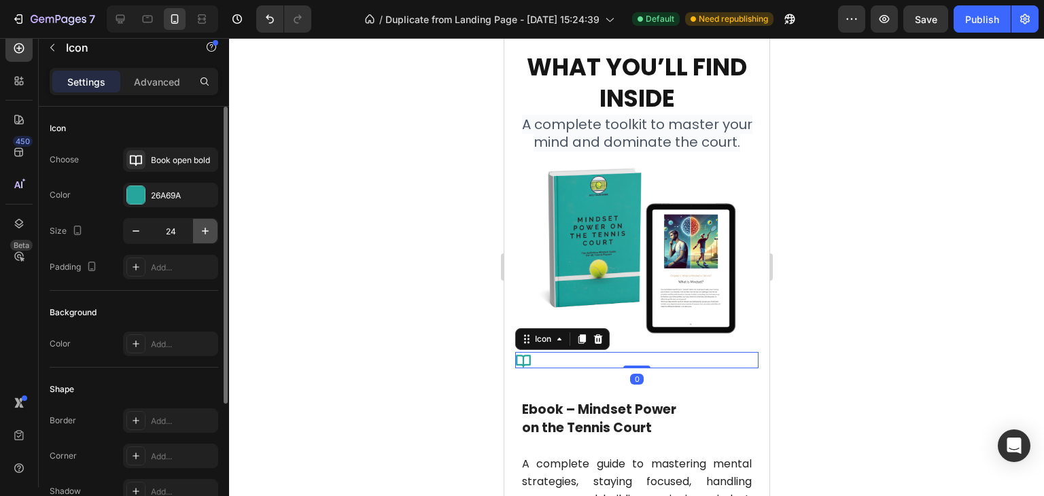
click at [209, 233] on icon "button" at bounding box center [206, 231] width 14 height 14
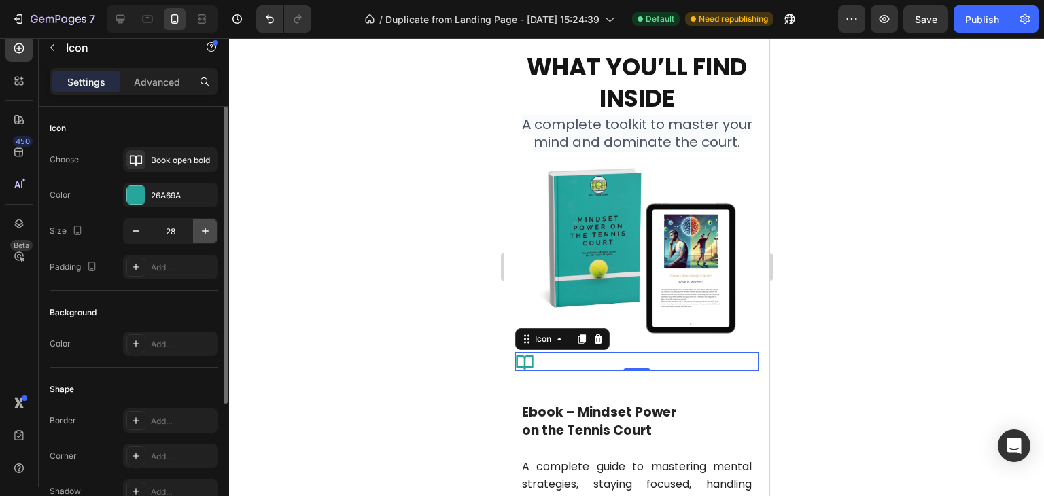
click at [209, 233] on icon "button" at bounding box center [206, 231] width 14 height 14
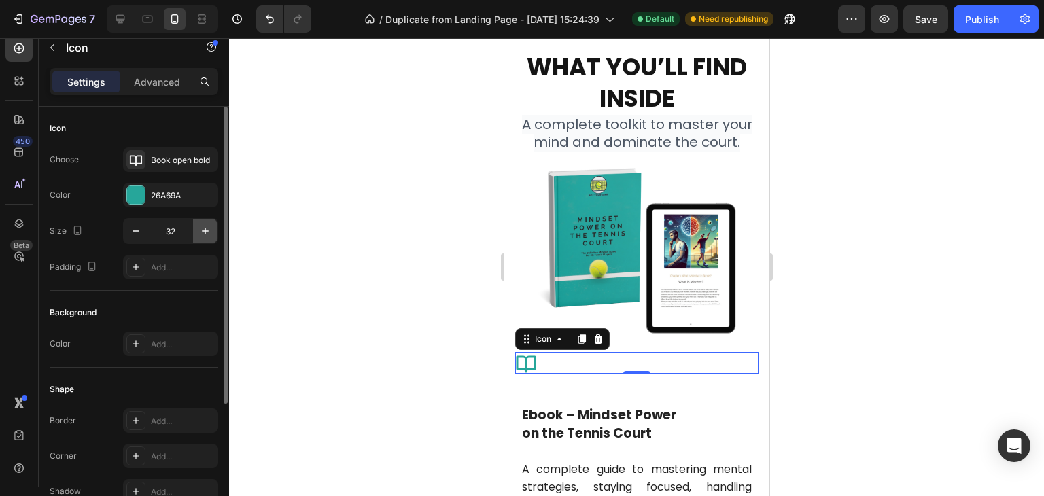
click at [209, 233] on icon "button" at bounding box center [206, 231] width 14 height 14
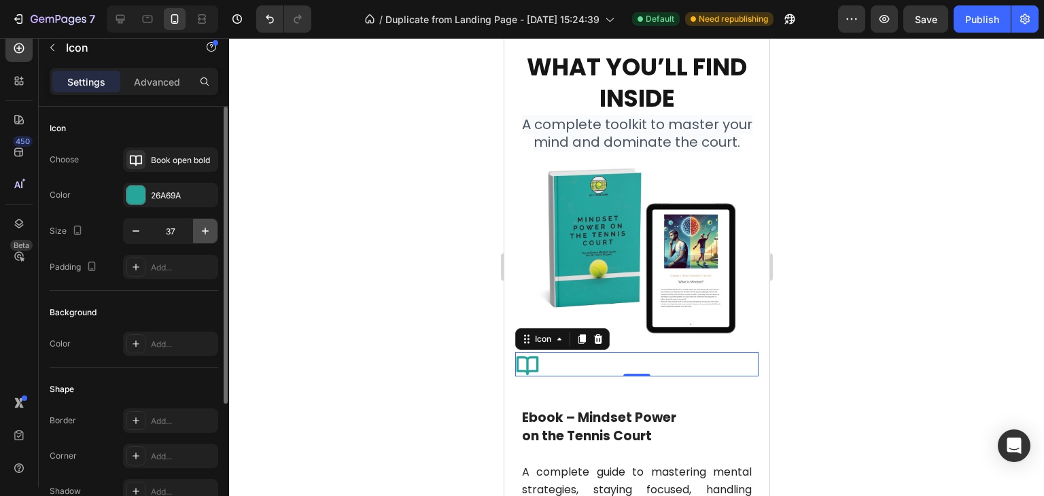
click at [209, 233] on icon "button" at bounding box center [206, 231] width 14 height 14
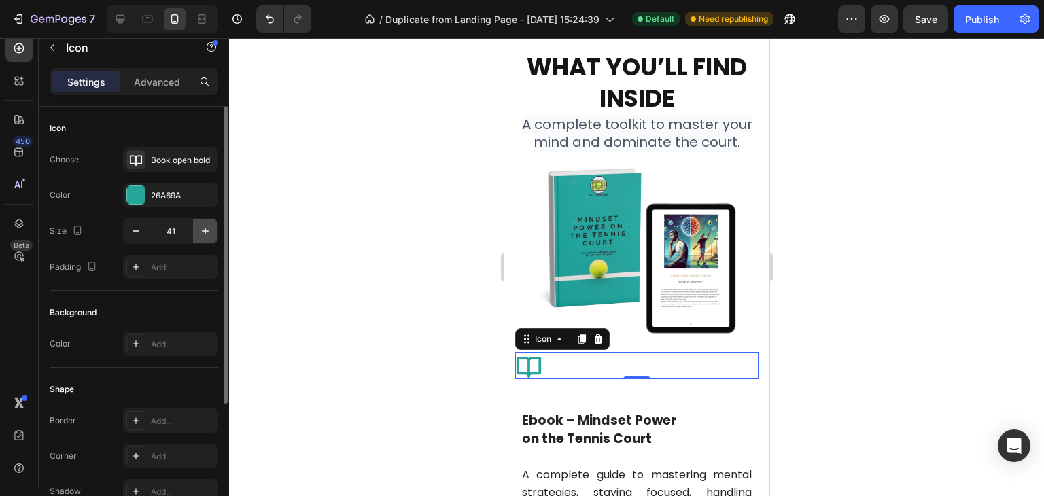
click at [209, 233] on icon "button" at bounding box center [206, 231] width 14 height 14
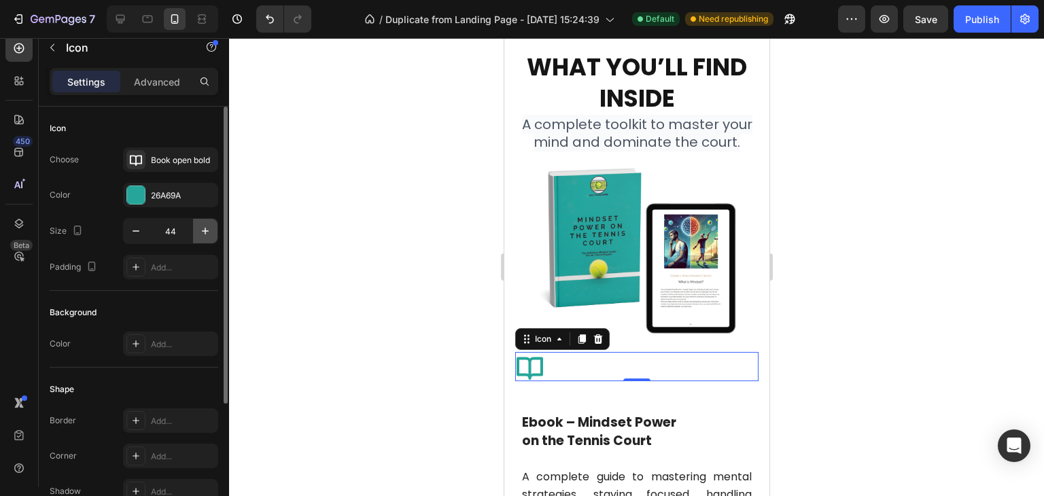
click at [209, 233] on icon "button" at bounding box center [206, 231] width 14 height 14
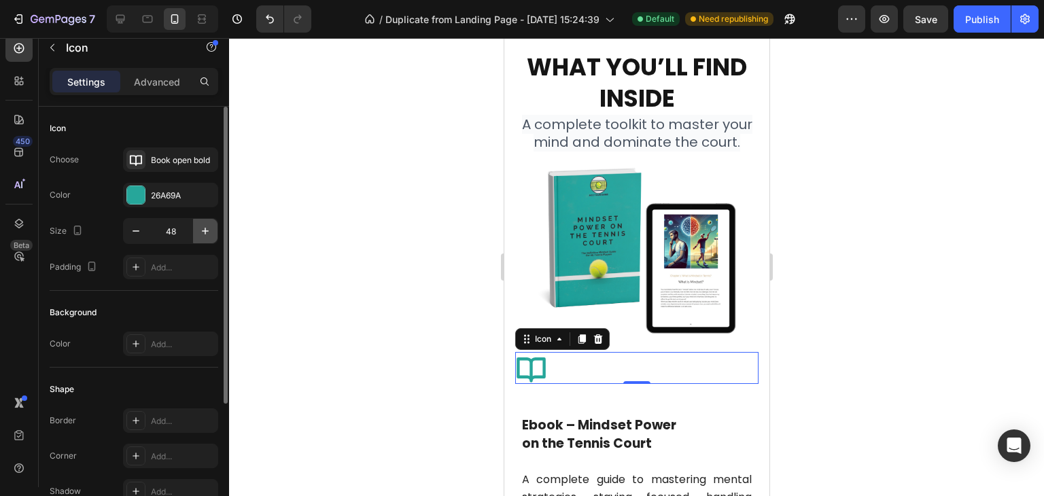
click at [209, 233] on icon "button" at bounding box center [206, 231] width 14 height 14
click at [133, 234] on icon "button" at bounding box center [136, 231] width 14 height 14
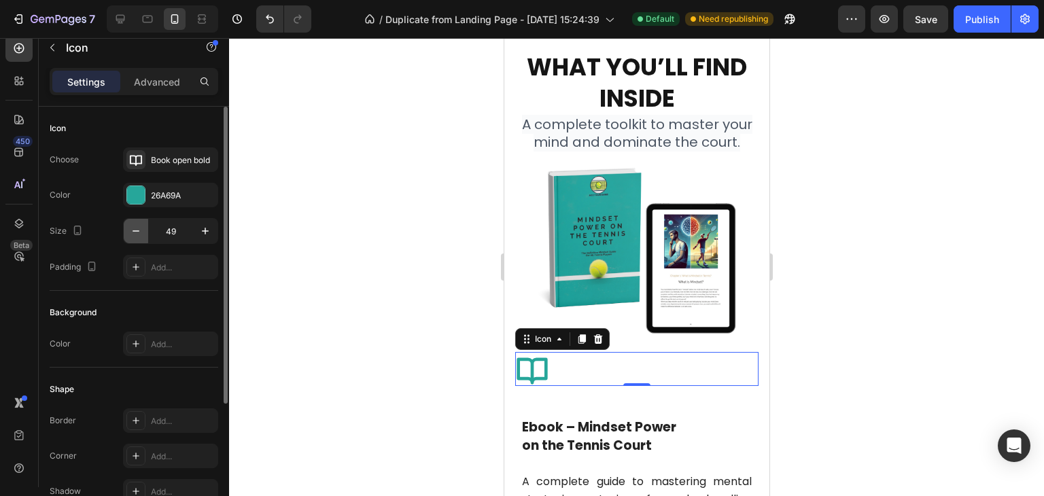
click at [133, 234] on icon "button" at bounding box center [136, 231] width 14 height 14
click at [133, 233] on icon "button" at bounding box center [136, 231] width 14 height 14
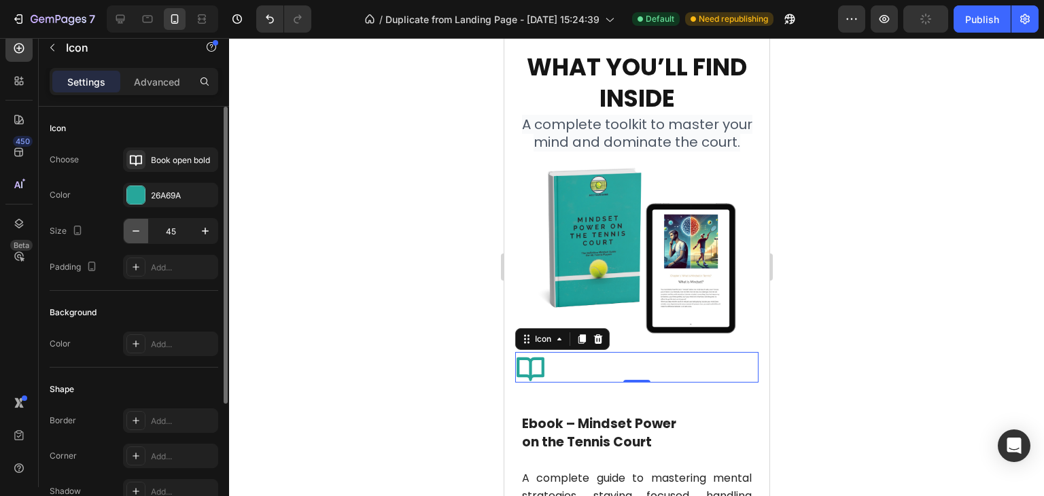
type input "44"
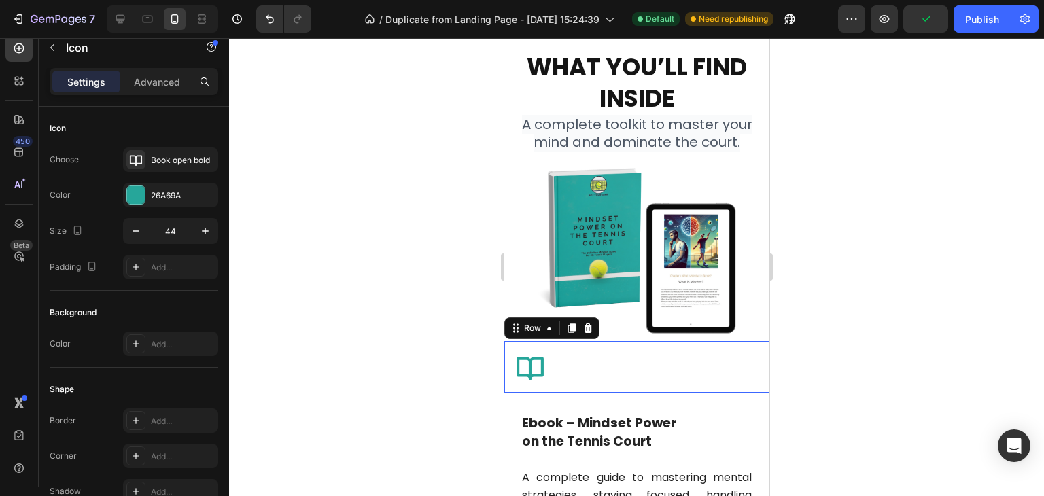
click at [690, 382] on div "Icon Row 0" at bounding box center [636, 367] width 265 height 52
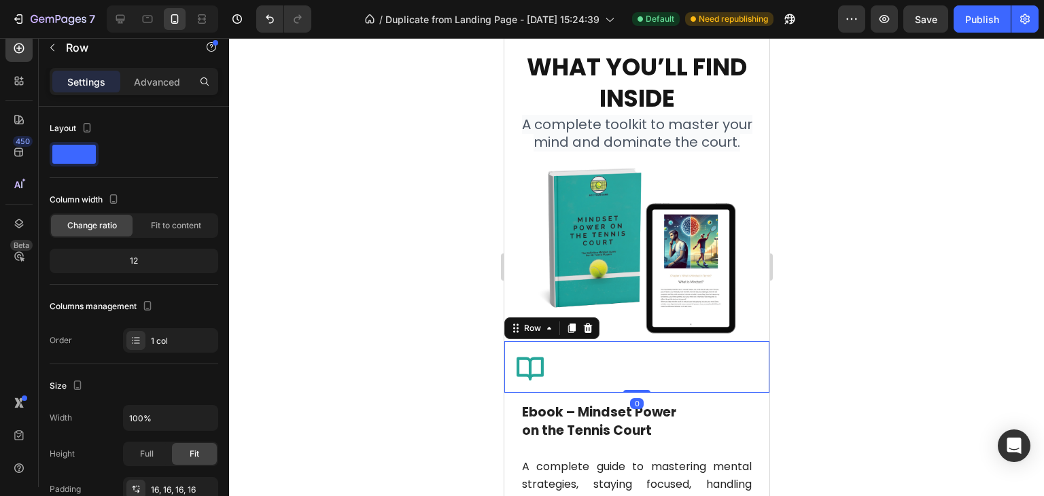
drag, startPoint x: 640, startPoint y: 387, endPoint x: 594, endPoint y: 351, distance: 58.1
click at [635, 362] on div "Icon Row 0" at bounding box center [636, 367] width 265 height 52
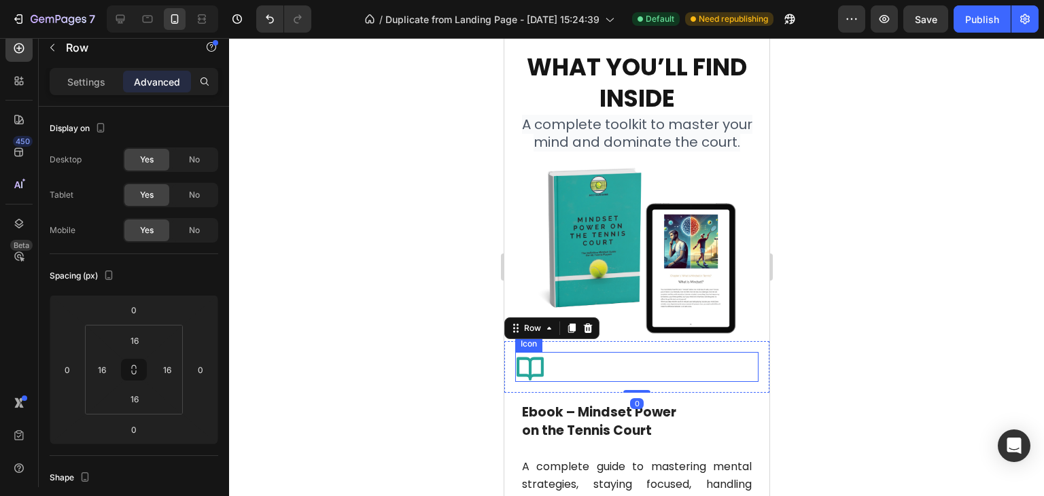
click at [582, 352] on div "Icon" at bounding box center [636, 367] width 243 height 30
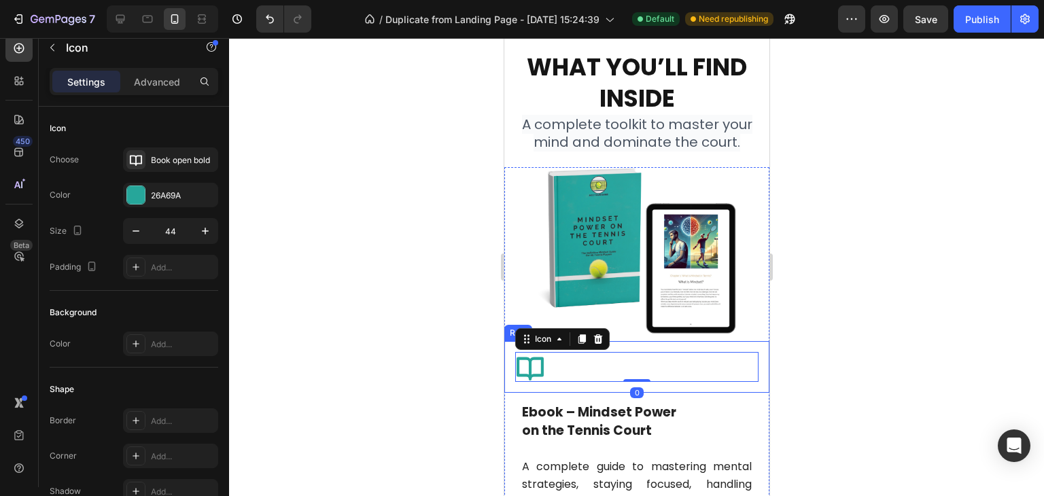
click at [536, 379] on div "Icon 0 Row" at bounding box center [636, 367] width 265 height 52
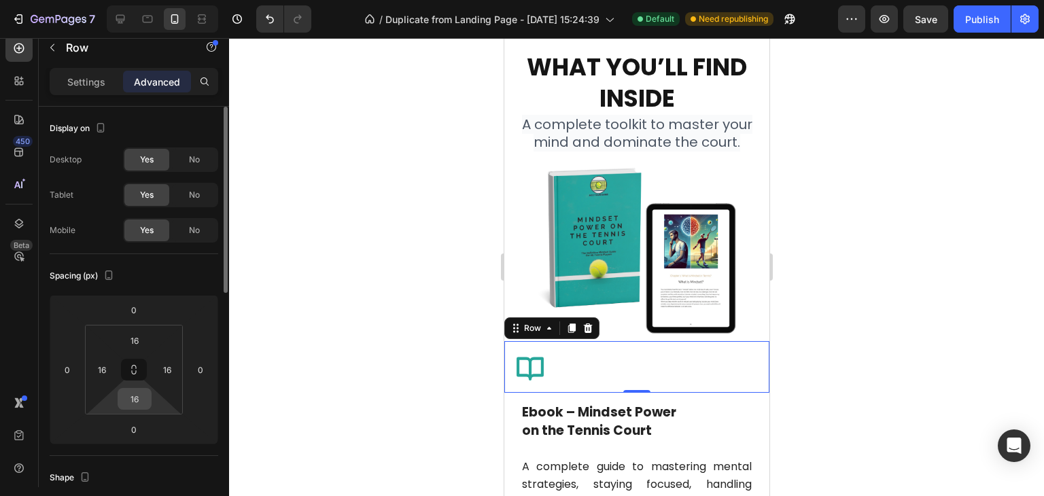
click at [144, 403] on input "16" at bounding box center [134, 399] width 27 height 20
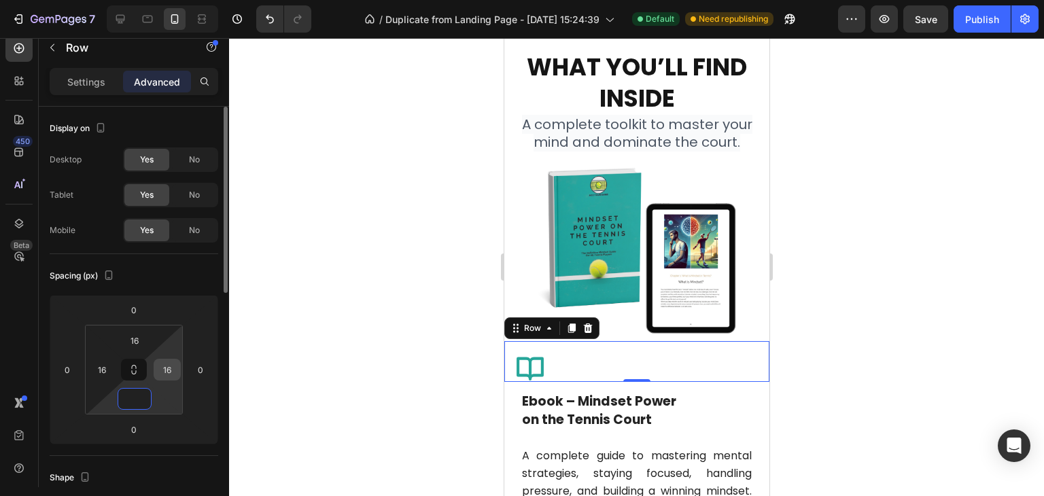
type input "0"
click at [167, 373] on input "16" at bounding box center [167, 370] width 20 height 20
type input "0"
click at [133, 338] on input "16" at bounding box center [134, 340] width 27 height 20
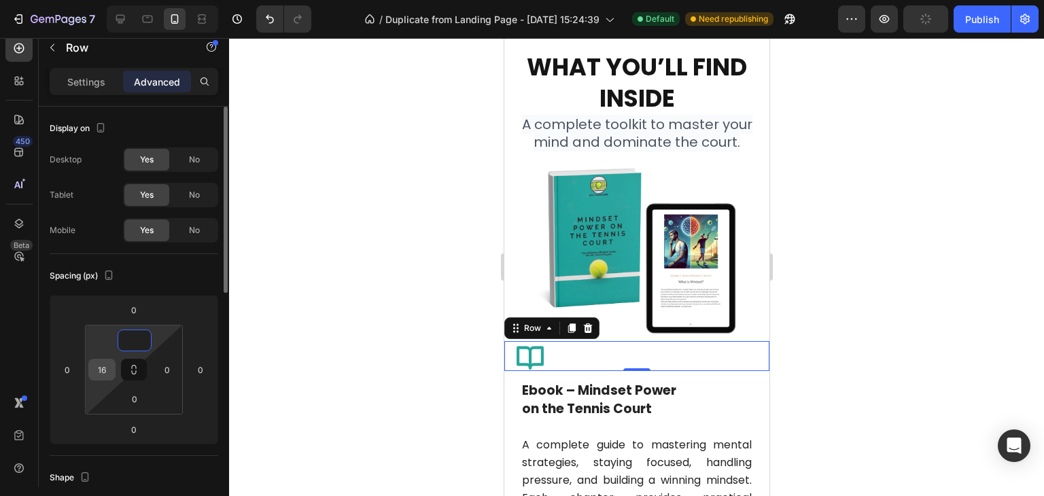
type input "0"
click at [101, 370] on input "16" at bounding box center [102, 370] width 20 height 20
type input "1"
type input "20"
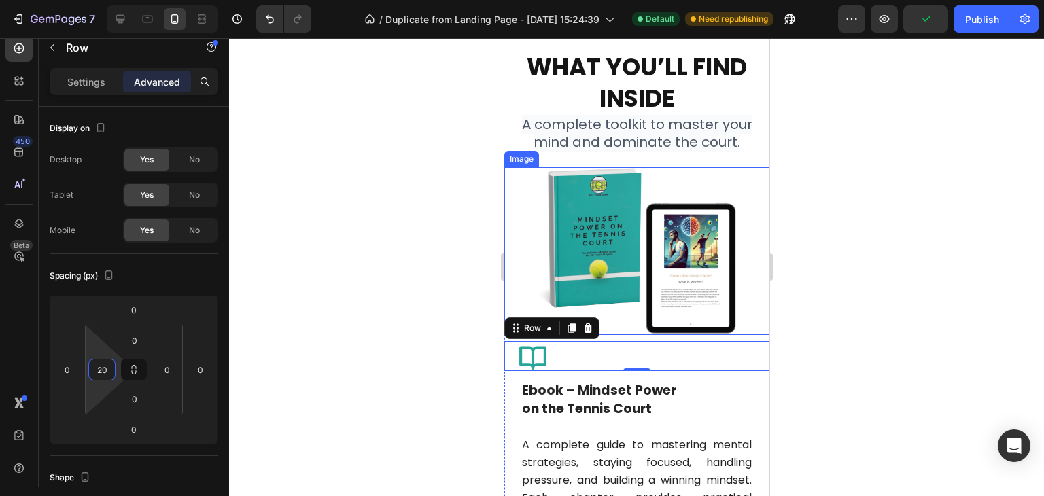
click at [906, 269] on div at bounding box center [636, 267] width 815 height 458
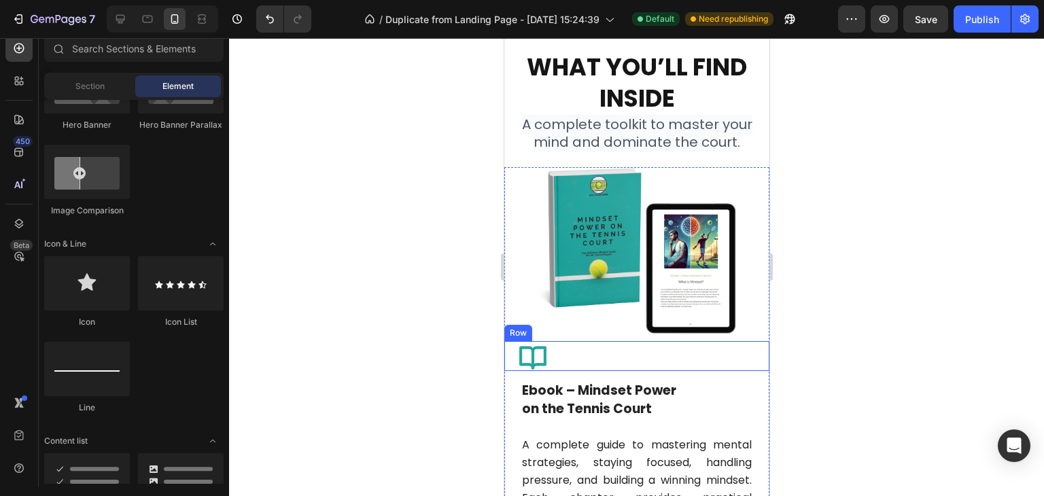
click at [534, 341] on icon at bounding box center [532, 356] width 30 height 30
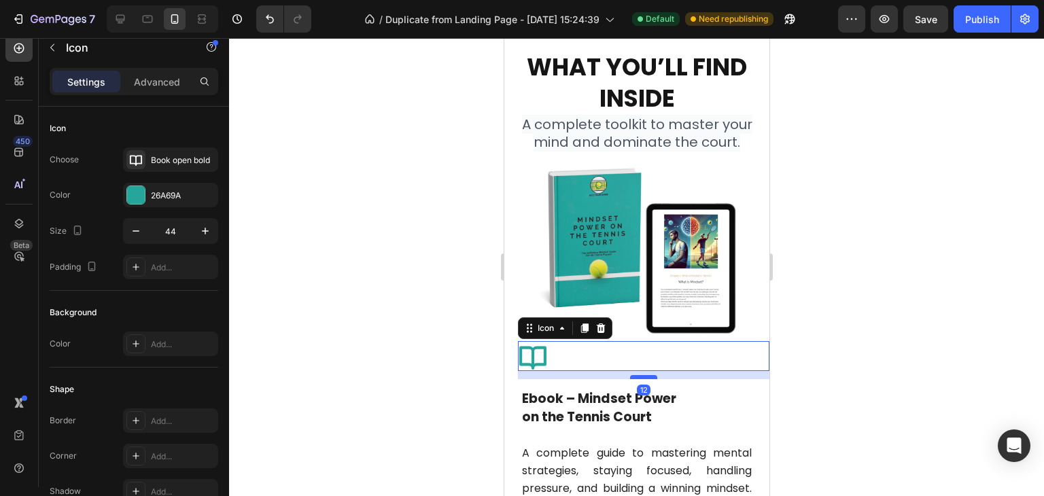
drag, startPoint x: 636, startPoint y: 358, endPoint x: 636, endPoint y: 366, distance: 8.2
click at [636, 375] on div at bounding box center [643, 377] width 27 height 4
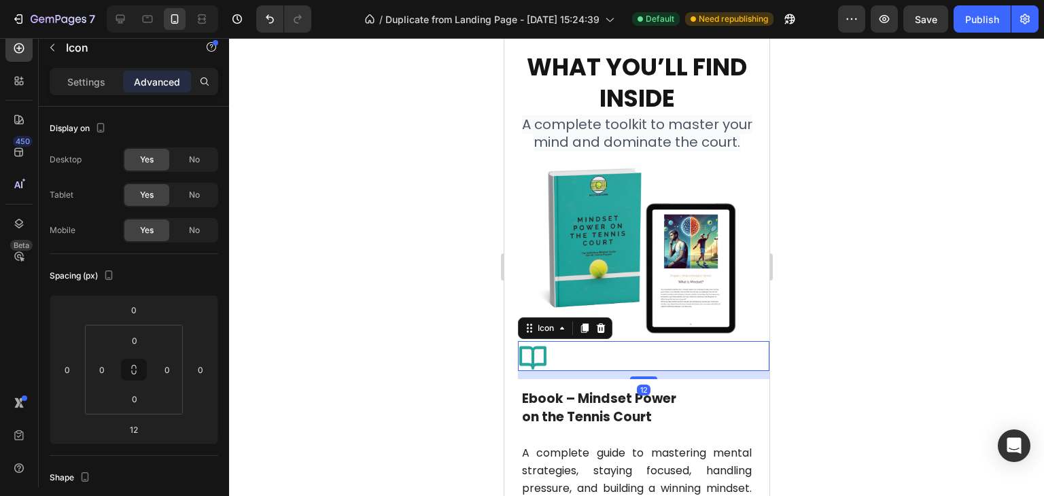
click at [621, 346] on div "Icon 12" at bounding box center [643, 356] width 252 height 30
click at [845, 381] on div at bounding box center [636, 267] width 815 height 458
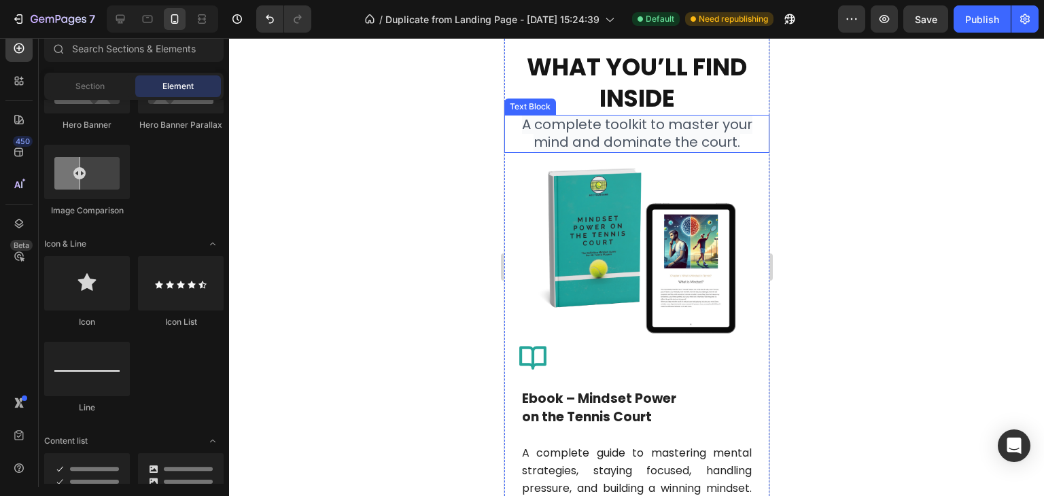
click at [692, 137] on span "A complete toolkit to master your mind and dominate the court." at bounding box center [636, 133] width 230 height 37
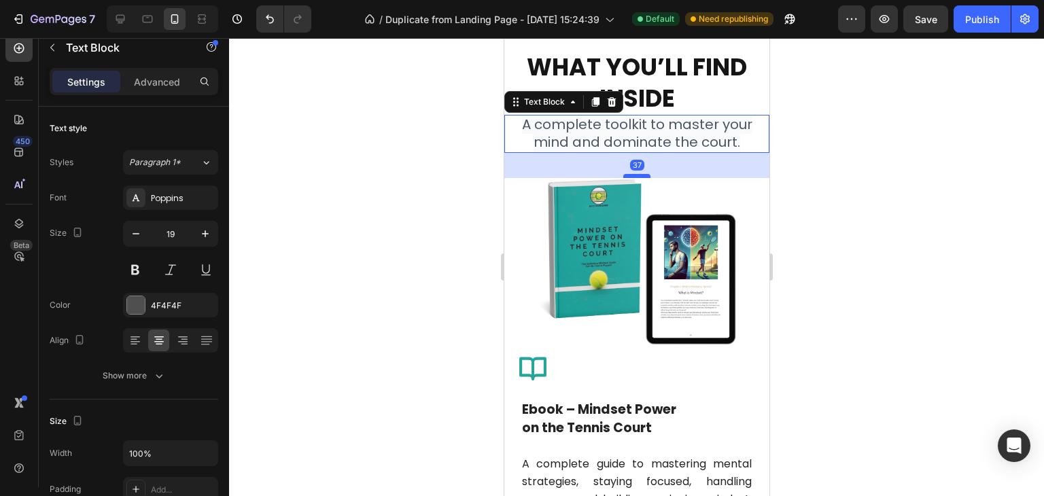
click at [636, 178] on div at bounding box center [636, 176] width 27 height 4
click at [821, 184] on div at bounding box center [636, 267] width 815 height 458
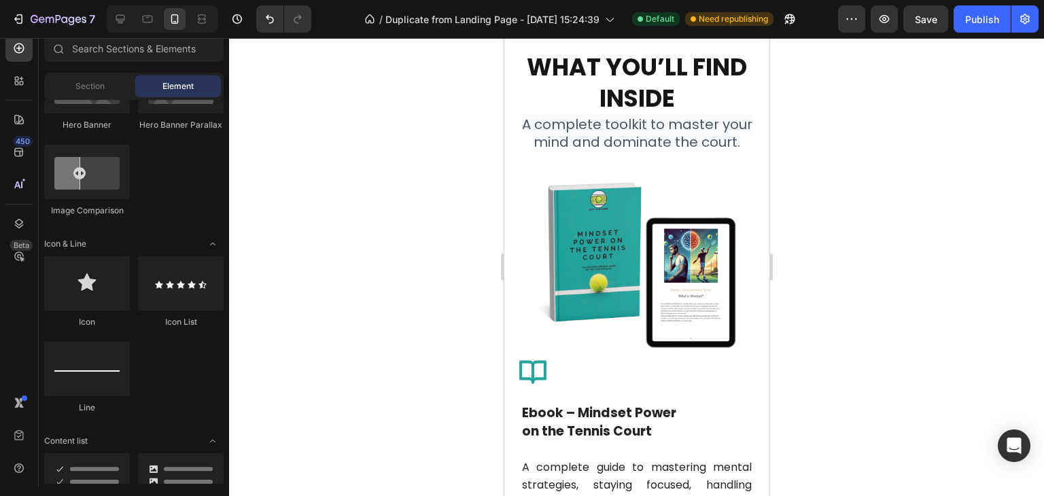
click at [829, 172] on div at bounding box center [636, 267] width 815 height 458
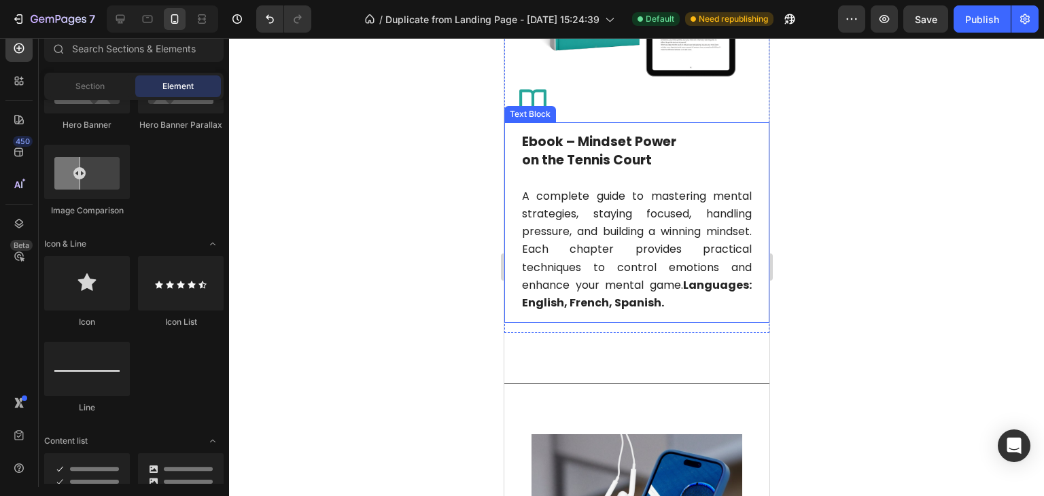
scroll to position [3082, 0]
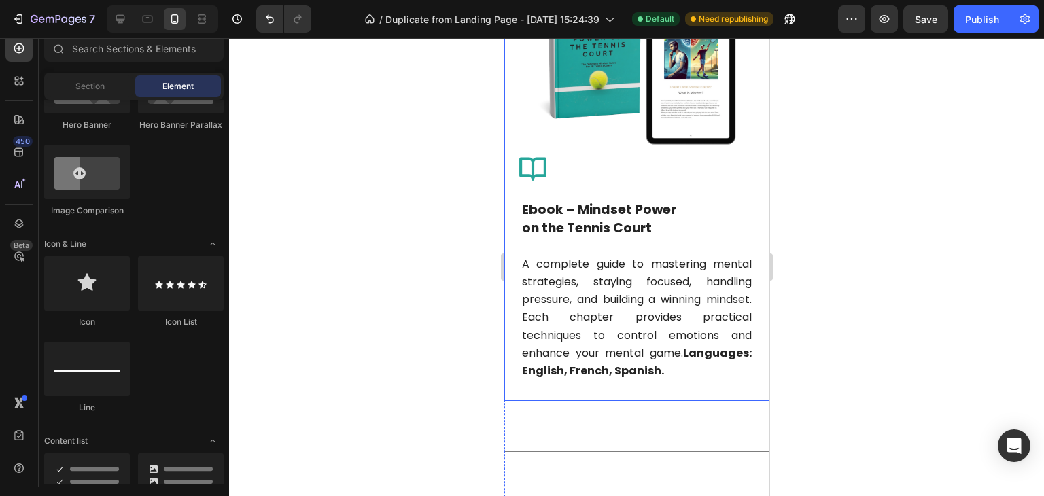
click at [730, 401] on div "Icon Row Ebook – Mindset Power on the Tennis Court A complete guide to masterin…" at bounding box center [636, 276] width 265 height 249
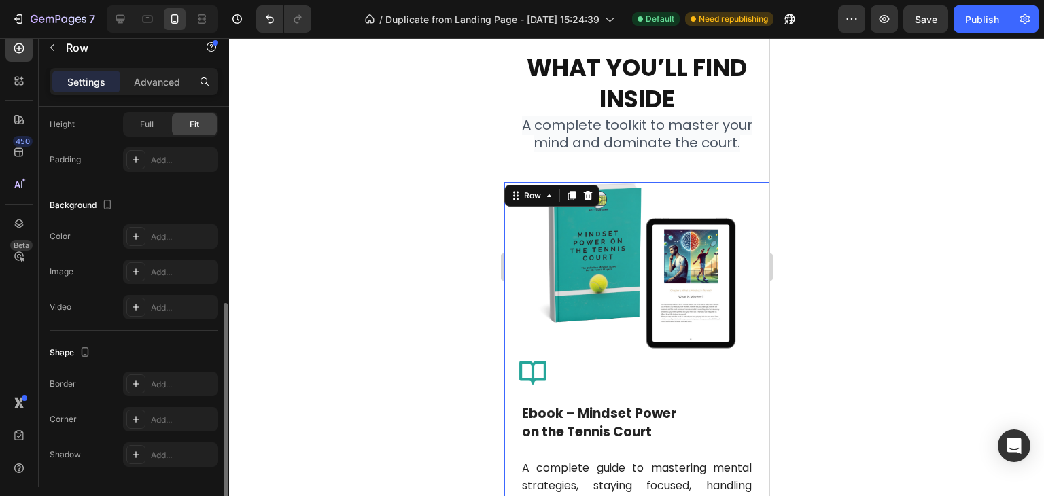
scroll to position [451, 0]
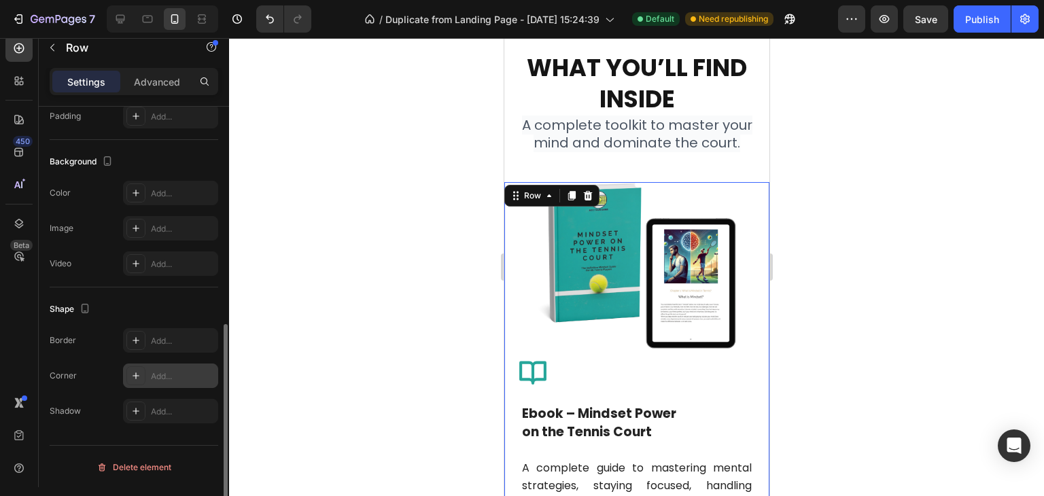
click at [160, 372] on div "Add..." at bounding box center [183, 377] width 64 height 12
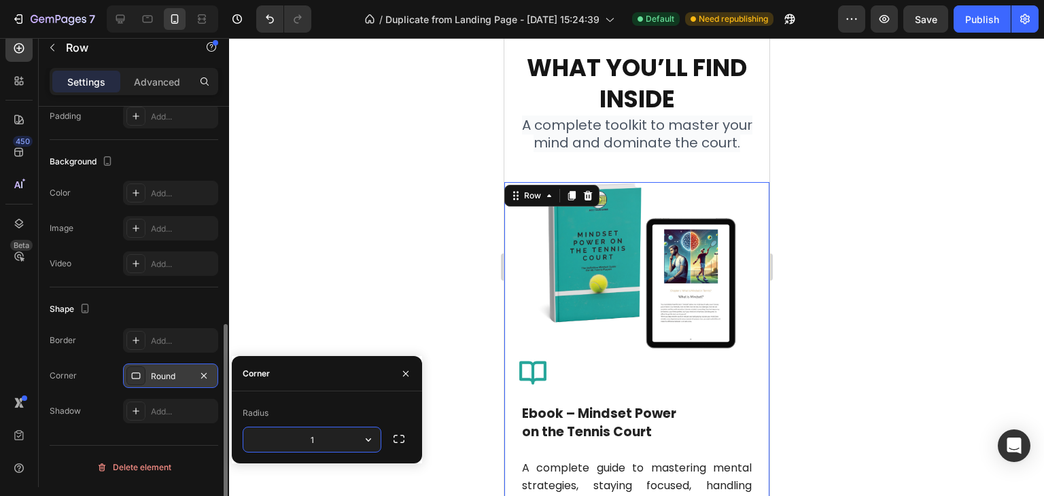
type input "12"
click at [133, 411] on icon at bounding box center [136, 411] width 11 height 11
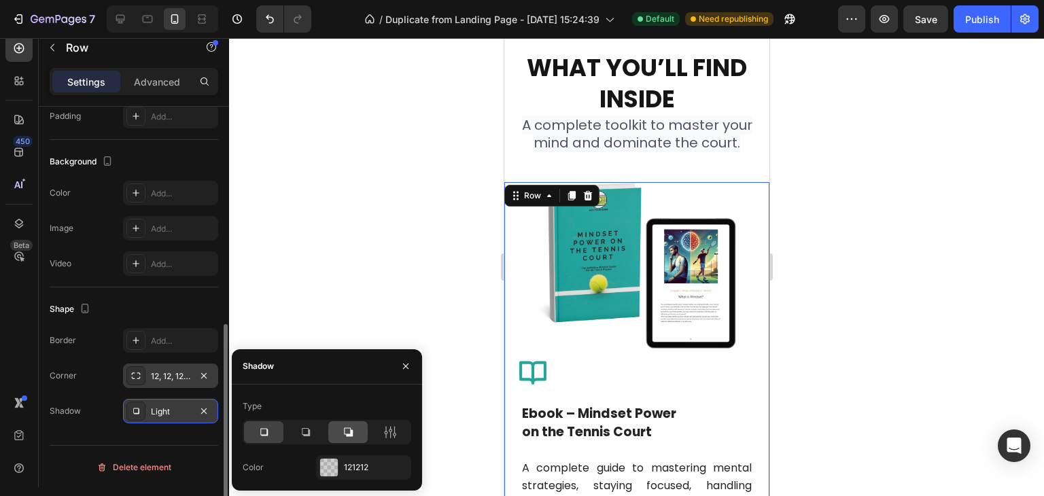
click at [347, 431] on icon at bounding box center [348, 433] width 14 height 14
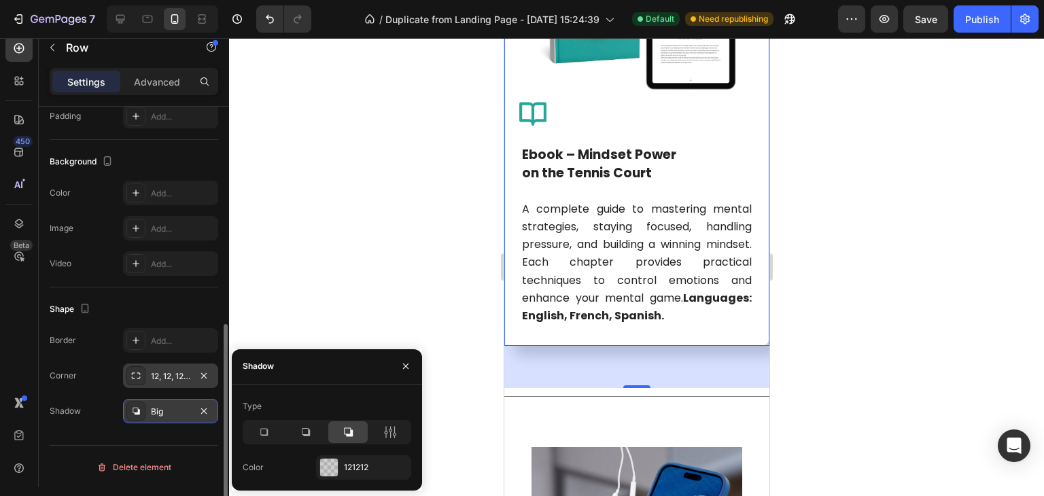
scroll to position [3218, 0]
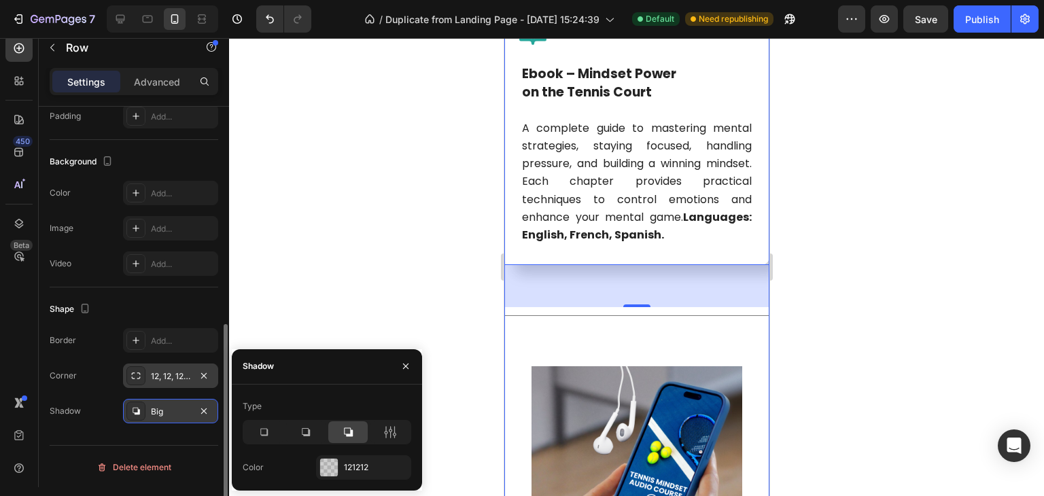
click at [855, 339] on div at bounding box center [636, 267] width 815 height 458
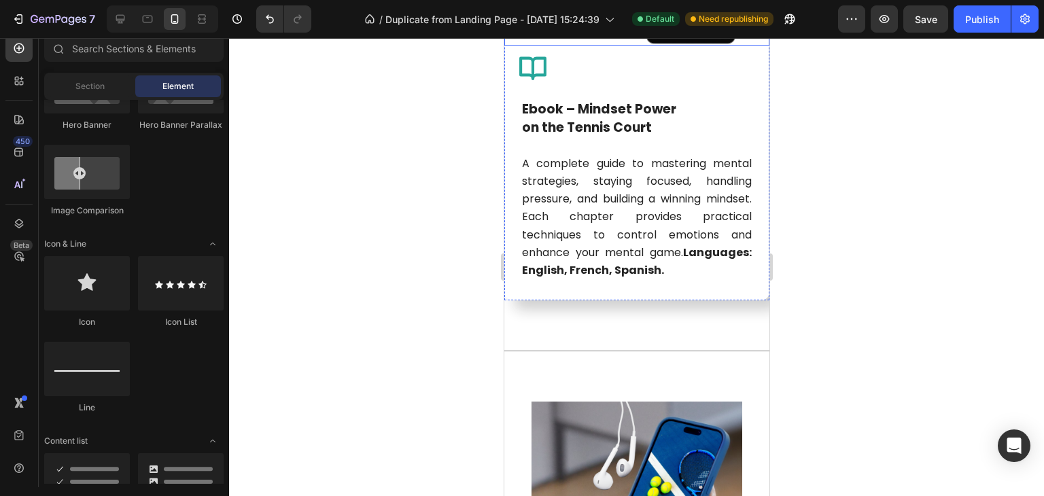
scroll to position [3150, 0]
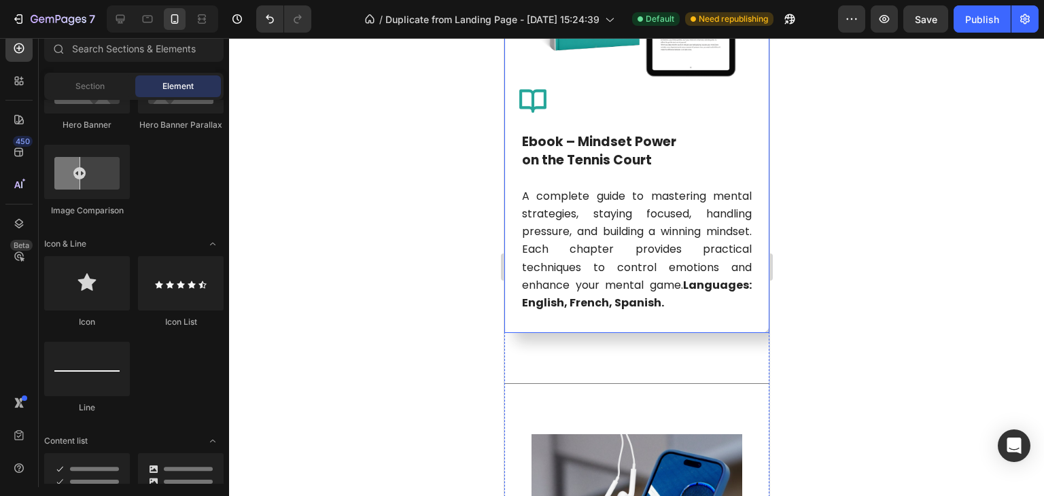
click at [687, 332] on div "Icon Row Ebook – Mindset Power on the Tennis Court A complete guide to masterin…" at bounding box center [636, 208] width 265 height 249
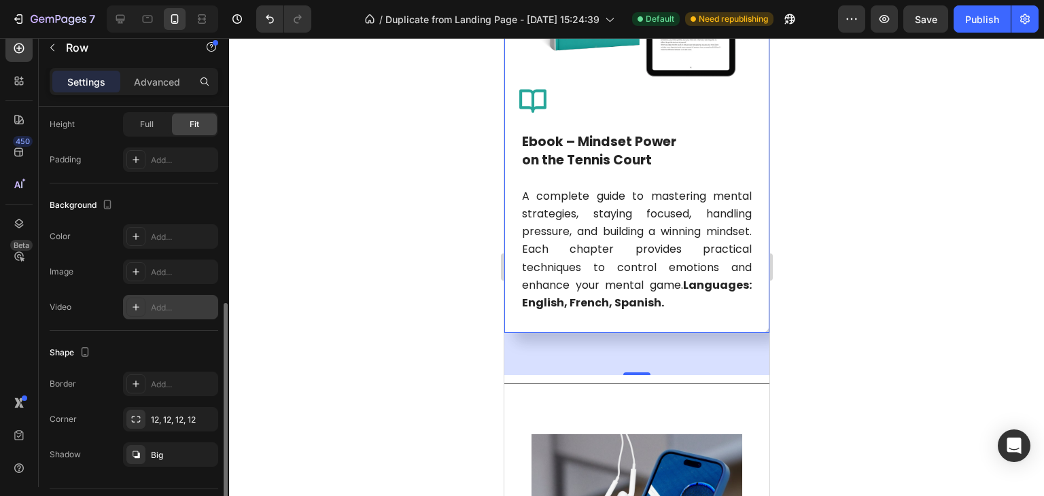
scroll to position [451, 0]
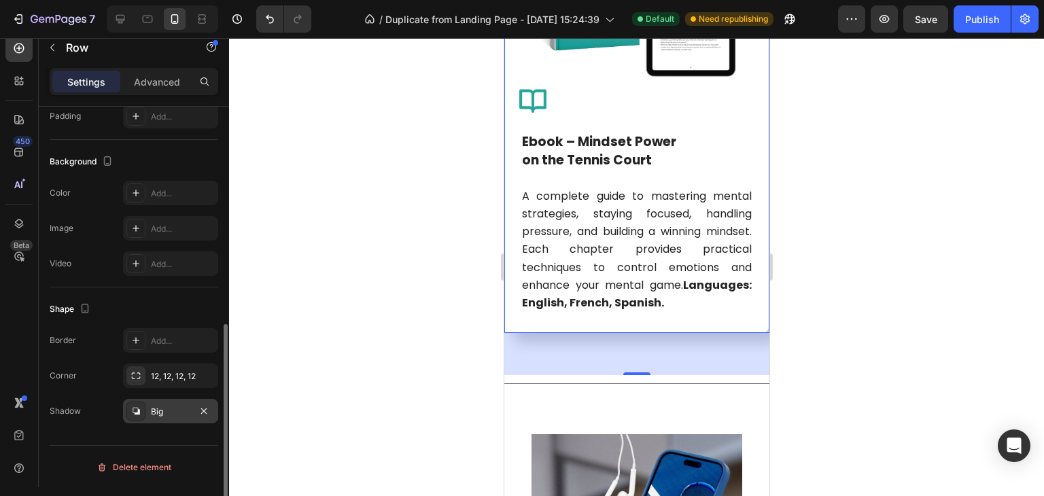
click at [155, 420] on div "Big" at bounding box center [170, 411] width 95 height 24
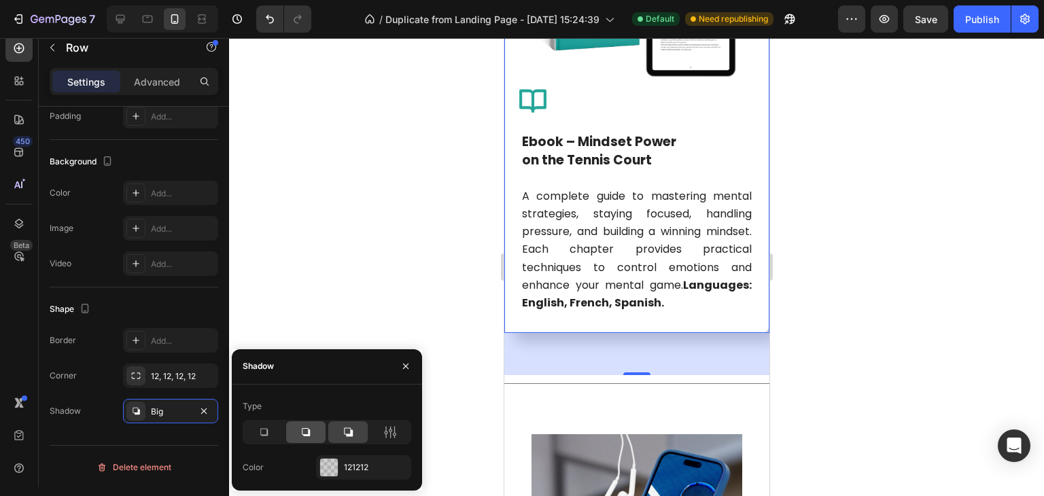
click at [309, 435] on icon at bounding box center [306, 432] width 8 height 8
click at [853, 360] on div at bounding box center [636, 267] width 815 height 458
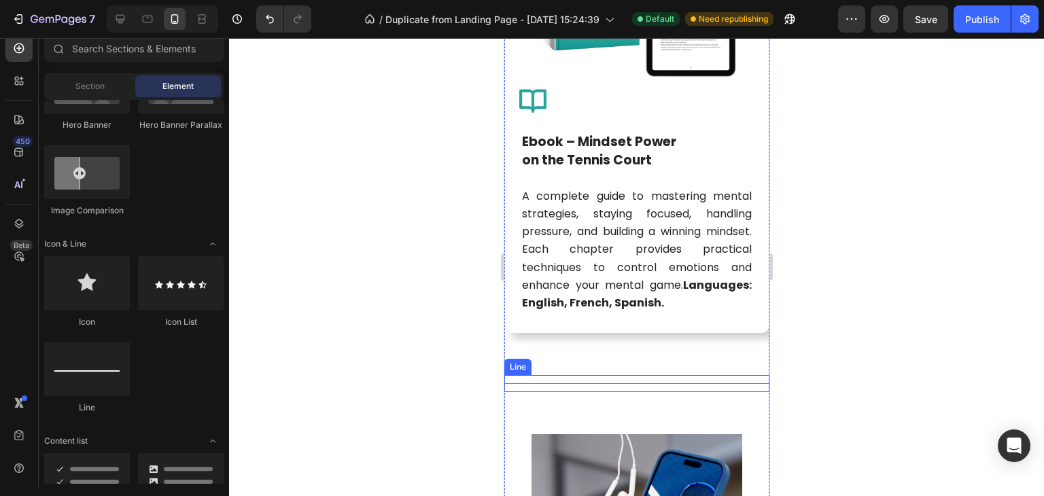
click at [591, 392] on div "Title Line" at bounding box center [636, 383] width 265 height 17
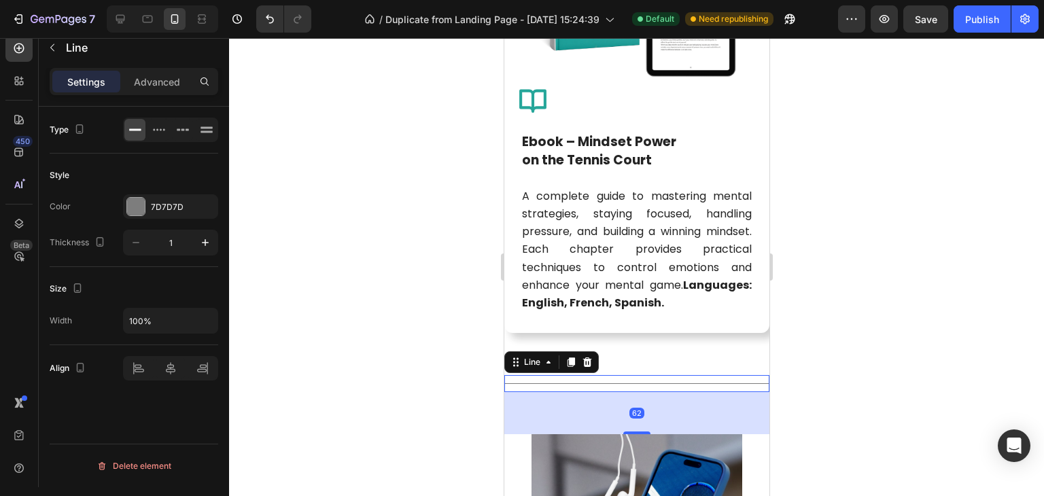
click at [841, 320] on div at bounding box center [636, 267] width 815 height 458
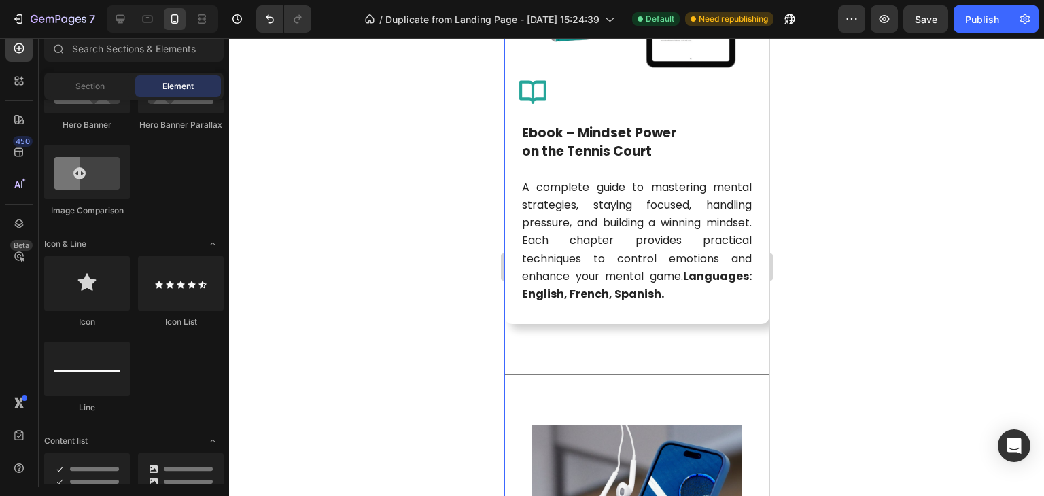
scroll to position [3150, 0]
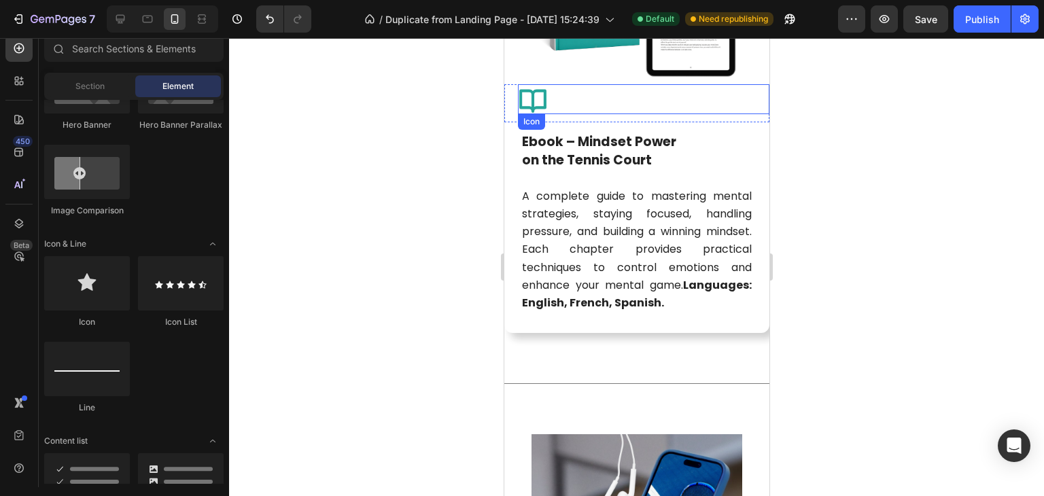
click at [534, 86] on icon at bounding box center [532, 99] width 30 height 30
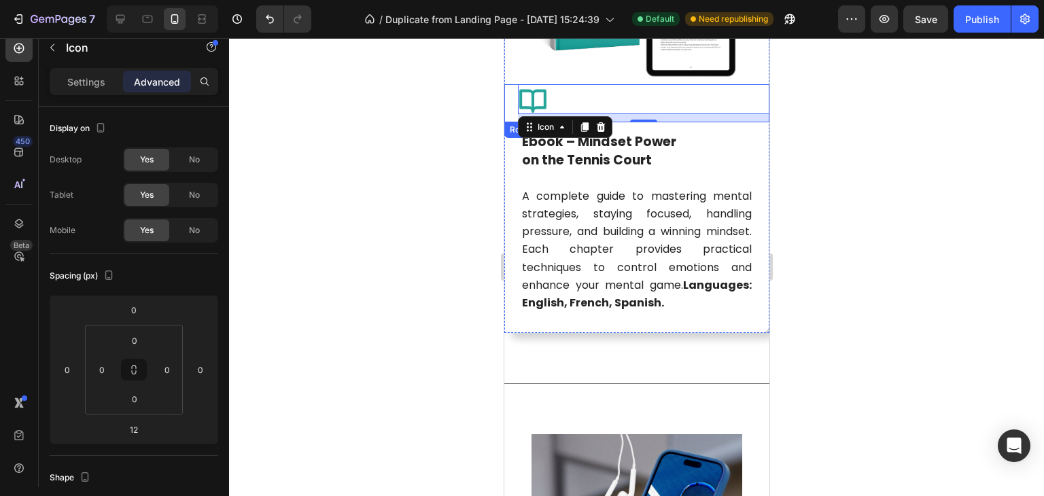
click at [509, 96] on div "Icon 12 Row" at bounding box center [636, 103] width 265 height 38
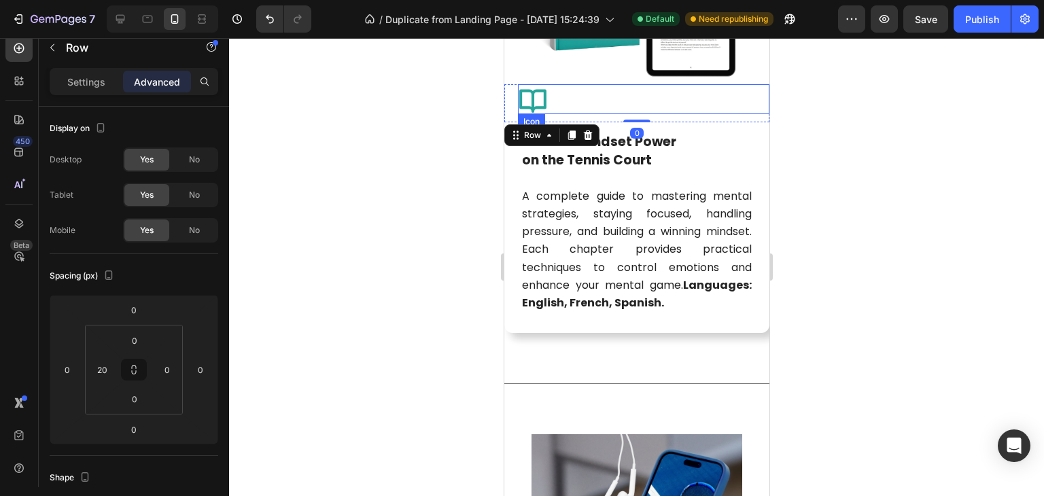
click at [537, 92] on icon at bounding box center [532, 99] width 30 height 30
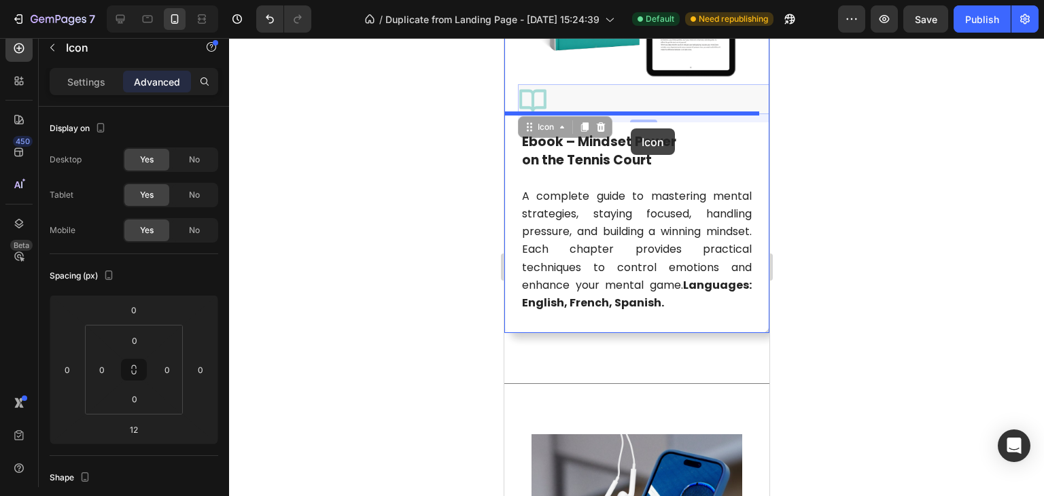
drag, startPoint x: 524, startPoint y: 88, endPoint x: 630, endPoint y: 129, distance: 113.0
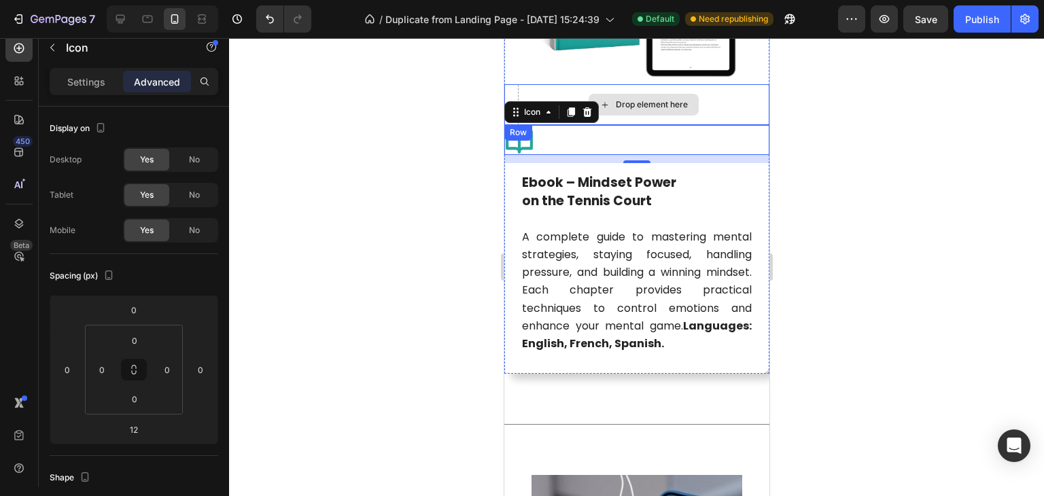
click at [556, 84] on div "Drop element here" at bounding box center [643, 104] width 252 height 41
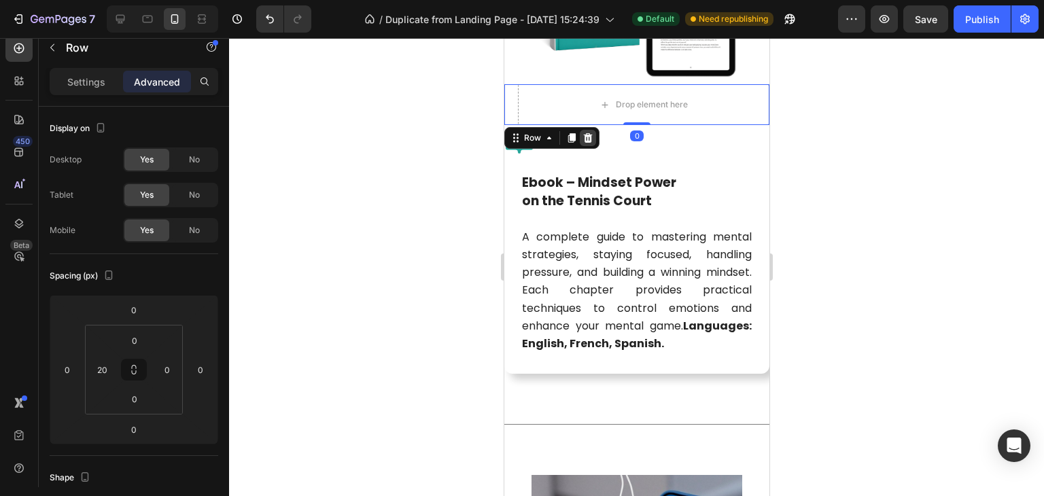
click at [587, 133] on icon at bounding box center [587, 138] width 9 height 10
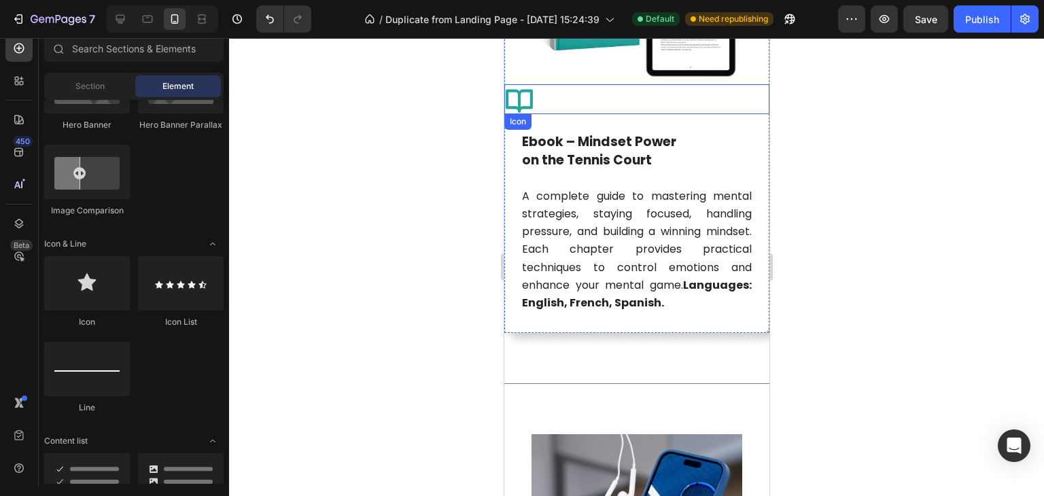
click at [524, 93] on icon at bounding box center [519, 99] width 30 height 30
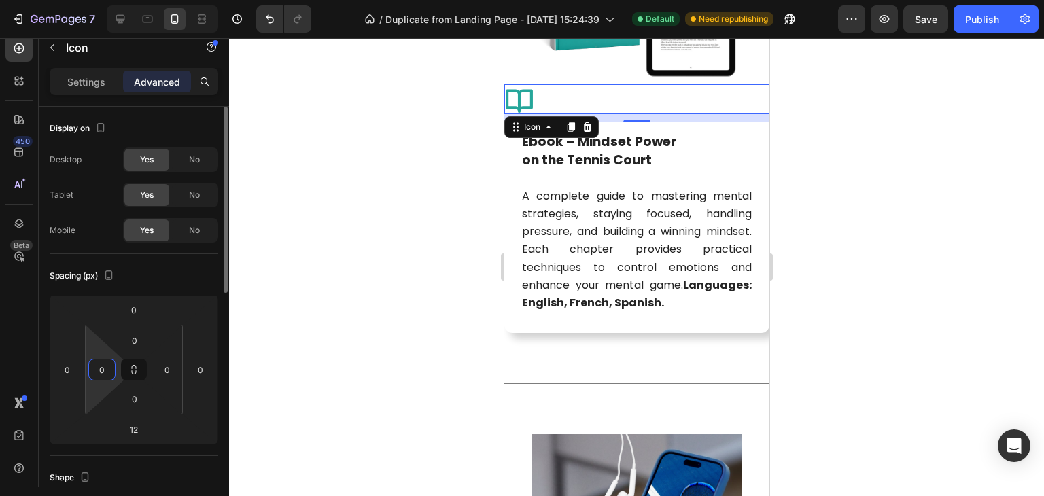
click at [101, 371] on input "0" at bounding box center [102, 370] width 20 height 20
type input "20"
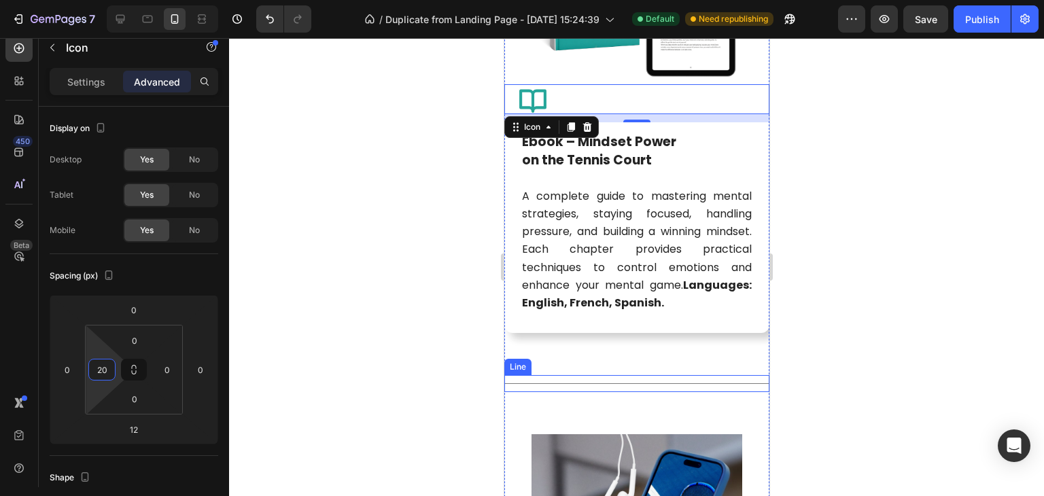
click at [825, 319] on div at bounding box center [636, 267] width 815 height 458
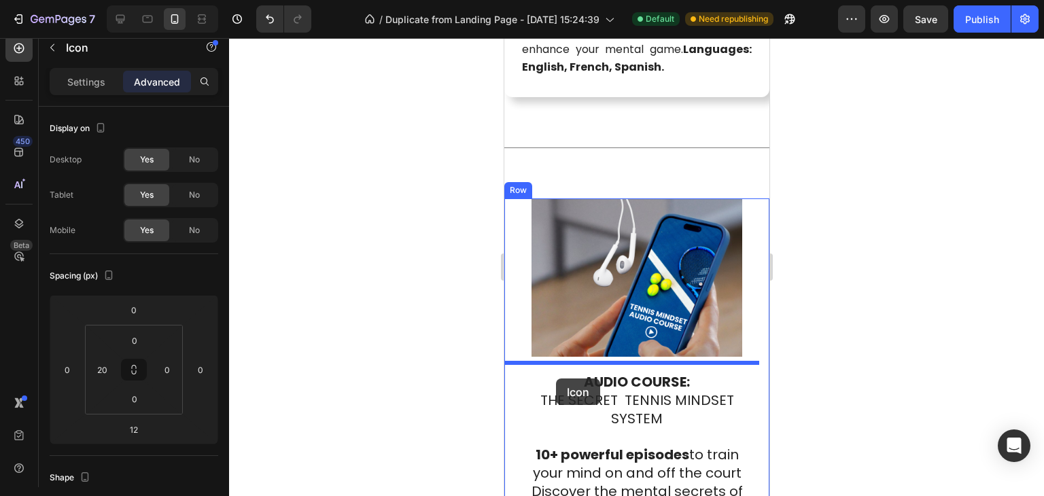
scroll to position [3435, 0]
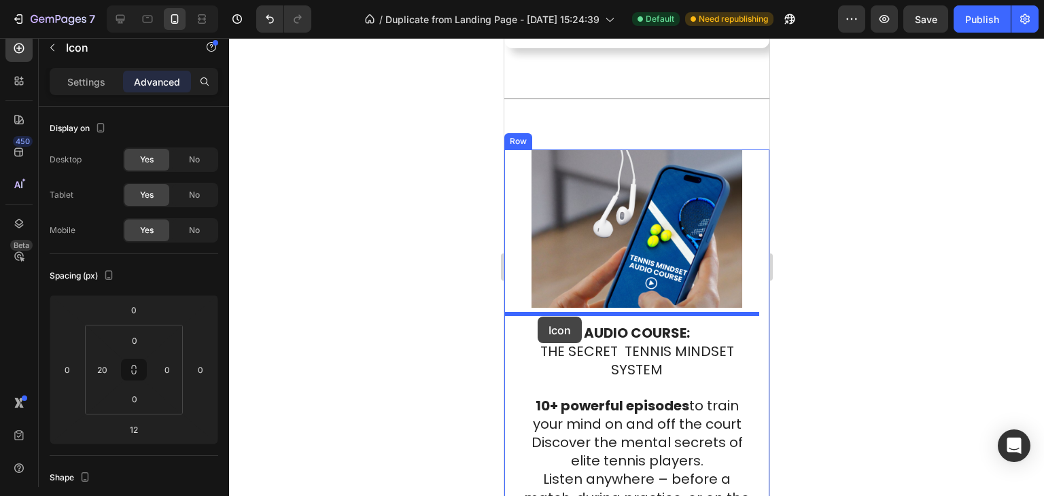
drag, startPoint x: 531, startPoint y: 92, endPoint x: 537, endPoint y: 318, distance: 225.1
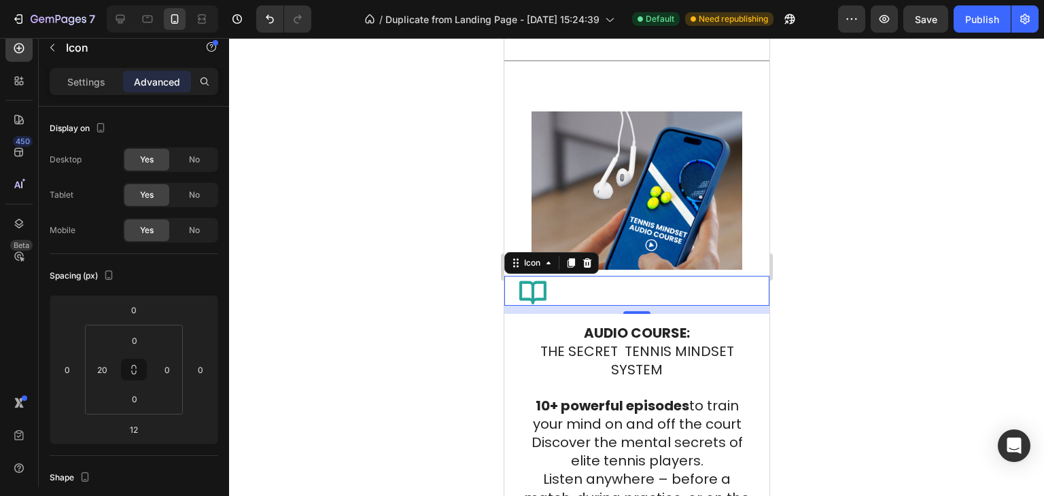
scroll to position [3397, 0]
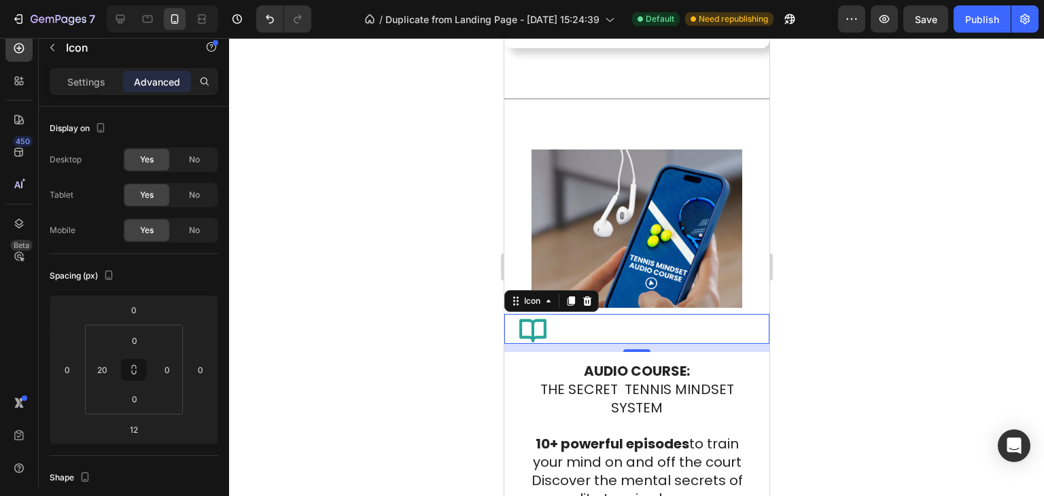
click at [548, 326] on div "Icon 12" at bounding box center [636, 329] width 265 height 30
click at [536, 328] on icon at bounding box center [532, 329] width 30 height 30
click at [80, 84] on p "Settings" at bounding box center [86, 82] width 38 height 14
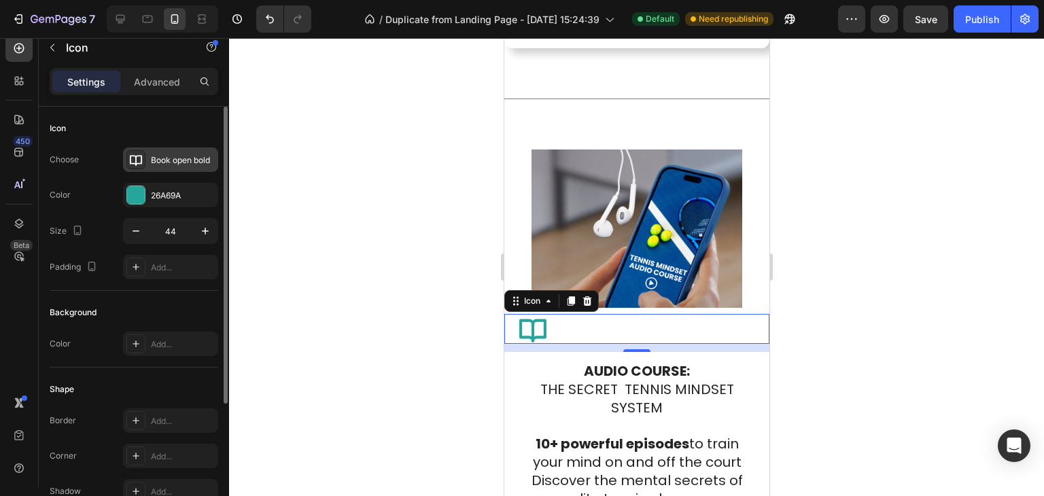
click at [169, 158] on div "Book open bold" at bounding box center [183, 160] width 64 height 12
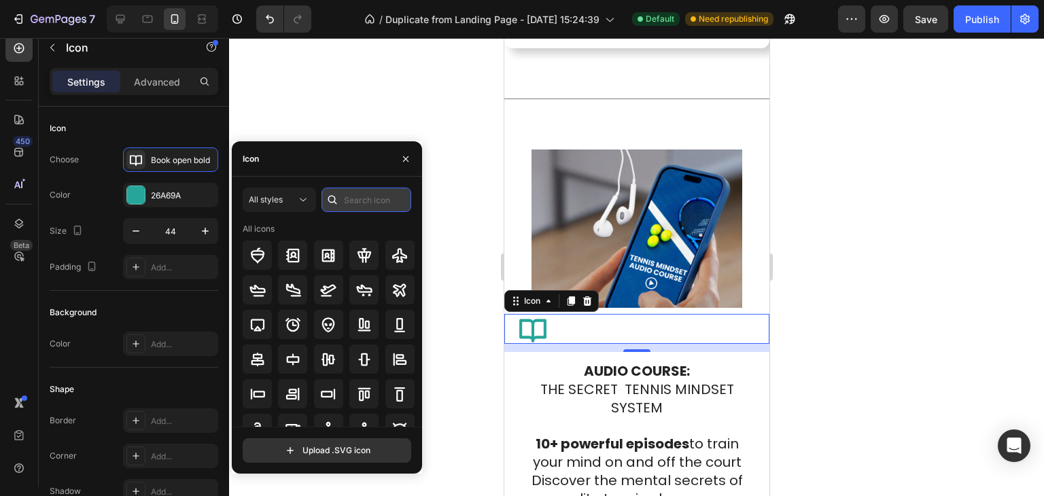
click at [356, 210] on input "text" at bounding box center [367, 200] width 90 height 24
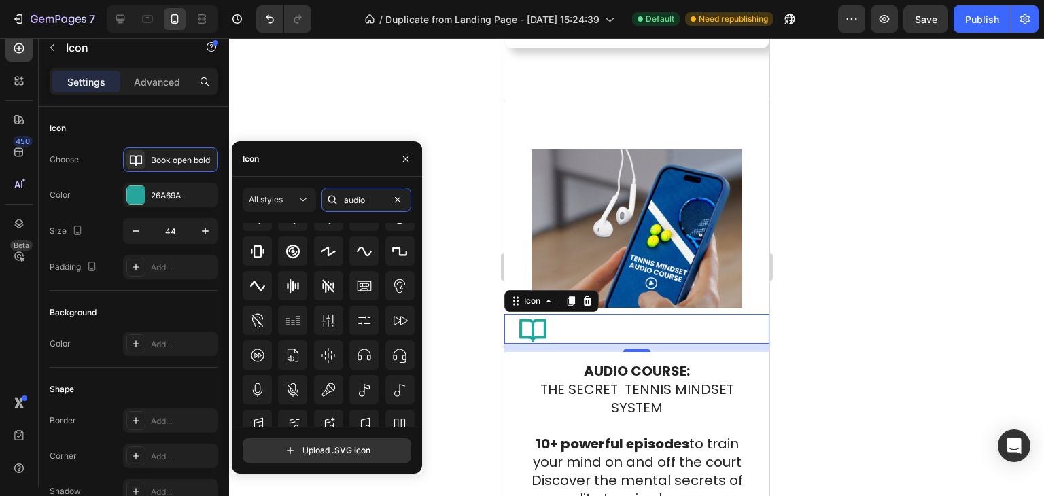
scroll to position [354, 0]
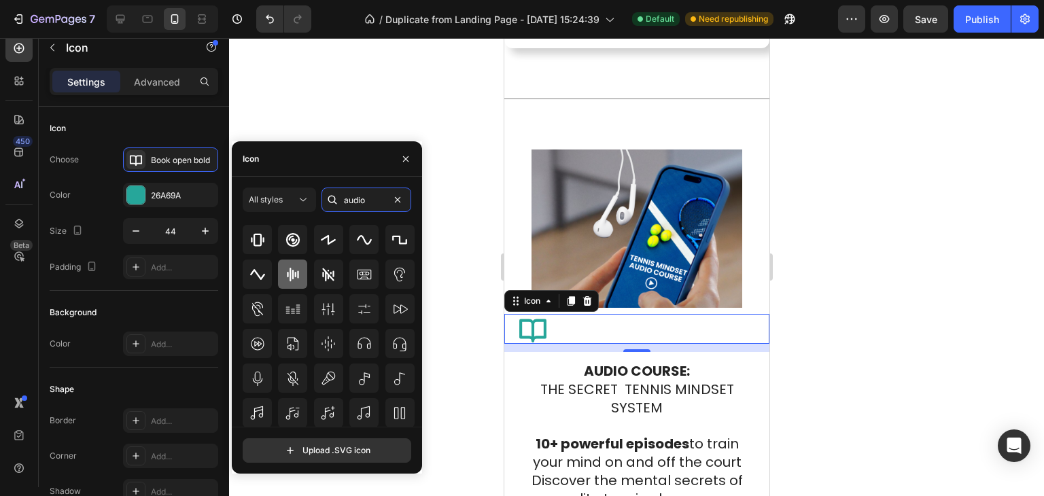
type input "audio"
click at [293, 271] on icon at bounding box center [293, 275] width 16 height 16
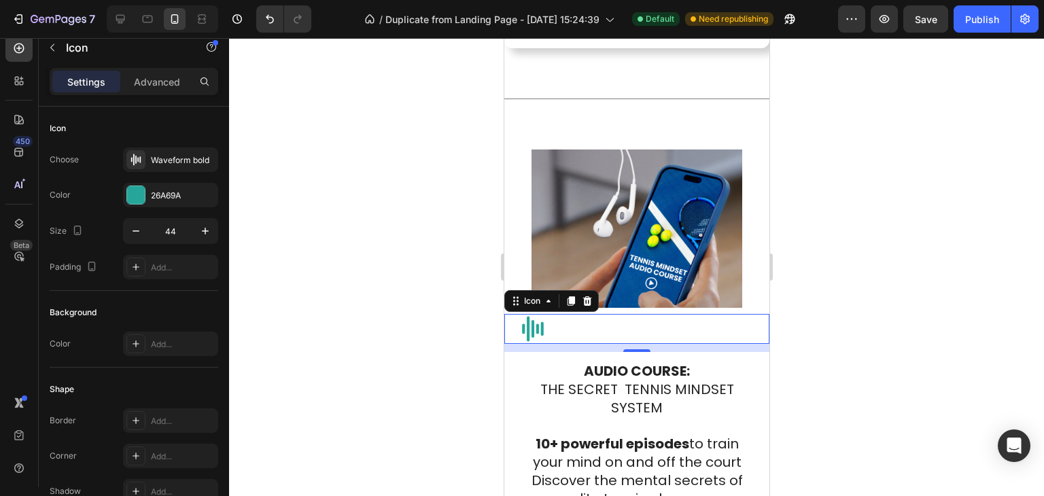
click at [844, 303] on div at bounding box center [636, 267] width 815 height 458
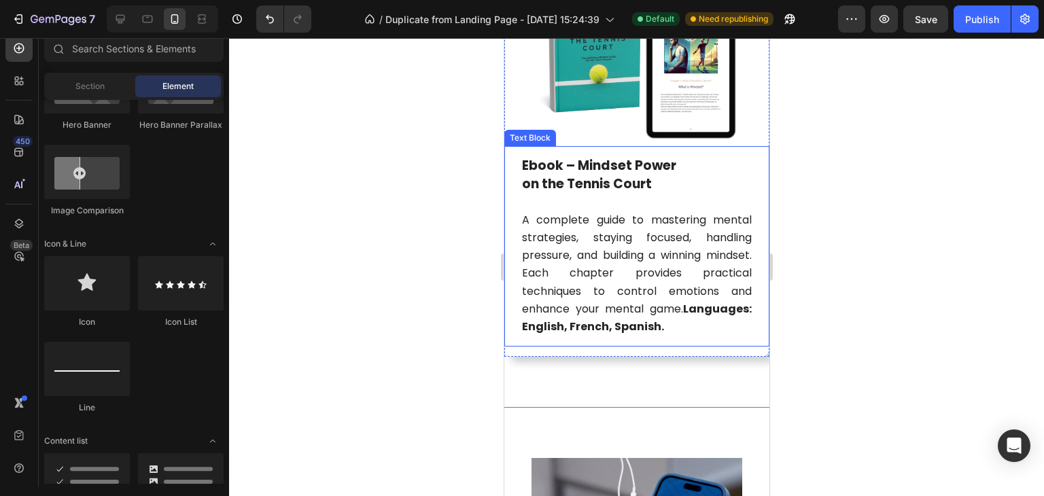
scroll to position [2989, 0]
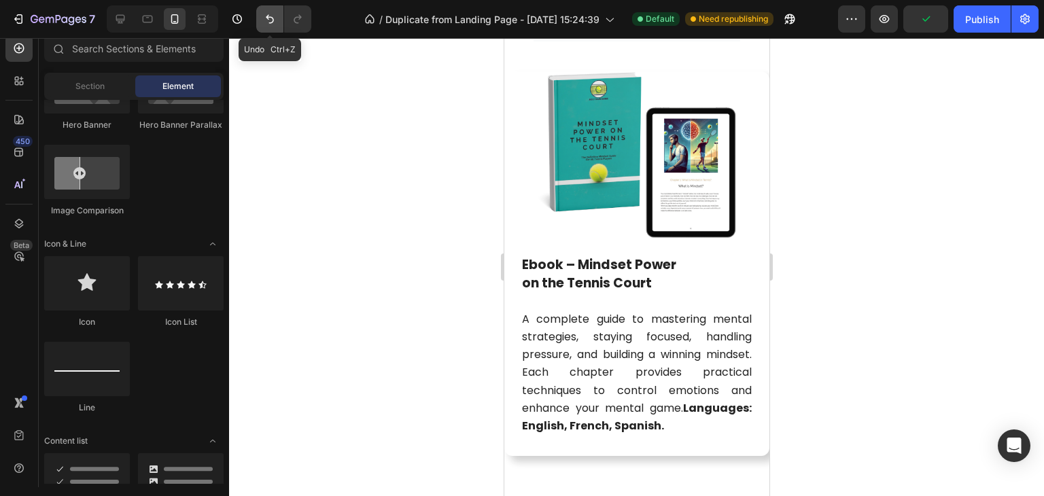
click at [265, 18] on icon "Undo/Redo" at bounding box center [270, 19] width 14 height 14
click at [269, 23] on icon "Undo/Redo" at bounding box center [270, 19] width 14 height 14
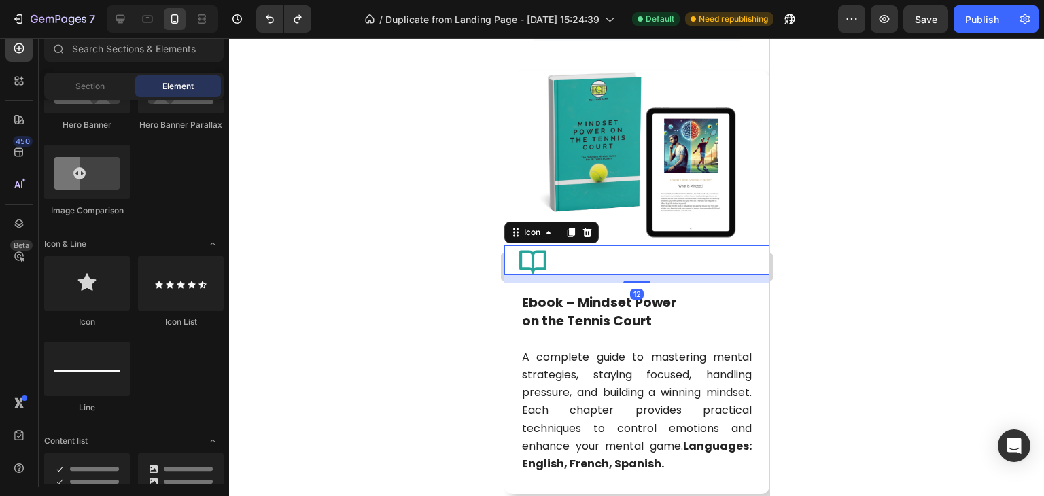
click at [544, 252] on icon at bounding box center [532, 262] width 27 height 23
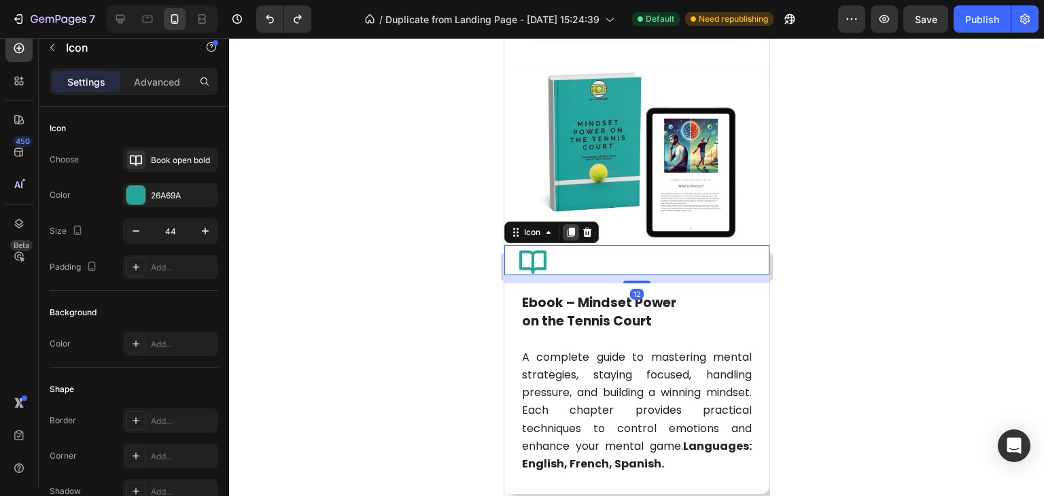
click at [571, 228] on icon at bounding box center [570, 233] width 7 height 10
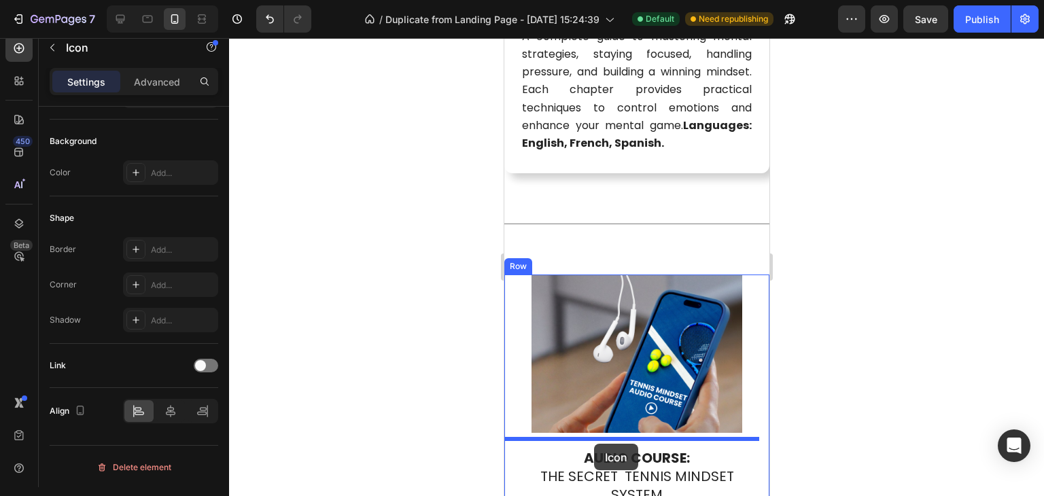
scroll to position [3359, 0]
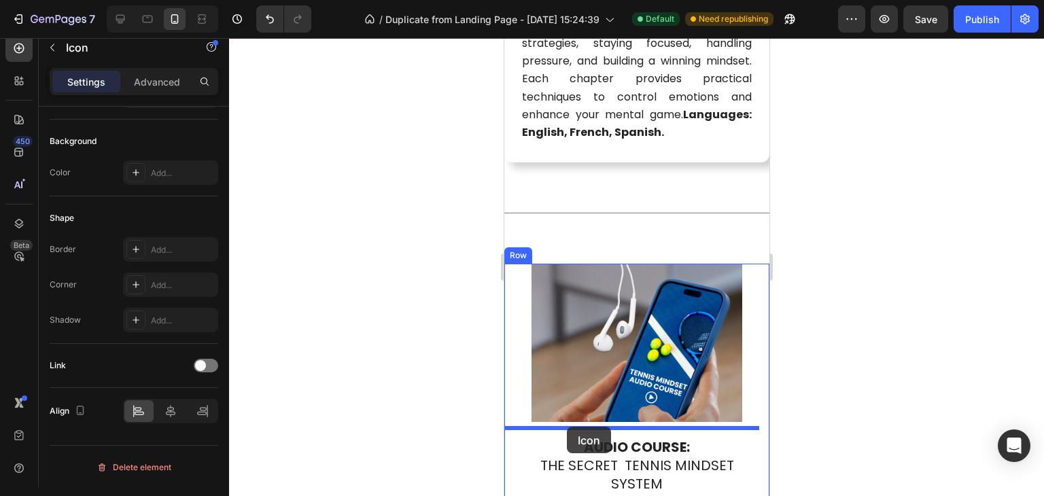
drag, startPoint x: 581, startPoint y: 151, endPoint x: 566, endPoint y: 427, distance: 276.5
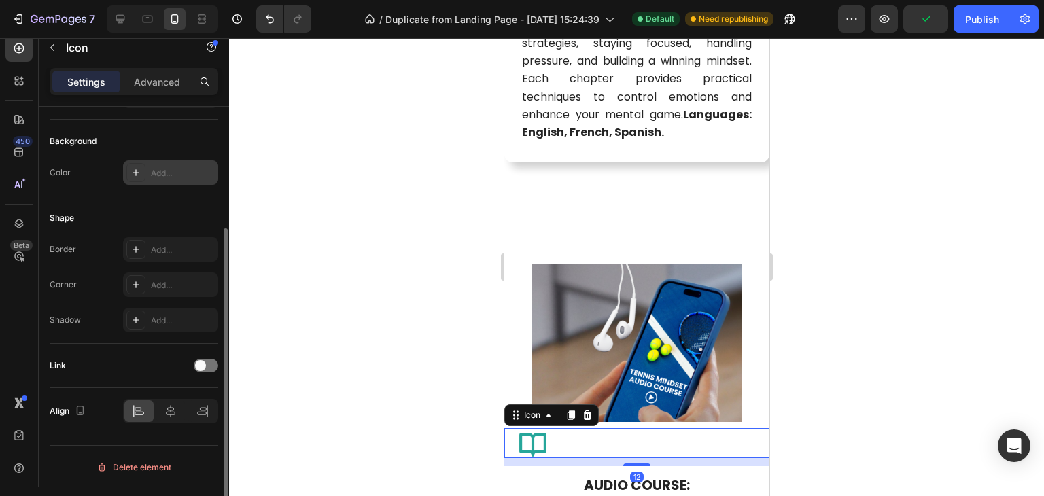
scroll to position [0, 0]
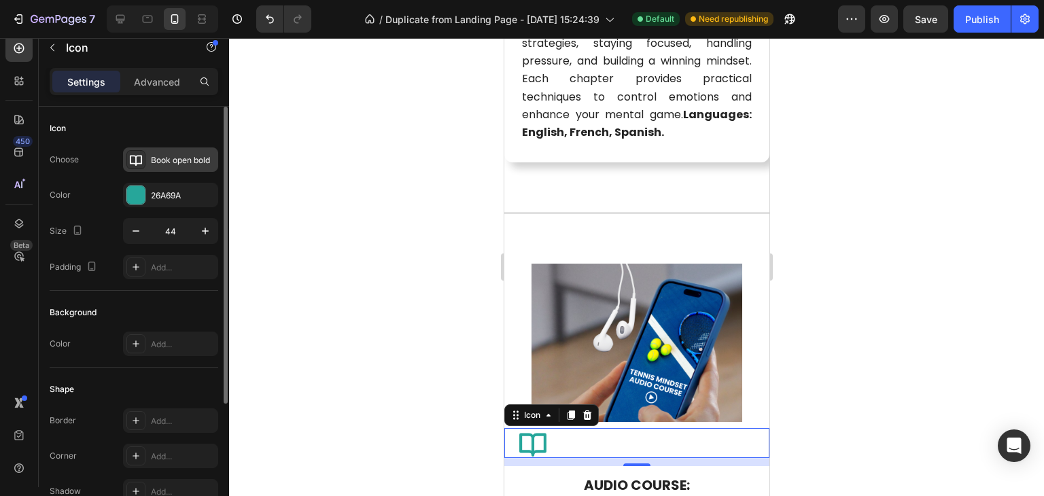
click at [168, 168] on div "Book open bold" at bounding box center [170, 160] width 95 height 24
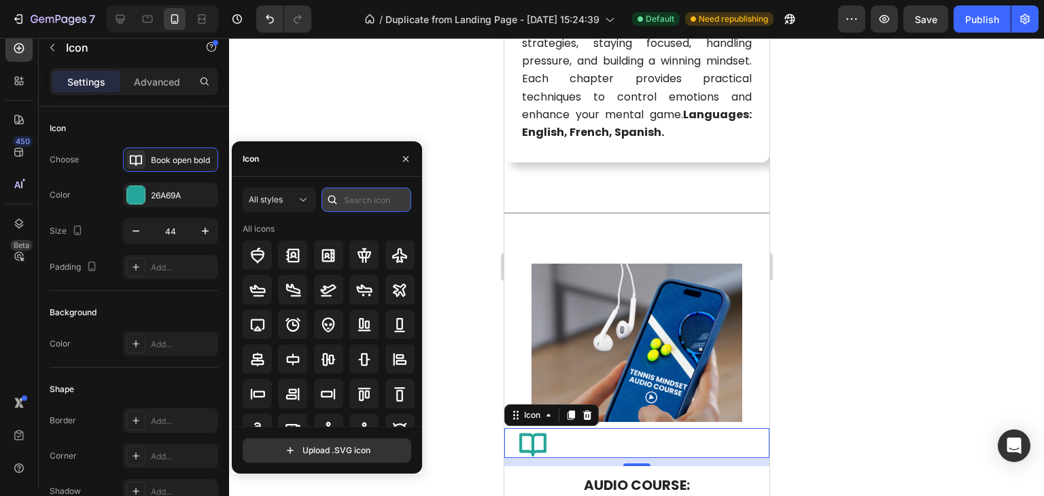
click at [345, 201] on input "text" at bounding box center [367, 200] width 90 height 24
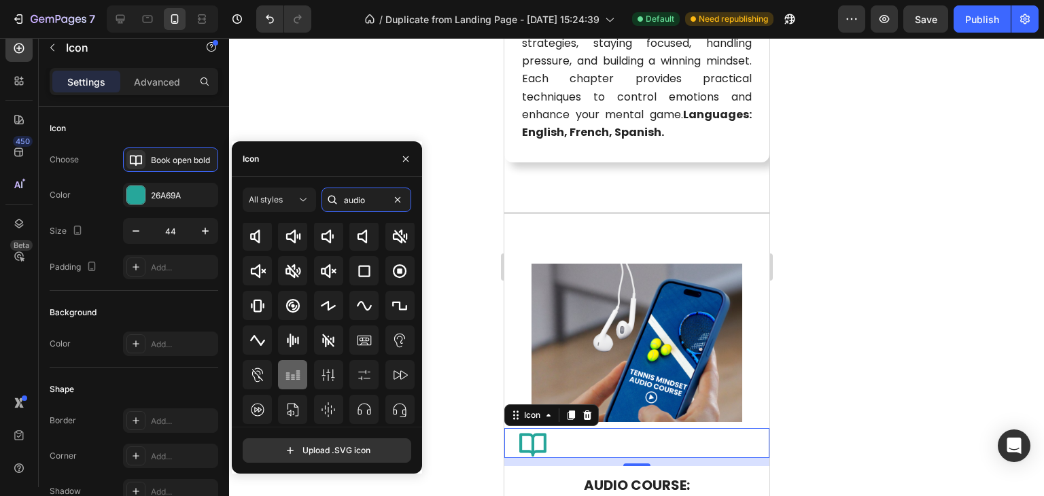
scroll to position [330, 0]
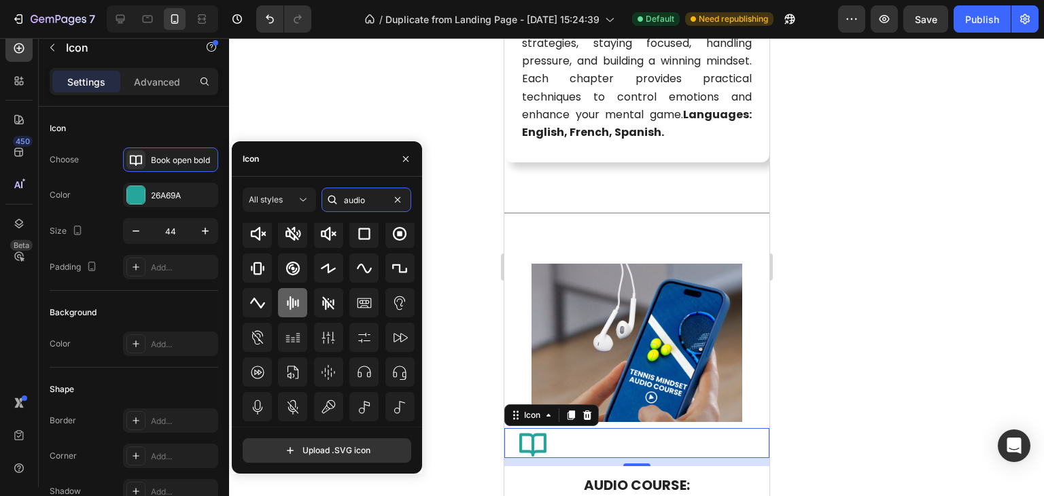
type input "audio"
click at [292, 310] on icon at bounding box center [293, 303] width 16 height 16
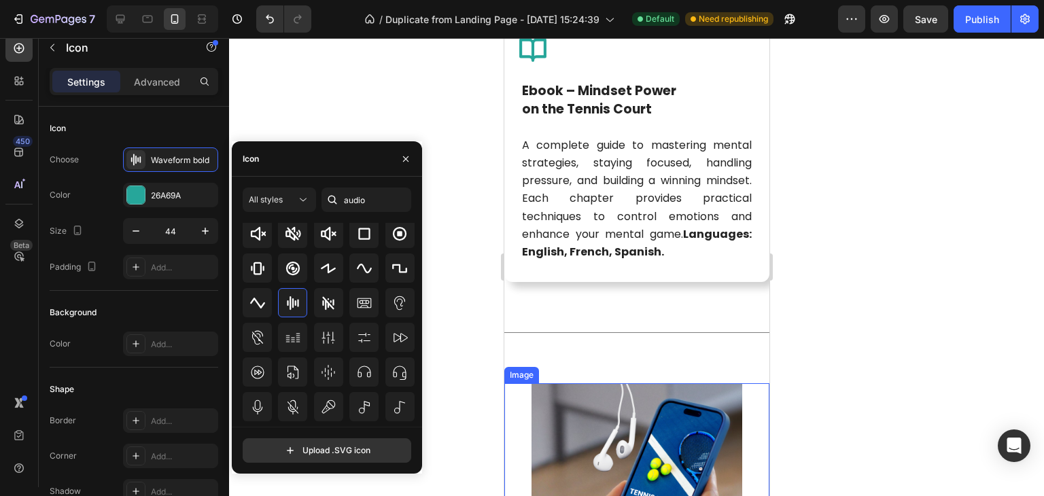
scroll to position [3185, 0]
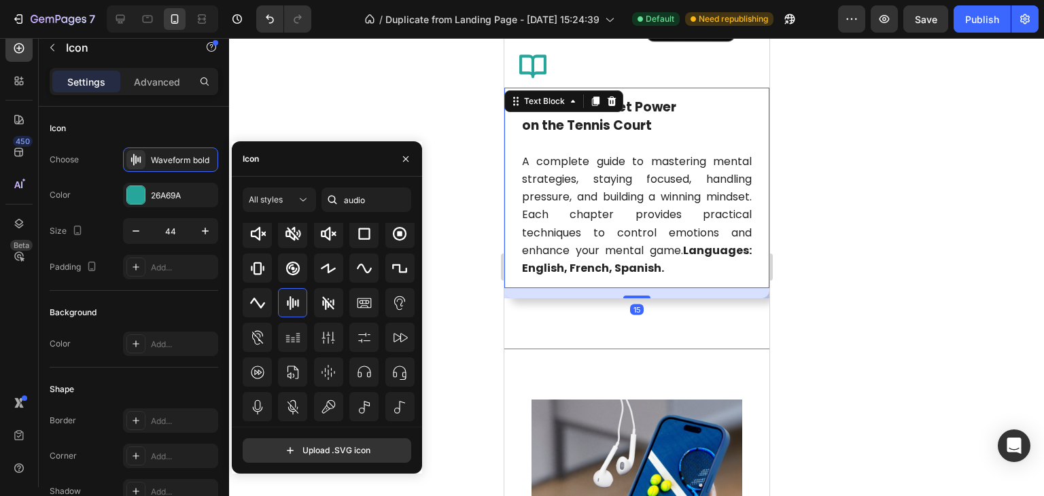
click at [584, 131] on p "Ebook – Mindset Power on the Tennis Court A complete guide to mastering mental …" at bounding box center [636, 188] width 230 height 179
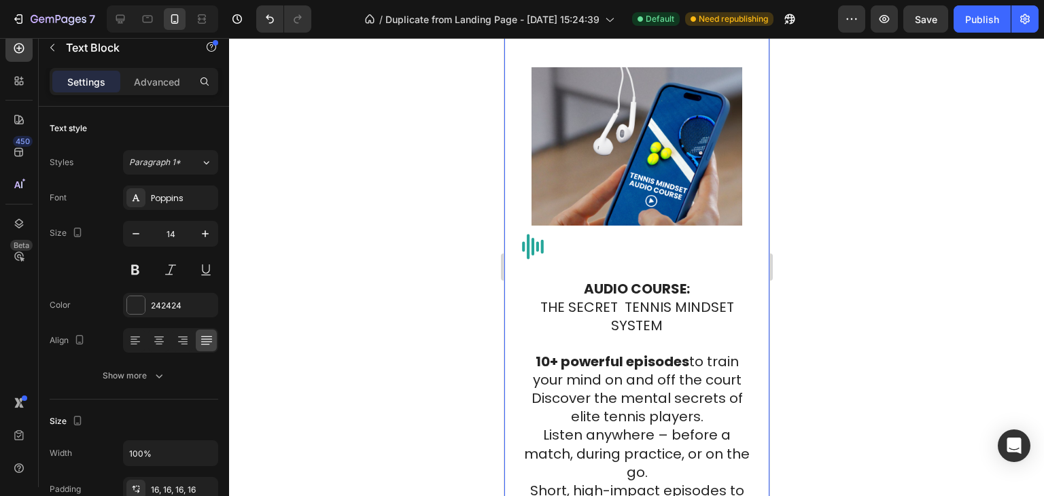
scroll to position [3525, 0]
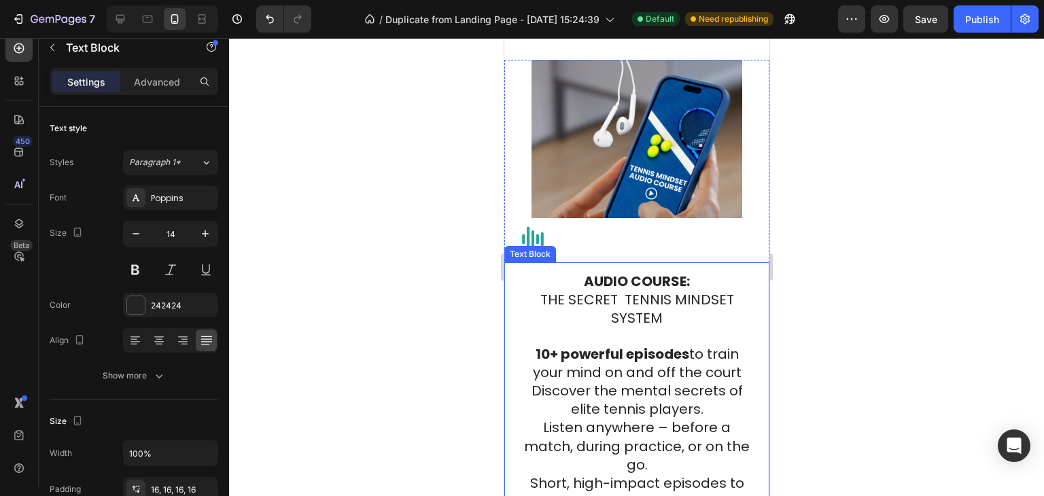
click at [597, 303] on span "THE SECRET TENNIS MINDSET SYSTEM" at bounding box center [637, 308] width 194 height 37
click at [625, 316] on span "THE SECRET TENNIS MINDSET SYSTEM" at bounding box center [637, 308] width 194 height 37
click at [570, 281] on p "AUDIO COURSE: THE SECRET TENNIS MINDSET SYSTEM 10+ powerful episodes to train y…" at bounding box center [636, 327] width 230 height 109
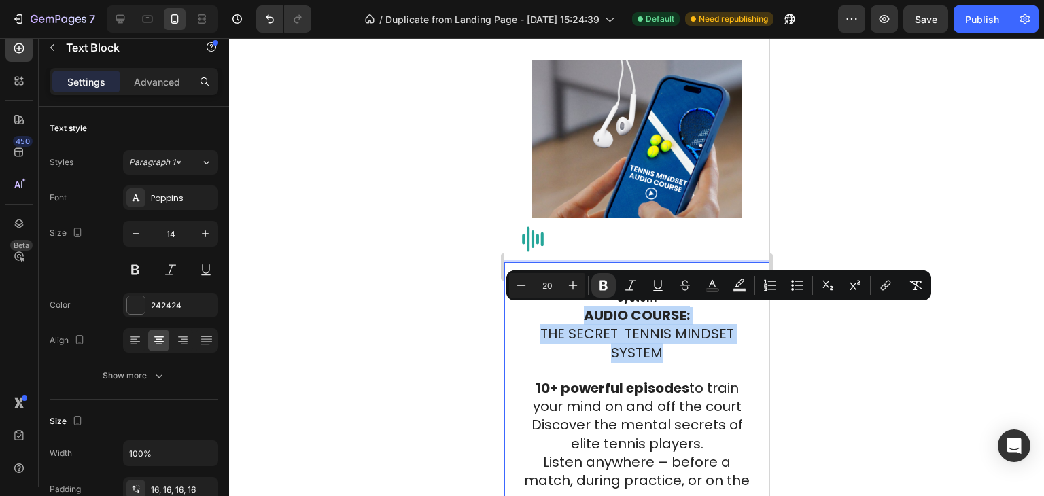
drag, startPoint x: 667, startPoint y: 356, endPoint x: 580, endPoint y: 319, distance: 94.7
click at [580, 319] on p "AUDIO COURSE: THE SECRET TENNIS MINDSET SYSTEM 10+ powerful episodes to train y…" at bounding box center [636, 361] width 230 height 109
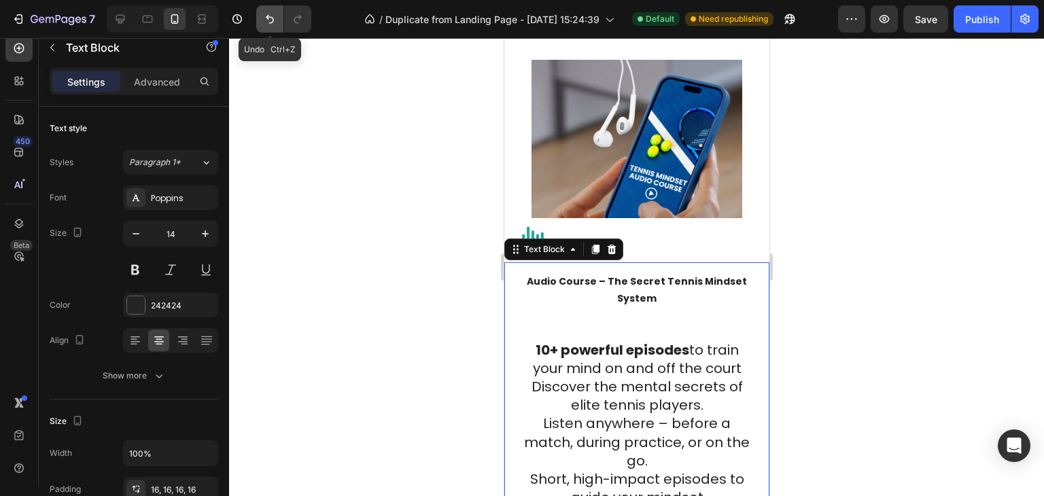
click at [267, 22] on icon "Undo/Redo" at bounding box center [270, 19] width 14 height 14
click at [271, 14] on icon "Undo/Redo" at bounding box center [270, 19] width 14 height 14
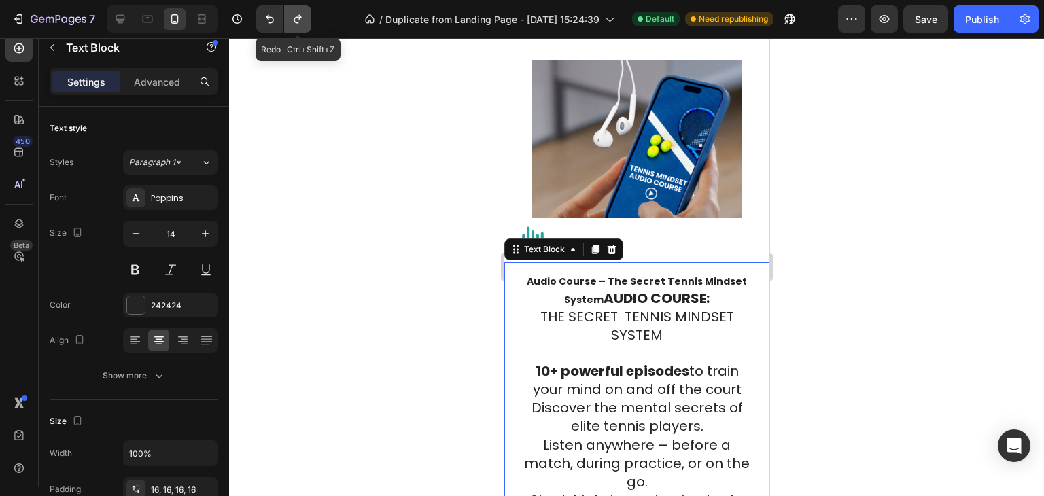
click at [303, 16] on icon "Undo/Redo" at bounding box center [298, 19] width 14 height 14
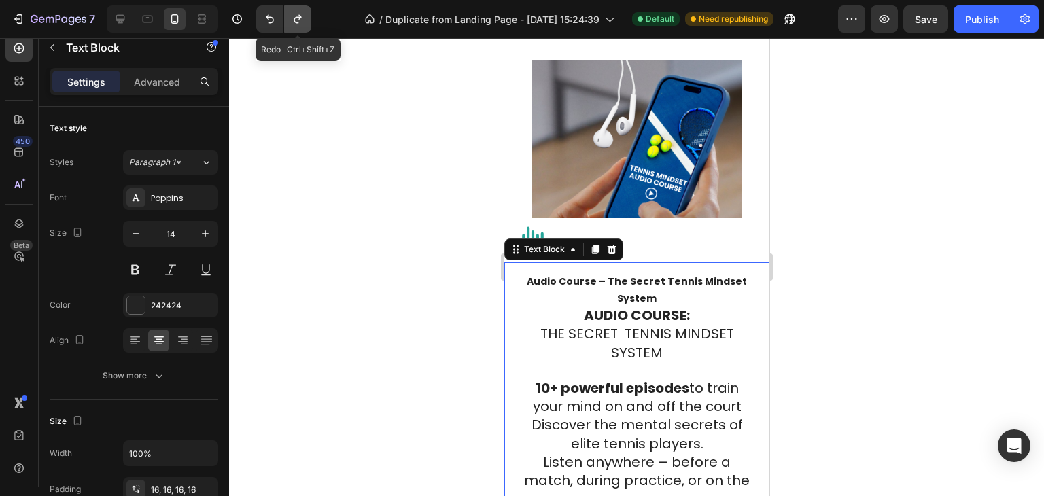
click at [296, 16] on icon "Undo/Redo" at bounding box center [298, 19] width 14 height 14
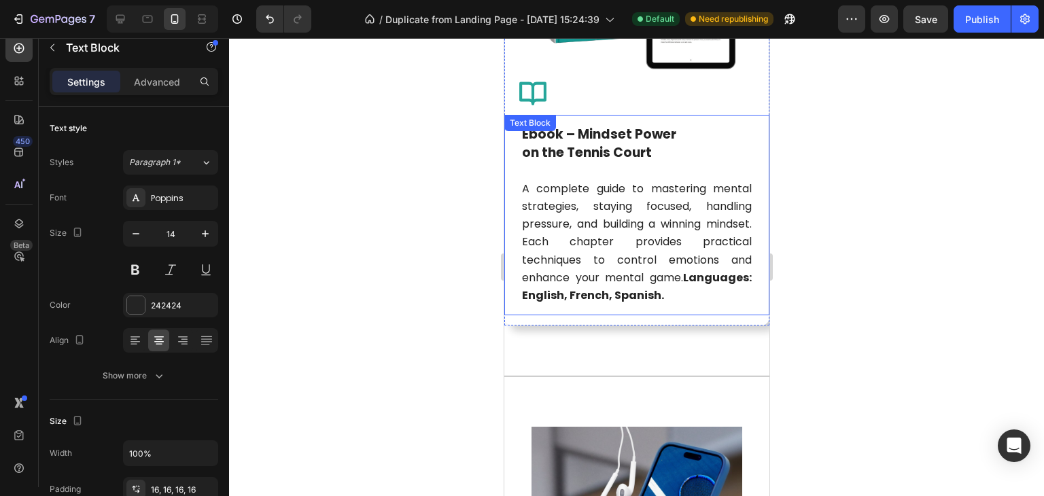
scroll to position [3117, 0]
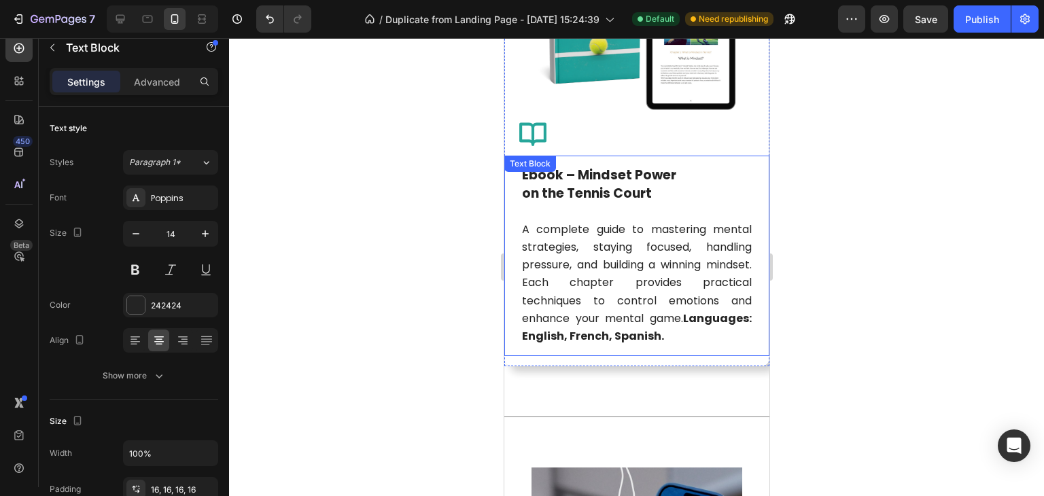
click at [620, 171] on strong "Ebook – Mindset Power" at bounding box center [598, 175] width 154 height 18
click at [653, 243] on span "A complete guide to mastering mental strategies, staying focused, handling pres…" at bounding box center [636, 283] width 230 height 122
click at [604, 166] on strong "Ebook – Mindset Power" at bounding box center [598, 175] width 154 height 18
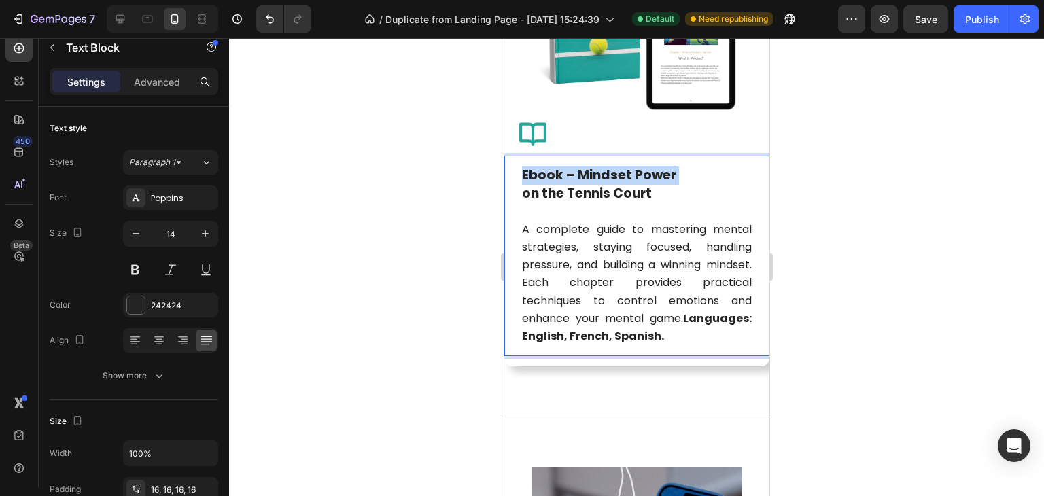
click at [604, 166] on strong "Ebook – Mindset Power" at bounding box center [598, 175] width 154 height 18
click at [604, 184] on strong "on the Tennis Court" at bounding box center [586, 193] width 130 height 18
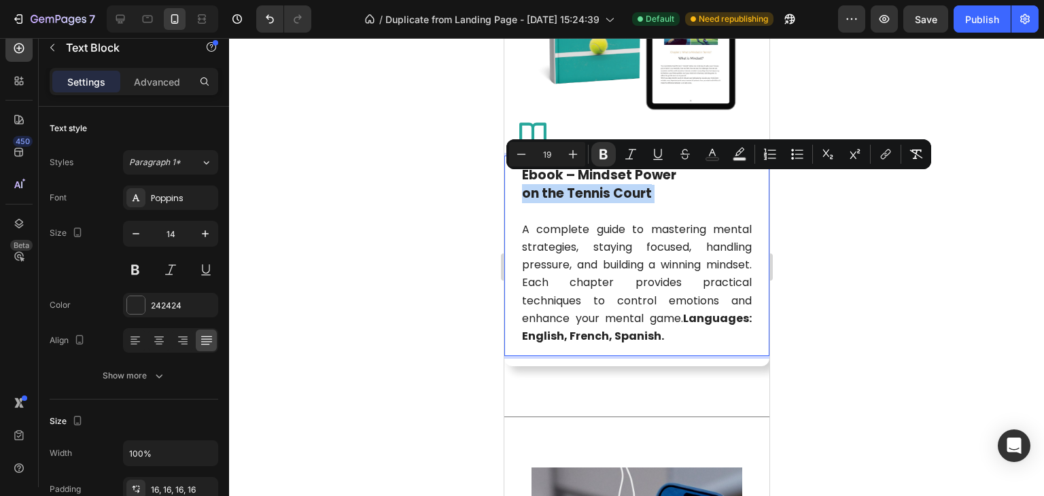
click at [604, 184] on strong "on the Tennis Court" at bounding box center [586, 193] width 130 height 18
type input "16"
click at [651, 275] on span "A complete guide to mastering mental strategies, staying focused, handling pres…" at bounding box center [636, 283] width 230 height 122
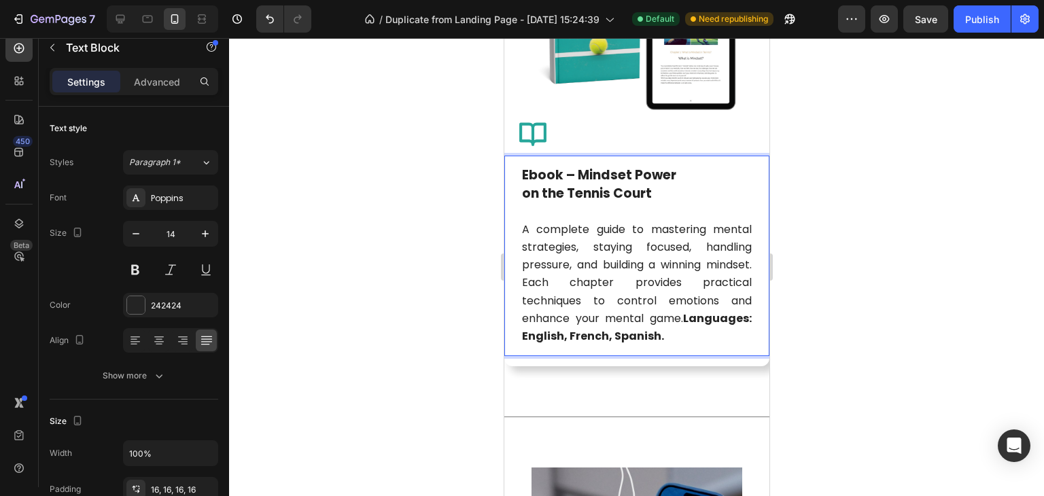
click at [653, 279] on span "A complete guide to mastering mental strategies, staying focused, handling pres…" at bounding box center [636, 283] width 230 height 122
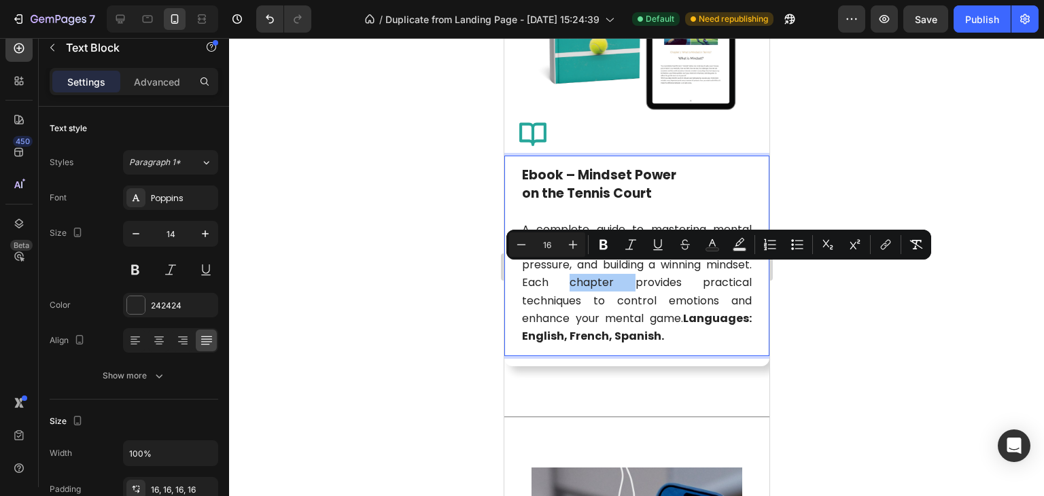
click at [821, 343] on div at bounding box center [636, 267] width 815 height 458
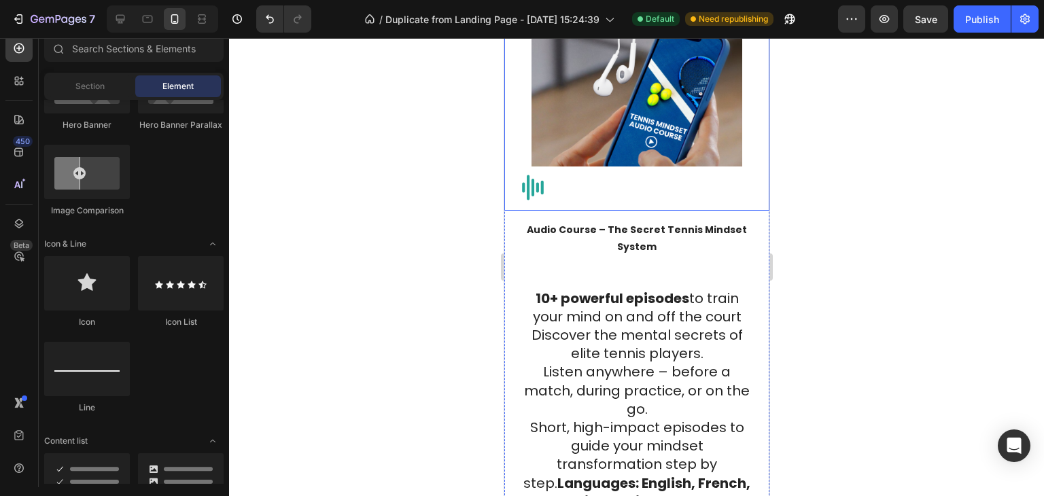
scroll to position [3593, 0]
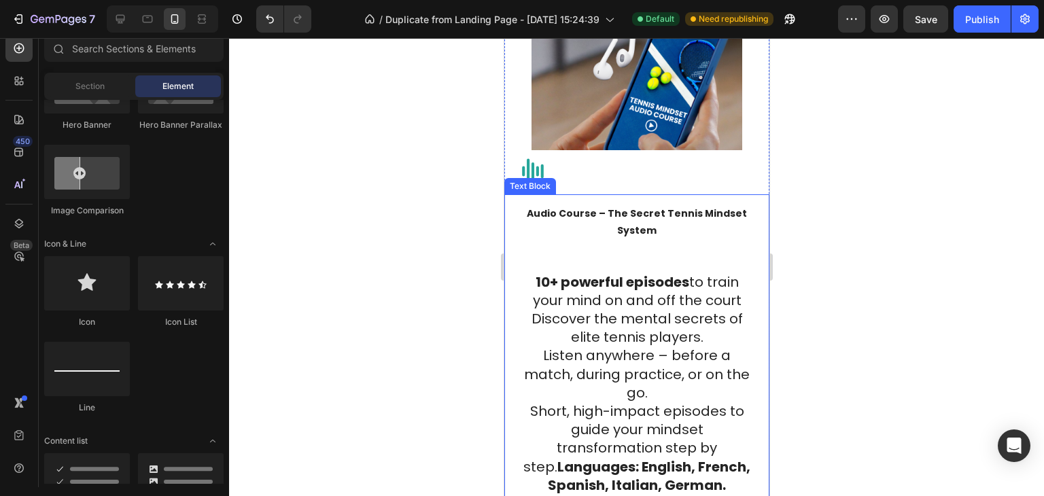
click at [631, 218] on strong "Audio Course – The Secret Tennis Mindset System" at bounding box center [636, 222] width 220 height 31
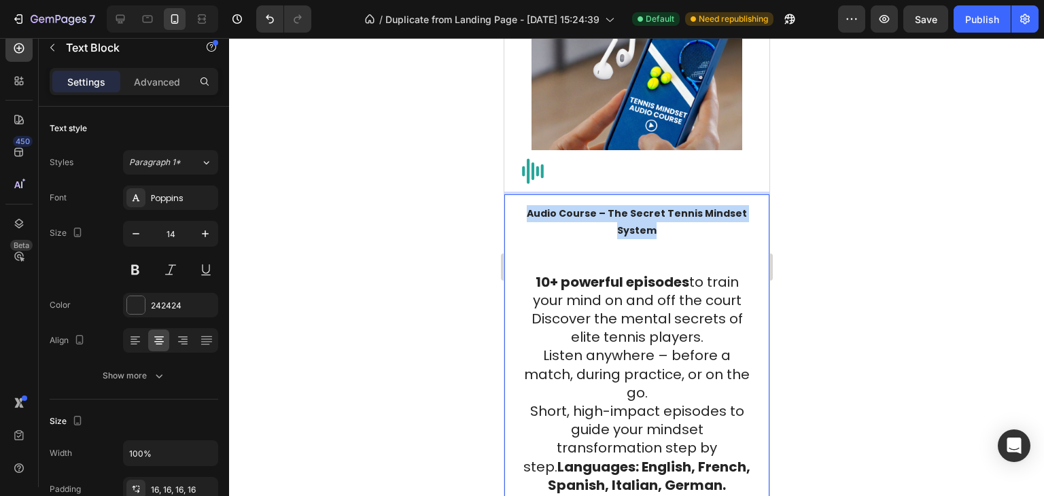
drag, startPoint x: 657, startPoint y: 232, endPoint x: 525, endPoint y: 213, distance: 133.9
click at [525, 213] on p "Audio Course – The Secret Tennis Mindset System" at bounding box center [636, 222] width 230 height 34
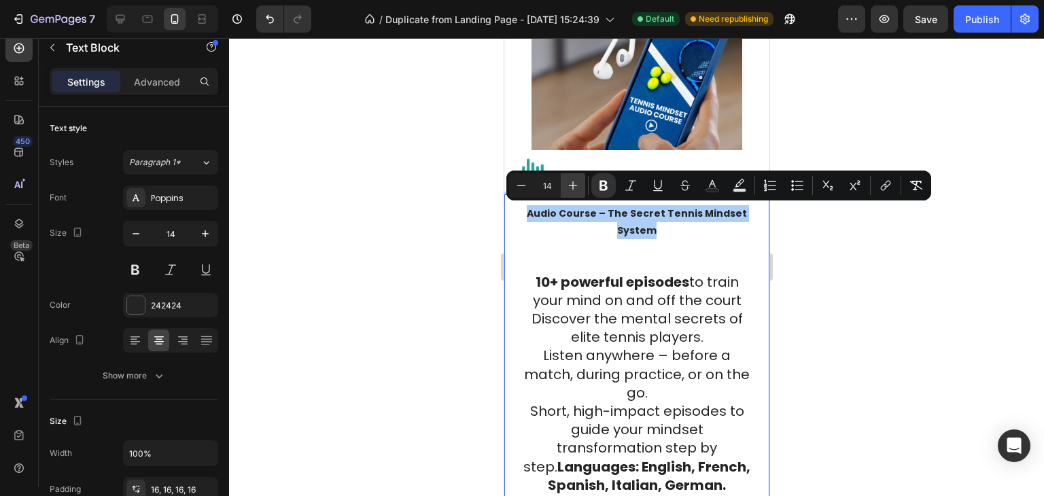
click at [577, 183] on icon "Editor contextual toolbar" at bounding box center [573, 186] width 14 height 14
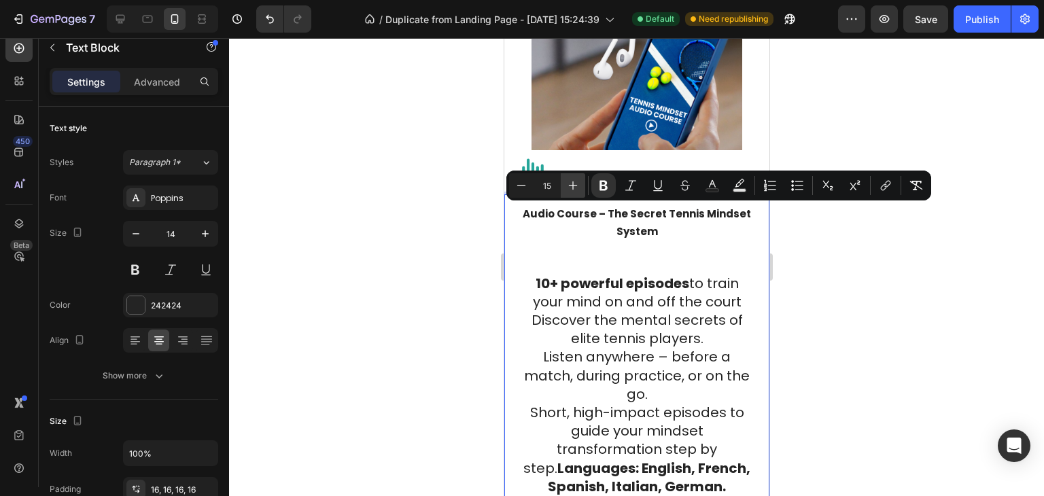
click at [577, 183] on icon "Editor contextual toolbar" at bounding box center [573, 186] width 14 height 14
drag, startPoint x: 574, startPoint y: 182, endPoint x: 79, endPoint y: 177, distance: 495.0
click at [574, 182] on icon "Editor contextual toolbar" at bounding box center [573, 186] width 14 height 14
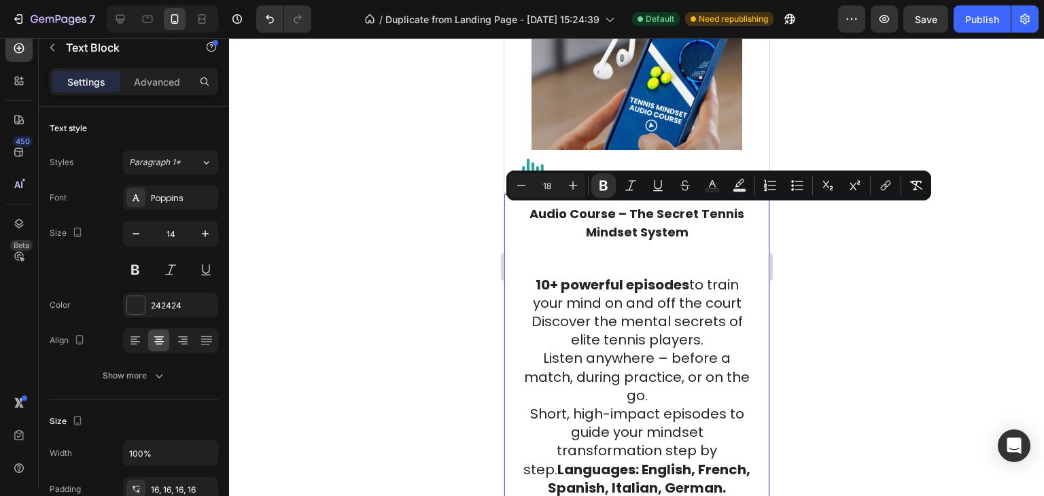
type input "19"
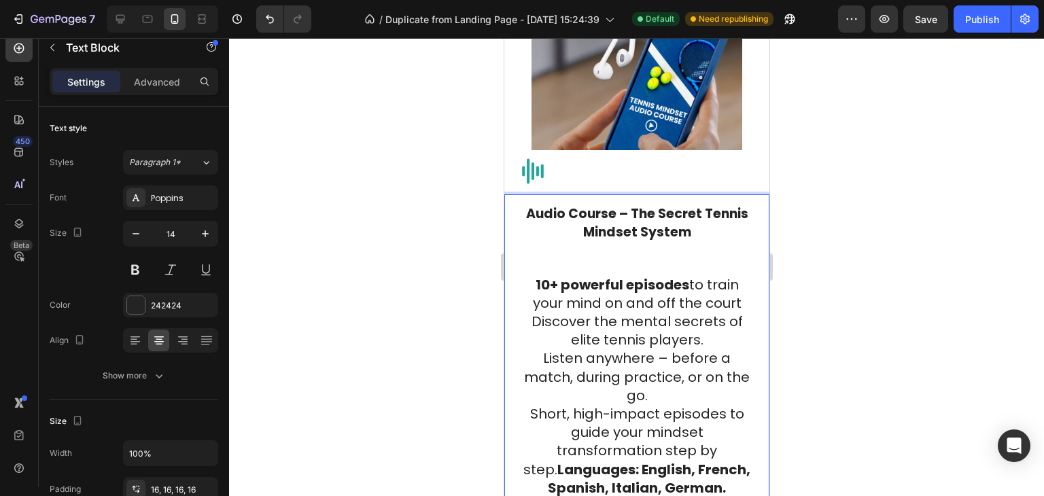
click at [618, 307] on span "10+ powerful episodes to train your mind on and off the court" at bounding box center [636, 293] width 209 height 37
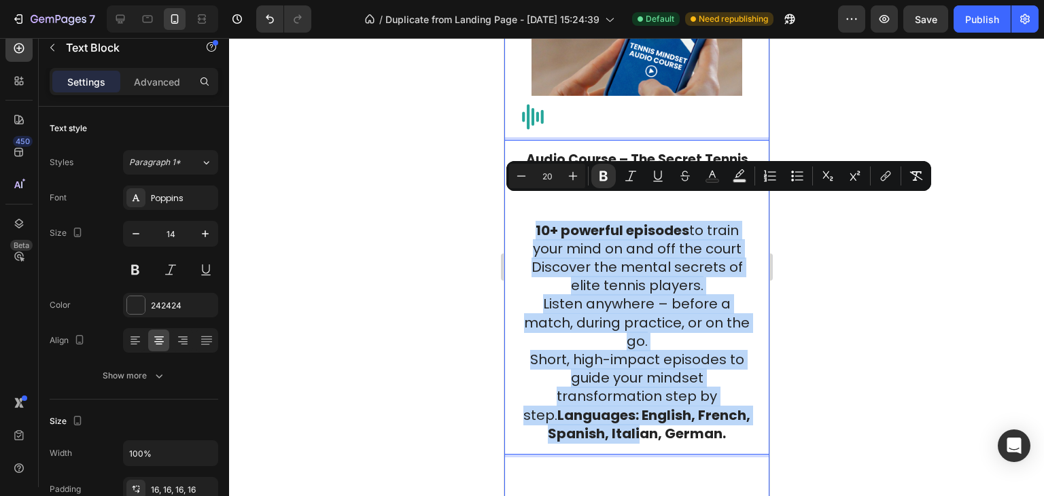
scroll to position [3671, 0]
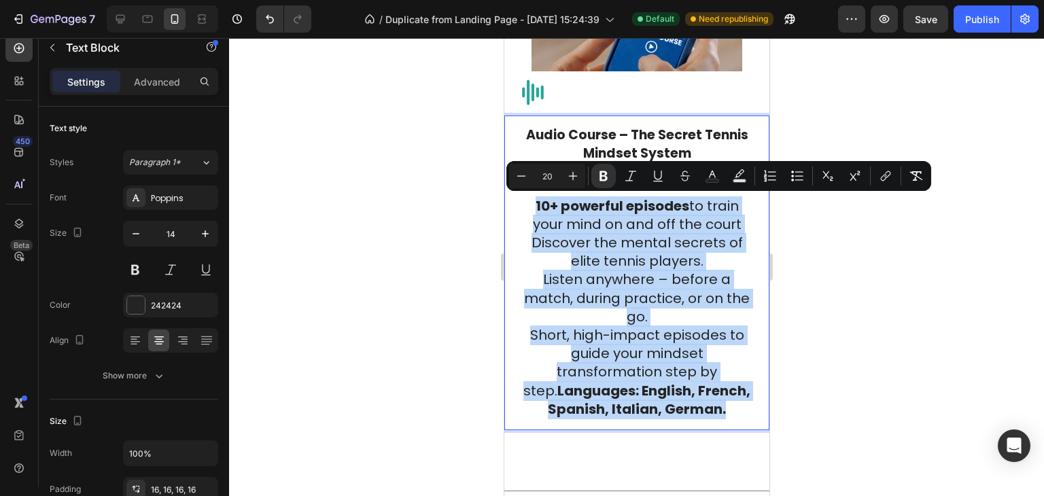
drag, startPoint x: 527, startPoint y: 286, endPoint x: 731, endPoint y: 398, distance: 232.8
click at [727, 409] on div "Audio Course – The Secret Tennis Mindset System 10+ powerful episodes to train …" at bounding box center [637, 273] width 252 height 315
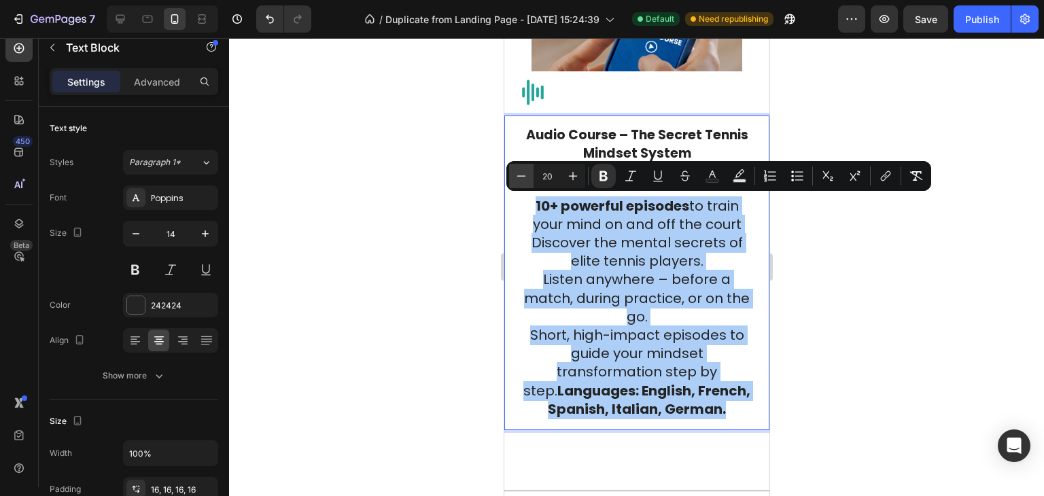
click at [522, 177] on icon "Editor contextual toolbar" at bounding box center [522, 176] width 14 height 14
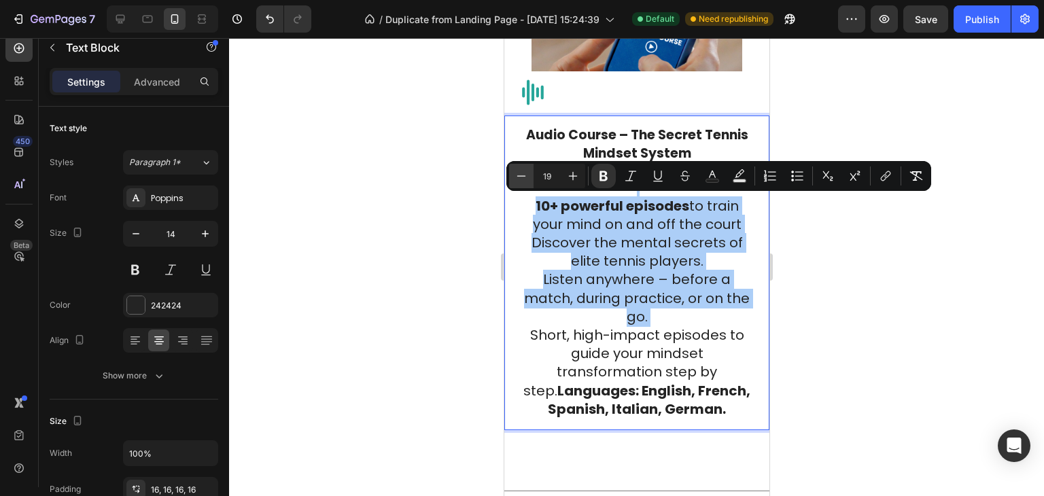
click at [522, 177] on icon "Editor contextual toolbar" at bounding box center [522, 176] width 14 height 14
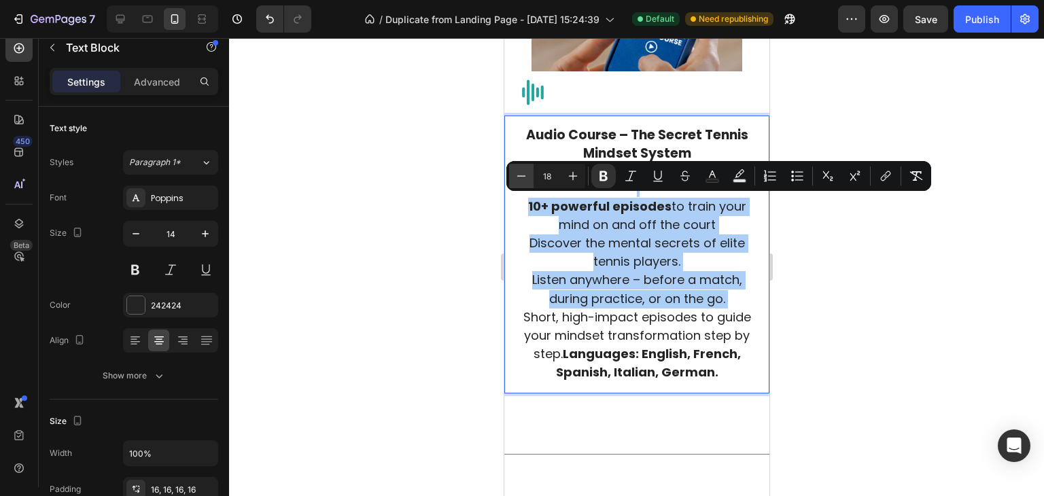
click at [522, 177] on icon "Editor contextual toolbar" at bounding box center [522, 176] width 14 height 14
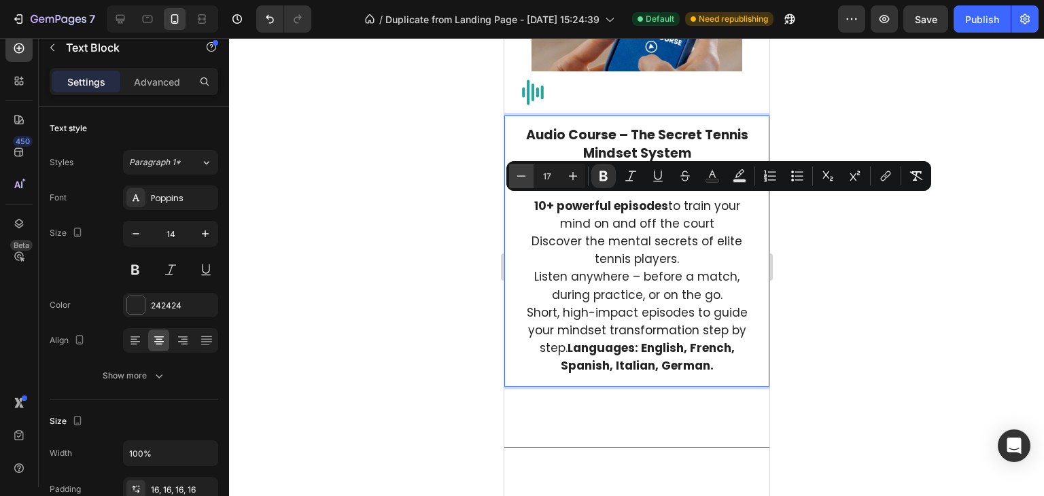
click at [522, 177] on icon "Editor contextual toolbar" at bounding box center [522, 176] width 14 height 14
type input "16"
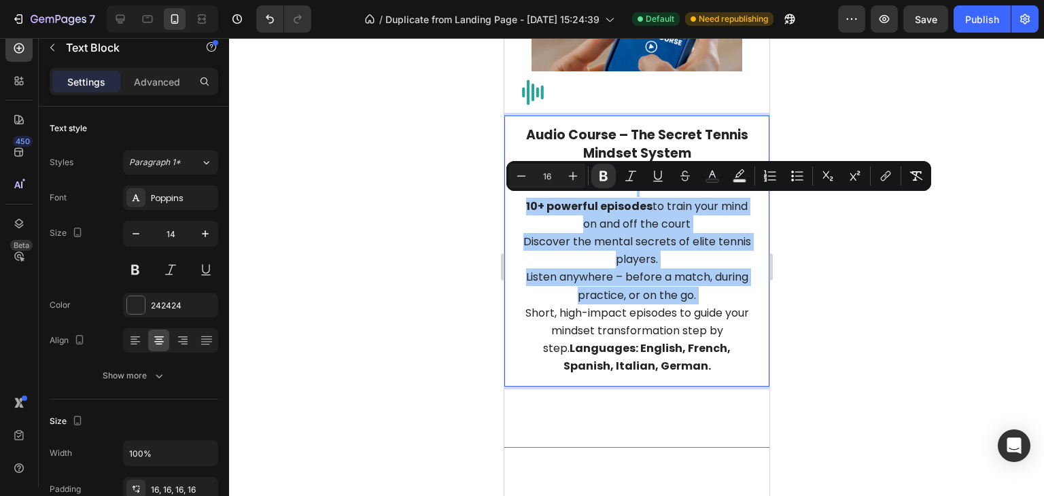
click at [844, 250] on div at bounding box center [636, 267] width 815 height 458
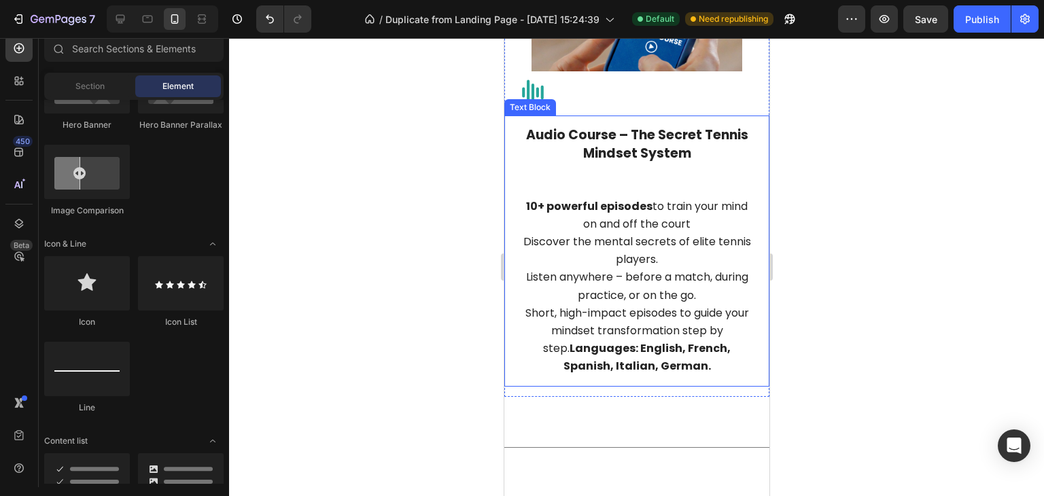
click at [511, 163] on div "Audio Course – The Secret Tennis Mindset System 10+ powerful episodes to train …" at bounding box center [637, 251] width 252 height 271
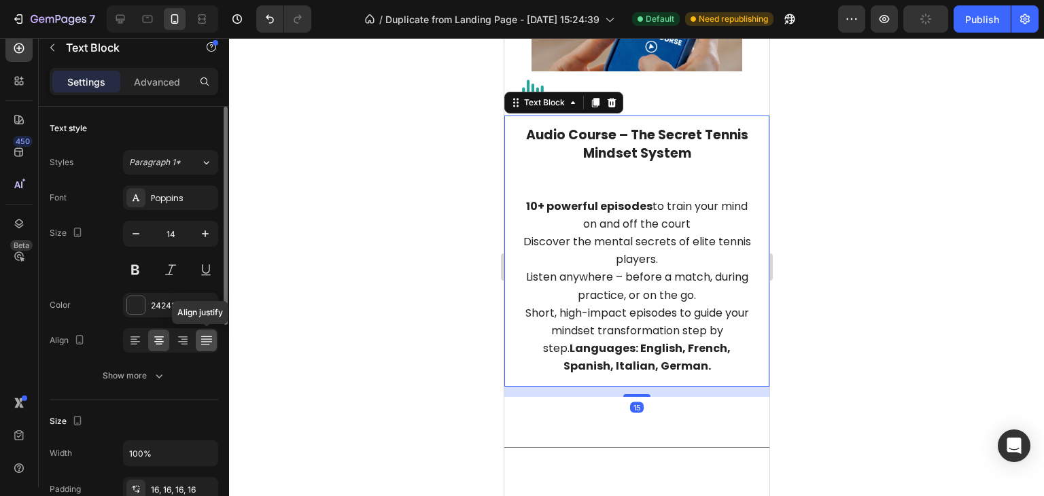
click at [202, 341] on icon at bounding box center [207, 341] width 14 height 14
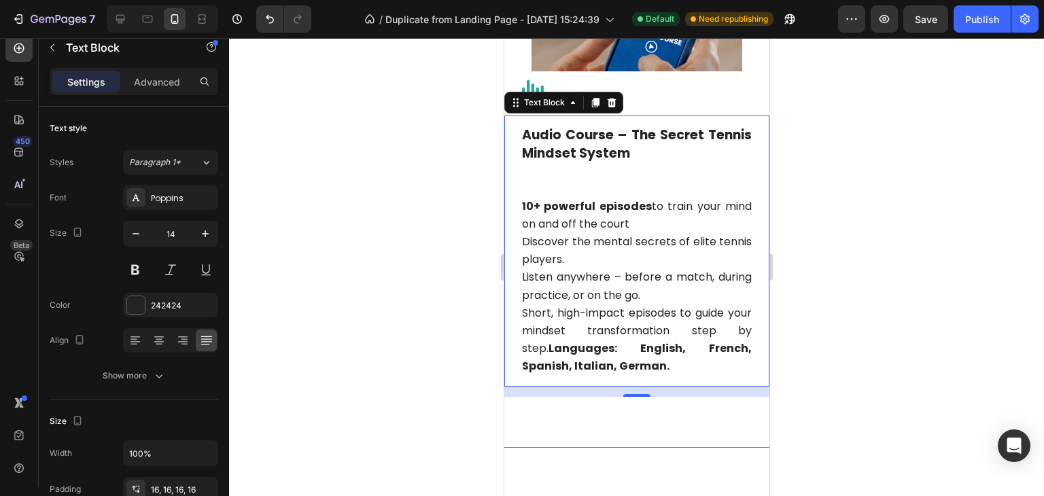
click at [892, 252] on div at bounding box center [636, 267] width 815 height 458
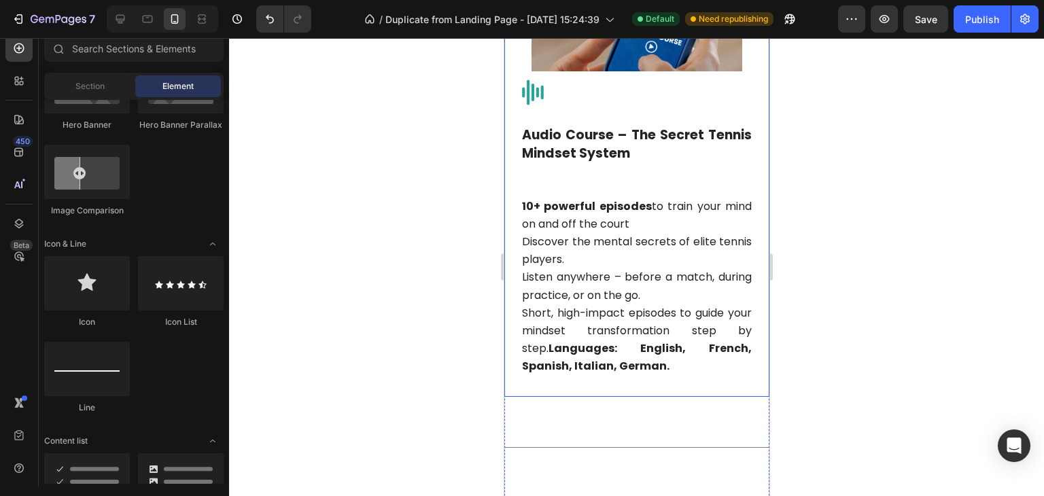
click at [732, 389] on div "Audio Course – The Secret Tennis Mindset System 10+ powerful episodes to train …" at bounding box center [636, 256] width 265 height 281
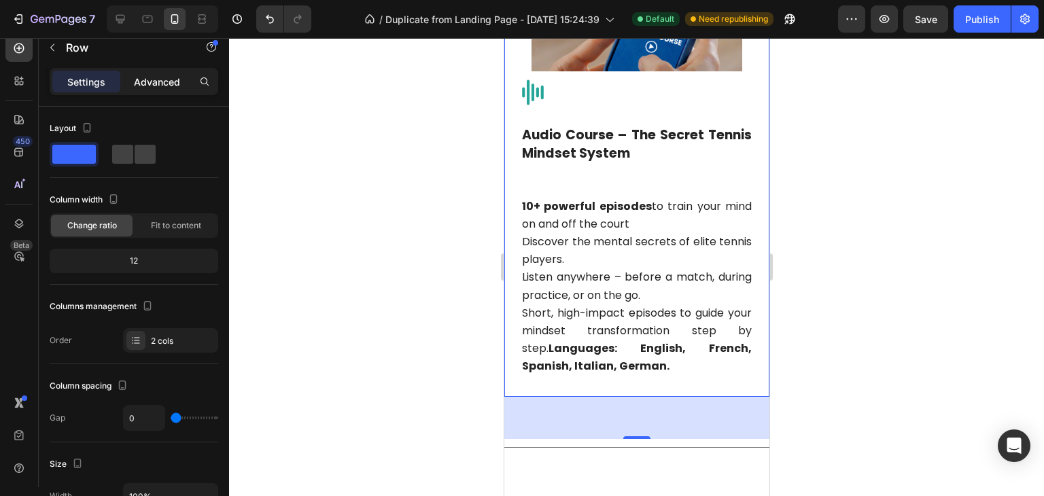
click at [165, 82] on p "Advanced" at bounding box center [157, 82] width 46 height 14
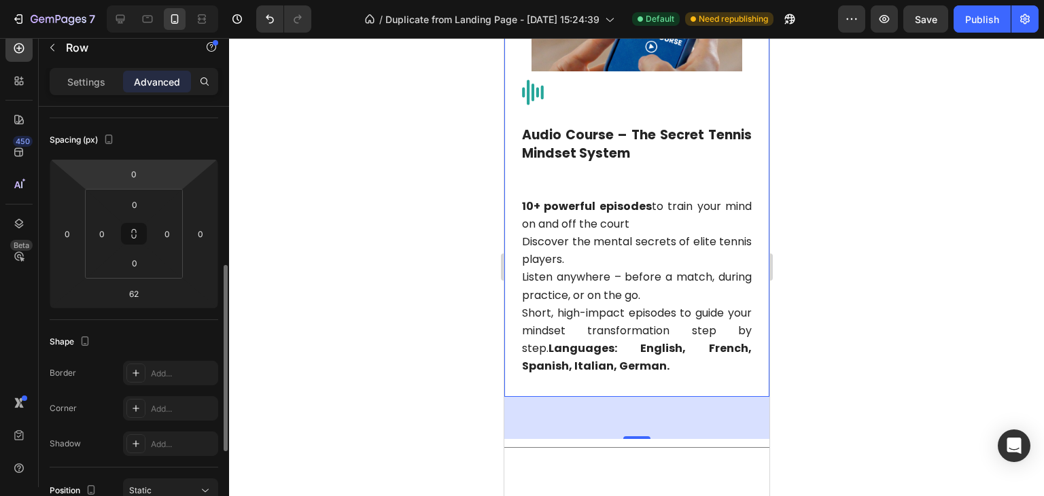
scroll to position [204, 0]
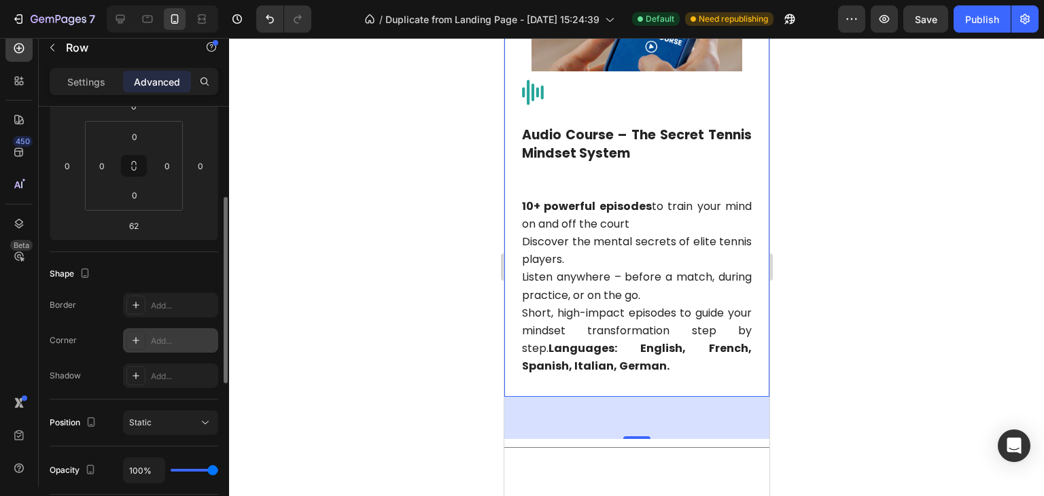
click at [134, 338] on icon at bounding box center [136, 340] width 11 height 11
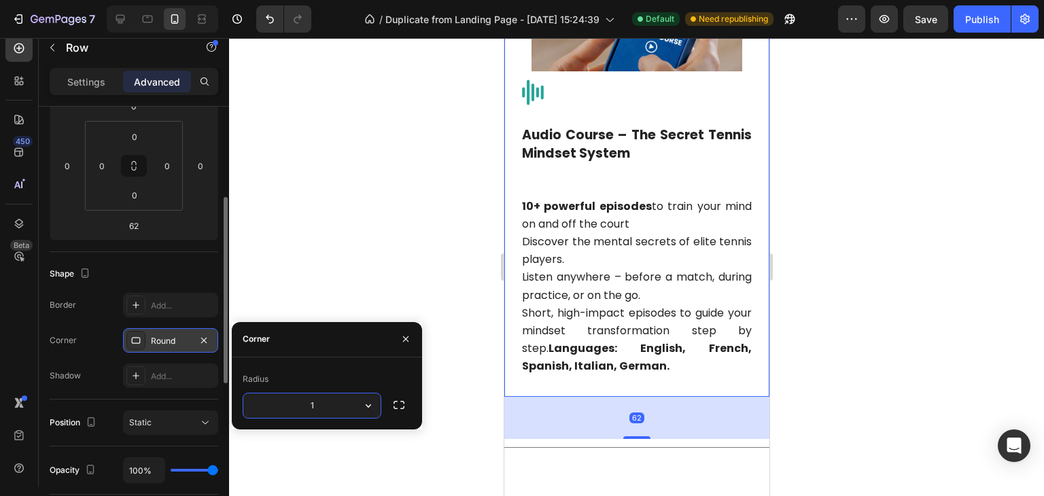
type input "12"
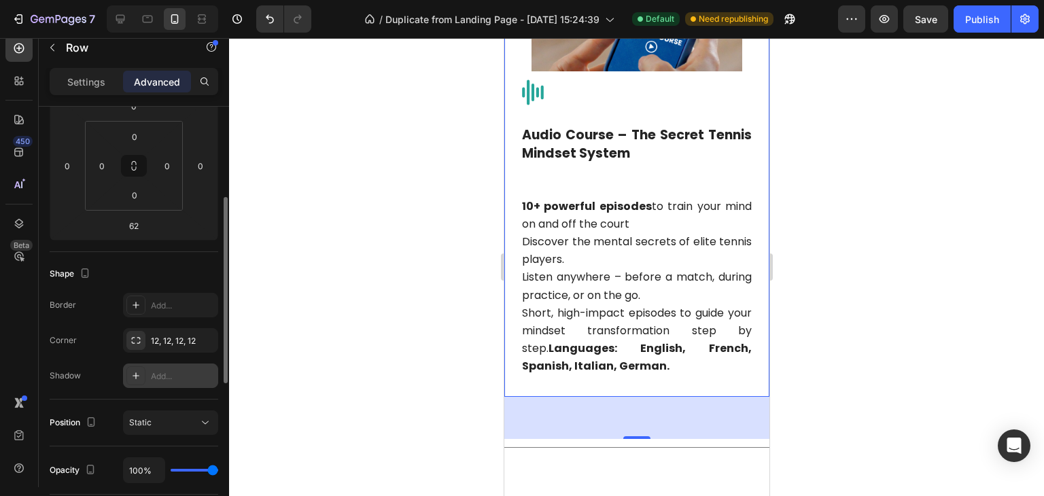
click at [174, 381] on div "Add..." at bounding box center [183, 377] width 64 height 12
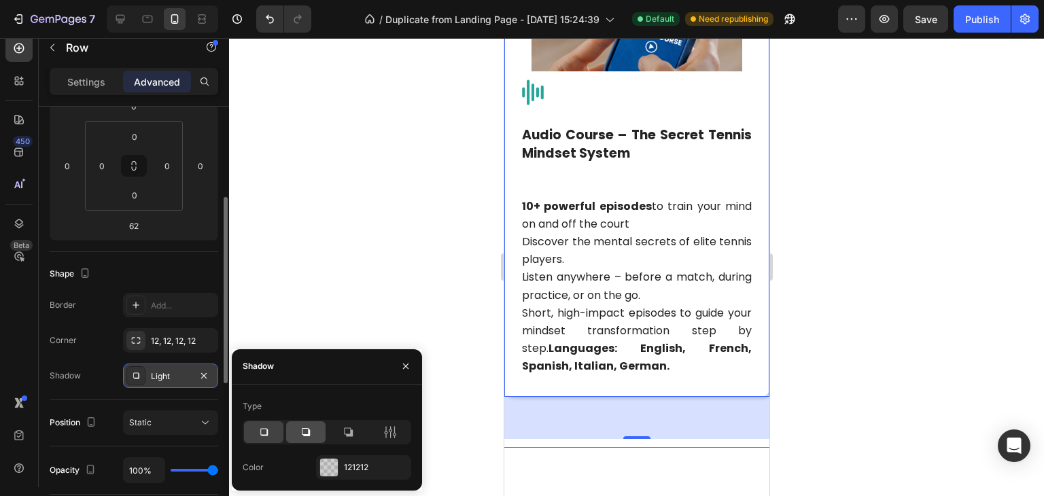
click at [307, 432] on icon at bounding box center [306, 433] width 14 height 14
click at [826, 368] on div at bounding box center [636, 267] width 815 height 458
